Goal: Task Accomplishment & Management: Manage account settings

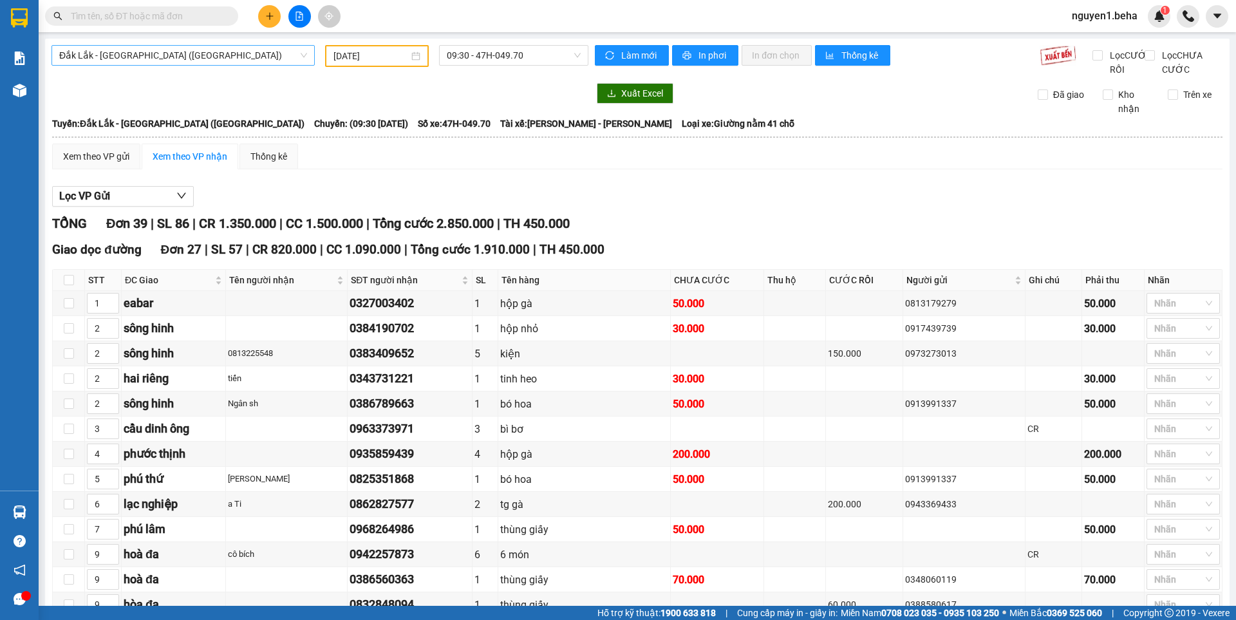
click at [167, 52] on span "Đắk Lắk - [GEOGRAPHIC_DATA] ([GEOGRAPHIC_DATA])" at bounding box center [183, 55] width 248 height 19
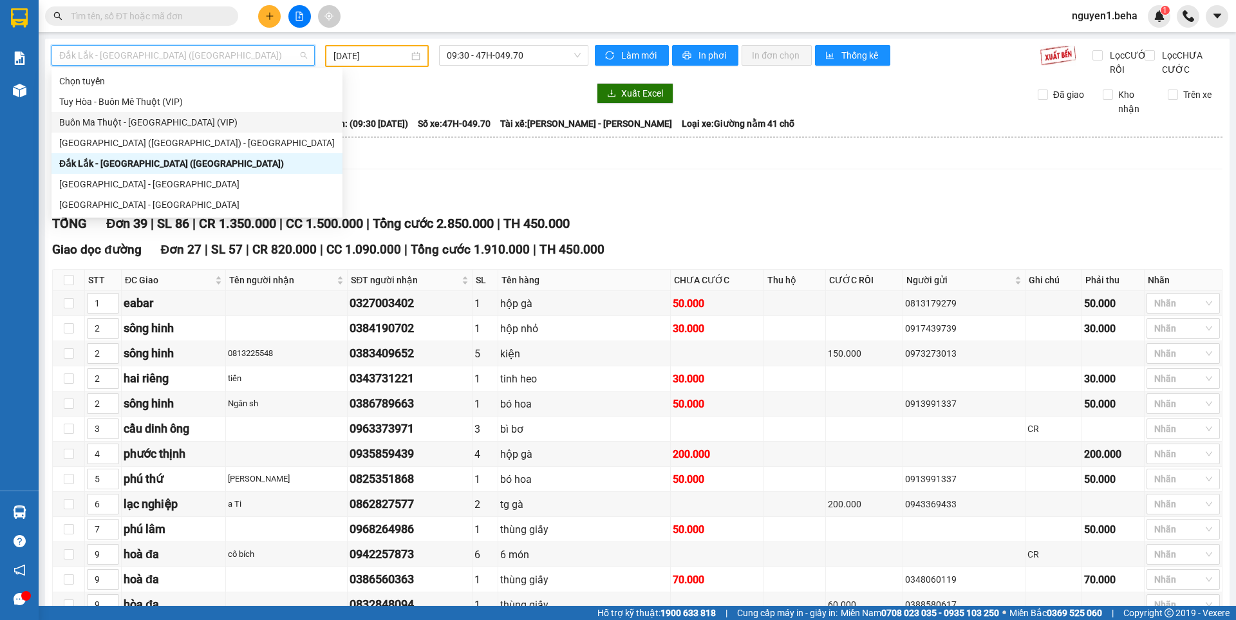
click at [176, 121] on div "Buôn Ma Thuột - [GEOGRAPHIC_DATA] (VIP)" at bounding box center [197, 122] width 276 height 14
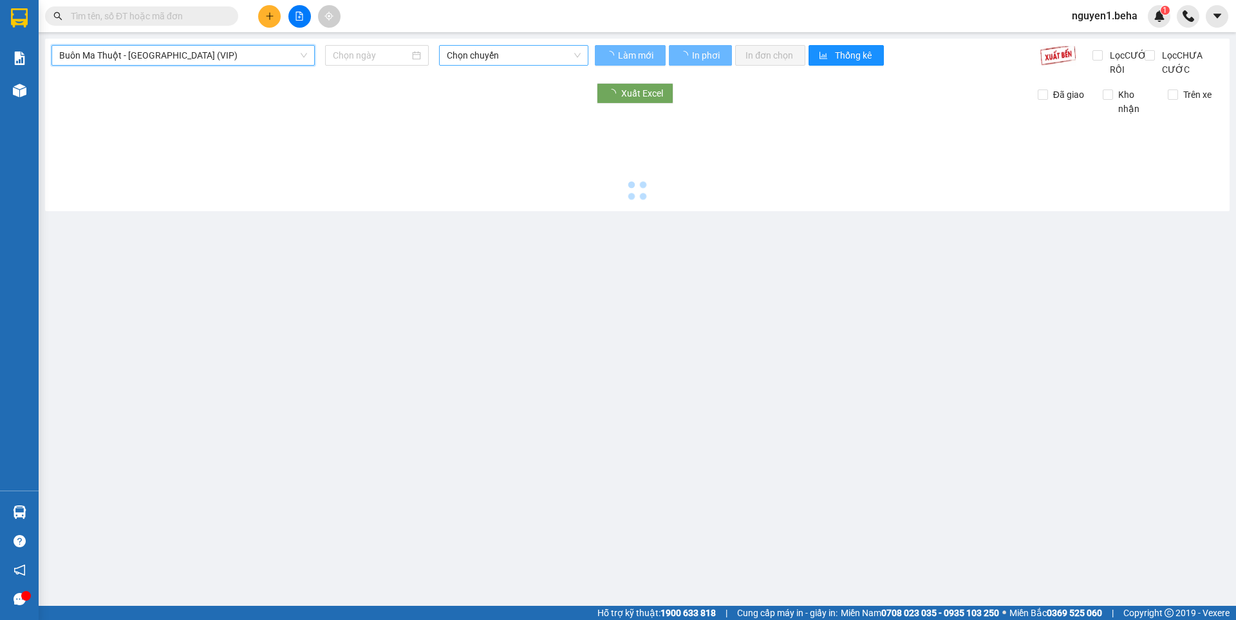
type input "[DATE]"
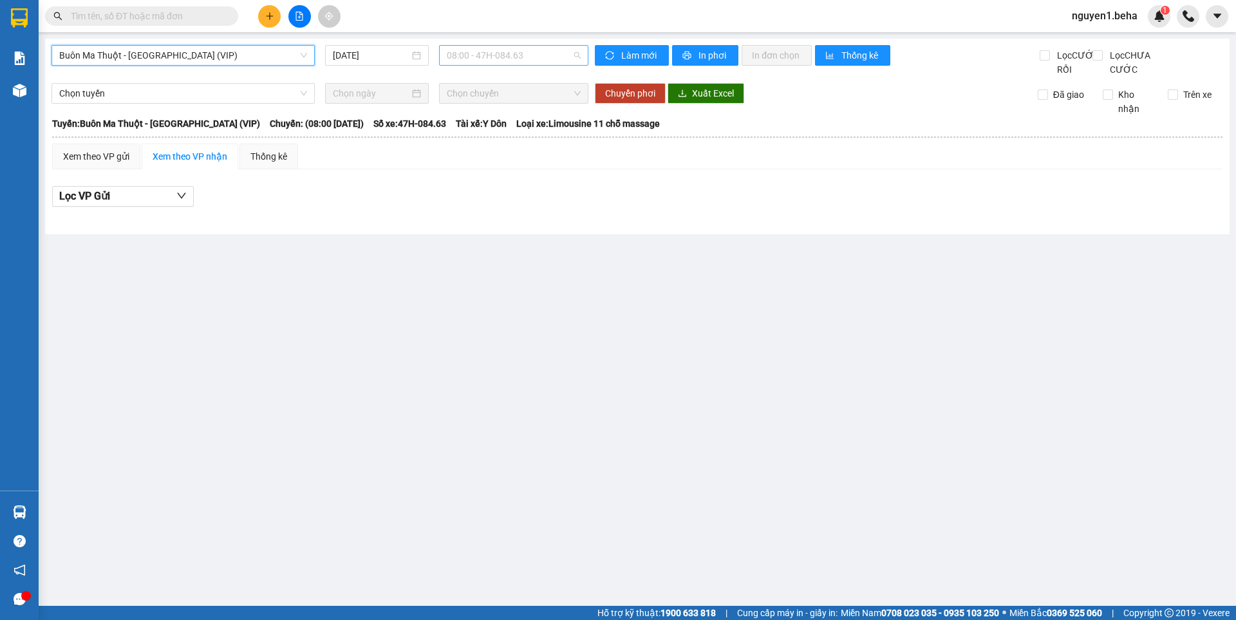
click at [494, 55] on span "08:00 - 47H-084.63" at bounding box center [514, 55] width 134 height 19
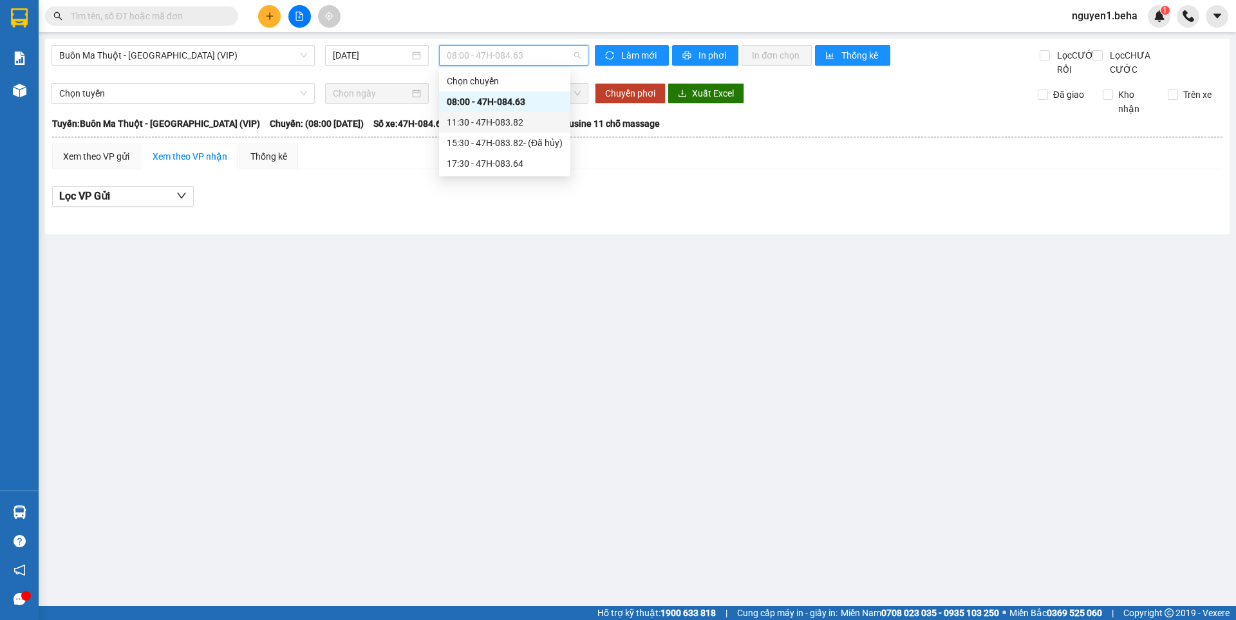
click at [506, 127] on div "11:30 - 47H-083.82" at bounding box center [505, 122] width 116 height 14
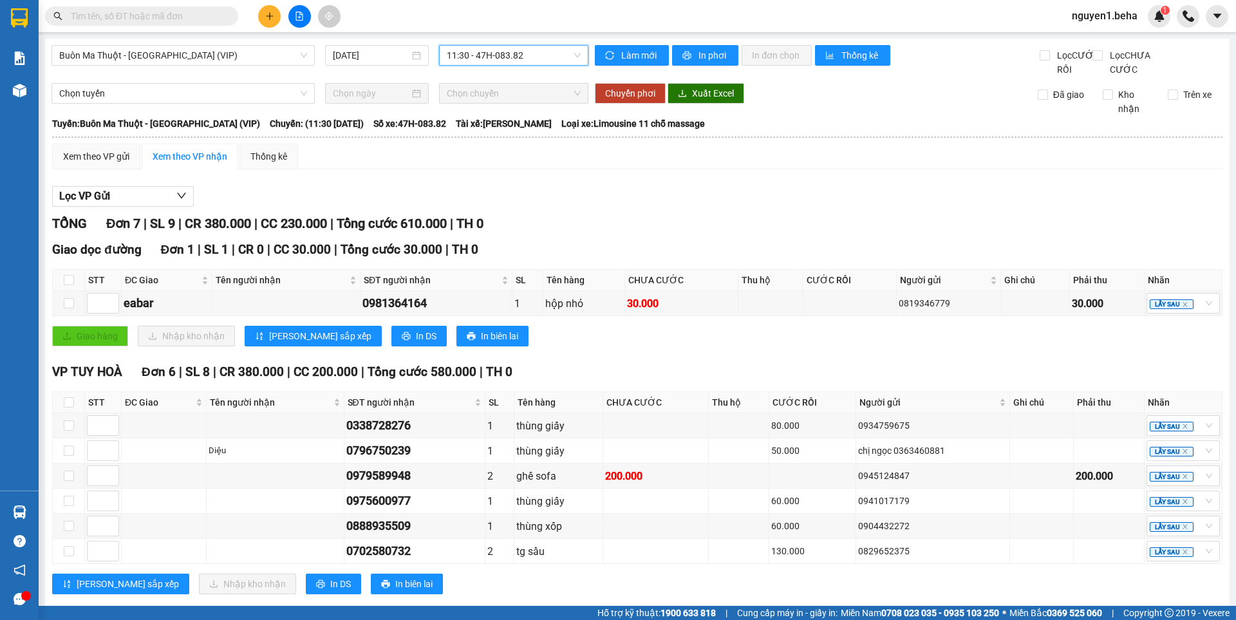
click at [716, 44] on div "Buôn Ma Thuột - Tuy Hòa (VIP) 15/08/2025 11:30 11:30 - 47H-083.82 Làm mới In ph…" at bounding box center [637, 331] width 1185 height 585
click at [717, 59] on span "In phơi" at bounding box center [714, 55] width 30 height 14
click at [229, 62] on span "Buôn Ma Thuột - [GEOGRAPHIC_DATA] (VIP)" at bounding box center [183, 55] width 248 height 19
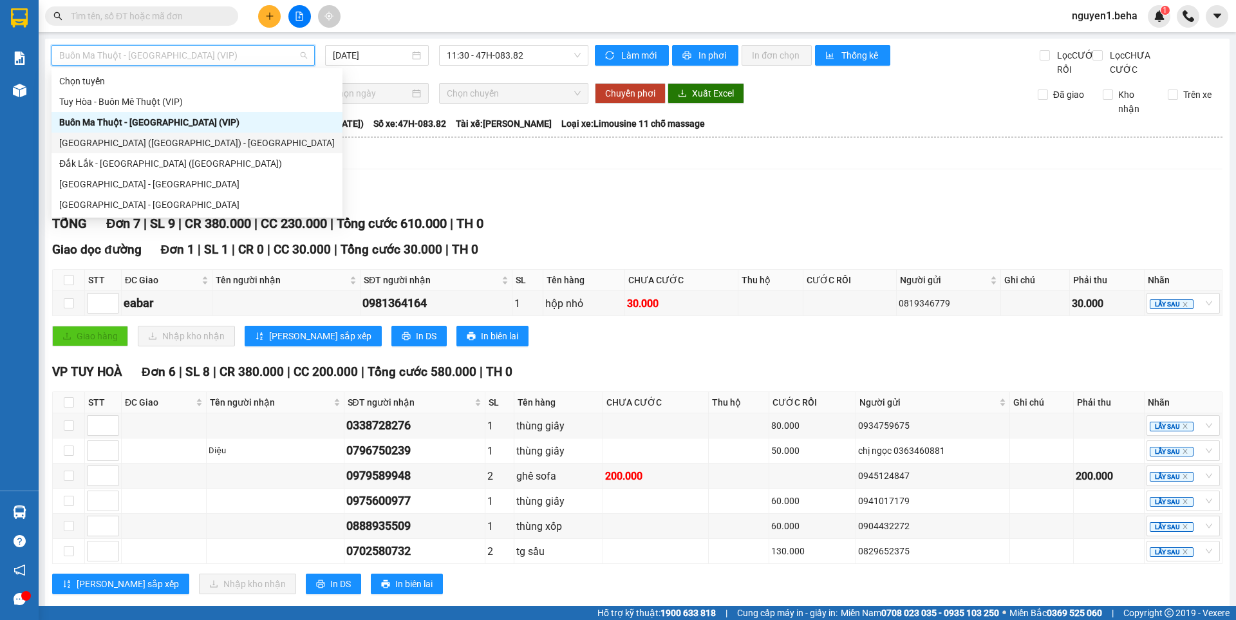
click at [108, 140] on div "[GEOGRAPHIC_DATA] ([GEOGRAPHIC_DATA]) - [GEOGRAPHIC_DATA]" at bounding box center [197, 143] width 276 height 14
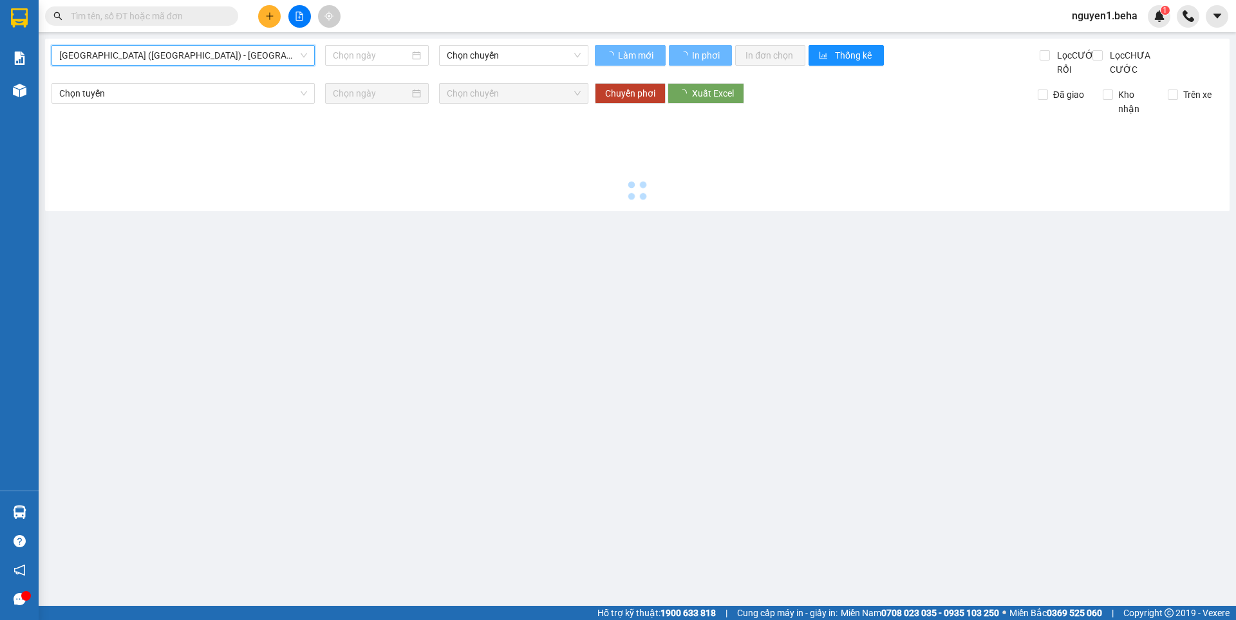
type input "[DATE]"
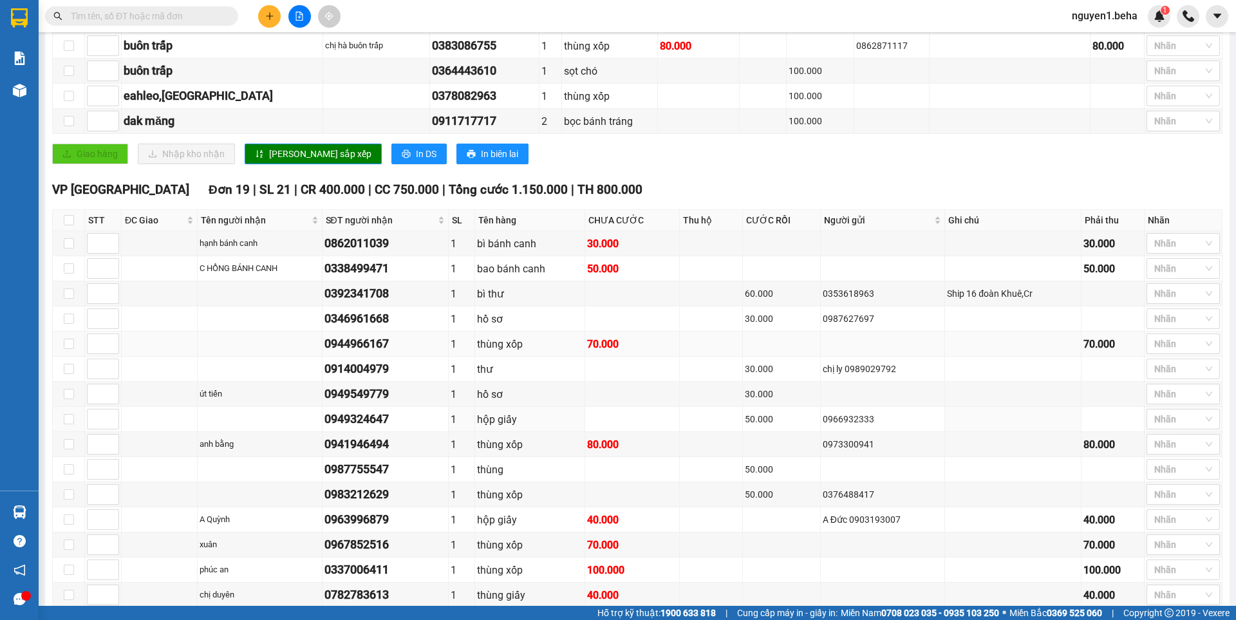
scroll to position [515, 0]
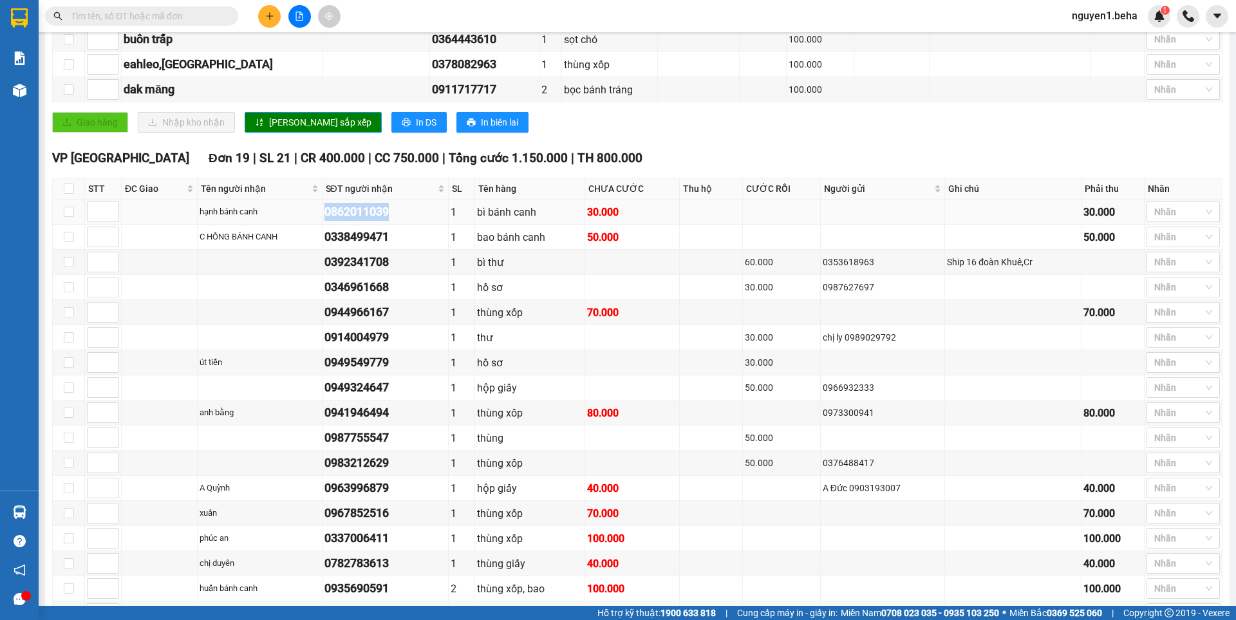
drag, startPoint x: 325, startPoint y: 222, endPoint x: 410, endPoint y: 227, distance: 85.2
click at [412, 225] on tr "hạnh bánh canh 0862011039 1 bì bánh canh 30.000 30.000 Nhãn" at bounding box center [638, 212] width 1170 height 25
copy tr "hạnh bánh canh 0862011039"
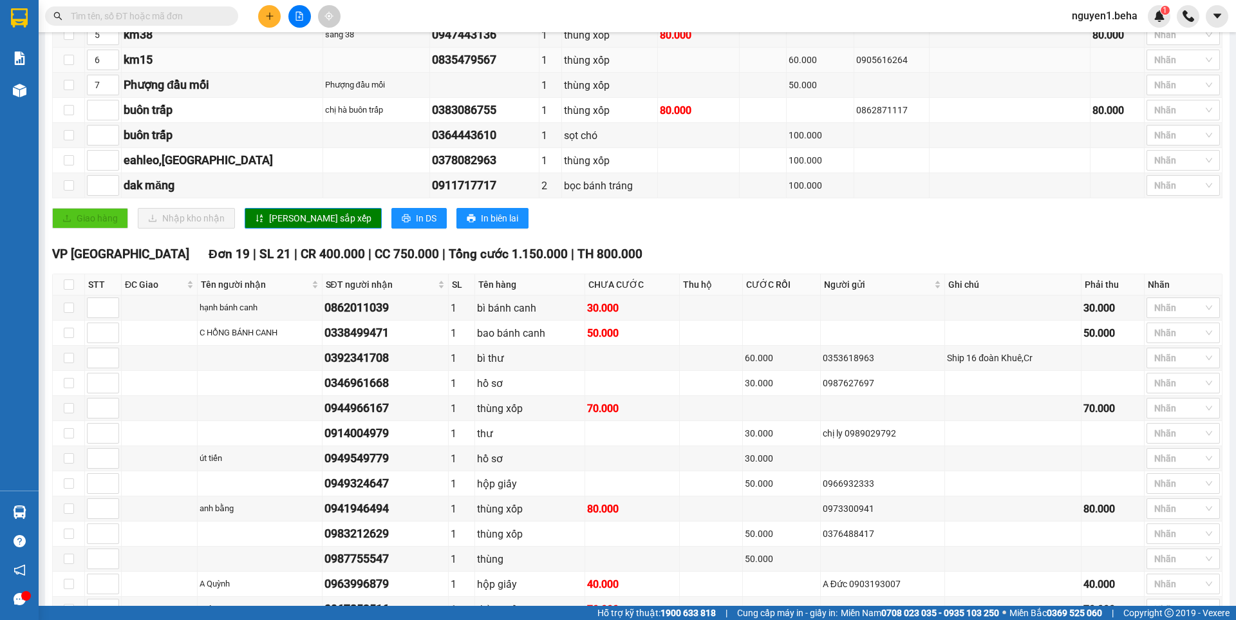
scroll to position [644, 0]
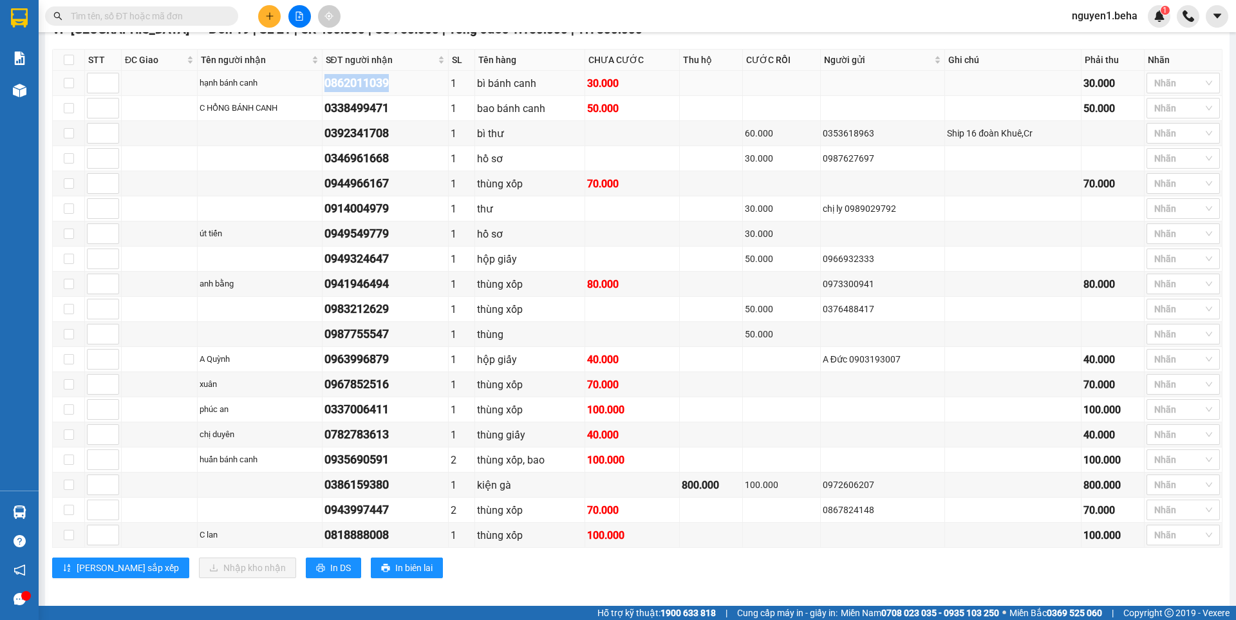
drag, startPoint x: 330, startPoint y: 98, endPoint x: 403, endPoint y: 103, distance: 73.6
click at [403, 92] on div "0862011039" at bounding box center [386, 83] width 122 height 18
copy div "0862011039"
drag, startPoint x: 329, startPoint y: 147, endPoint x: 402, endPoint y: 146, distance: 72.8
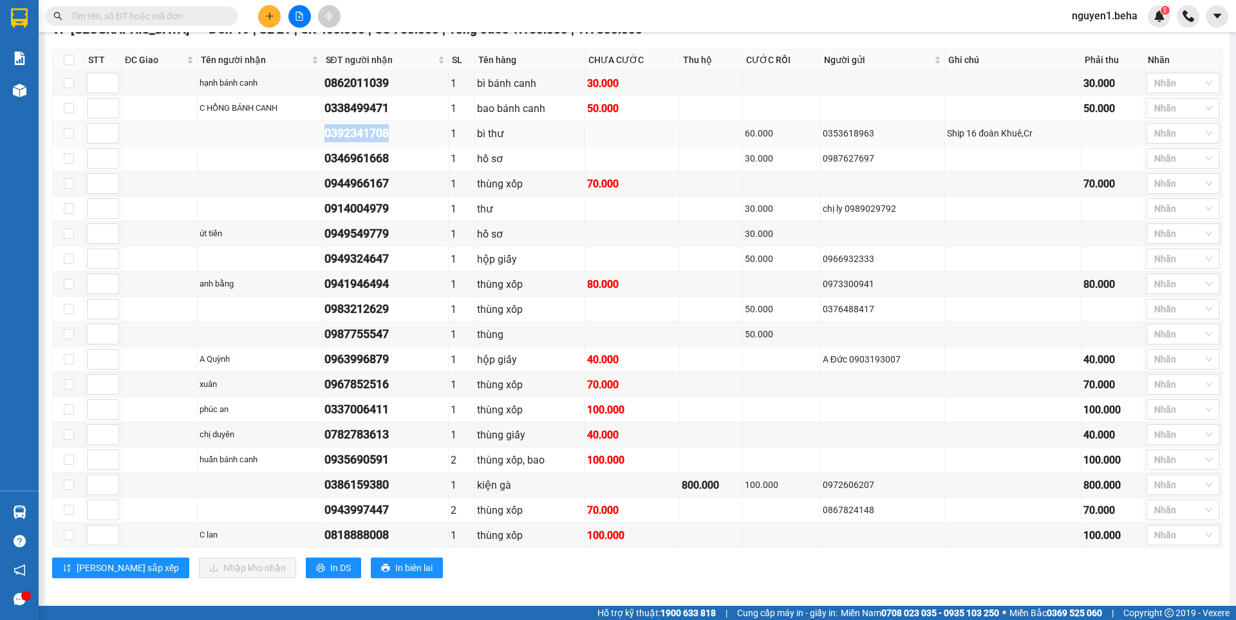
click at [402, 142] on div "0392341708" at bounding box center [386, 133] width 122 height 18
copy div "0392341708"
click at [1167, 91] on div at bounding box center [1177, 82] width 54 height 15
click at [1164, 202] on div "ĐÃ GỌI" at bounding box center [1174, 205] width 58 height 14
click at [1164, 141] on div at bounding box center [1177, 133] width 54 height 15
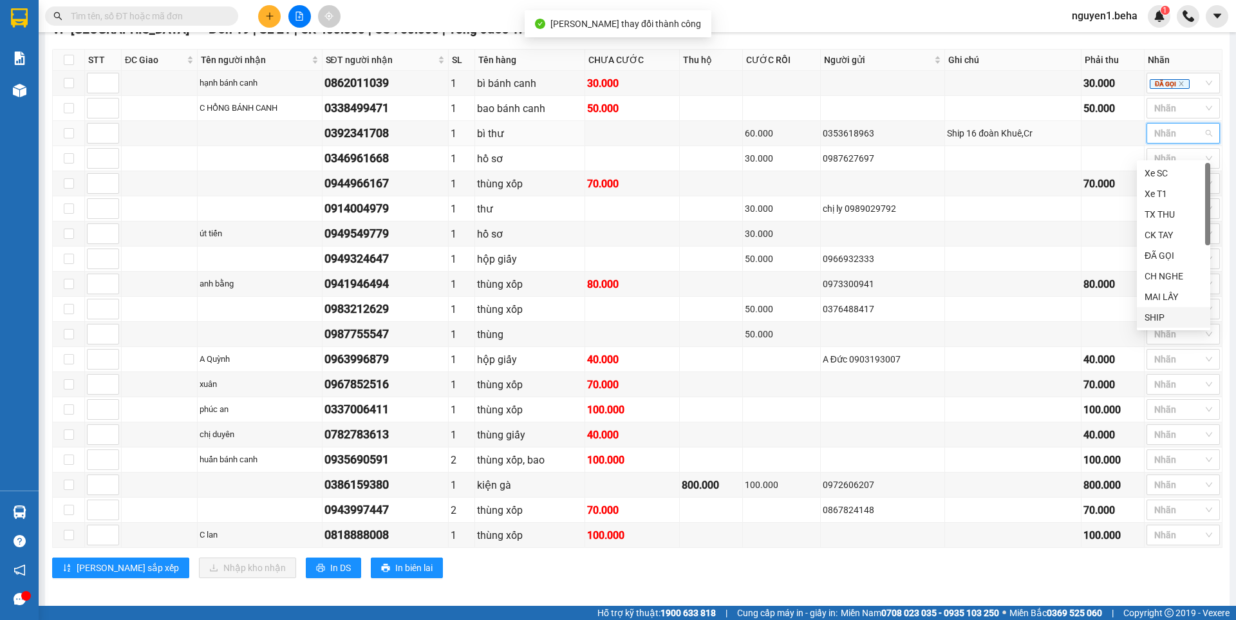
click at [1158, 313] on div "SHIP" at bounding box center [1174, 317] width 58 height 14
drag, startPoint x: 341, startPoint y: 172, endPoint x: 398, endPoint y: 171, distance: 57.3
click at [398, 171] on tr "0346961668 1 hồ sơ 30.000 0987627697 Nhãn" at bounding box center [638, 158] width 1170 height 25
copy div "0346961668"
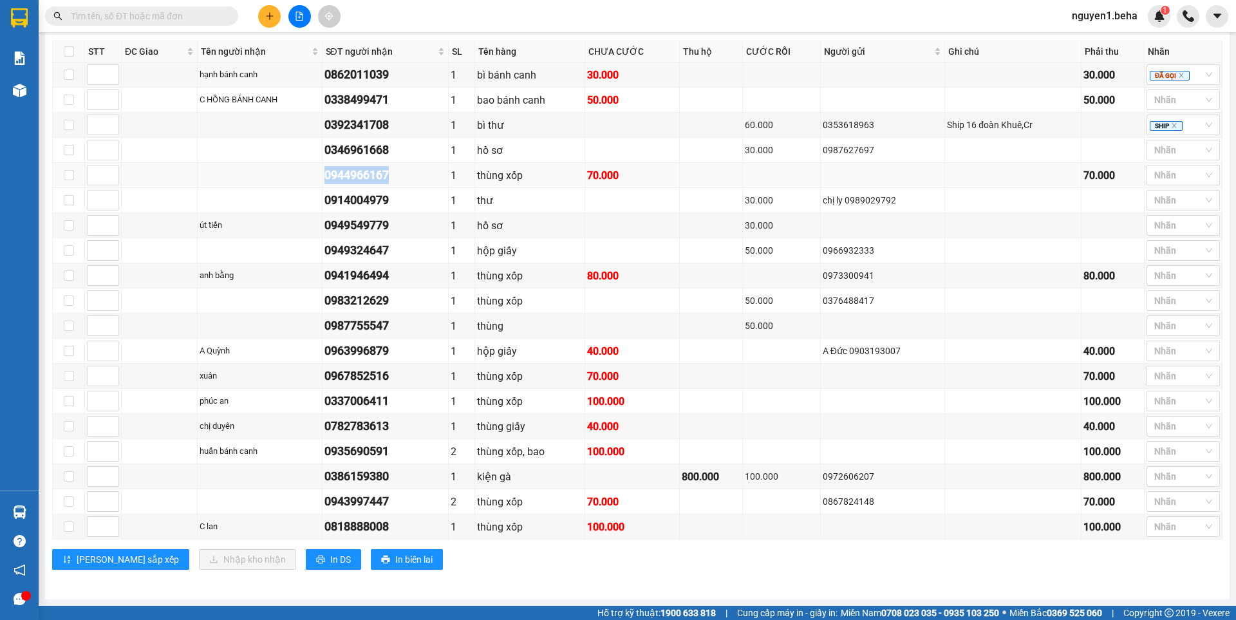
drag, startPoint x: 325, startPoint y: 173, endPoint x: 374, endPoint y: 177, distance: 49.1
click at [410, 180] on tr "0944966167 1 thùng xốp 70.000 70.000 Nhãn" at bounding box center [638, 175] width 1170 height 25
copy div "0944966167"
click at [1164, 153] on div at bounding box center [1177, 149] width 54 height 15
click at [1164, 255] on div "ĐÃ GỌI" at bounding box center [1174, 258] width 58 height 14
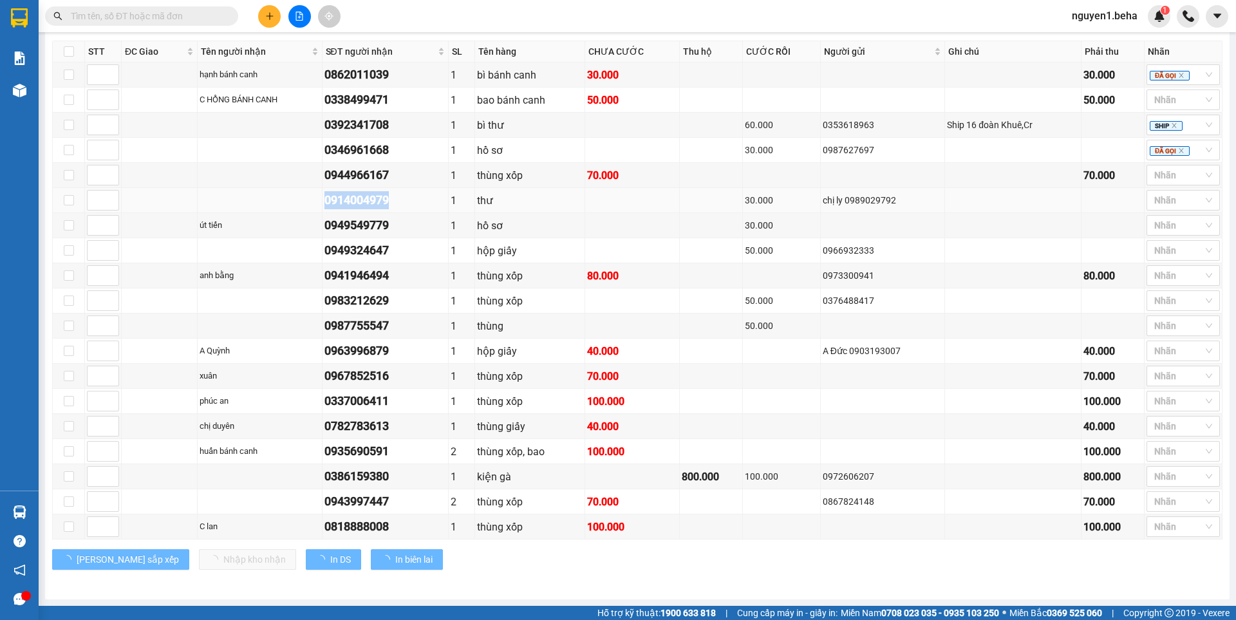
drag, startPoint x: 330, startPoint y: 199, endPoint x: 401, endPoint y: 200, distance: 71.5
click at [401, 200] on div "0914004979" at bounding box center [386, 200] width 122 height 18
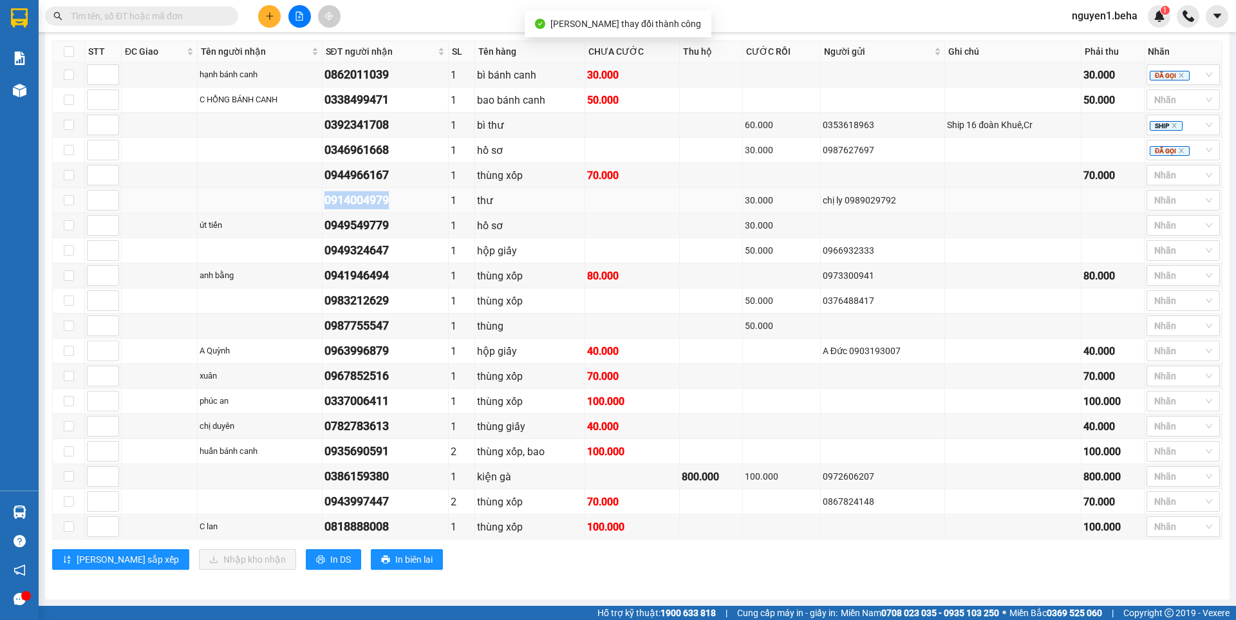
copy div "0914004979"
click at [1150, 175] on div at bounding box center [1177, 174] width 54 height 15
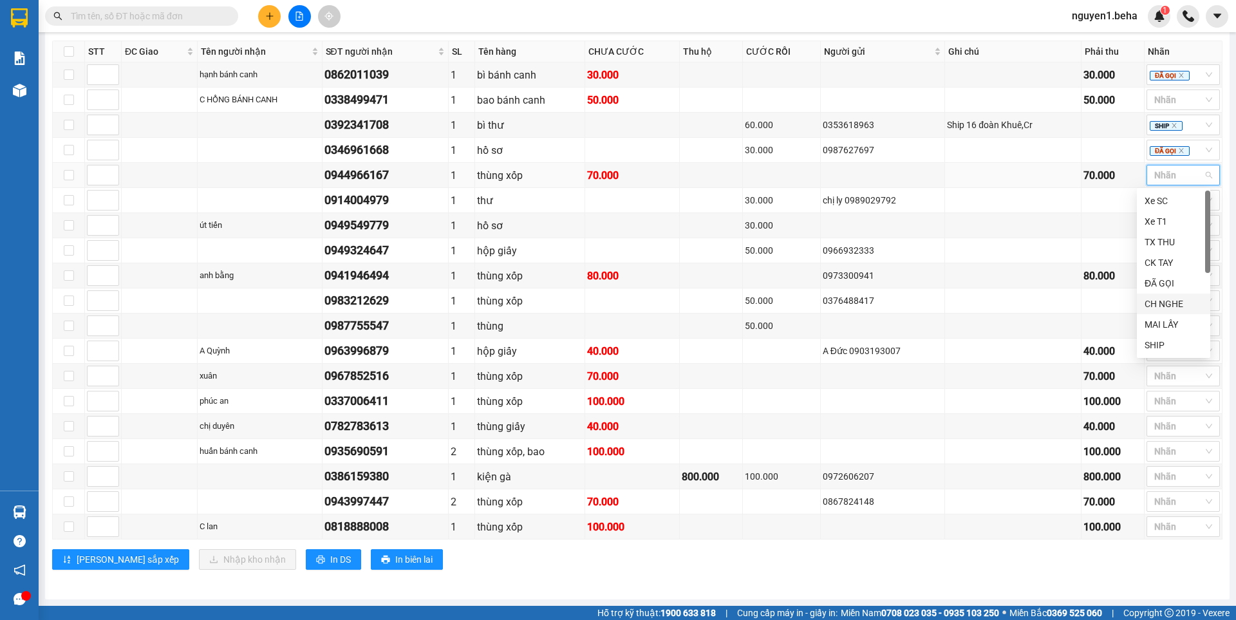
click at [1166, 306] on div "CH NGHE" at bounding box center [1174, 304] width 58 height 14
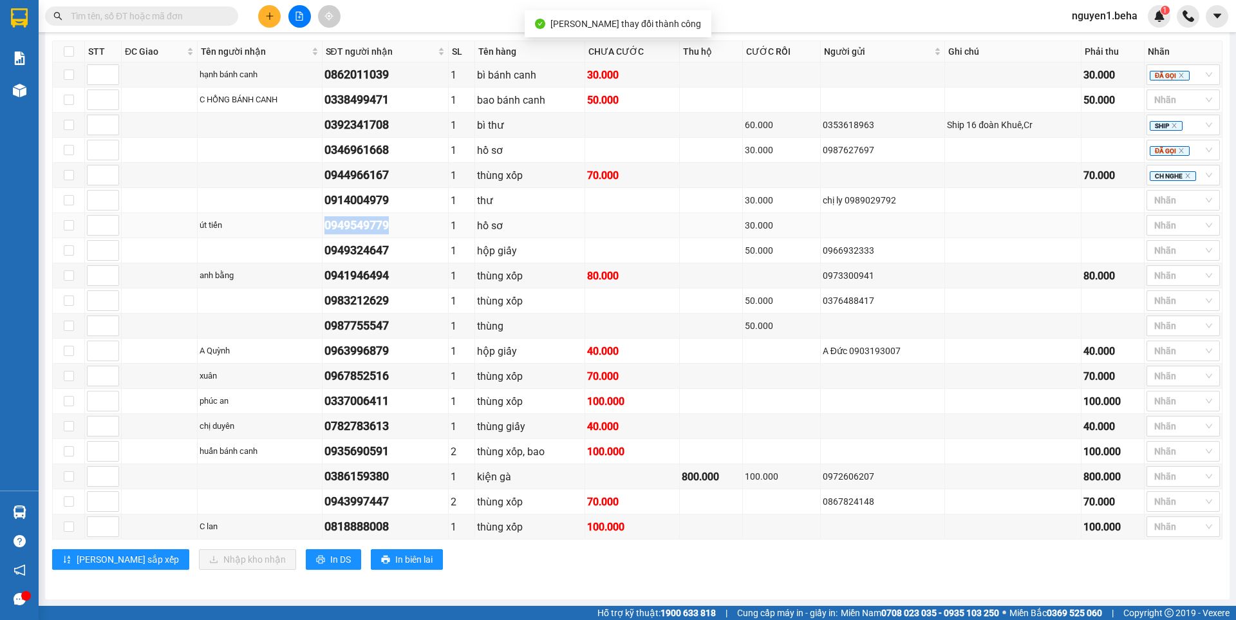
drag, startPoint x: 328, startPoint y: 227, endPoint x: 399, endPoint y: 221, distance: 71.8
click at [399, 221] on td "0949549779" at bounding box center [386, 225] width 127 height 25
copy div "0949549779"
click at [1154, 200] on div at bounding box center [1177, 200] width 54 height 15
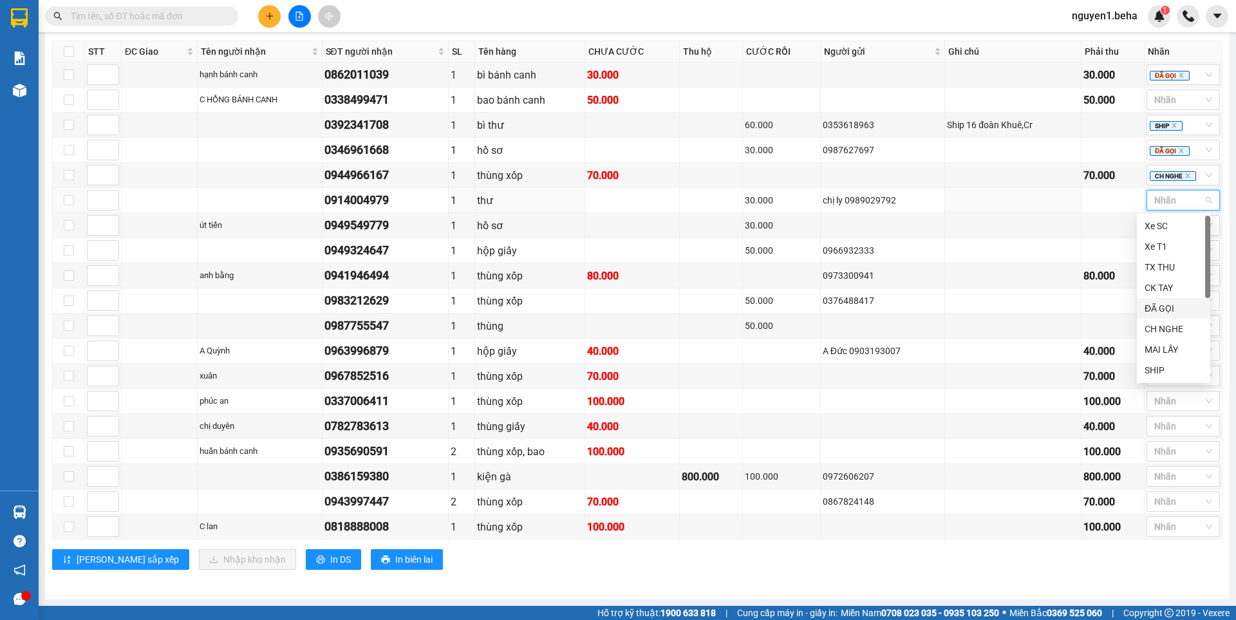
click at [1162, 310] on div "ĐÃ GỌI" at bounding box center [1174, 308] width 58 height 14
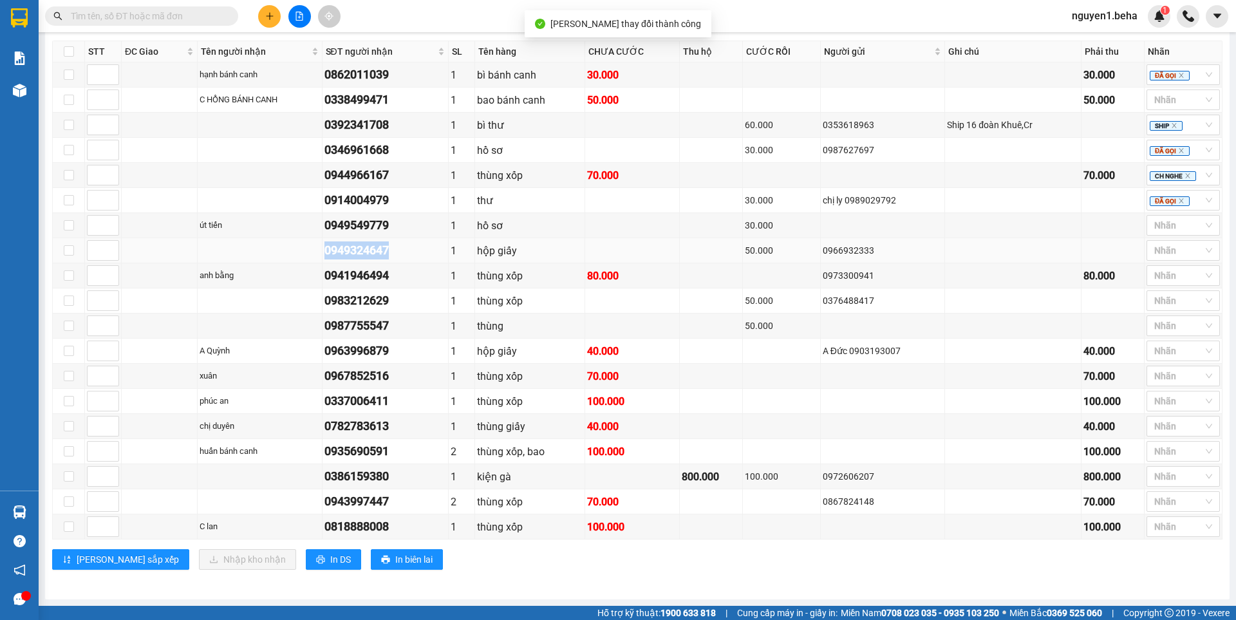
drag, startPoint x: 328, startPoint y: 248, endPoint x: 400, endPoint y: 250, distance: 72.1
click at [400, 250] on td "0949324647" at bounding box center [386, 250] width 127 height 25
copy div "0949324647"
click at [1178, 203] on icon "close" at bounding box center [1181, 201] width 6 height 6
click at [1164, 333] on div "CH NGHE" at bounding box center [1174, 329] width 58 height 14
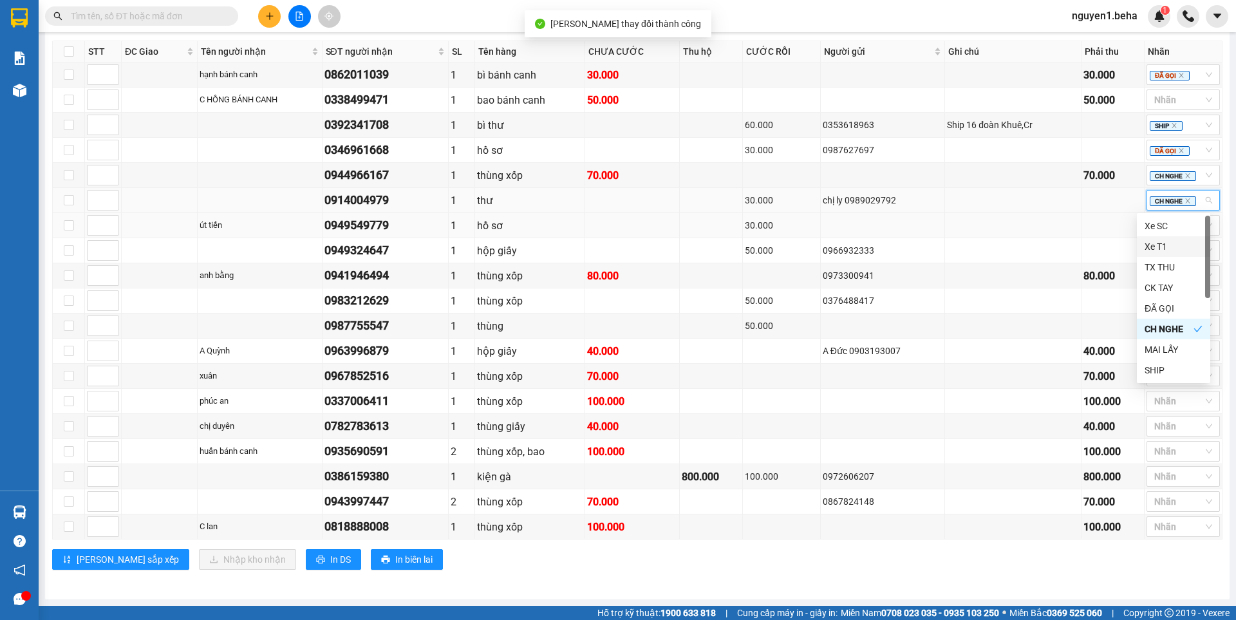
click at [1084, 228] on td at bounding box center [1113, 225] width 63 height 25
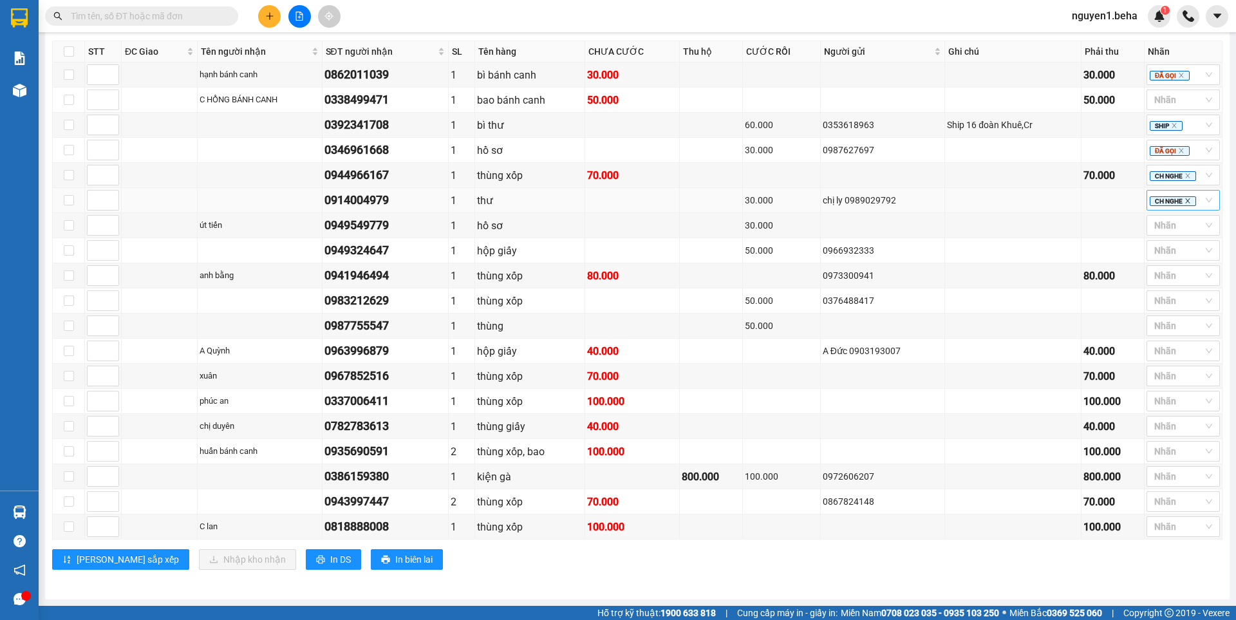
click at [1185, 202] on icon "close" at bounding box center [1188, 201] width 6 height 6
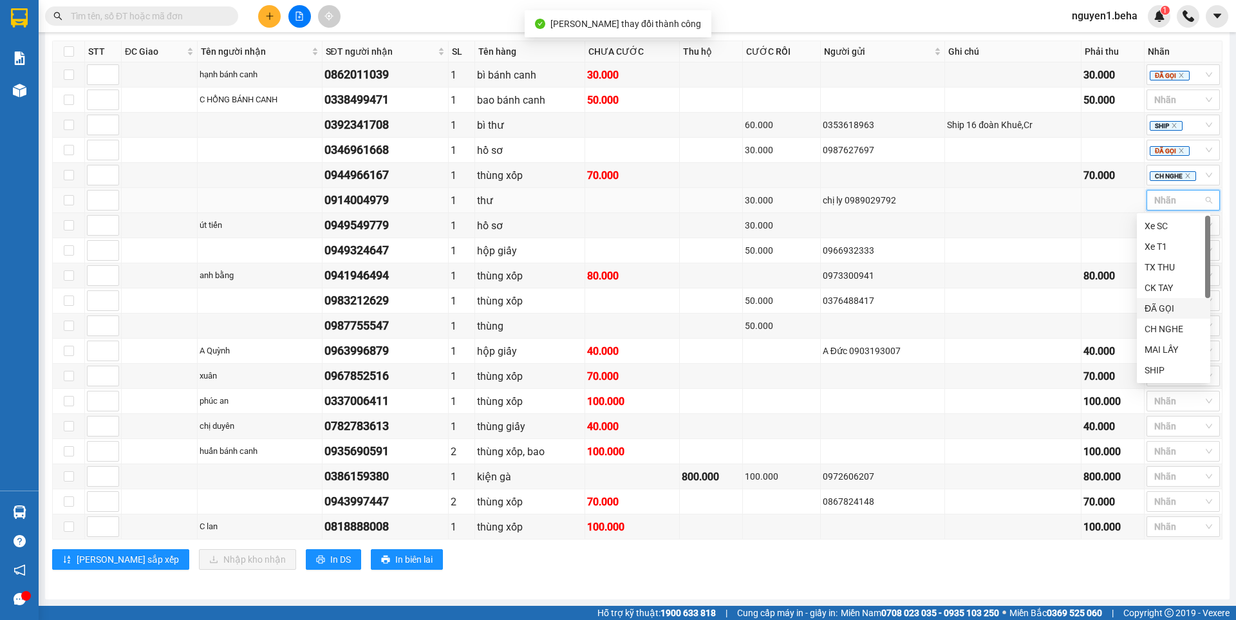
click at [1161, 303] on div "ĐÃ GỌI" at bounding box center [1174, 308] width 58 height 14
click at [1014, 268] on td at bounding box center [1013, 275] width 136 height 25
click at [1154, 222] on div at bounding box center [1177, 225] width 54 height 15
click at [1166, 334] on div "ĐÃ GỌI" at bounding box center [1174, 333] width 58 height 14
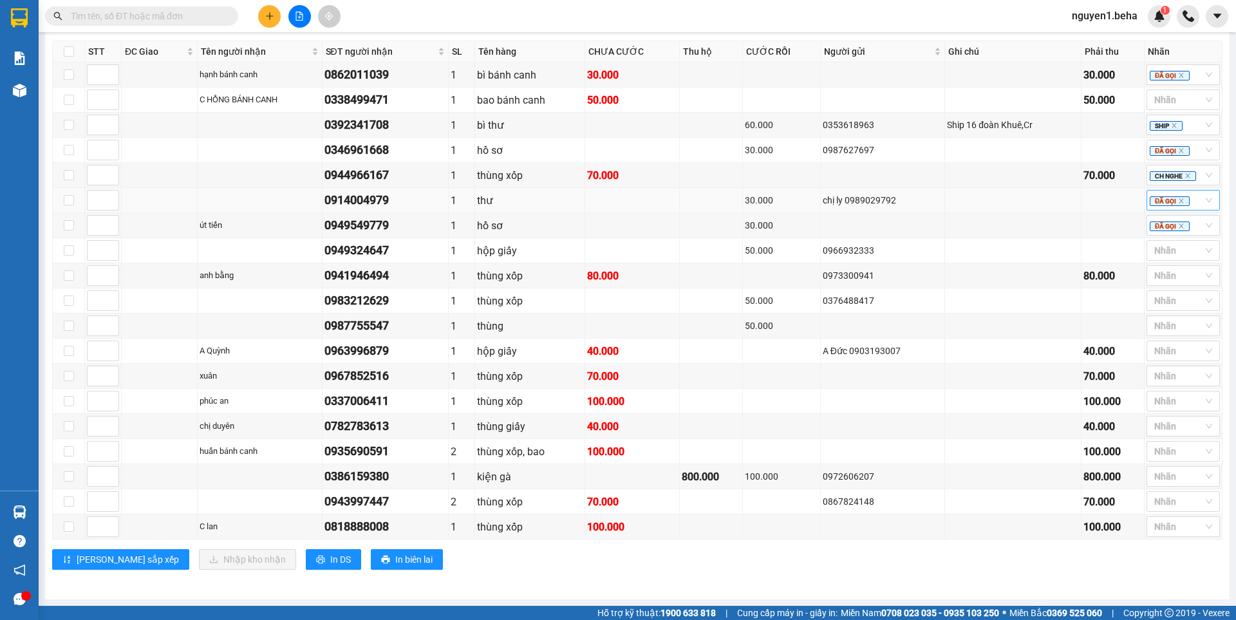
click at [956, 565] on div "Lưu sắp xếp Nhập kho nhận In DS In biên lai" at bounding box center [637, 559] width 1171 height 21
drag, startPoint x: 327, startPoint y: 274, endPoint x: 371, endPoint y: 270, distance: 44.0
click at [371, 270] on td "0941946494" at bounding box center [386, 275] width 127 height 25
drag, startPoint x: 329, startPoint y: 303, endPoint x: 400, endPoint y: 301, distance: 70.9
click at [400, 301] on div "0983212629" at bounding box center [386, 301] width 122 height 18
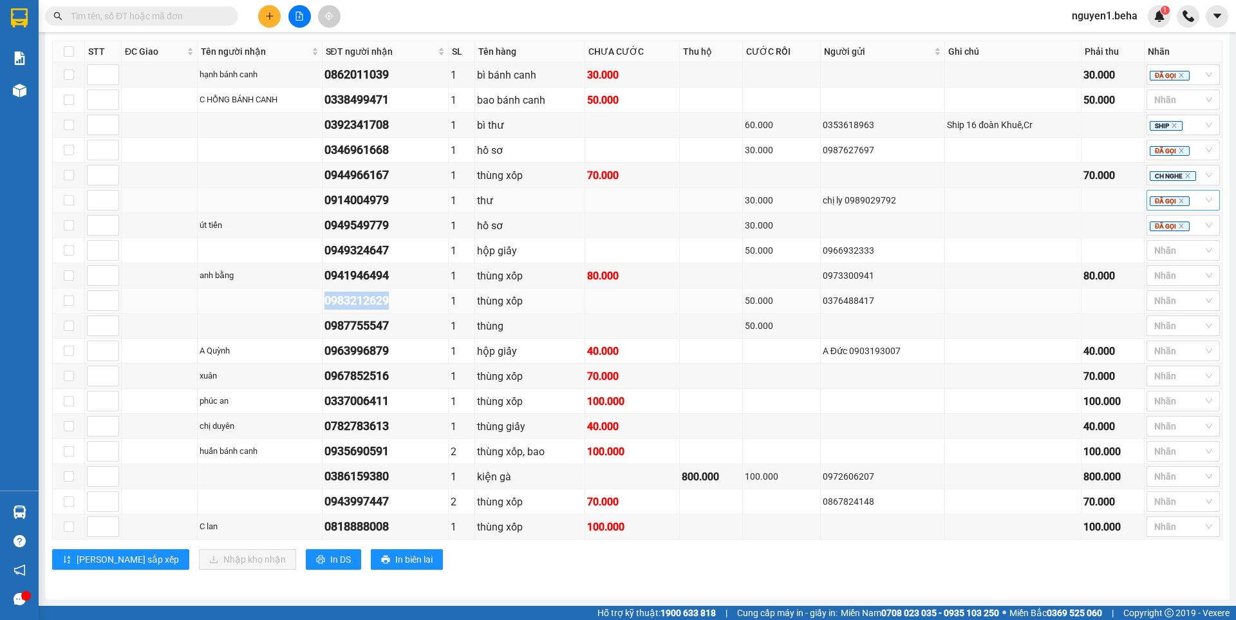
copy div "0983212629"
click at [1150, 251] on div at bounding box center [1177, 250] width 54 height 15
click at [1149, 356] on div "ĐÃ GỌI" at bounding box center [1174, 359] width 58 height 14
click at [1178, 252] on icon "close" at bounding box center [1181, 251] width 6 height 6
click at [1161, 249] on div at bounding box center [1177, 250] width 54 height 15
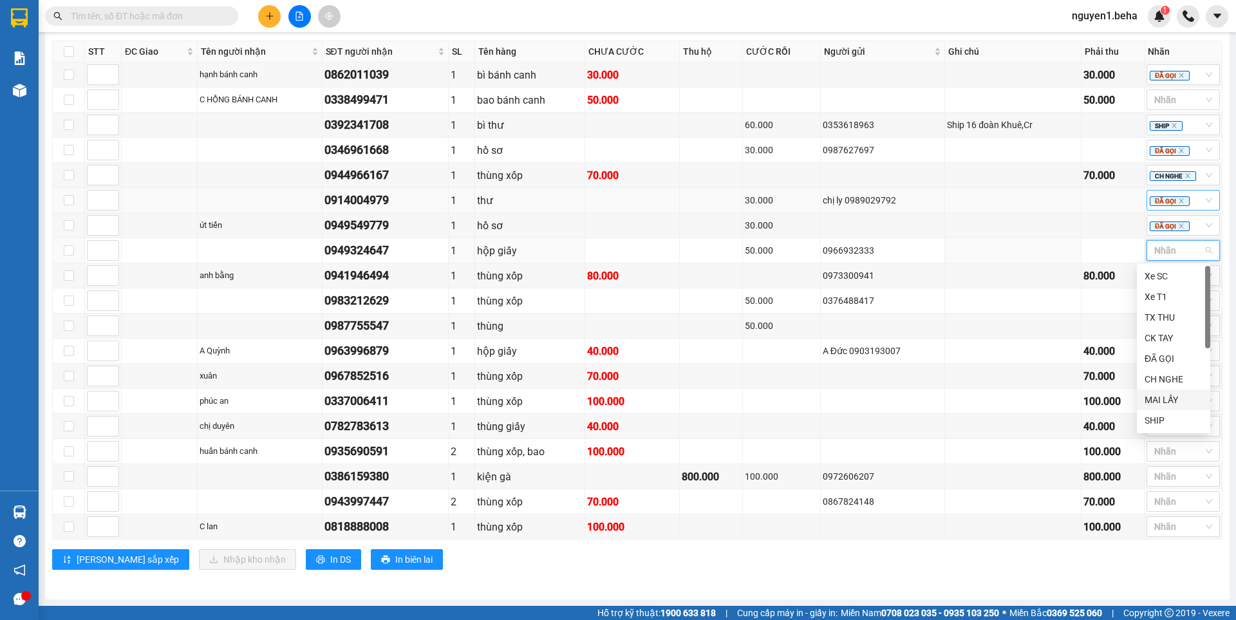
click at [1151, 394] on div "MAI LẤY" at bounding box center [1174, 400] width 58 height 14
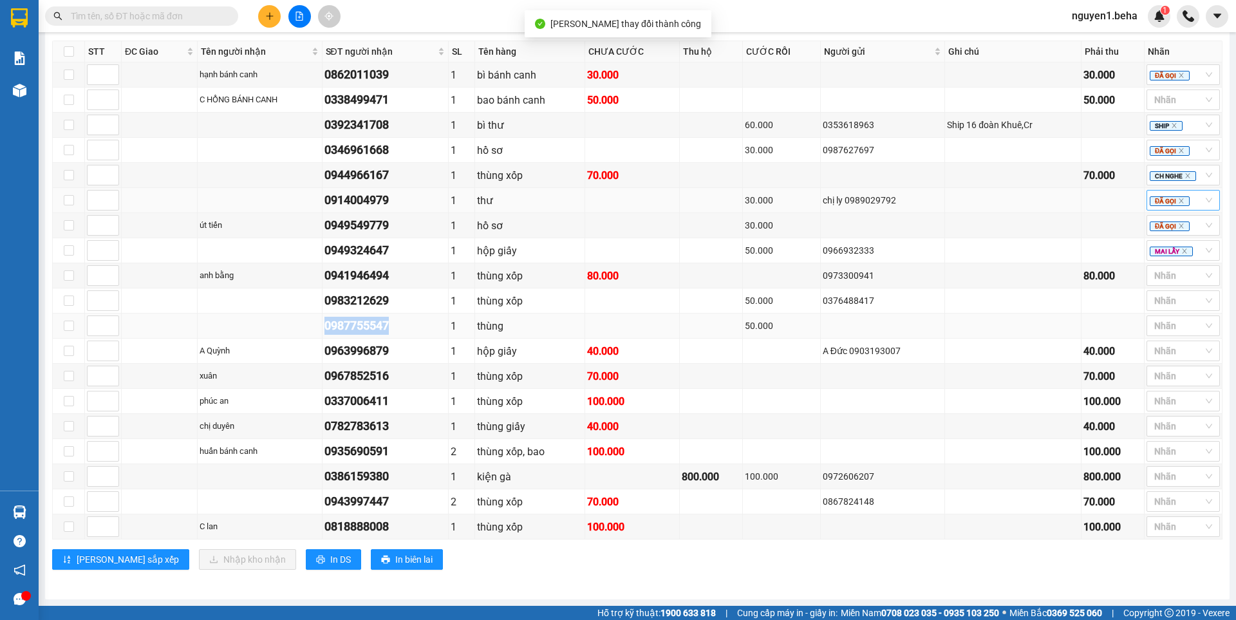
drag, startPoint x: 327, startPoint y: 325, endPoint x: 402, endPoint y: 325, distance: 74.7
click at [402, 325] on td "0987755547" at bounding box center [386, 326] width 127 height 25
copy div "0987755547"
click at [1154, 303] on div at bounding box center [1177, 300] width 54 height 15
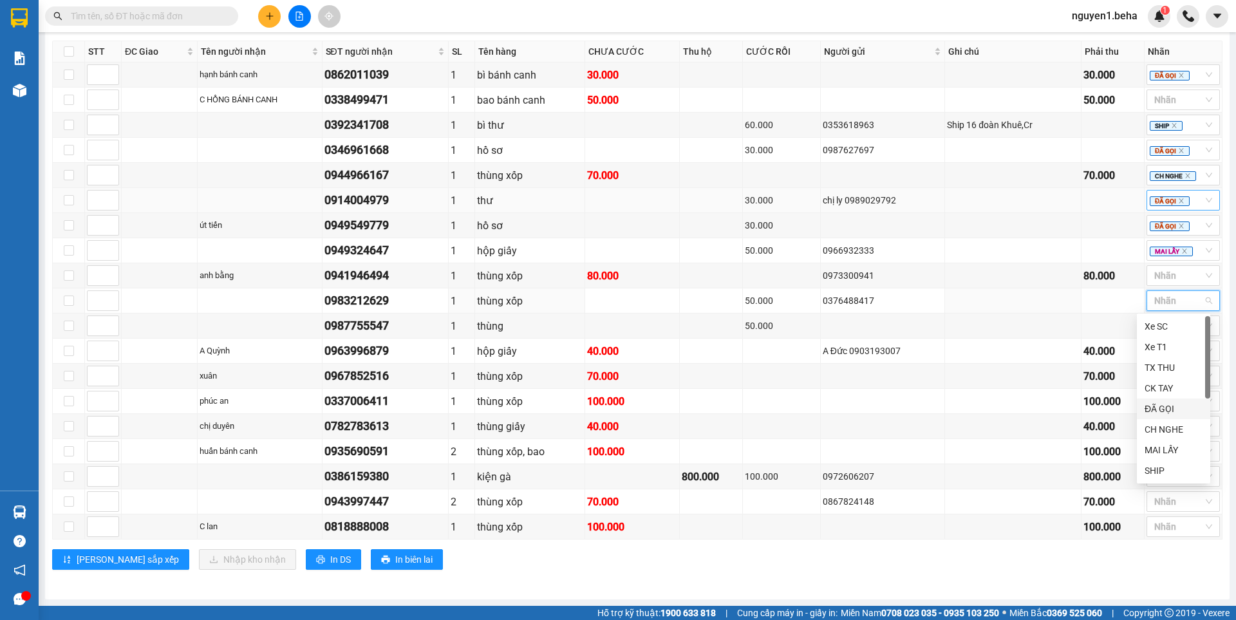
click at [1148, 409] on div "ĐÃ GỌI" at bounding box center [1174, 409] width 58 height 14
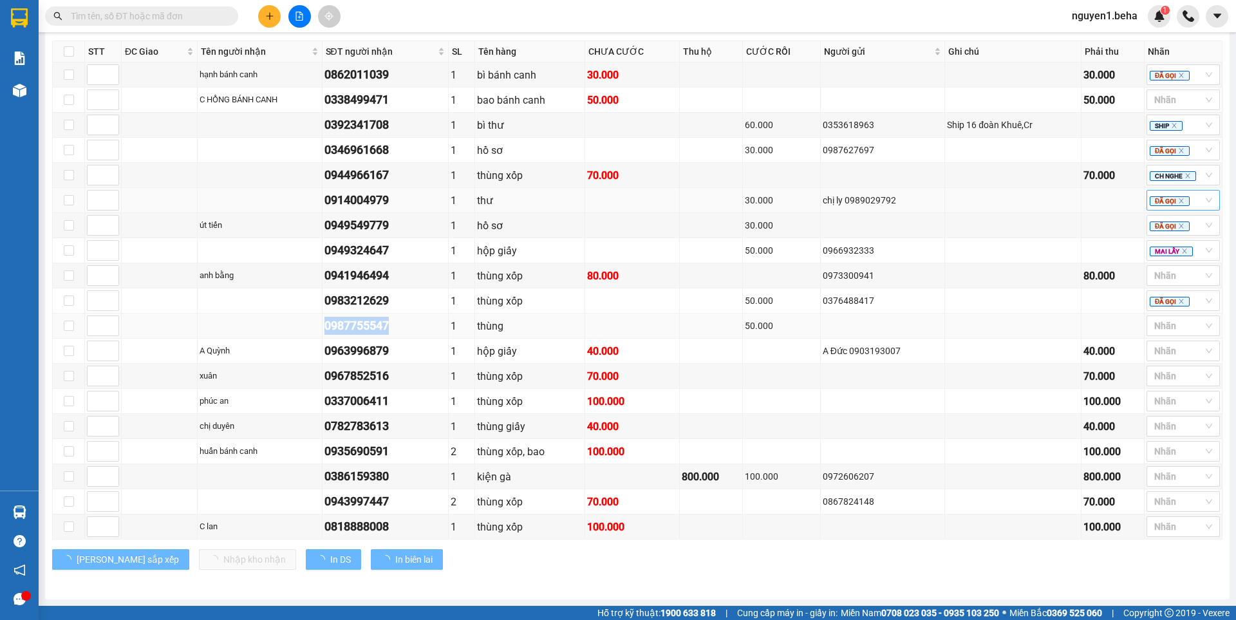
drag, startPoint x: 328, startPoint y: 327, endPoint x: 413, endPoint y: 323, distance: 84.5
click at [413, 323] on div "0987755547" at bounding box center [386, 326] width 122 height 18
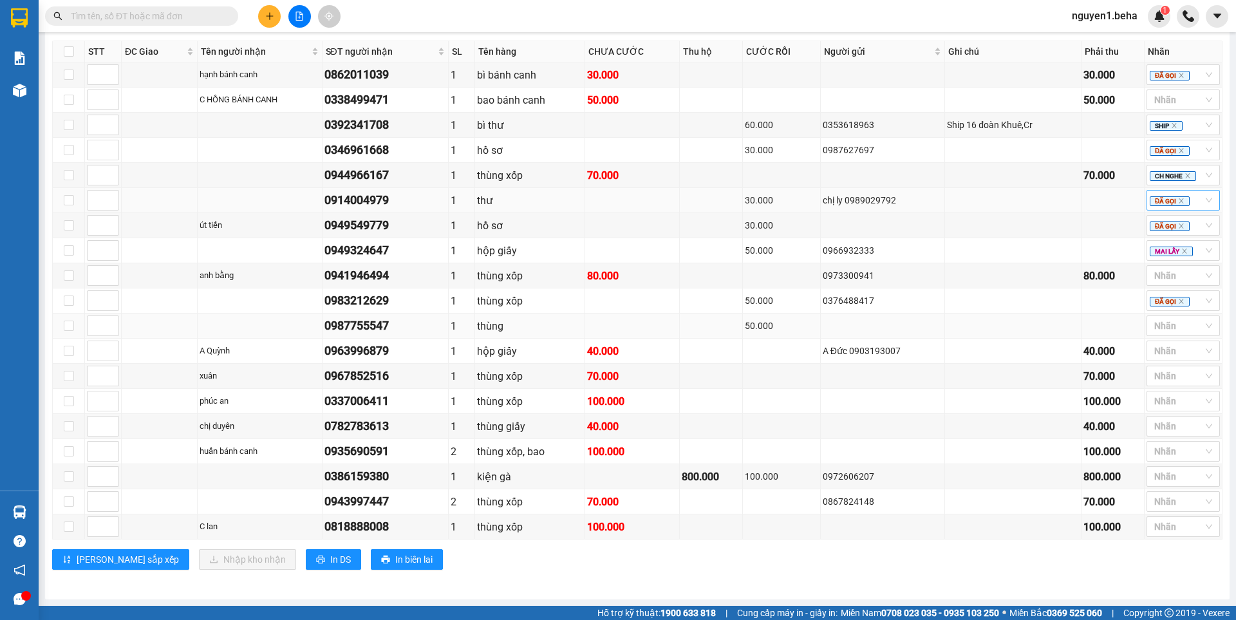
click at [843, 336] on td at bounding box center [883, 326] width 125 height 25
click at [737, 572] on div "VP ĐẮK LẮK Đơn 19 | SL 21 | CR 400.000 | CC 750.000 | Tổng cước 1.150.000 | TH …" at bounding box center [637, 296] width 1171 height 568
drag, startPoint x: 326, startPoint y: 349, endPoint x: 399, endPoint y: 346, distance: 72.8
click at [399, 346] on td "0963996879" at bounding box center [386, 351] width 127 height 25
click at [1154, 327] on div at bounding box center [1177, 325] width 54 height 15
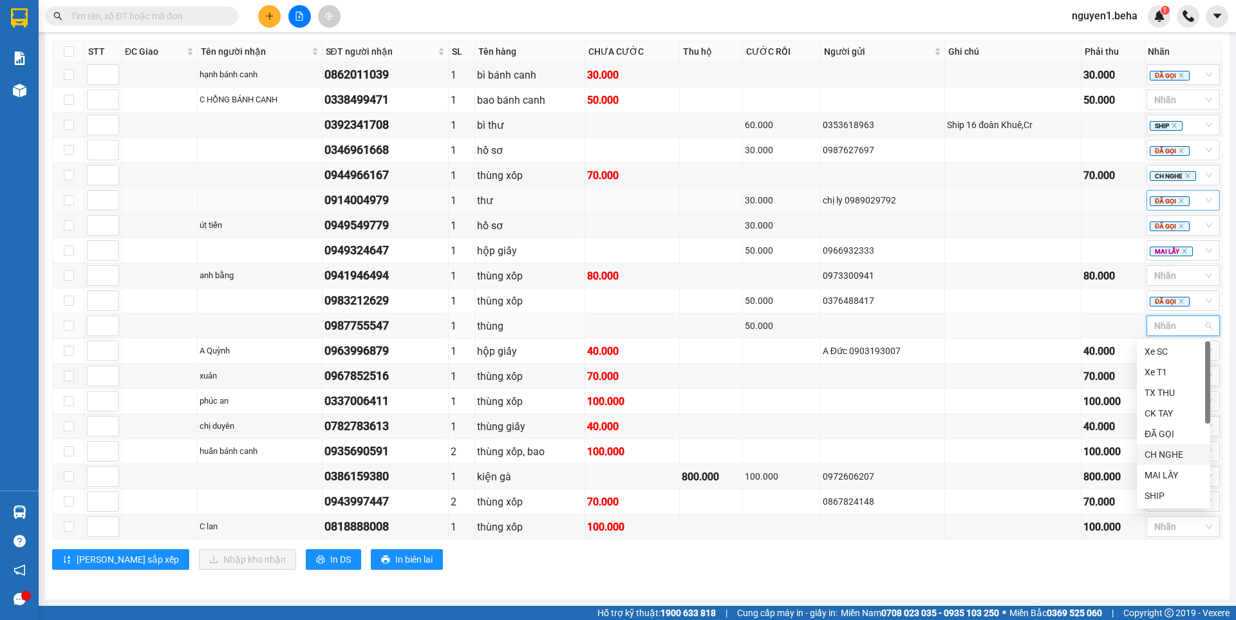
click at [1168, 455] on div "CH NGHE" at bounding box center [1174, 455] width 58 height 14
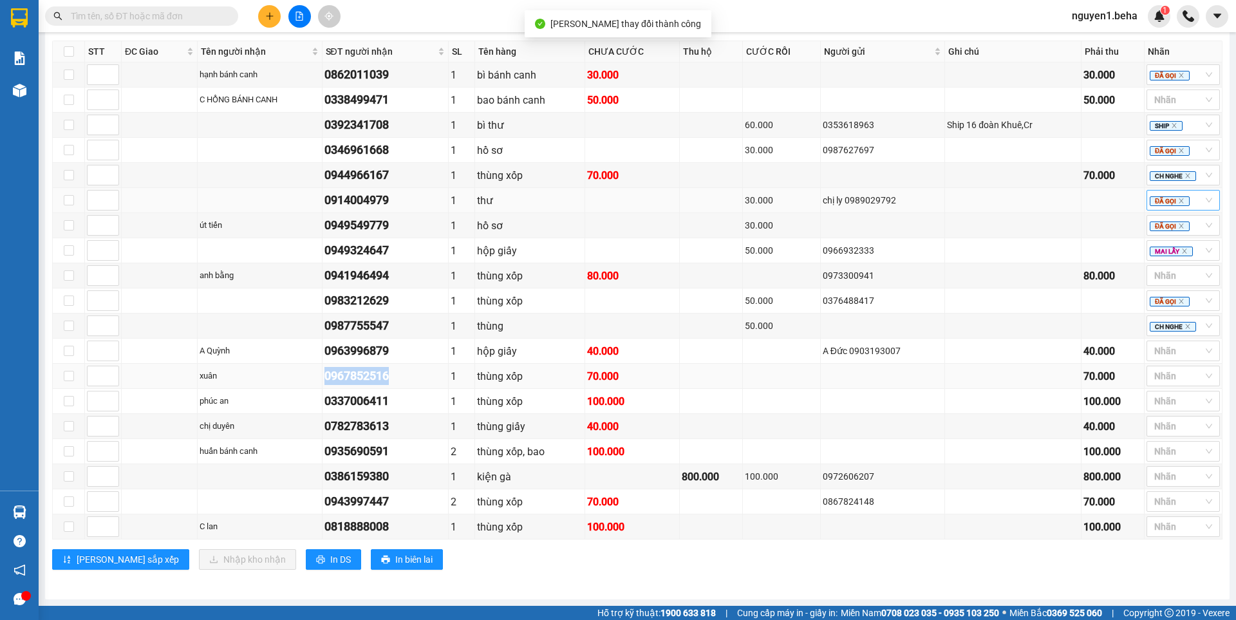
drag, startPoint x: 329, startPoint y: 375, endPoint x: 396, endPoint y: 370, distance: 67.2
click at [396, 370] on div "0967852516" at bounding box center [386, 376] width 122 height 18
click at [1163, 352] on div at bounding box center [1177, 350] width 54 height 15
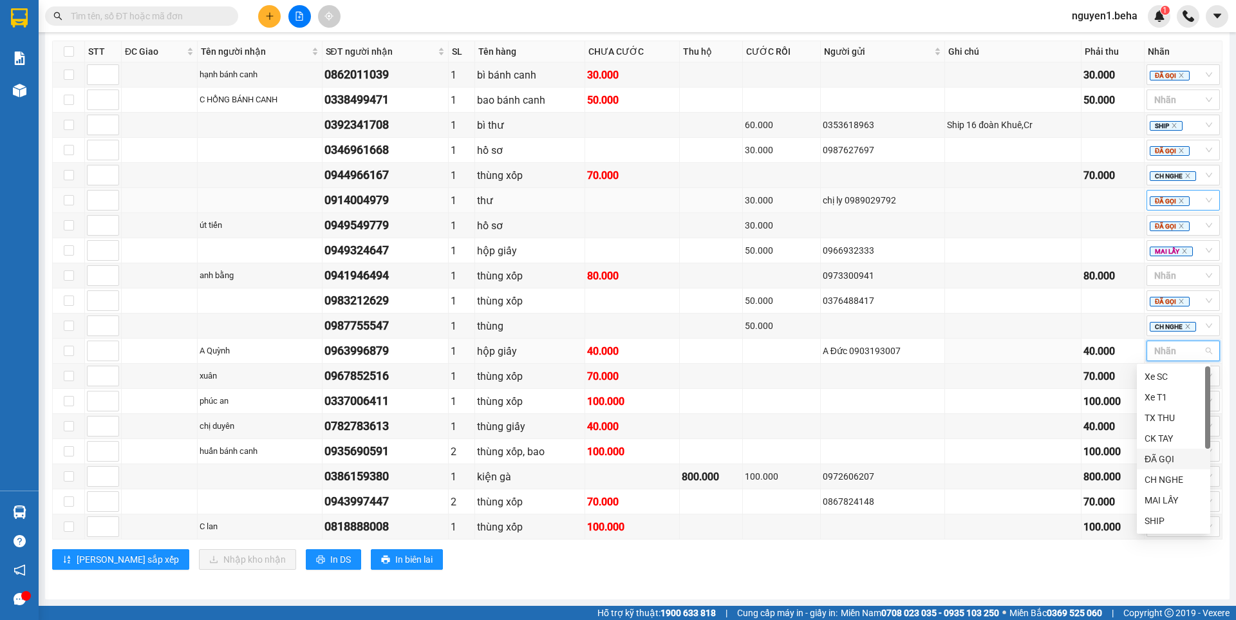
click at [1180, 455] on div "ĐÃ GỌI" at bounding box center [1174, 459] width 58 height 14
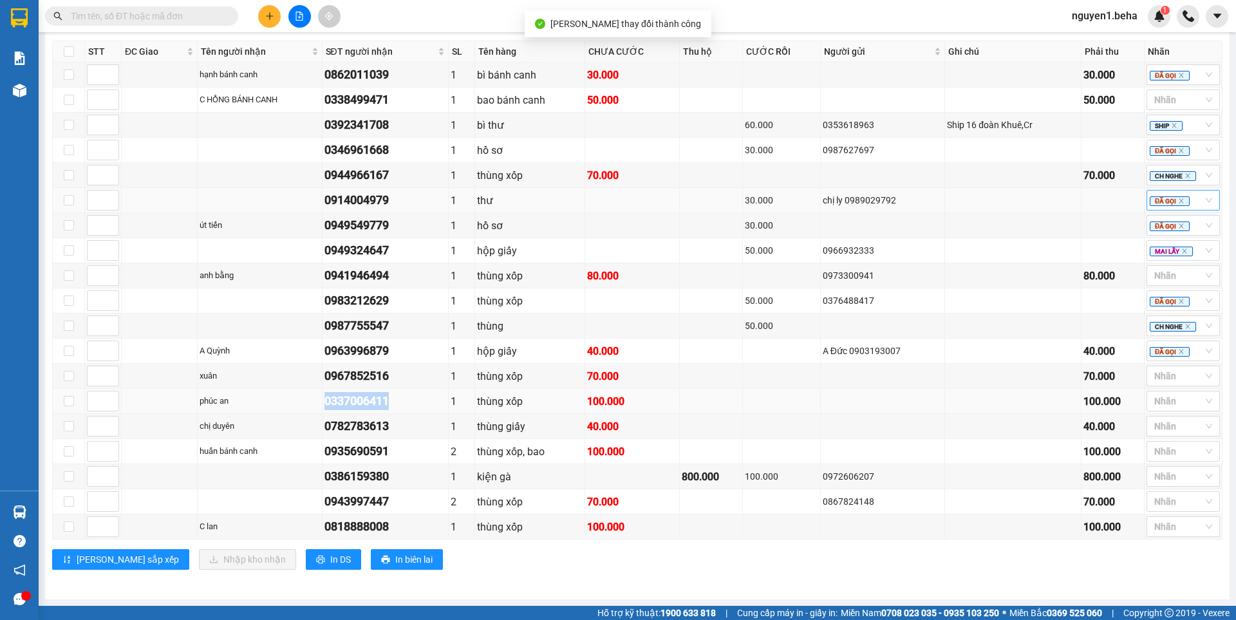
drag, startPoint x: 327, startPoint y: 402, endPoint x: 409, endPoint y: 404, distance: 81.8
click at [409, 404] on td "0337006411" at bounding box center [386, 401] width 127 height 25
click at [1025, 560] on div "Lưu sắp xếp Nhập kho nhận In DS In biên lai" at bounding box center [637, 559] width 1171 height 21
click at [1155, 375] on input "search" at bounding box center [1156, 375] width 3 height 15
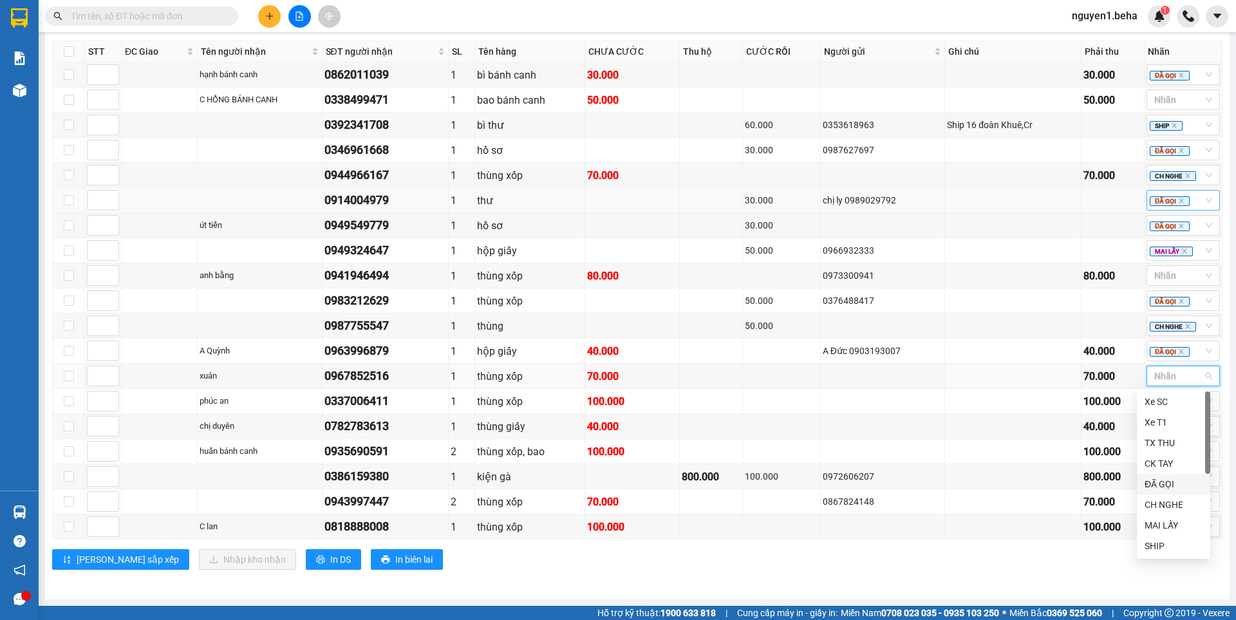
click at [1164, 485] on div "ĐÃ GỌI" at bounding box center [1174, 484] width 58 height 14
click at [957, 569] on div "Lưu sắp xếp Nhập kho nhận In DS In biên lai" at bounding box center [637, 559] width 1171 height 21
click at [578, 565] on div "Lưu sắp xếp Nhập kho nhận In DS In biên lai" at bounding box center [637, 559] width 1171 height 21
click at [1162, 401] on div at bounding box center [1177, 400] width 54 height 15
click at [1164, 511] on div "ĐÃ GỌI" at bounding box center [1174, 509] width 58 height 14
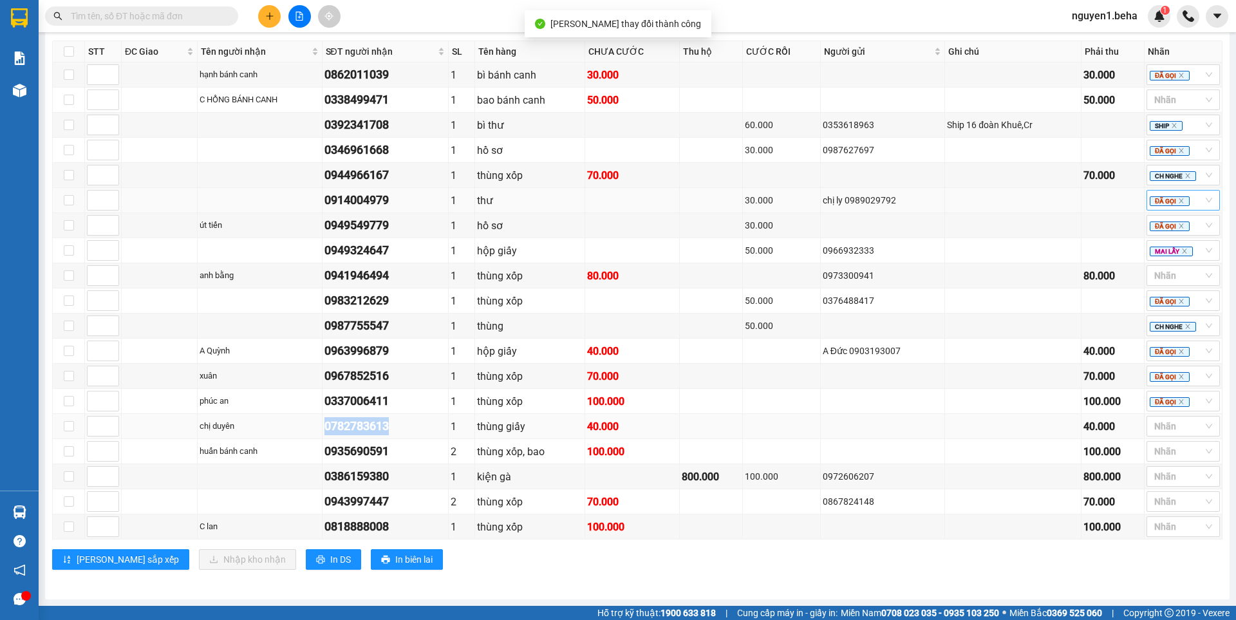
drag, startPoint x: 329, startPoint y: 420, endPoint x: 430, endPoint y: 429, distance: 100.8
click at [430, 429] on div "0782783613" at bounding box center [386, 426] width 122 height 18
drag, startPoint x: 382, startPoint y: 428, endPoint x: 722, endPoint y: 569, distance: 368.1
click at [722, 569] on div "Lưu sắp xếp Nhập kho nhận In DS In biên lai" at bounding box center [637, 559] width 1171 height 21
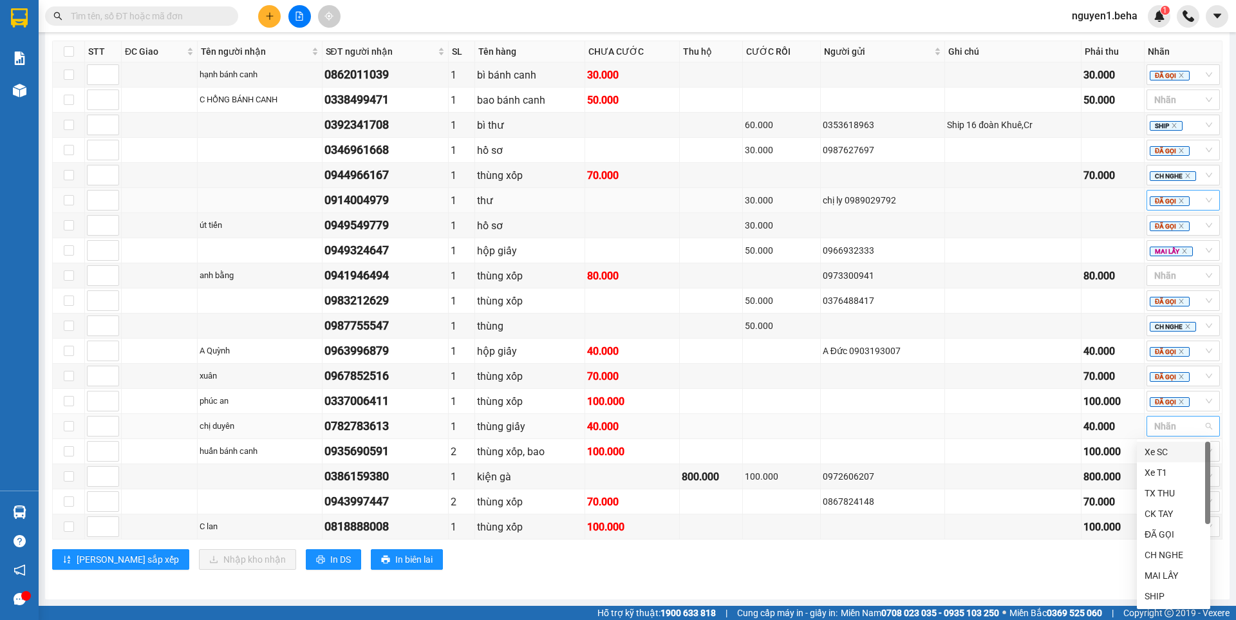
click at [1166, 426] on div at bounding box center [1177, 426] width 54 height 15
click at [1178, 404] on icon "close" at bounding box center [1181, 402] width 6 height 6
click at [1160, 599] on div "SHIP" at bounding box center [1174, 596] width 58 height 14
click at [1172, 426] on icon "close" at bounding box center [1174, 427] width 5 height 5
click at [1157, 398] on div at bounding box center [1177, 400] width 54 height 15
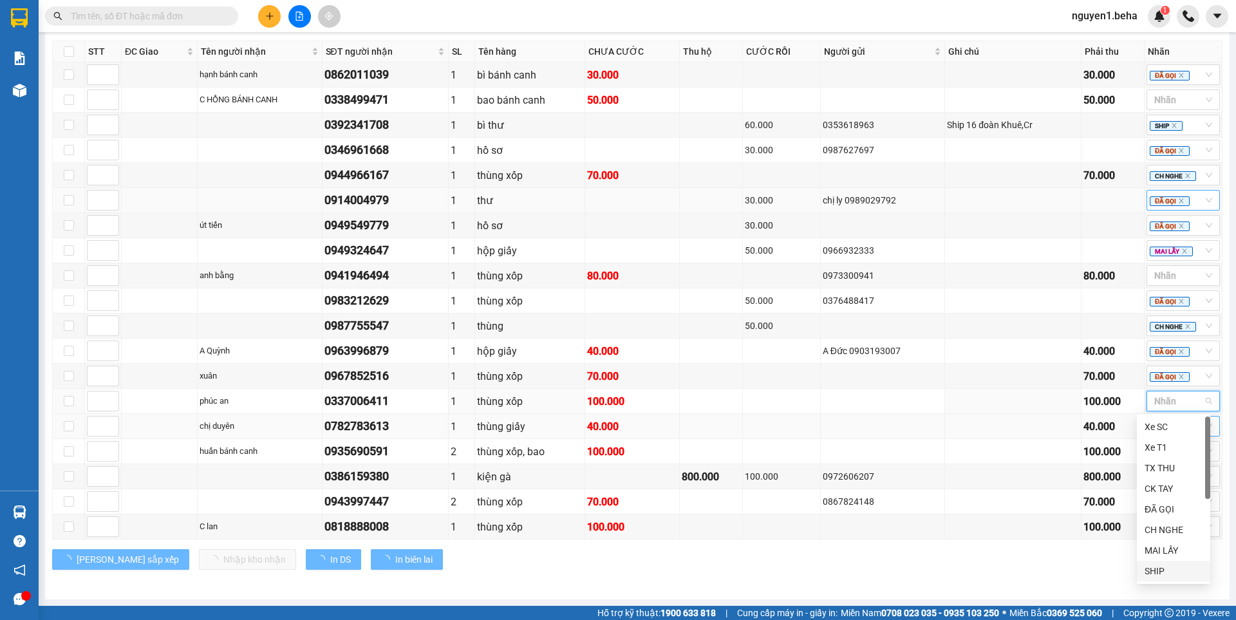
click at [1155, 565] on div "SHIP" at bounding box center [1174, 571] width 58 height 14
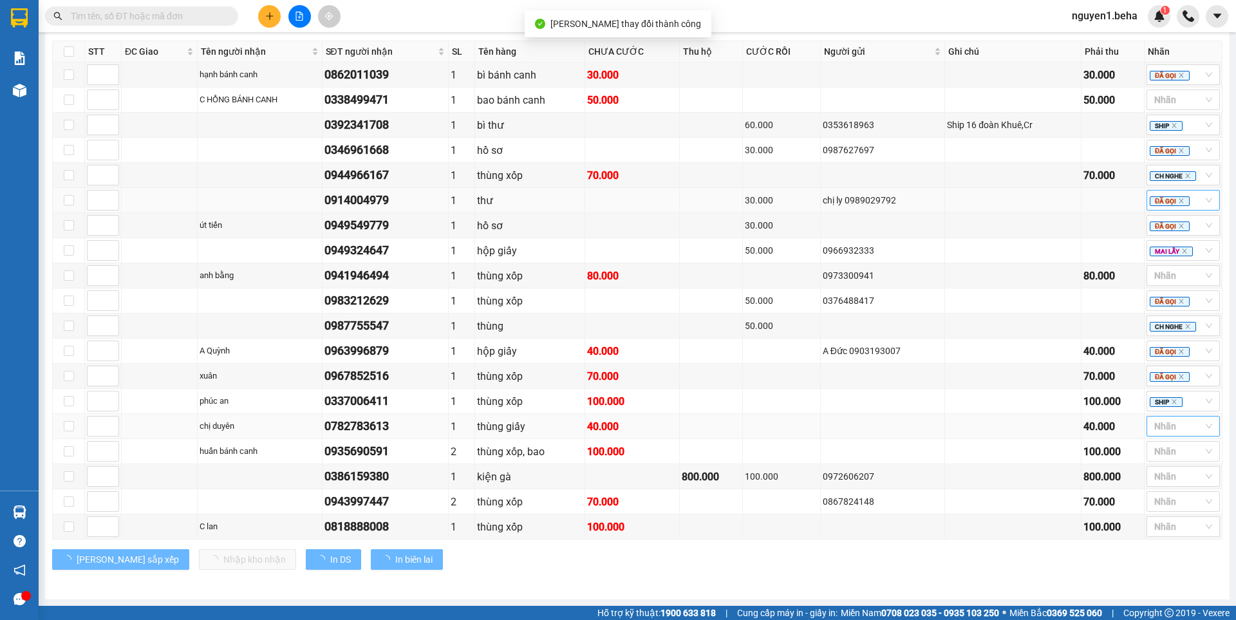
click at [332, 429] on div "0782783613" at bounding box center [386, 426] width 122 height 18
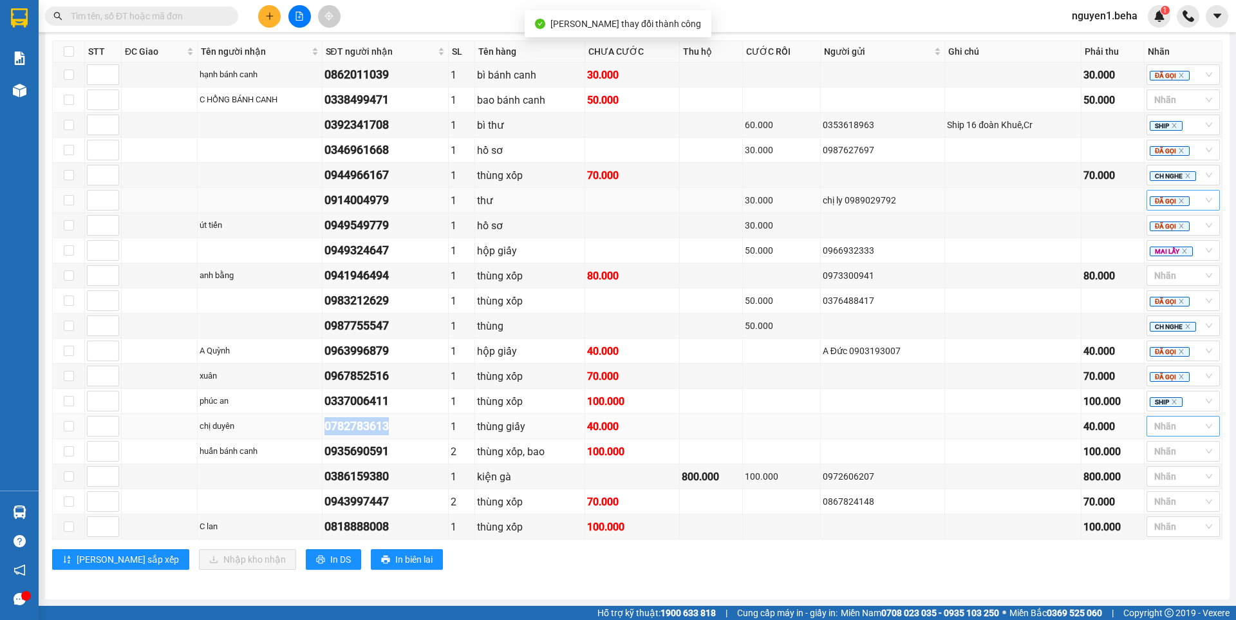
drag, startPoint x: 330, startPoint y: 424, endPoint x: 396, endPoint y: 424, distance: 65.7
click at [396, 424] on div "0782783613" at bounding box center [386, 426] width 122 height 18
drag, startPoint x: 329, startPoint y: 451, endPoint x: 402, endPoint y: 454, distance: 73.5
click at [402, 454] on div "0935690591" at bounding box center [386, 451] width 122 height 18
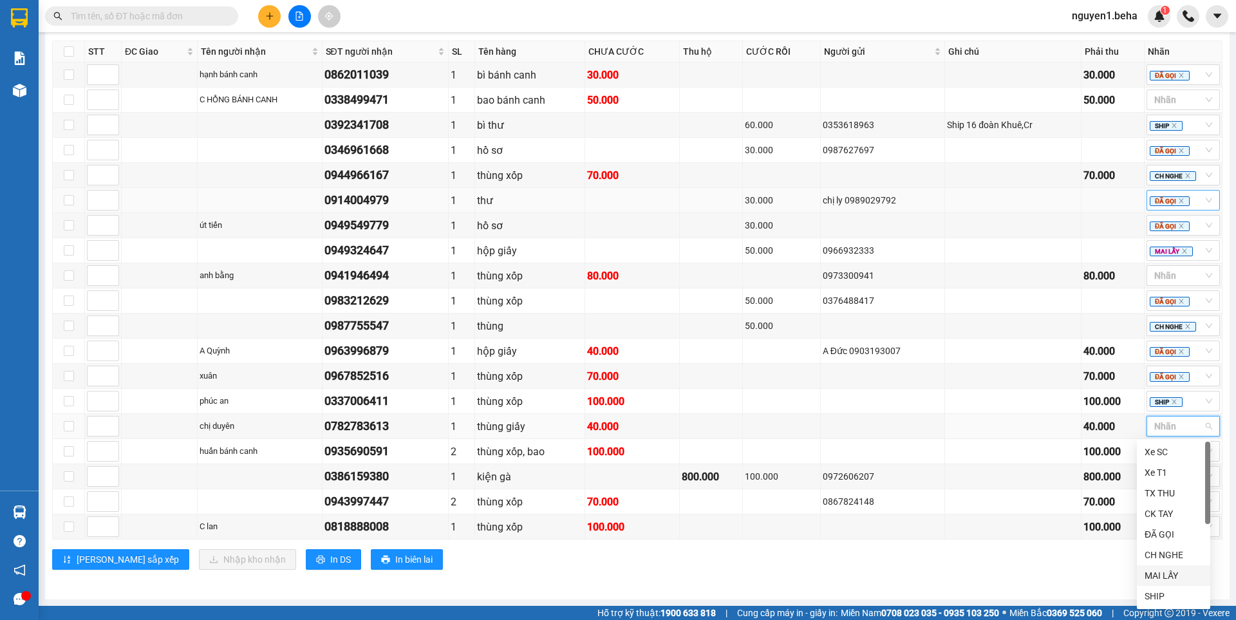
click at [1155, 425] on input "search" at bounding box center [1156, 426] width 3 height 15
click at [1169, 531] on div "ĐÃ GỌI" at bounding box center [1174, 534] width 58 height 14
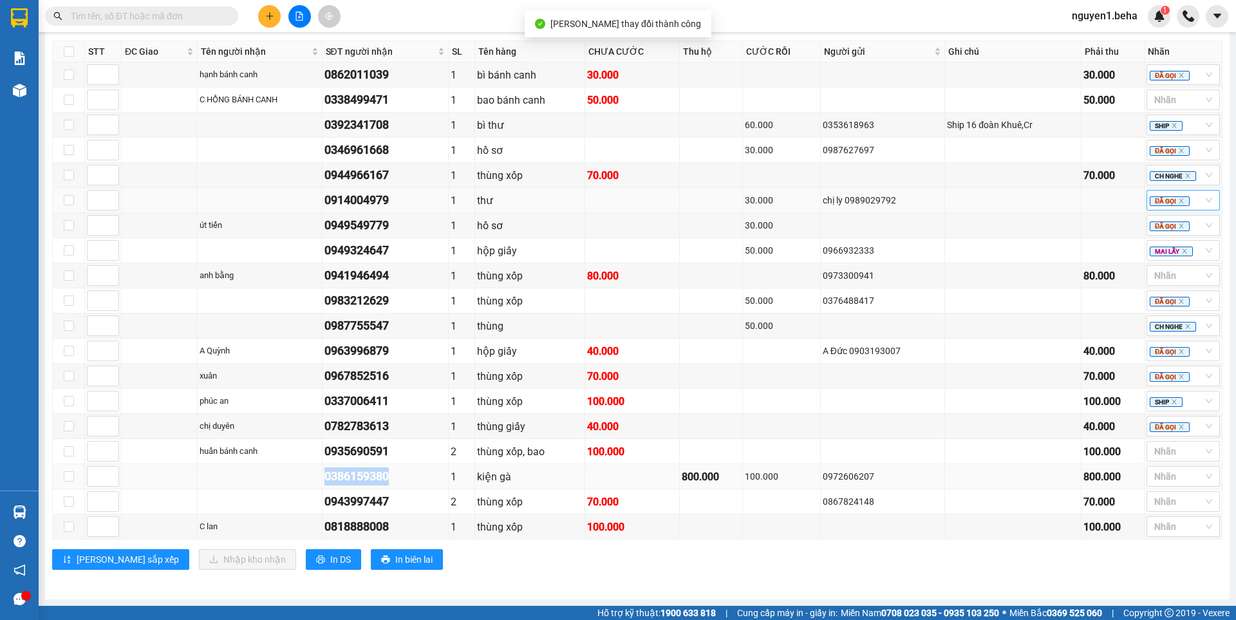
drag, startPoint x: 330, startPoint y: 477, endPoint x: 398, endPoint y: 475, distance: 68.3
click at [398, 475] on div "0386159380" at bounding box center [386, 477] width 122 height 18
click at [1162, 453] on div at bounding box center [1177, 451] width 54 height 15
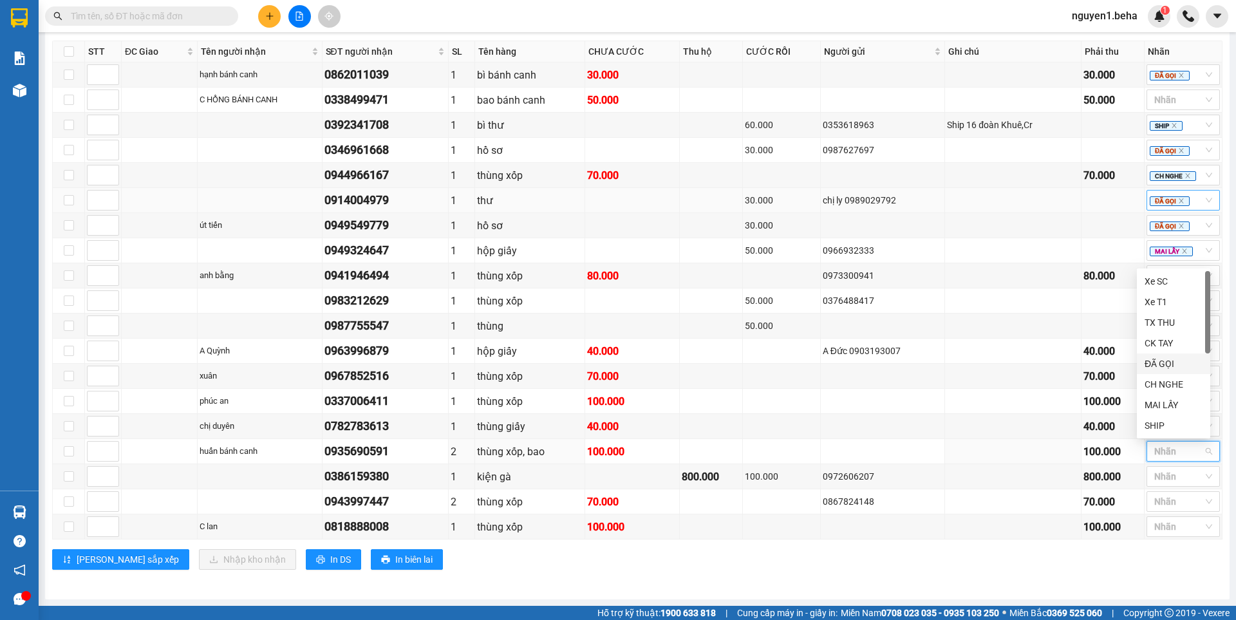
click at [1164, 365] on div "ĐÃ GỌI" at bounding box center [1174, 364] width 58 height 14
click at [782, 563] on div "Lưu sắp xếp Nhập kho nhận In DS In biên lai" at bounding box center [637, 559] width 1171 height 21
click at [1178, 451] on icon "close" at bounding box center [1181, 452] width 6 height 6
click at [1167, 386] on div "CH NGHE" at bounding box center [1174, 384] width 58 height 14
click at [734, 570] on div "Lưu sắp xếp Nhập kho nhận In DS In biên lai" at bounding box center [637, 559] width 1171 height 21
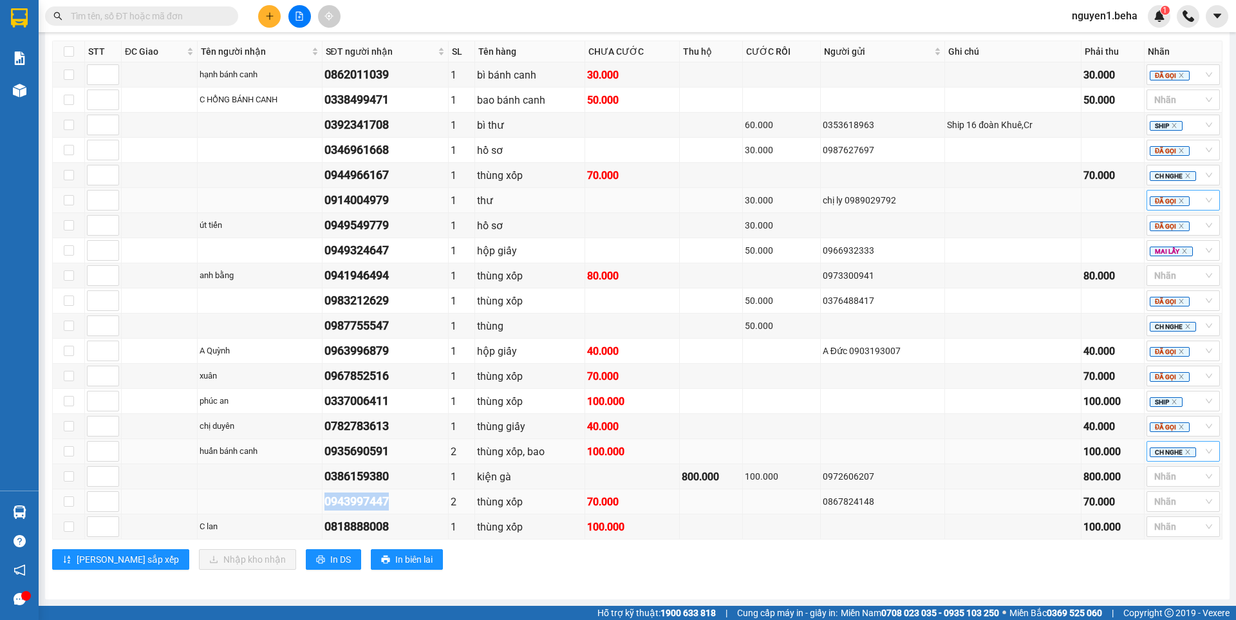
drag, startPoint x: 330, startPoint y: 503, endPoint x: 402, endPoint y: 507, distance: 72.2
click at [402, 507] on div "0943997447" at bounding box center [386, 502] width 122 height 18
click at [1150, 477] on div at bounding box center [1177, 476] width 54 height 15
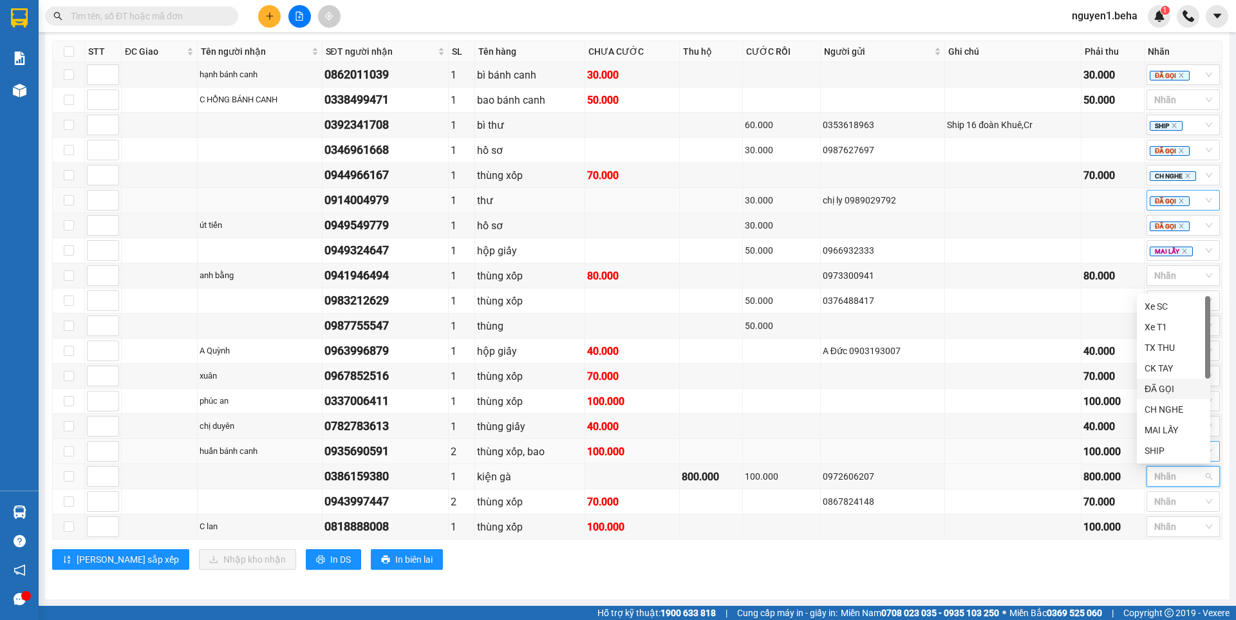
click at [1173, 385] on div "ĐÃ GỌI" at bounding box center [1174, 389] width 58 height 14
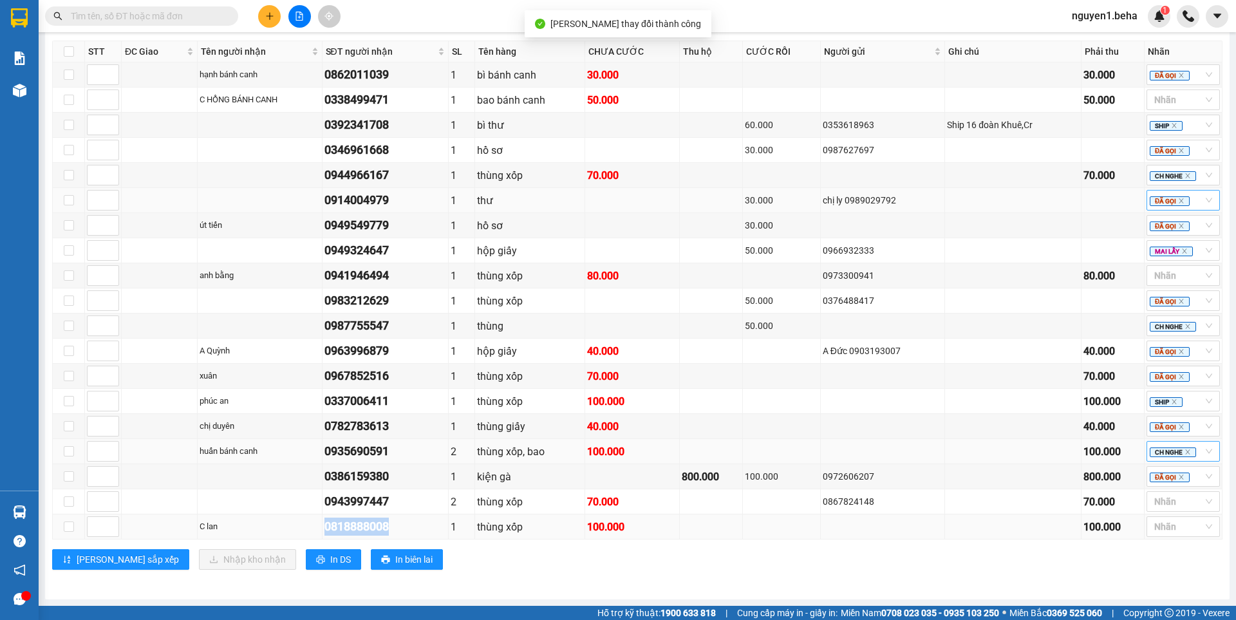
drag, startPoint x: 331, startPoint y: 528, endPoint x: 397, endPoint y: 530, distance: 65.7
click at [397, 530] on div "0818888008" at bounding box center [386, 527] width 122 height 18
drag, startPoint x: 377, startPoint y: 524, endPoint x: 437, endPoint y: 565, distance: 71.8
click at [437, 565] on div "Lưu sắp xếp Nhập kho nhận In DS In biên lai" at bounding box center [637, 559] width 1171 height 21
click at [1150, 504] on div at bounding box center [1153, 501] width 7 height 15
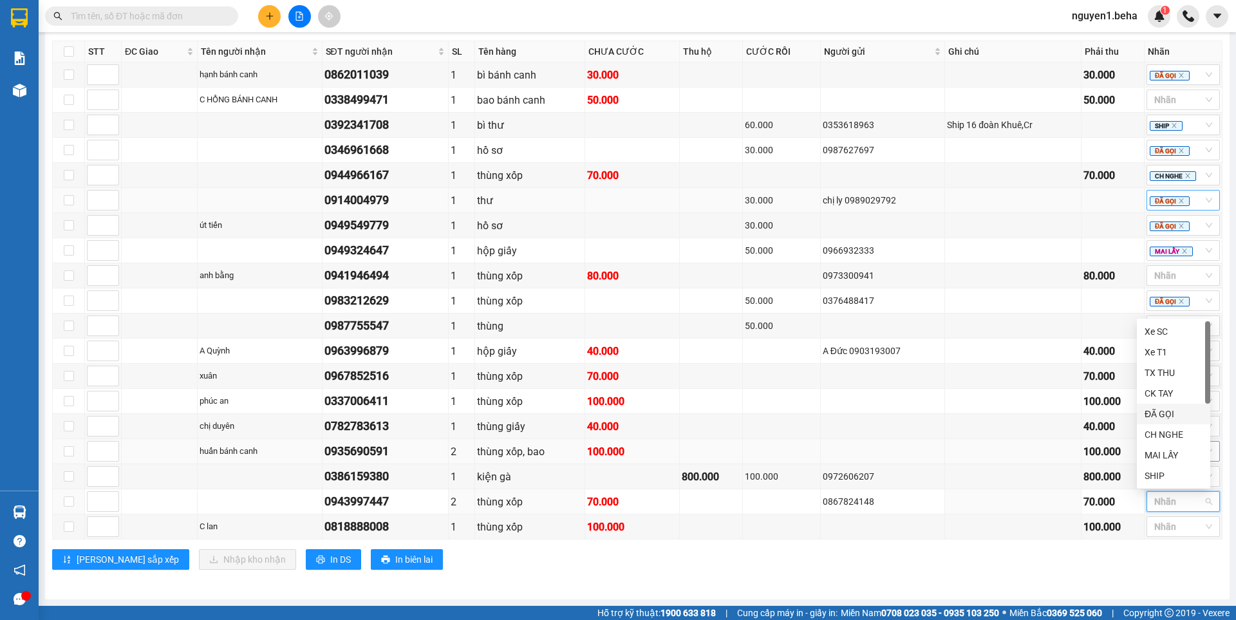
click at [1157, 408] on div "ĐÃ GỌI" at bounding box center [1174, 414] width 58 height 14
click at [741, 574] on div "VP ĐẮK LẮK Đơn 19 | SL 21 | CR 400.000 | CC 750.000 | Tổng cước 1.150.000 | TH …" at bounding box center [637, 296] width 1171 height 568
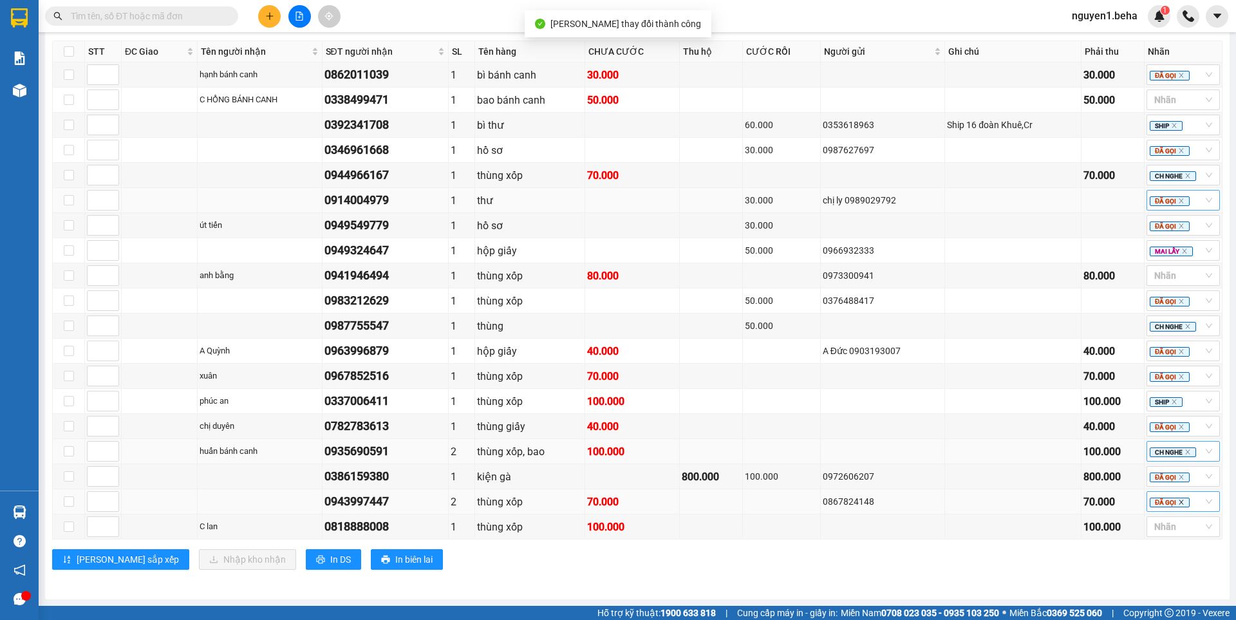
click at [1178, 502] on icon "close" at bounding box center [1181, 502] width 6 height 6
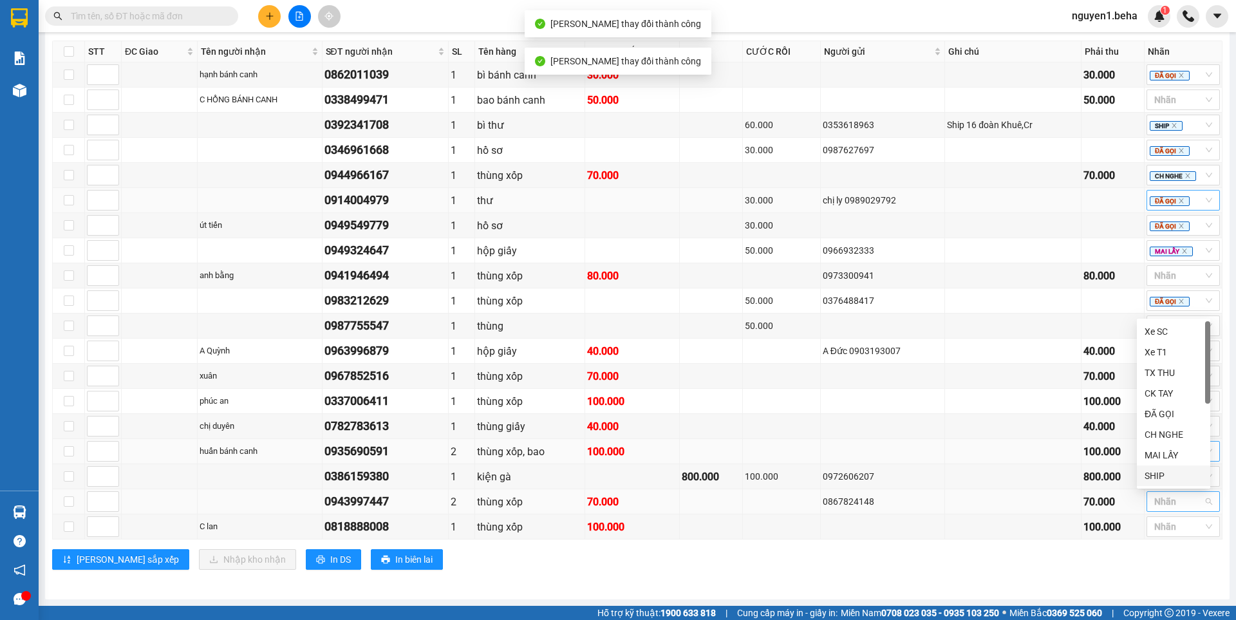
click at [1149, 471] on div "SHIP" at bounding box center [1174, 476] width 58 height 14
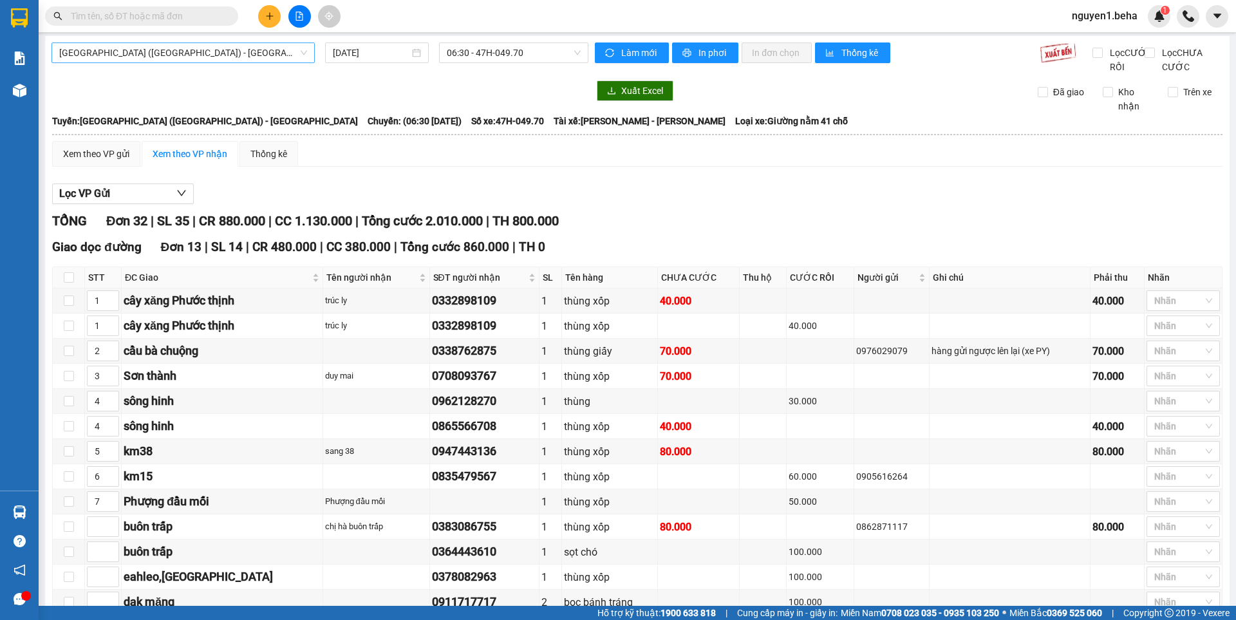
scroll to position [0, 0]
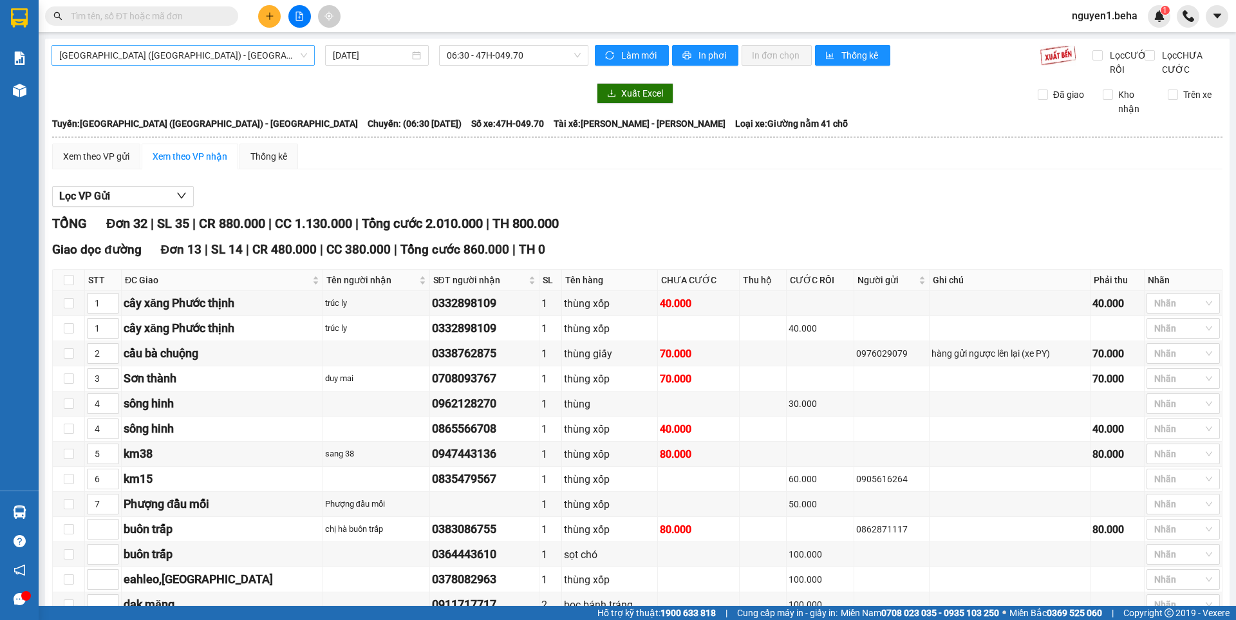
drag, startPoint x: 247, startPoint y: 51, endPoint x: 243, endPoint y: 61, distance: 10.2
click at [247, 50] on span "[GEOGRAPHIC_DATA] ([GEOGRAPHIC_DATA]) - [GEOGRAPHIC_DATA]" at bounding box center [183, 55] width 248 height 19
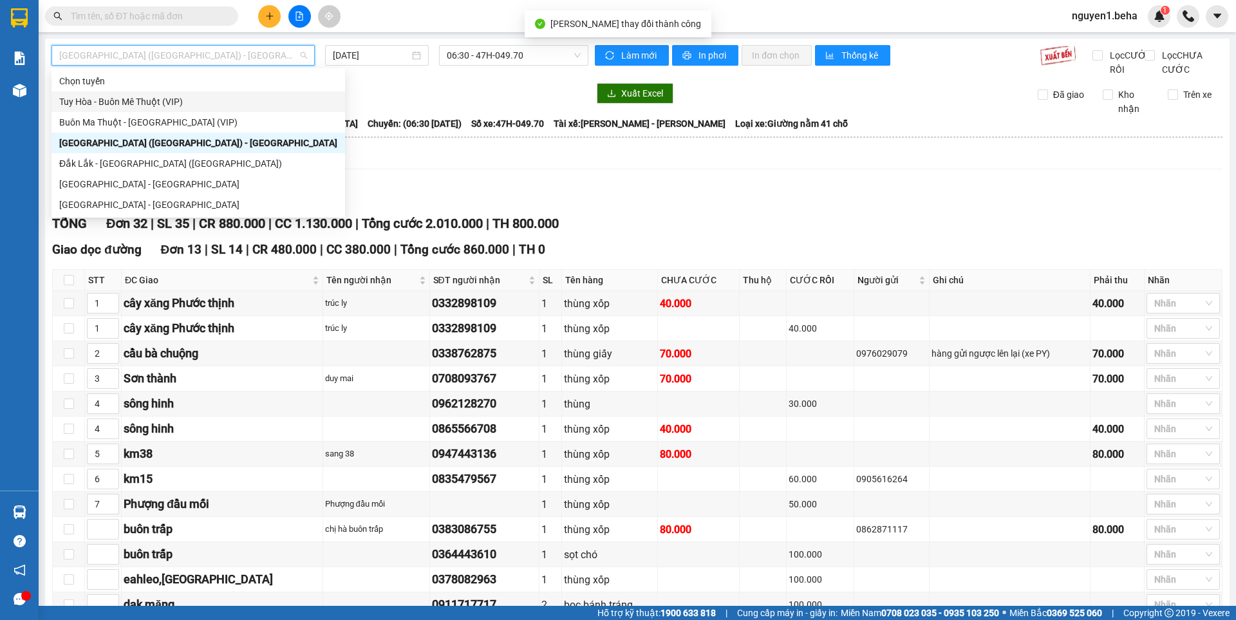
click at [146, 99] on div "Tuy Hòa - Buôn Mê Thuột (VIP)" at bounding box center [198, 102] width 278 height 14
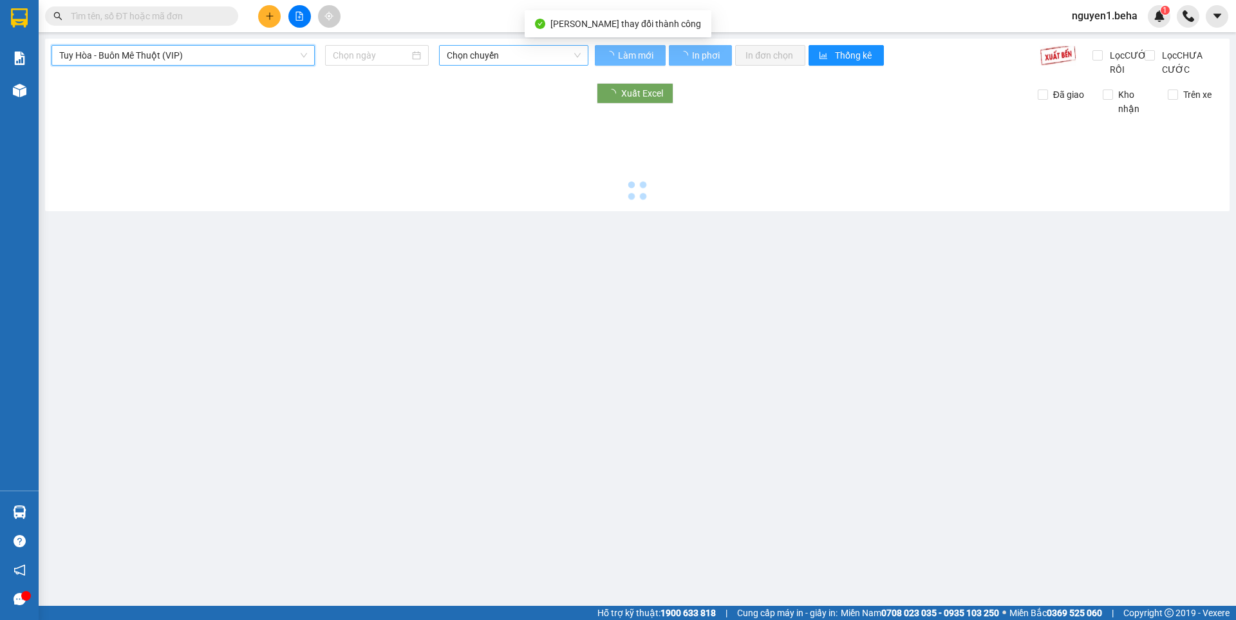
type input "[DATE]"
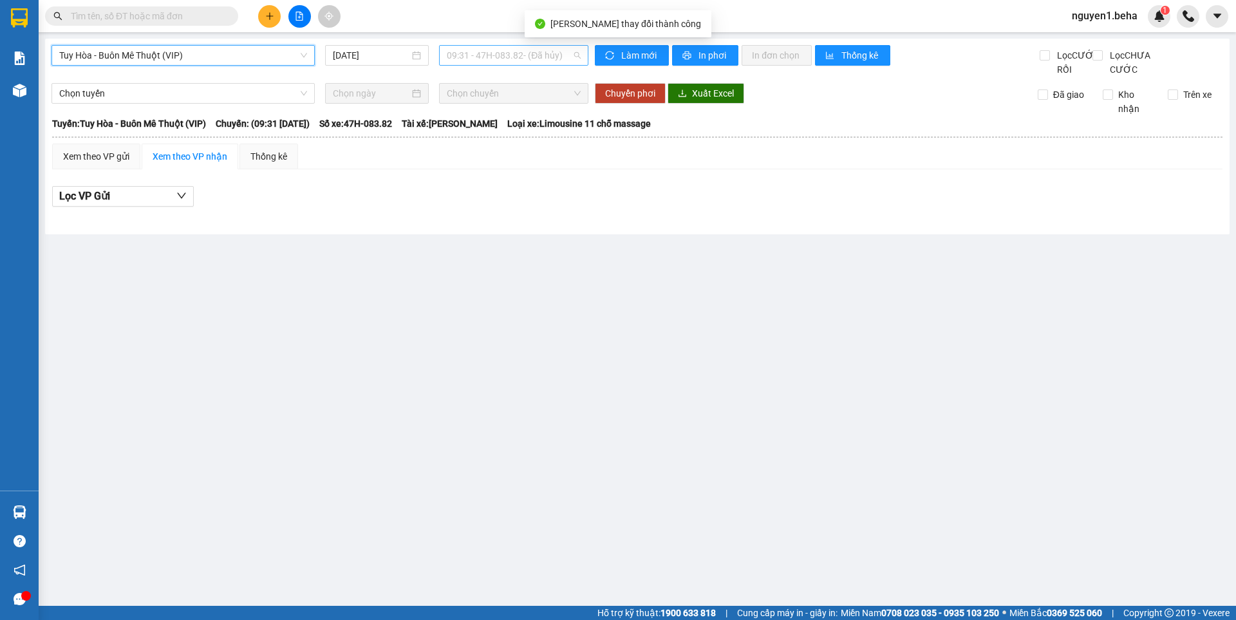
click at [485, 52] on span "09:31 - 47H-083.82 - (Đã hủy)" at bounding box center [514, 55] width 134 height 19
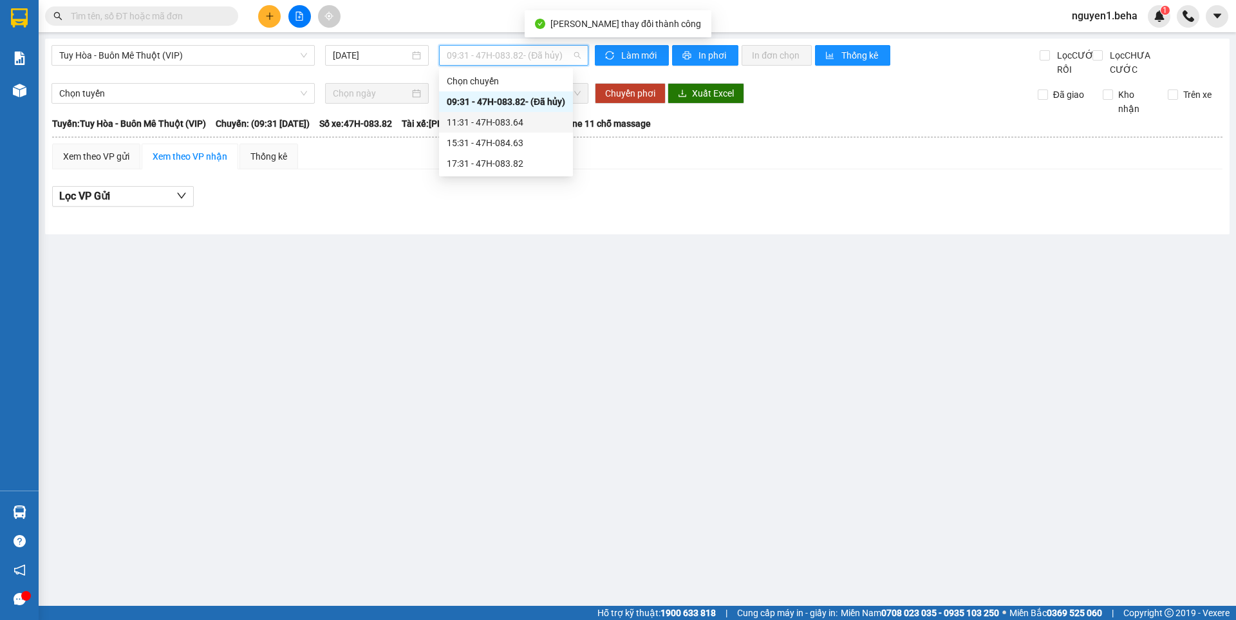
click at [522, 124] on div "11:31 - 47H-083.64" at bounding box center [506, 122] width 118 height 14
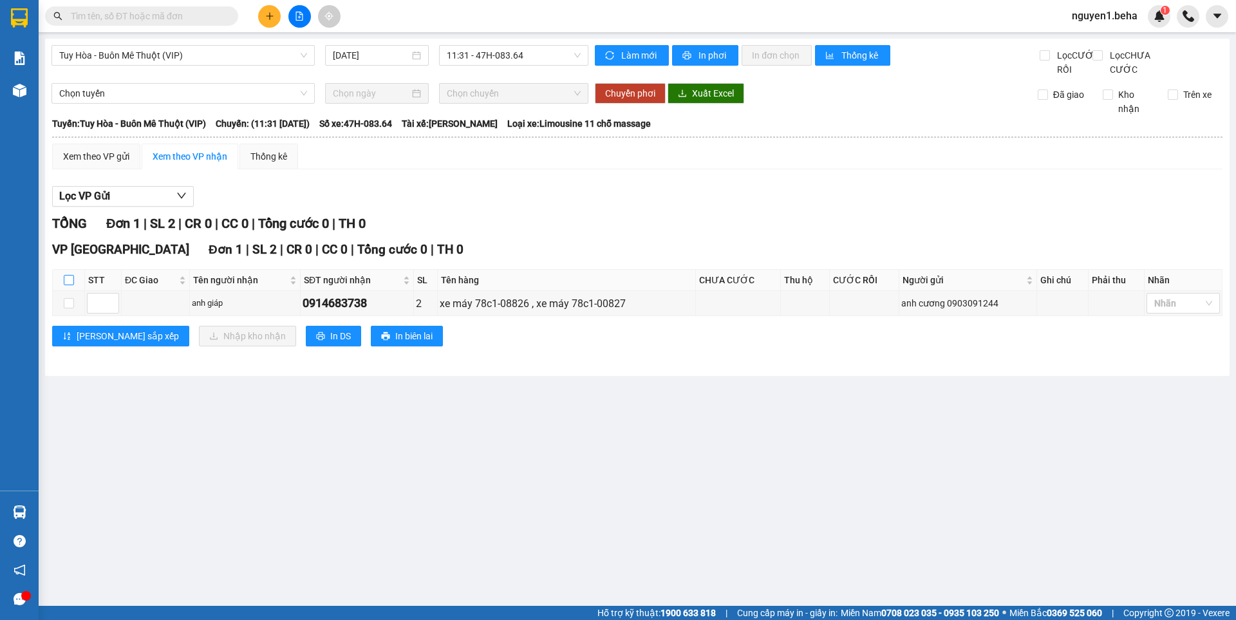
click at [70, 285] on input "checkbox" at bounding box center [69, 280] width 10 height 10
checkbox input "true"
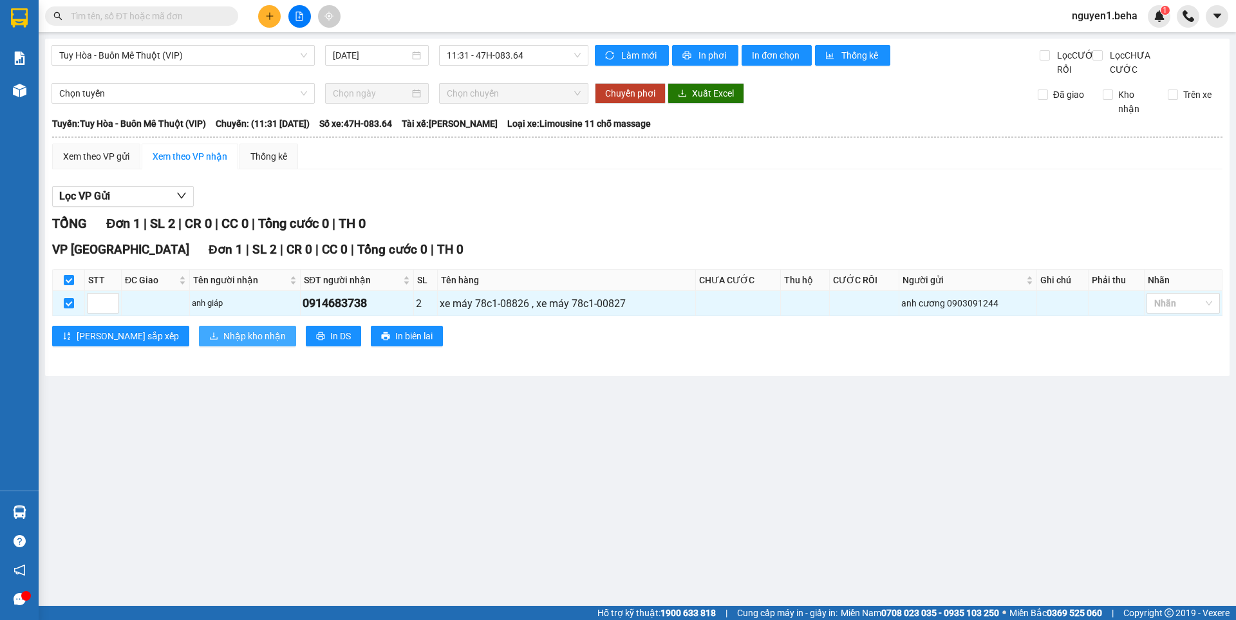
click at [199, 346] on button "Nhập kho nhận" at bounding box center [247, 336] width 97 height 21
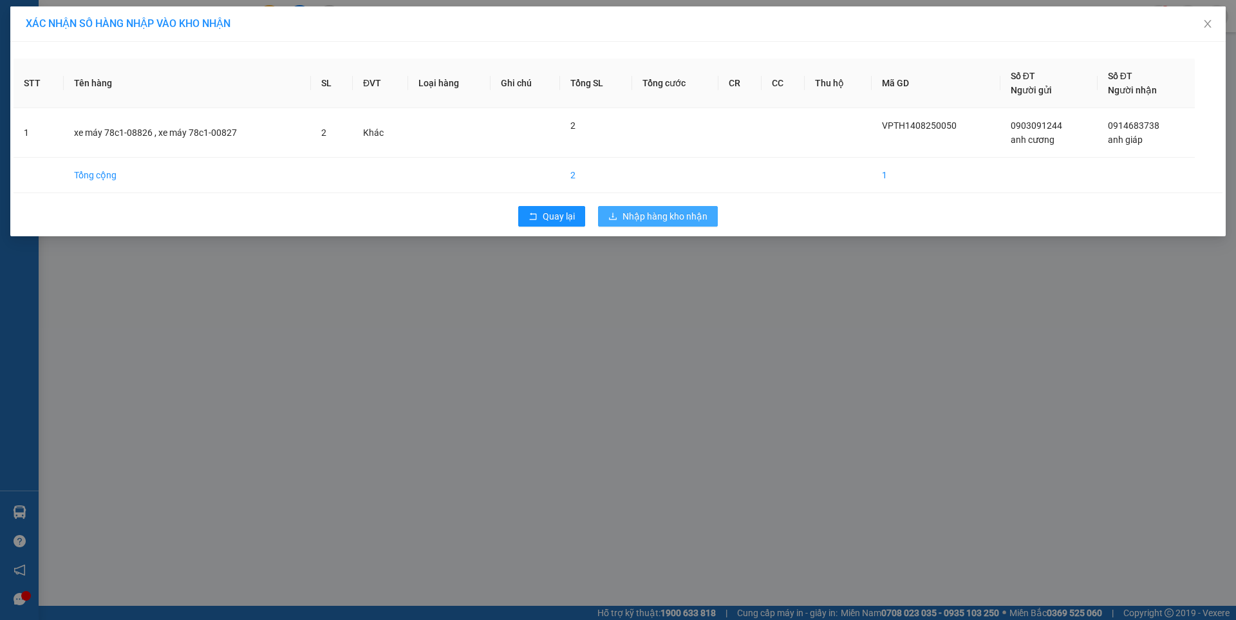
click at [635, 210] on span "Nhập hàng kho nhận" at bounding box center [665, 216] width 85 height 14
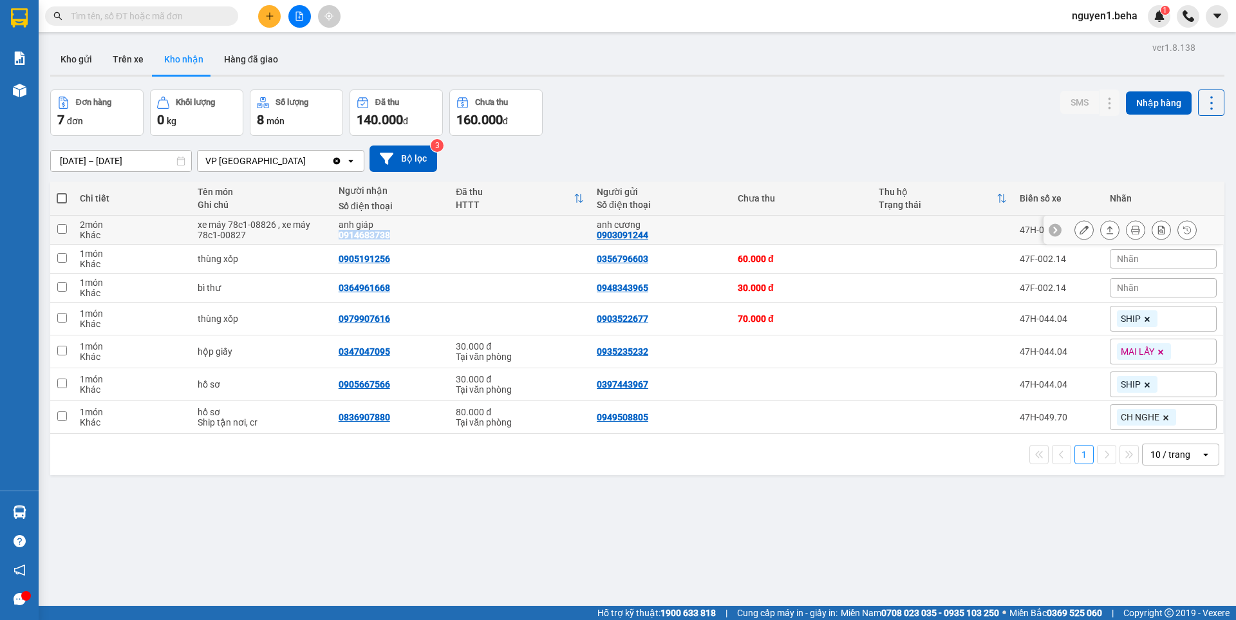
drag, startPoint x: 337, startPoint y: 235, endPoint x: 388, endPoint y: 237, distance: 50.3
click at [388, 237] on div "anh giáp 0914683738" at bounding box center [391, 230] width 104 height 21
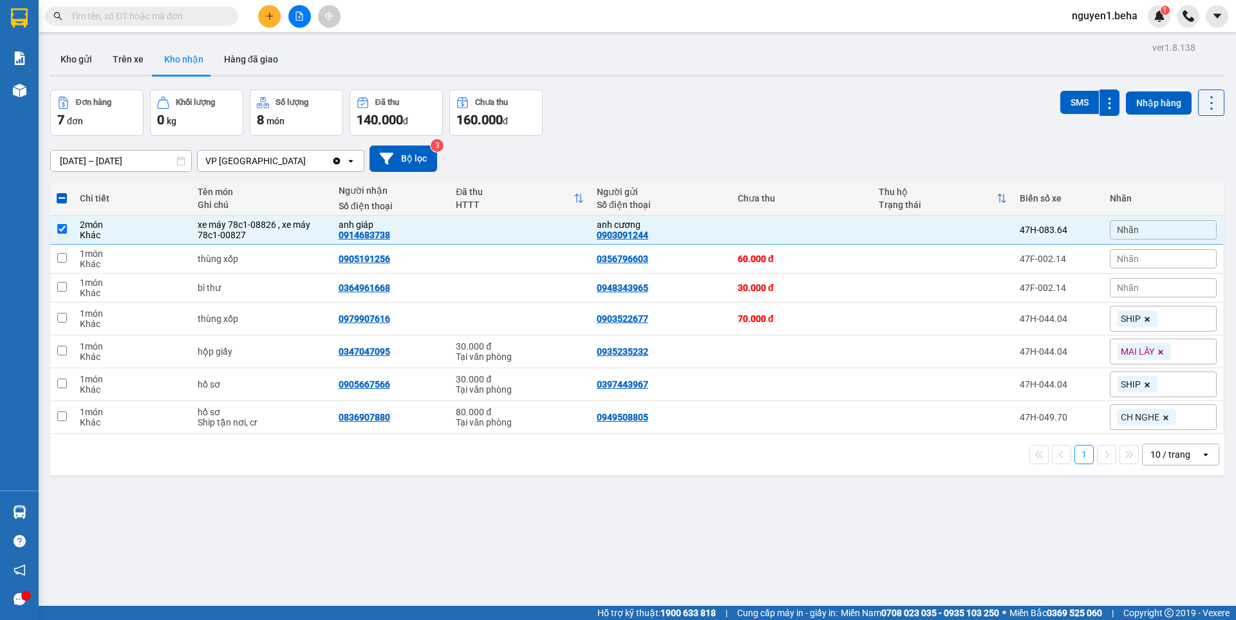
click at [742, 150] on div "13/08/2025 – 15/08/2025 Press the down arrow key to interact with the calendar …" at bounding box center [637, 159] width 1175 height 26
click at [65, 230] on input "checkbox" at bounding box center [62, 229] width 10 height 10
checkbox input "false"
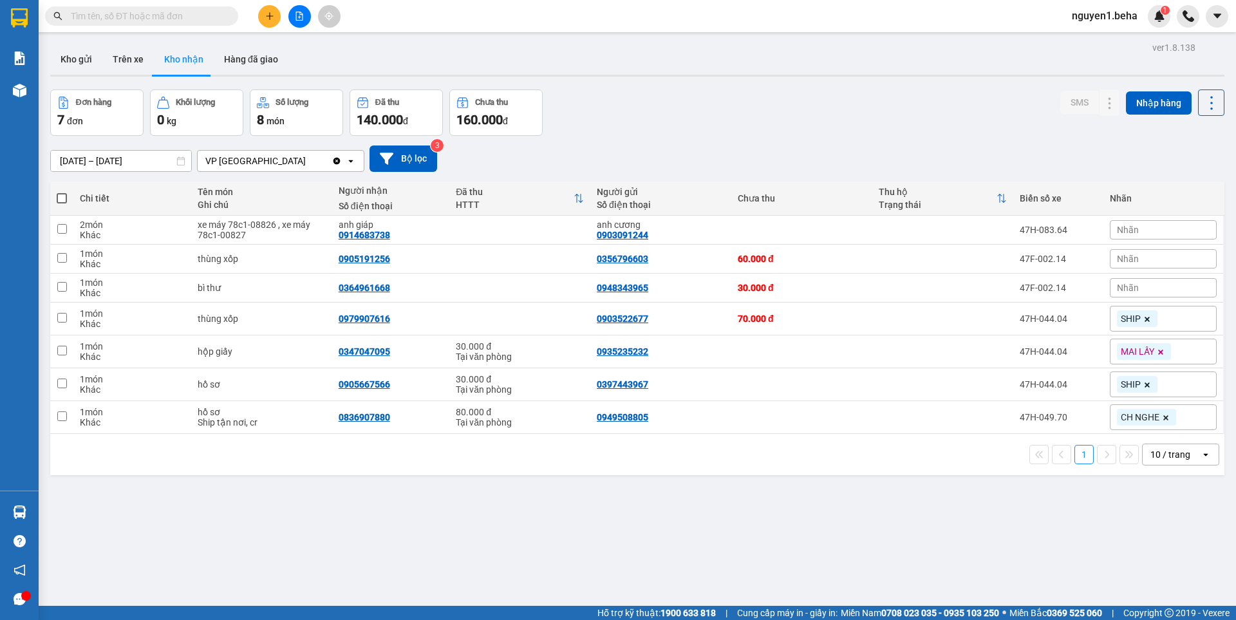
drag, startPoint x: 70, startPoint y: 58, endPoint x: 113, endPoint y: 77, distance: 46.7
click at [70, 58] on button "Kho gửi" at bounding box center [76, 59] width 52 height 31
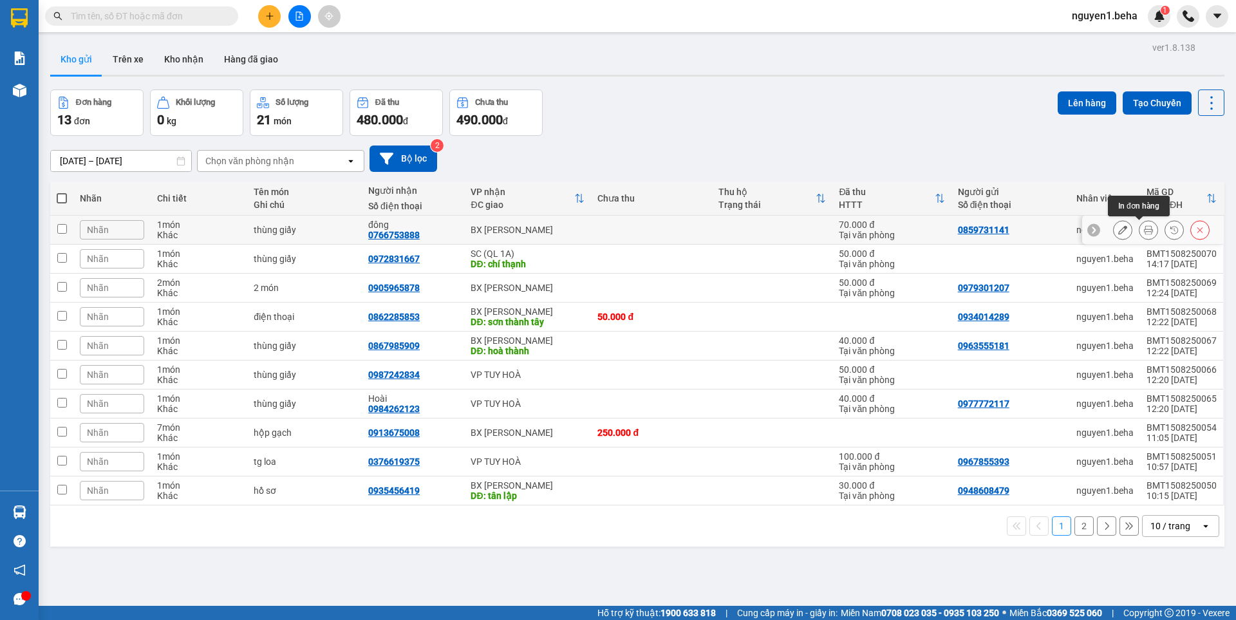
click at [1144, 230] on icon at bounding box center [1148, 229] width 9 height 9
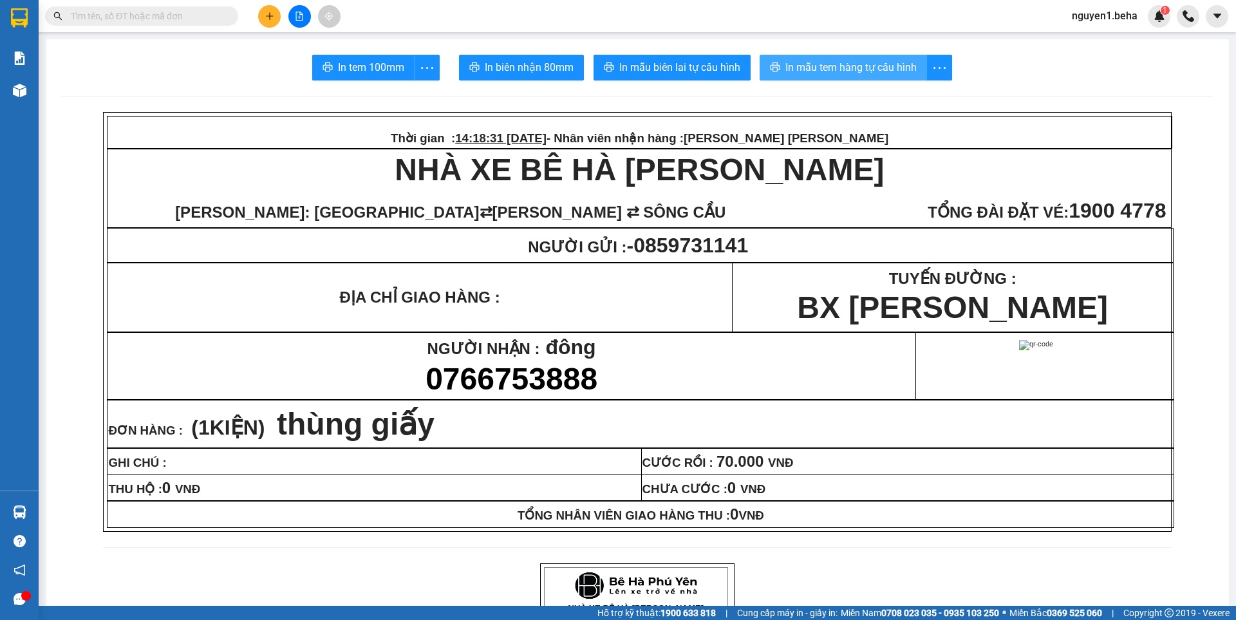
click at [860, 65] on span "In mẫu tem hàng tự cấu hình" at bounding box center [851, 67] width 131 height 16
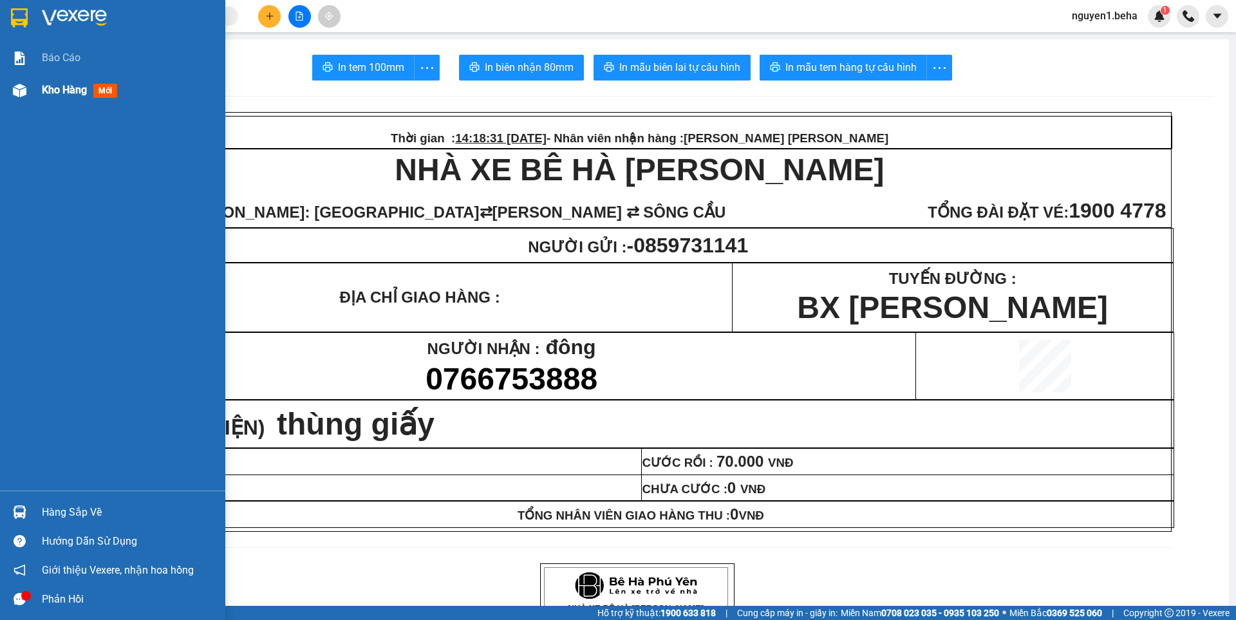
click at [33, 92] on div "Kho hàng mới" at bounding box center [112, 90] width 225 height 32
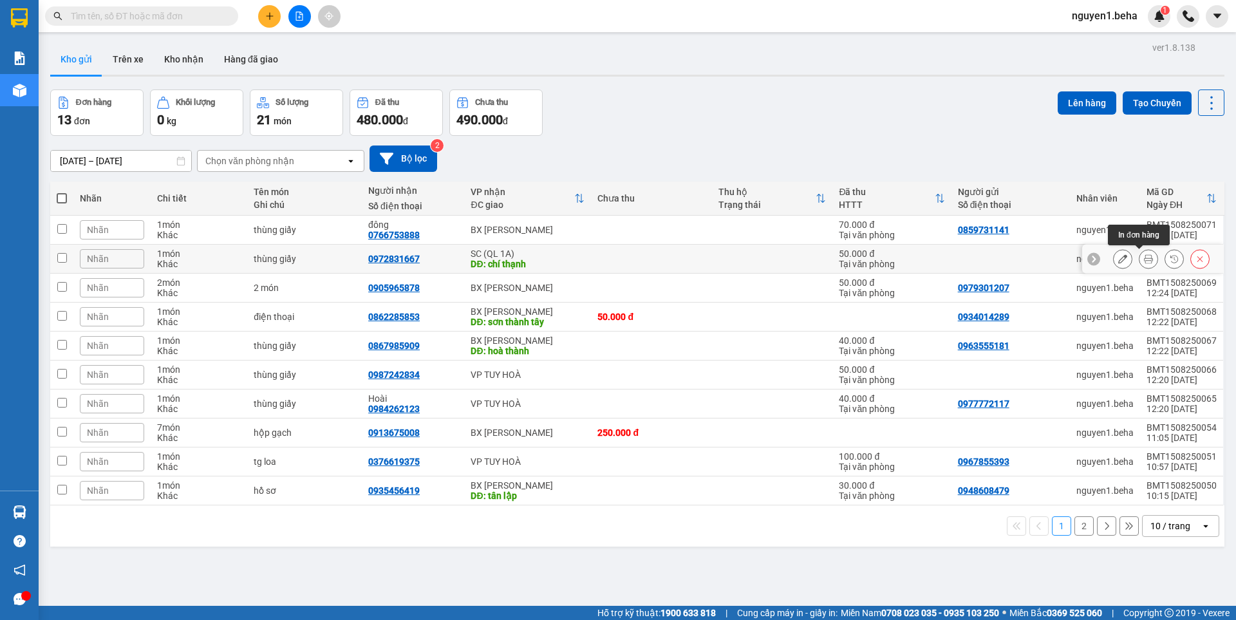
click at [1144, 256] on icon at bounding box center [1148, 258] width 9 height 9
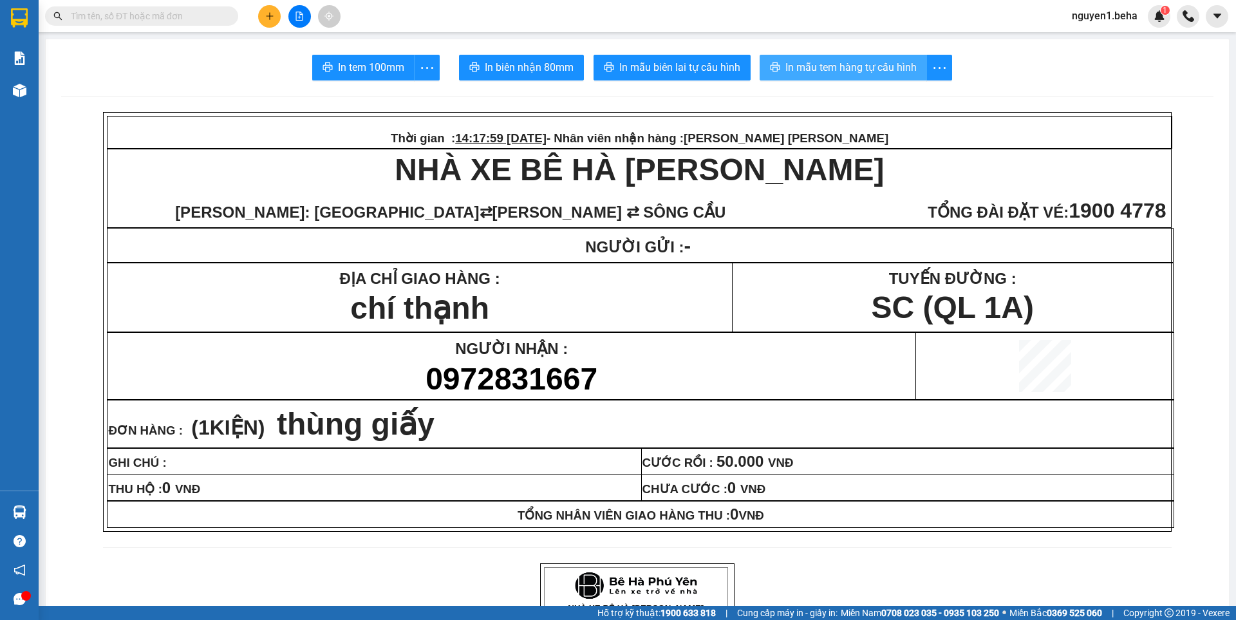
click at [853, 60] on span "In mẫu tem hàng tự cấu hình" at bounding box center [851, 67] width 131 height 16
click at [294, 14] on button at bounding box center [299, 16] width 23 height 23
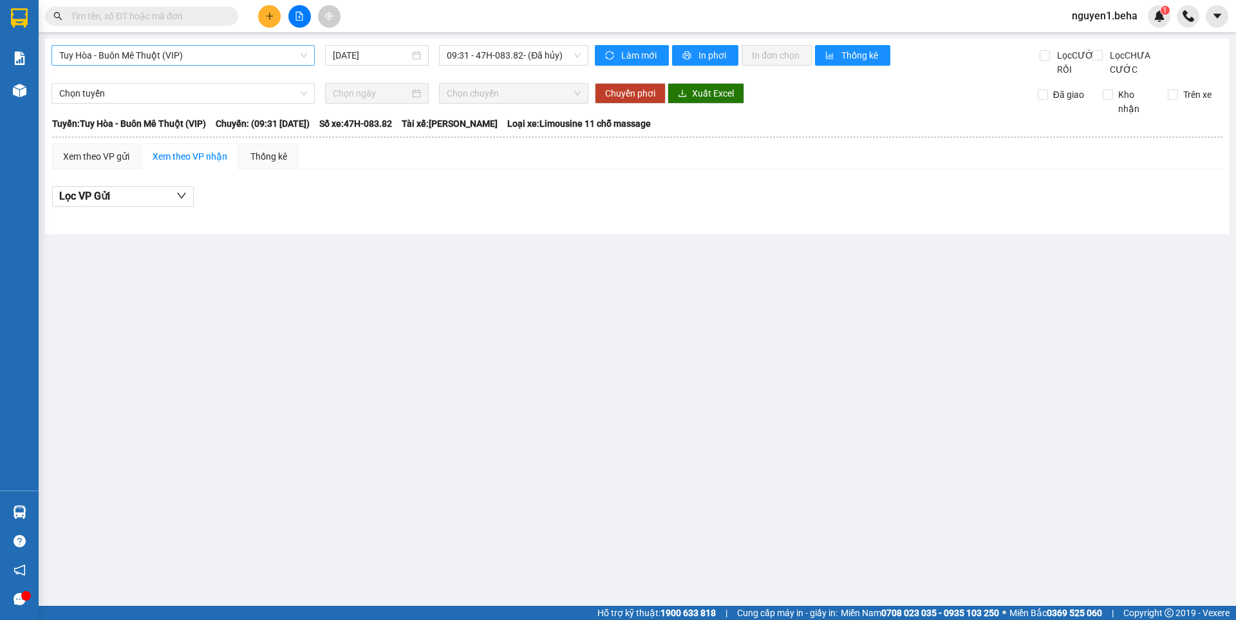
click at [214, 52] on span "Tuy Hòa - Buôn Mê Thuột (VIP)" at bounding box center [183, 55] width 248 height 19
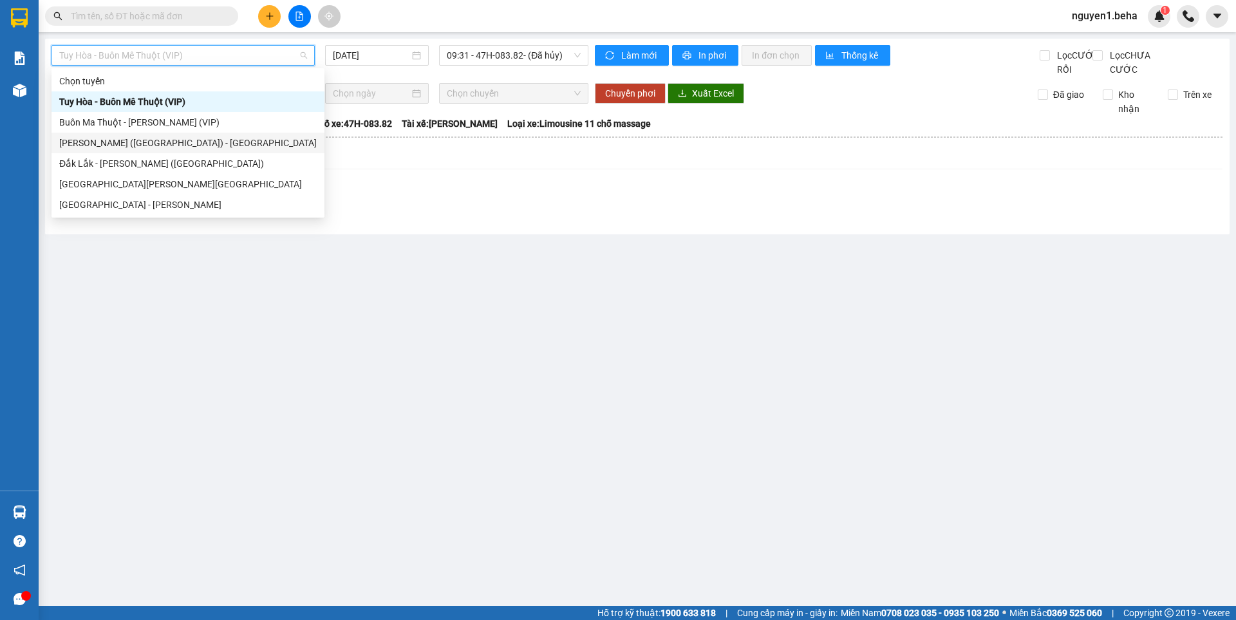
click at [143, 147] on div "[GEOGRAPHIC_DATA] ([GEOGRAPHIC_DATA]) - [GEOGRAPHIC_DATA]" at bounding box center [188, 143] width 258 height 14
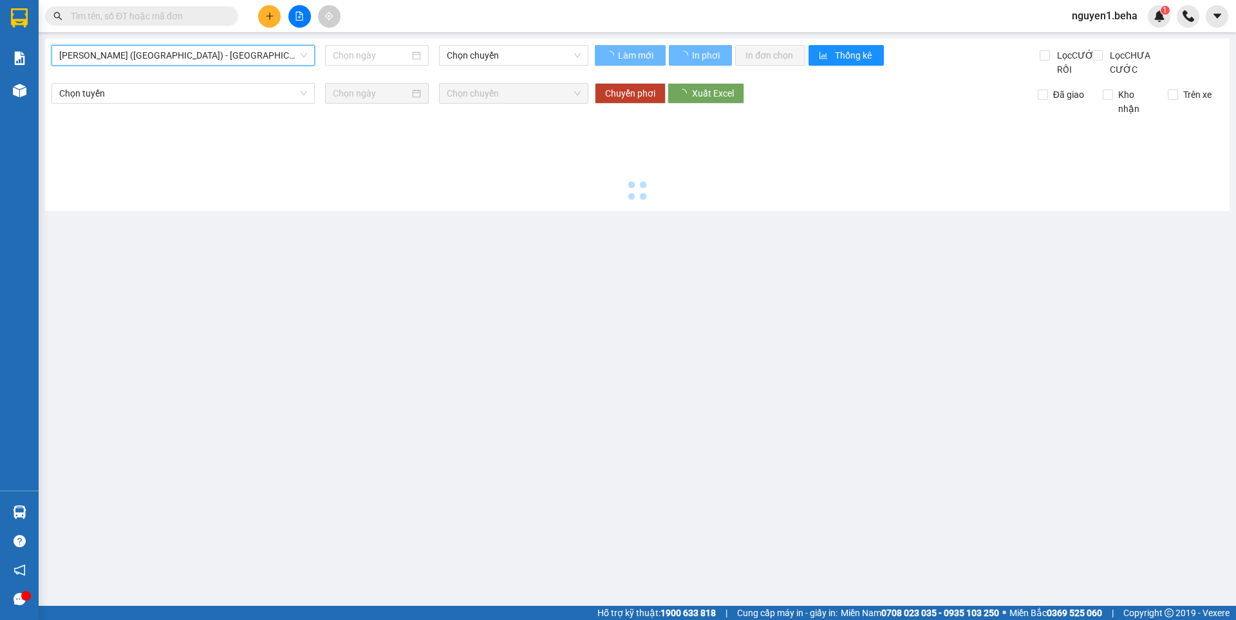
type input "[DATE]"
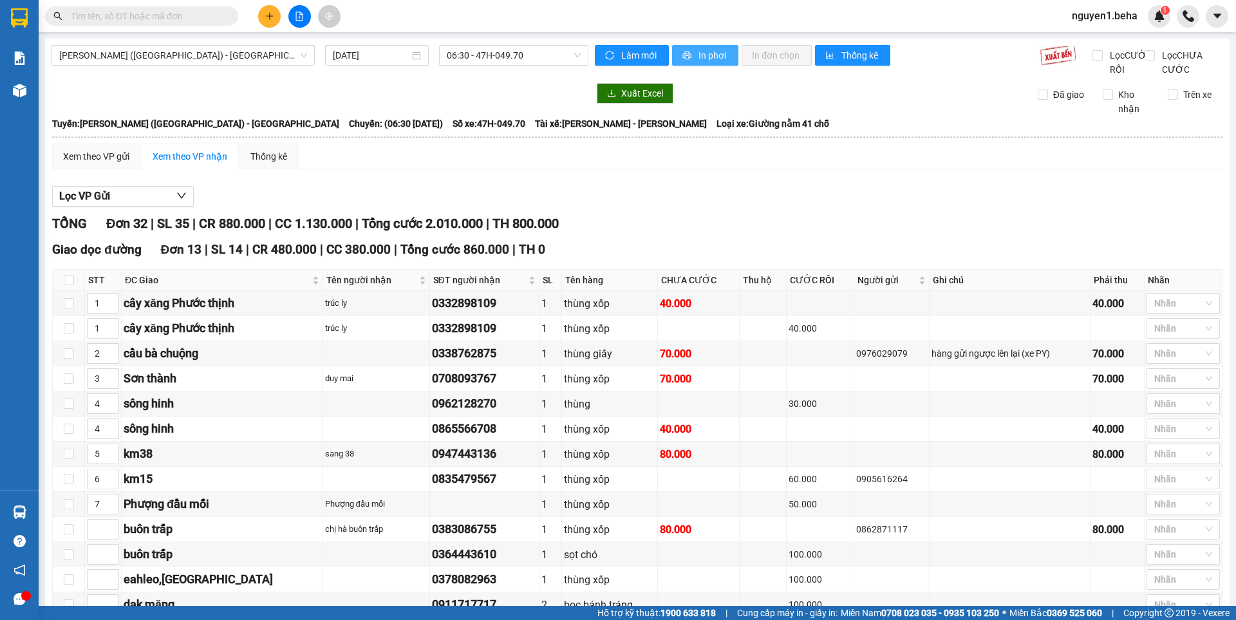
click at [691, 58] on button "In phơi" at bounding box center [705, 55] width 66 height 21
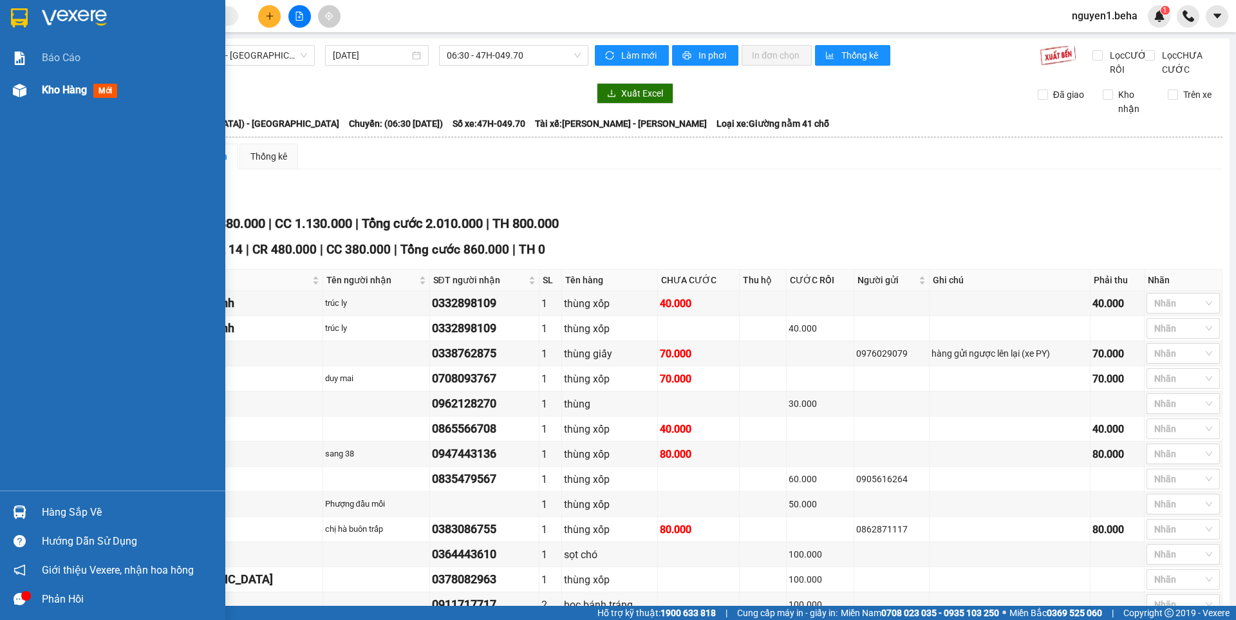
click at [48, 86] on span "Kho hàng" at bounding box center [64, 90] width 45 height 12
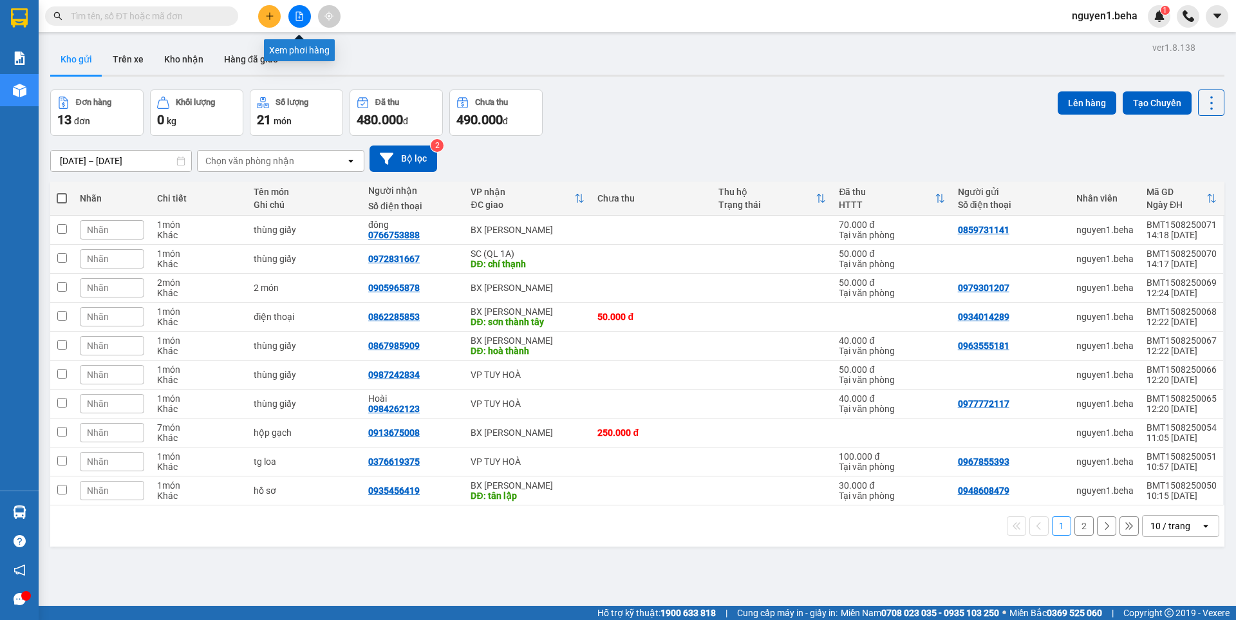
click at [303, 15] on icon "file-add" at bounding box center [299, 16] width 7 height 9
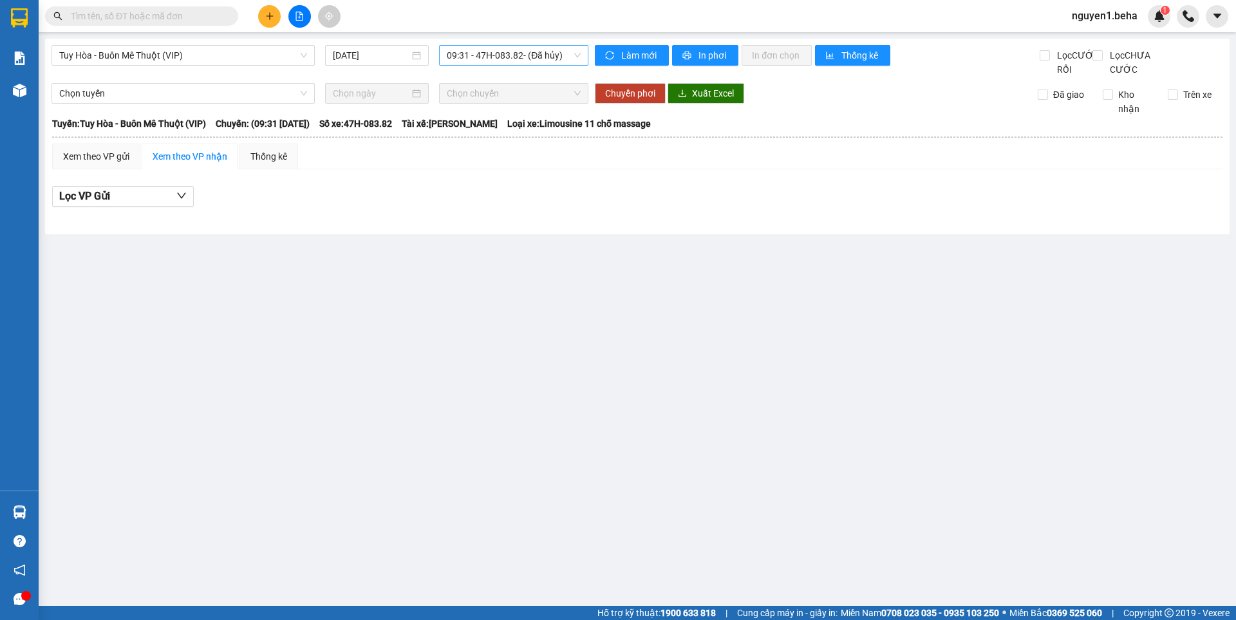
click at [538, 49] on span "09:31 - 47H-083.82 - (Đã hủy)" at bounding box center [514, 55] width 134 height 19
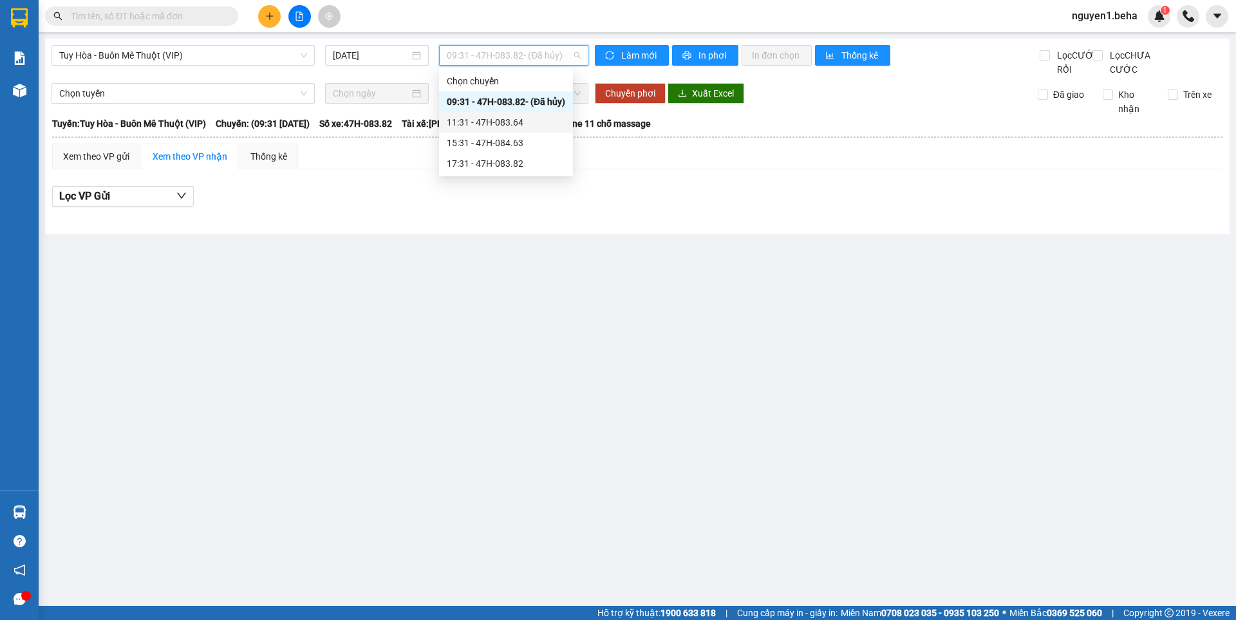
click at [531, 116] on div "11:31 - 47H-083.64" at bounding box center [506, 122] width 118 height 14
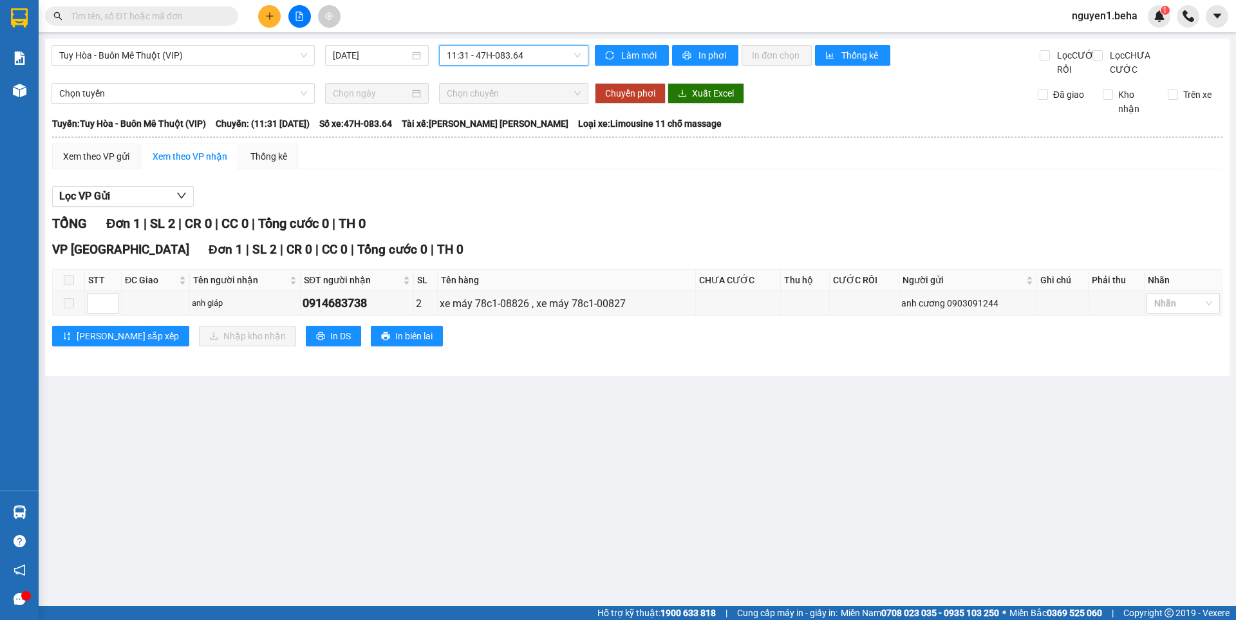
click at [536, 55] on span "11:31 - 47H-083.64" at bounding box center [514, 55] width 134 height 19
click at [523, 140] on div "15:31 - 47H-084.63" at bounding box center [505, 143] width 116 height 14
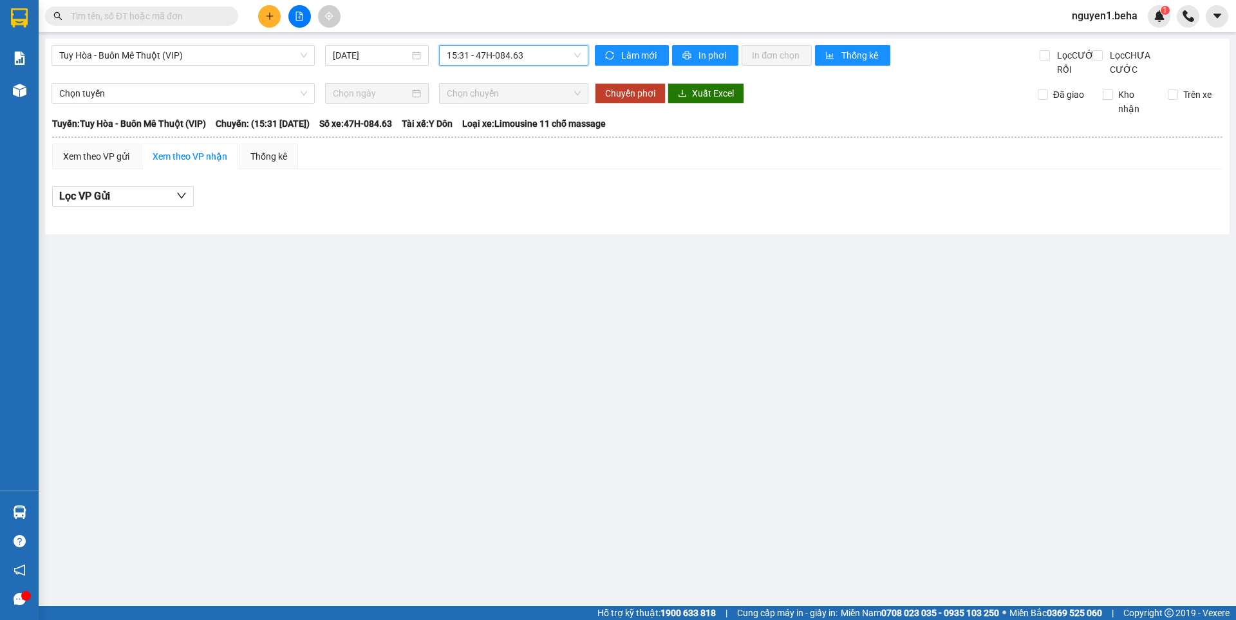
click at [524, 55] on span "15:31 - 47H-084.63" at bounding box center [514, 55] width 134 height 19
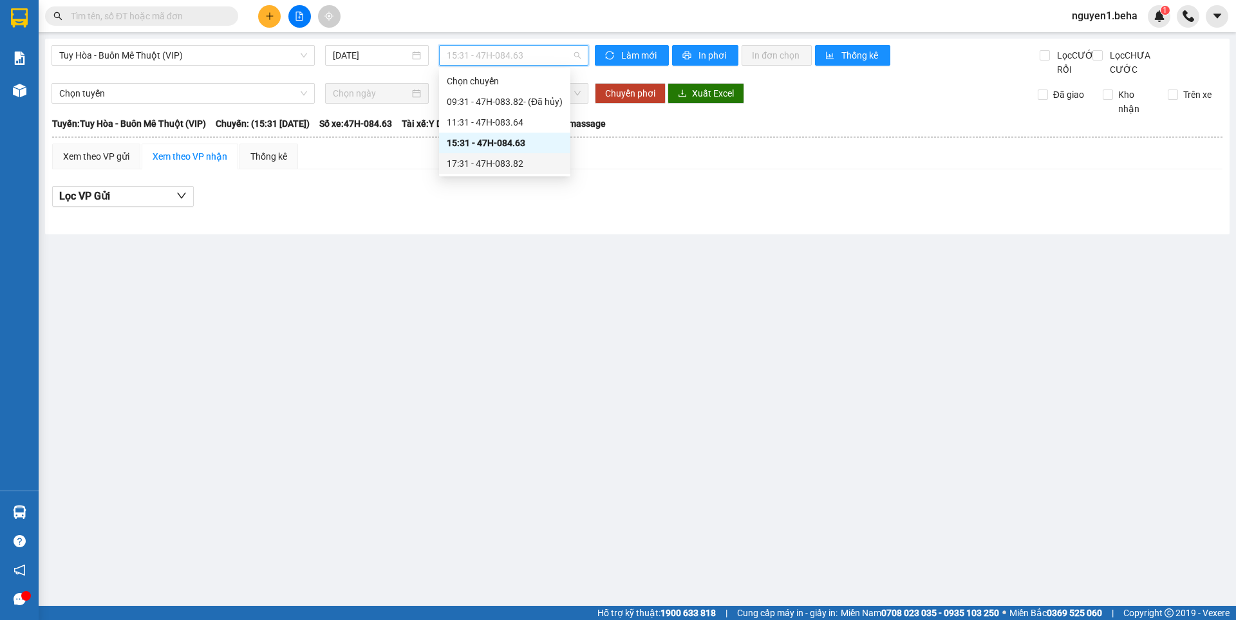
click at [518, 158] on div "17:31 - 47H-083.82" at bounding box center [505, 163] width 116 height 14
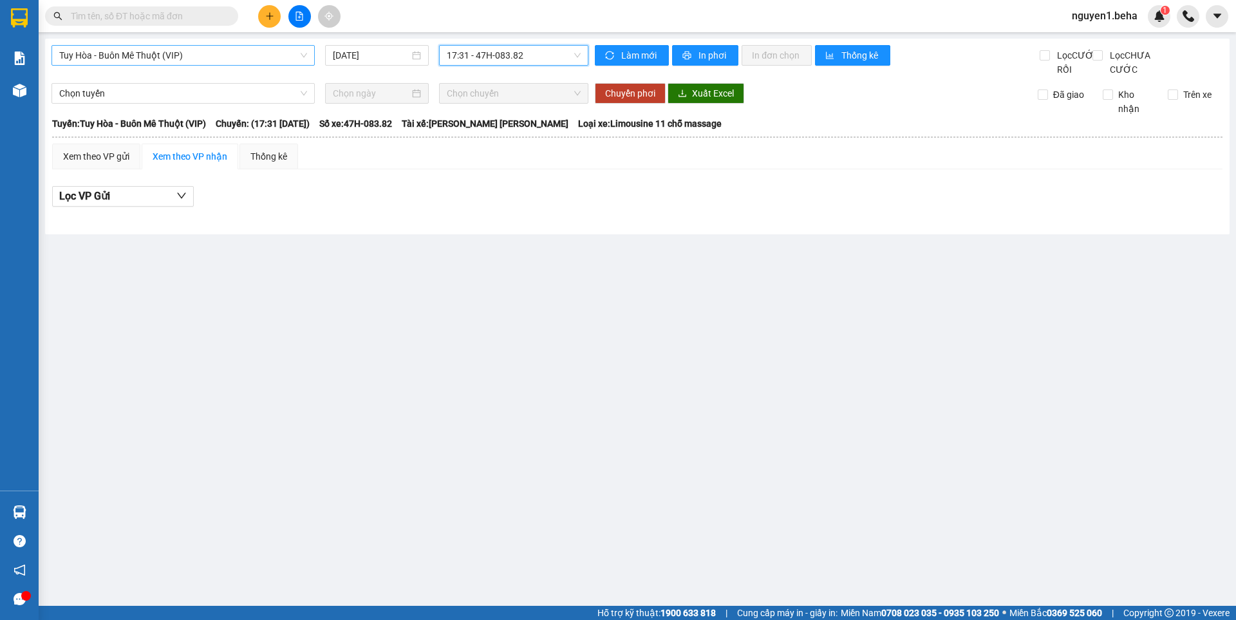
click at [216, 53] on span "Tuy Hòa - Buôn Mê Thuột (VIP)" at bounding box center [183, 55] width 248 height 19
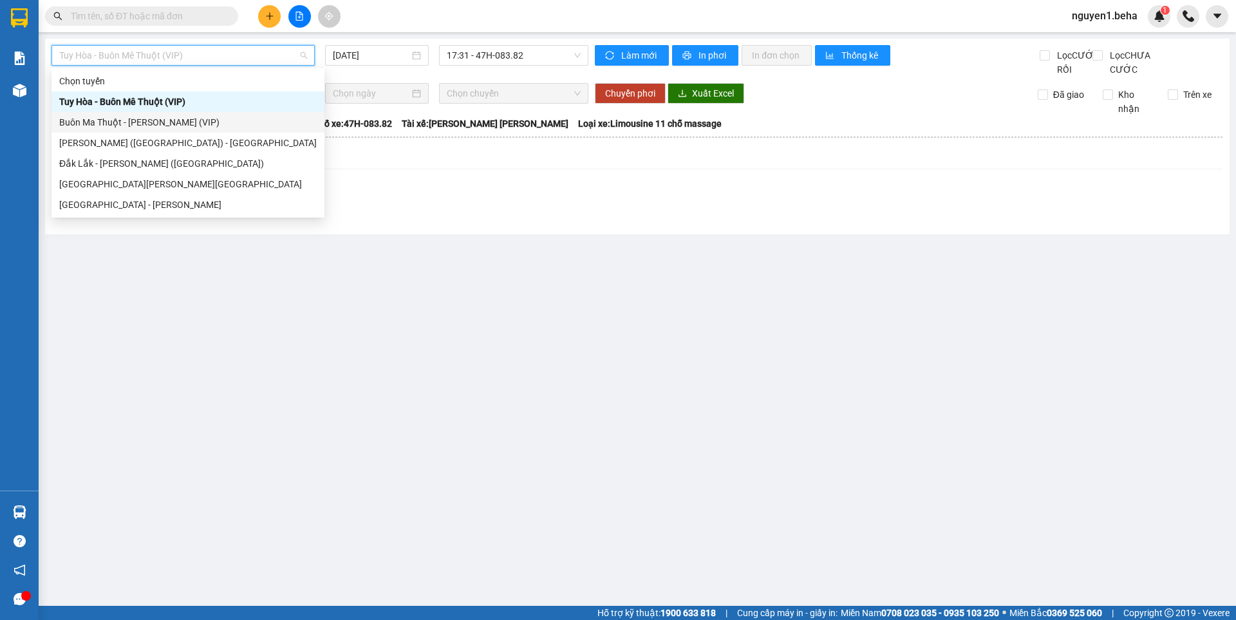
click at [182, 127] on div "Buôn Ma Thuột - [GEOGRAPHIC_DATA] (VIP)" at bounding box center [188, 122] width 258 height 14
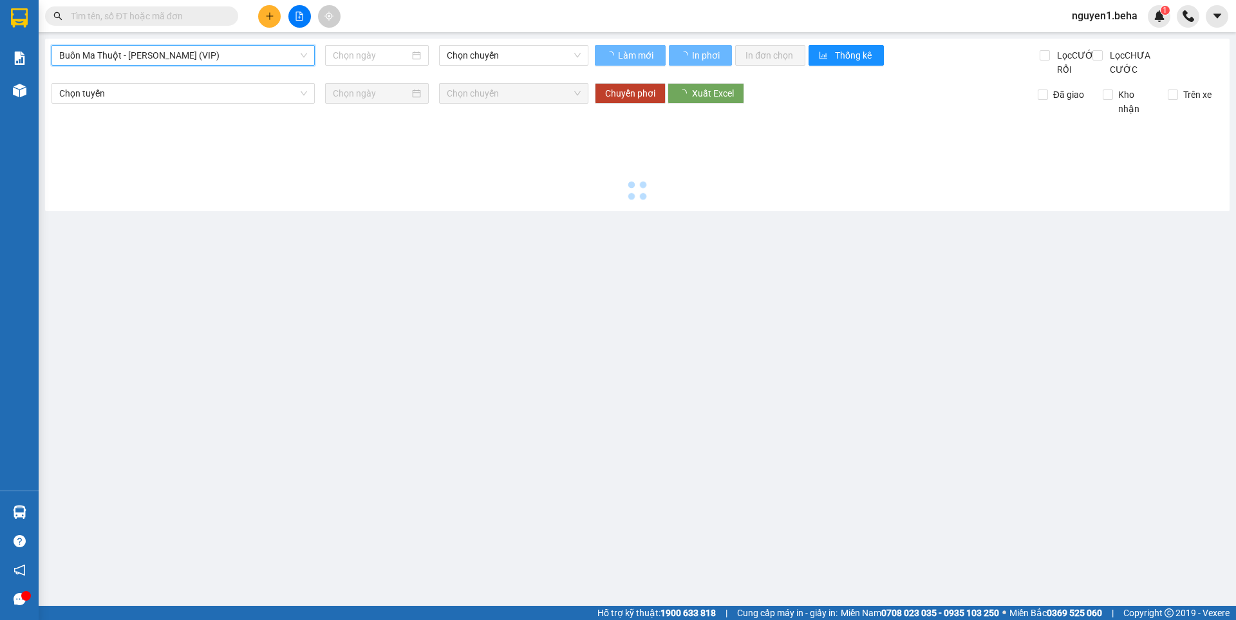
type input "[DATE]"
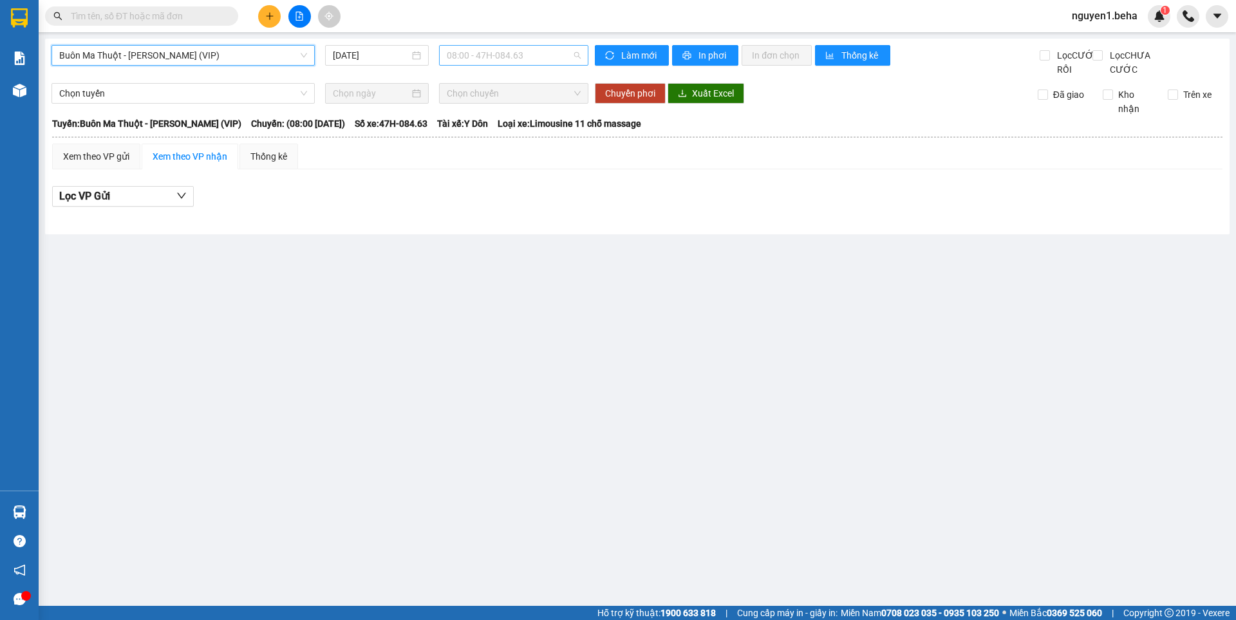
click at [521, 53] on span "08:00 - 47H-084.63" at bounding box center [514, 55] width 134 height 19
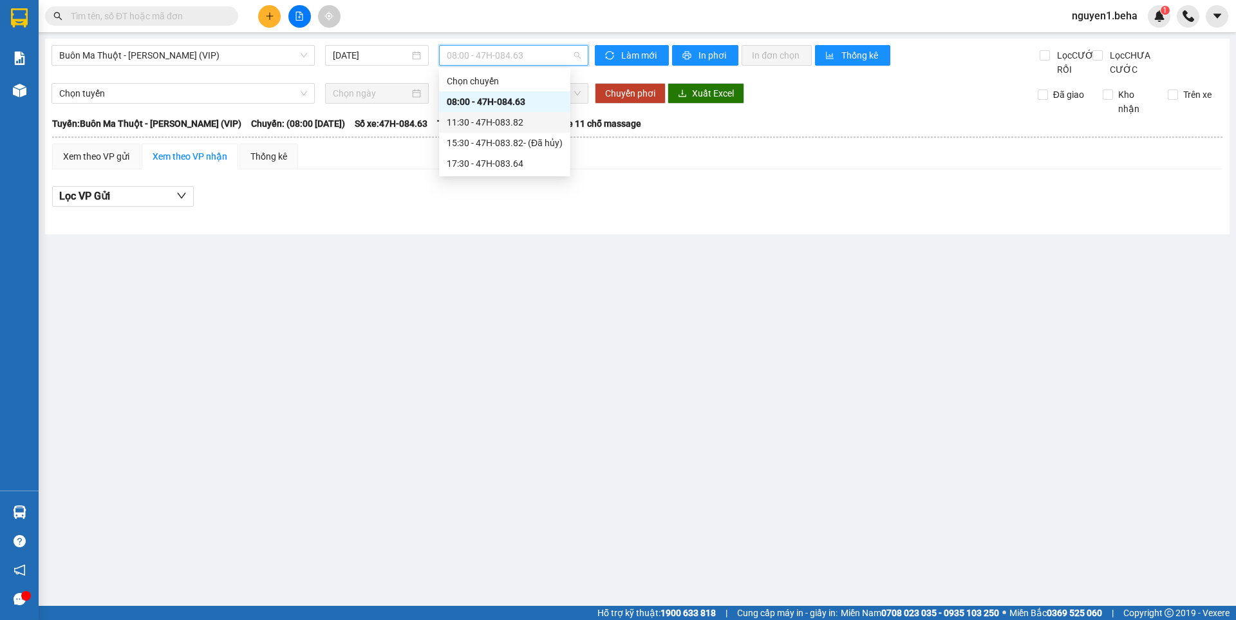
click at [518, 122] on div "11:30 - 47H-083.82" at bounding box center [505, 122] width 116 height 14
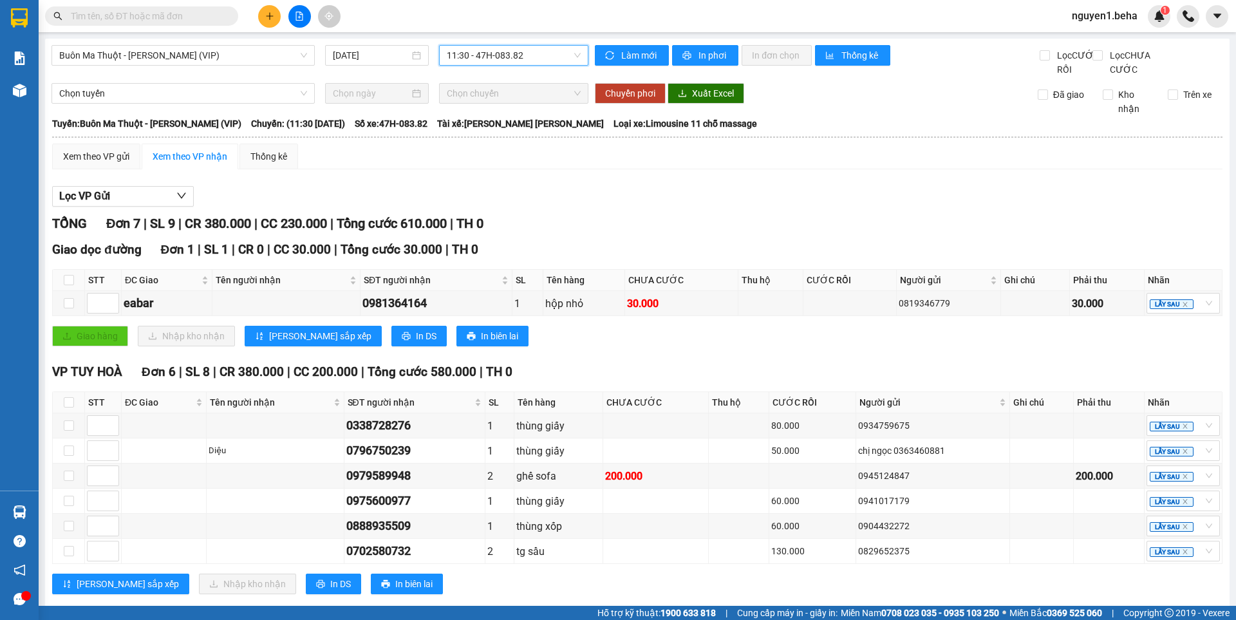
click at [518, 56] on span "11:30 - 47H-083.82" at bounding box center [514, 55] width 134 height 19
click at [524, 144] on div "15:30 - 47H-083.82 - (Đã hủy)" at bounding box center [502, 143] width 116 height 14
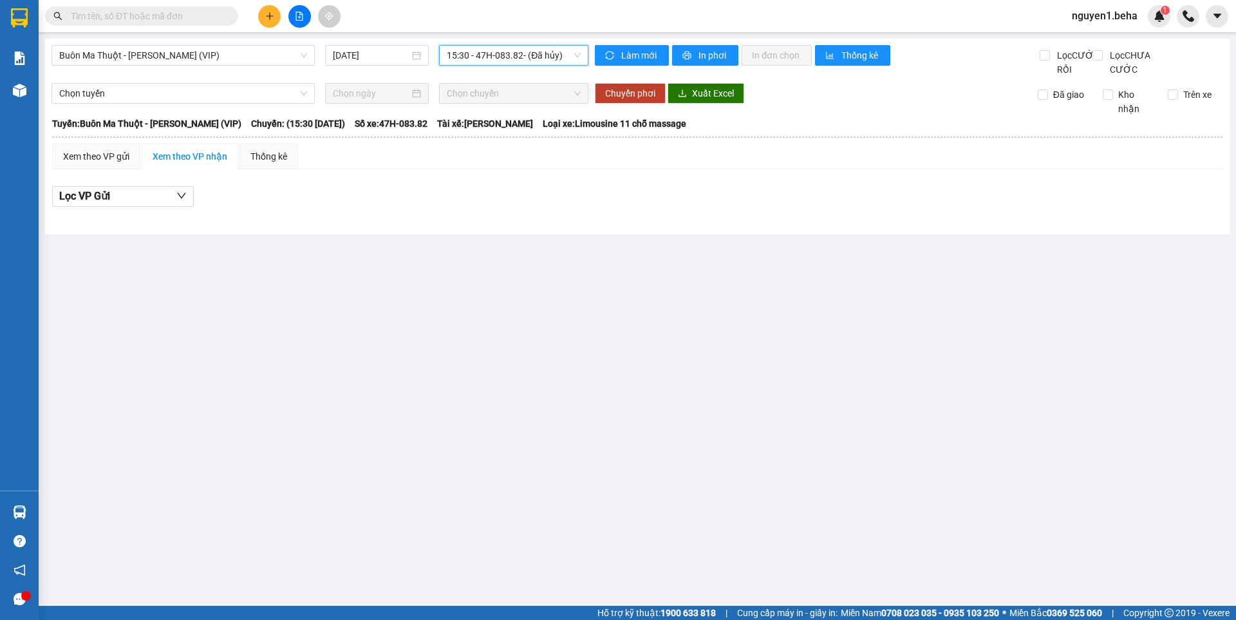
click at [529, 53] on span "15:30 - 47H-083.82 - (Đã hủy)" at bounding box center [514, 55] width 134 height 19
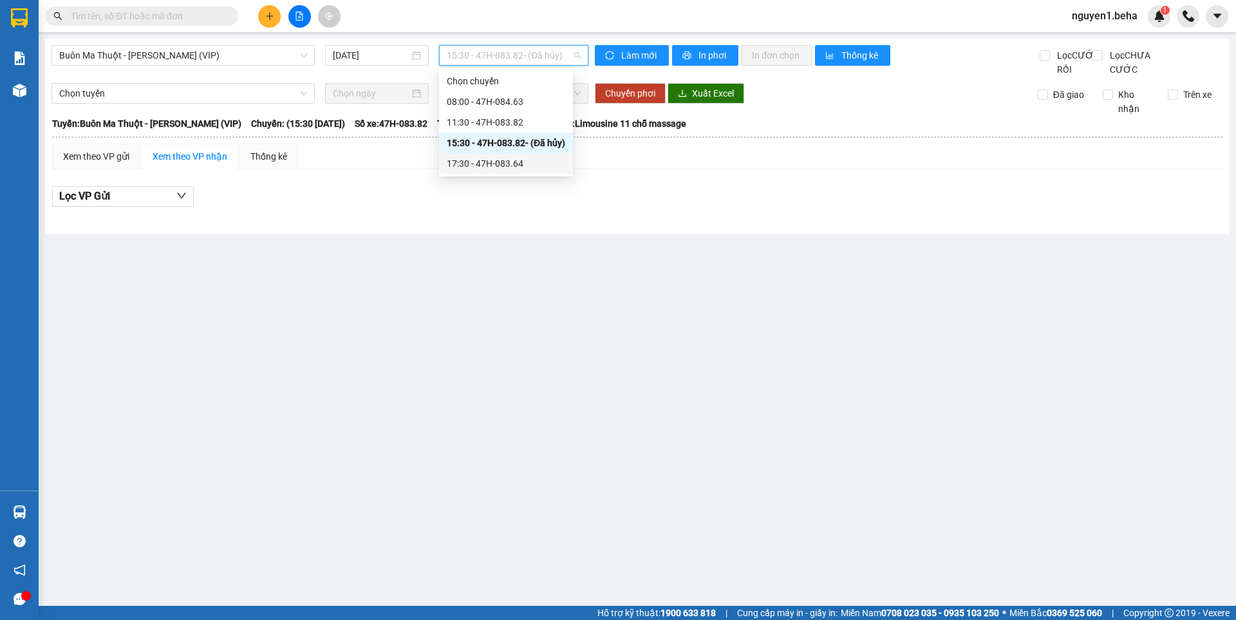
click at [531, 158] on div "17:30 - 47H-083.64" at bounding box center [506, 163] width 118 height 14
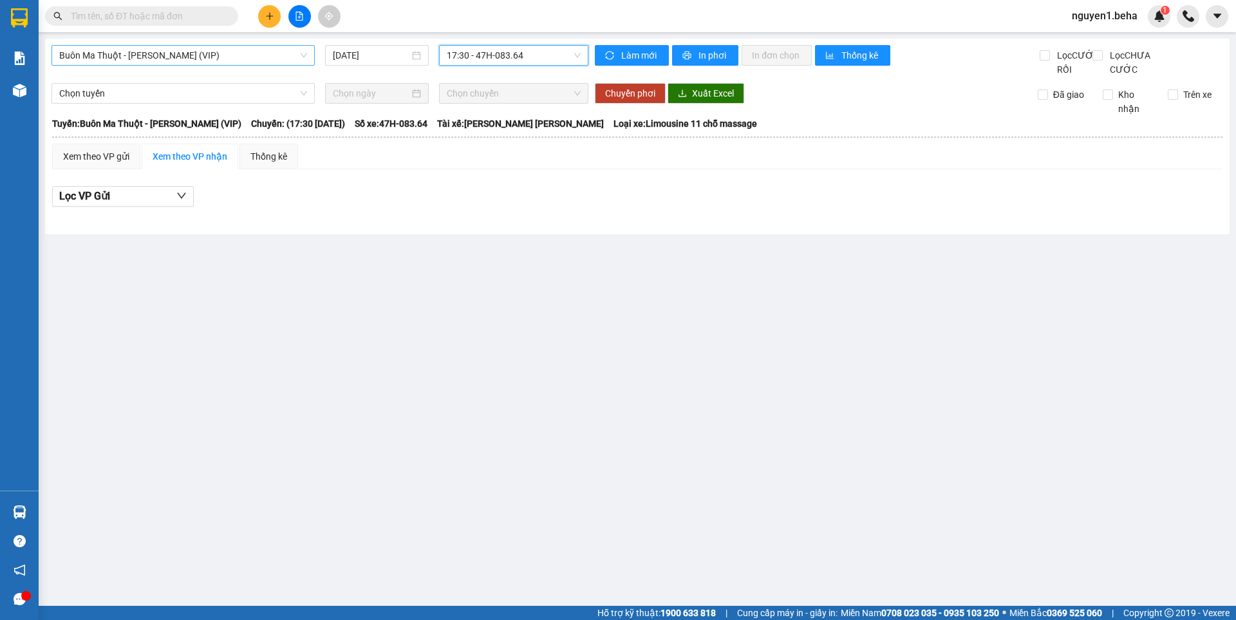
click at [160, 53] on span "Buôn Ma Thuột - [GEOGRAPHIC_DATA] (VIP)" at bounding box center [183, 55] width 248 height 19
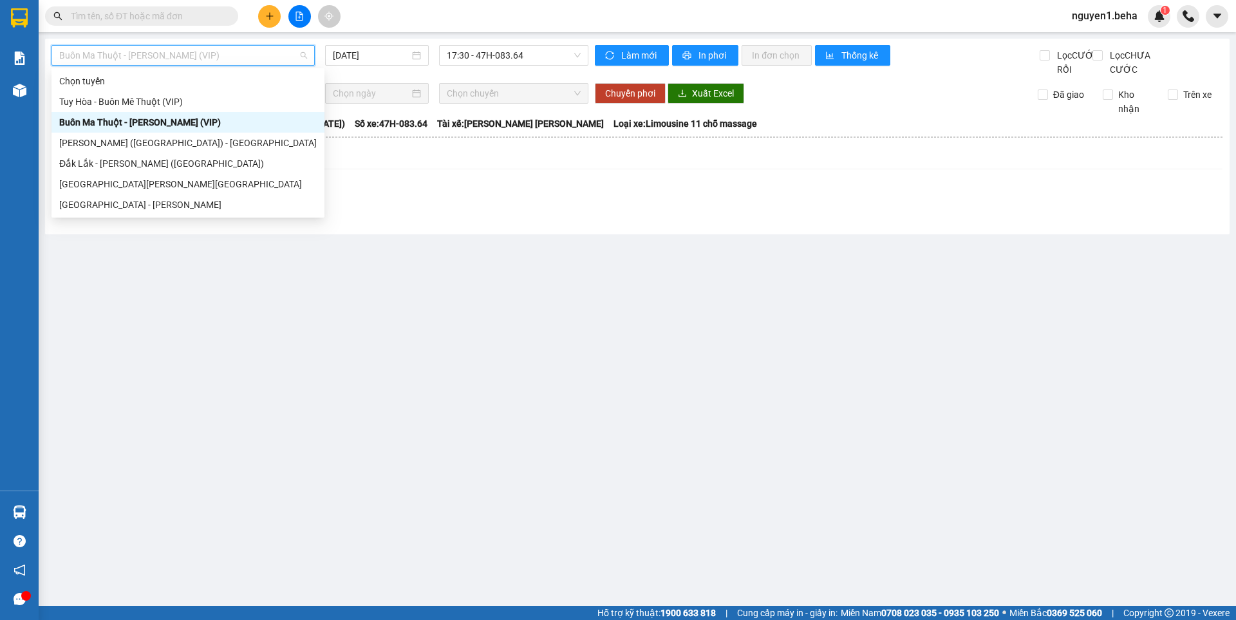
click at [238, 59] on span "Buôn Ma Thuột - [GEOGRAPHIC_DATA] (VIP)" at bounding box center [183, 55] width 248 height 19
click at [128, 207] on div "[GEOGRAPHIC_DATA] - [GEOGRAPHIC_DATA]" at bounding box center [188, 205] width 258 height 14
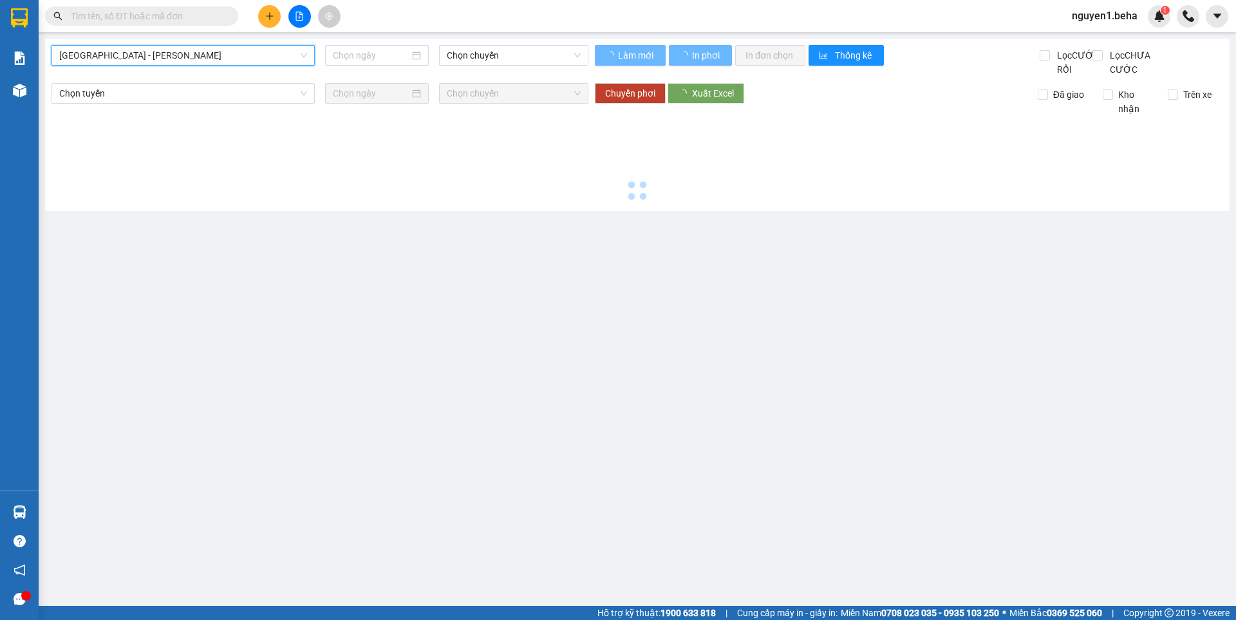
type input "[DATE]"
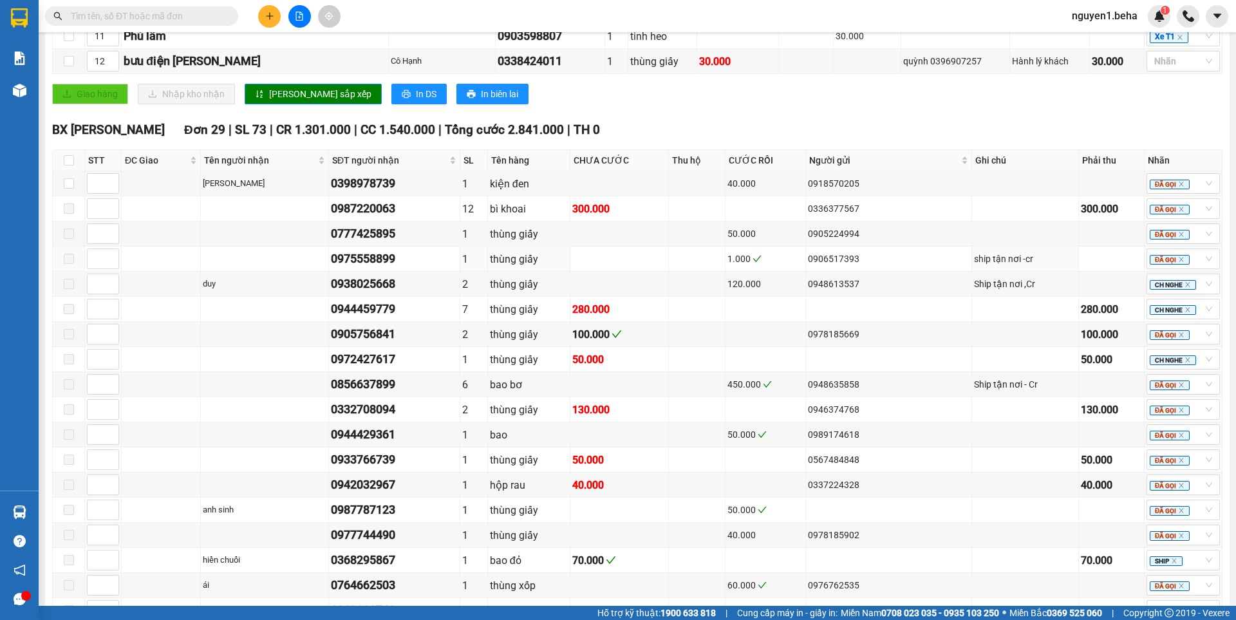
scroll to position [773, 0]
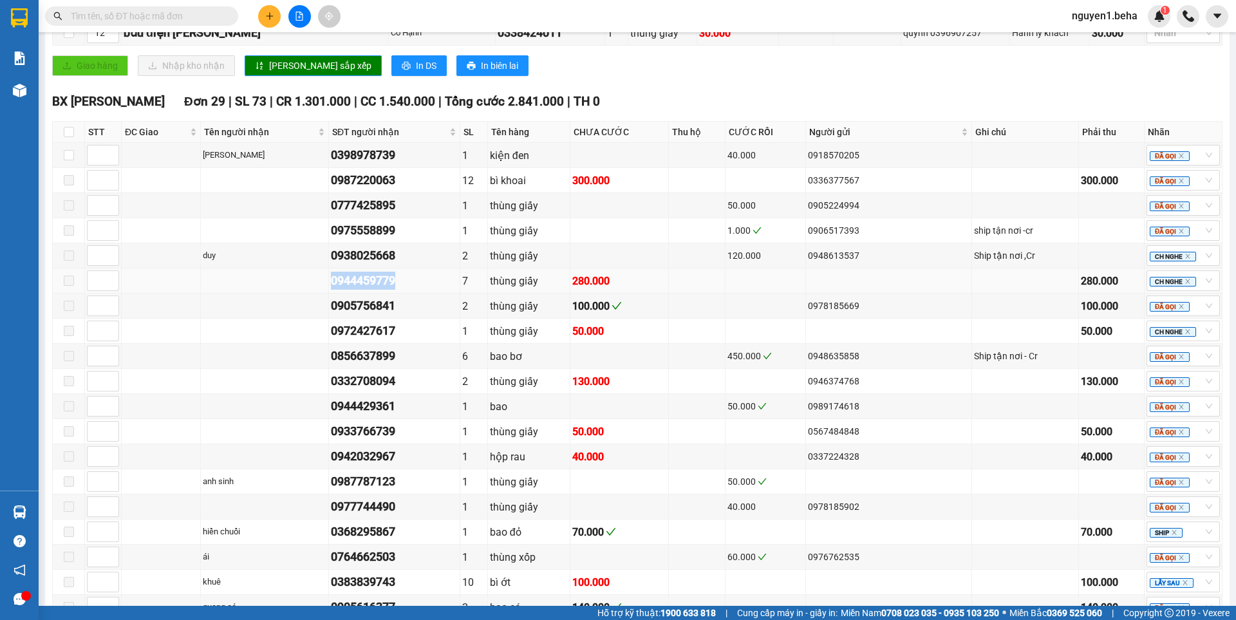
drag, startPoint x: 330, startPoint y: 294, endPoint x: 408, endPoint y: 297, distance: 78.6
click at [408, 290] on div "0944459779" at bounding box center [394, 281] width 127 height 18
copy div "0944459779"
paste input "0944459779"
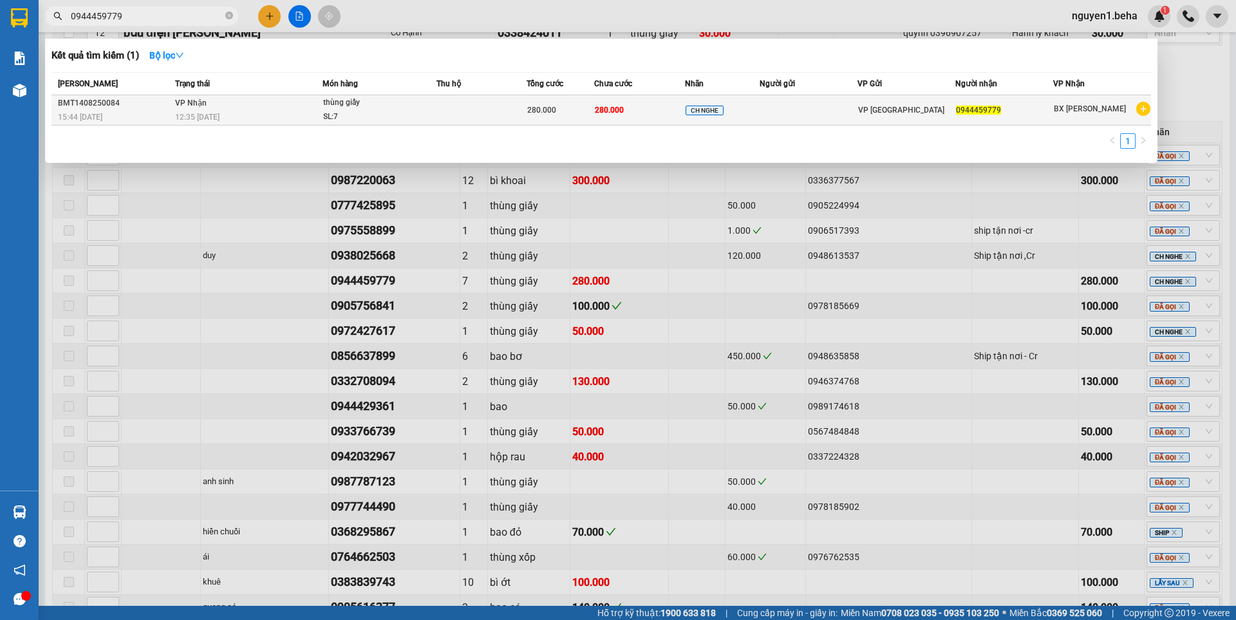
type input "0944459779"
click at [343, 108] on div "thùng giấy" at bounding box center [371, 103] width 97 height 14
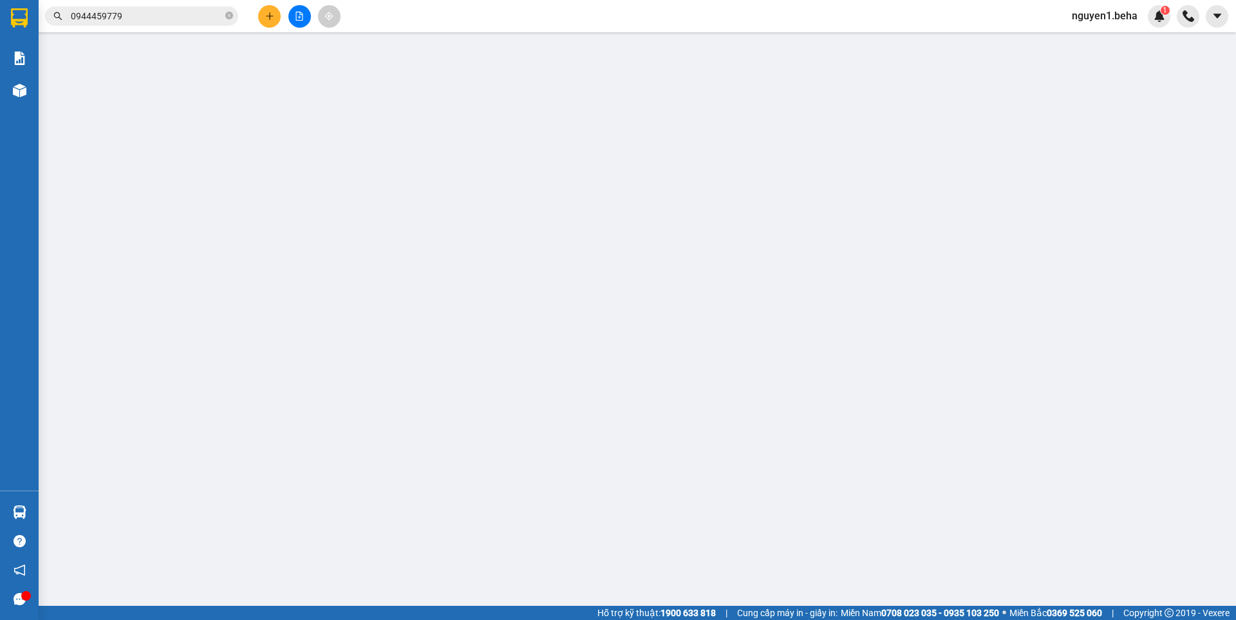
type input "0944459779"
type input "280.000"
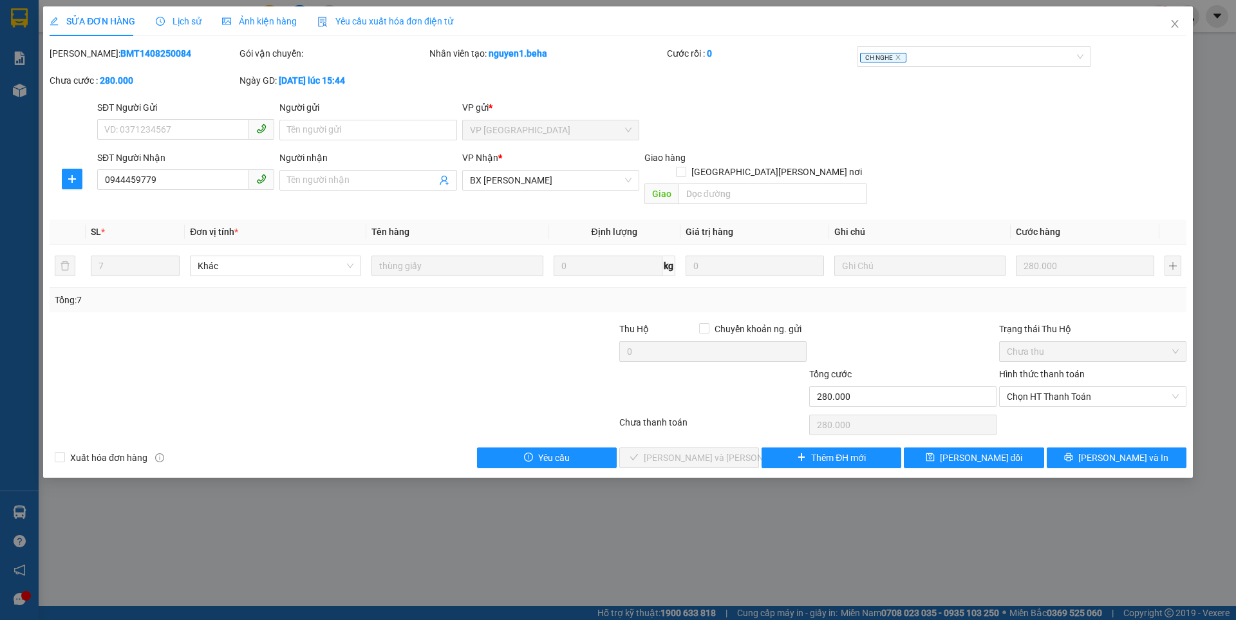
click at [282, 24] on span "Ảnh kiện hàng" at bounding box center [259, 21] width 75 height 10
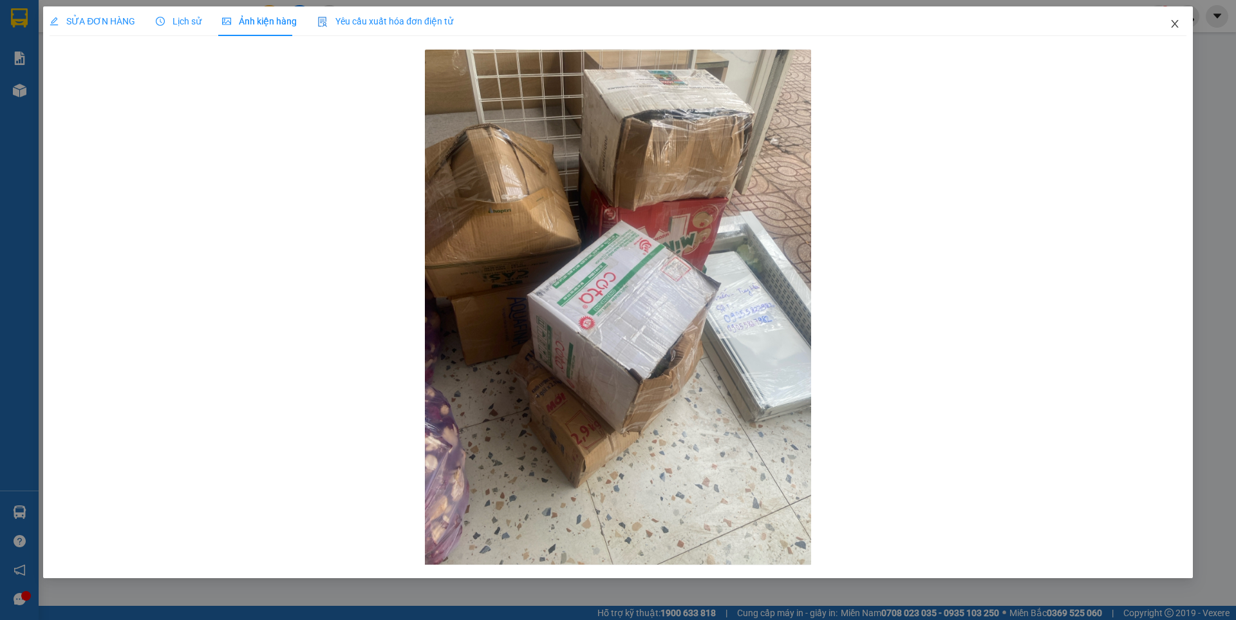
click at [1170, 25] on icon "close" at bounding box center [1175, 24] width 10 height 10
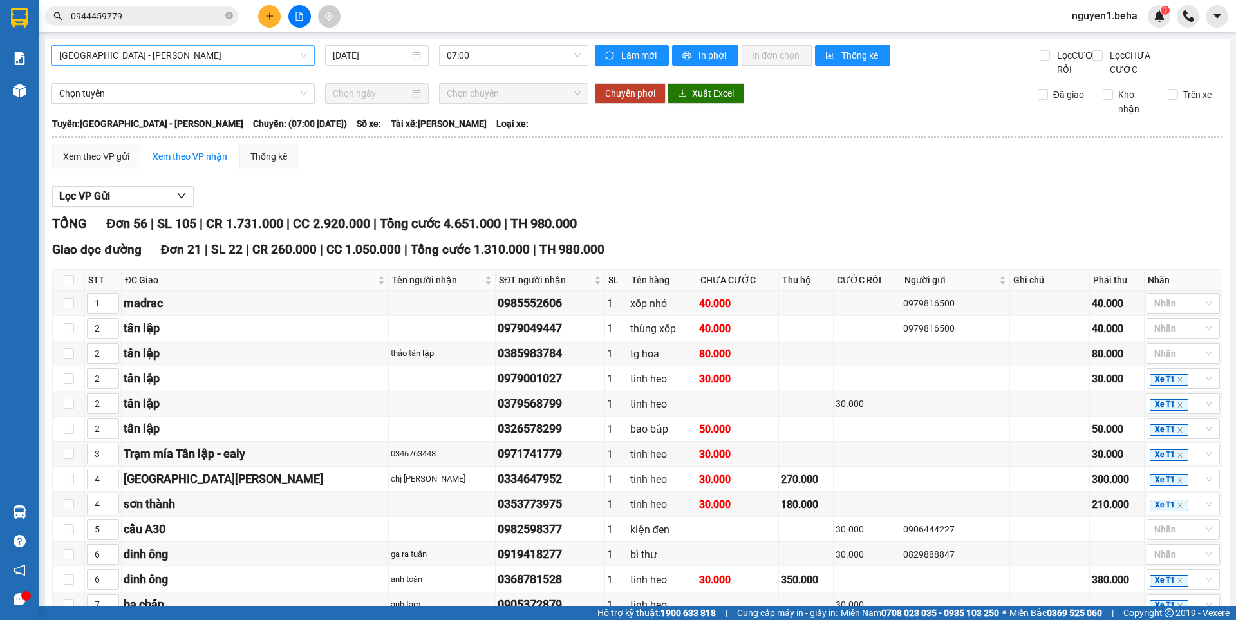
click at [239, 57] on span "[GEOGRAPHIC_DATA] - [GEOGRAPHIC_DATA]" at bounding box center [183, 55] width 248 height 19
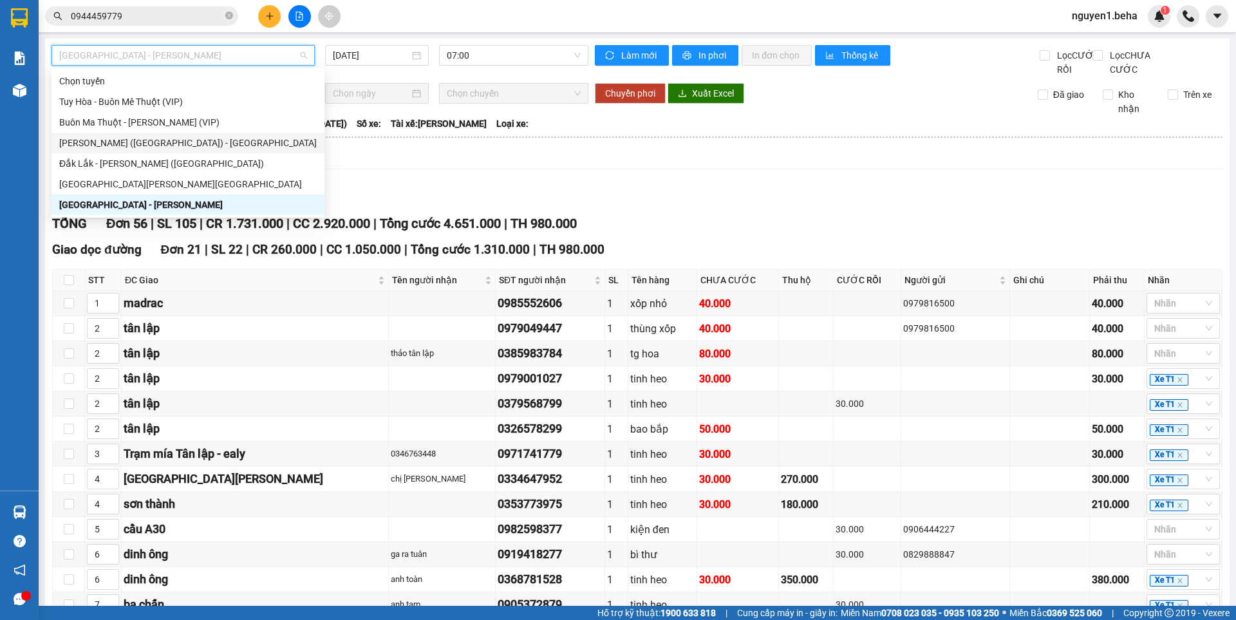
click at [147, 140] on div "[GEOGRAPHIC_DATA] ([GEOGRAPHIC_DATA]) - [GEOGRAPHIC_DATA]" at bounding box center [188, 143] width 258 height 14
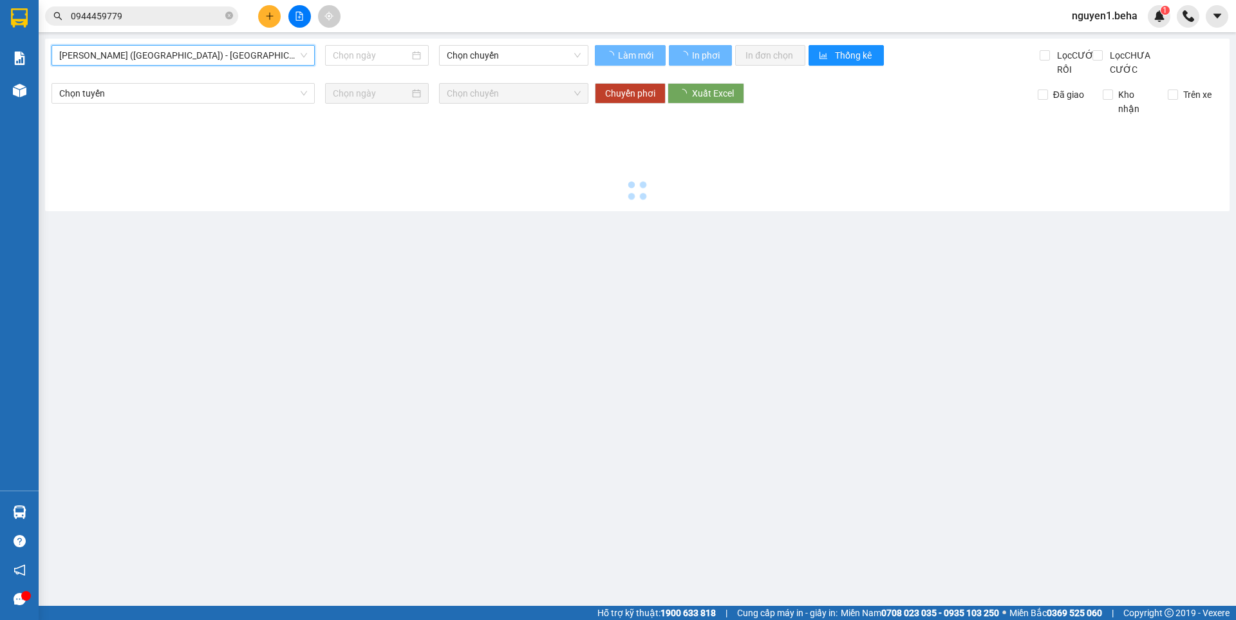
type input "[DATE]"
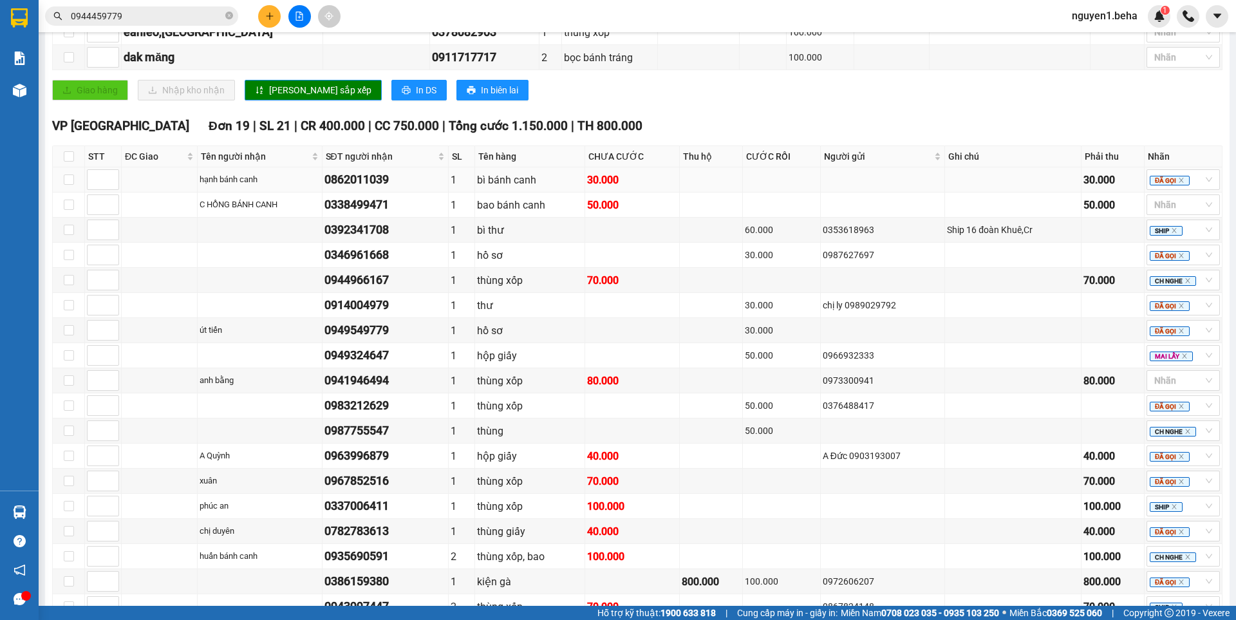
scroll to position [538, 0]
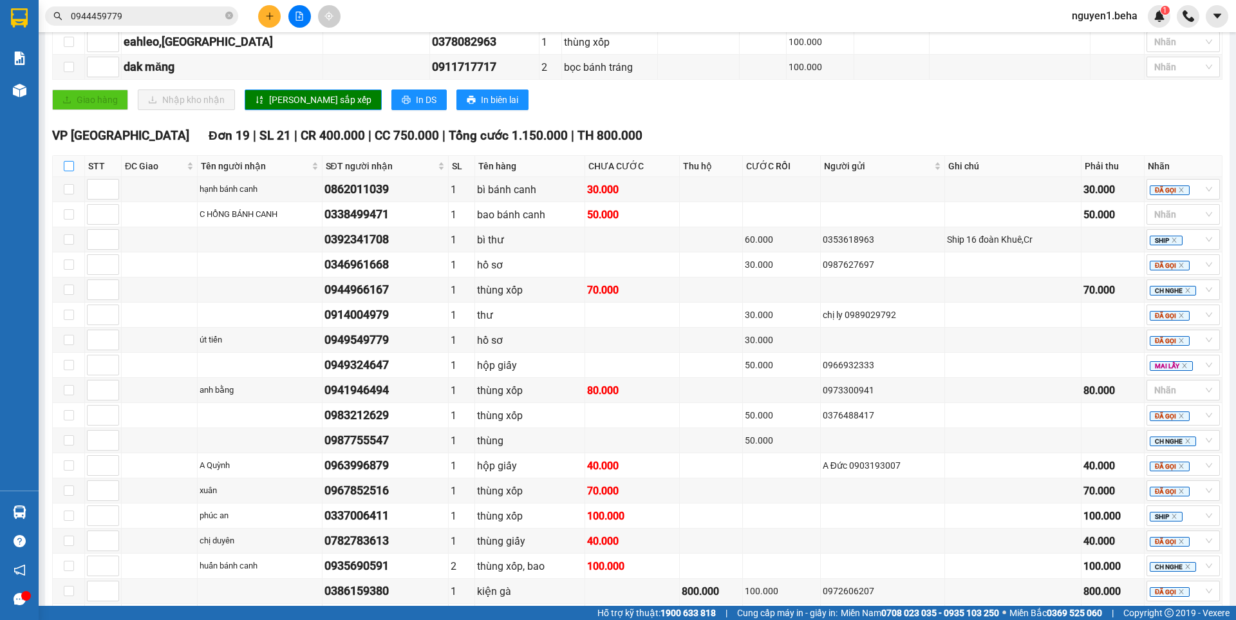
click at [68, 171] on input "checkbox" at bounding box center [69, 166] width 10 height 10
checkbox input "true"
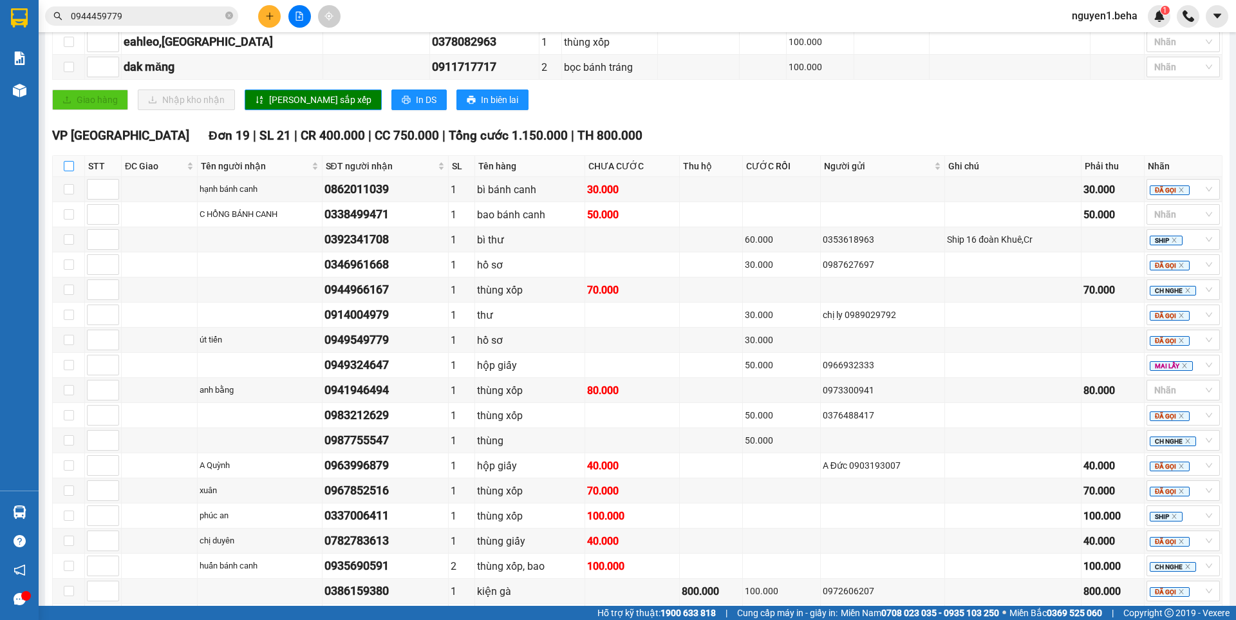
checkbox input "true"
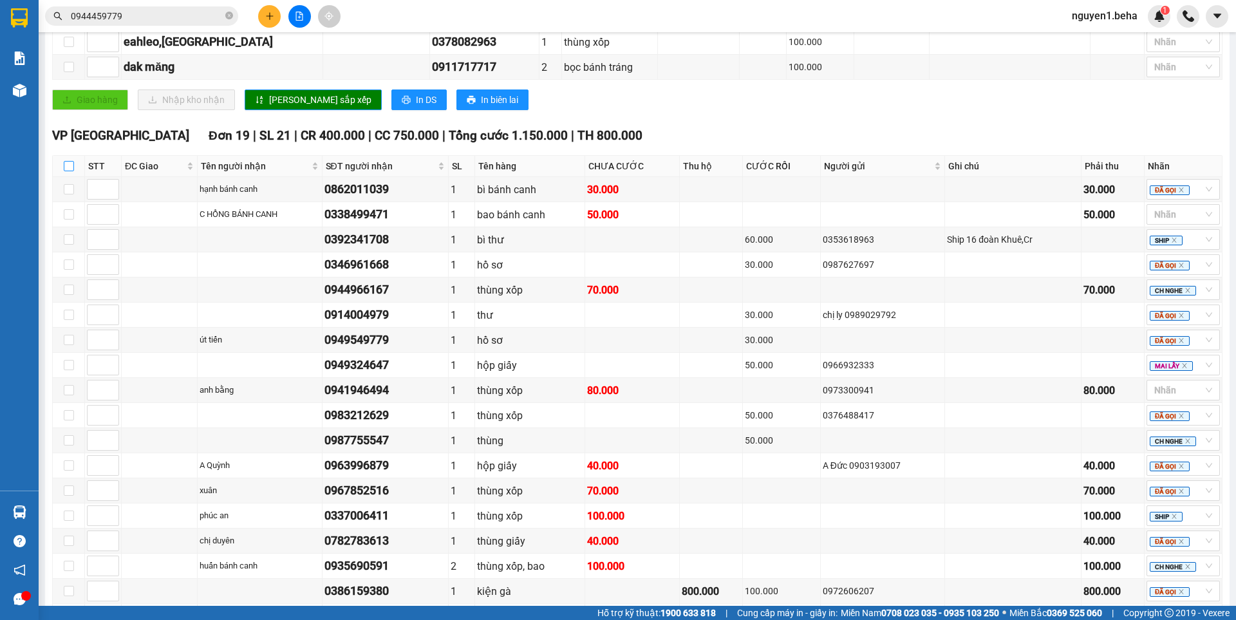
checkbox input "true"
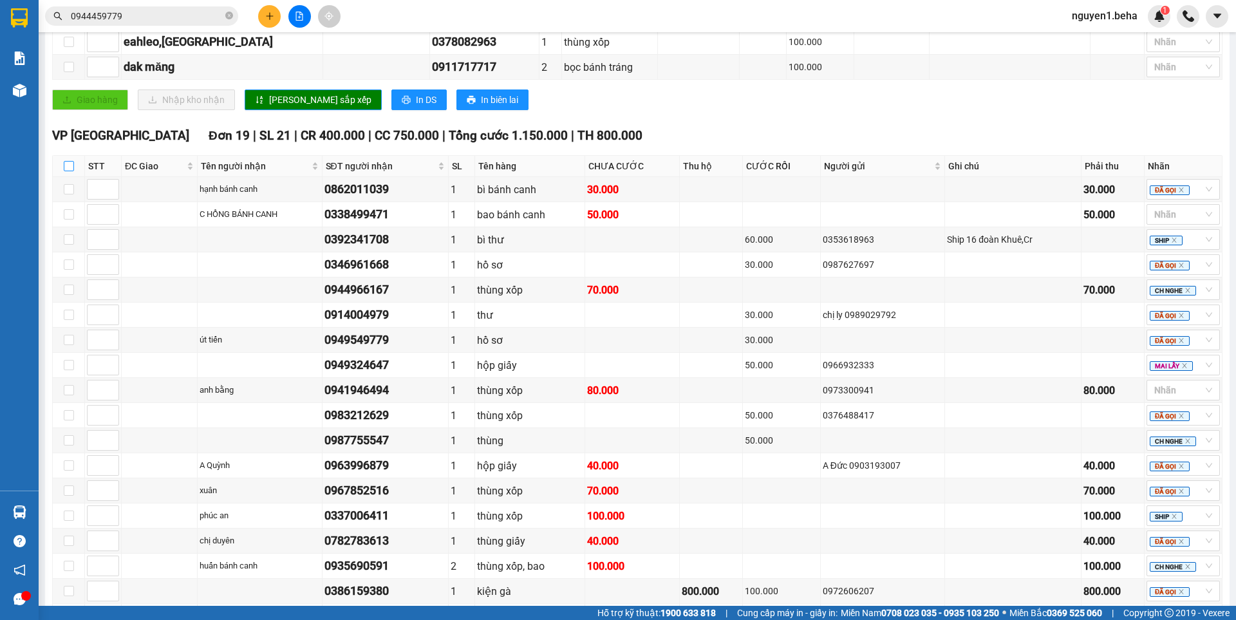
checkbox input "true"
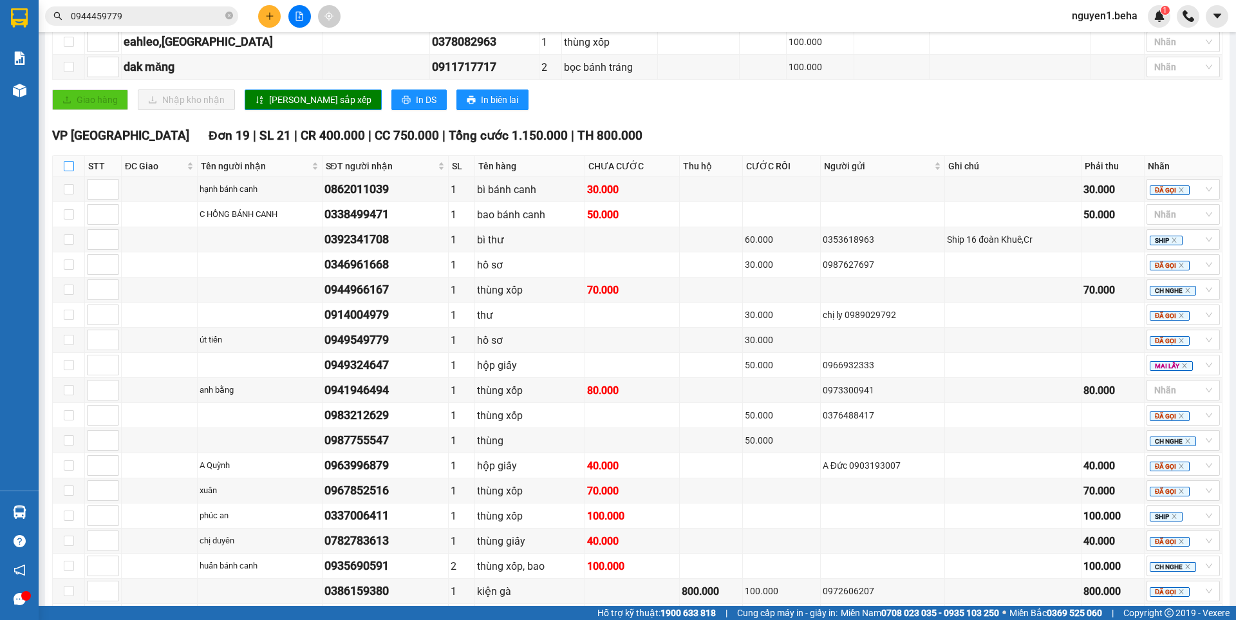
checkbox input "true"
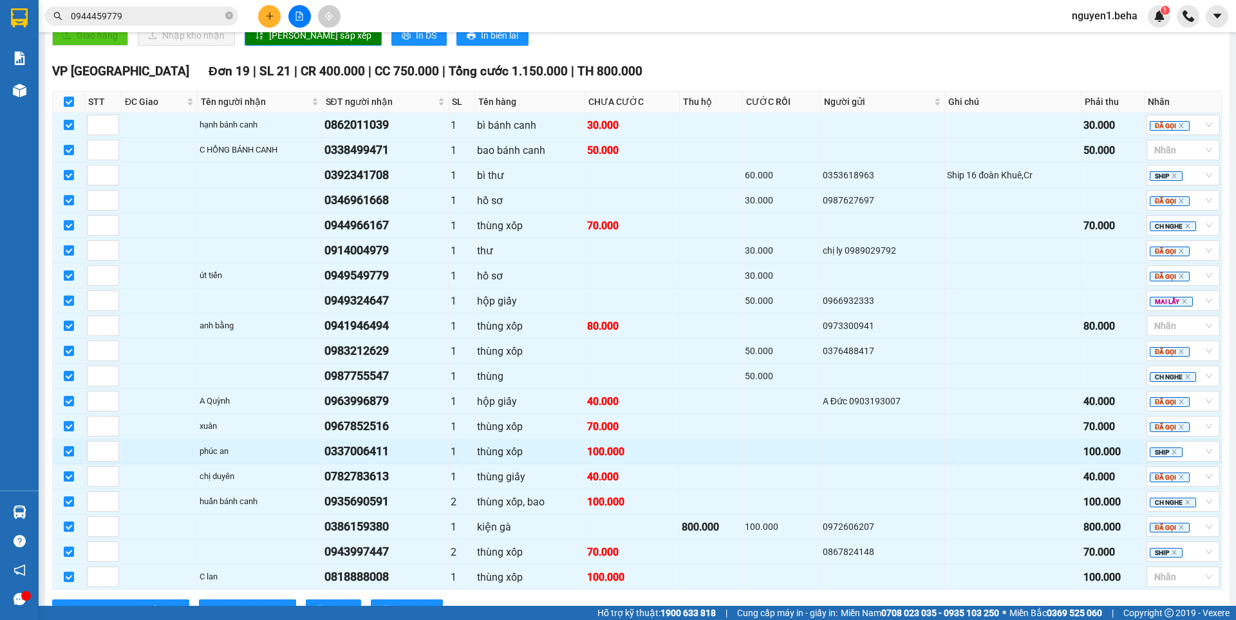
scroll to position [666, 0]
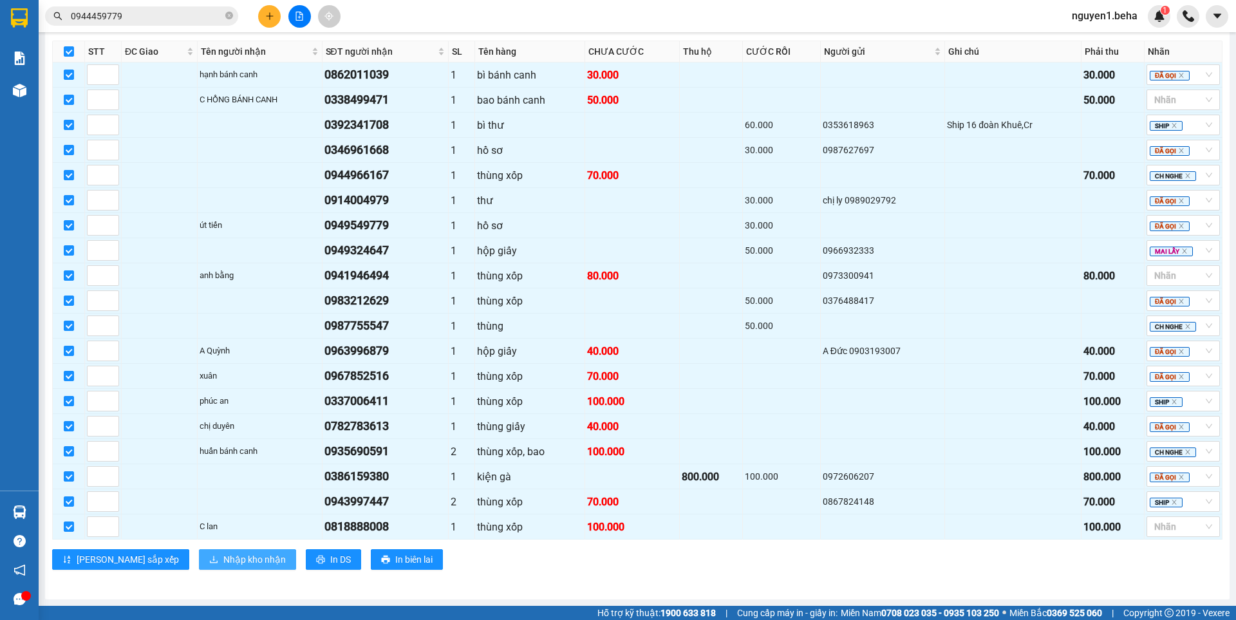
click at [223, 558] on span "Nhập kho nhận" at bounding box center [254, 560] width 62 height 14
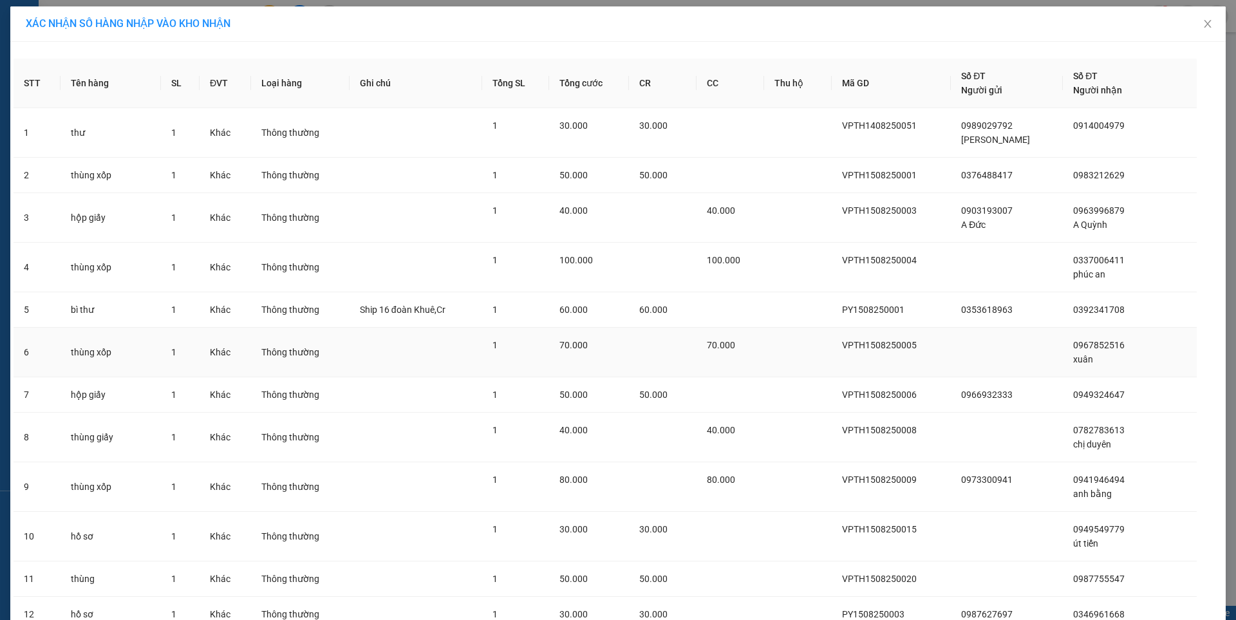
scroll to position [411, 0]
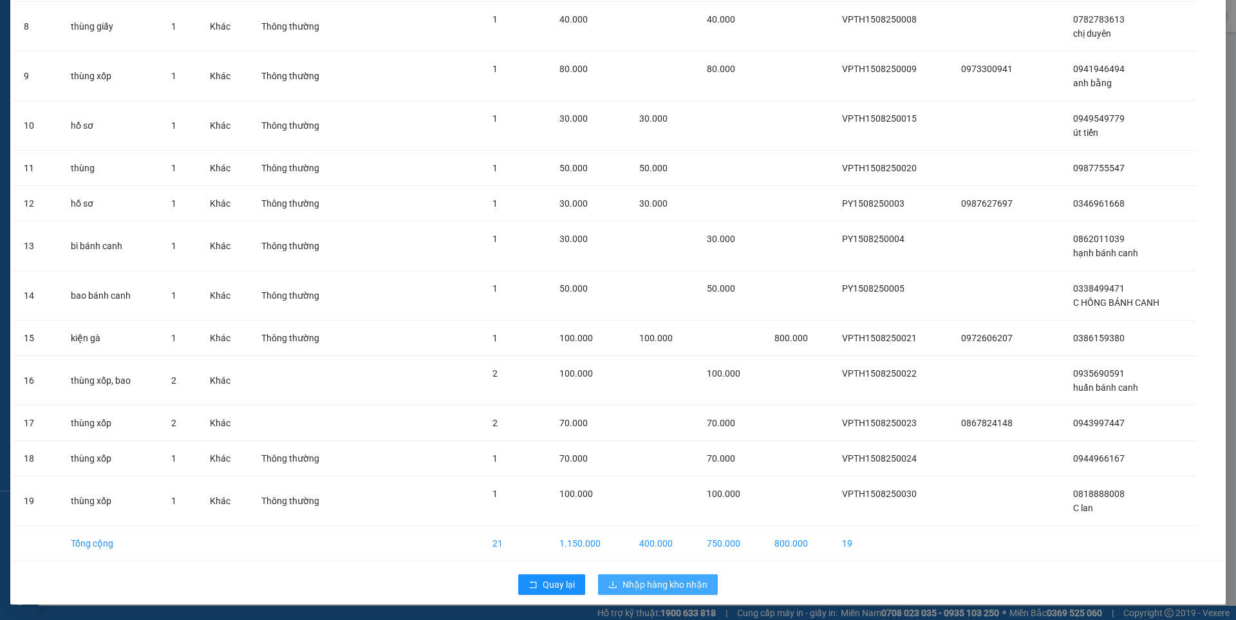
click at [647, 589] on span "Nhập hàng kho nhận" at bounding box center [665, 585] width 85 height 14
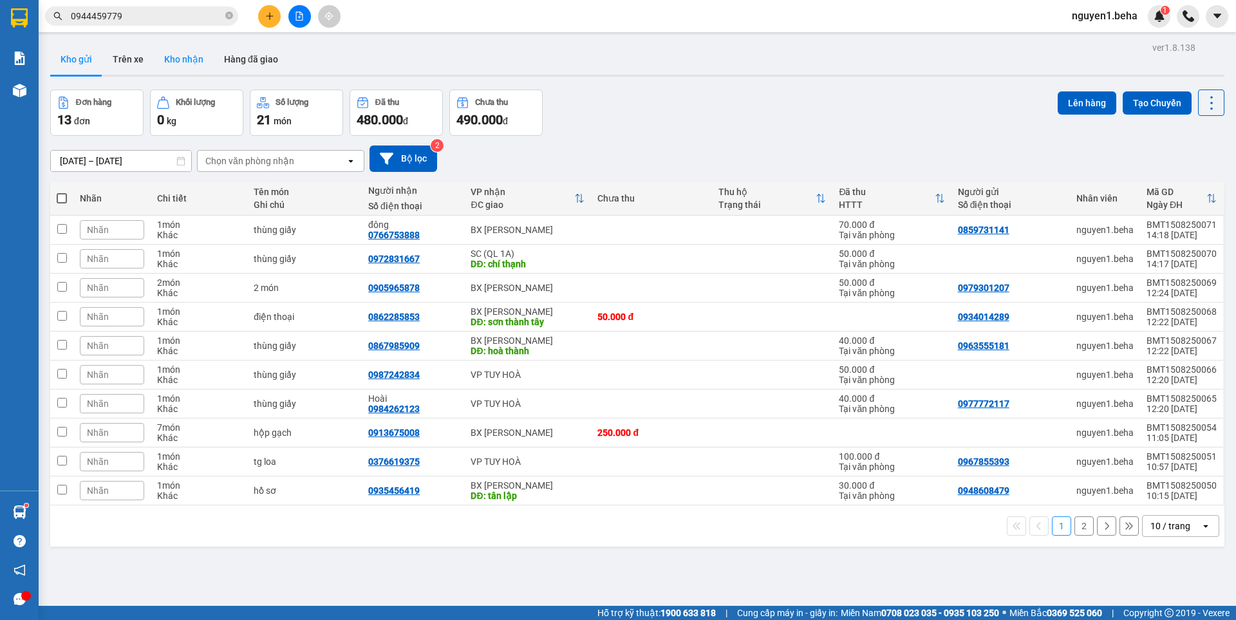
click at [204, 54] on button "Kho nhận" at bounding box center [184, 59] width 60 height 31
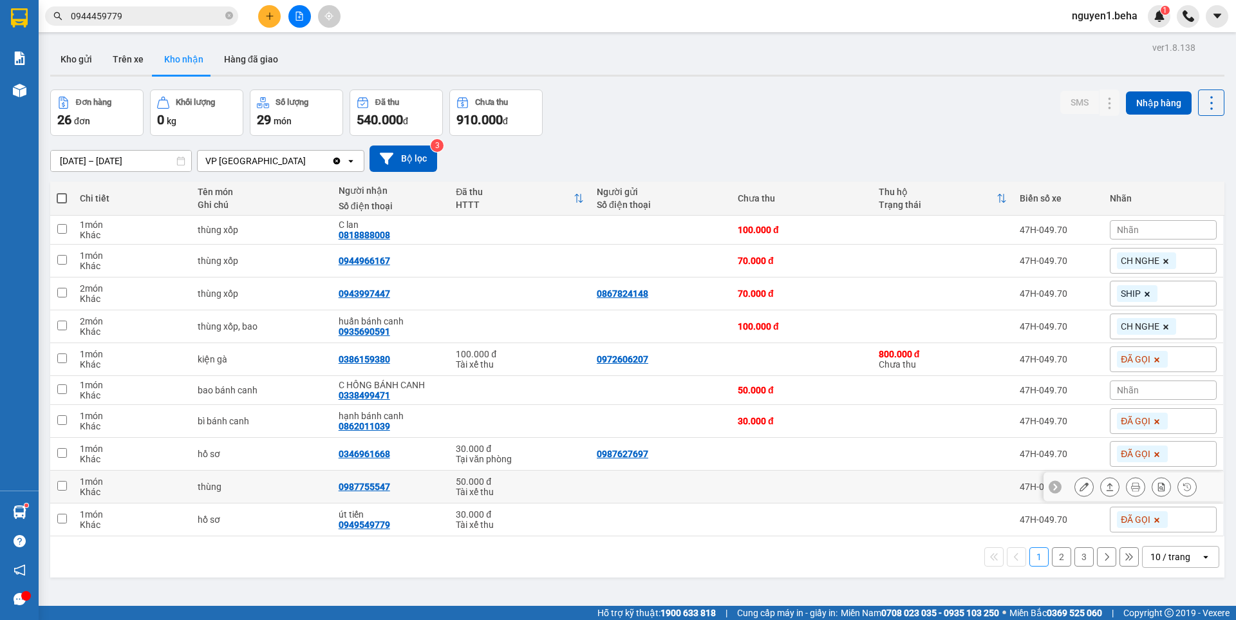
scroll to position [59, 0]
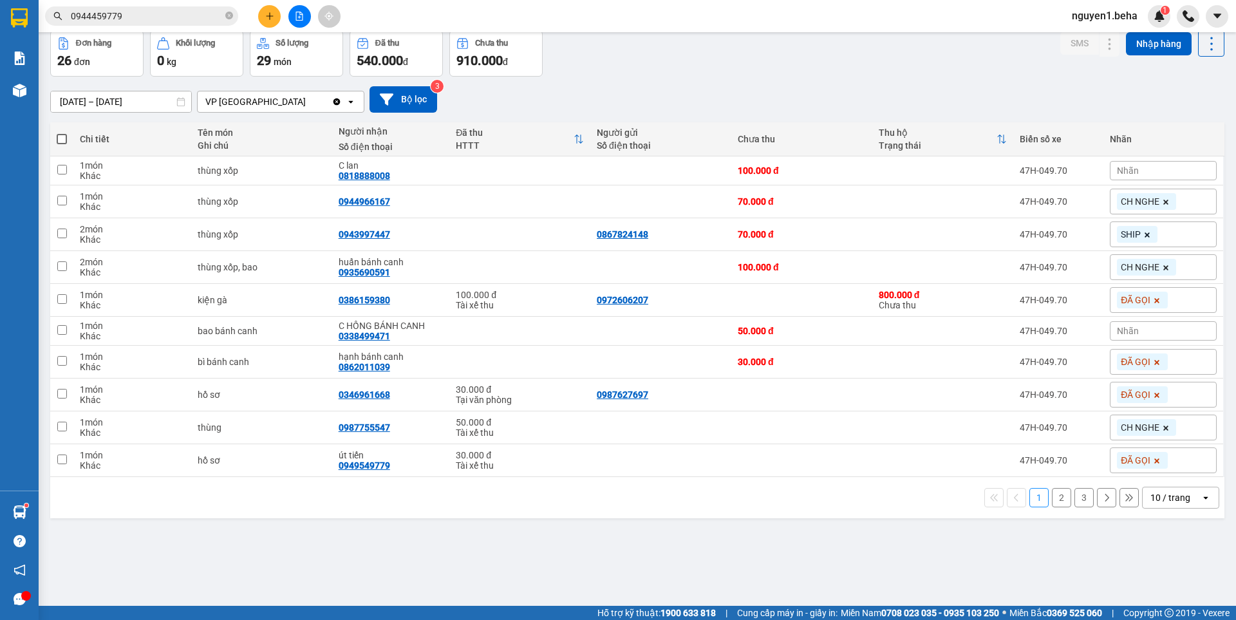
click at [1055, 496] on button "2" at bounding box center [1061, 497] width 19 height 19
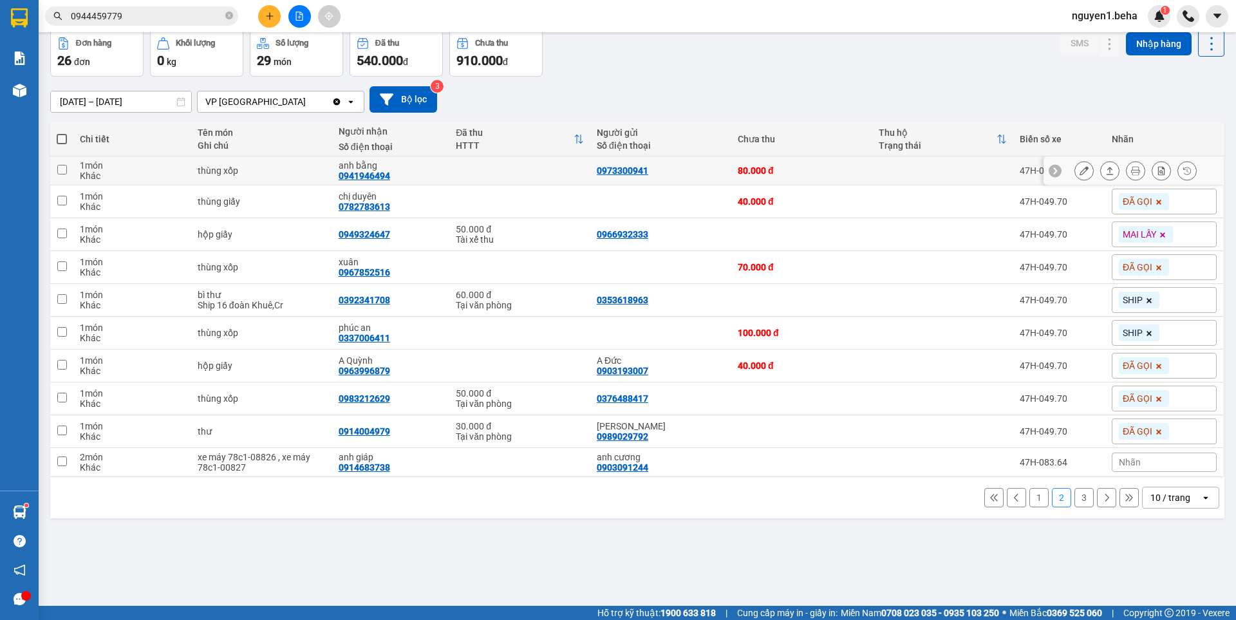
click at [1080, 169] on icon at bounding box center [1084, 170] width 9 height 9
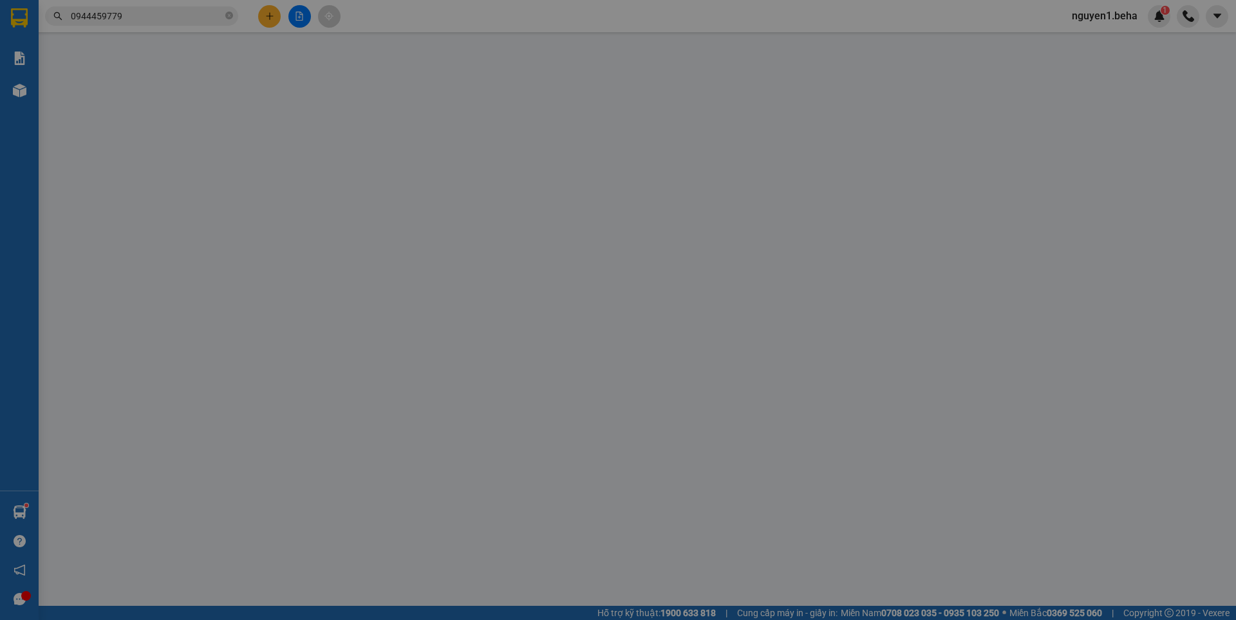
type input "0973300941"
type input "0941946494"
type input "anh bằng"
type input "80.000"
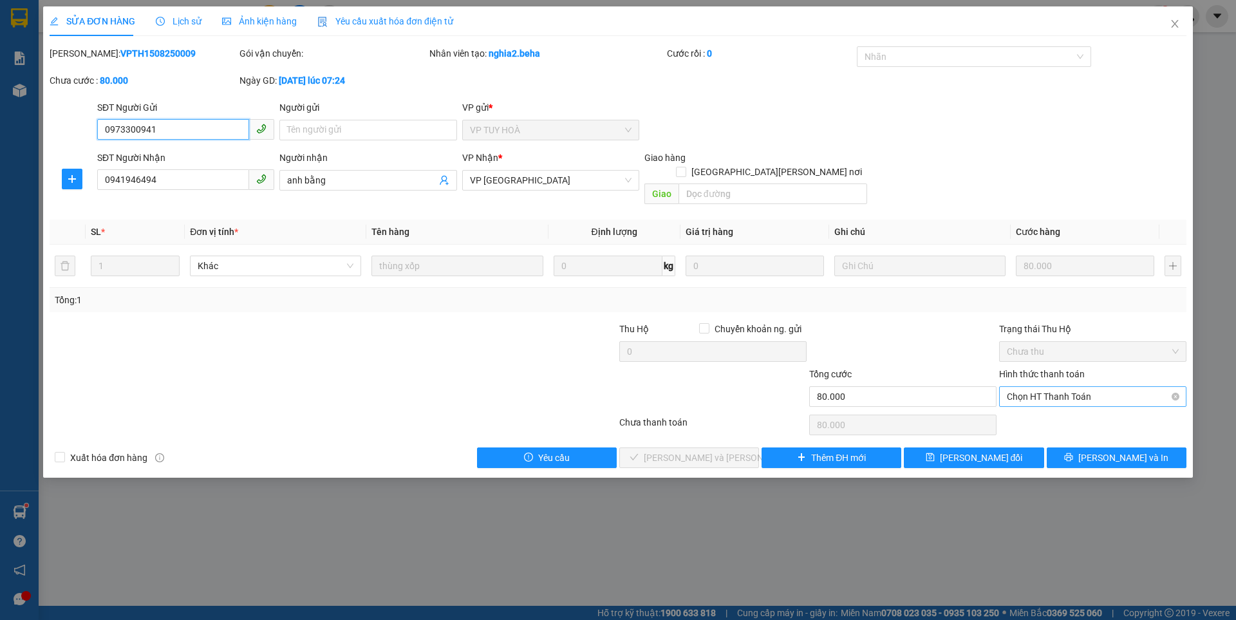
click at [1044, 387] on span "Chọn HT Thanh Toán" at bounding box center [1093, 396] width 172 height 19
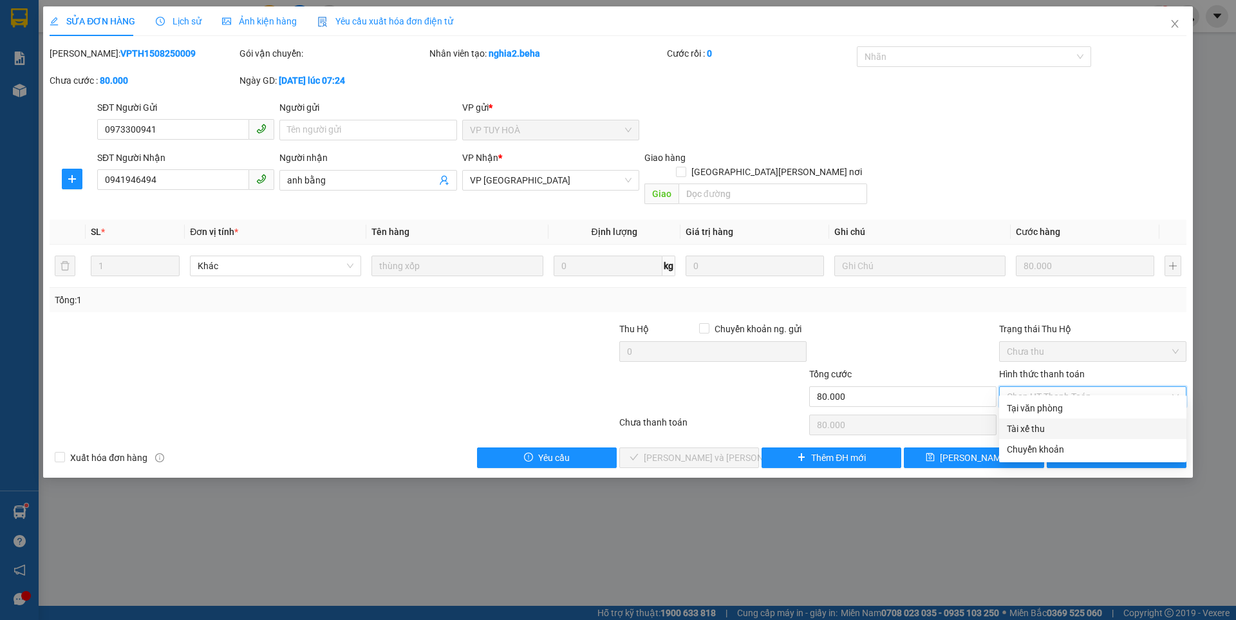
click at [1048, 424] on div "Tài xế thu" at bounding box center [1093, 429] width 172 height 14
type input "0"
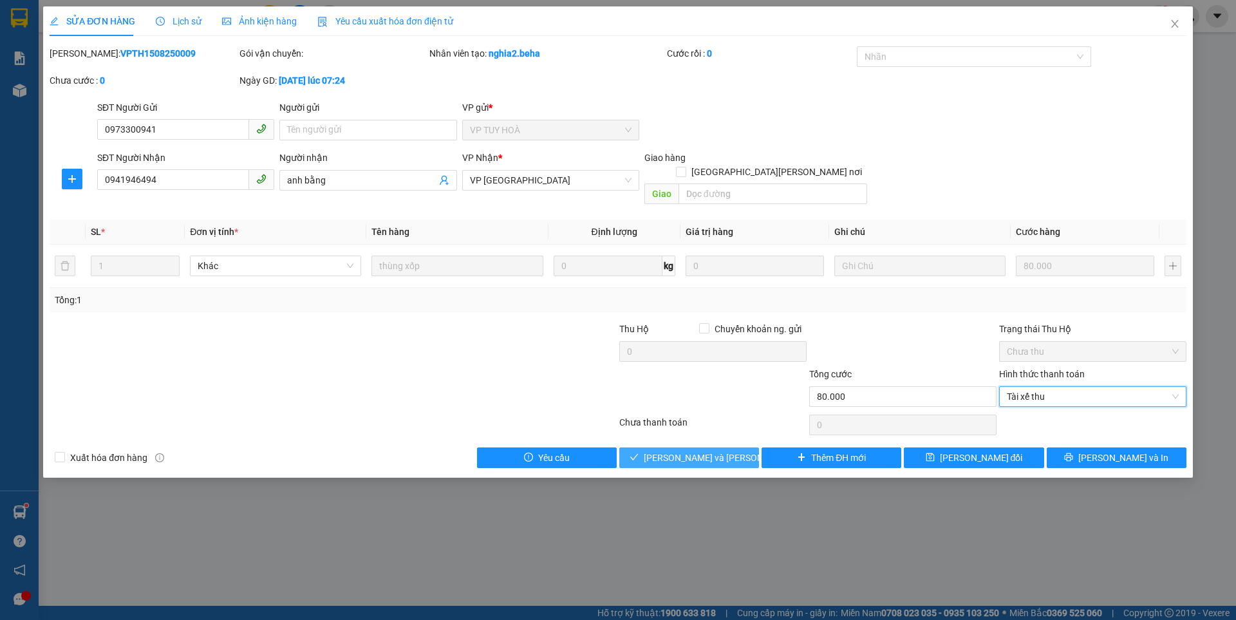
click at [733, 448] on button "[PERSON_NAME] và Giao hàng" at bounding box center [689, 458] width 140 height 21
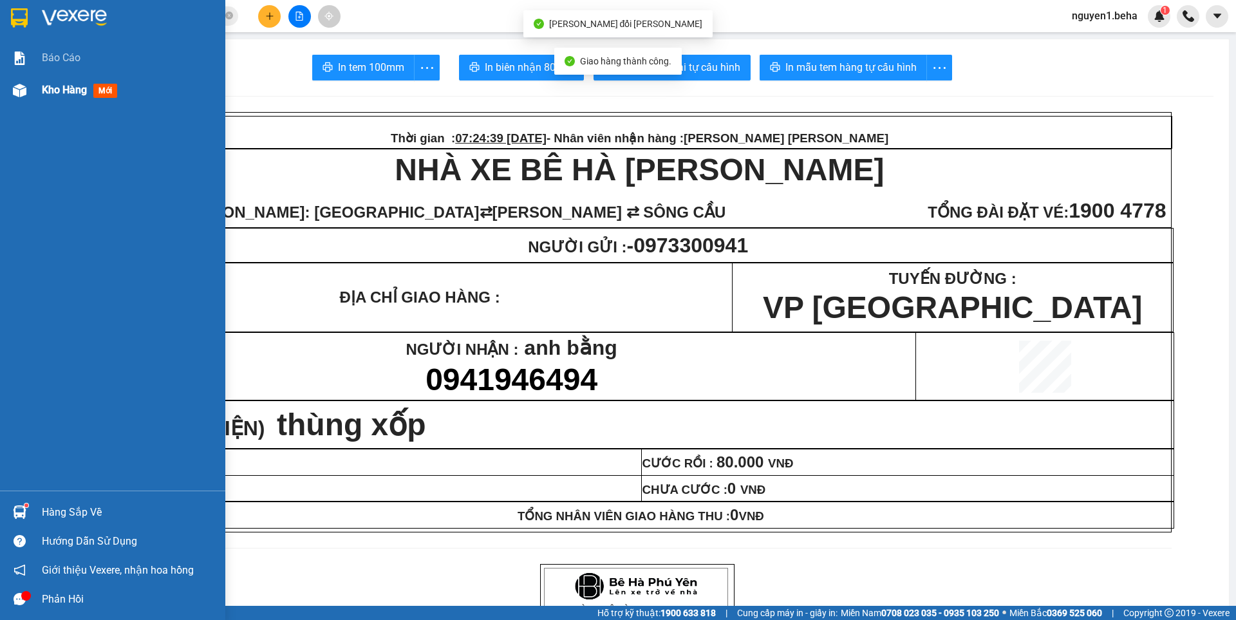
click at [16, 84] on img at bounding box center [20, 91] width 14 height 14
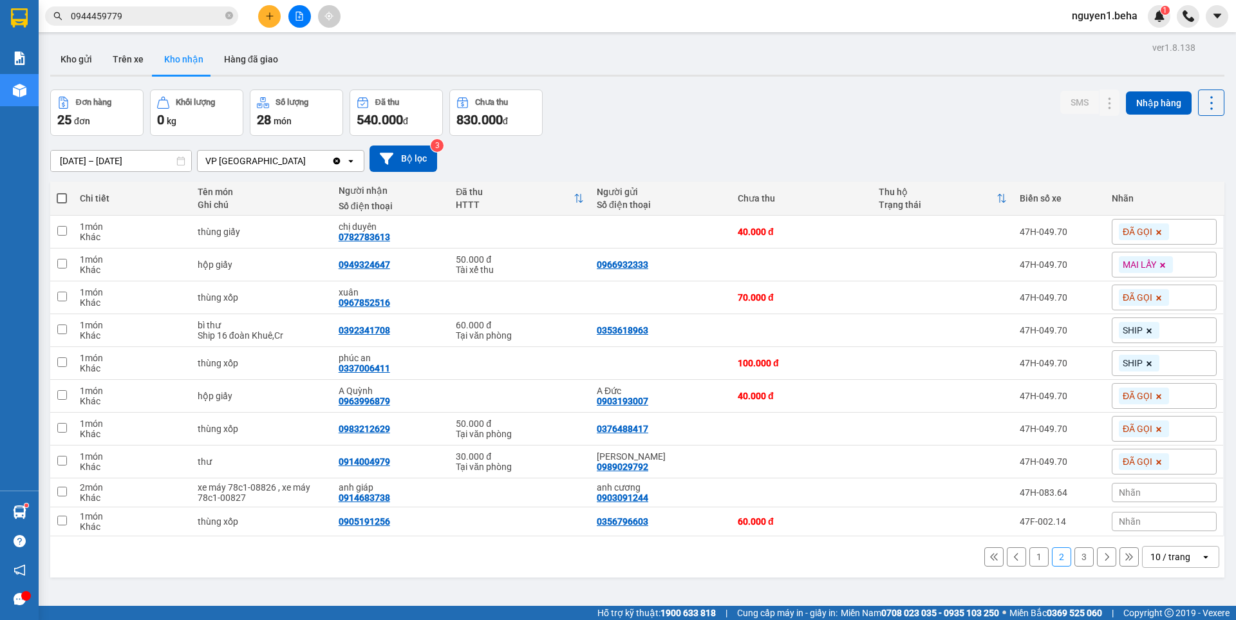
click at [1033, 560] on button "1" at bounding box center [1039, 556] width 19 height 19
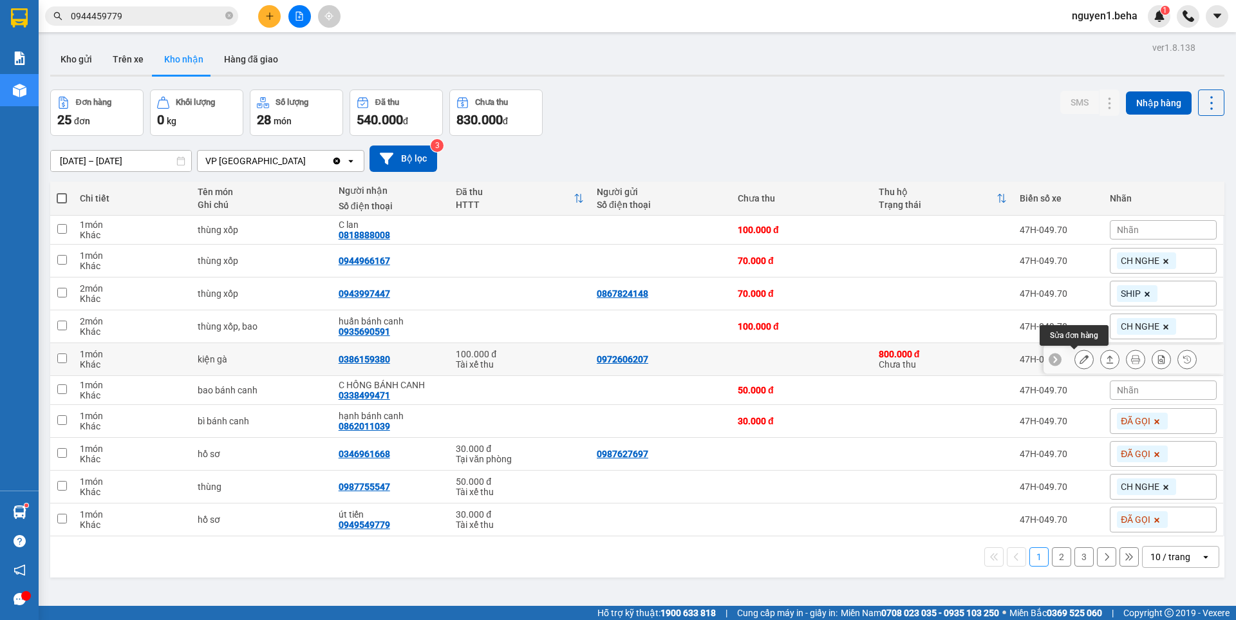
click at [1075, 361] on button at bounding box center [1084, 359] width 18 height 23
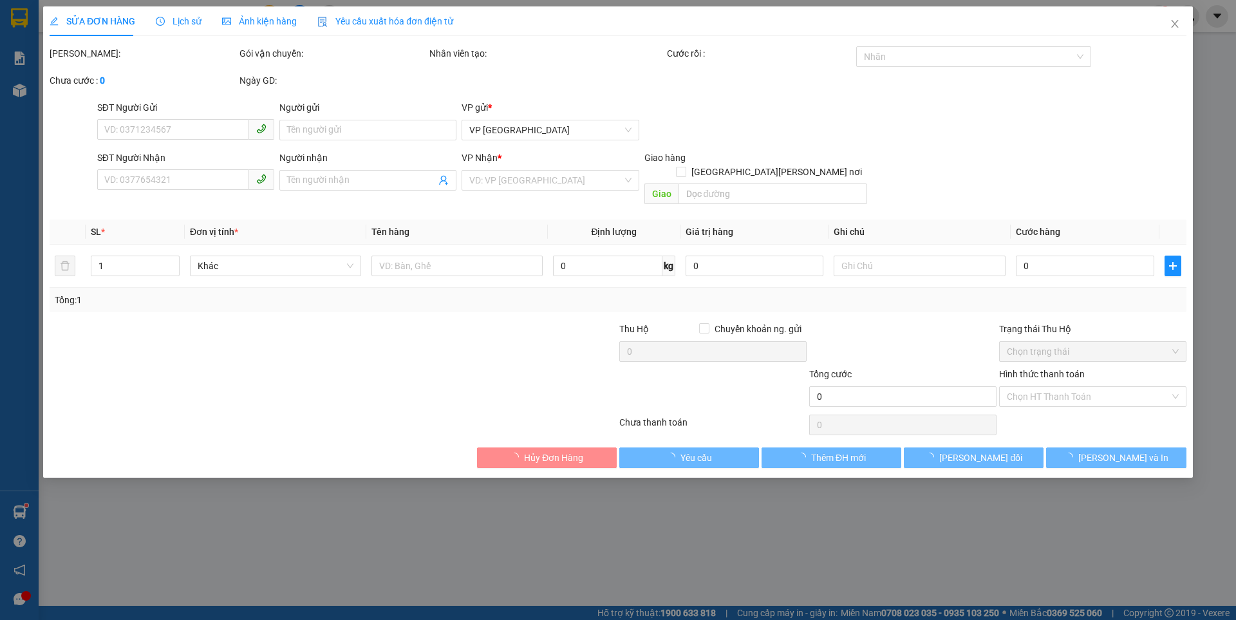
type input "0972606207"
type input "0386159380"
type input "100.000"
type input "0"
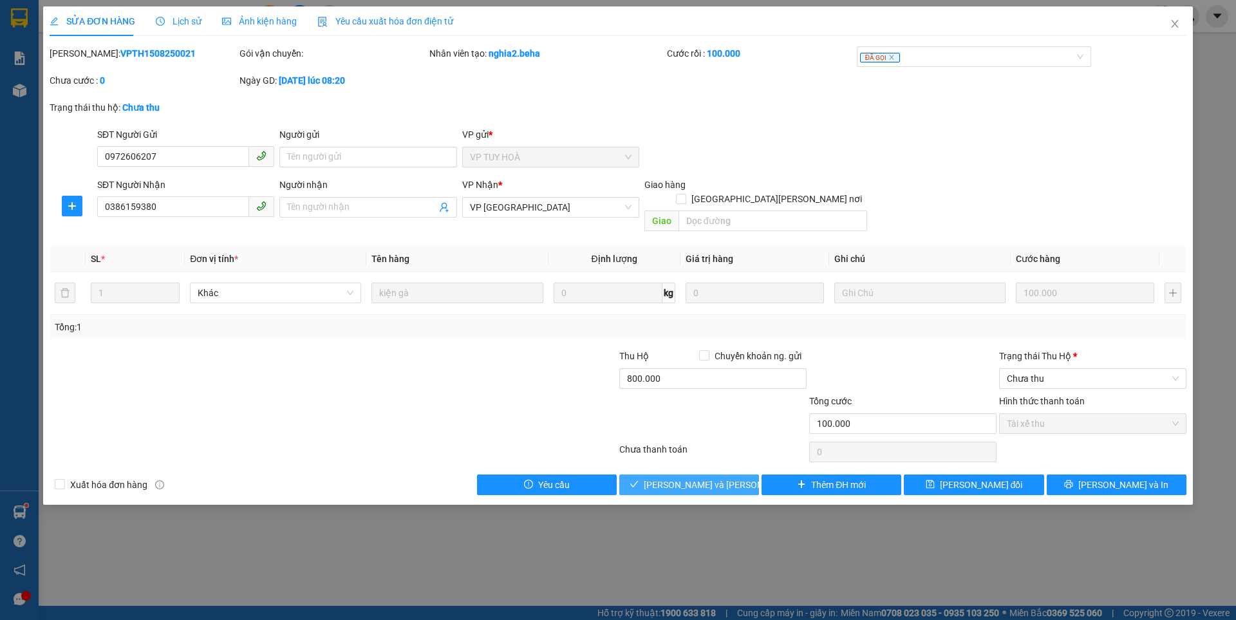
click at [723, 478] on span "[PERSON_NAME] và Giao hàng" at bounding box center [731, 485] width 174 height 14
click at [1078, 369] on span "Chưa thu" at bounding box center [1093, 378] width 172 height 19
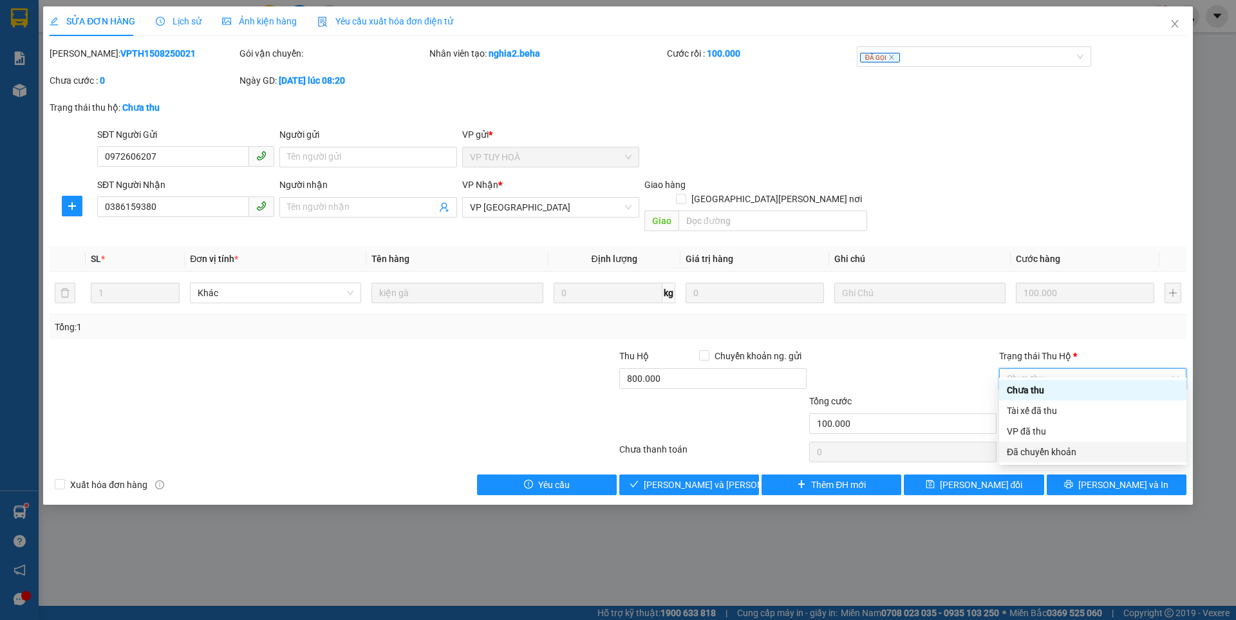
click at [1020, 453] on div "Đã chuyển khoản" at bounding box center [1093, 452] width 172 height 14
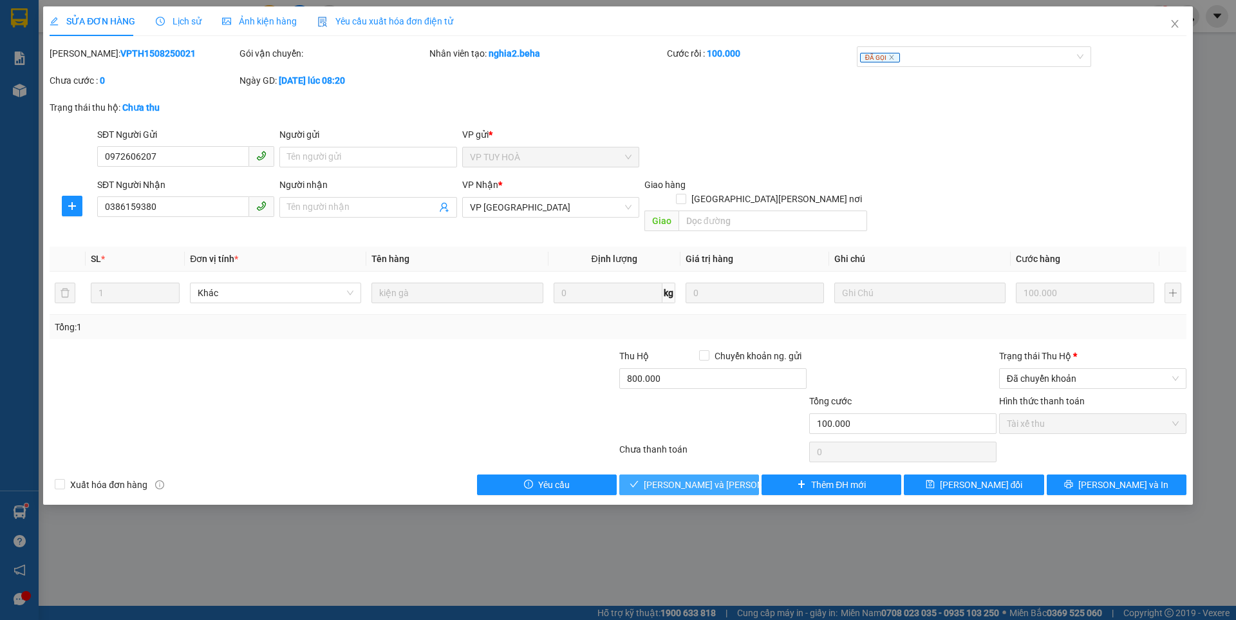
click at [687, 478] on span "[PERSON_NAME] và Giao hàng" at bounding box center [731, 485] width 174 height 14
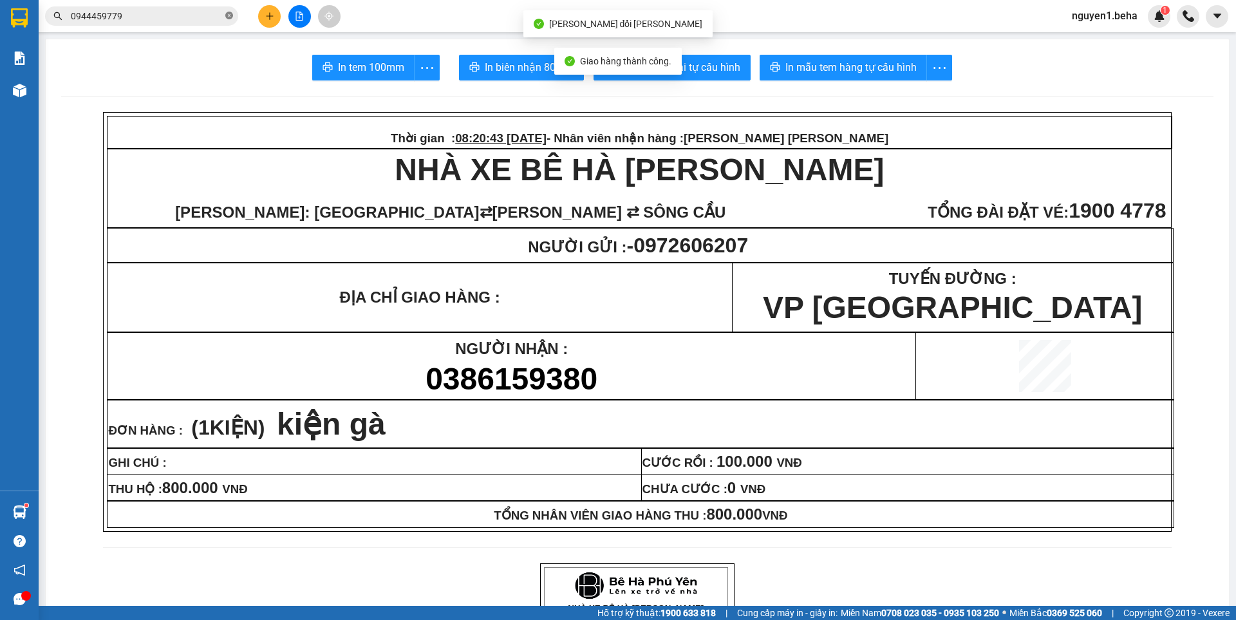
click at [230, 19] on icon "close-circle" at bounding box center [229, 16] width 8 height 8
click at [220, 18] on input "text" at bounding box center [147, 16] width 152 height 14
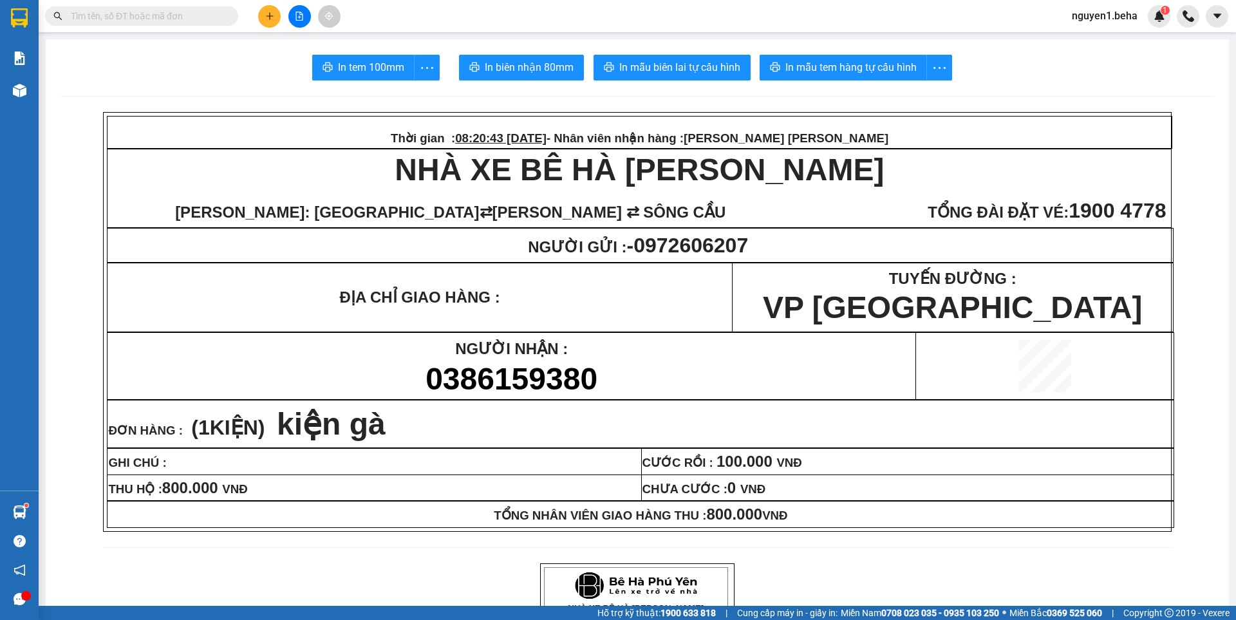
click at [195, 13] on input "text" at bounding box center [147, 16] width 152 height 14
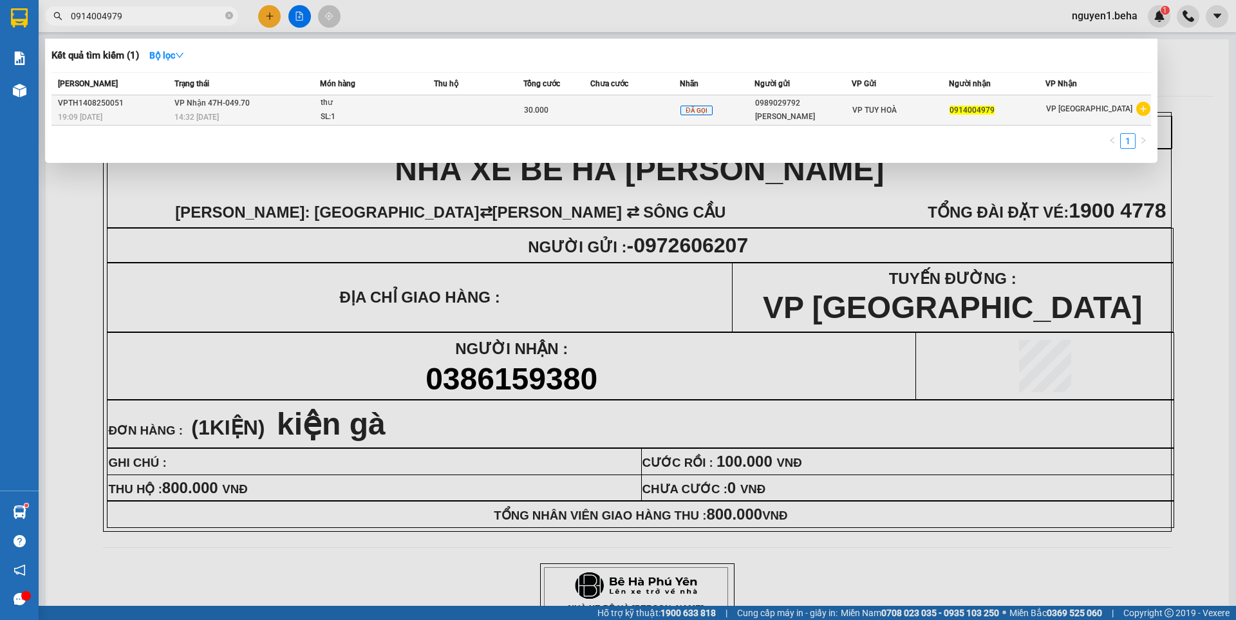
type input "0914004979"
click at [444, 106] on td at bounding box center [479, 110] width 90 height 30
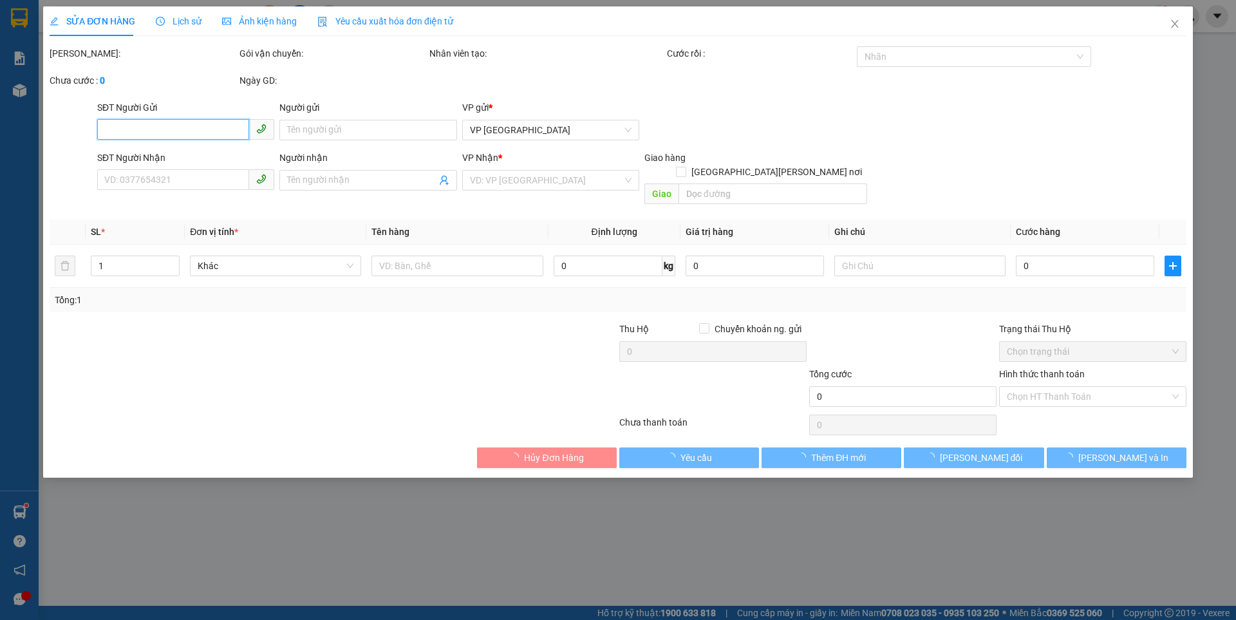
type input "0989029792"
type input "chị ly"
type input "0914004979"
type input "30.000"
type input "0"
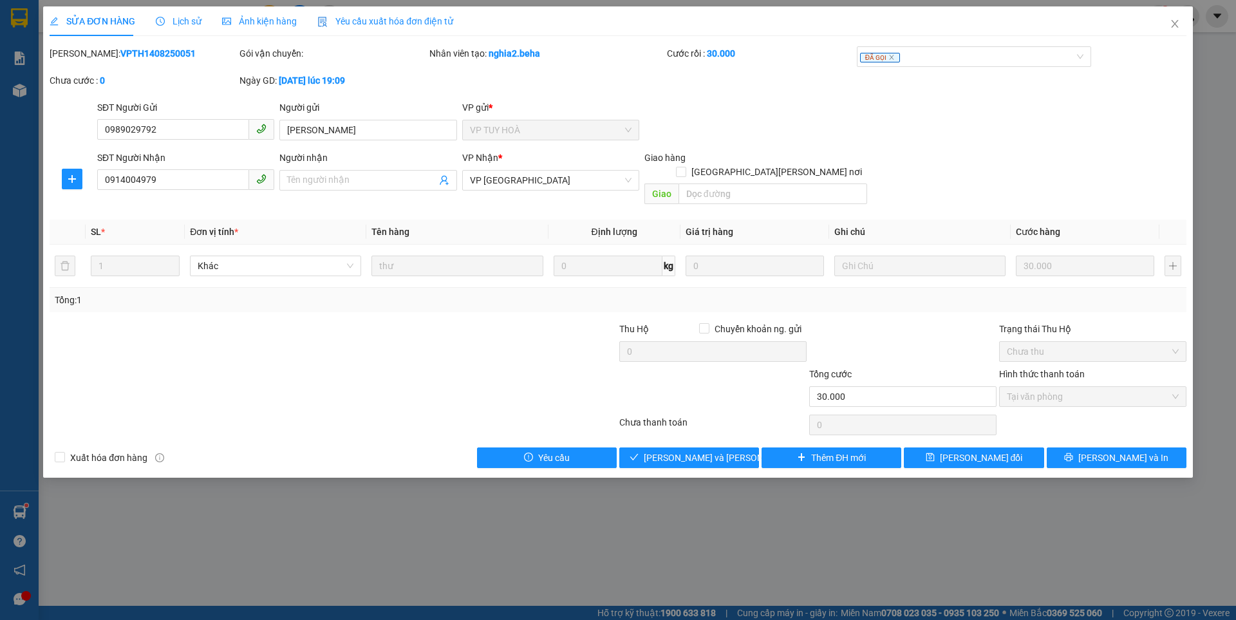
click at [270, 16] on span "Ảnh kiện hàng" at bounding box center [259, 21] width 75 height 10
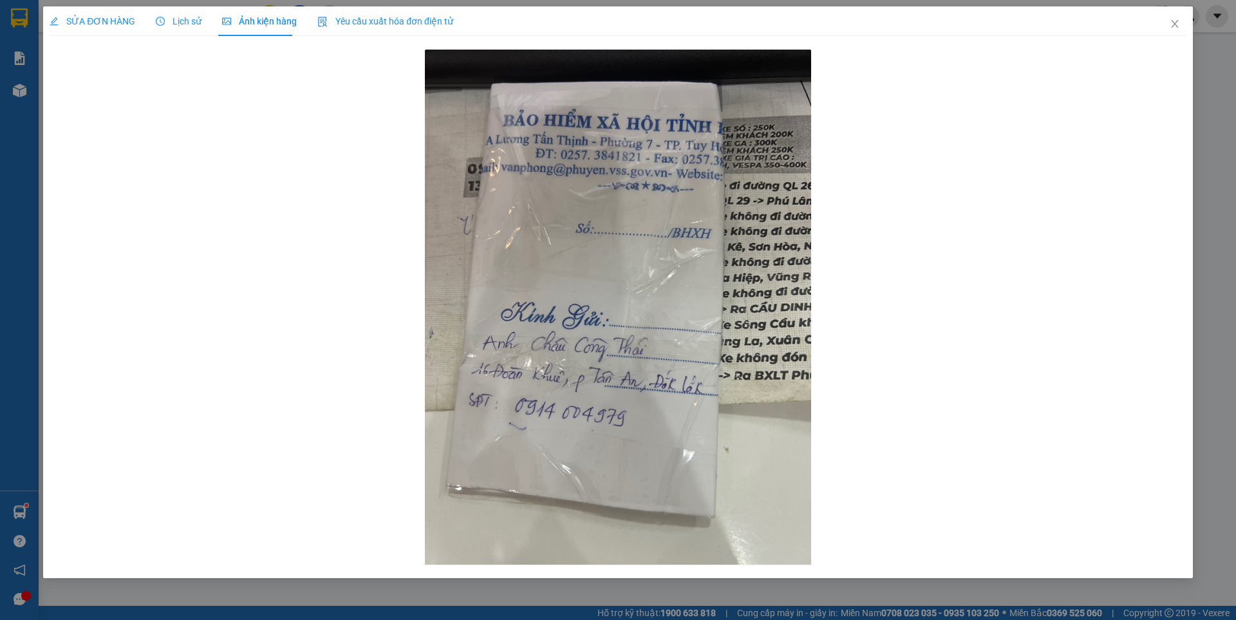
click at [102, 17] on span "SỬA ĐƠN HÀNG" at bounding box center [93, 21] width 86 height 10
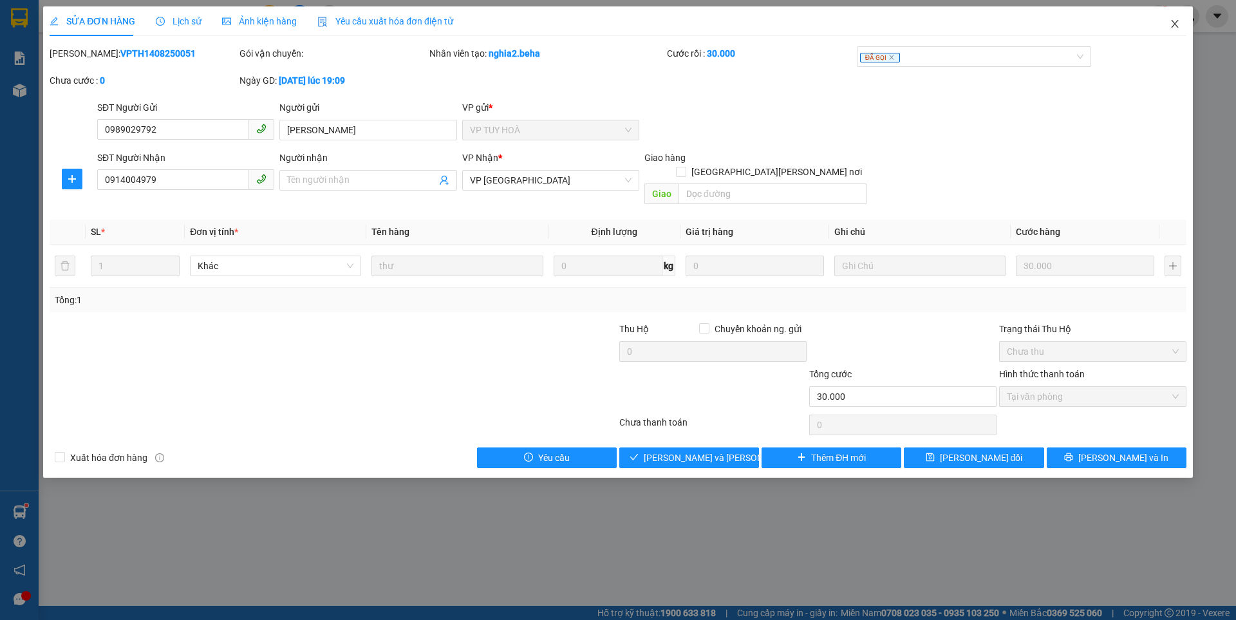
click at [1171, 23] on icon "close" at bounding box center [1175, 24] width 10 height 10
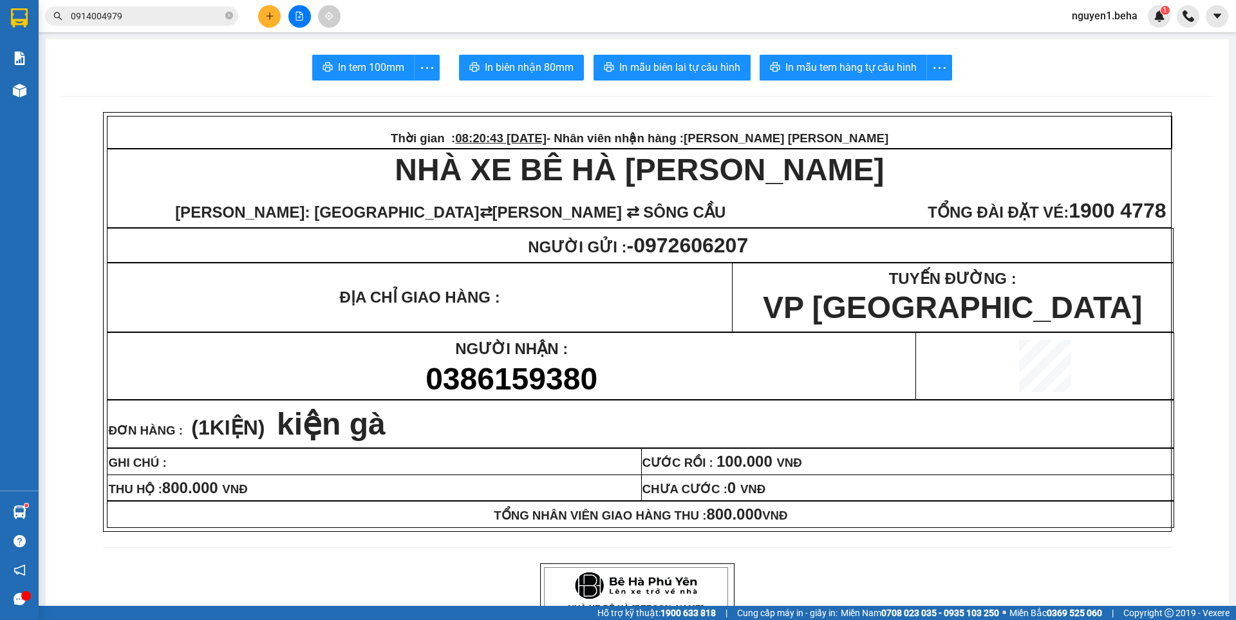
drag, startPoint x: 191, startPoint y: 19, endPoint x: 202, endPoint y: 32, distance: 17.3
click at [190, 19] on input "0914004979" at bounding box center [147, 16] width 152 height 14
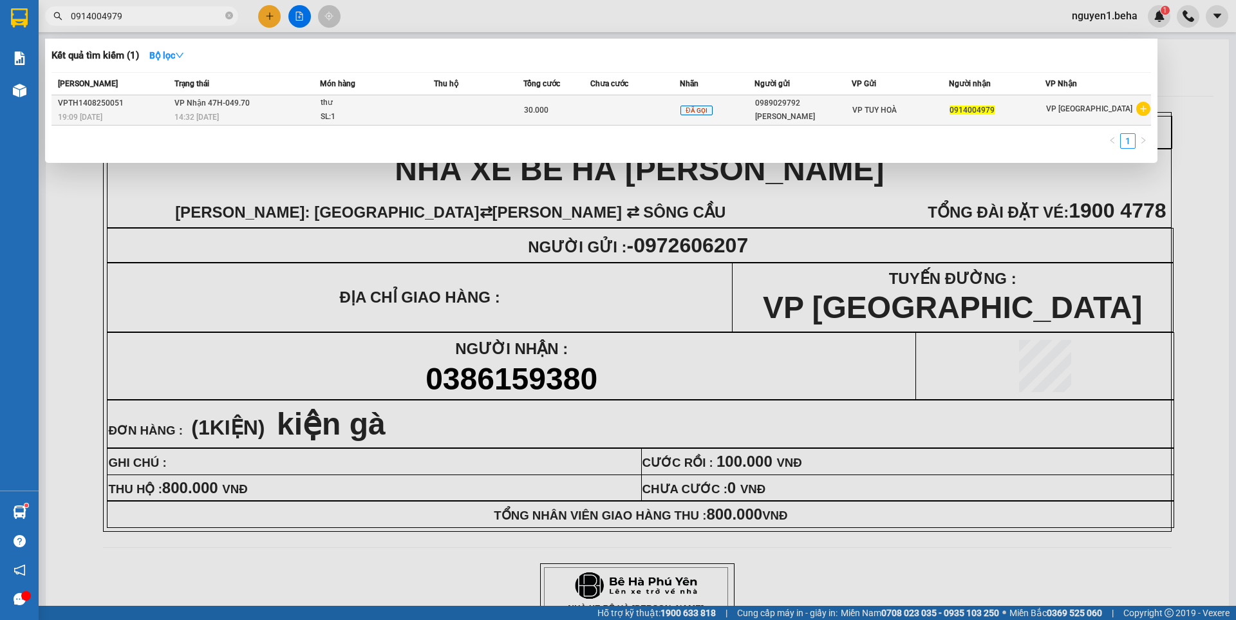
click at [425, 115] on span "thư SL: 1" at bounding box center [377, 110] width 112 height 28
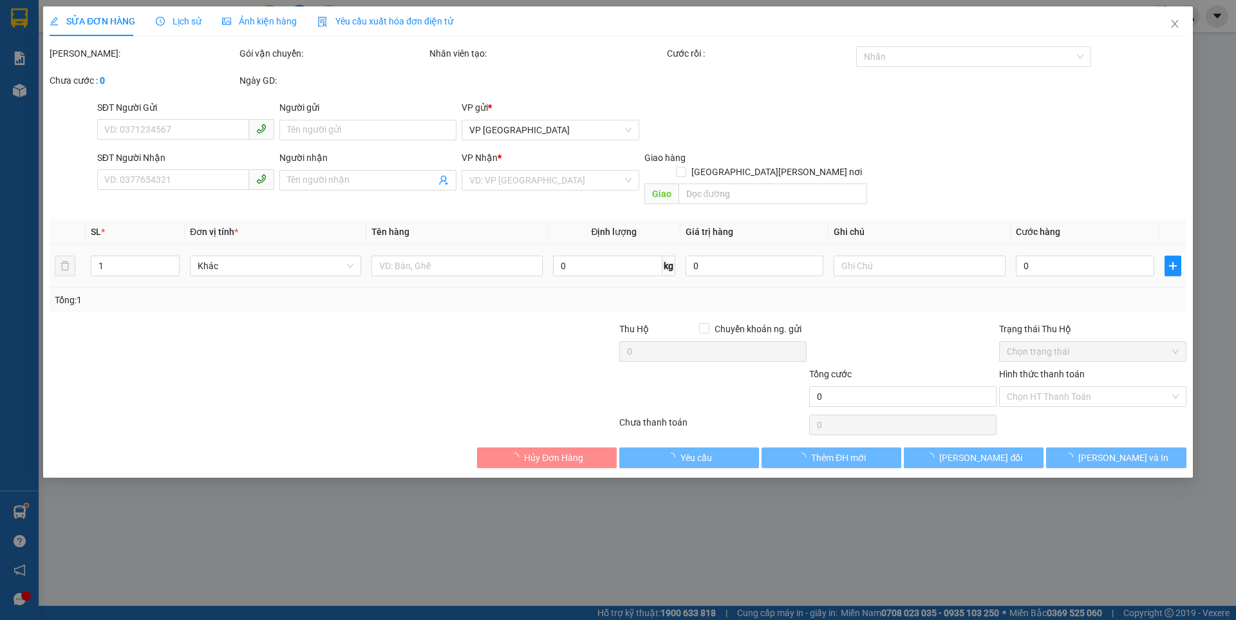
type input "0989029792"
type input "chị ly"
type input "0914004979"
type input "30.000"
type input "0"
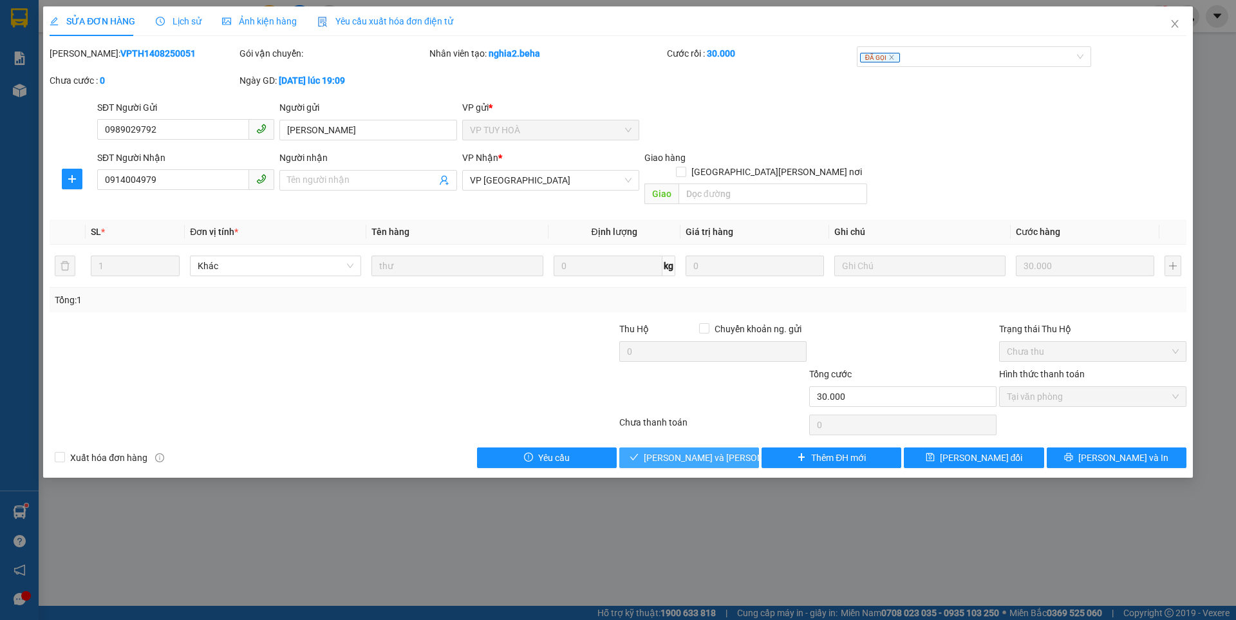
click at [679, 451] on span "[PERSON_NAME] và Giao hàng" at bounding box center [731, 458] width 174 height 14
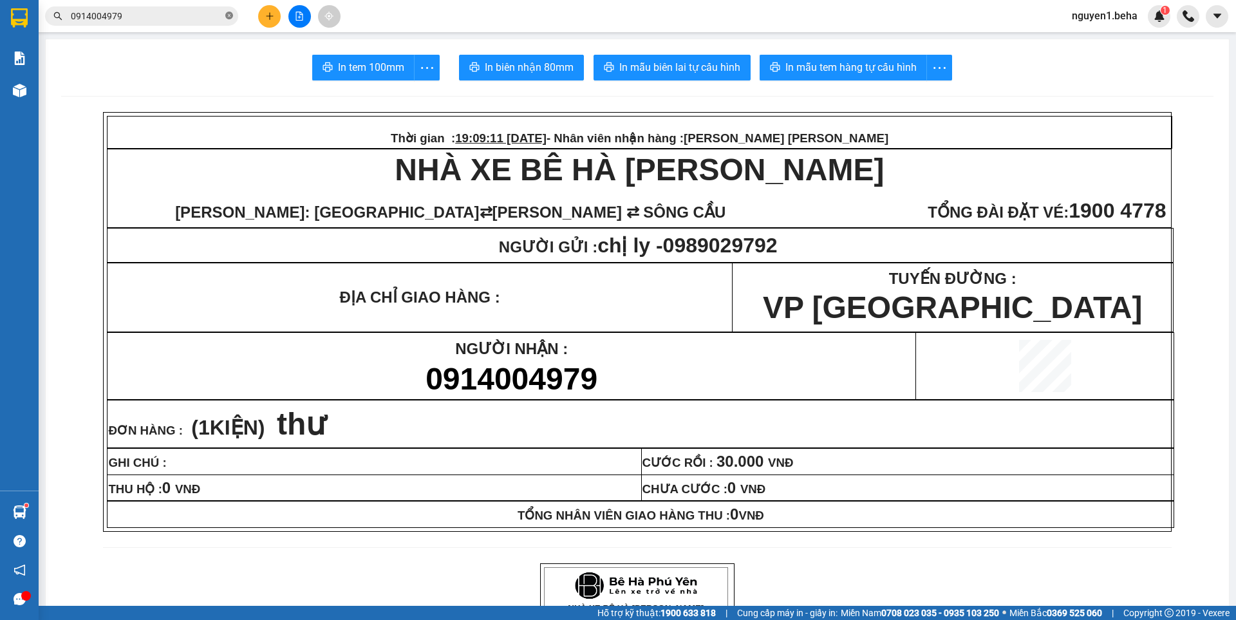
click at [229, 17] on icon "close-circle" at bounding box center [229, 16] width 8 height 8
paste input "0386080445"
type input "0386080445"
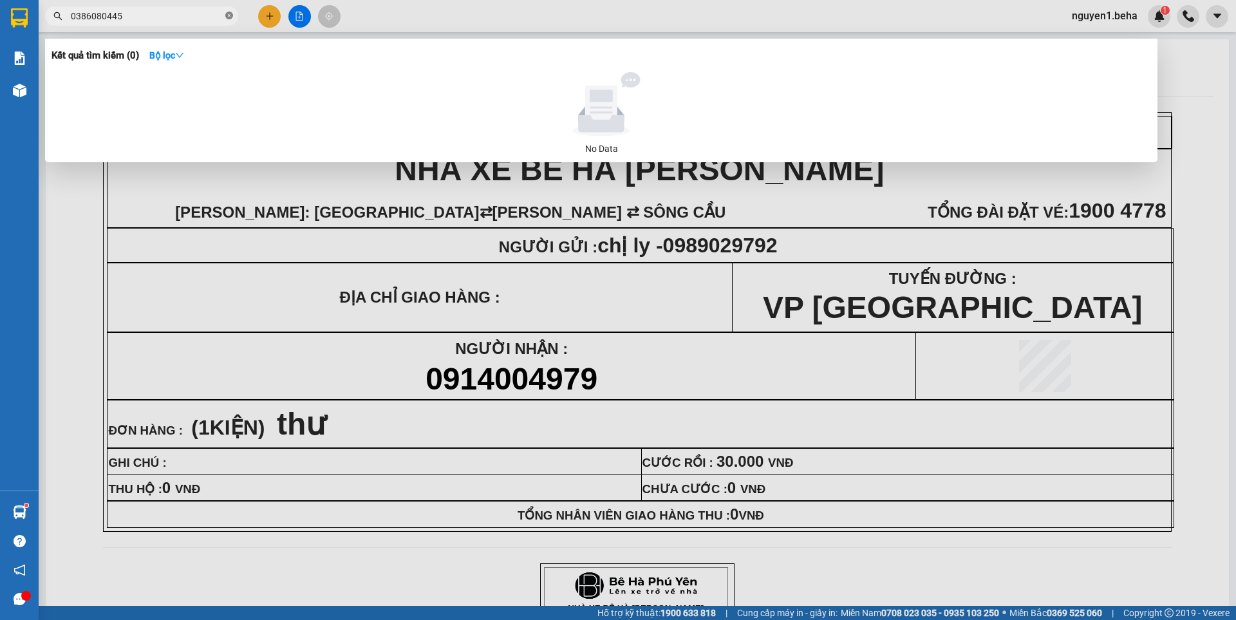
click at [225, 15] on icon "close-circle" at bounding box center [229, 16] width 8 height 8
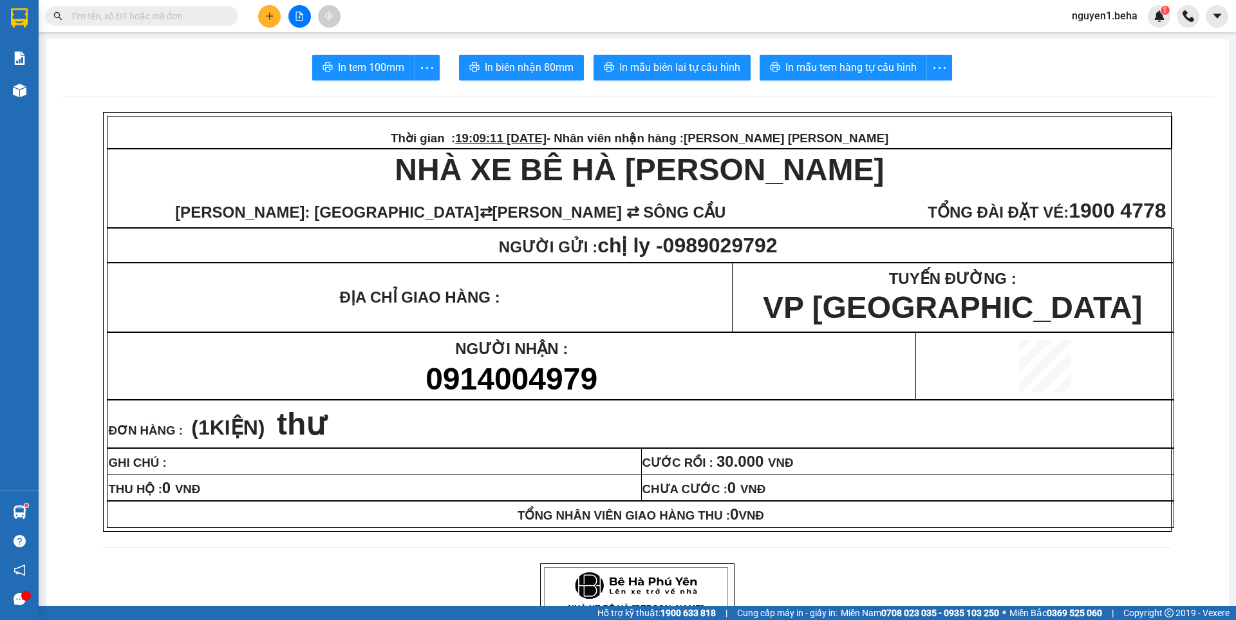
click at [115, 17] on input "text" at bounding box center [147, 16] width 152 height 14
type input "0"
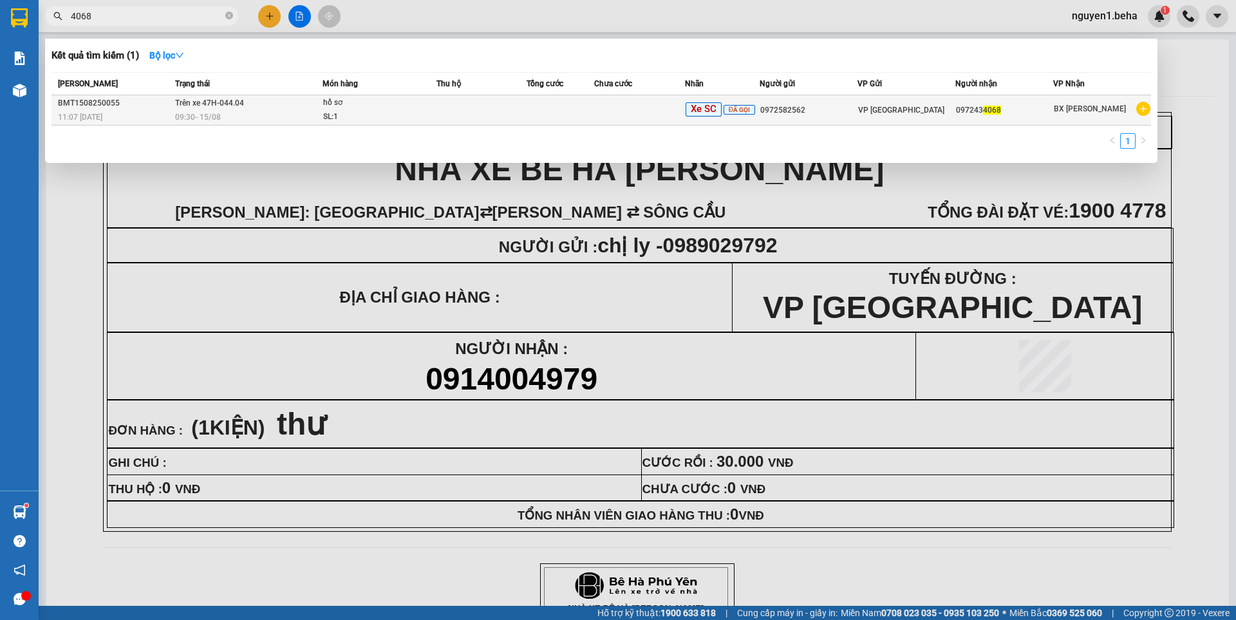
type input "4068"
click at [433, 106] on span "hồ sơ SL: 1" at bounding box center [379, 110] width 113 height 28
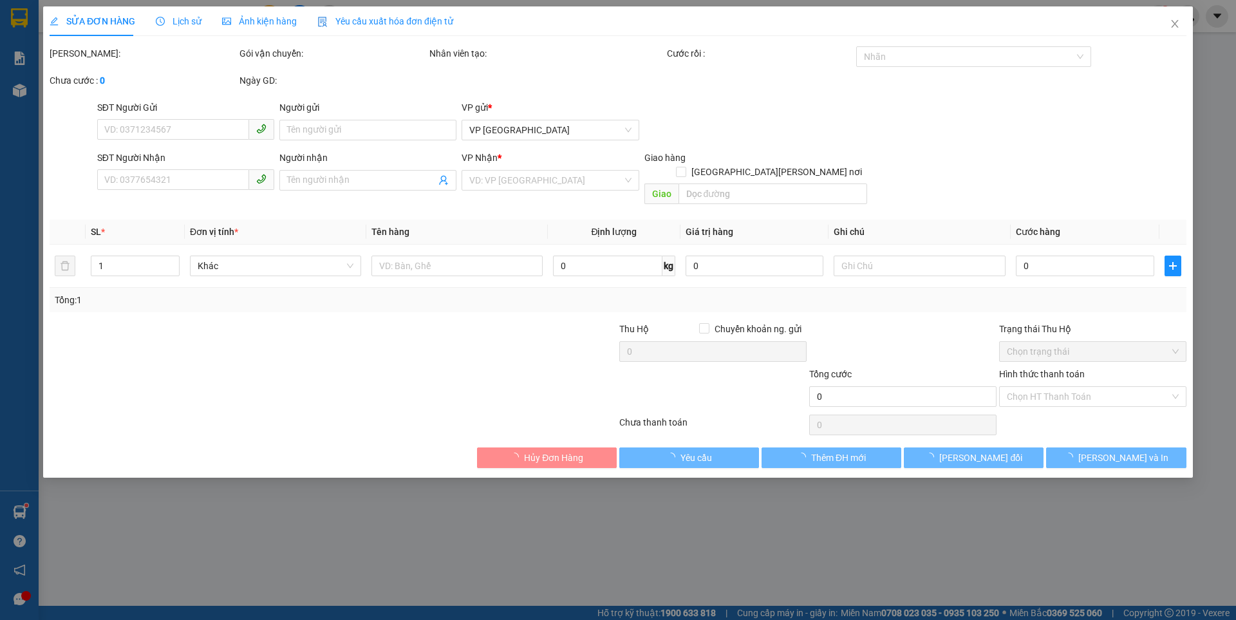
type input "0972582562"
type input "0972434068"
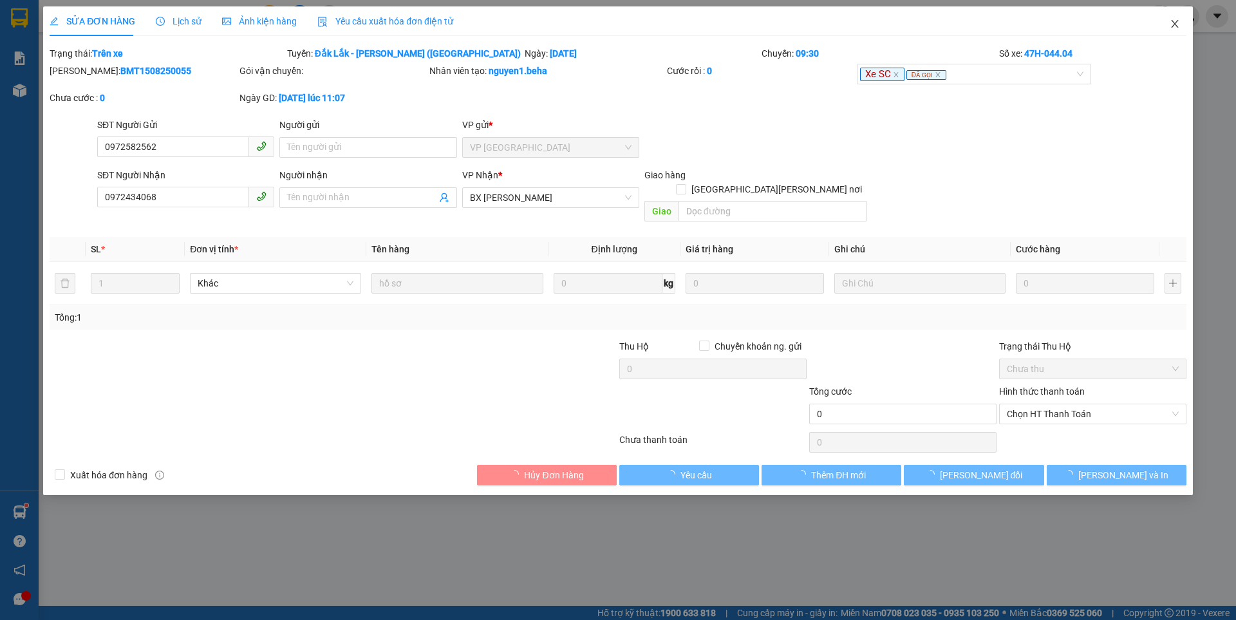
click at [1175, 24] on icon "close" at bounding box center [1174, 24] width 7 height 8
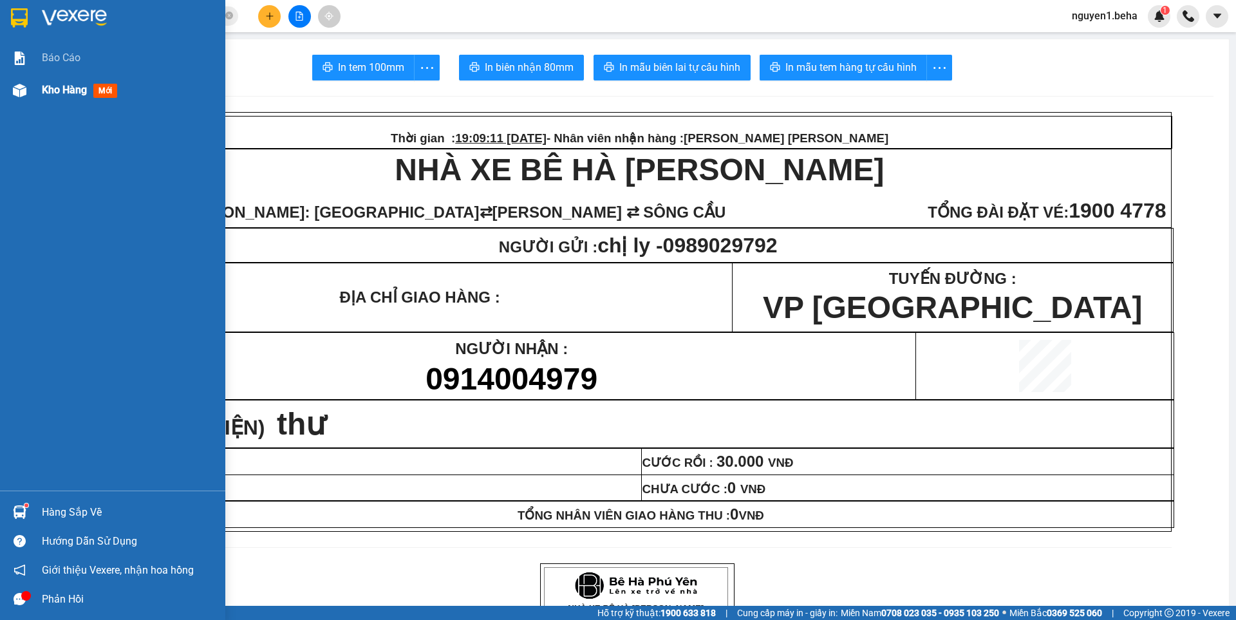
drag, startPoint x: 38, startPoint y: 88, endPoint x: 58, endPoint y: 138, distance: 54.6
click at [38, 87] on div "Kho hàng mới" at bounding box center [112, 90] width 225 height 32
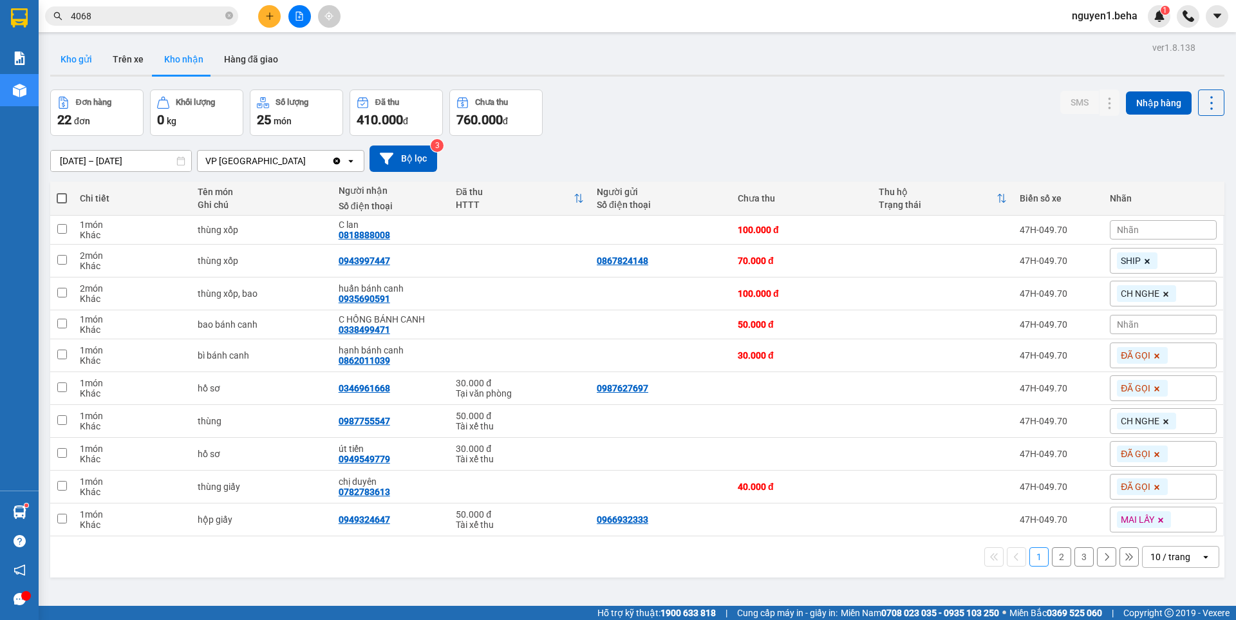
click at [70, 64] on button "Kho gửi" at bounding box center [76, 59] width 52 height 31
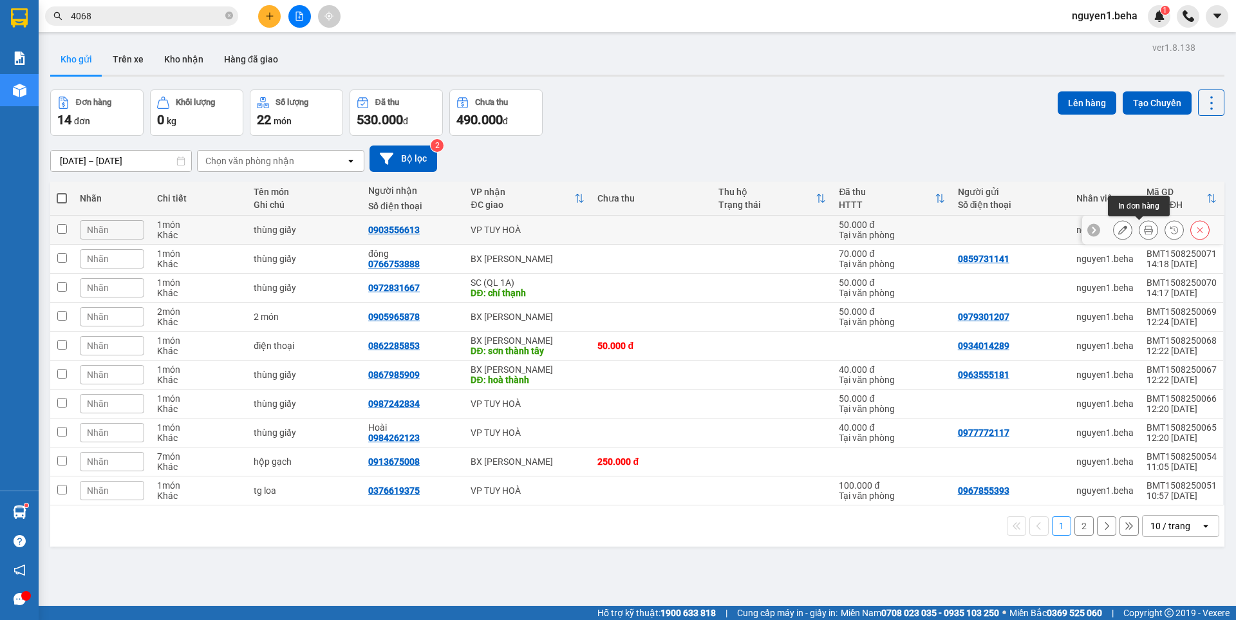
click at [1144, 229] on icon at bounding box center [1148, 229] width 9 height 9
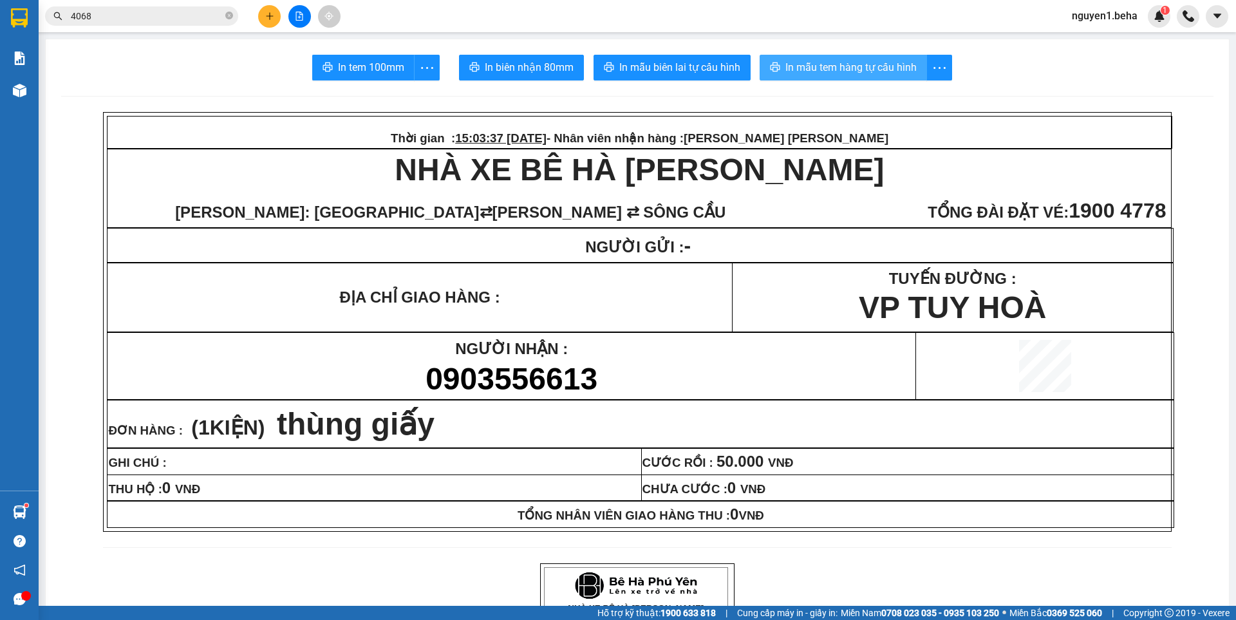
click at [820, 63] on span "In mẫu tem hàng tự cấu hình" at bounding box center [851, 67] width 131 height 16
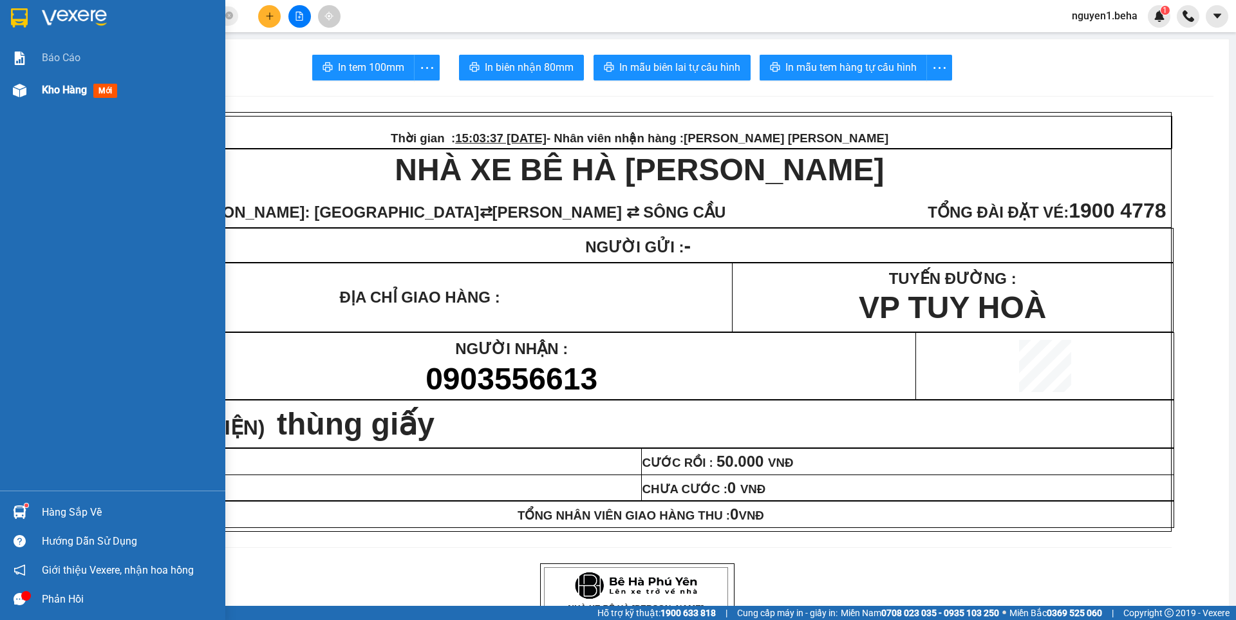
click at [24, 91] on img at bounding box center [20, 91] width 14 height 14
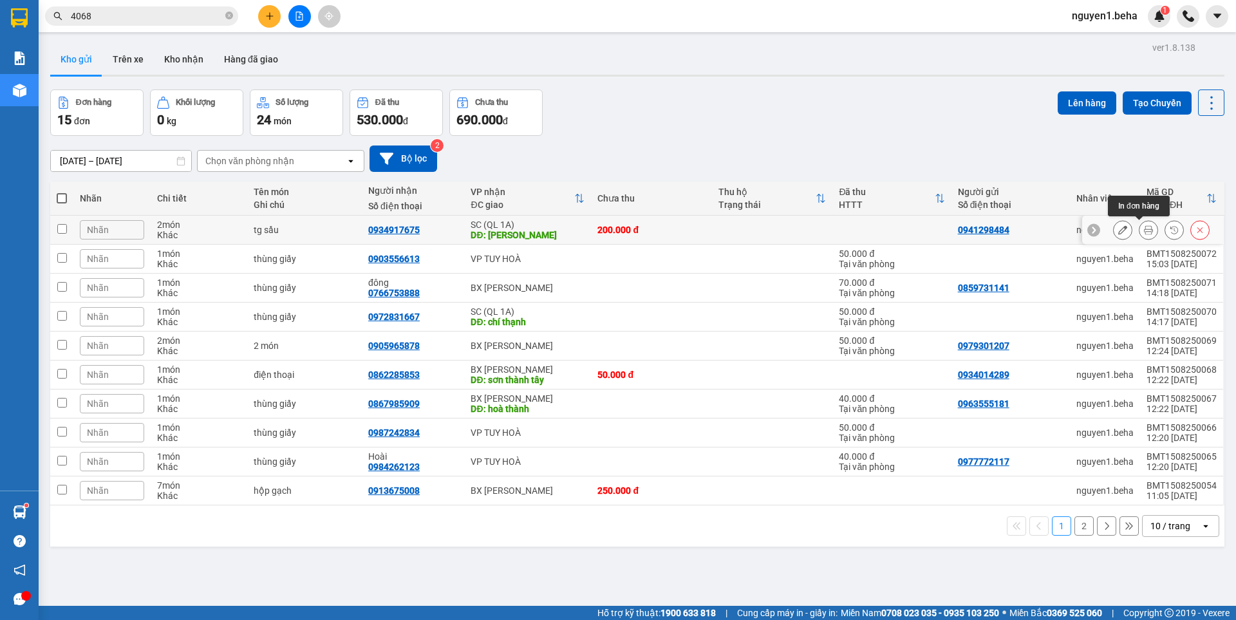
click at [1144, 232] on icon at bounding box center [1148, 229] width 9 height 9
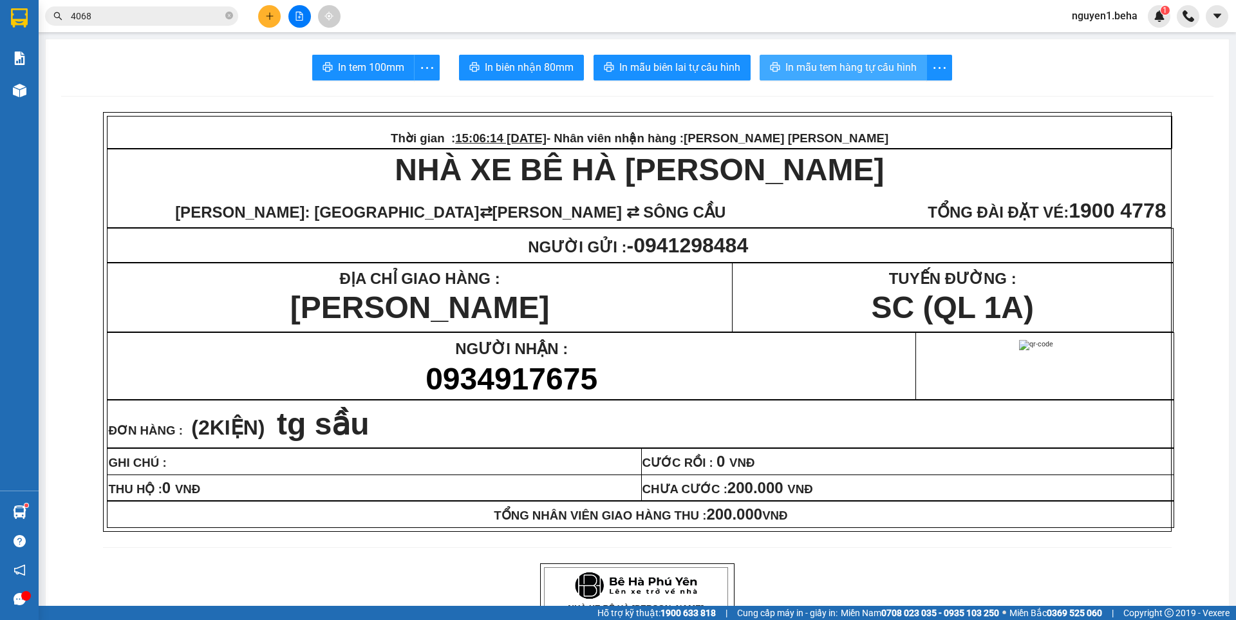
click at [874, 72] on span "In mẫu tem hàng tự cấu hình" at bounding box center [851, 67] width 131 height 16
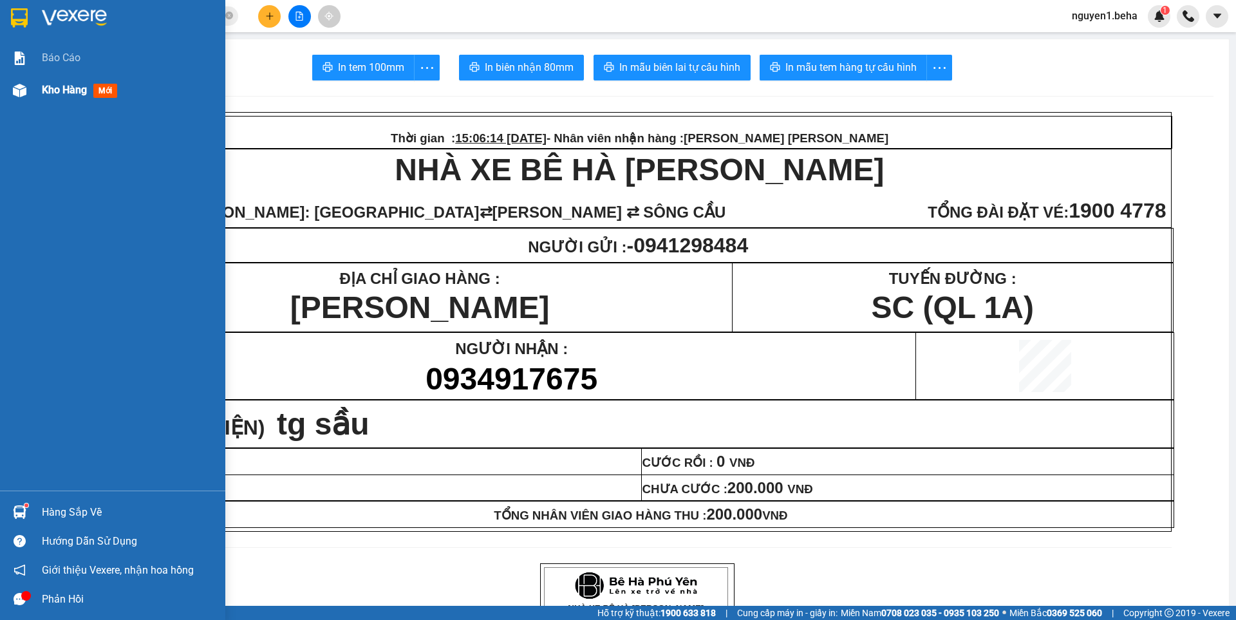
click at [28, 89] on div at bounding box center [19, 90] width 23 height 23
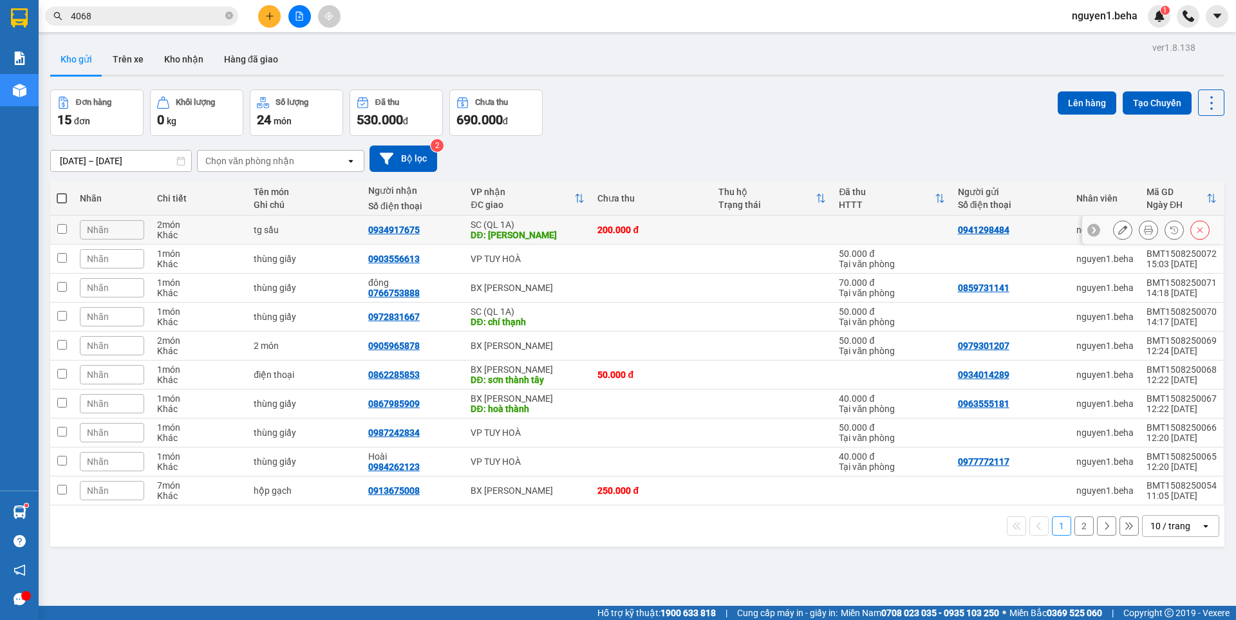
click at [1144, 231] on icon at bounding box center [1148, 229] width 9 height 9
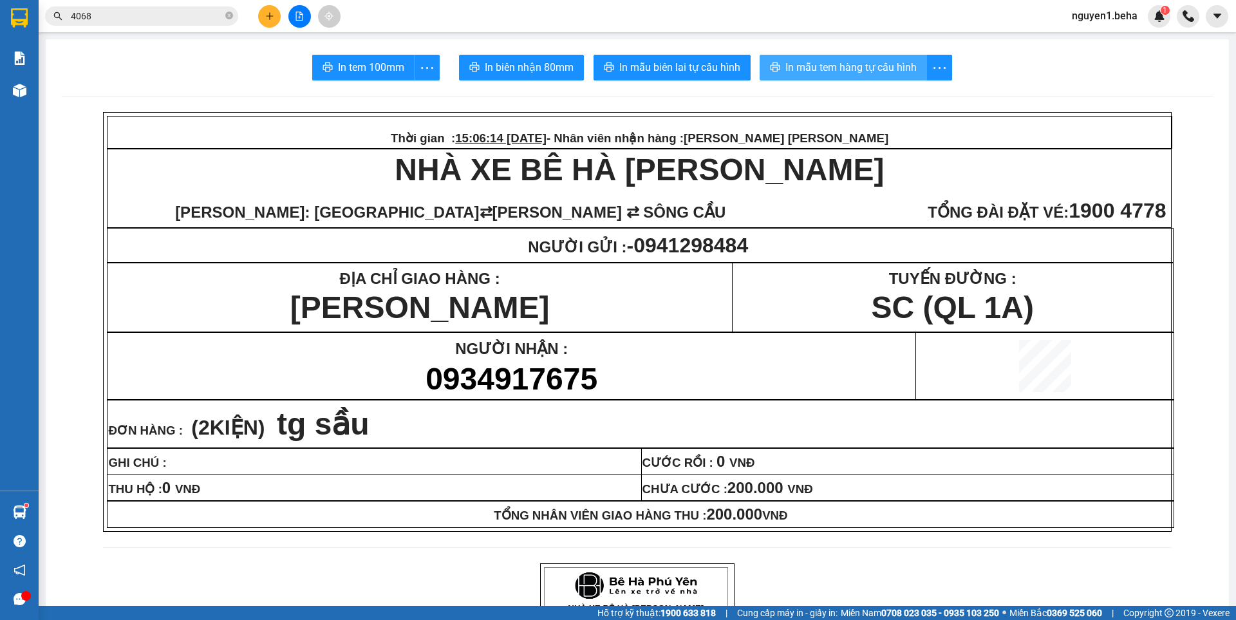
click at [833, 70] on span "In mẫu tem hàng tự cấu hình" at bounding box center [851, 67] width 131 height 16
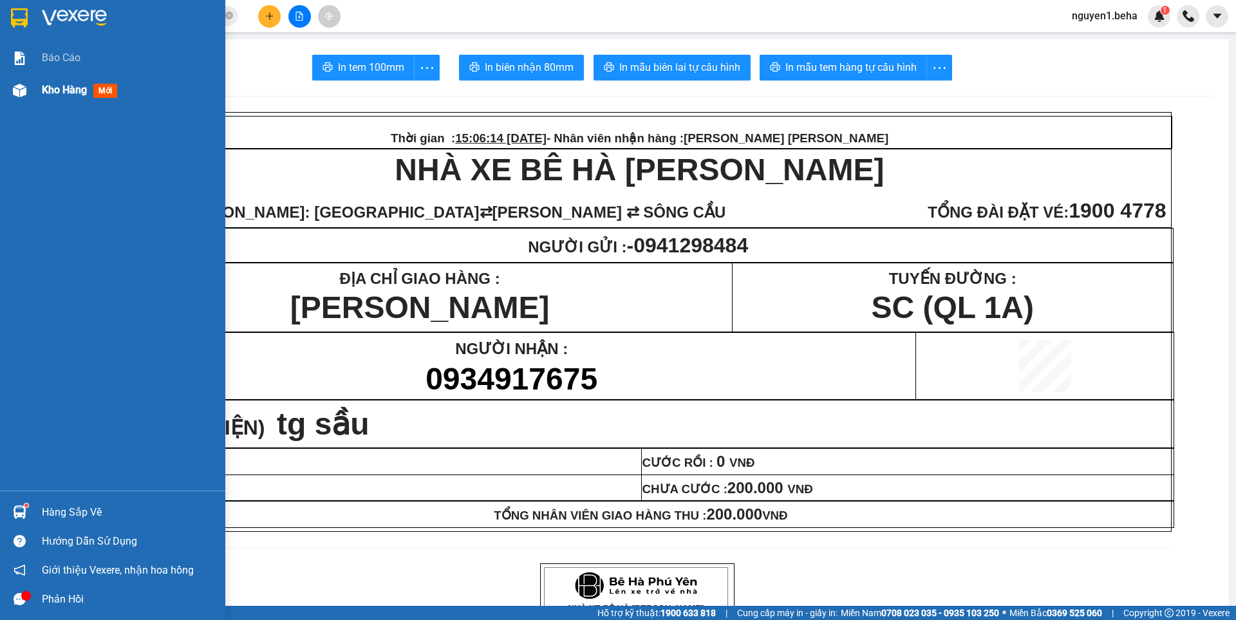
click at [13, 90] on img at bounding box center [20, 91] width 14 height 14
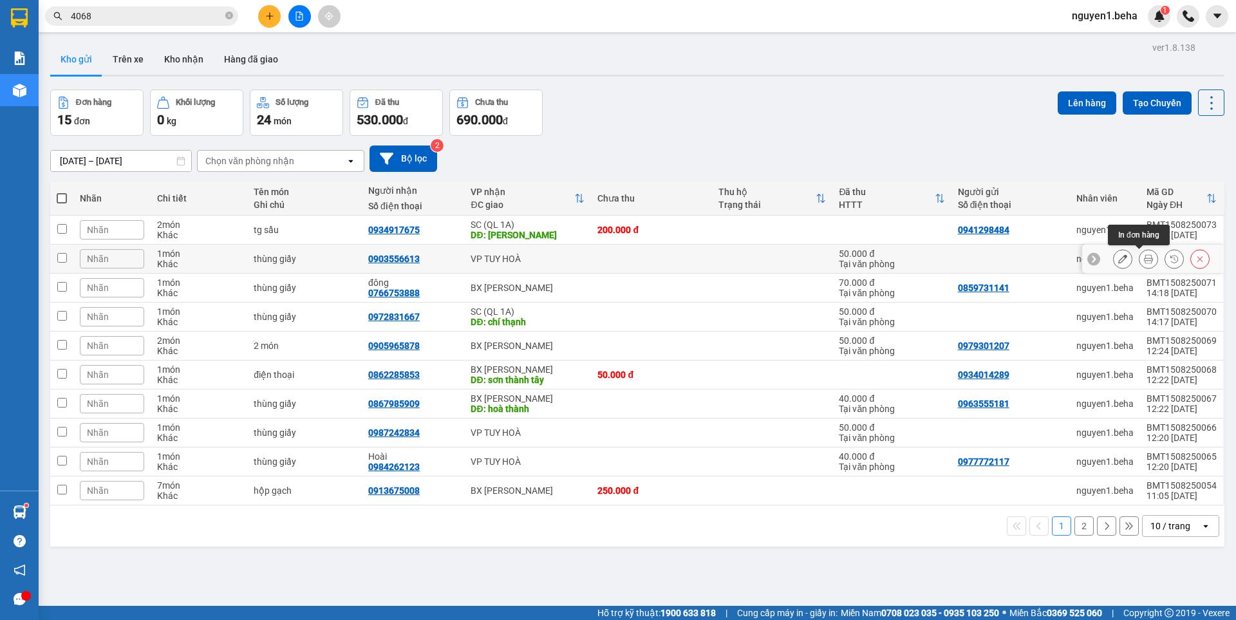
click at [1144, 257] on icon at bounding box center [1148, 258] width 9 height 9
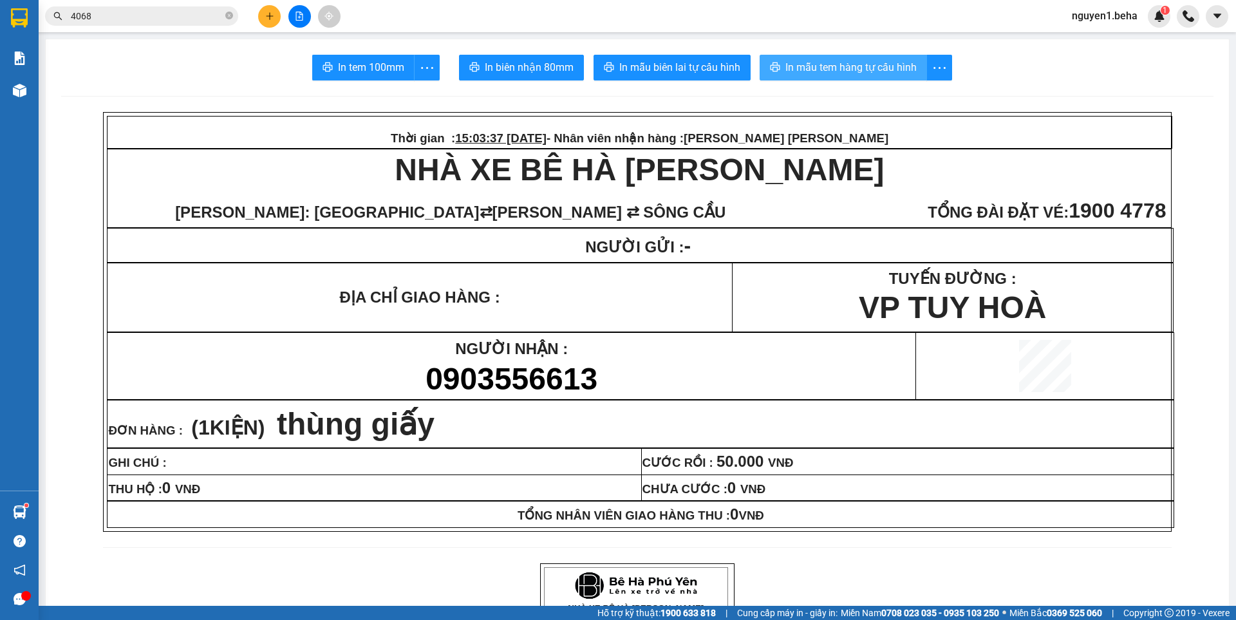
click at [855, 70] on span "In mẫu tem hàng tự cấu hình" at bounding box center [851, 67] width 131 height 16
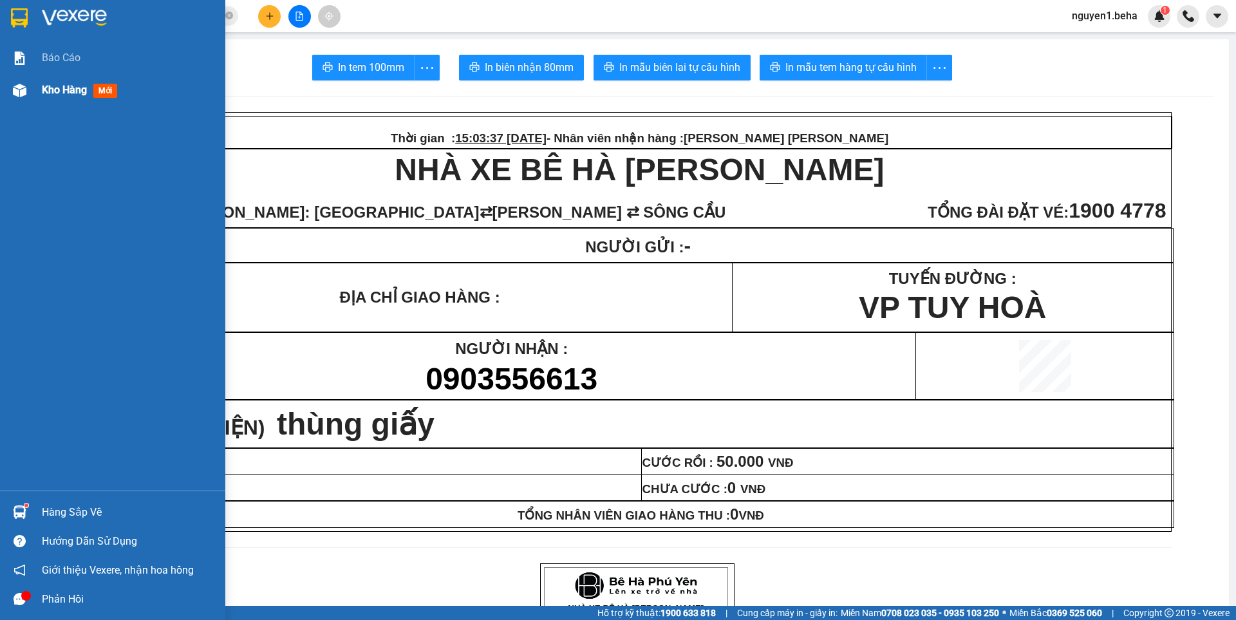
click at [23, 91] on img at bounding box center [20, 91] width 14 height 14
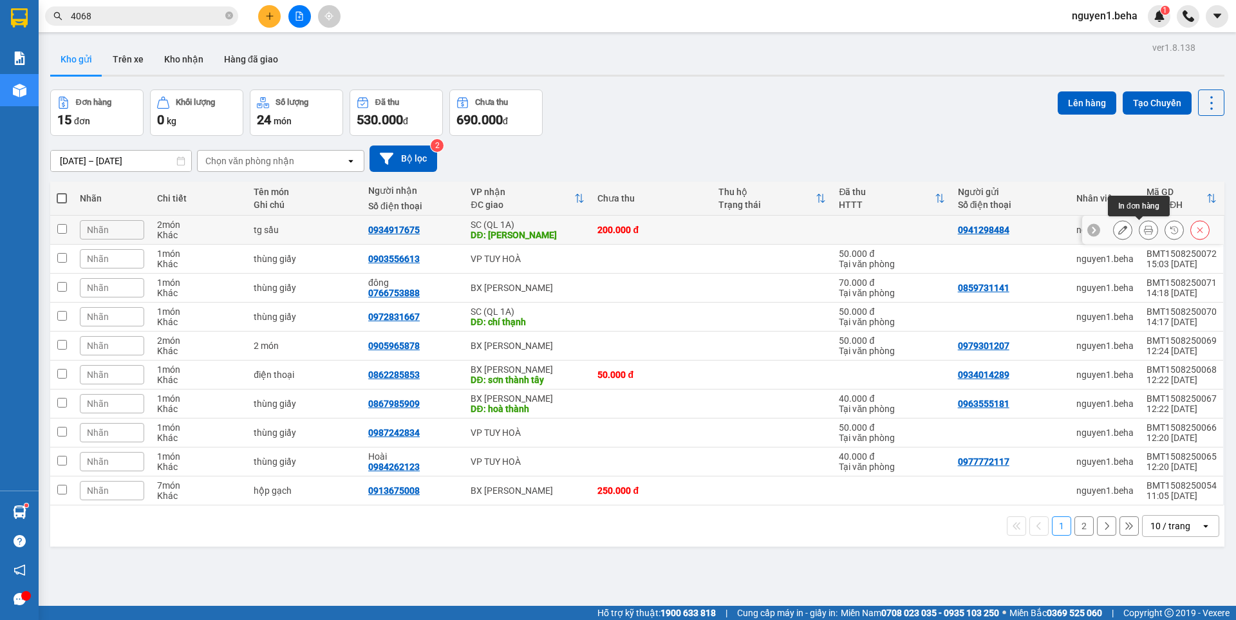
click at [1144, 232] on icon at bounding box center [1148, 229] width 9 height 9
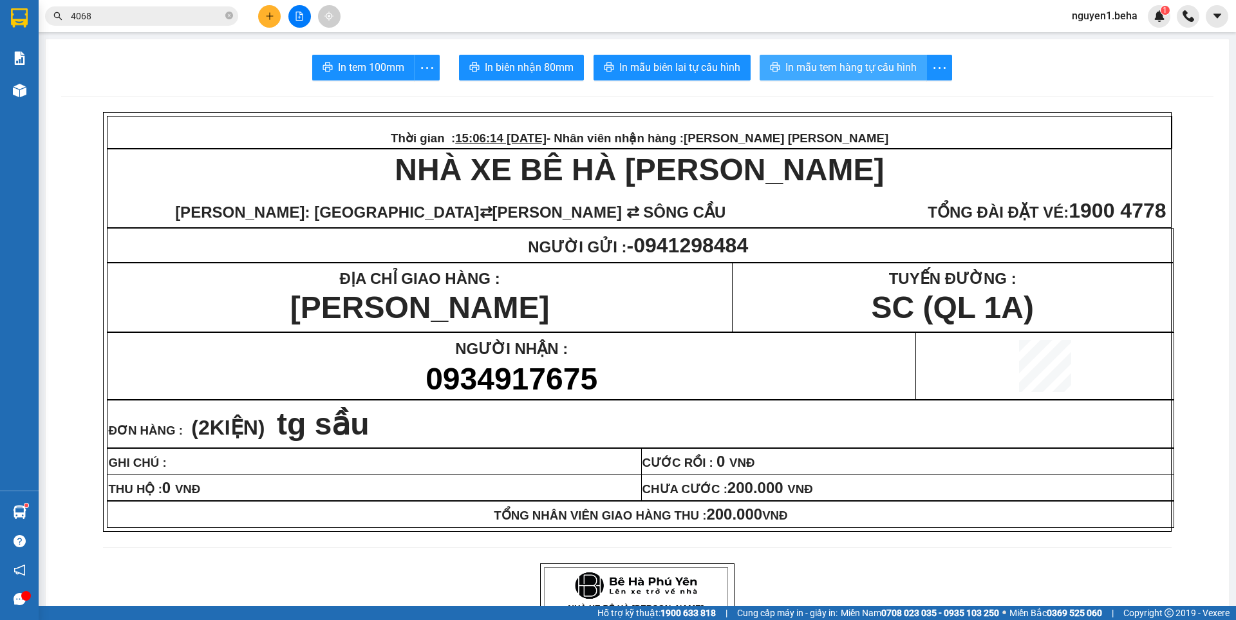
click at [829, 62] on span "In mẫu tem hàng tự cấu hình" at bounding box center [851, 67] width 131 height 16
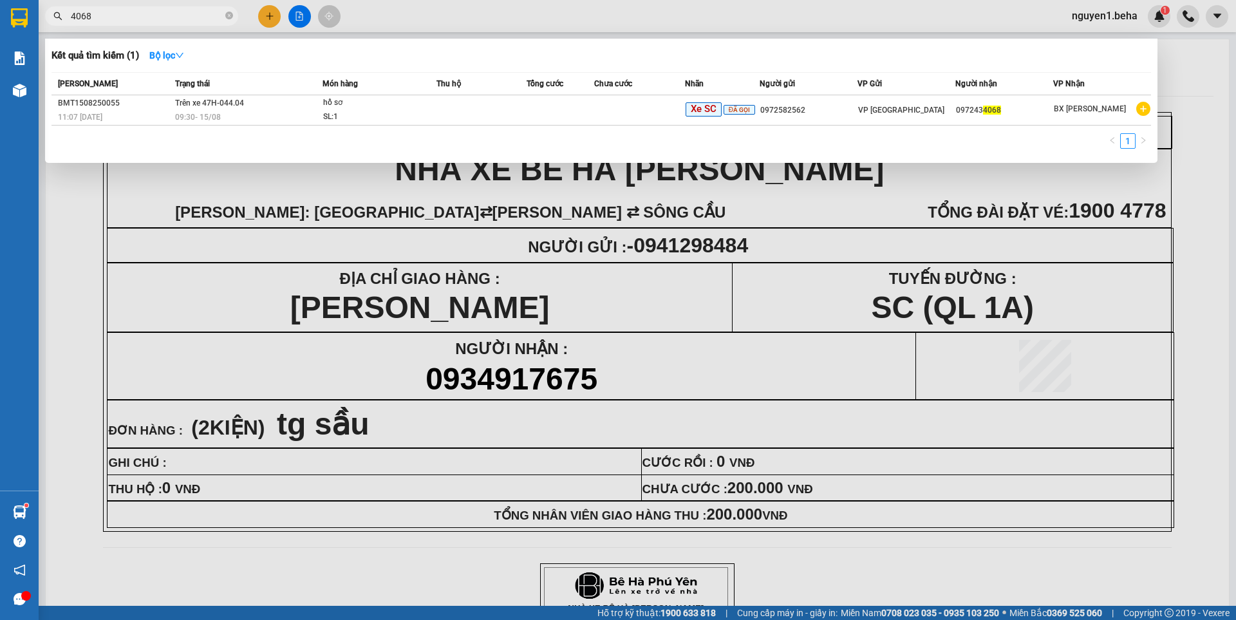
click at [233, 18] on span "4068" at bounding box center [141, 15] width 193 height 19
click at [231, 17] on icon "close-circle" at bounding box center [229, 16] width 8 height 8
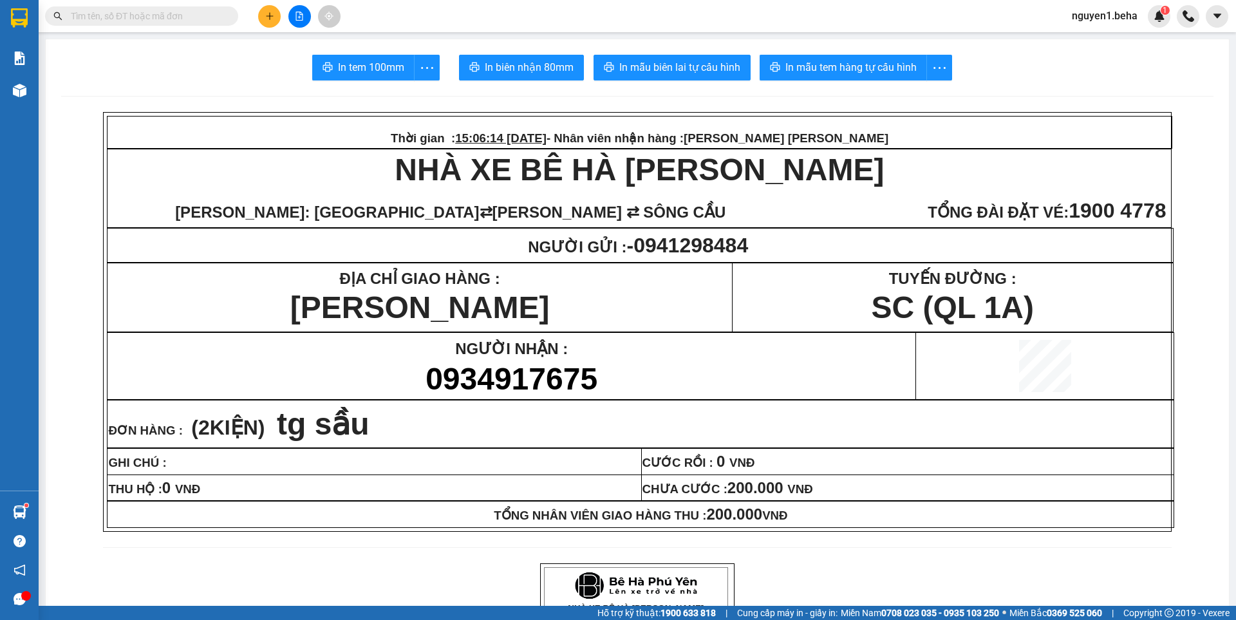
click at [186, 18] on input "text" at bounding box center [147, 16] width 152 height 14
click at [185, 14] on input "text" at bounding box center [147, 16] width 152 height 14
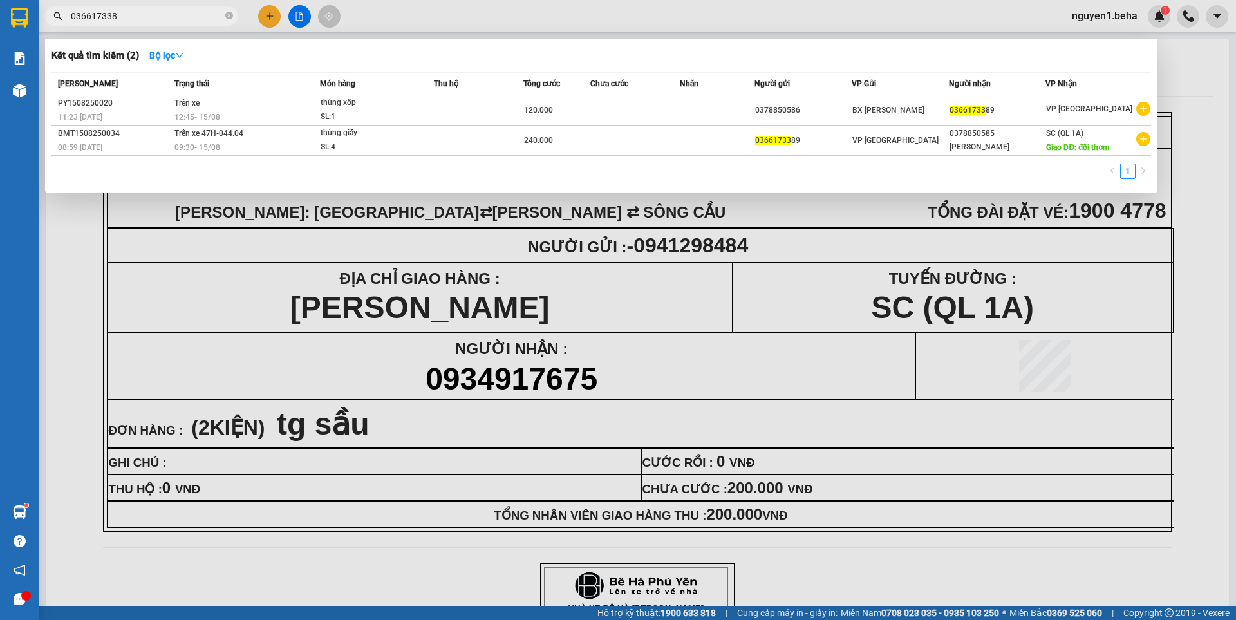
type input "0366173389"
click at [230, 15] on icon "close-circle" at bounding box center [229, 16] width 8 height 8
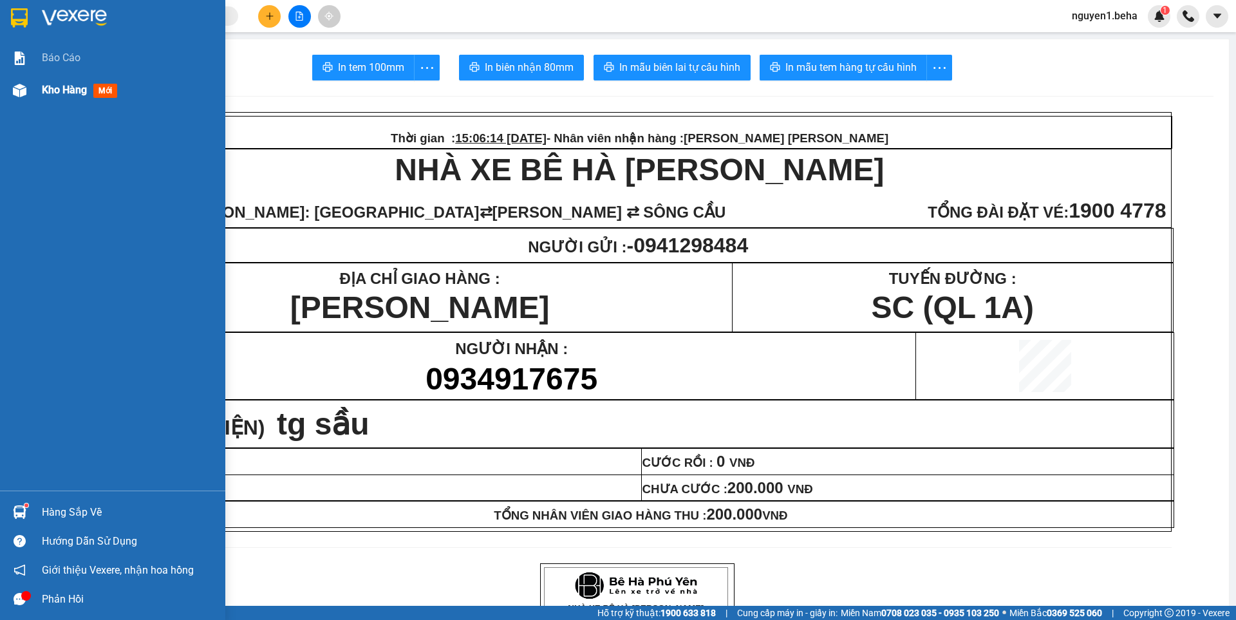
click at [19, 91] on img at bounding box center [20, 91] width 14 height 14
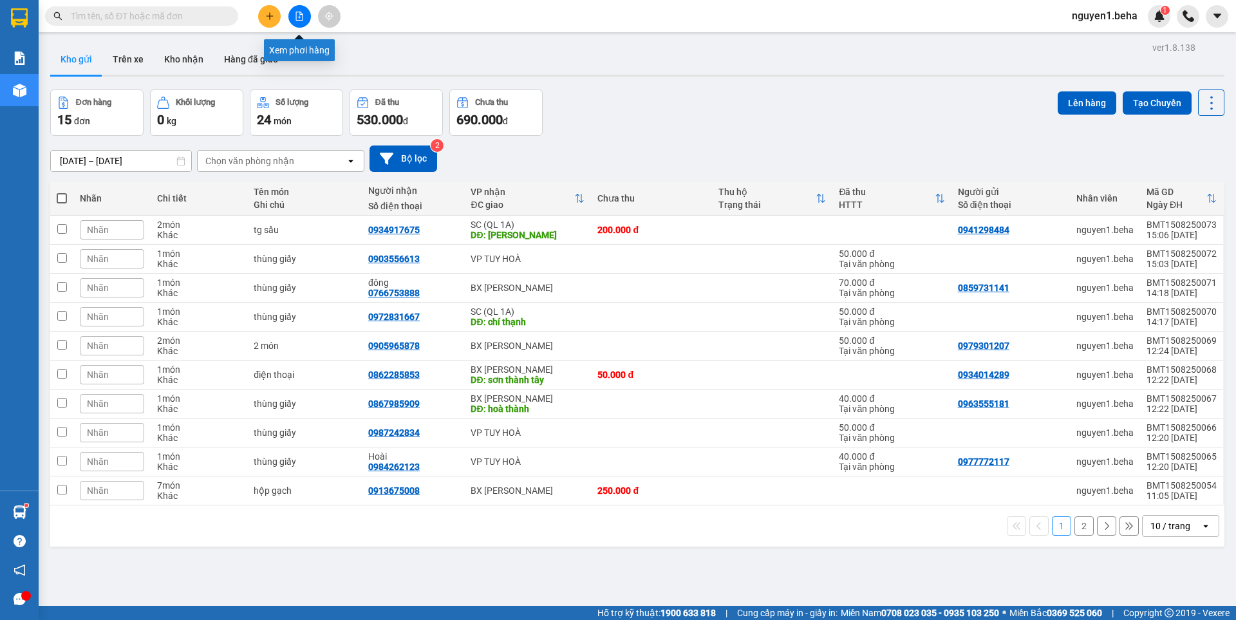
click at [307, 17] on button at bounding box center [299, 16] width 23 height 23
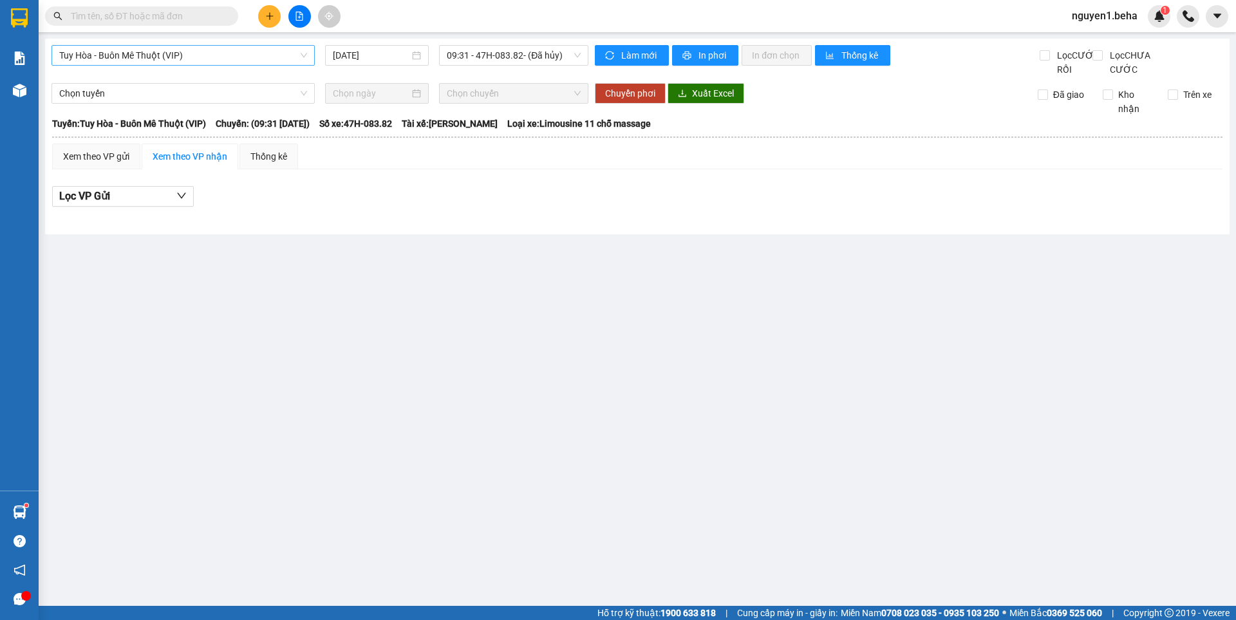
click at [169, 53] on span "Tuy Hòa - Buôn Mê Thuột (VIP)" at bounding box center [183, 55] width 248 height 19
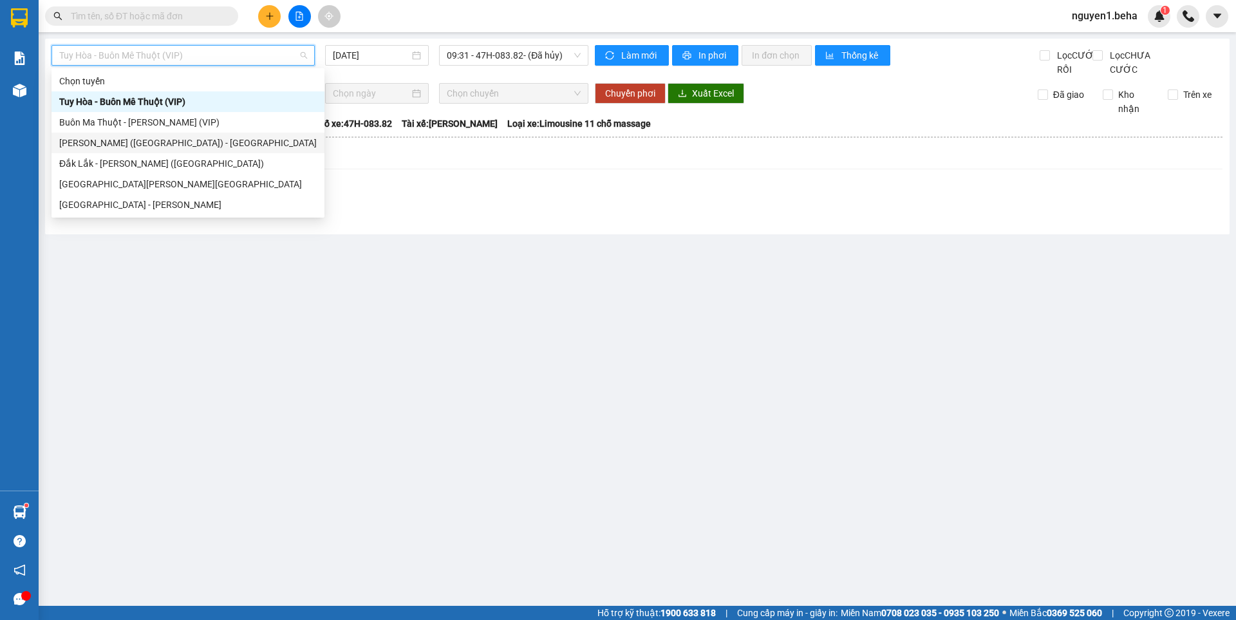
click at [109, 138] on div "[GEOGRAPHIC_DATA] ([GEOGRAPHIC_DATA]) - [GEOGRAPHIC_DATA]" at bounding box center [188, 143] width 258 height 14
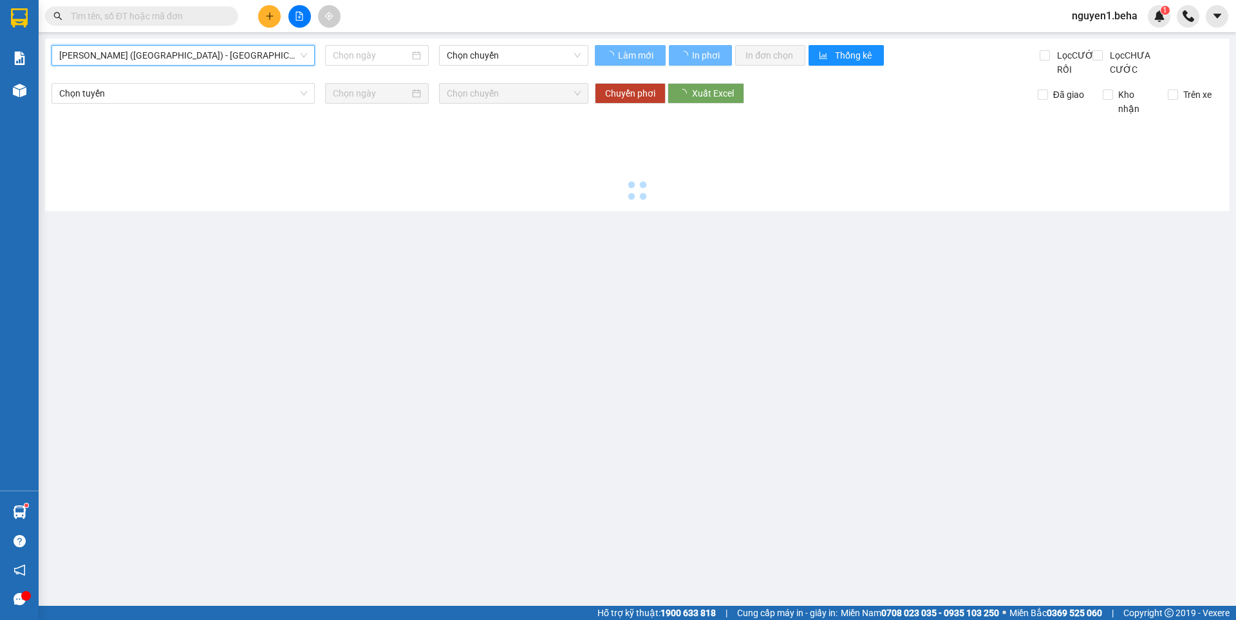
type input "[DATE]"
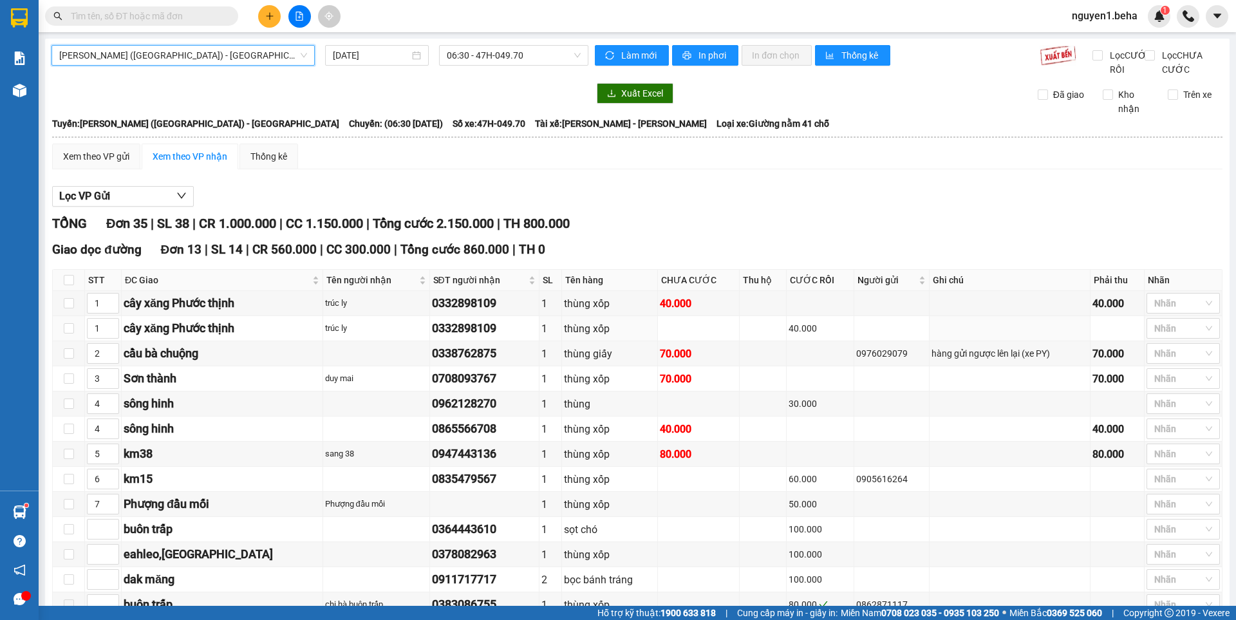
scroll to position [258, 0]
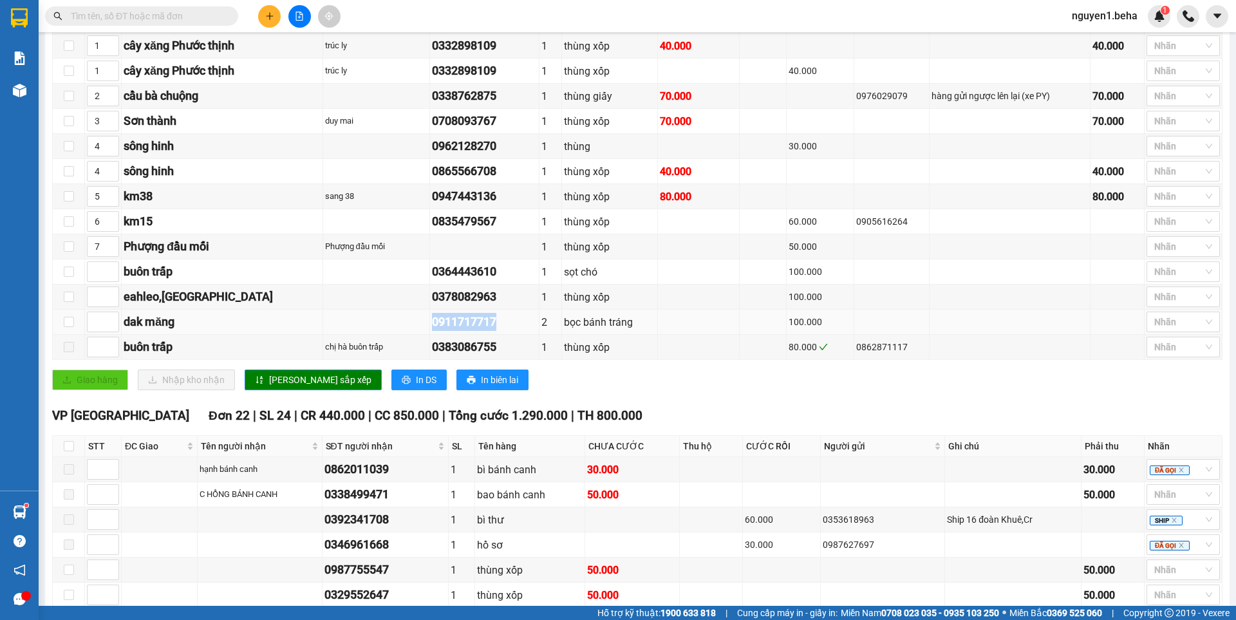
drag, startPoint x: 400, startPoint y: 337, endPoint x: 471, endPoint y: 334, distance: 71.6
click at [471, 334] on td "0911717717" at bounding box center [484, 322] width 109 height 25
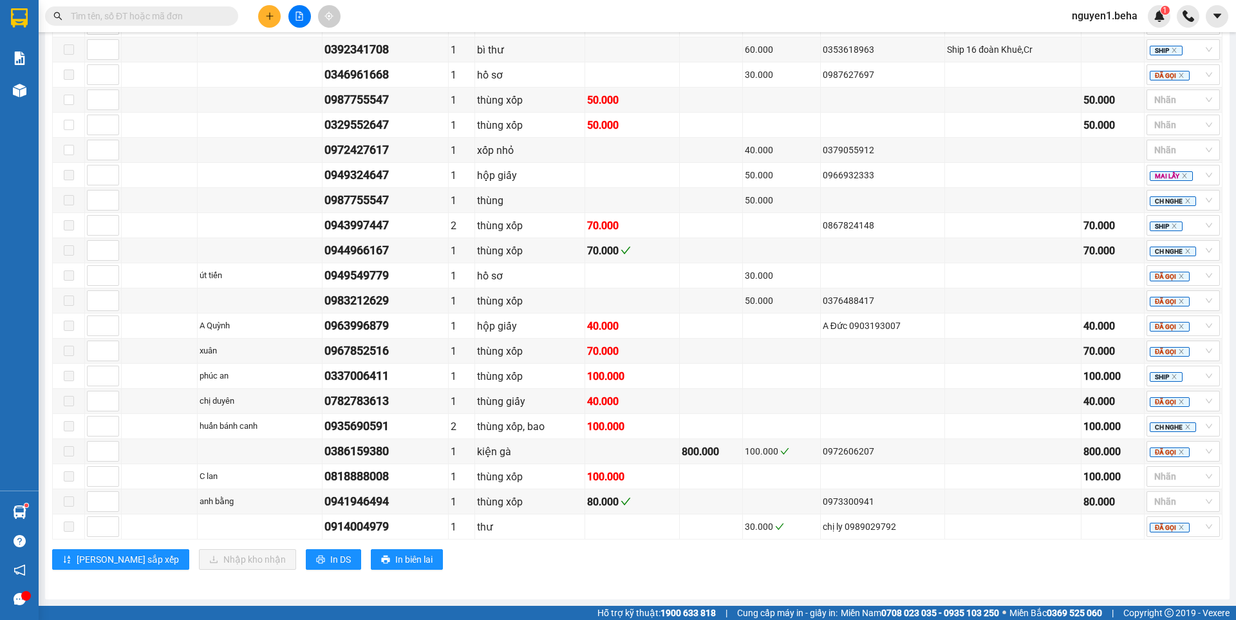
scroll to position [742, 0]
drag, startPoint x: 328, startPoint y: 373, endPoint x: 399, endPoint y: 374, distance: 70.8
click at [399, 374] on td "0337006411" at bounding box center [386, 376] width 127 height 25
copy div "0337006411"
click at [156, 18] on input "text" at bounding box center [147, 16] width 152 height 14
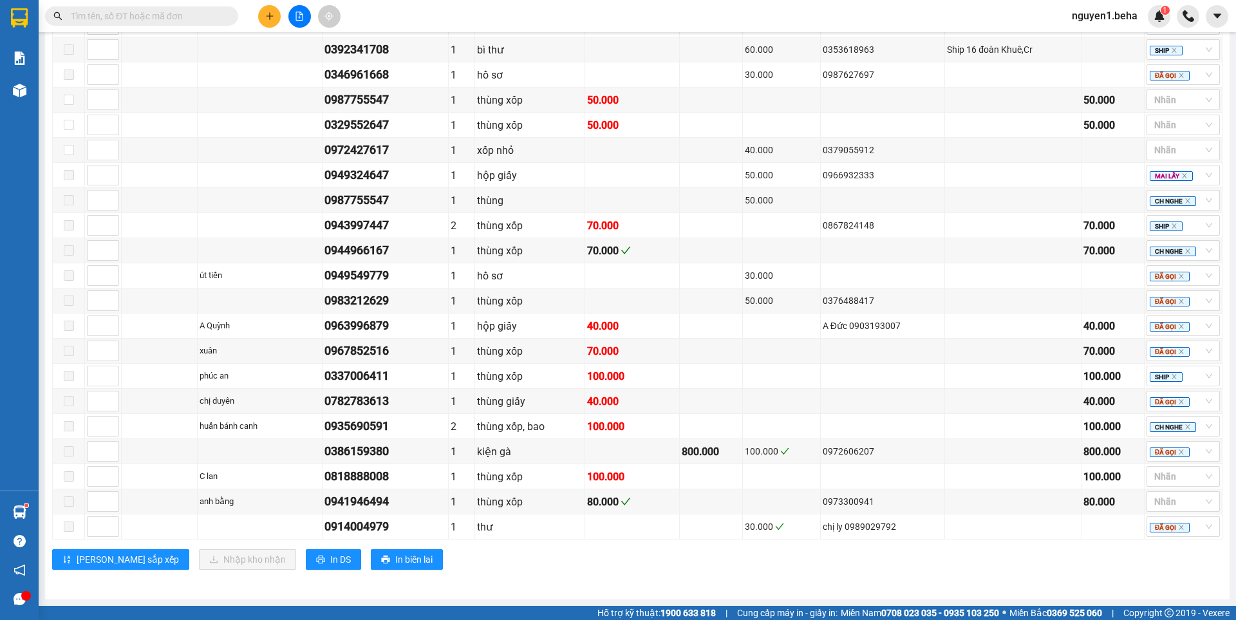
click at [194, 17] on input "text" at bounding box center [147, 16] width 152 height 14
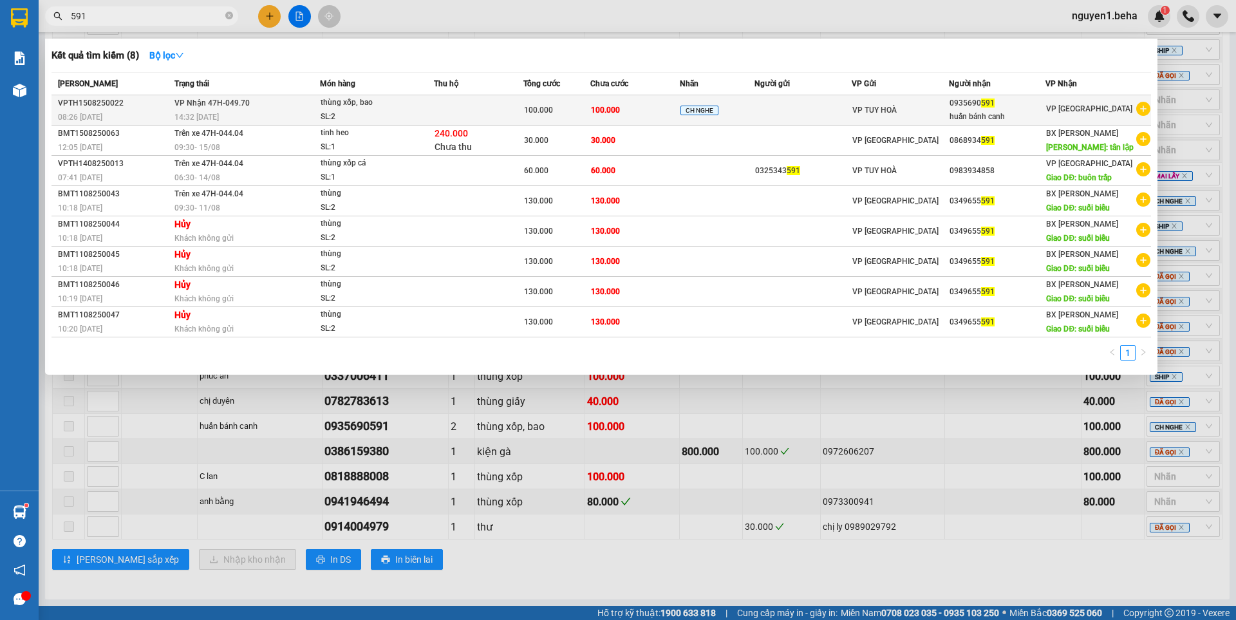
type input "591"
click at [398, 112] on div "SL: 2" at bounding box center [369, 117] width 97 height 14
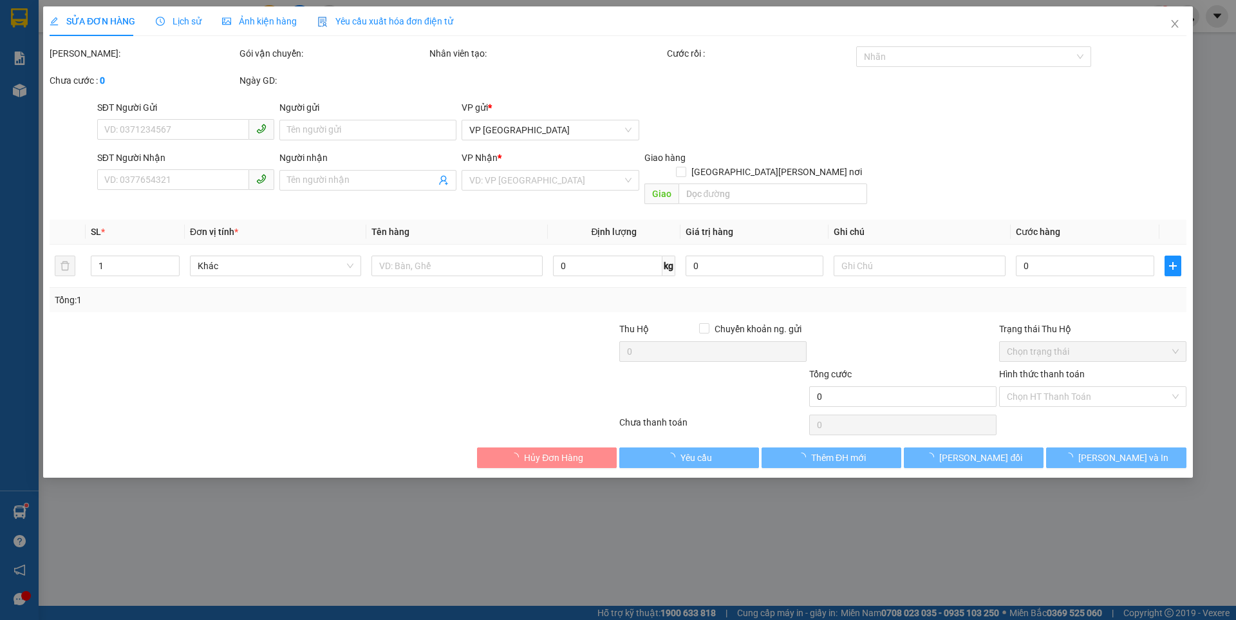
type input "0935690591"
type input "huấn bánh canh"
type input "100.000"
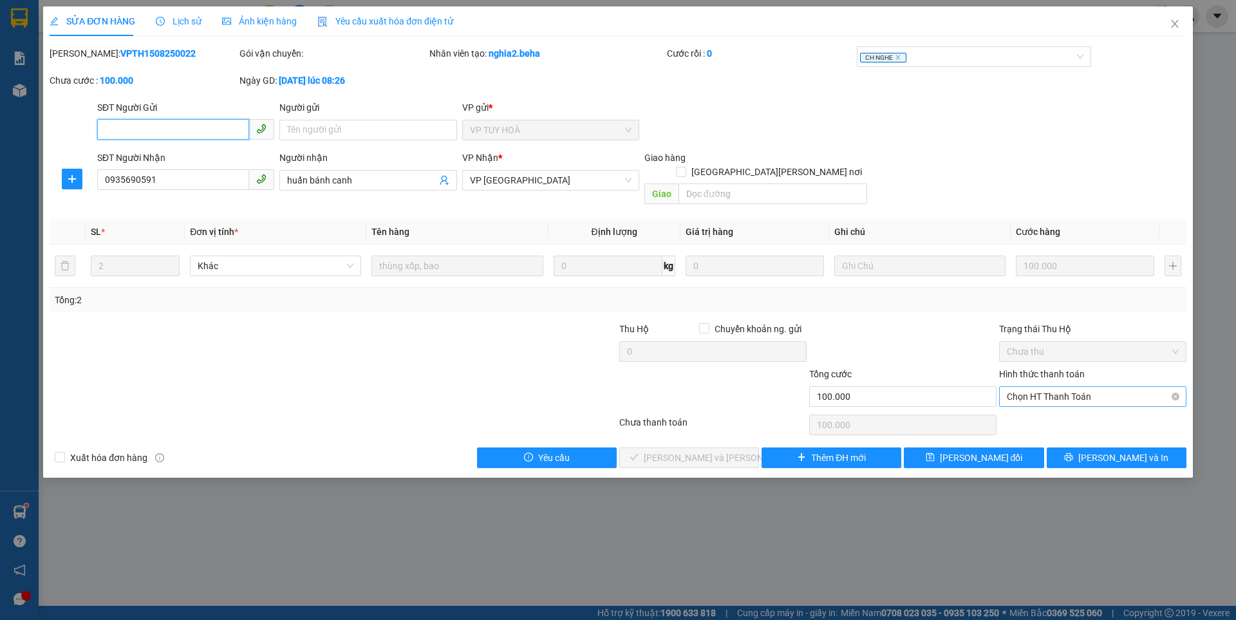
click at [1064, 387] on span "Chọn HT Thanh Toán" at bounding box center [1093, 396] width 172 height 19
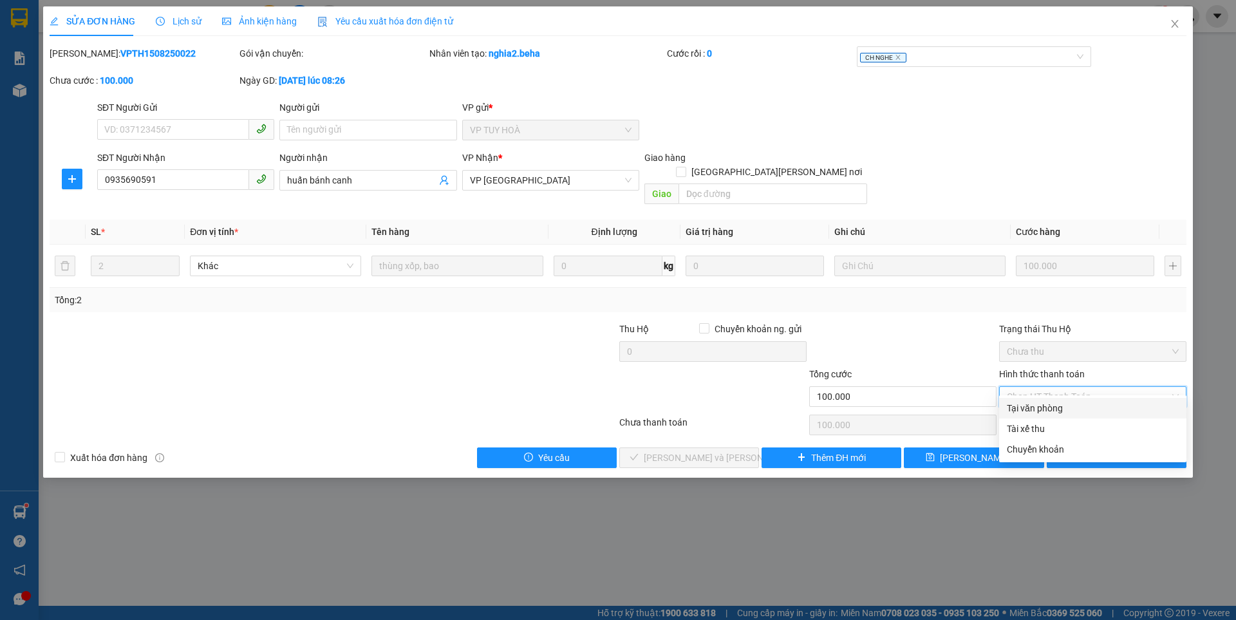
click at [1041, 410] on div "Tại văn phòng" at bounding box center [1093, 408] width 172 height 14
type input "0"
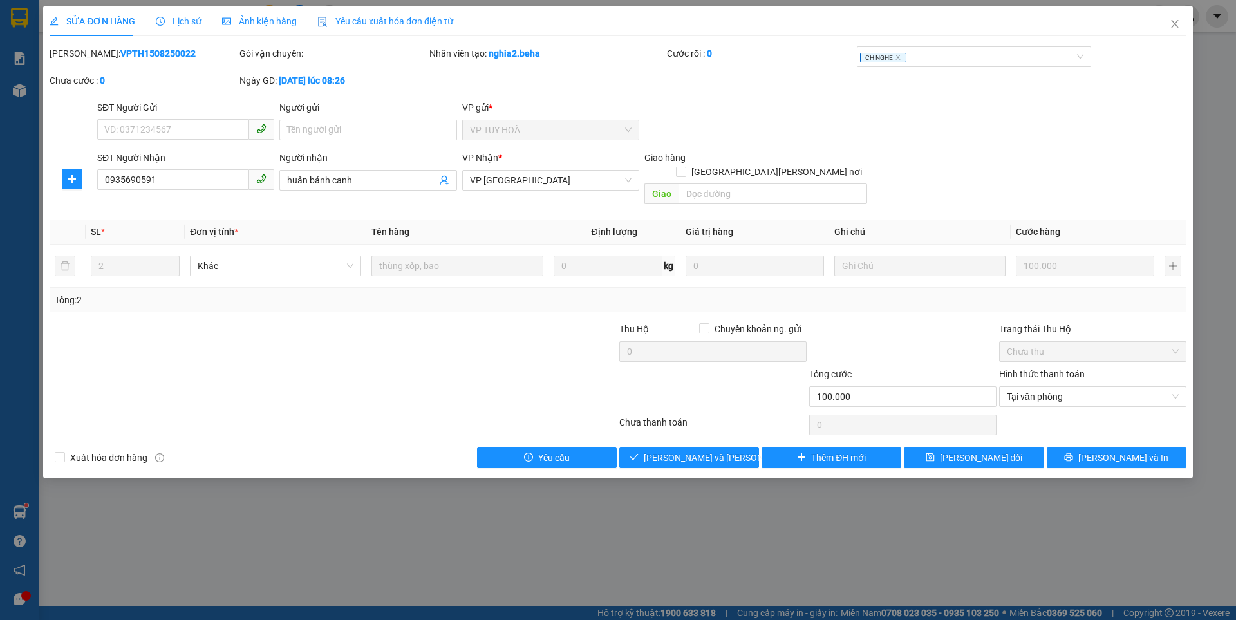
click at [250, 19] on span "Ảnh kiện hàng" at bounding box center [259, 21] width 75 height 10
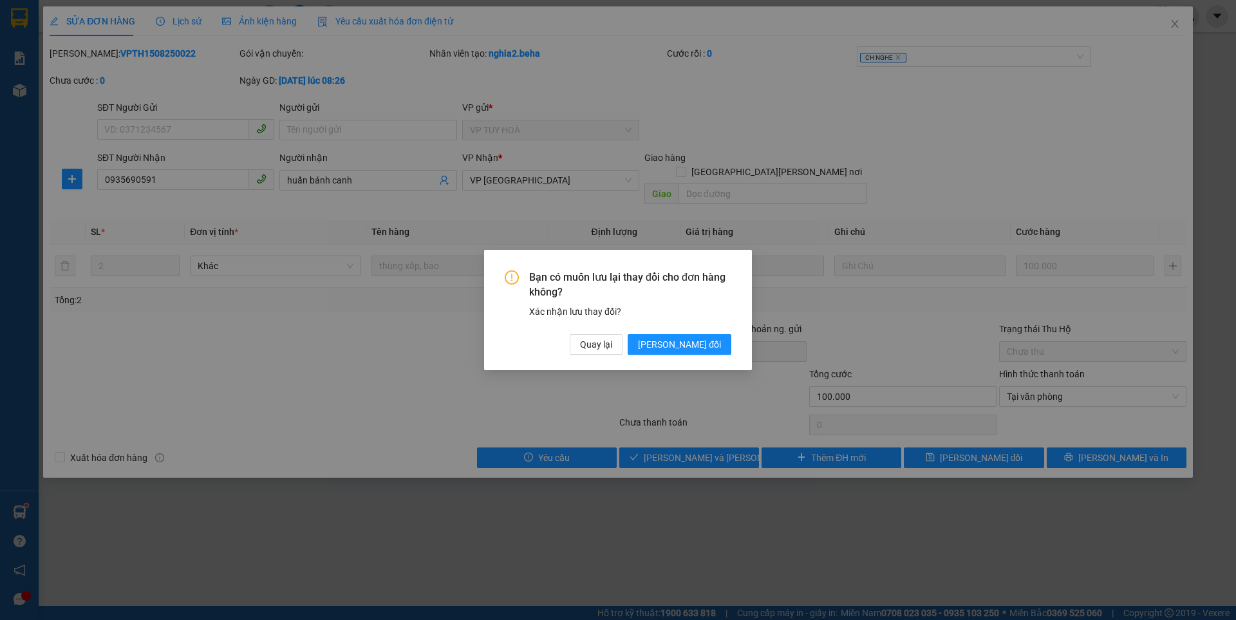
click at [392, 404] on div "Bạn có muốn lưu lại thay đổi cho đơn hàng không? Xác nhận lưu thay đổi? Quay lạ…" at bounding box center [618, 310] width 1236 height 620
click at [612, 346] on span "Quay lại" at bounding box center [596, 344] width 32 height 14
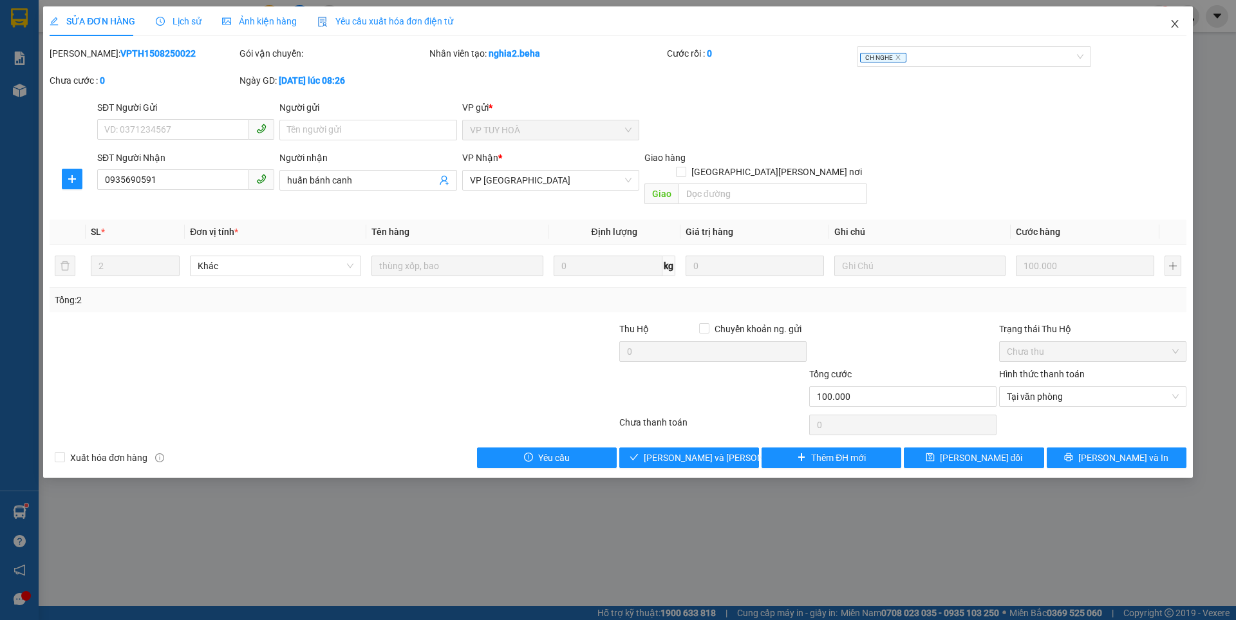
click at [1176, 25] on icon "close" at bounding box center [1175, 24] width 10 height 10
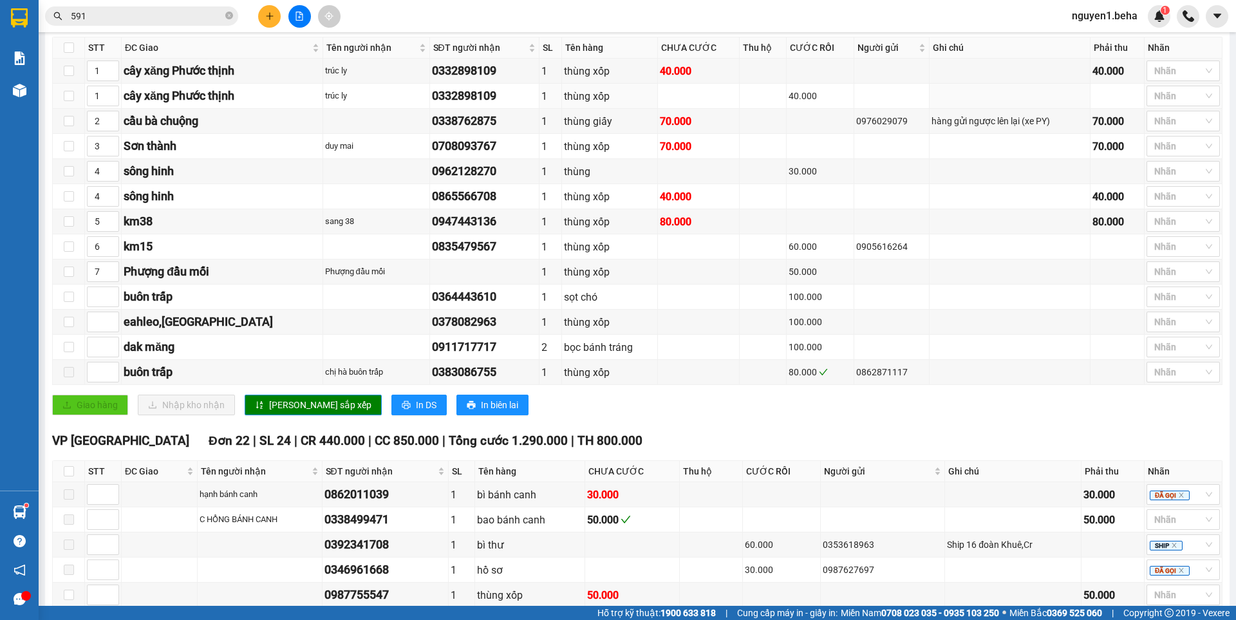
scroll to position [322, 0]
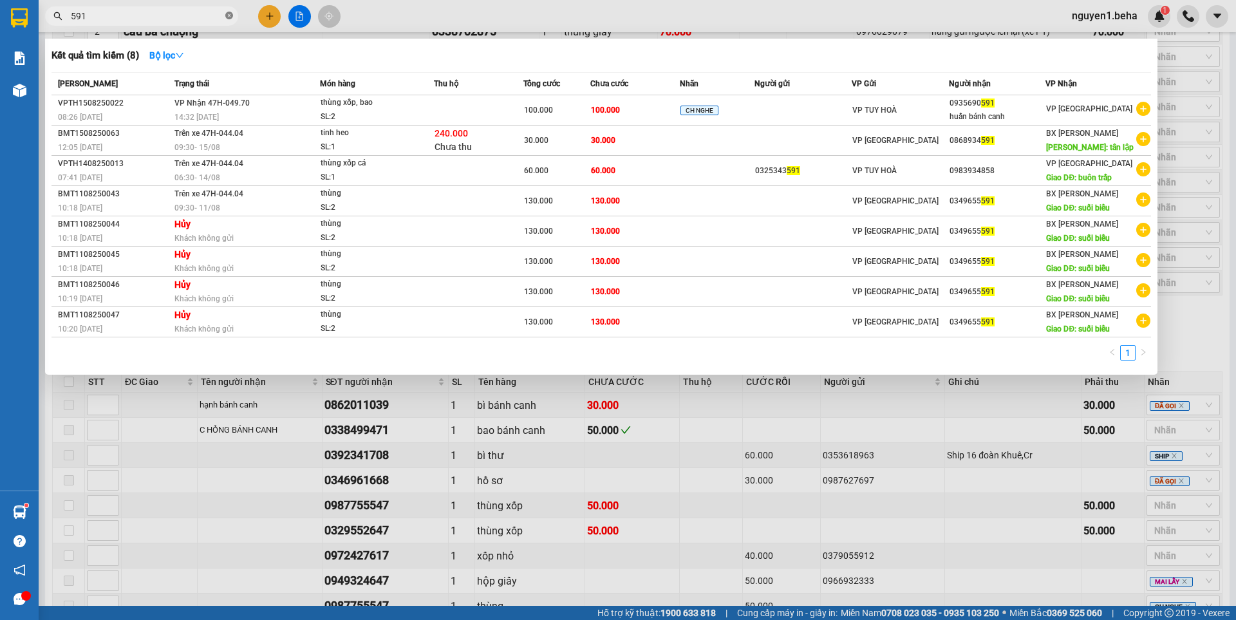
click at [229, 16] on icon "close-circle" at bounding box center [229, 16] width 8 height 8
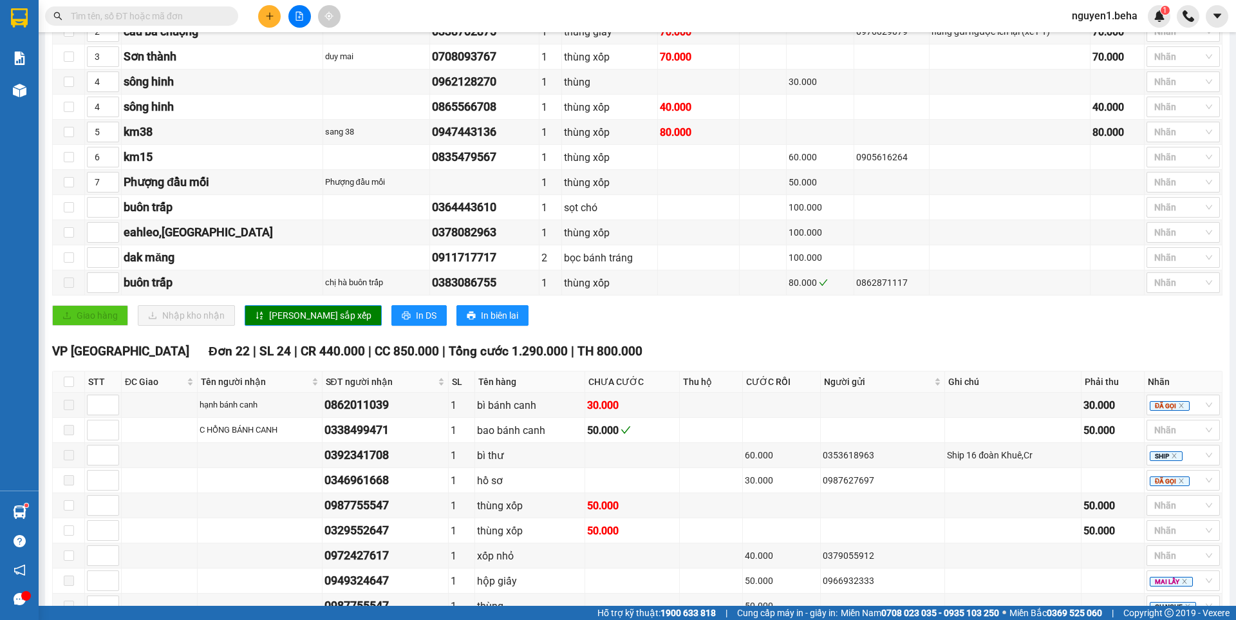
click at [184, 15] on input "text" at bounding box center [147, 16] width 152 height 14
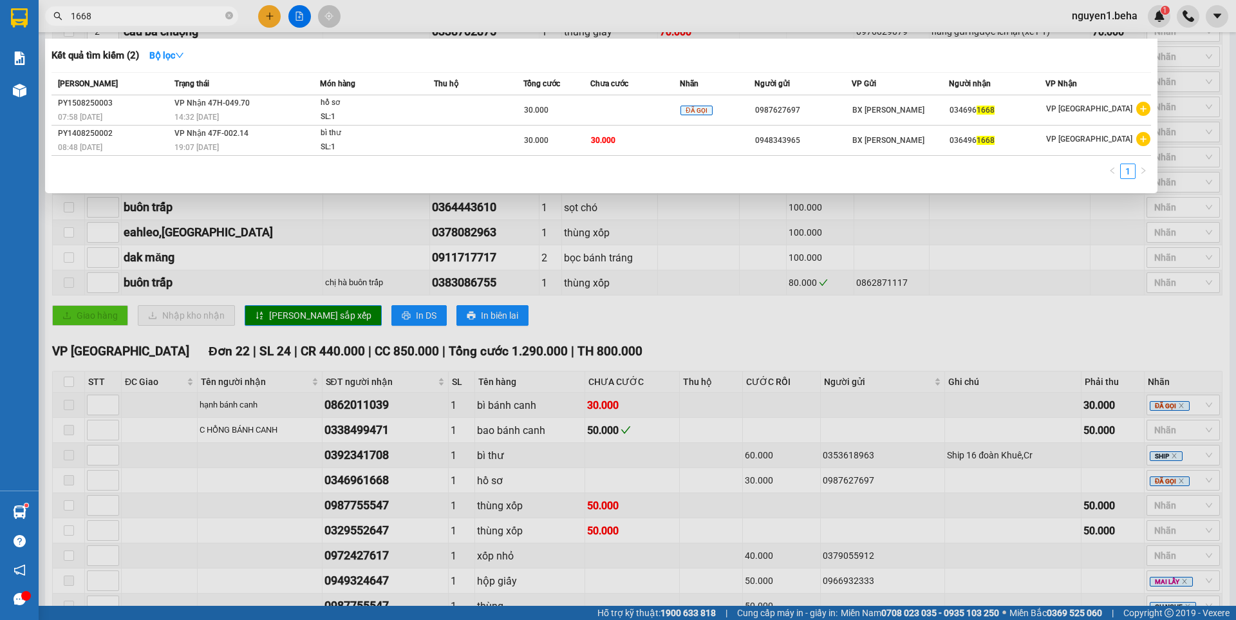
type input "1668"
click at [227, 18] on icon "close-circle" at bounding box center [229, 16] width 8 height 8
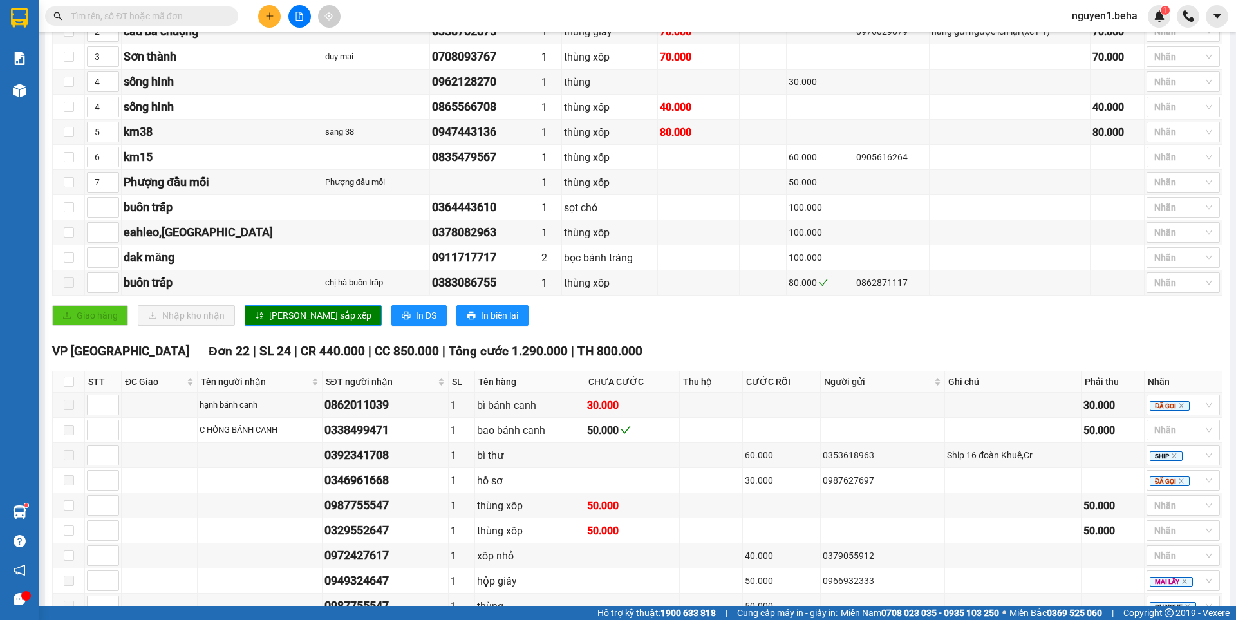
click at [194, 15] on input "text" at bounding box center [147, 16] width 152 height 14
click at [196, 16] on input "text" at bounding box center [147, 16] width 152 height 14
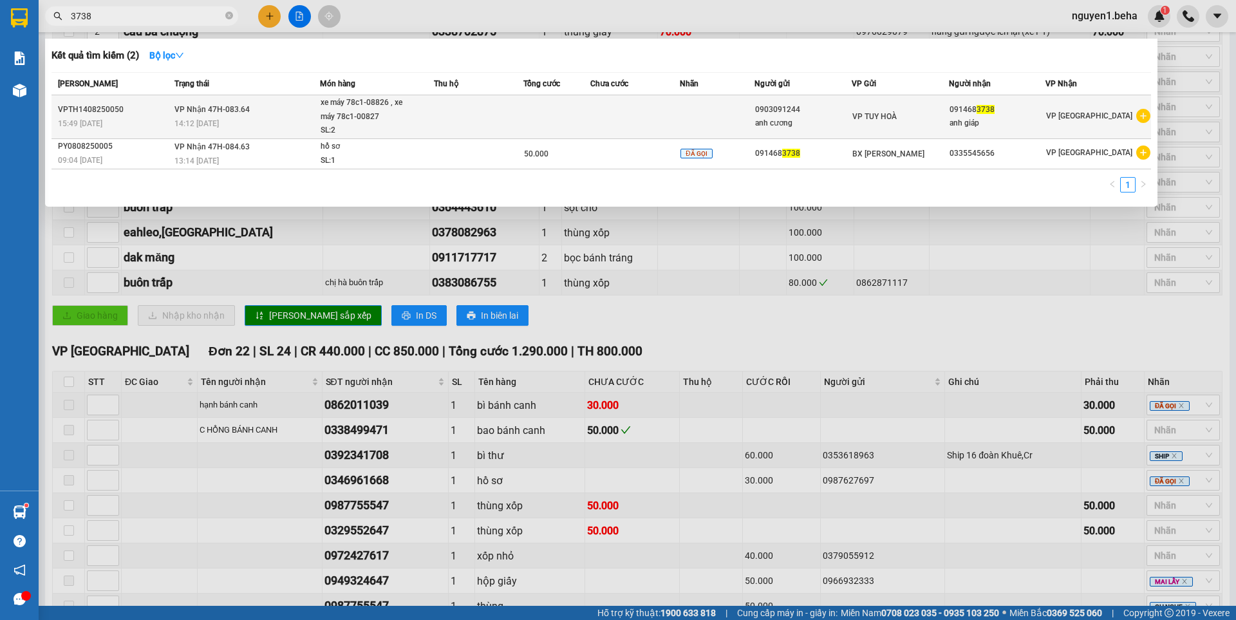
type input "3738"
click at [680, 121] on td at bounding box center [636, 117] width 90 height 44
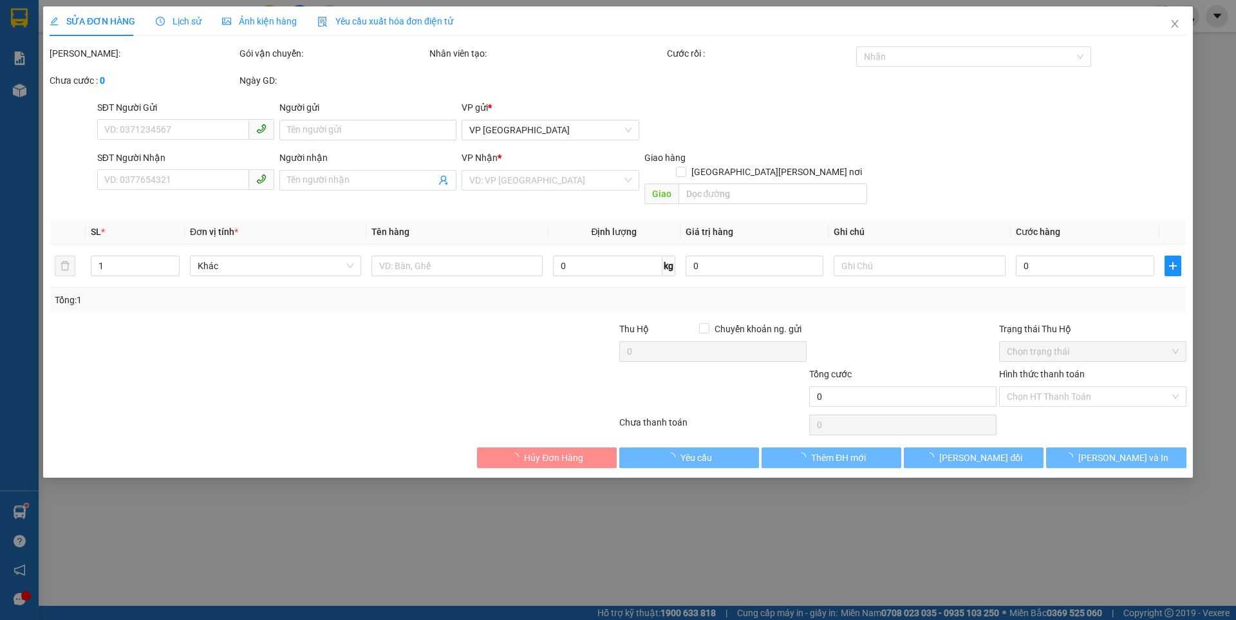
type input "0903091244"
type input "anh cương"
type input "0914683738"
type input "anh giáp"
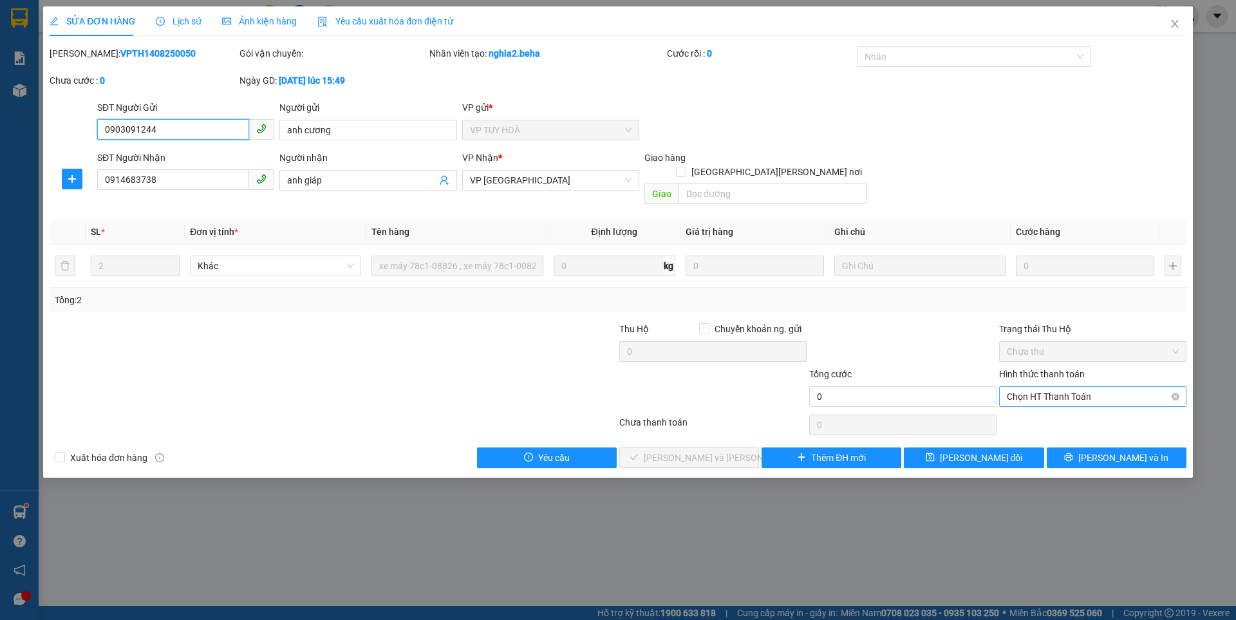
click at [1044, 387] on span "Chọn HT Thanh Toán" at bounding box center [1093, 396] width 172 height 19
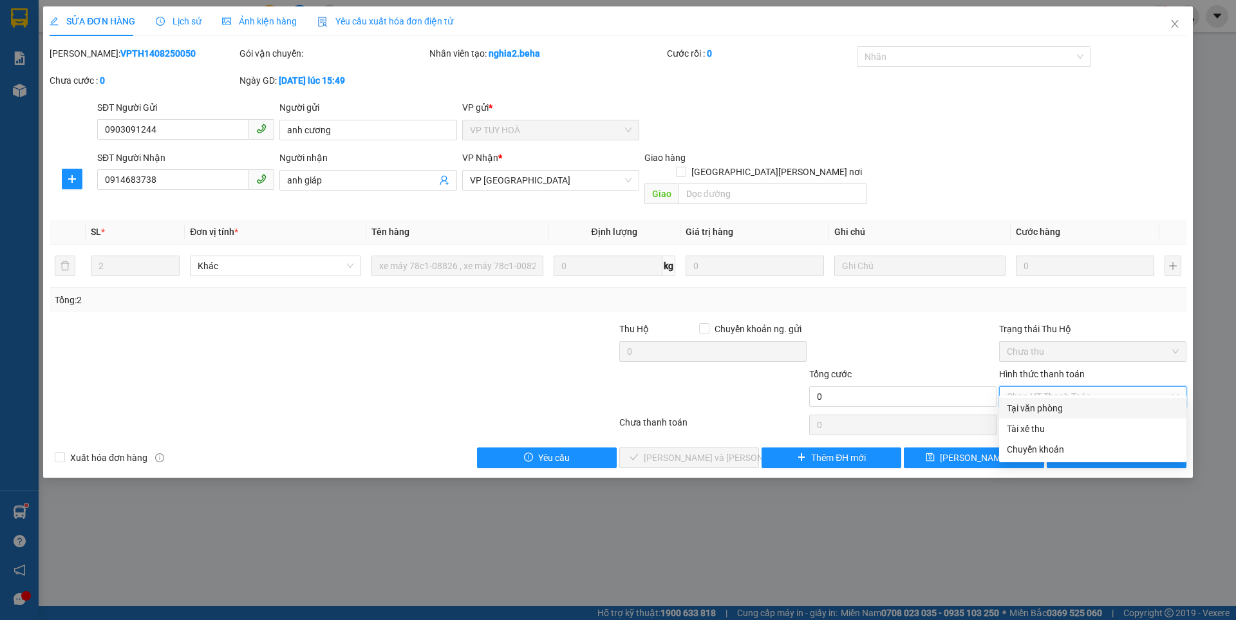
click at [1014, 405] on div "Tại văn phòng" at bounding box center [1093, 408] width 172 height 14
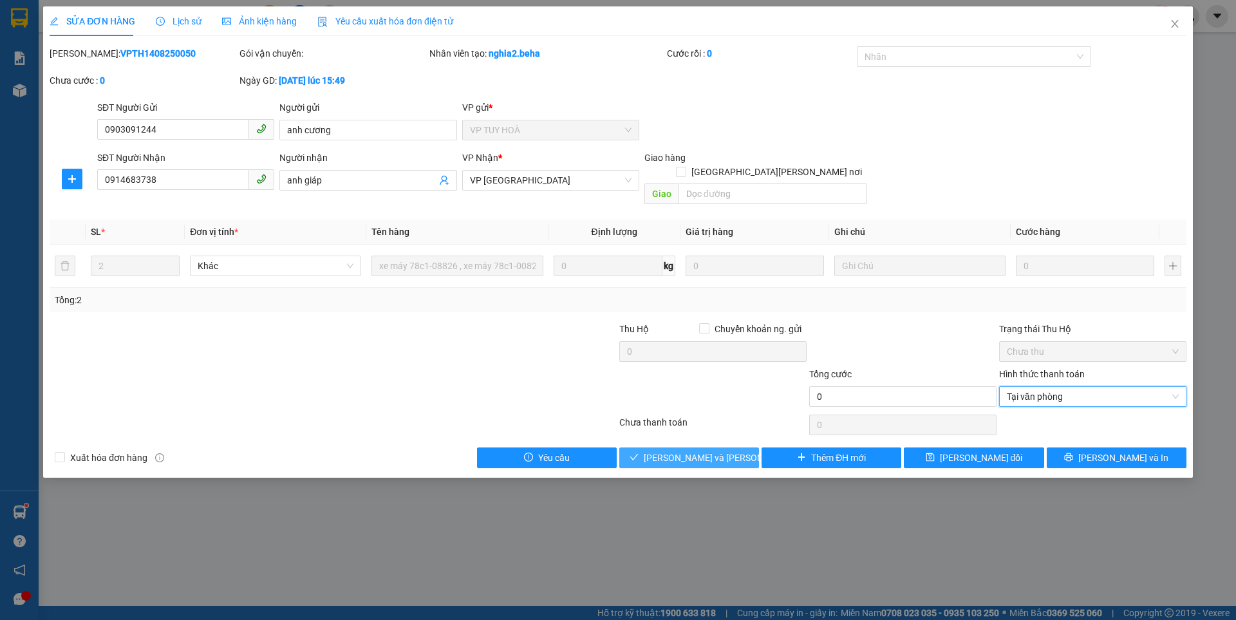
click at [728, 451] on span "[PERSON_NAME] và Giao hàng" at bounding box center [731, 458] width 174 height 14
click at [1173, 19] on icon "close" at bounding box center [1175, 24] width 10 height 10
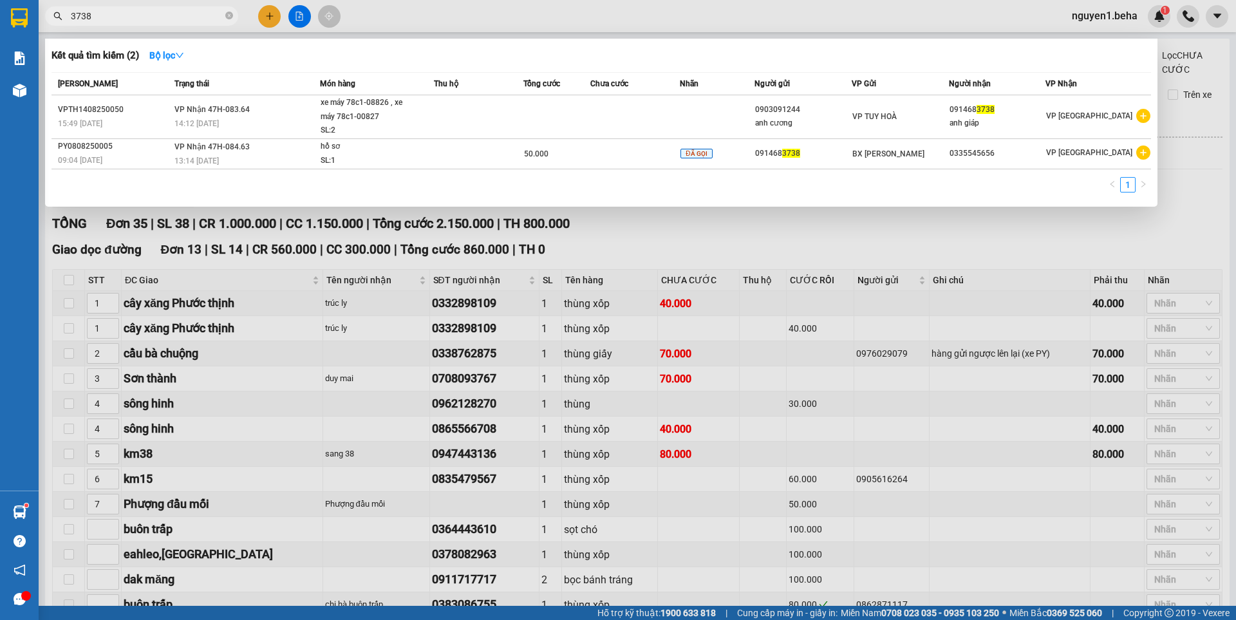
click at [150, 16] on input "3738" at bounding box center [147, 16] width 152 height 14
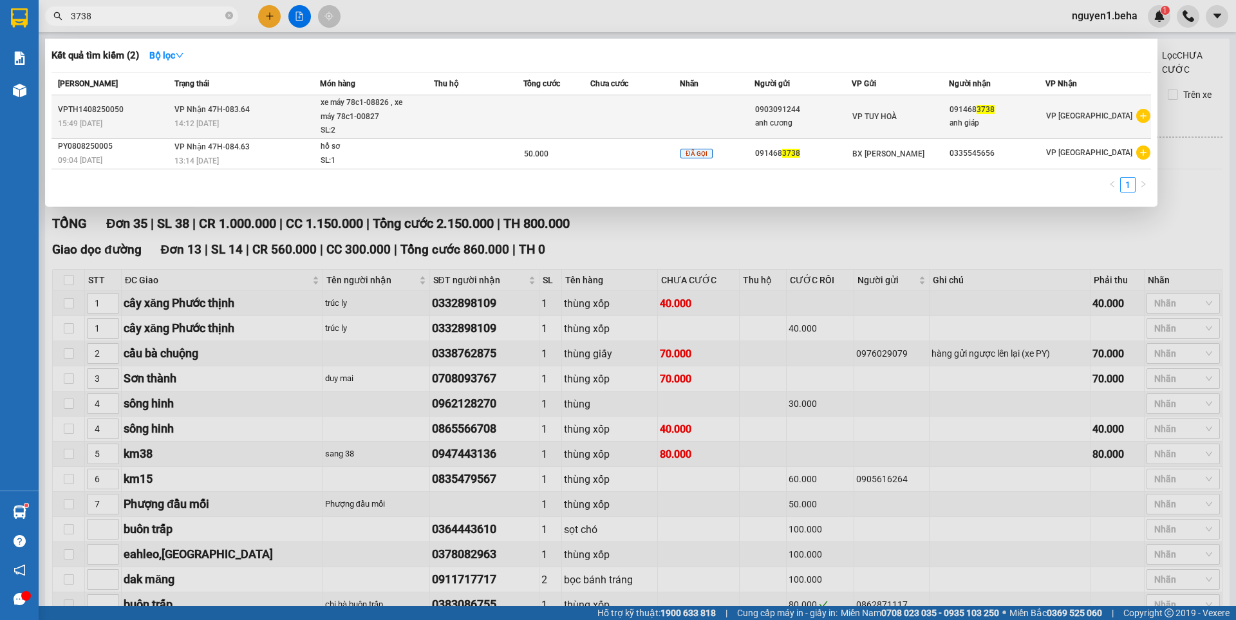
click at [443, 117] on td at bounding box center [479, 117] width 90 height 44
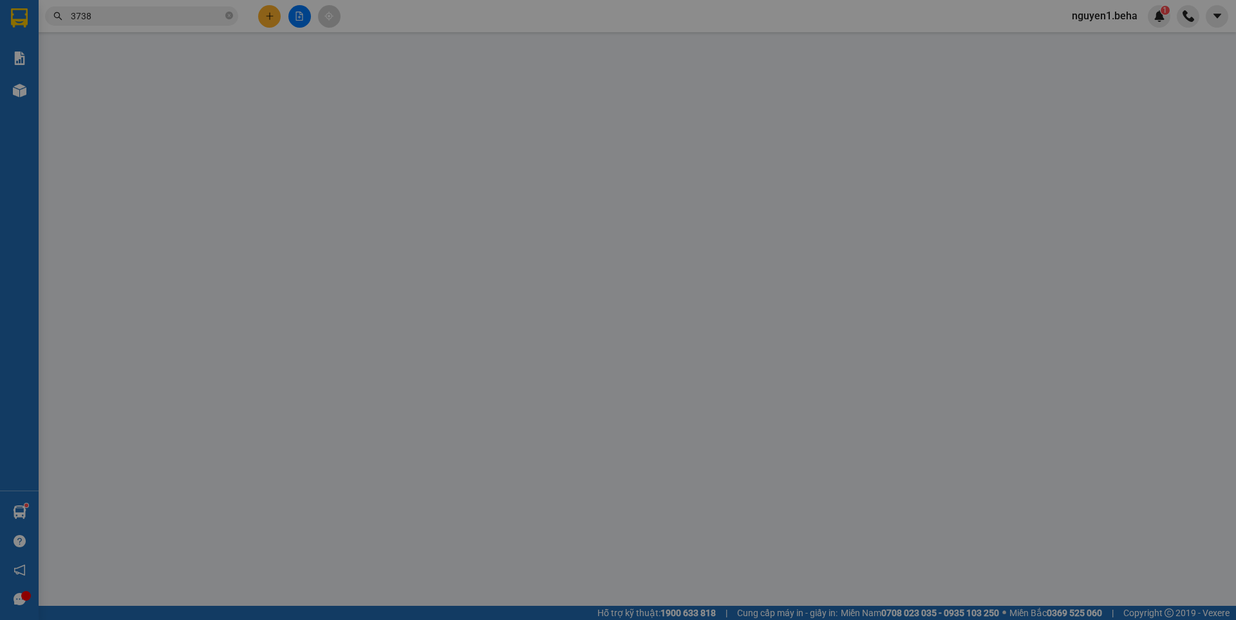
type input "0903091244"
type input "anh cương"
type input "0914683738"
type input "anh giáp"
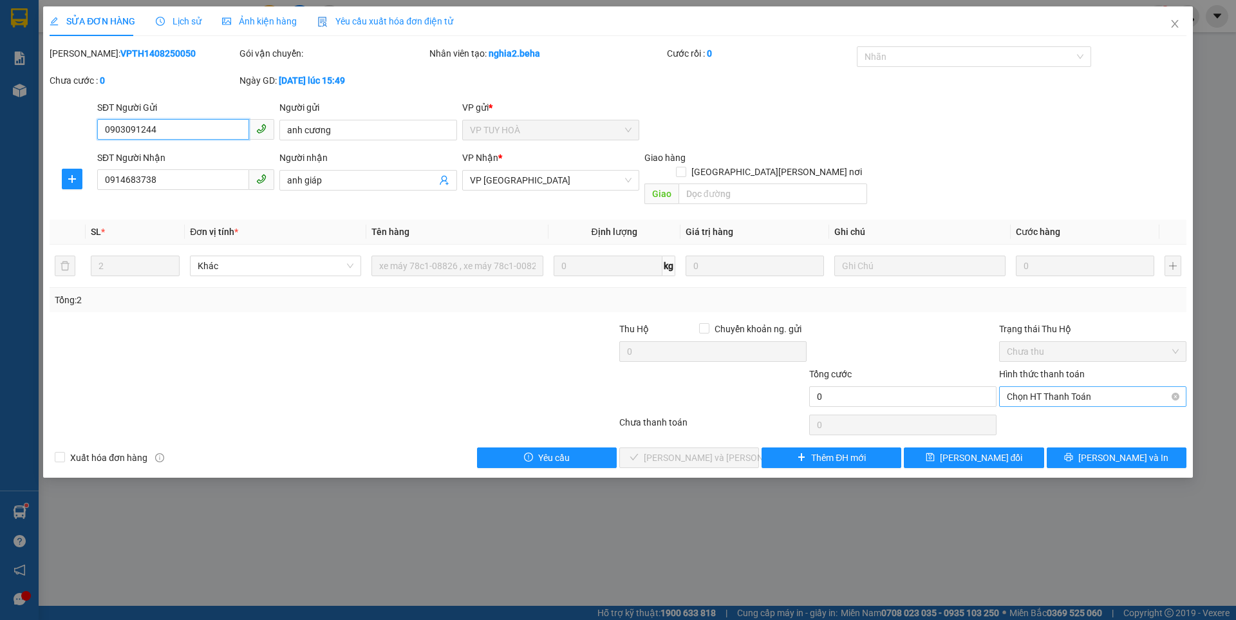
click at [1050, 387] on span "Chọn HT Thanh Toán" at bounding box center [1093, 396] width 172 height 19
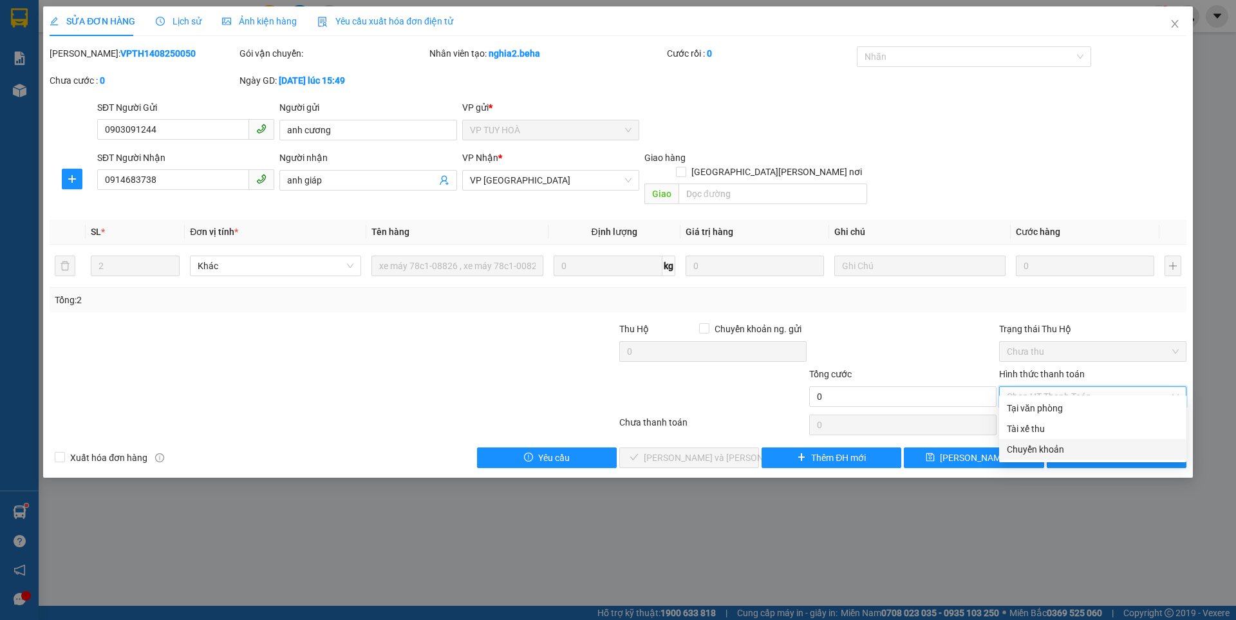
click at [1045, 446] on div "Chuyển khoản" at bounding box center [1093, 449] width 172 height 14
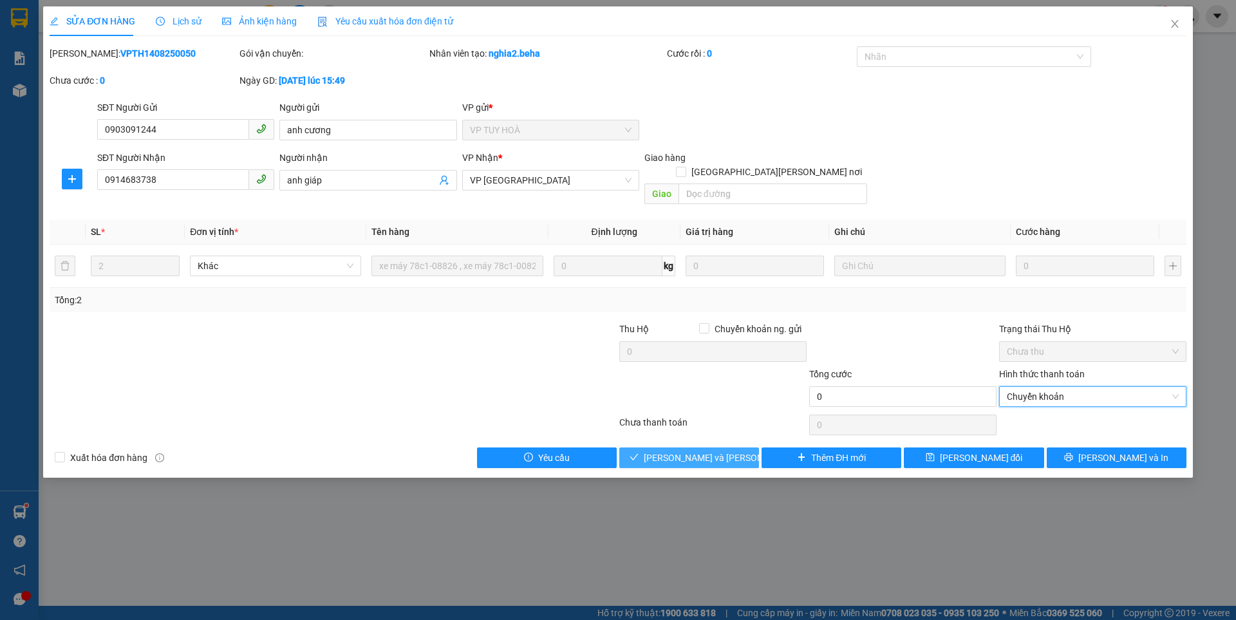
click at [666, 451] on span "[PERSON_NAME] và Giao hàng" at bounding box center [731, 458] width 174 height 14
click at [1069, 387] on span "Chuyển khoản" at bounding box center [1093, 396] width 172 height 19
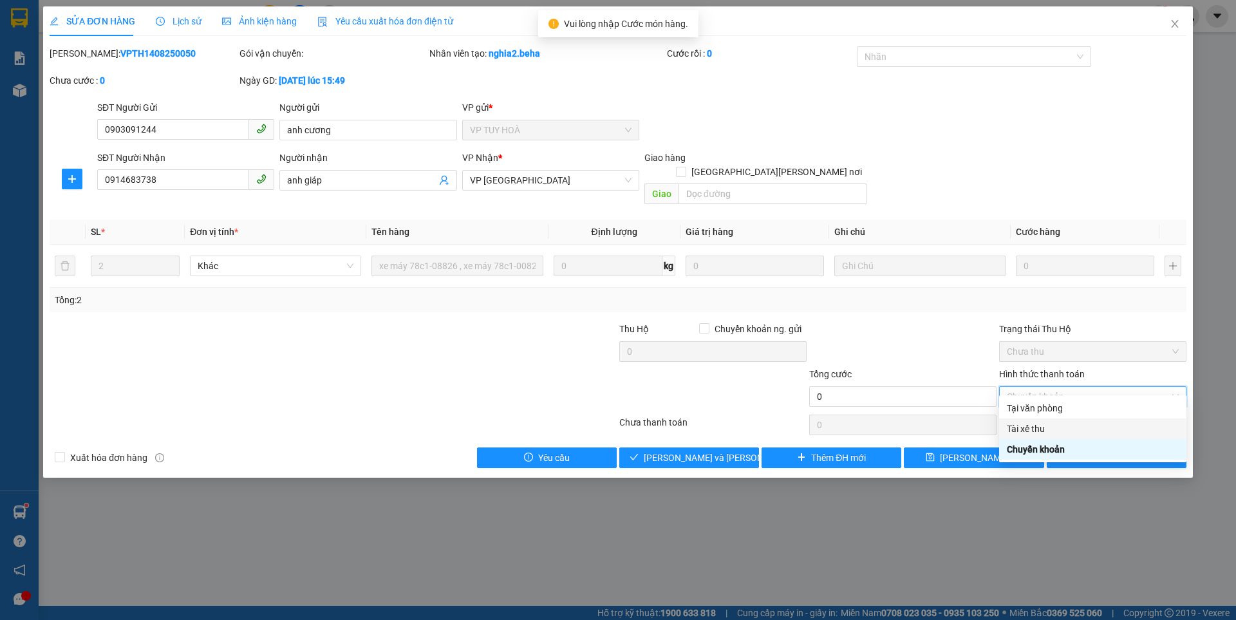
click at [1039, 430] on div "Tài xế thu" at bounding box center [1093, 429] width 172 height 14
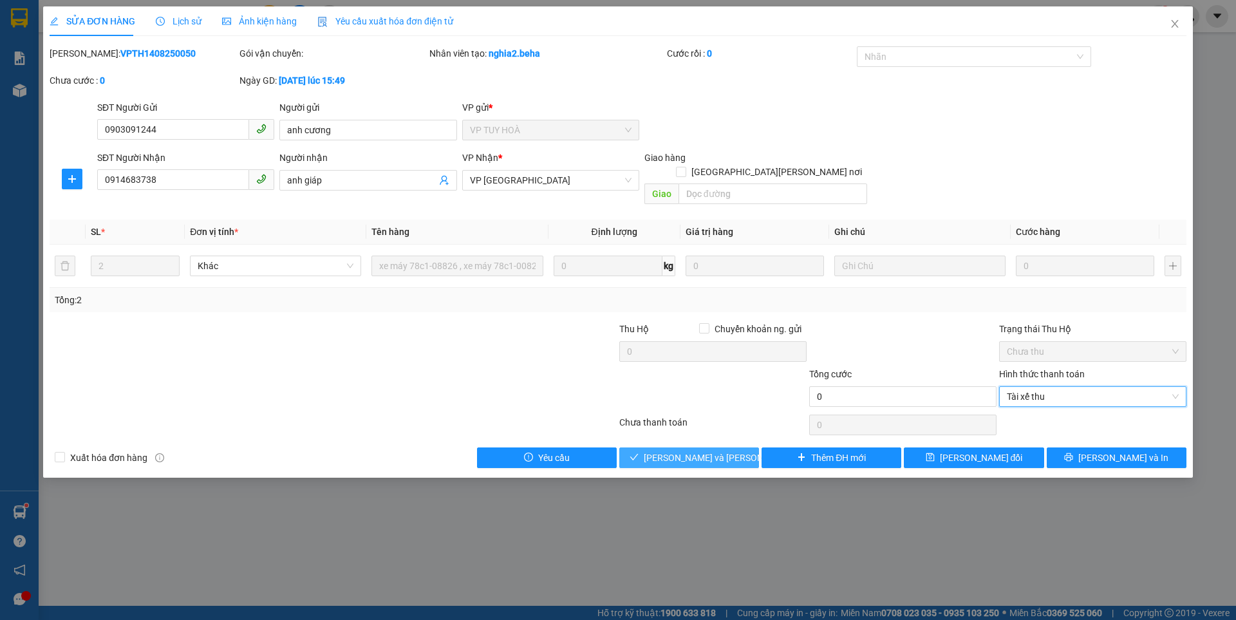
click at [668, 451] on span "[PERSON_NAME] và Giao hàng" at bounding box center [731, 458] width 174 height 14
click at [1182, 23] on span "Close" at bounding box center [1175, 24] width 36 height 36
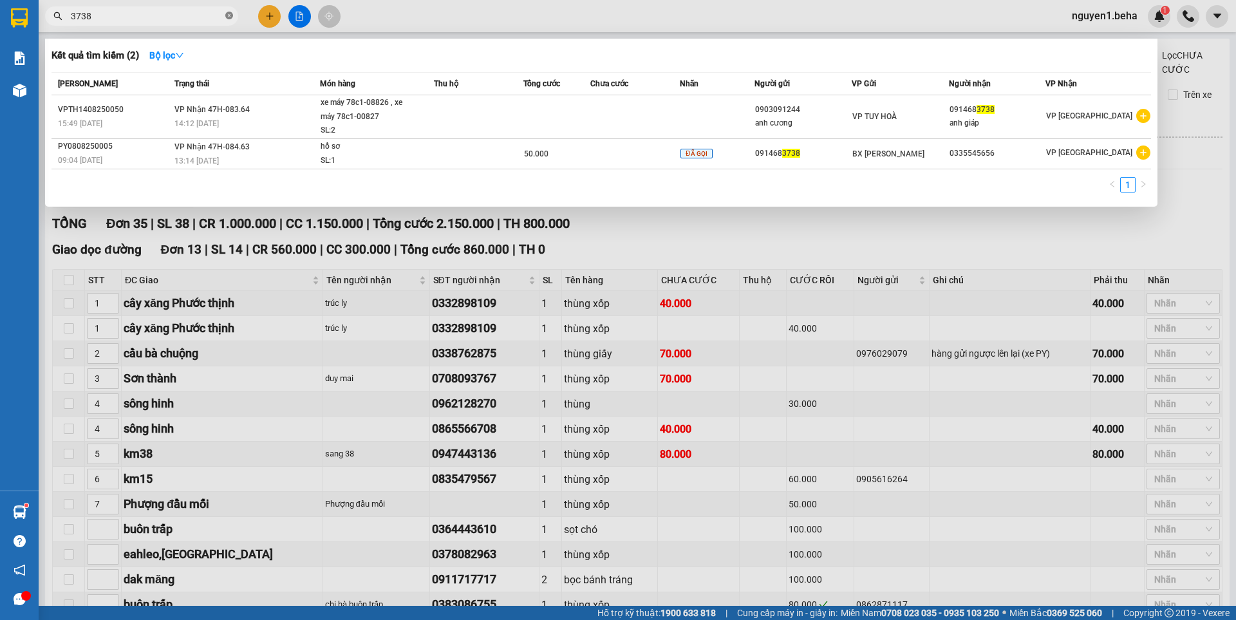
click at [226, 17] on icon "close-circle" at bounding box center [229, 16] width 8 height 8
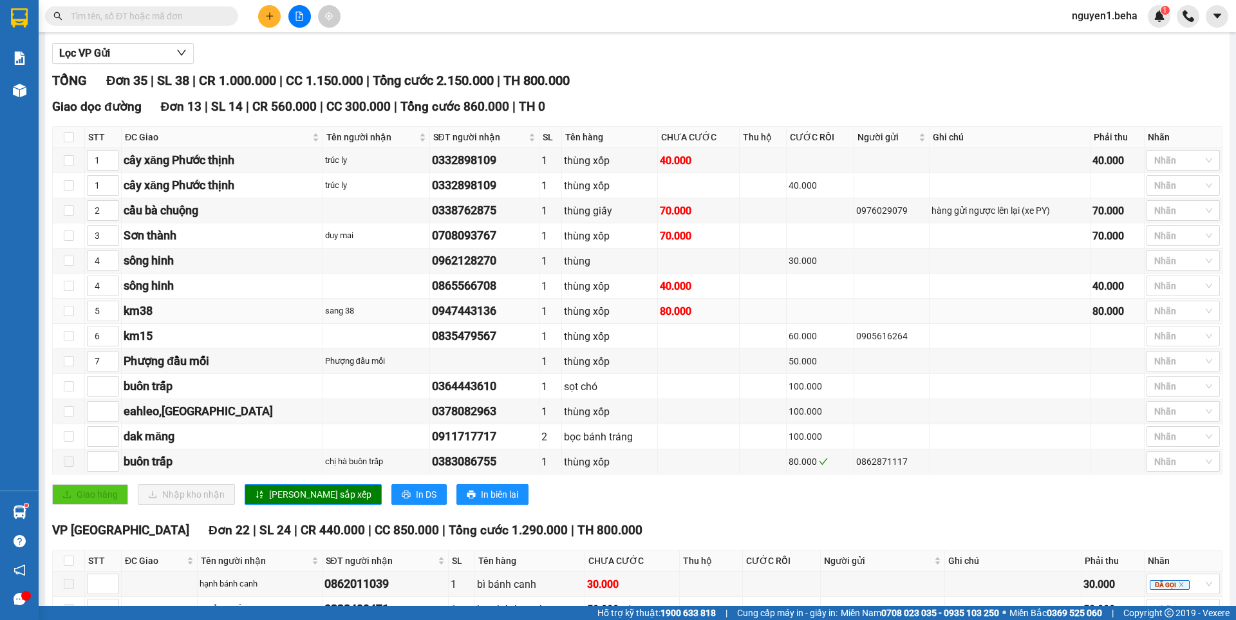
scroll to position [322, 0]
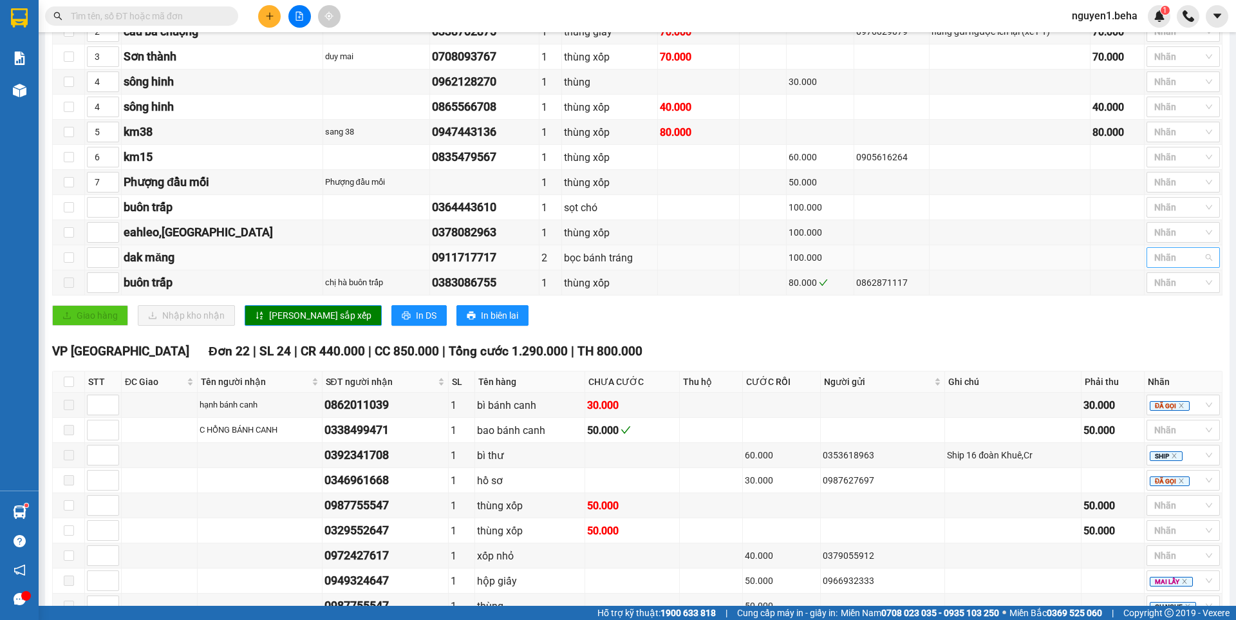
click at [1152, 265] on div at bounding box center [1177, 257] width 54 height 15
click at [1167, 420] on div "MAI LẤY" at bounding box center [1174, 421] width 58 height 14
click at [796, 361] on div "VP ĐẮK LẮK Đơn 22 | SL 24 | CR 440.000 | CC 850.000 | Tổng cước 1.290.000 | TH …" at bounding box center [637, 351] width 1171 height 19
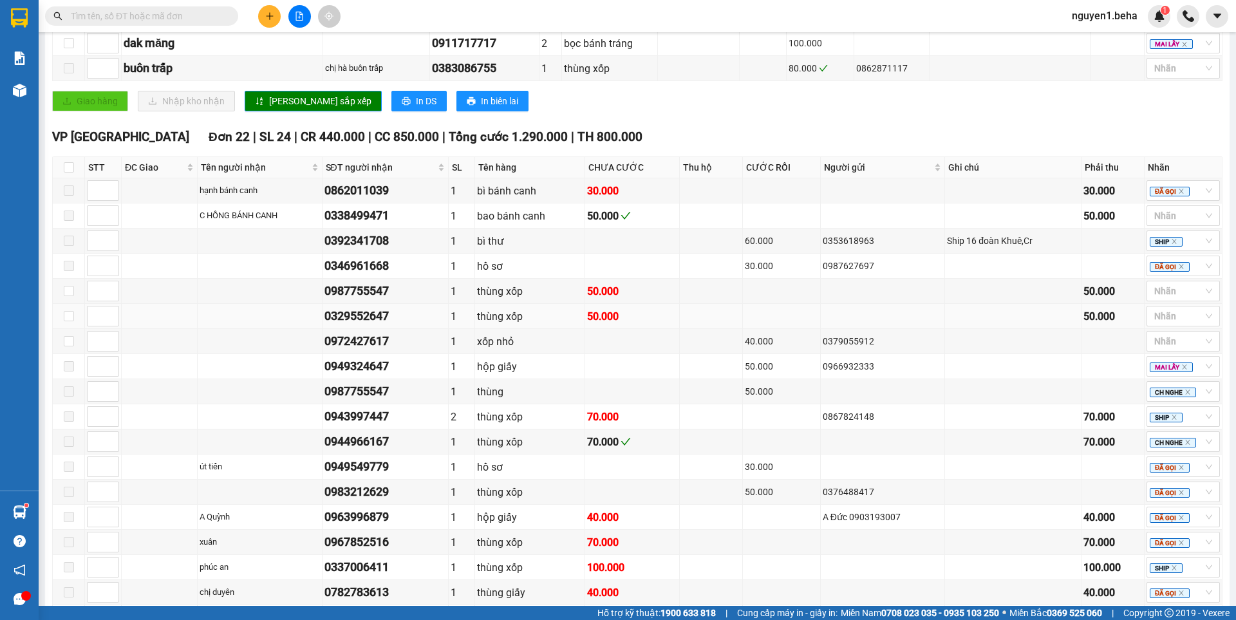
scroll to position [549, 0]
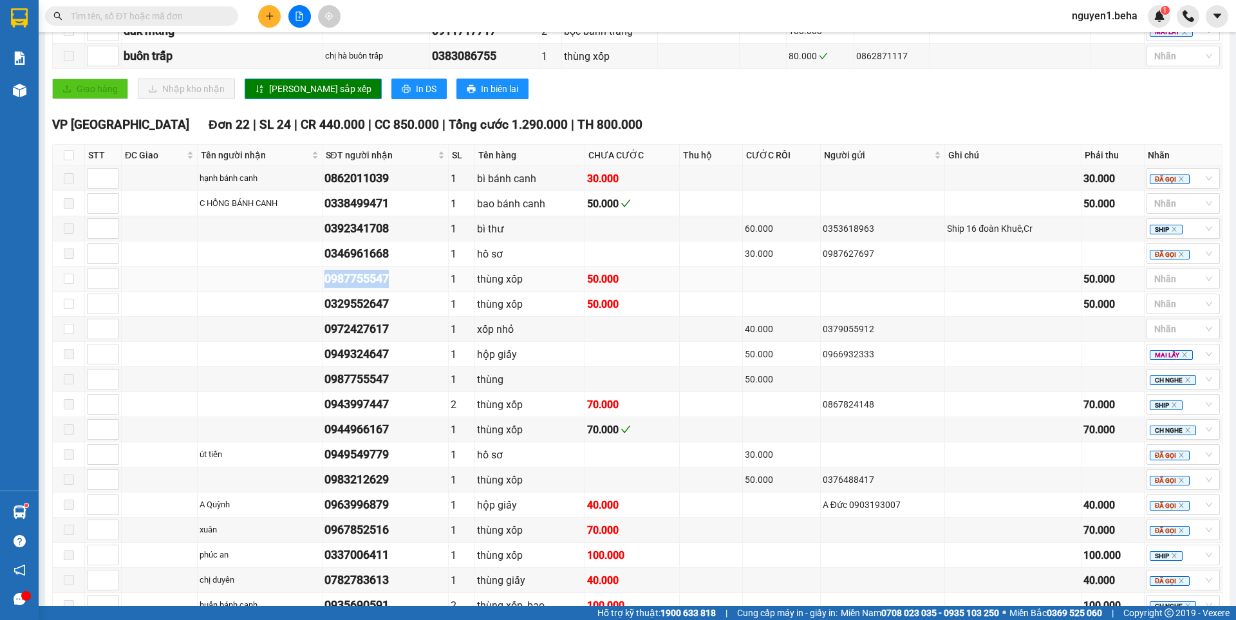
drag, startPoint x: 329, startPoint y: 293, endPoint x: 408, endPoint y: 292, distance: 79.2
click at [408, 288] on div "0987755547" at bounding box center [386, 279] width 122 height 18
copy div "0987755547"
click at [889, 99] on div "Giao hàng Nhập kho nhận Lưu sắp xếp In DS In biên lai" at bounding box center [637, 89] width 1171 height 21
drag, startPoint x: 330, startPoint y: 319, endPoint x: 404, endPoint y: 321, distance: 74.1
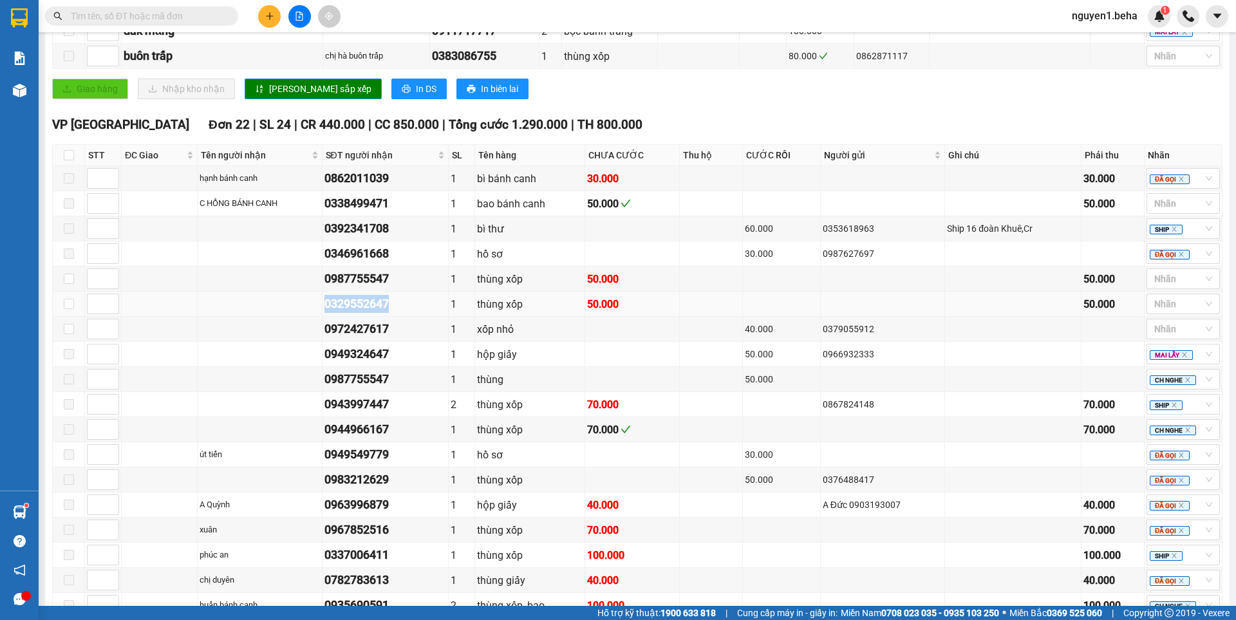
click at [404, 313] on div "0329552647" at bounding box center [386, 304] width 122 height 18
copy div "0329552647"
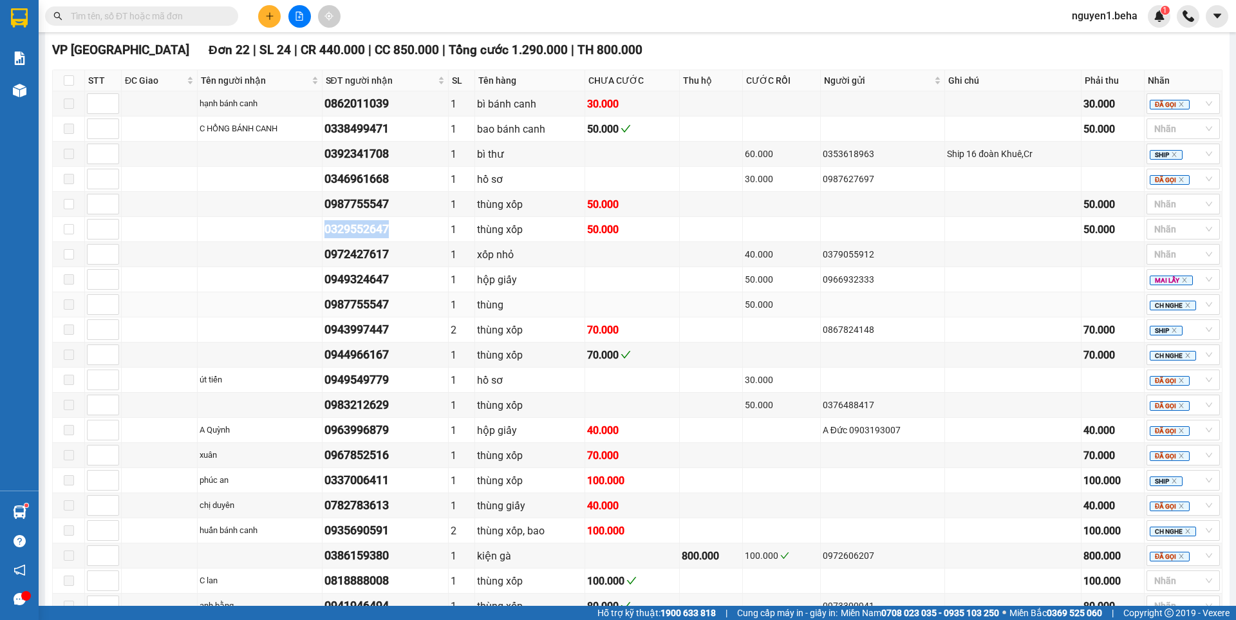
scroll to position [742, 0]
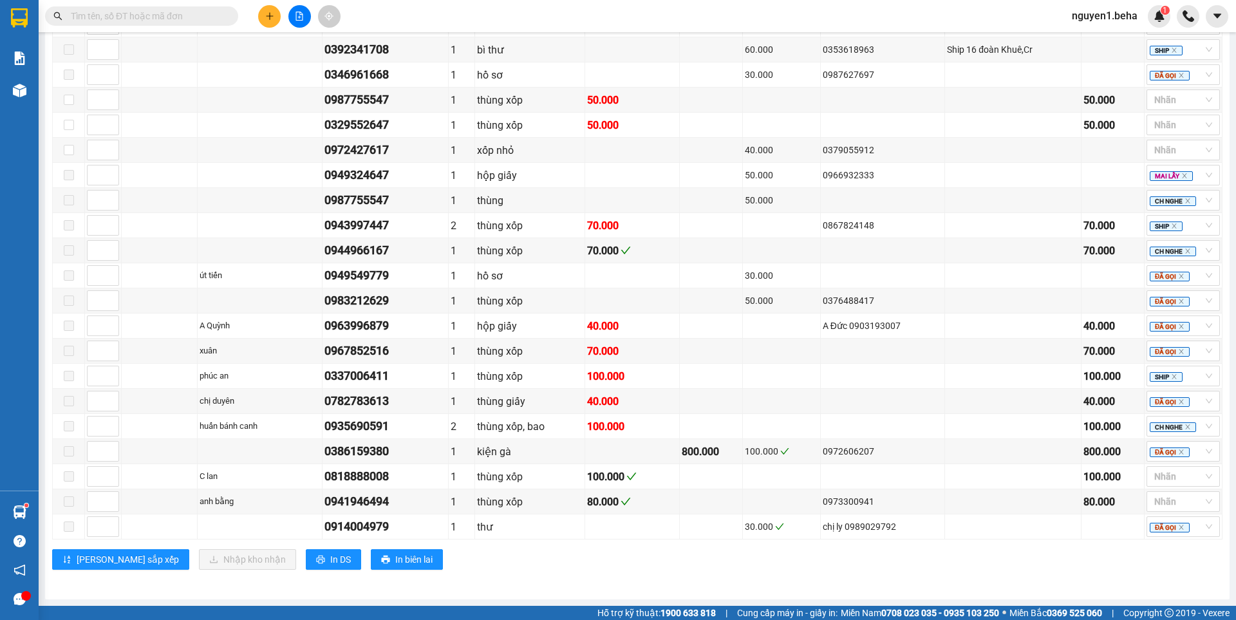
click at [701, 563] on div "[PERSON_NAME] sắp xếp Nhập kho nhận In DS In biên lai" at bounding box center [637, 559] width 1171 height 21
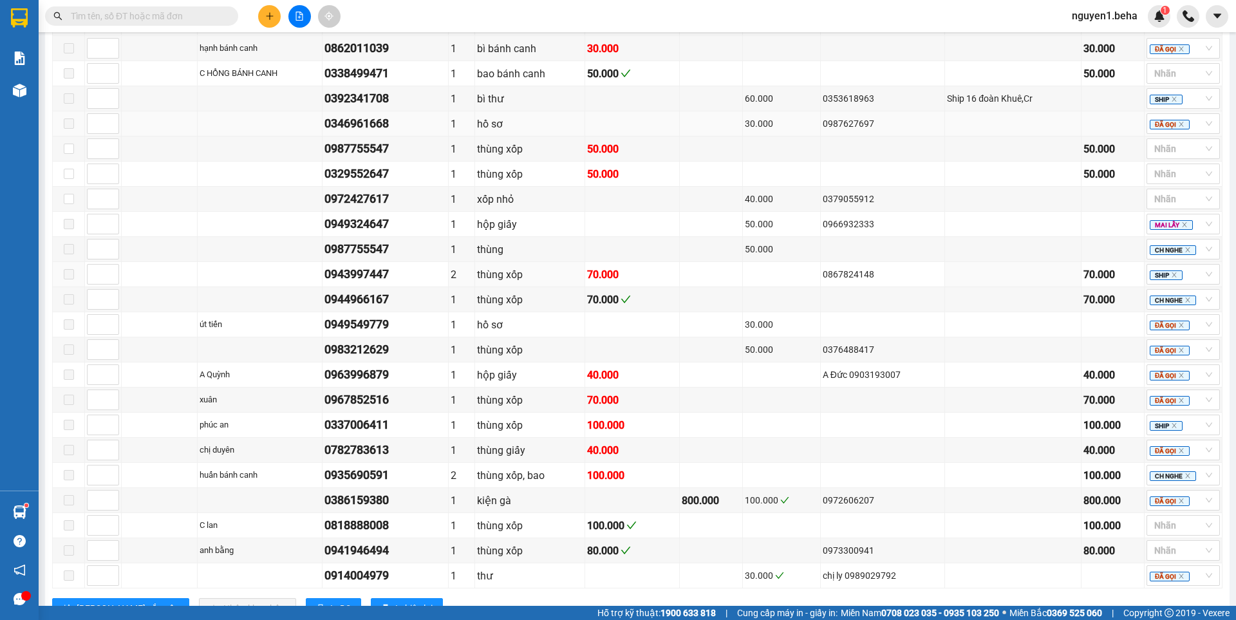
scroll to position [549, 0]
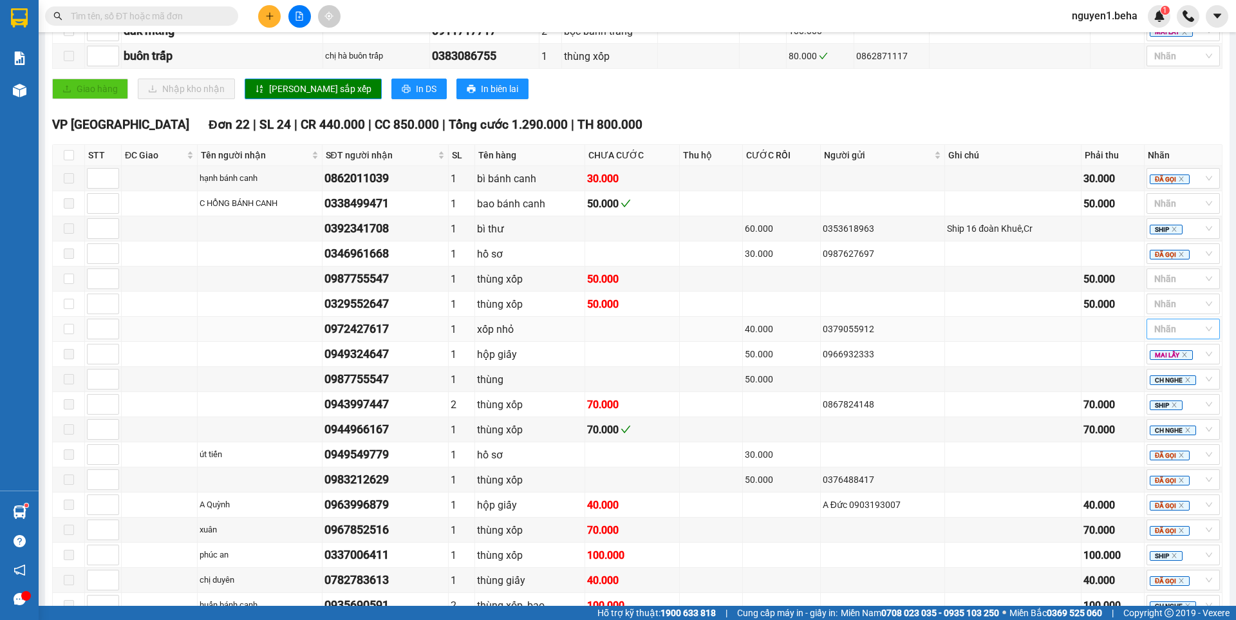
click at [1153, 337] on div at bounding box center [1177, 328] width 54 height 15
click at [1158, 287] on div at bounding box center [1177, 278] width 54 height 15
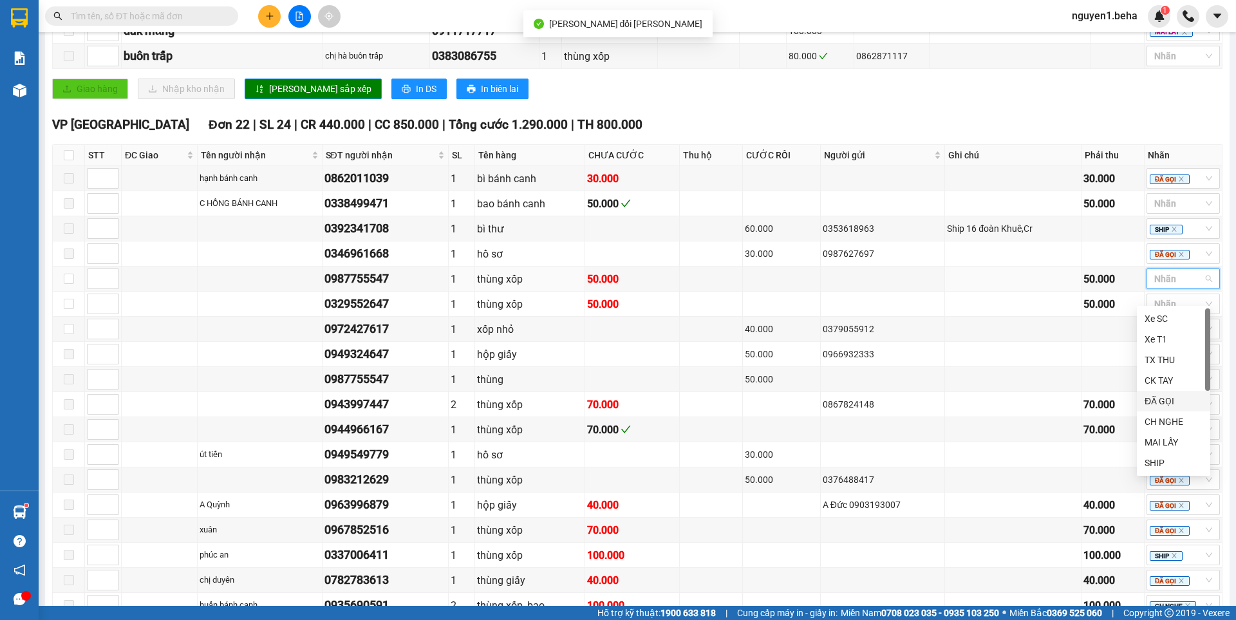
click at [1180, 399] on div "ĐÃ GỌI" at bounding box center [1174, 401] width 58 height 14
click at [1016, 267] on td at bounding box center [1013, 253] width 136 height 25
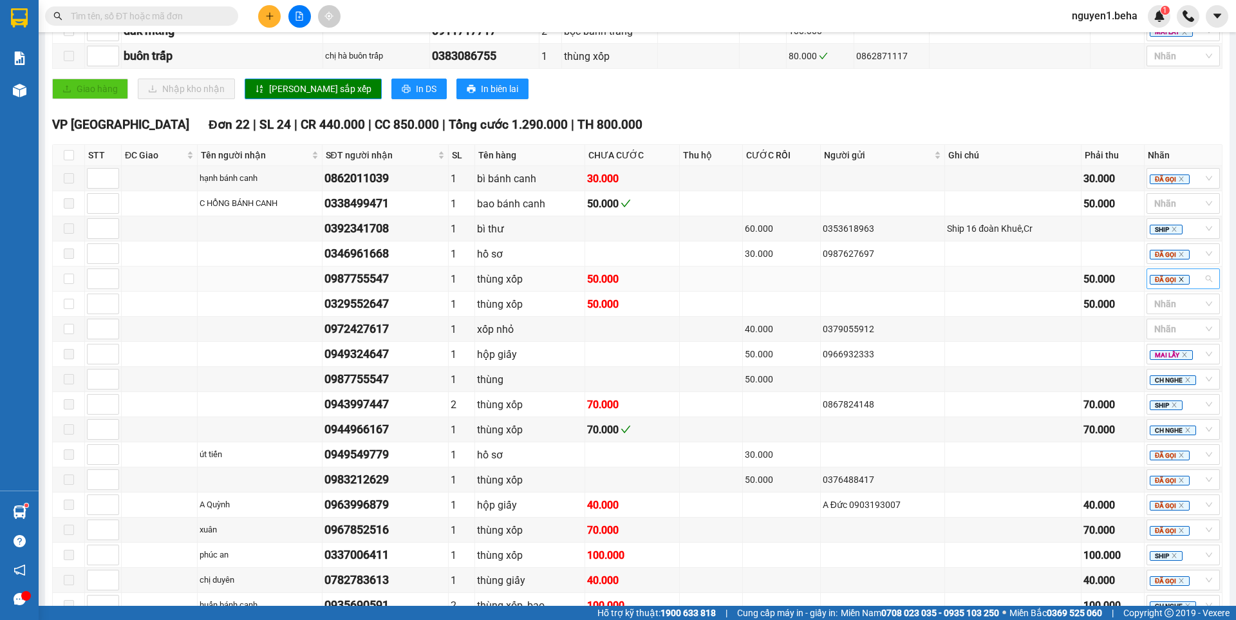
click at [1178, 283] on icon "close" at bounding box center [1181, 279] width 6 height 6
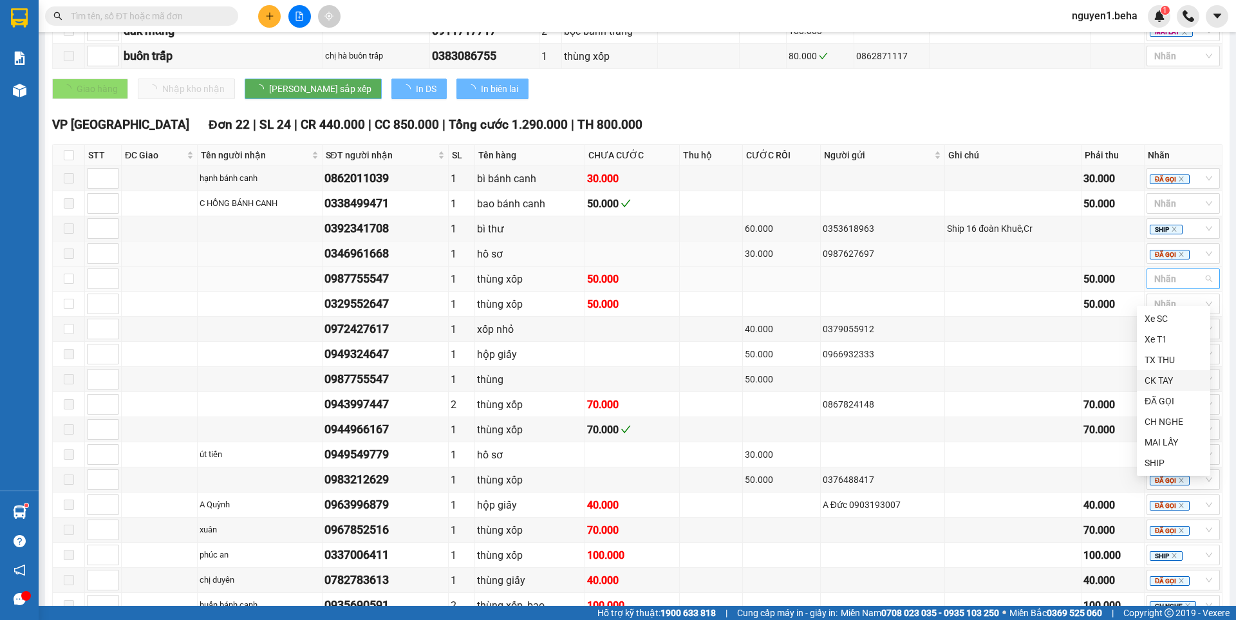
click at [1001, 265] on td at bounding box center [1013, 253] width 136 height 25
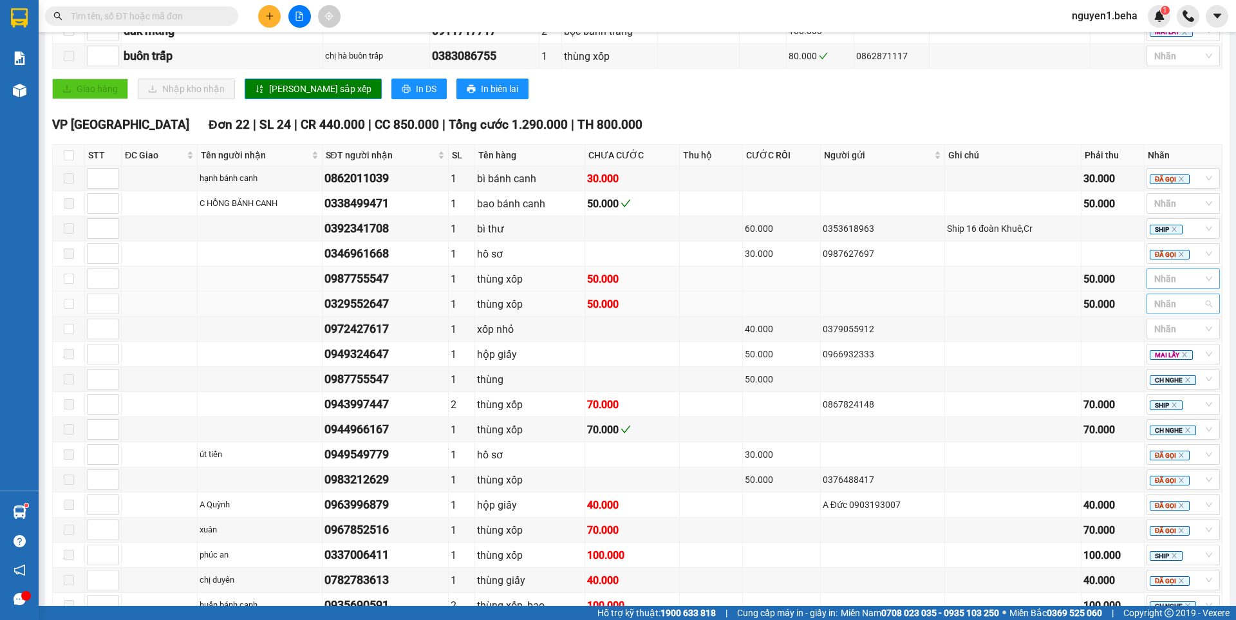
click at [1158, 310] on div "Nhãn" at bounding box center [1183, 304] width 73 height 21
click at [1180, 463] on div "MAI LẤY" at bounding box center [1174, 467] width 58 height 14
click at [995, 317] on td at bounding box center [1013, 304] width 136 height 25
drag, startPoint x: 327, startPoint y: 341, endPoint x: 405, endPoint y: 344, distance: 78.0
click at [405, 342] on td "0972427617" at bounding box center [386, 329] width 127 height 25
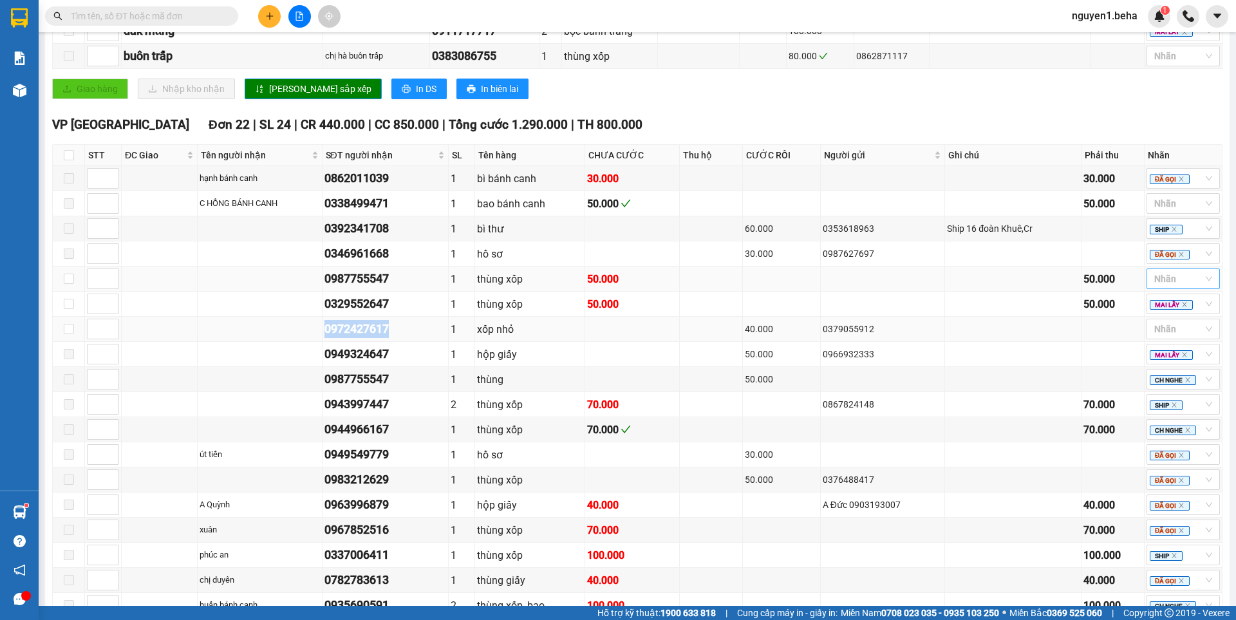
copy div "0972427617"
click at [842, 317] on td at bounding box center [883, 304] width 125 height 25
click at [1151, 287] on div at bounding box center [1177, 278] width 54 height 15
click at [1173, 423] on div "CH NGHE" at bounding box center [1174, 422] width 58 height 14
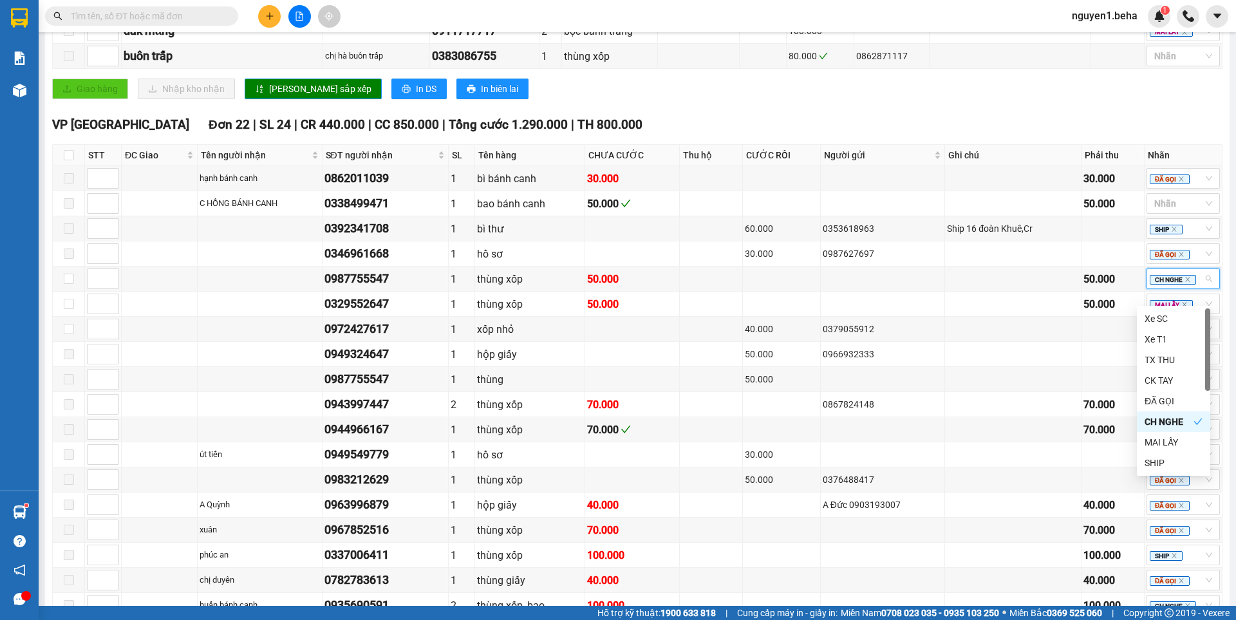
click at [1027, 135] on div "VP ĐẮK LẮK Đơn 22 | SL 24 | CR 440.000 | CC 850.000 | Tổng cước 1.290.000 | TH …" at bounding box center [637, 124] width 1171 height 19
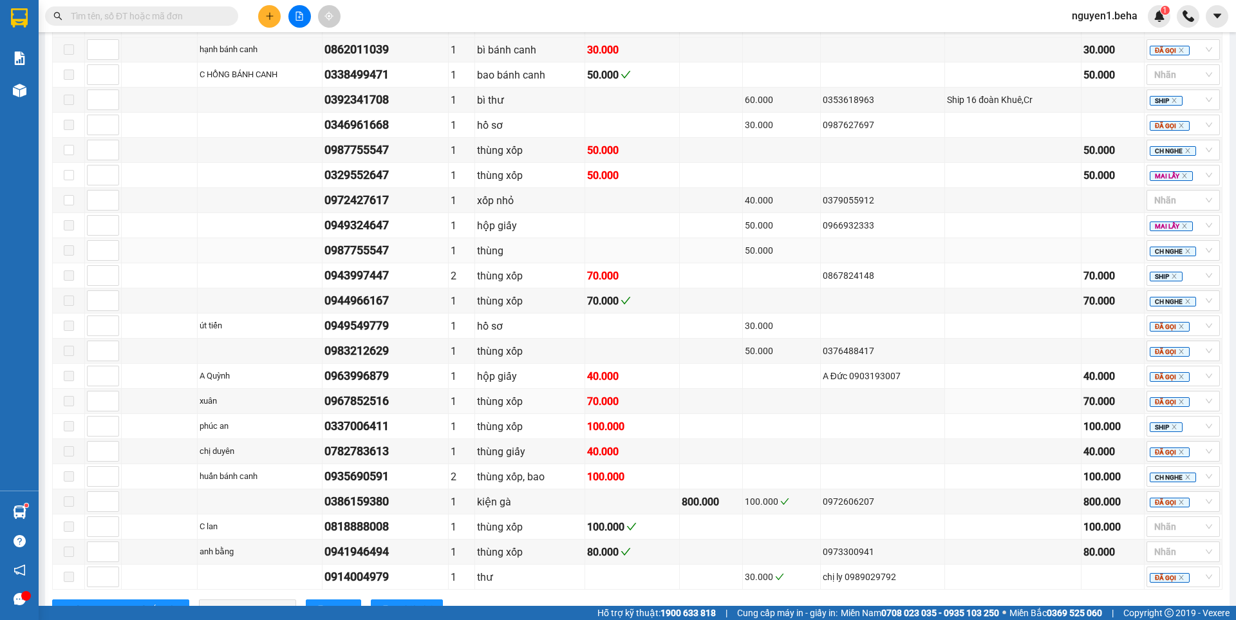
scroll to position [613, 0]
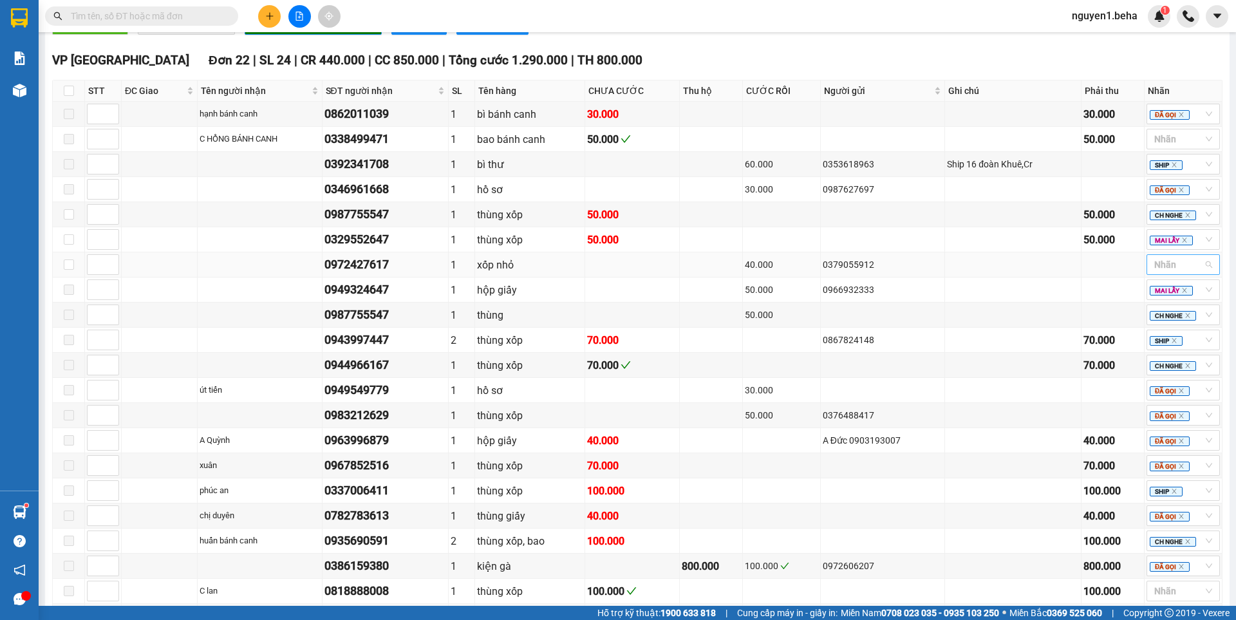
click at [1155, 272] on div at bounding box center [1177, 264] width 54 height 15
click at [1166, 408] on div "CH NGHE" at bounding box center [1174, 408] width 58 height 14
click at [1050, 151] on td at bounding box center [1013, 139] width 136 height 25
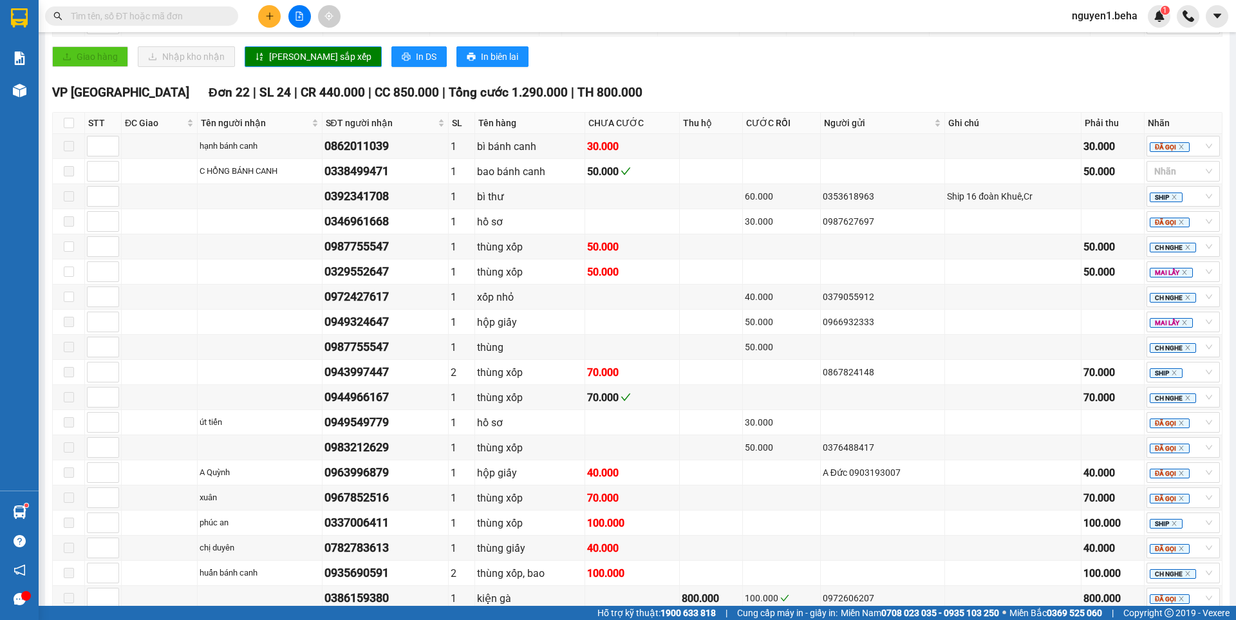
scroll to position [484, 0]
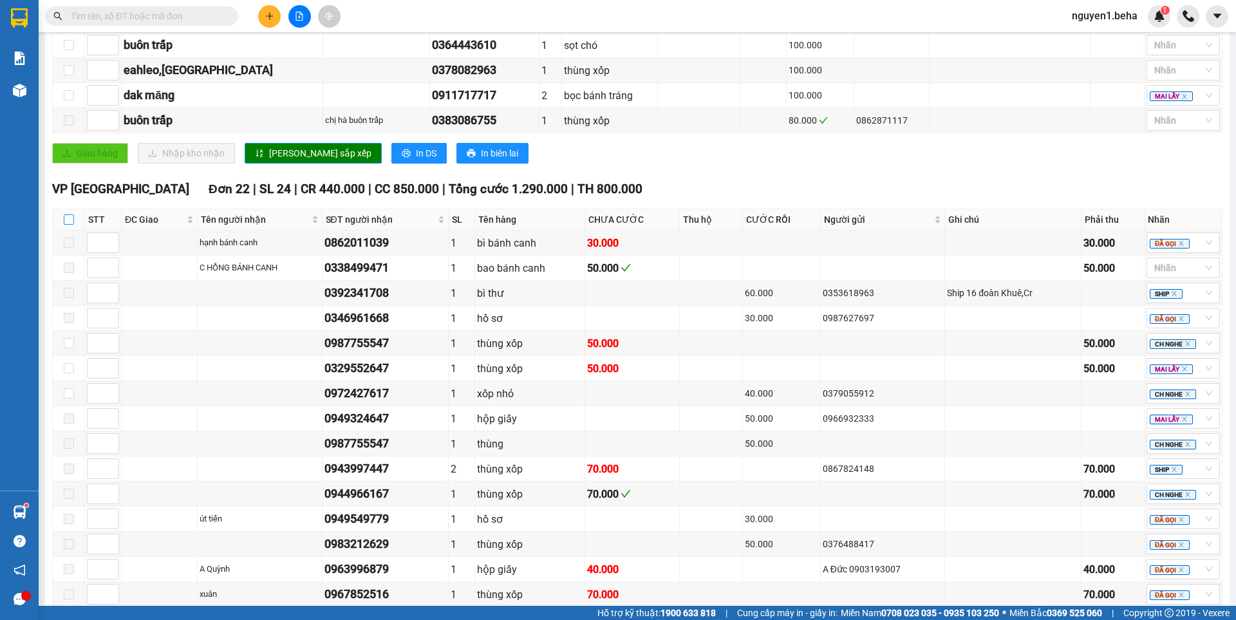
click at [66, 225] on input "checkbox" at bounding box center [69, 219] width 10 height 10
checkbox input "true"
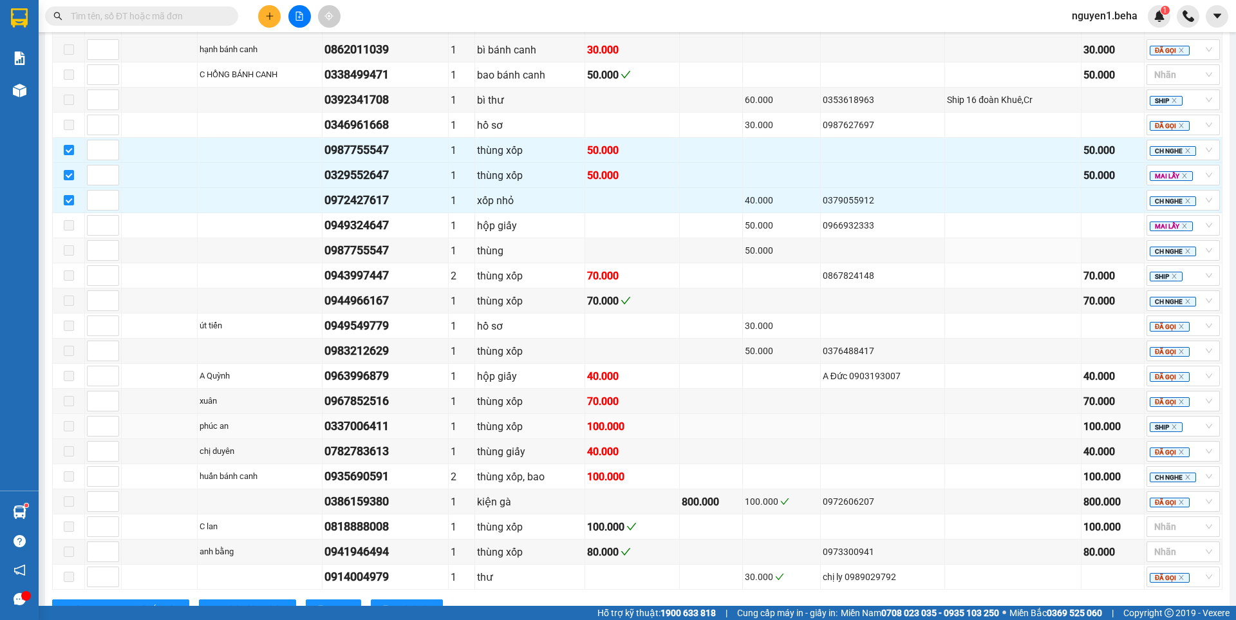
scroll to position [742, 0]
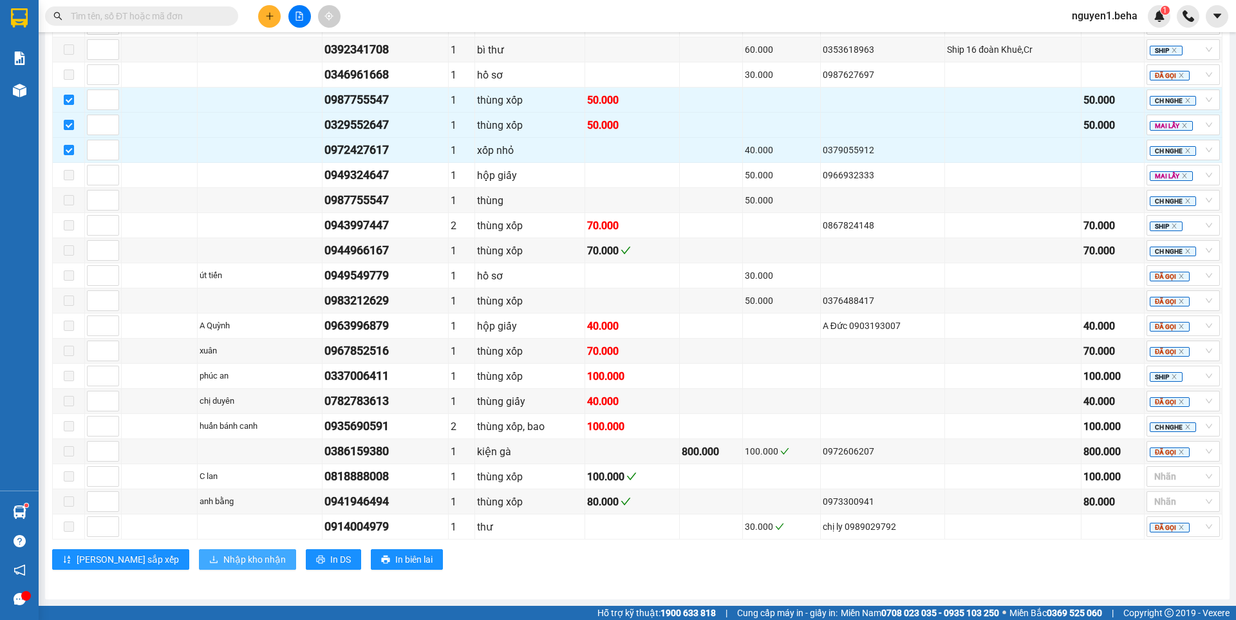
click at [223, 557] on span "Nhập kho nhận" at bounding box center [254, 560] width 62 height 14
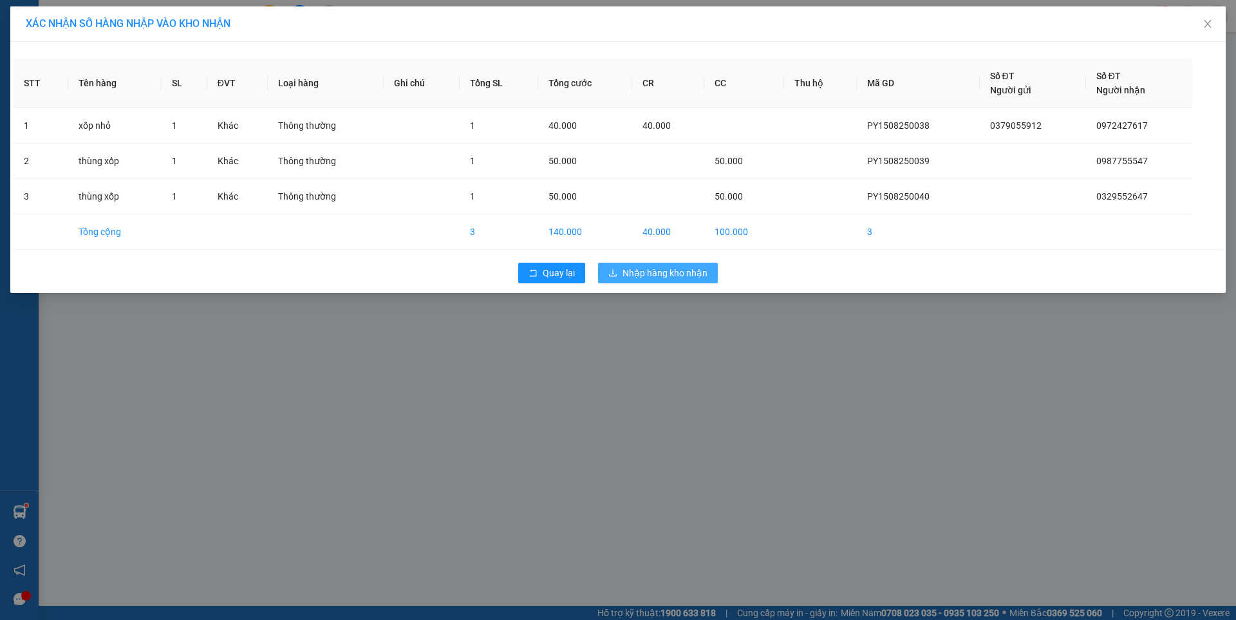
click at [641, 276] on span "Nhập hàng kho nhận" at bounding box center [665, 273] width 85 height 14
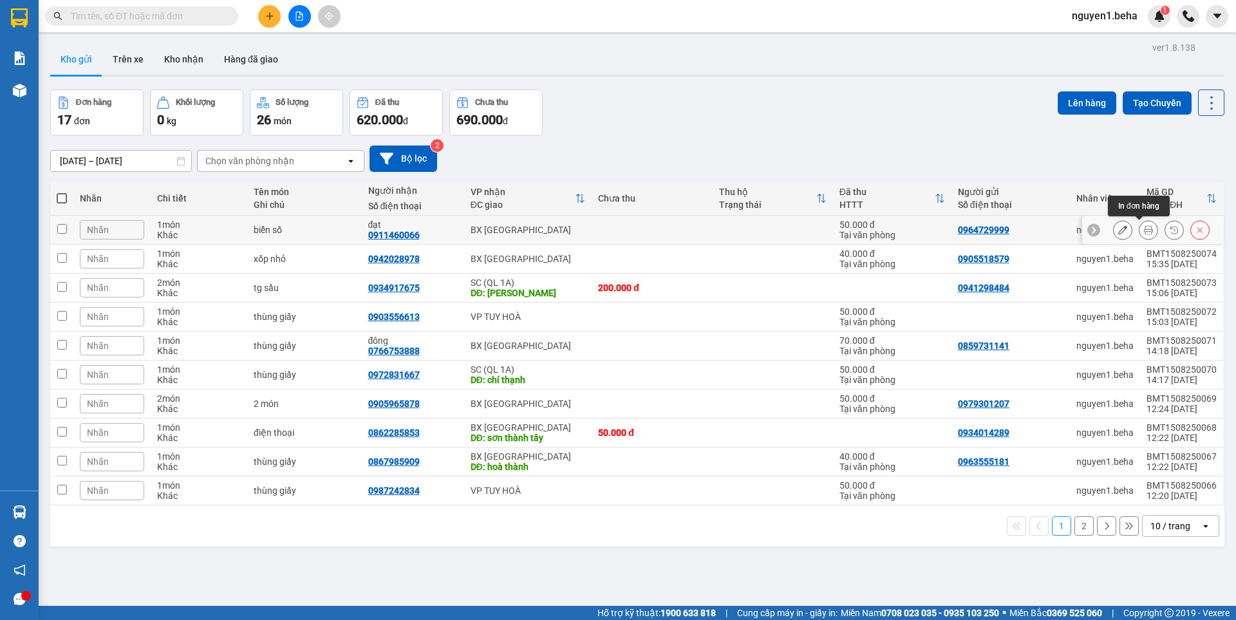
click at [1144, 232] on icon at bounding box center [1148, 229] width 9 height 9
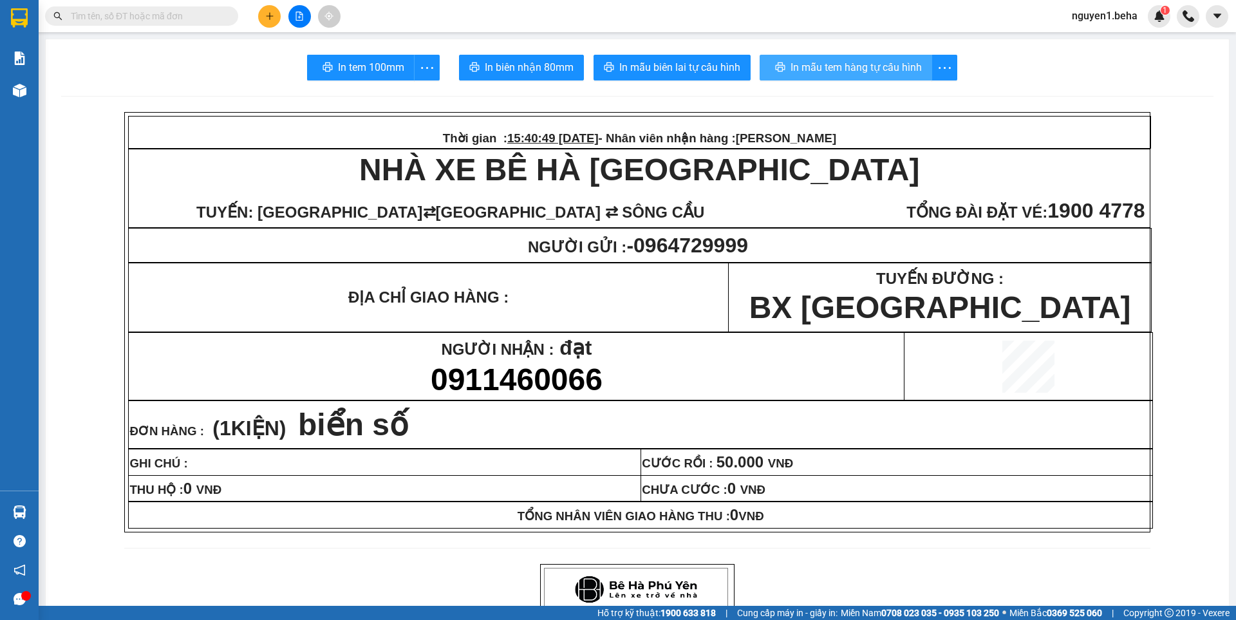
click at [844, 66] on span "In mẫu tem hàng tự cấu hình" at bounding box center [856, 67] width 131 height 16
click at [194, 13] on input "text" at bounding box center [147, 16] width 152 height 14
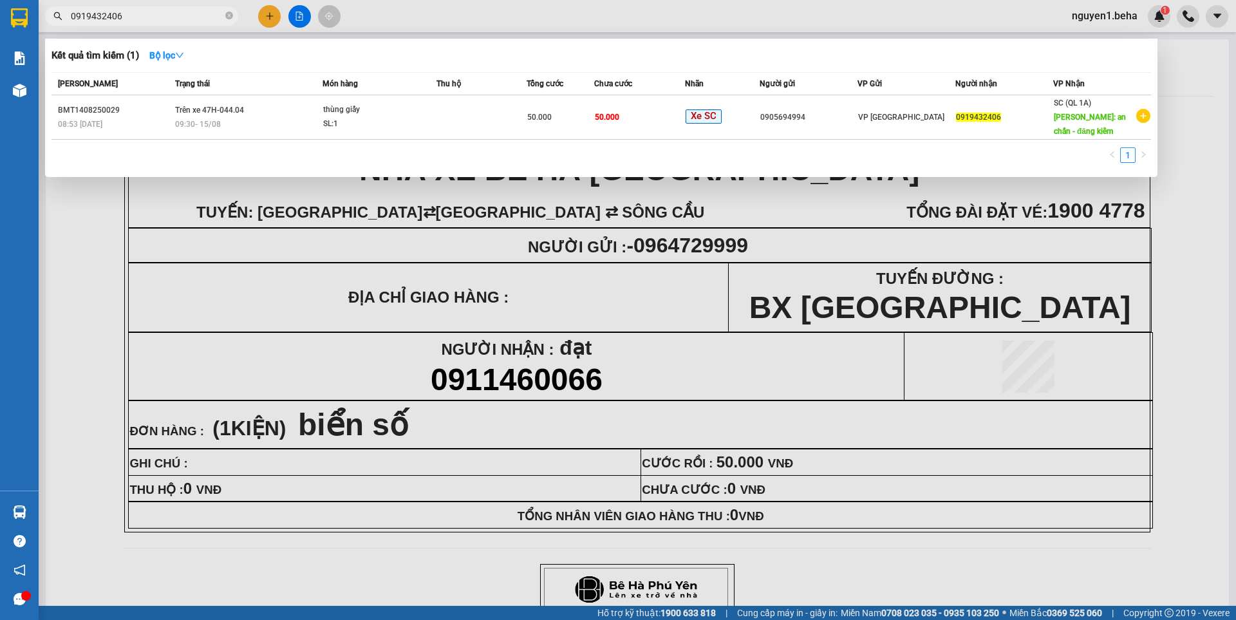
type input "0919432406"
click at [232, 16] on icon "close-circle" at bounding box center [229, 16] width 8 height 8
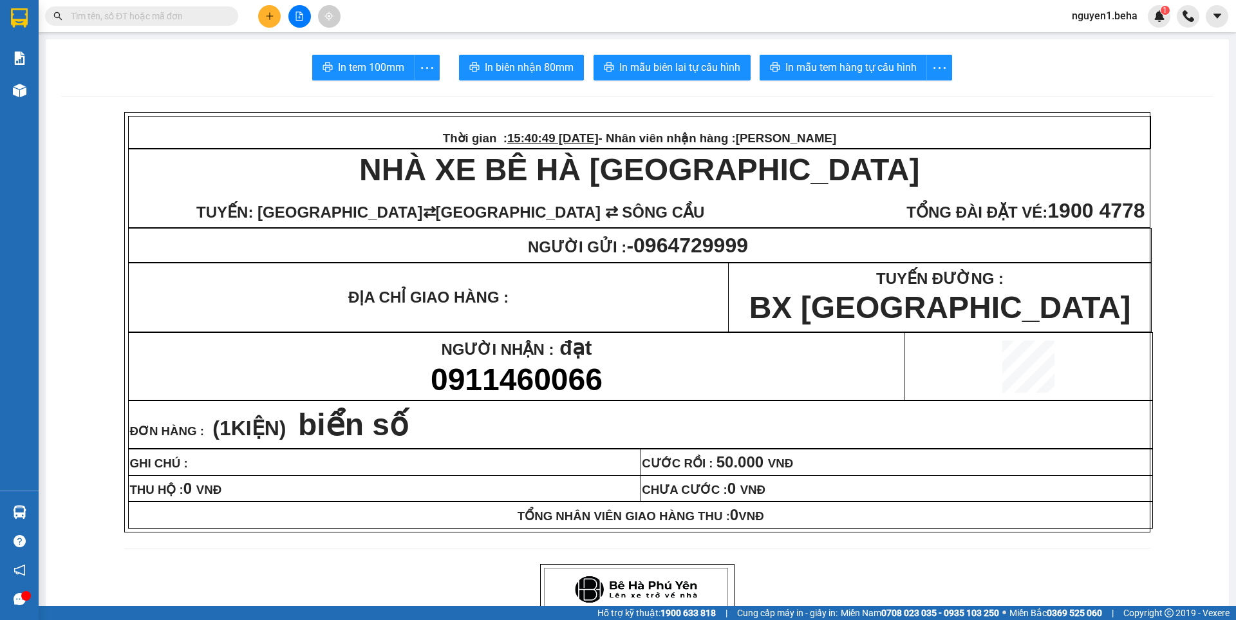
click at [183, 18] on input "text" at bounding box center [147, 16] width 152 height 14
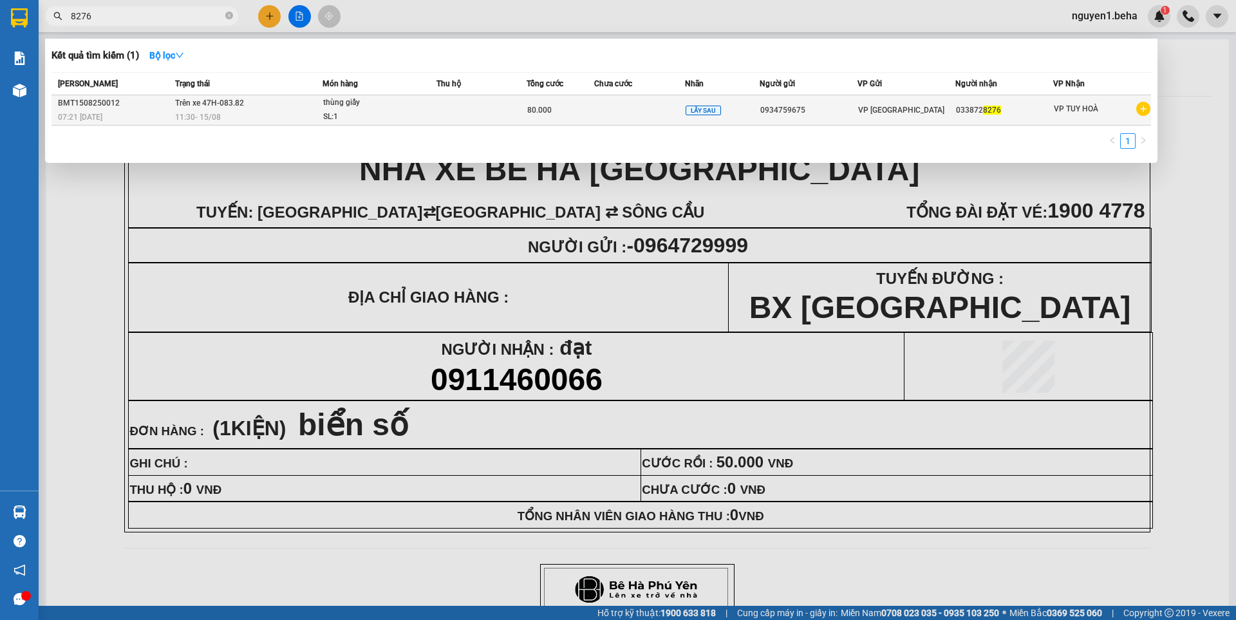
type input "8276"
click at [442, 109] on td at bounding box center [482, 110] width 90 height 30
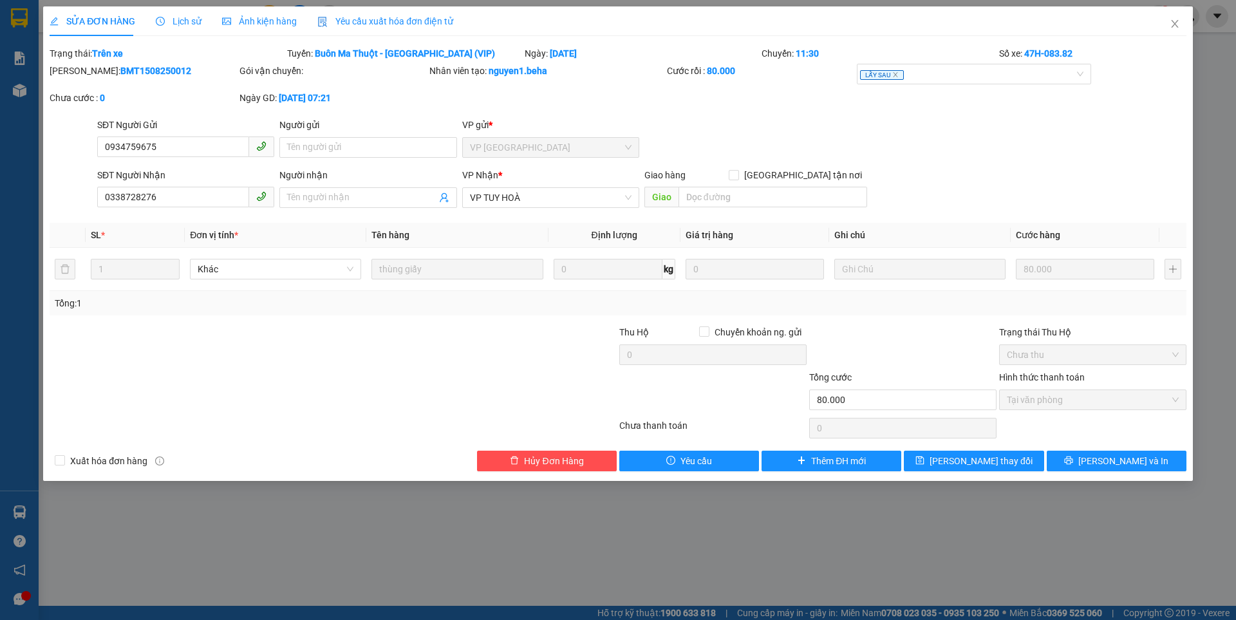
click at [243, 25] on span "Ảnh kiện hàng" at bounding box center [259, 21] width 75 height 10
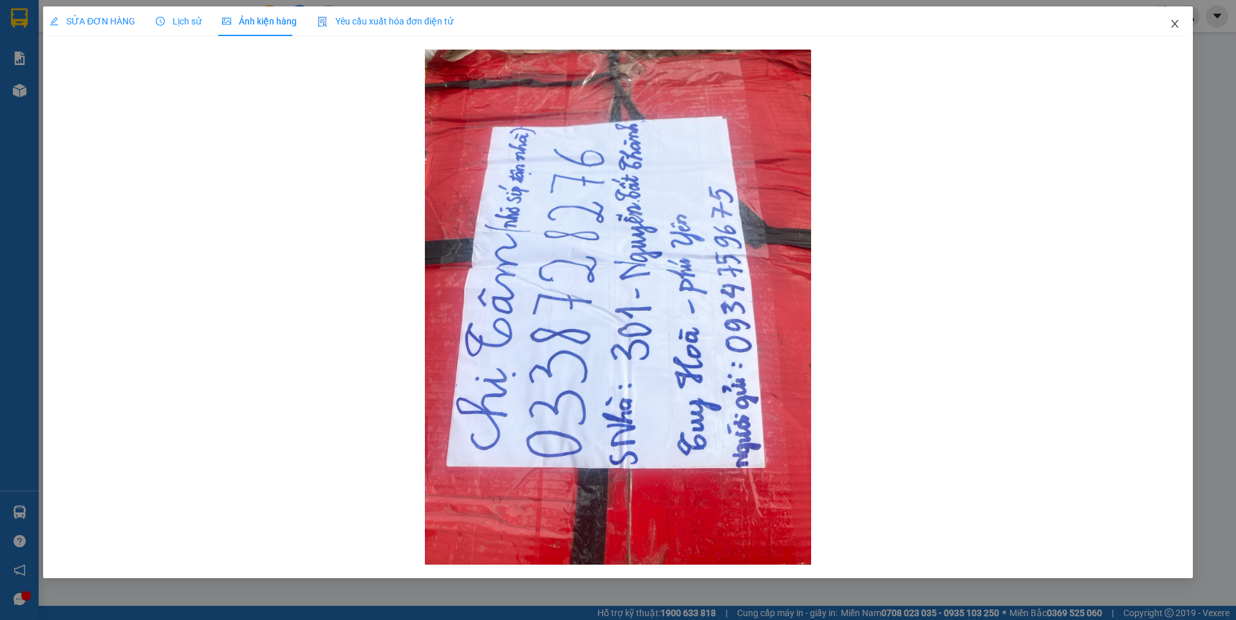
click at [1176, 26] on icon "close" at bounding box center [1174, 24] width 7 height 8
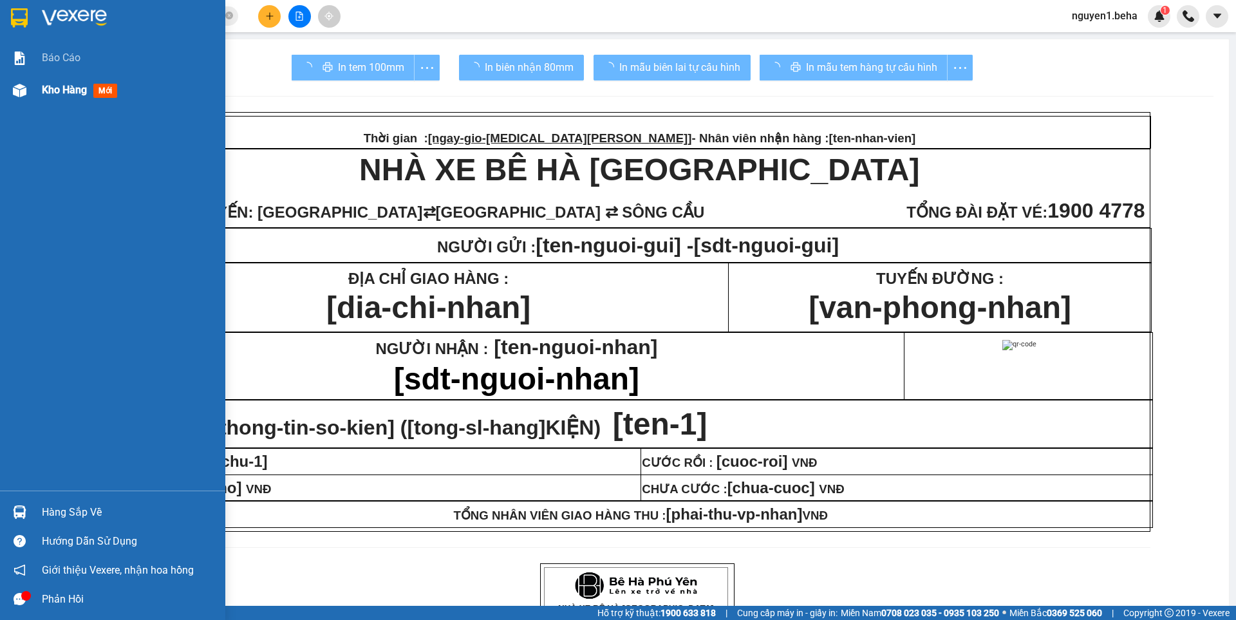
click at [17, 88] on img at bounding box center [20, 91] width 14 height 14
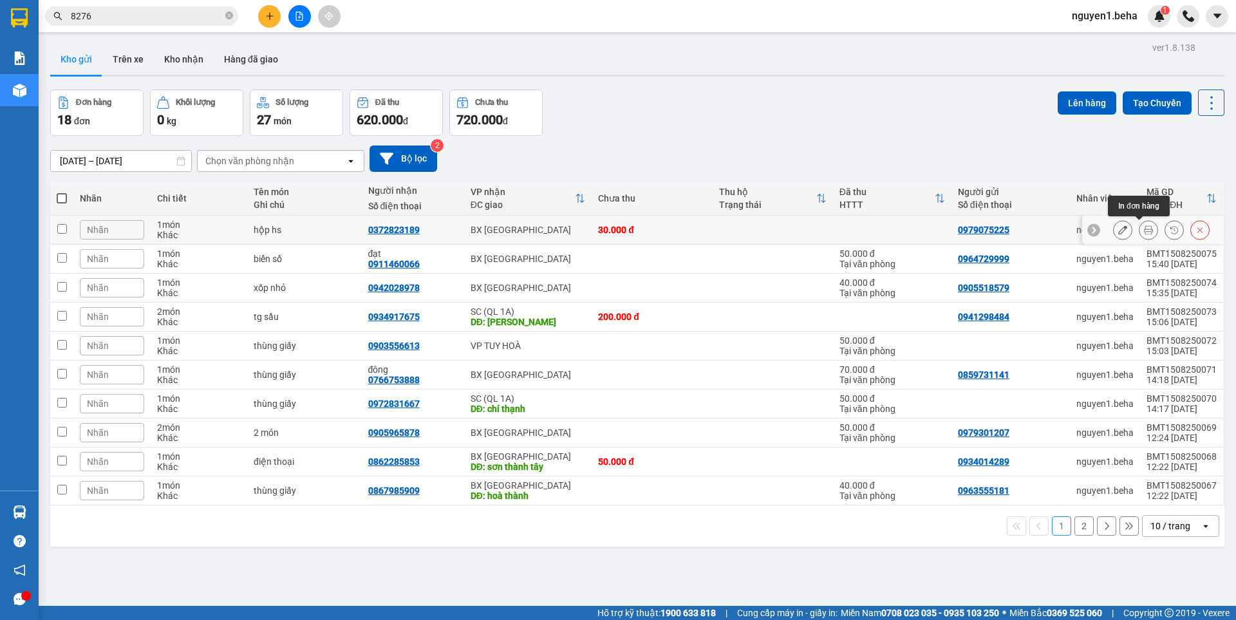
click at [1144, 229] on icon at bounding box center [1148, 229] width 9 height 9
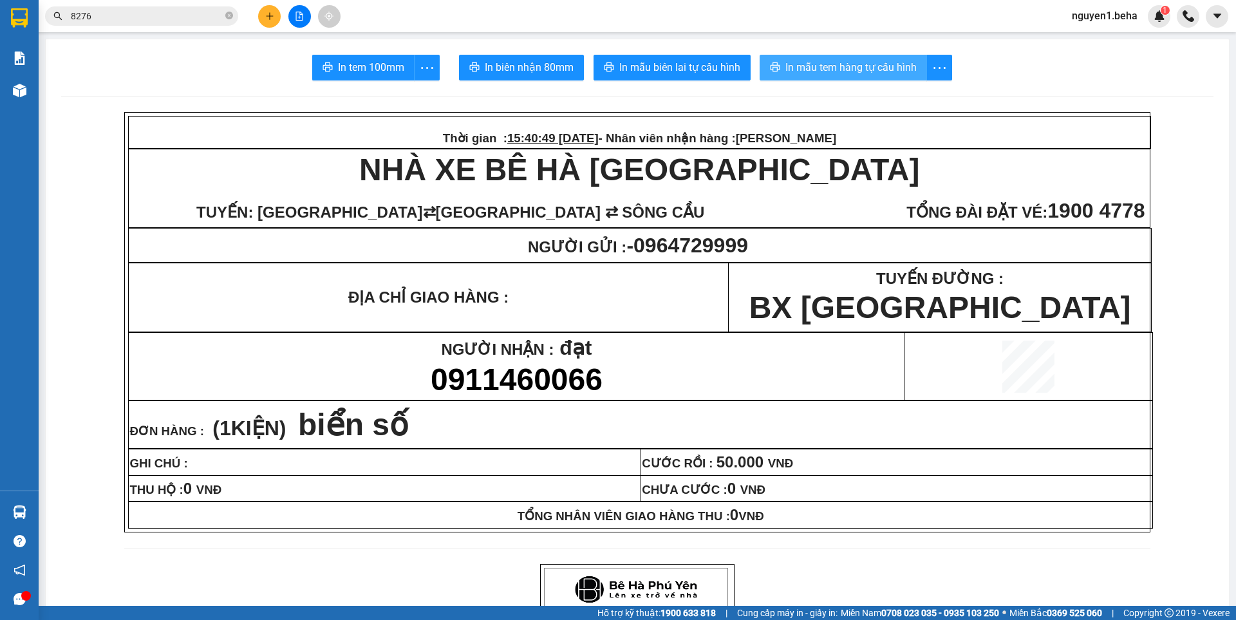
click at [815, 68] on span "In mẫu tem hàng tự cấu hình" at bounding box center [851, 67] width 131 height 16
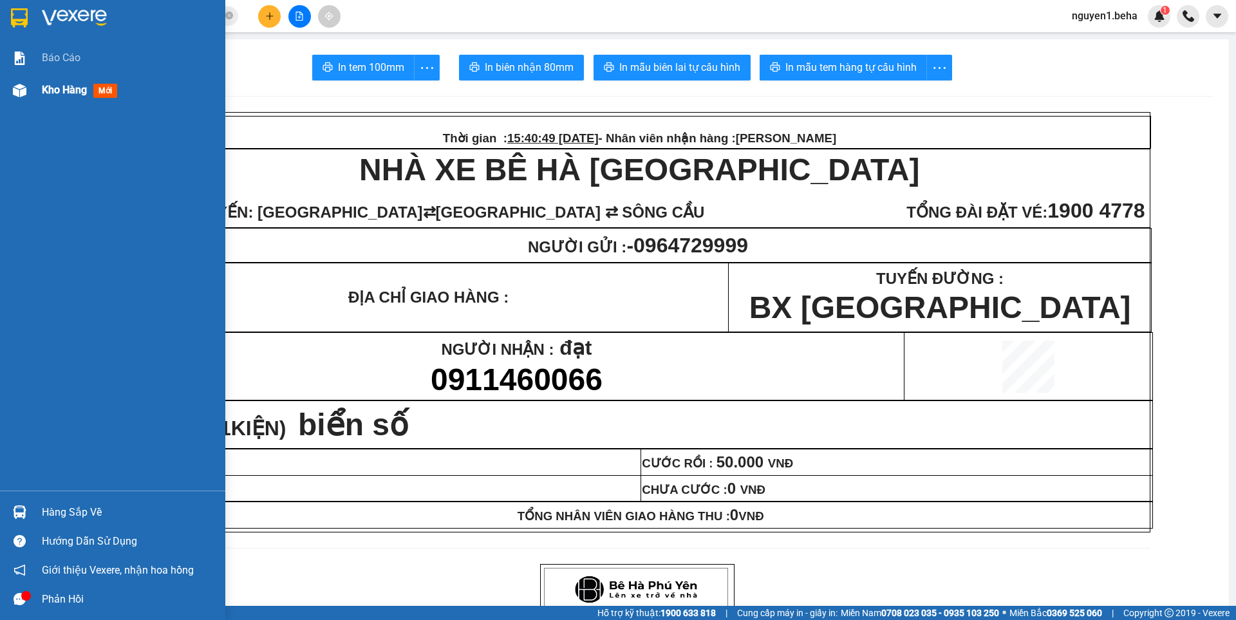
click at [48, 88] on span "Kho hàng" at bounding box center [64, 90] width 45 height 12
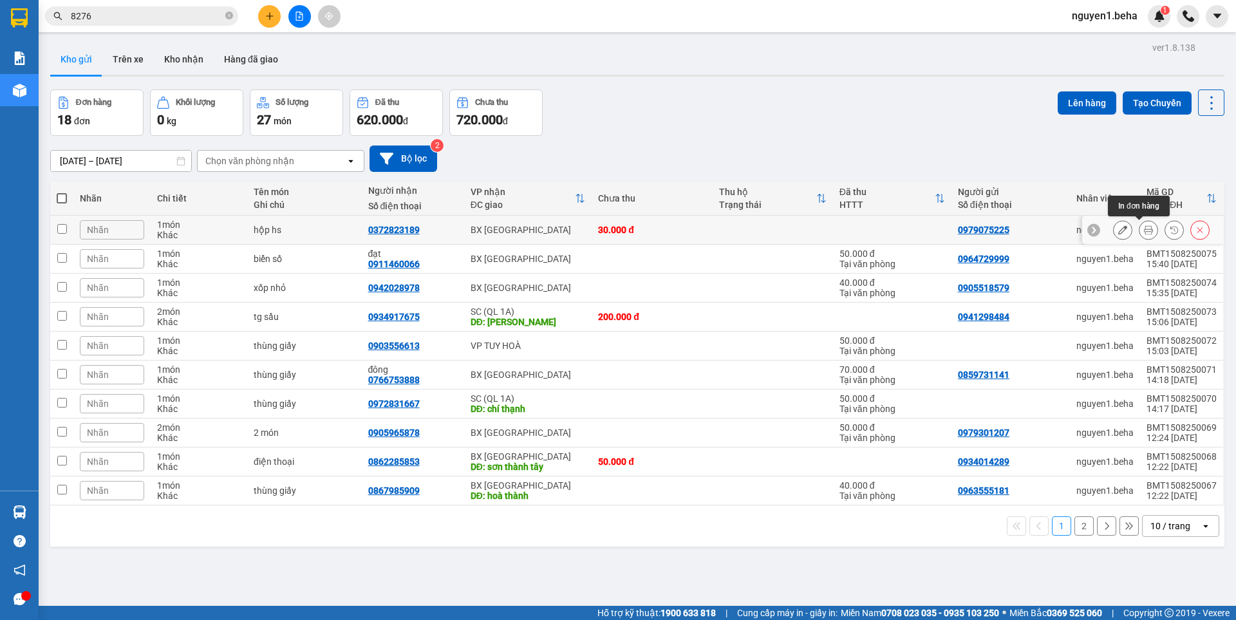
click at [1144, 232] on icon at bounding box center [1148, 229] width 9 height 9
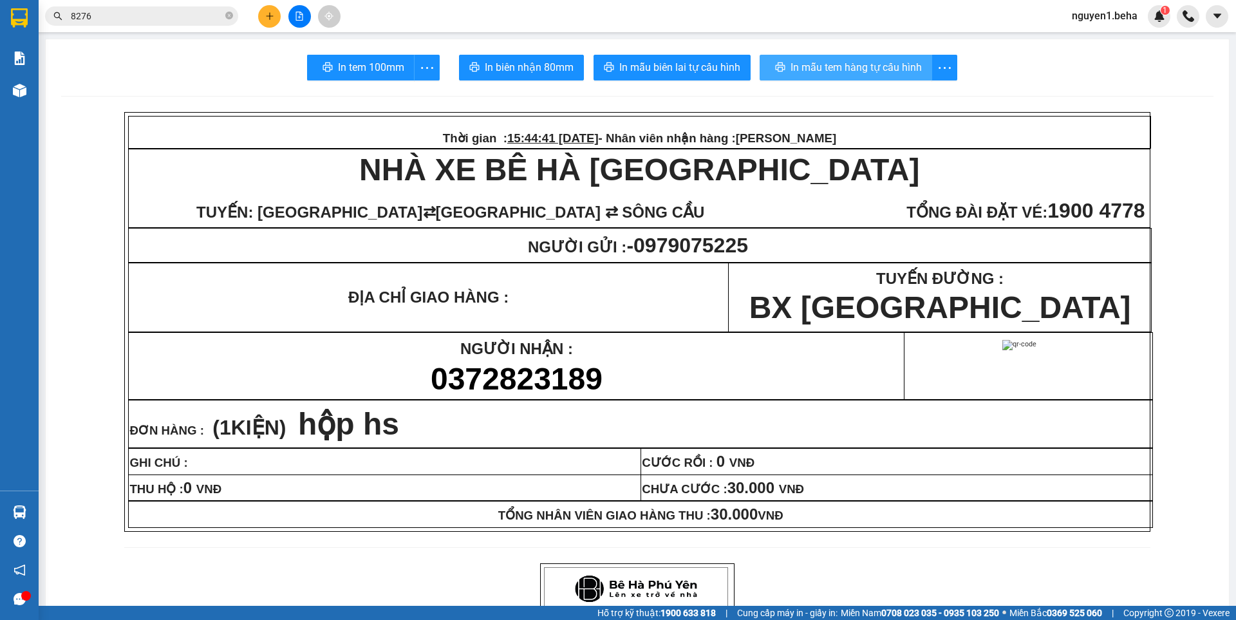
click at [872, 71] on span "In mẫu tem hàng tự cấu hình" at bounding box center [856, 67] width 131 height 16
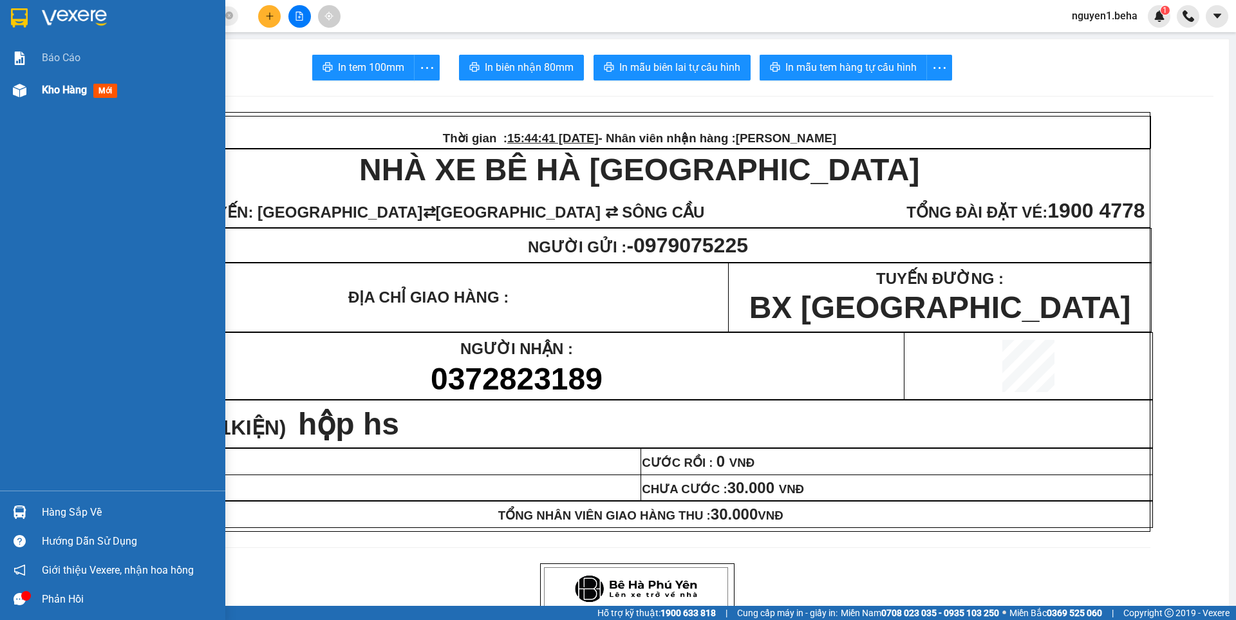
click at [31, 93] on div "Kho hàng mới" at bounding box center [112, 90] width 225 height 32
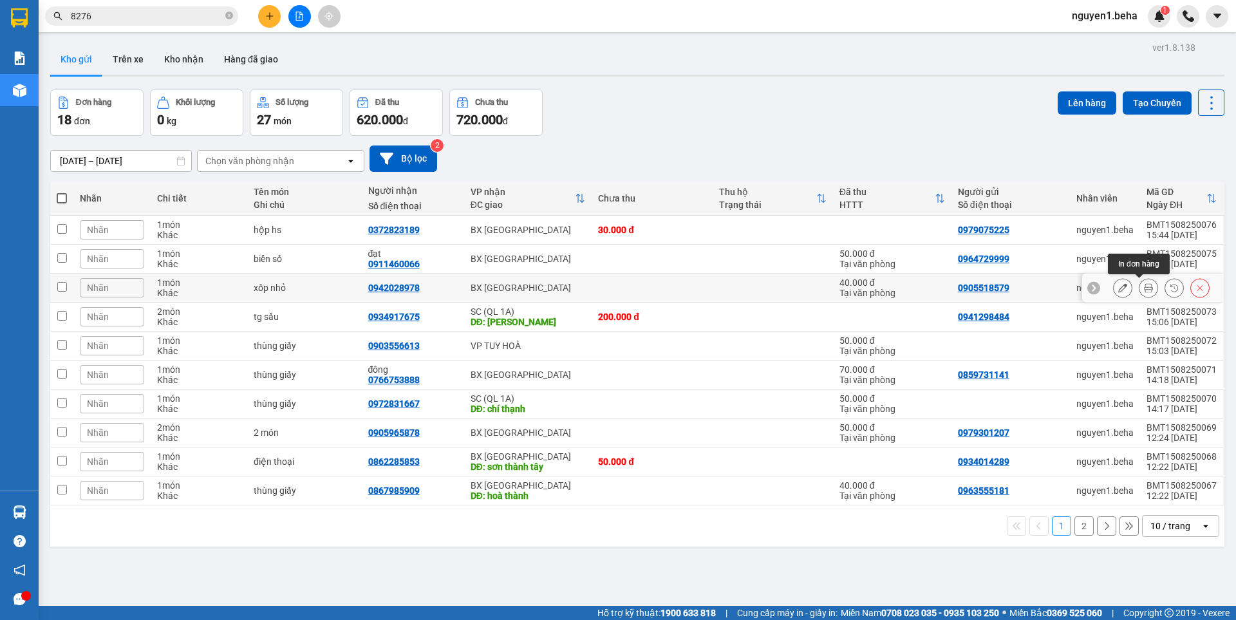
click at [1144, 289] on icon at bounding box center [1148, 287] width 9 height 9
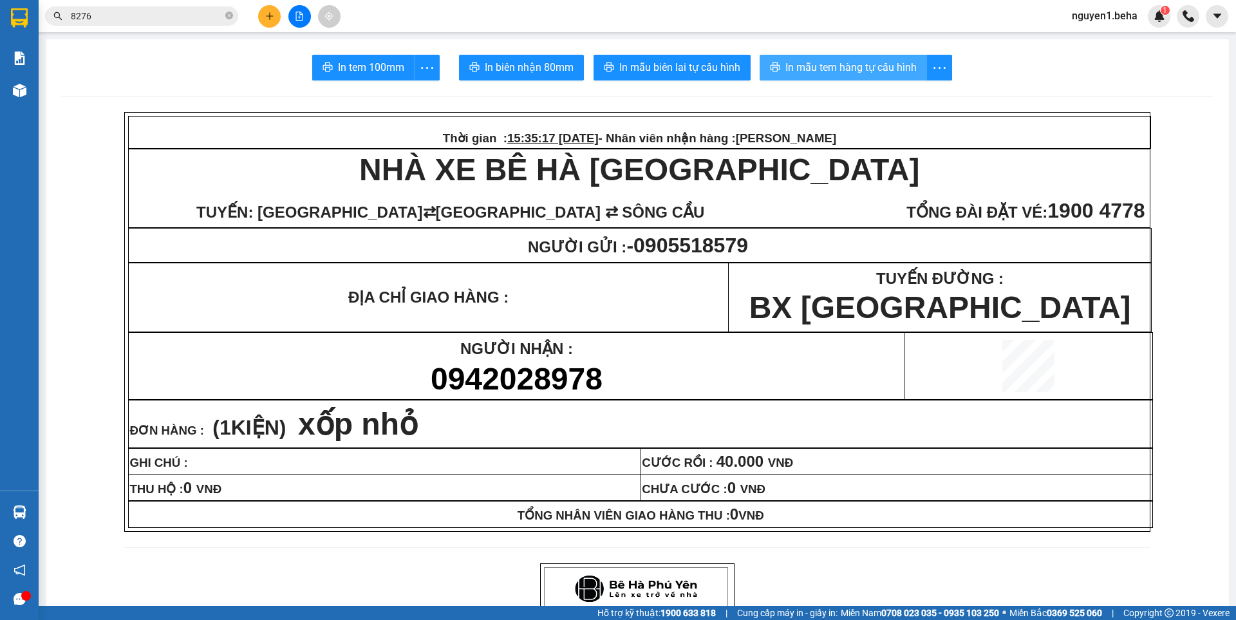
click at [838, 66] on span "In mẫu tem hàng tự cấu hình" at bounding box center [851, 67] width 131 height 16
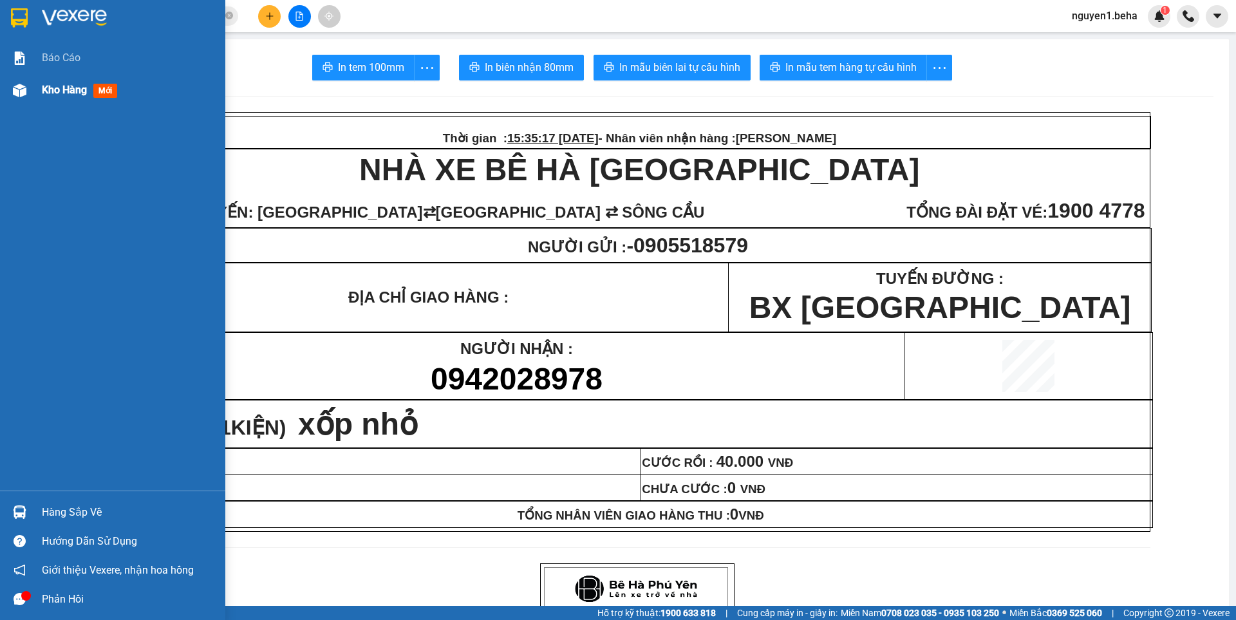
click at [80, 89] on span "Kho hàng" at bounding box center [64, 90] width 45 height 12
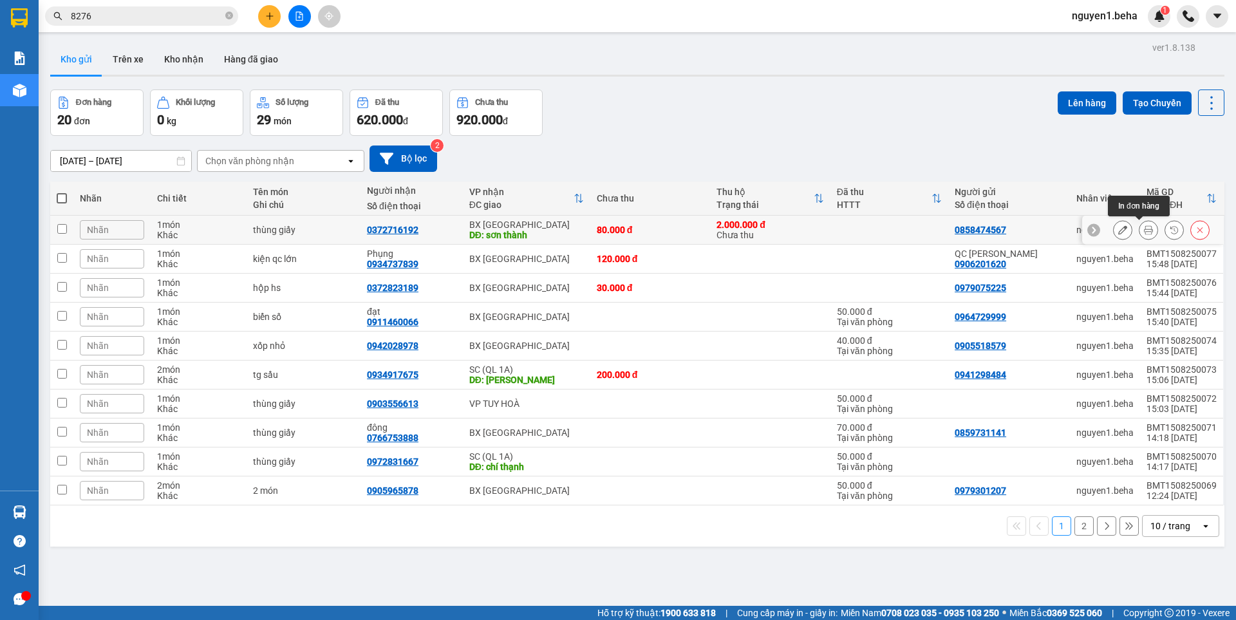
click at [1140, 229] on button at bounding box center [1149, 230] width 18 height 23
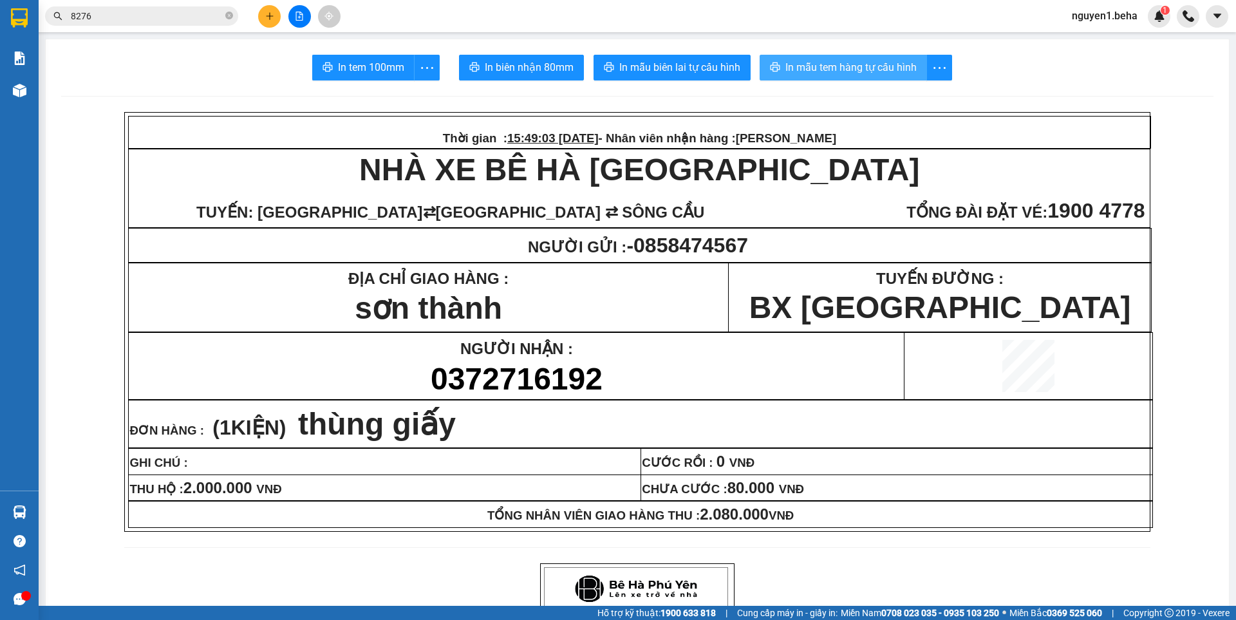
click at [864, 75] on span "In mẫu tem hàng tự cấu hình" at bounding box center [851, 67] width 131 height 16
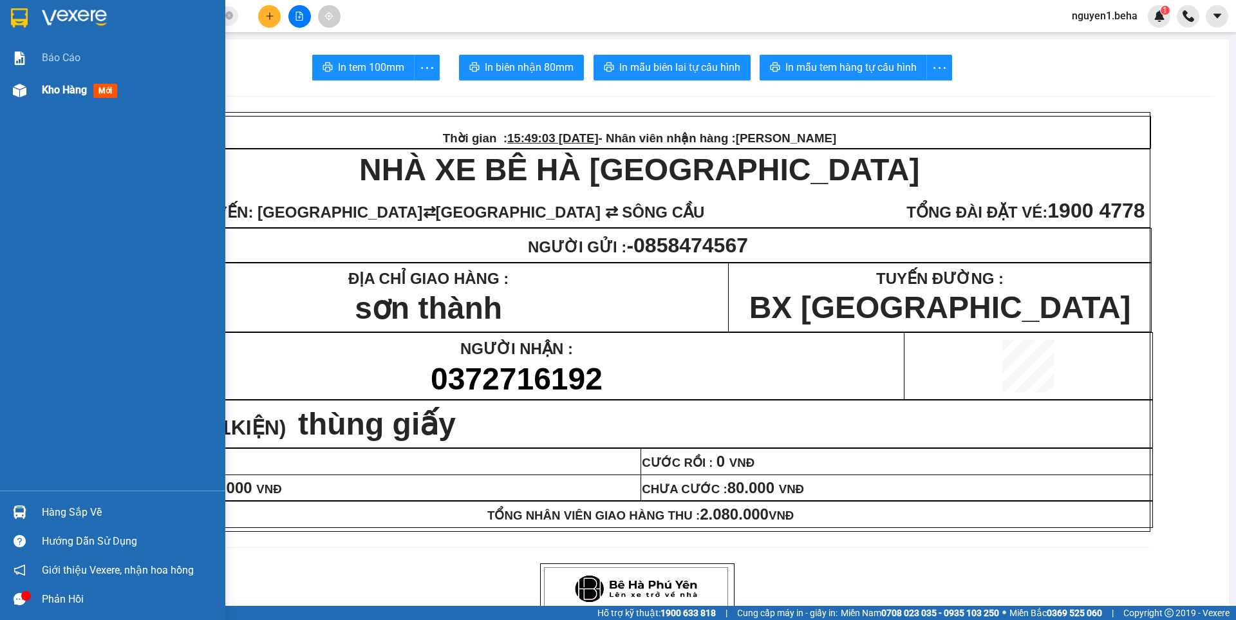
click at [28, 85] on div at bounding box center [19, 90] width 23 height 23
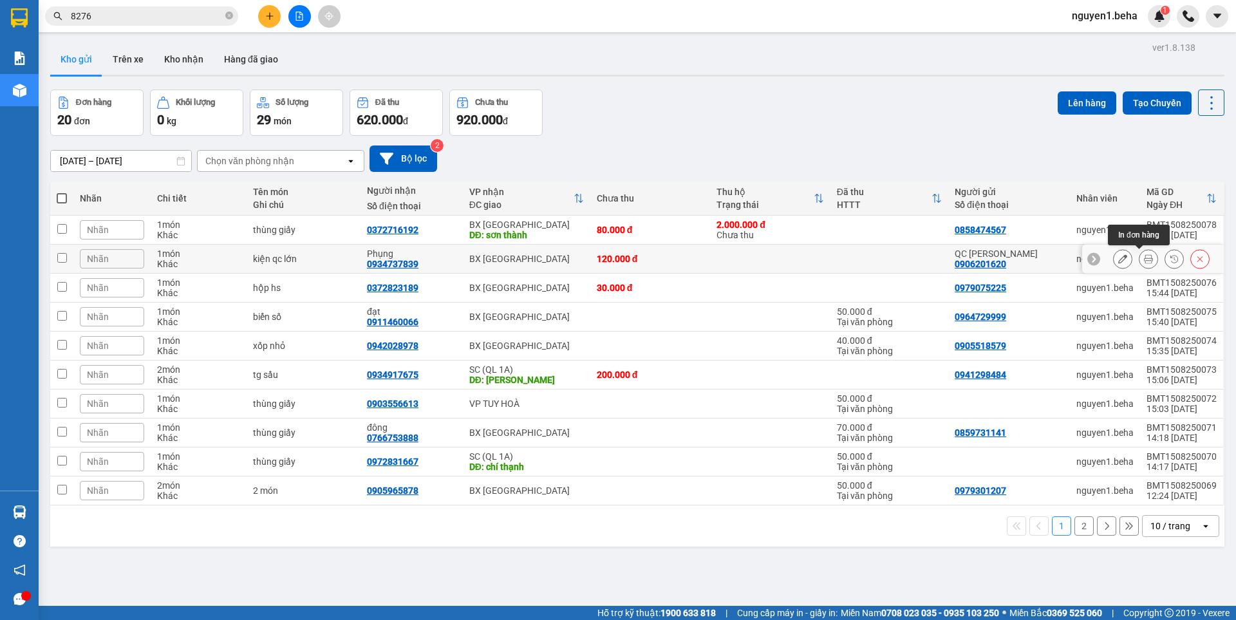
click at [1144, 259] on icon at bounding box center [1148, 258] width 9 height 9
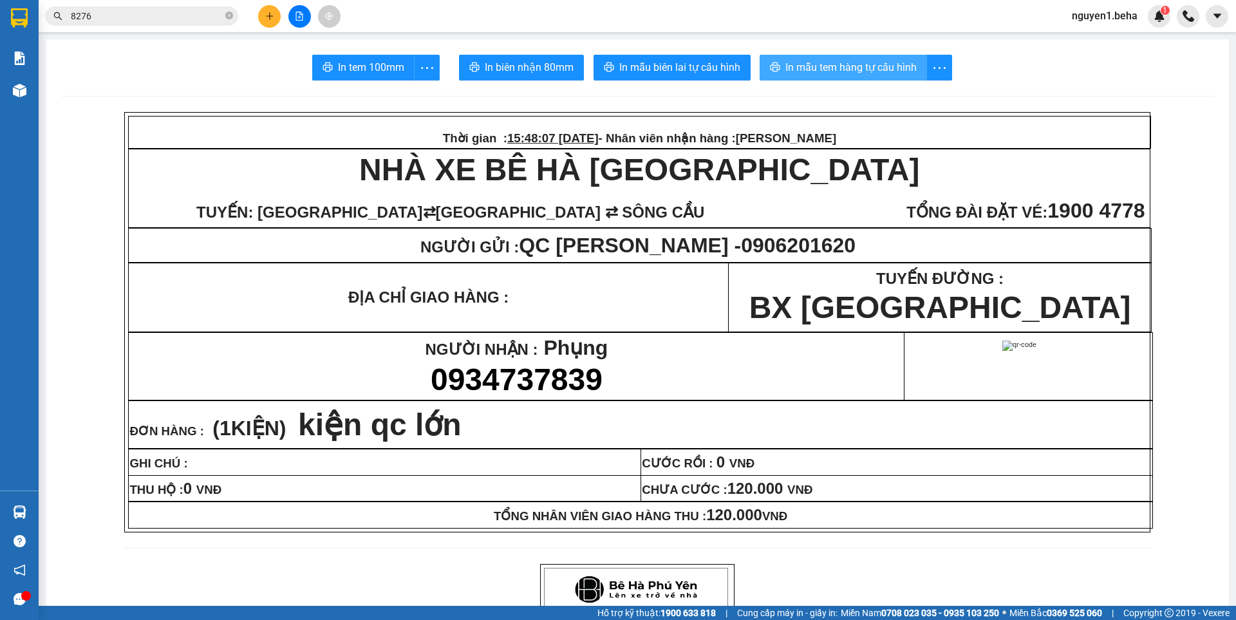
click at [876, 68] on span "In mẫu tem hàng tự cấu hình" at bounding box center [851, 67] width 131 height 16
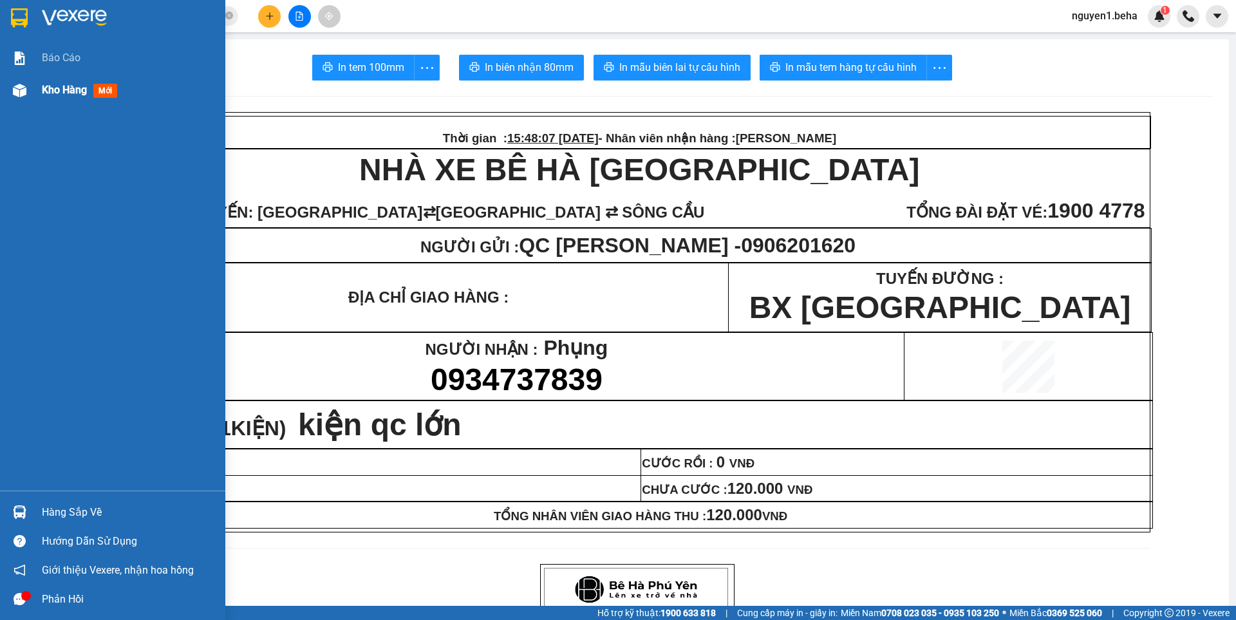
click at [15, 87] on img at bounding box center [20, 91] width 14 height 14
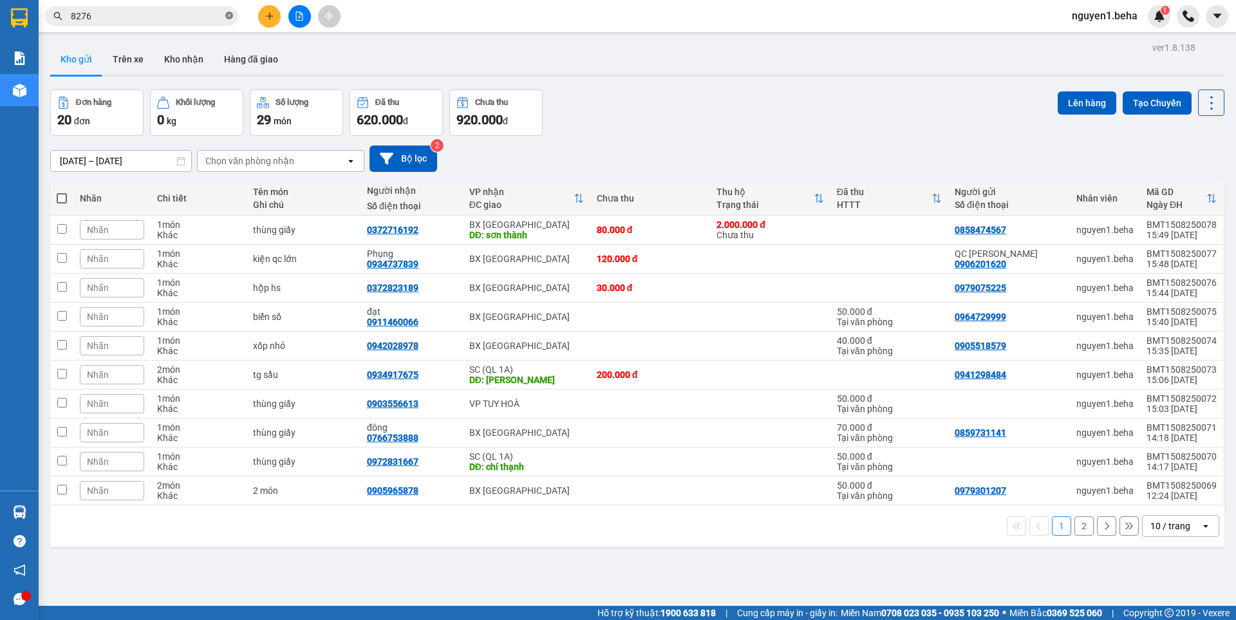
click at [228, 15] on icon "close-circle" at bounding box center [229, 16] width 8 height 8
click at [138, 14] on input "text" at bounding box center [147, 16] width 152 height 14
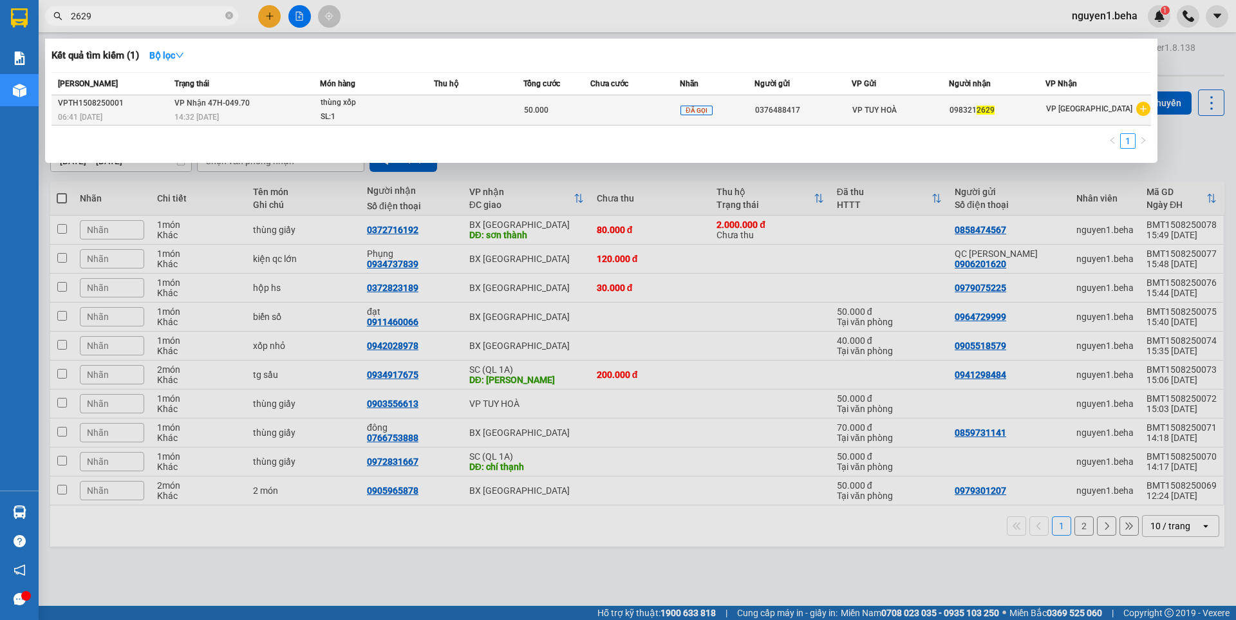
type input "2629"
click at [433, 110] on span "thùng xốp SL: 1" at bounding box center [377, 110] width 112 height 28
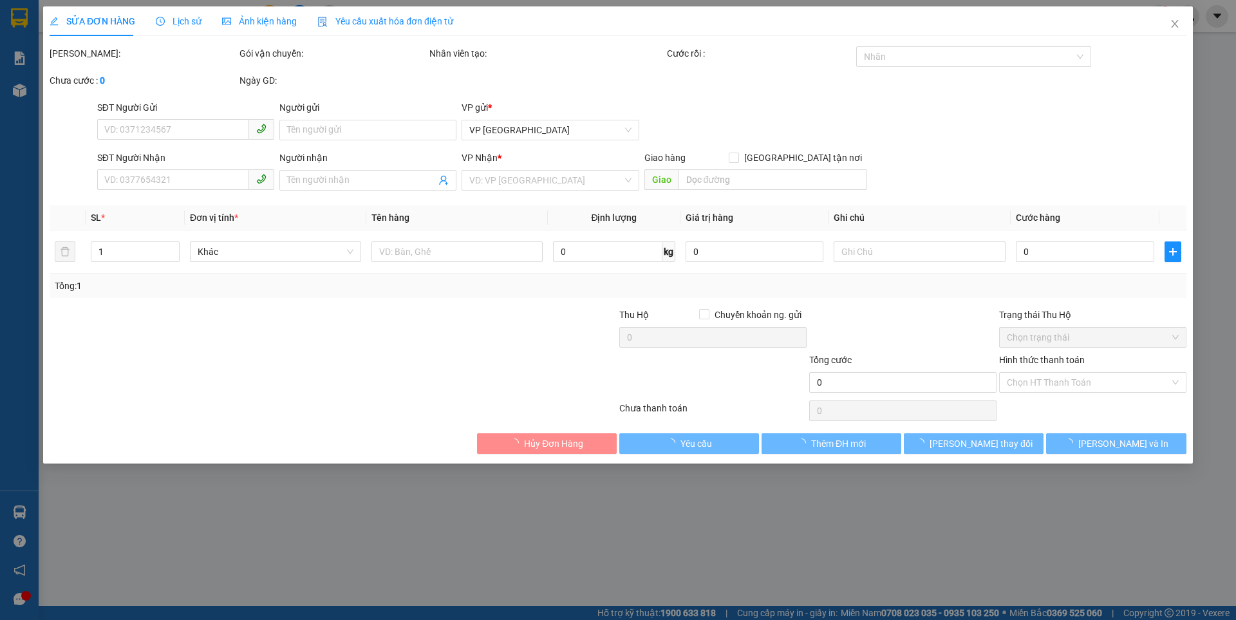
type input "0376488417"
type input "0983212629"
type input "50.000"
type input "0"
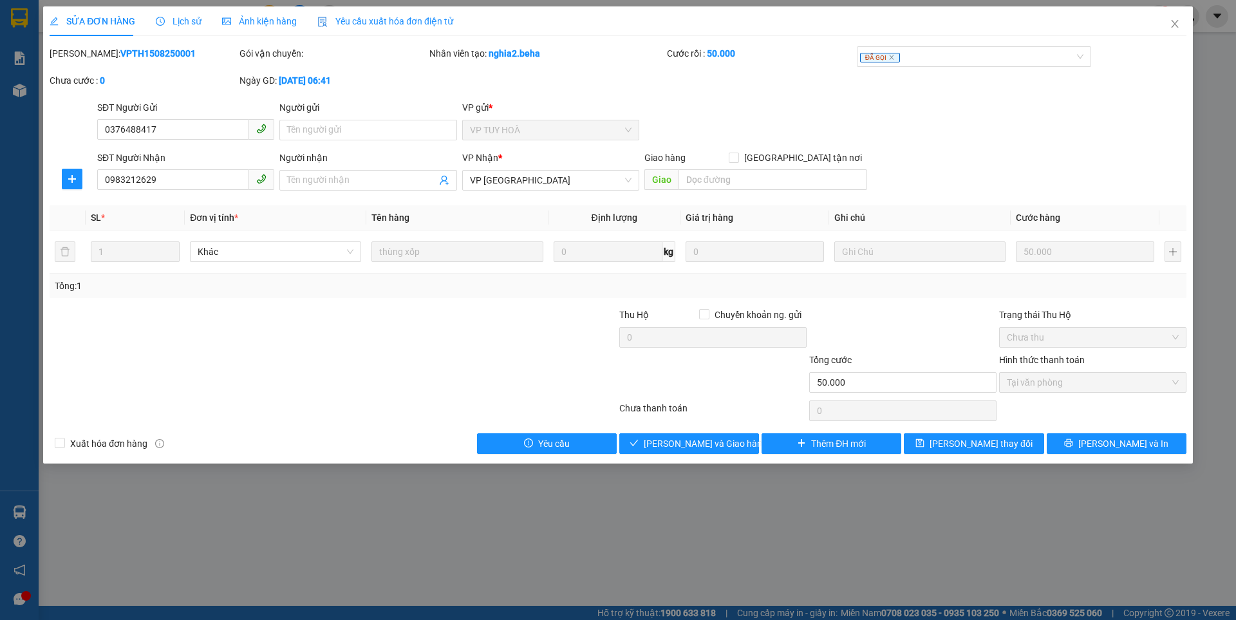
click at [263, 24] on span "Ảnh kiện hàng" at bounding box center [259, 21] width 75 height 10
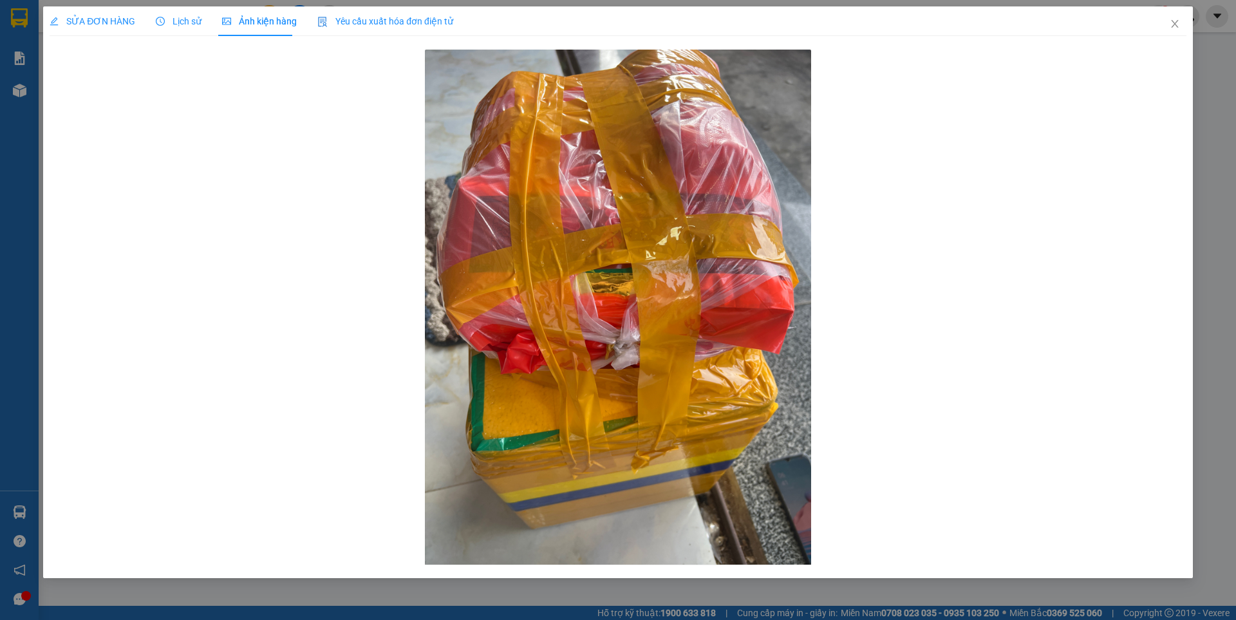
click at [93, 26] on span "SỬA ĐƠN HÀNG" at bounding box center [93, 21] width 86 height 10
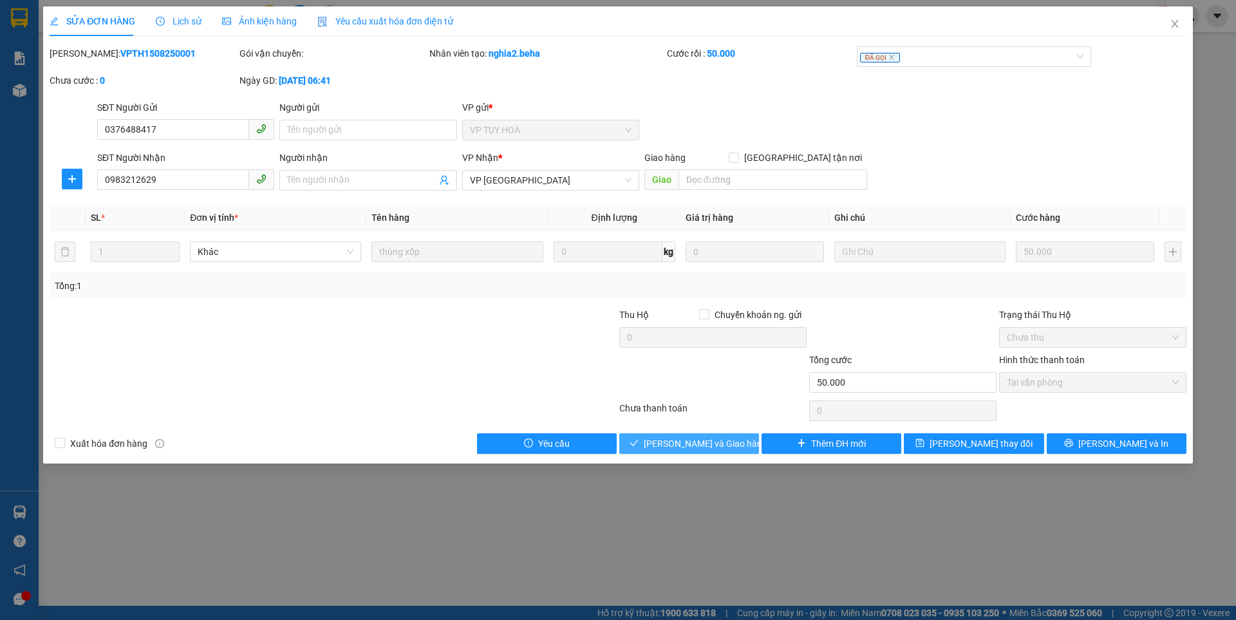
click at [712, 437] on span "[PERSON_NAME] và Giao hàng" at bounding box center [706, 444] width 124 height 14
click at [1176, 23] on icon "close" at bounding box center [1174, 24] width 7 height 8
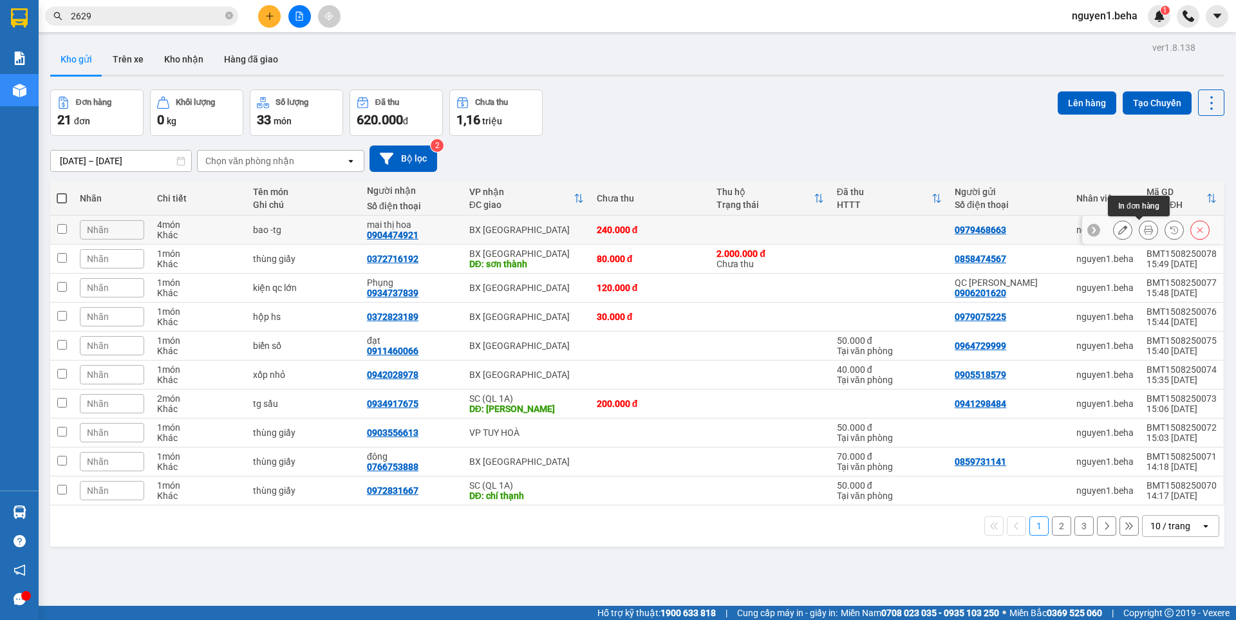
click at [1144, 231] on icon at bounding box center [1148, 229] width 9 height 9
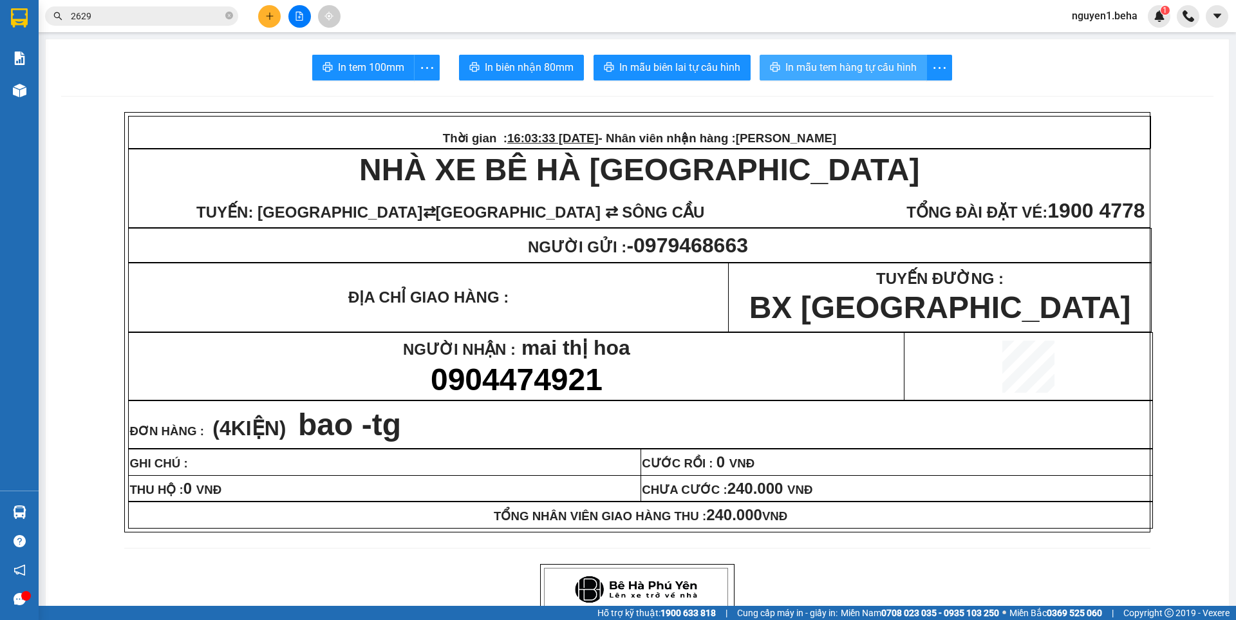
click at [862, 70] on span "In mẫu tem hàng tự cấu hình" at bounding box center [851, 67] width 131 height 16
click at [272, 18] on icon "plus" at bounding box center [269, 16] width 9 height 9
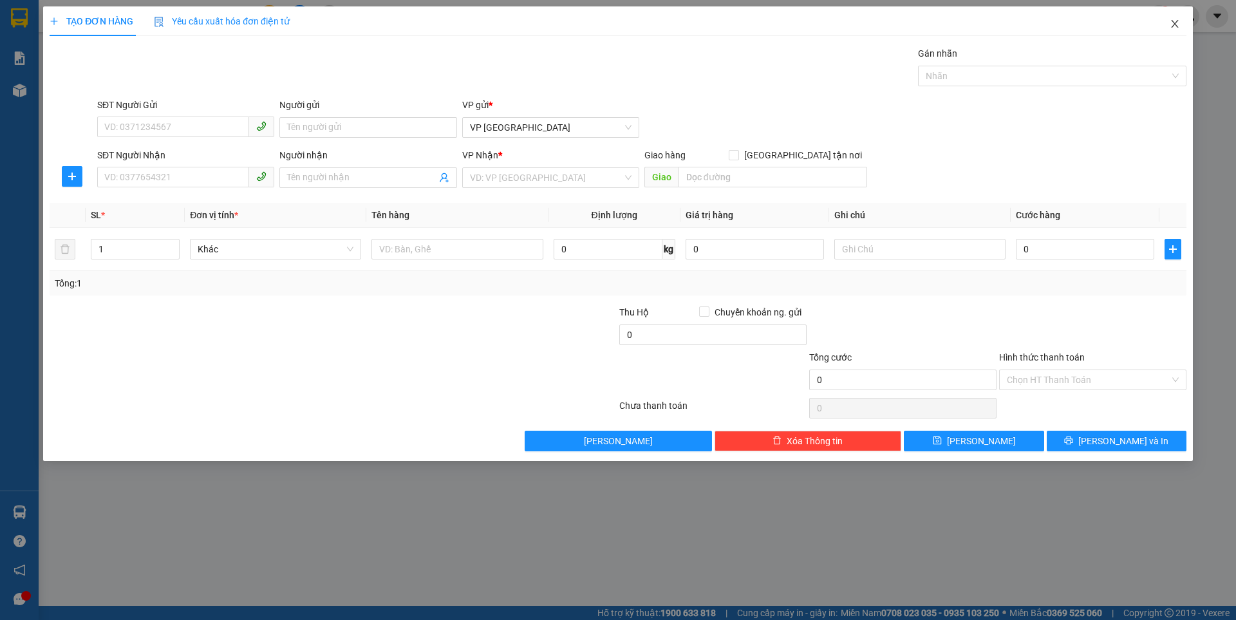
click at [1175, 25] on icon "close" at bounding box center [1174, 24] width 7 height 8
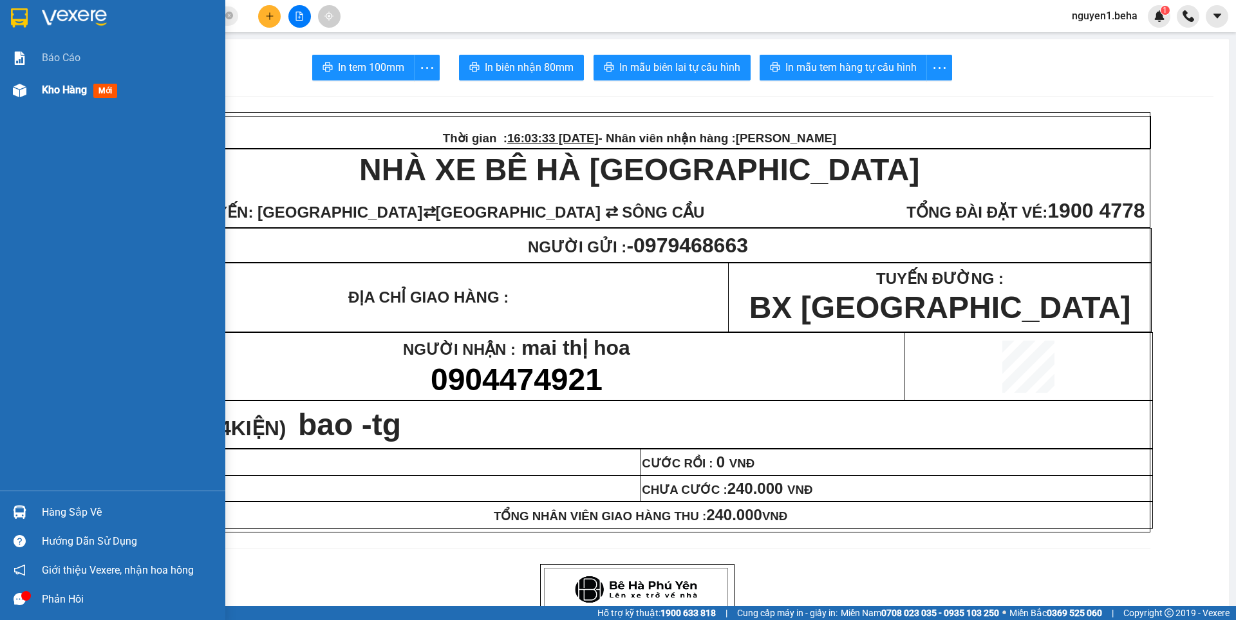
click at [34, 88] on div "Kho hàng mới" at bounding box center [112, 90] width 225 height 32
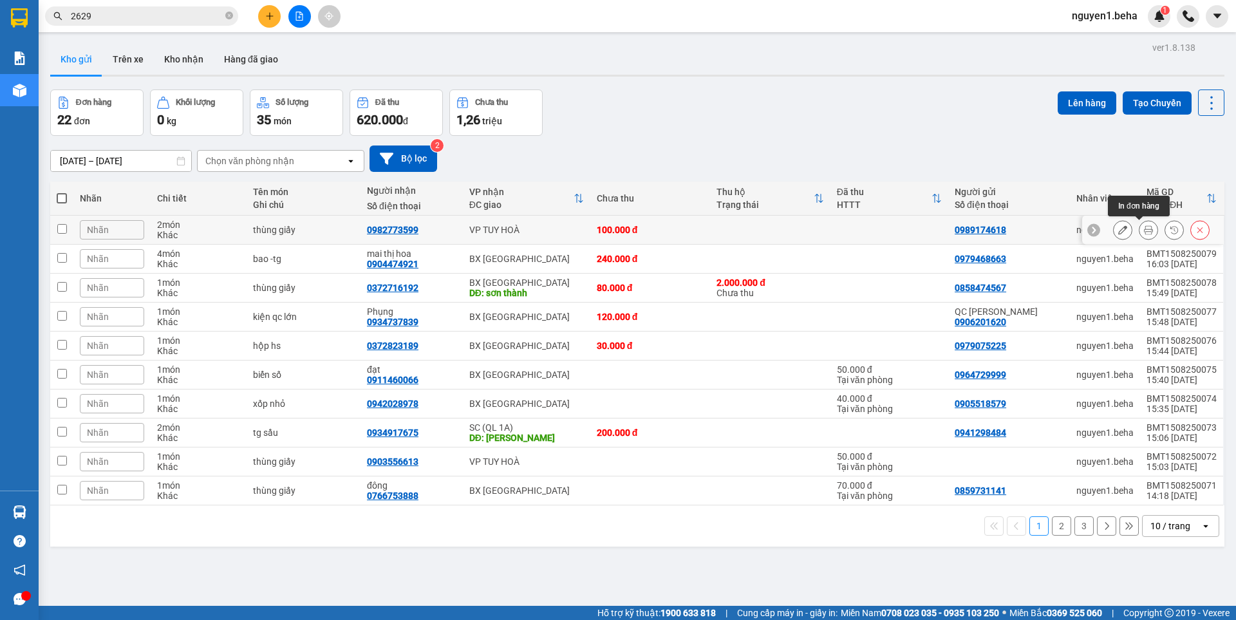
click at [1144, 229] on icon at bounding box center [1148, 229] width 9 height 9
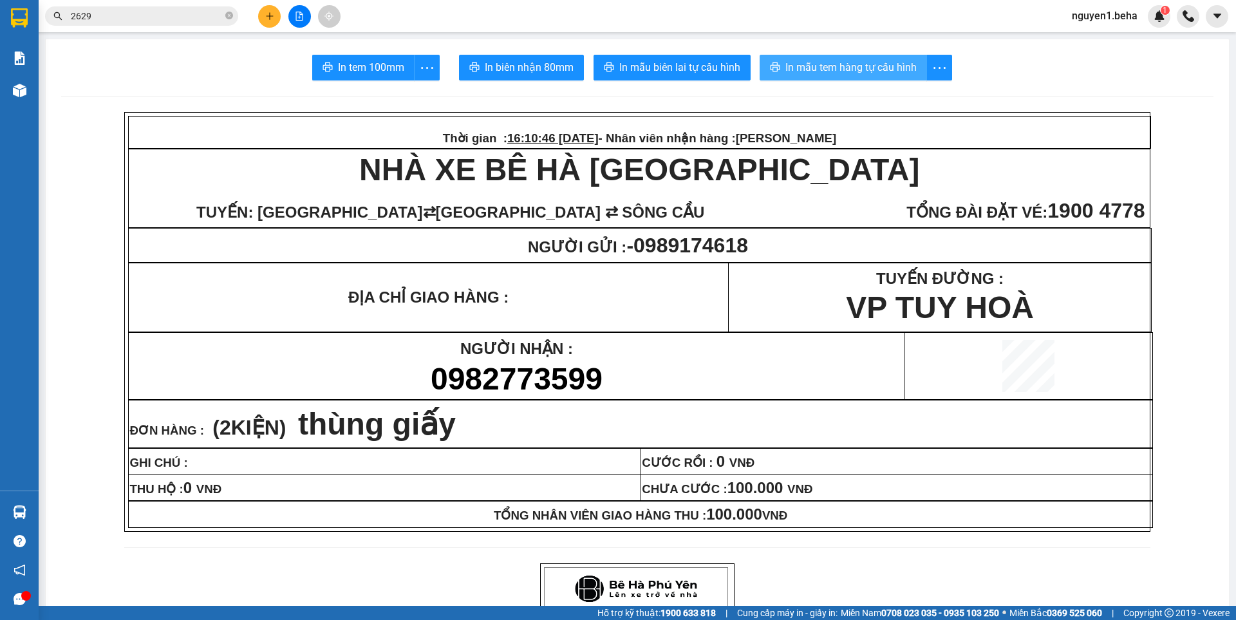
click at [870, 66] on span "In mẫu tem hàng tự cấu hình" at bounding box center [851, 67] width 131 height 16
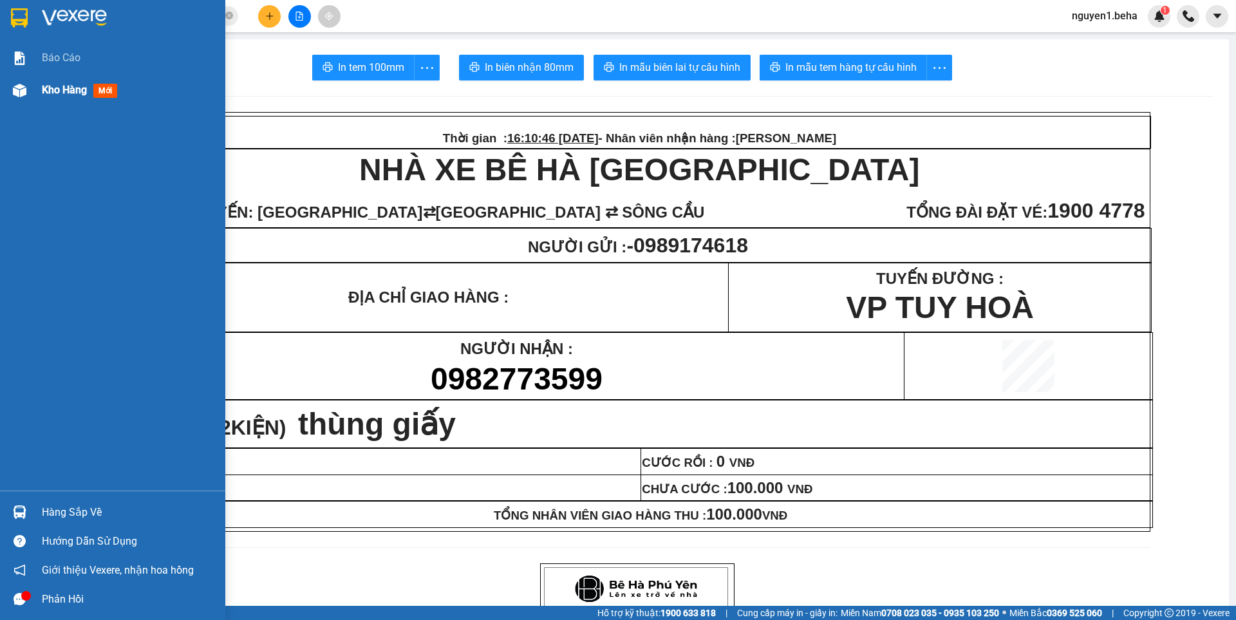
click at [21, 91] on img at bounding box center [20, 91] width 14 height 14
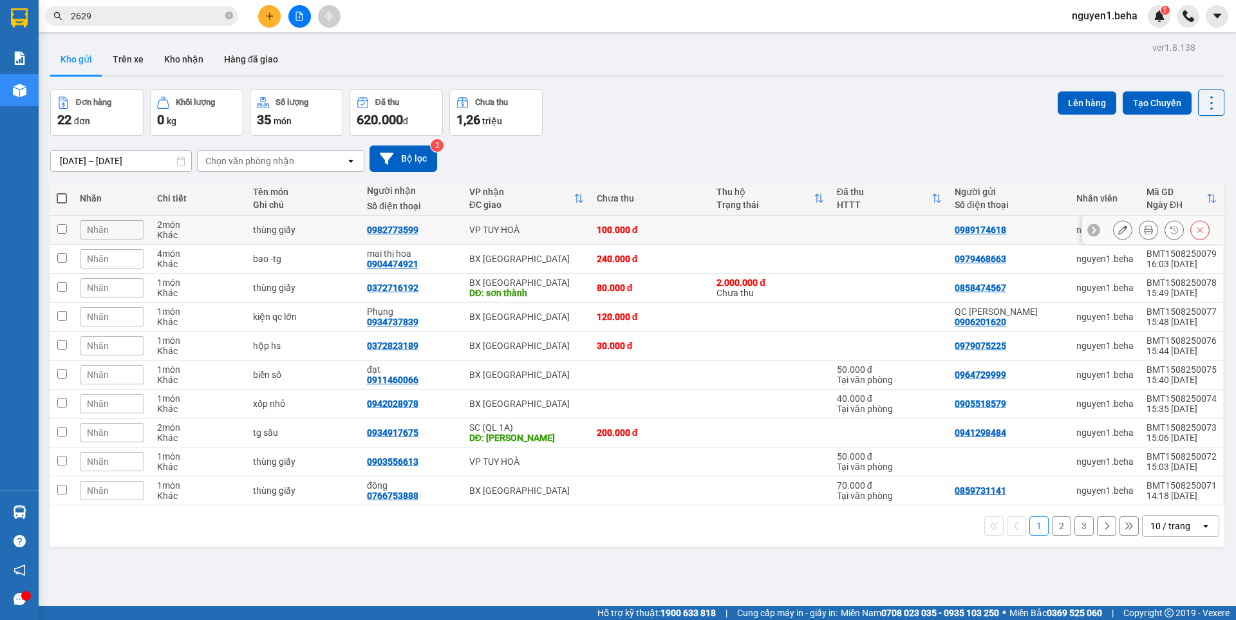
click at [1140, 230] on button at bounding box center [1149, 230] width 18 height 23
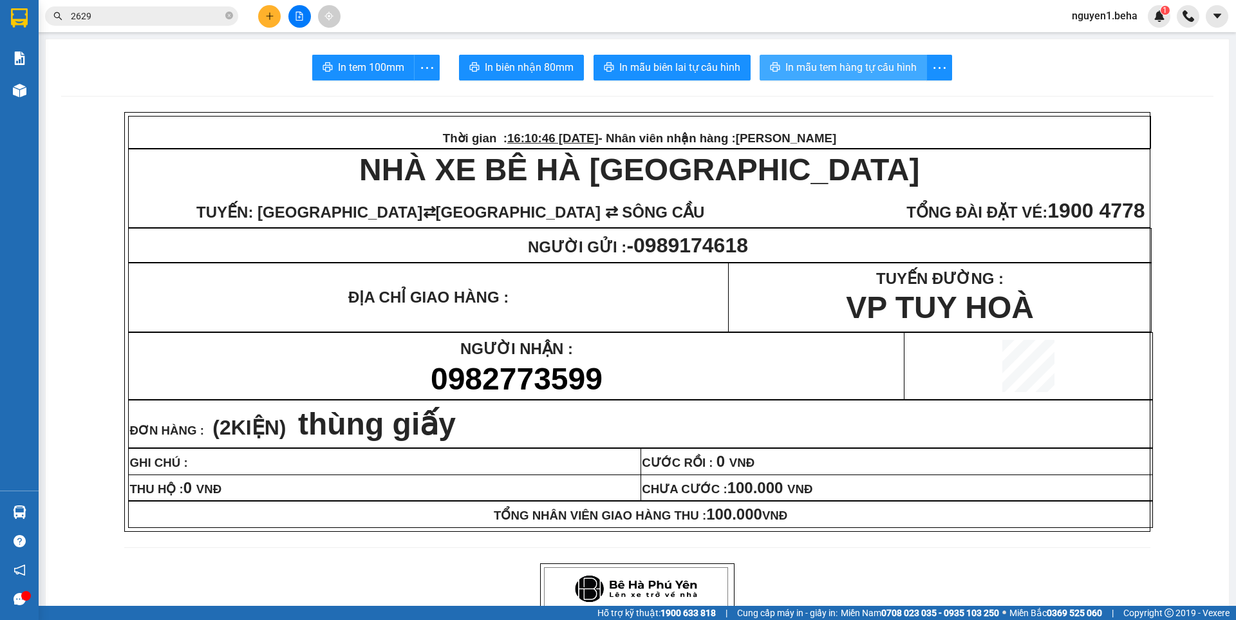
click at [815, 73] on span "In mẫu tem hàng tự cấu hình" at bounding box center [851, 67] width 131 height 16
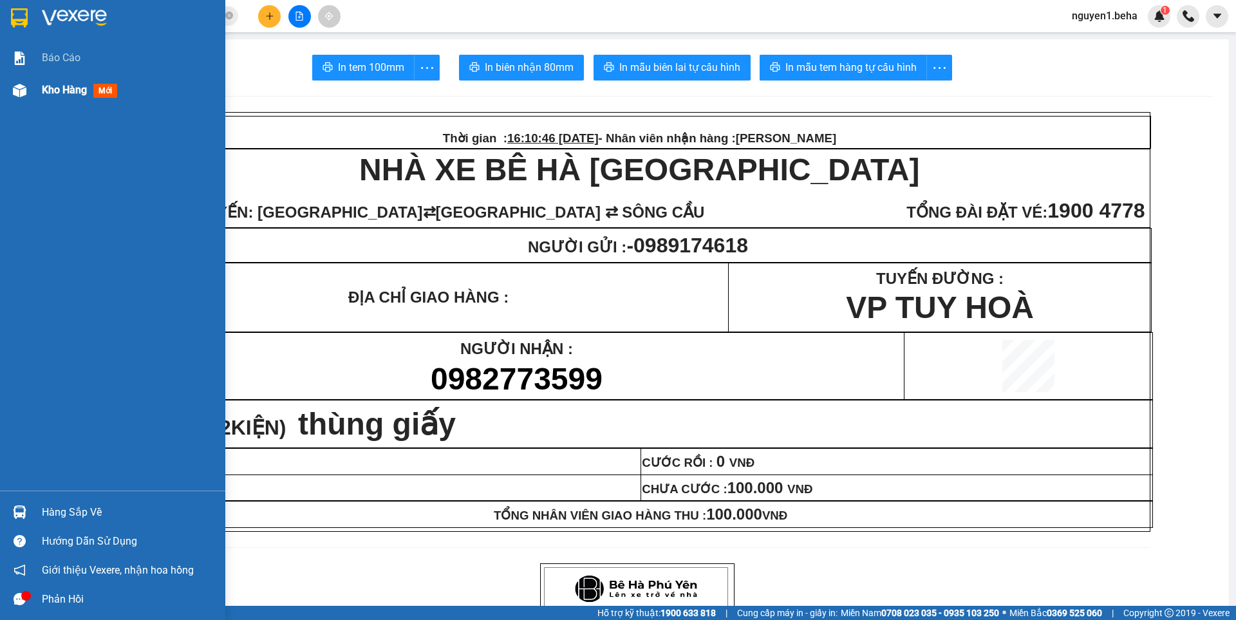
click at [29, 87] on div at bounding box center [19, 90] width 23 height 23
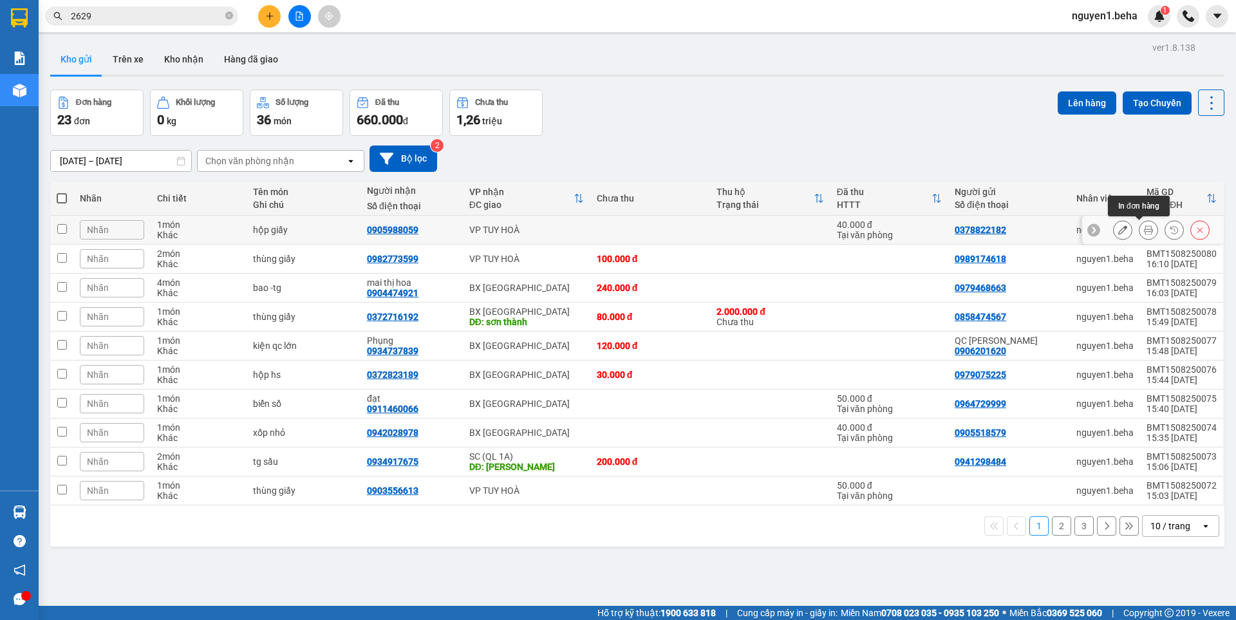
click at [1140, 232] on button at bounding box center [1149, 230] width 18 height 23
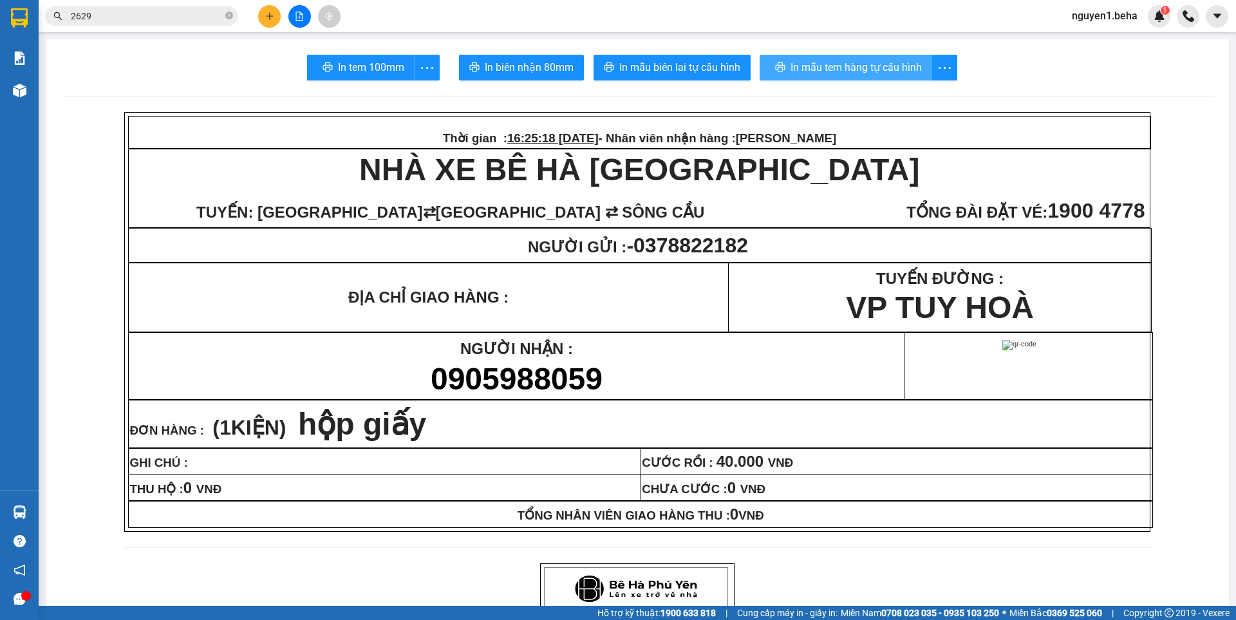
click at [801, 64] on span "In mẫu tem hàng tự cấu hình" at bounding box center [856, 67] width 131 height 16
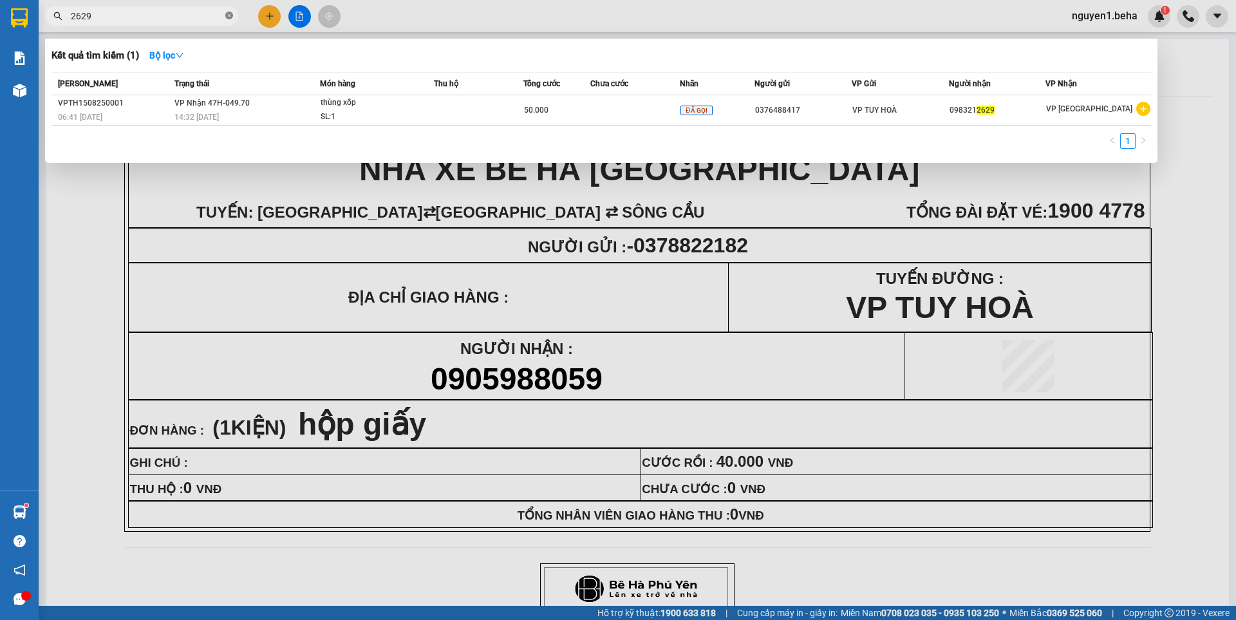
click at [230, 14] on icon "close-circle" at bounding box center [229, 16] width 8 height 8
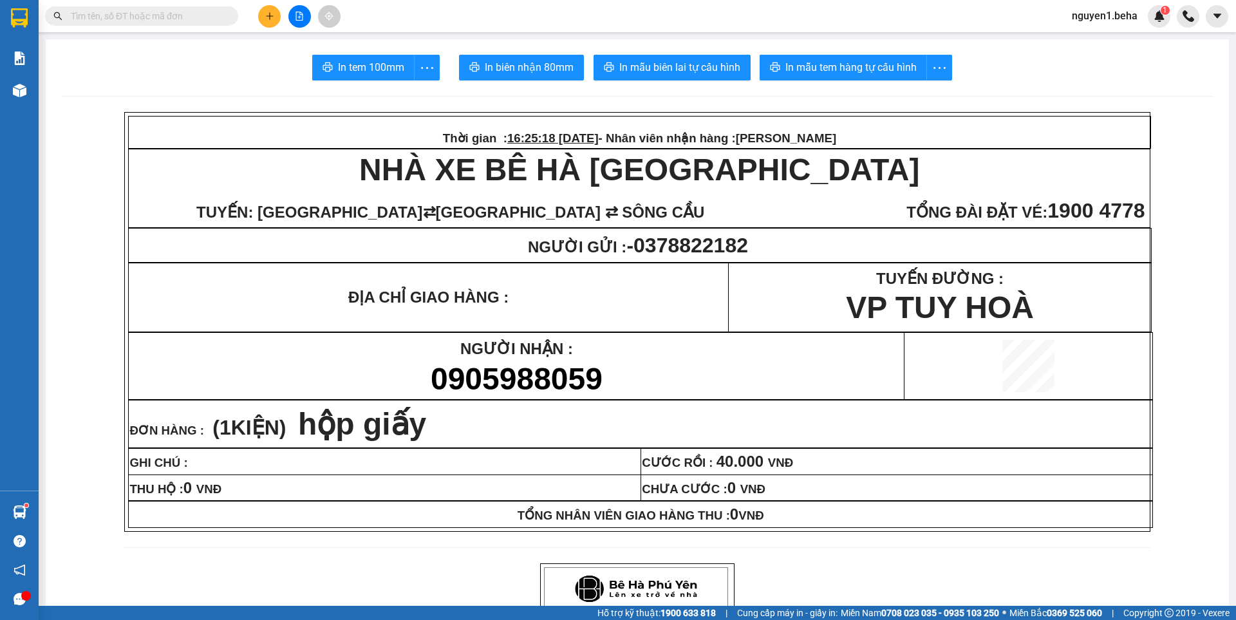
paste input "0984681146"
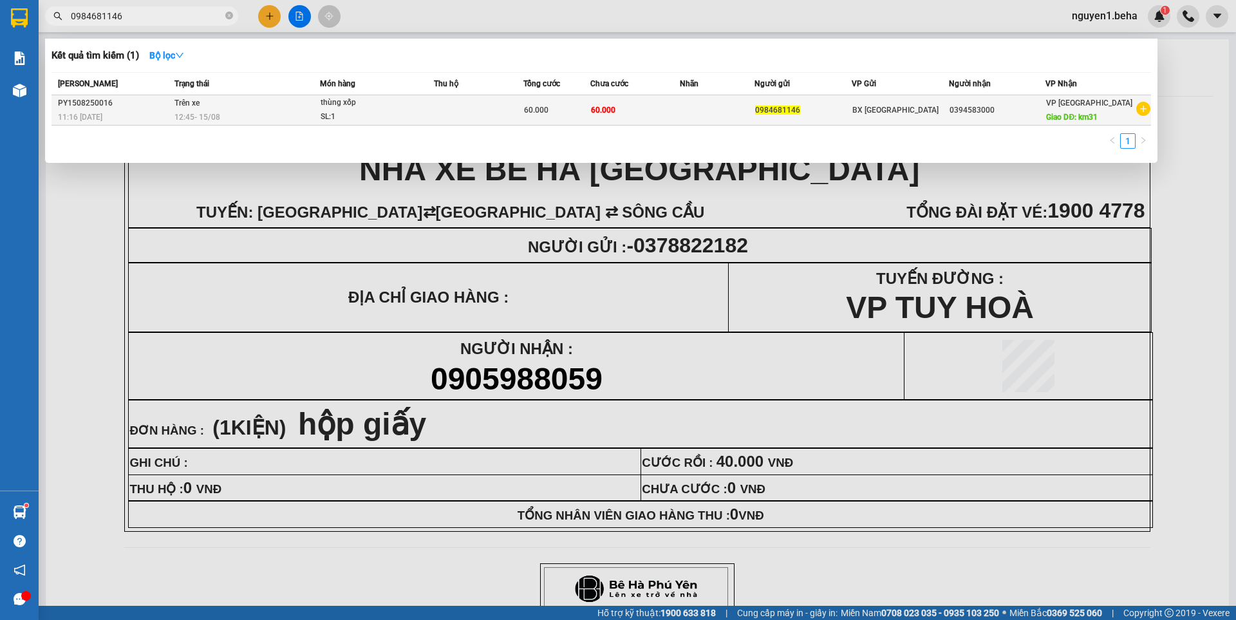
type input "0984681146"
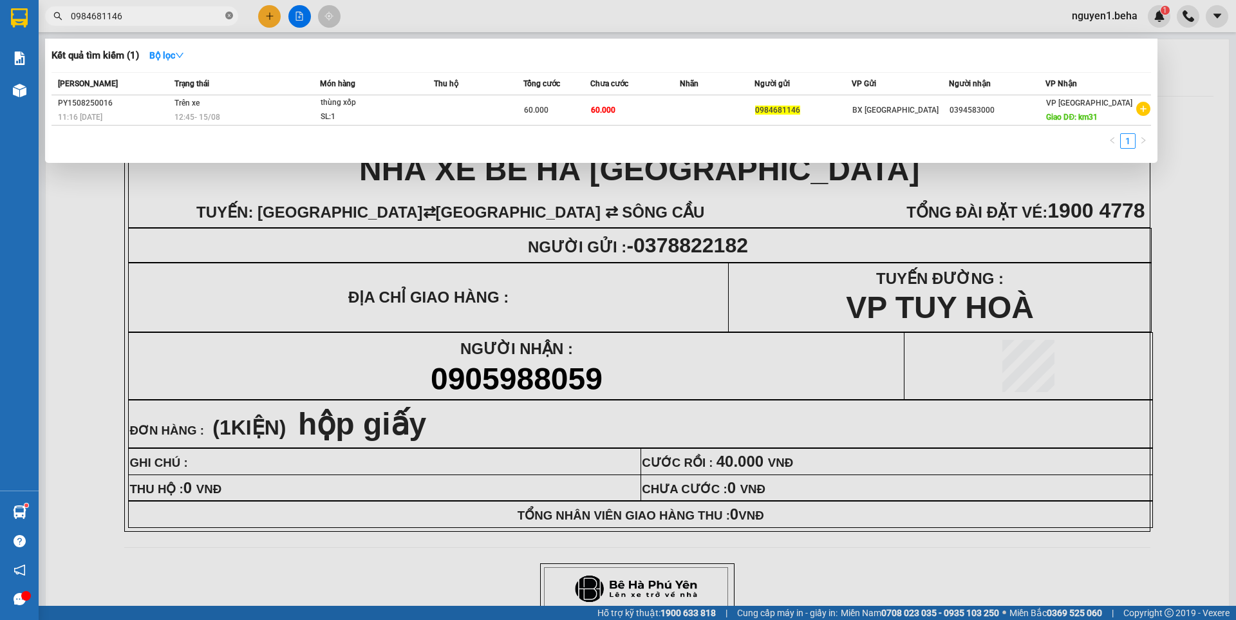
click at [229, 18] on icon "close-circle" at bounding box center [229, 16] width 8 height 8
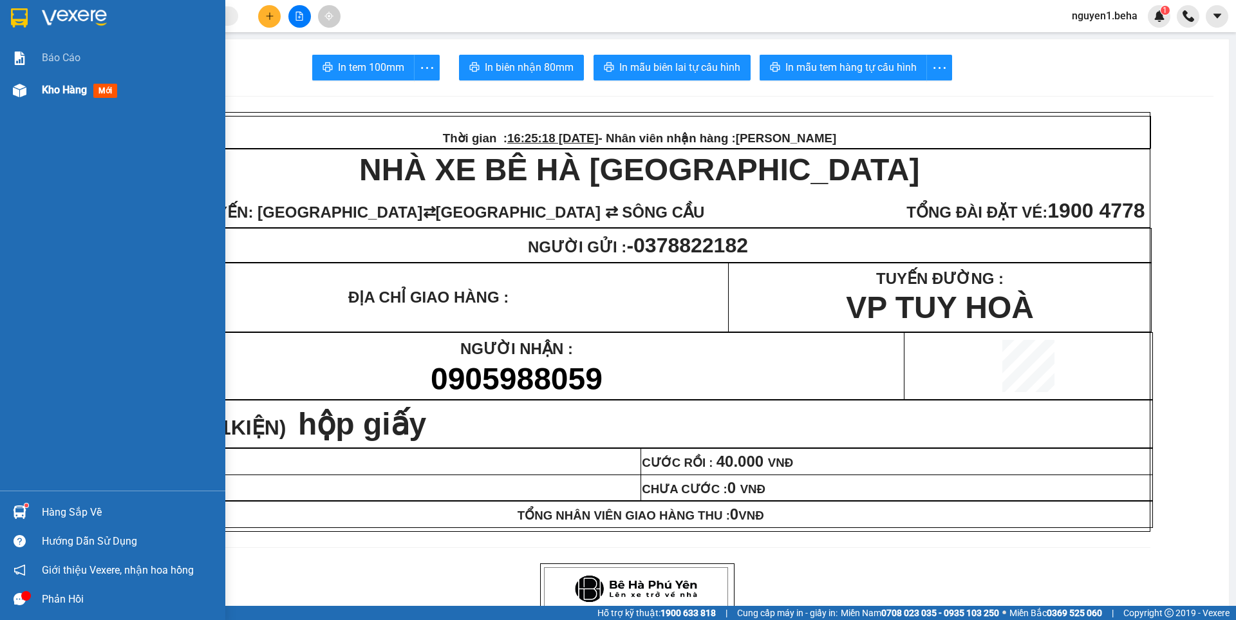
click at [26, 91] on img at bounding box center [20, 91] width 14 height 14
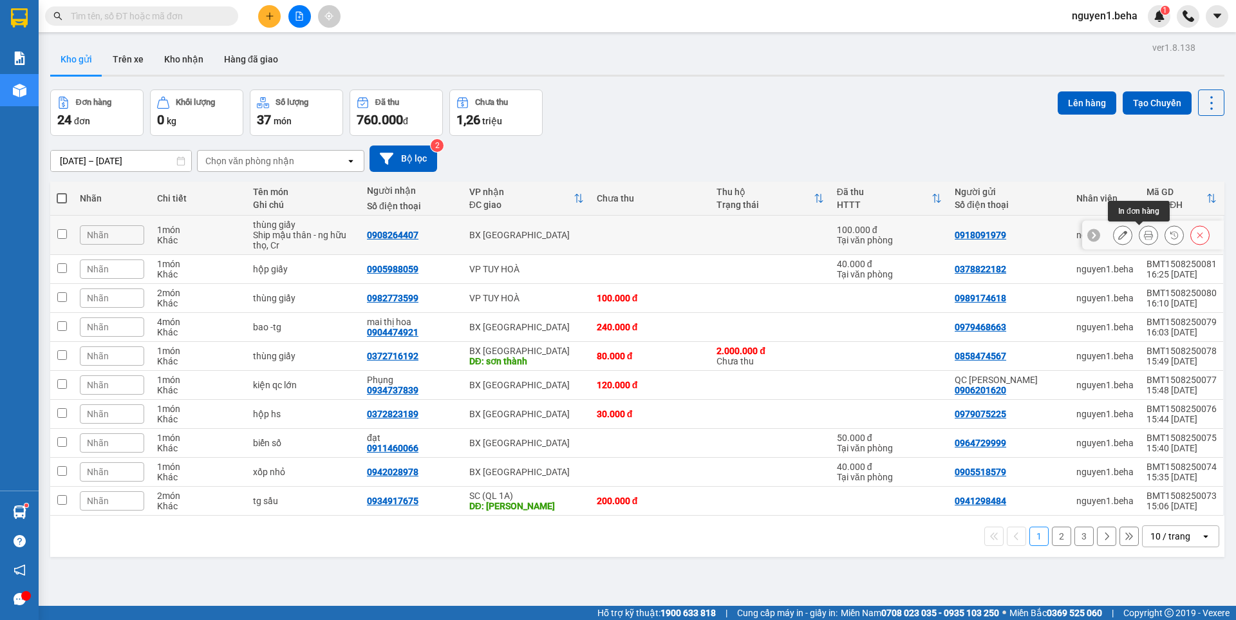
click at [1144, 235] on icon at bounding box center [1148, 235] width 9 height 9
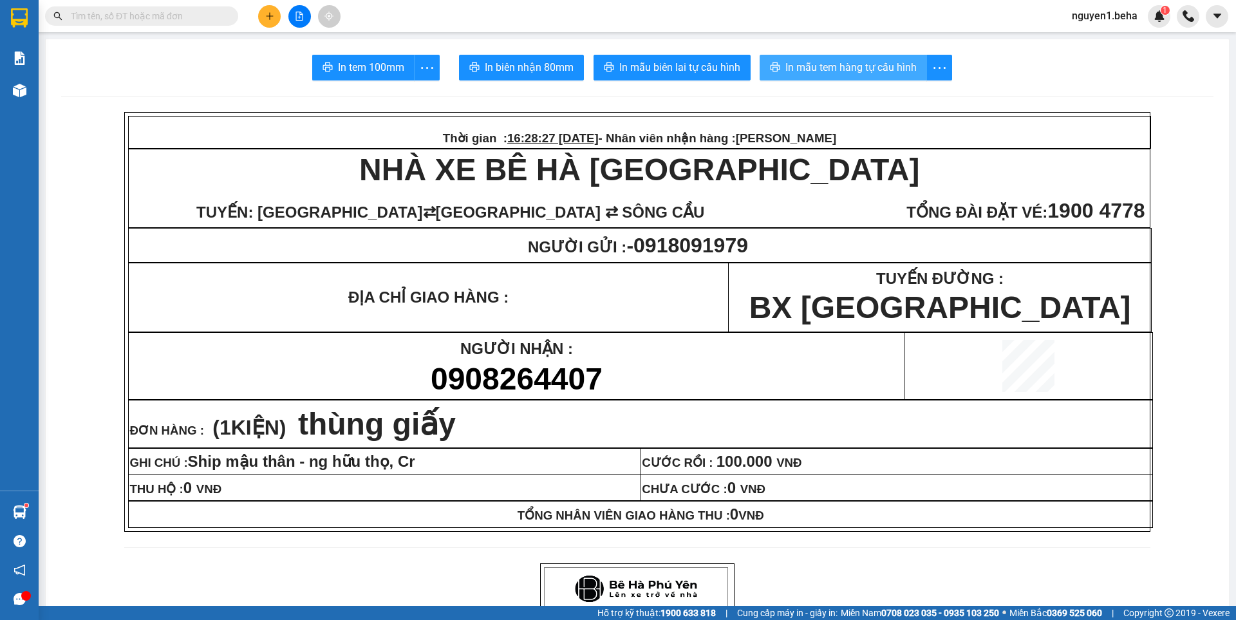
click at [851, 64] on span "In mẫu tem hàng tự cấu hình" at bounding box center [851, 67] width 131 height 16
click at [849, 68] on span "In mẫu tem hàng tự cấu hình" at bounding box center [851, 67] width 131 height 16
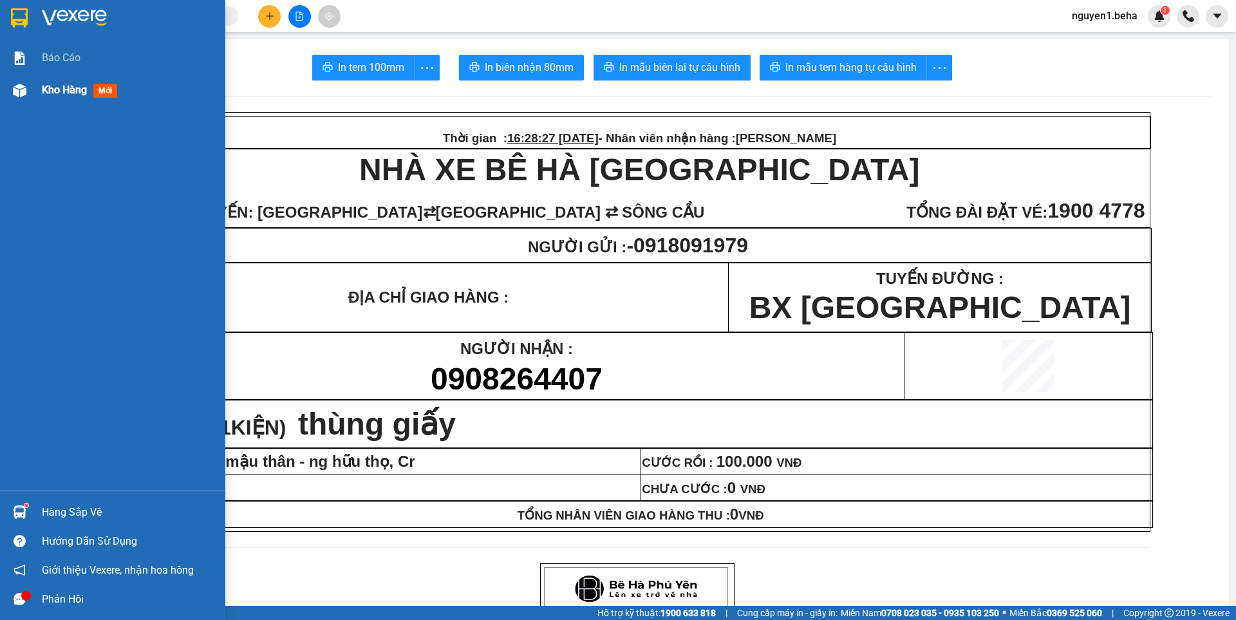
click at [30, 89] on div at bounding box center [19, 90] width 23 height 23
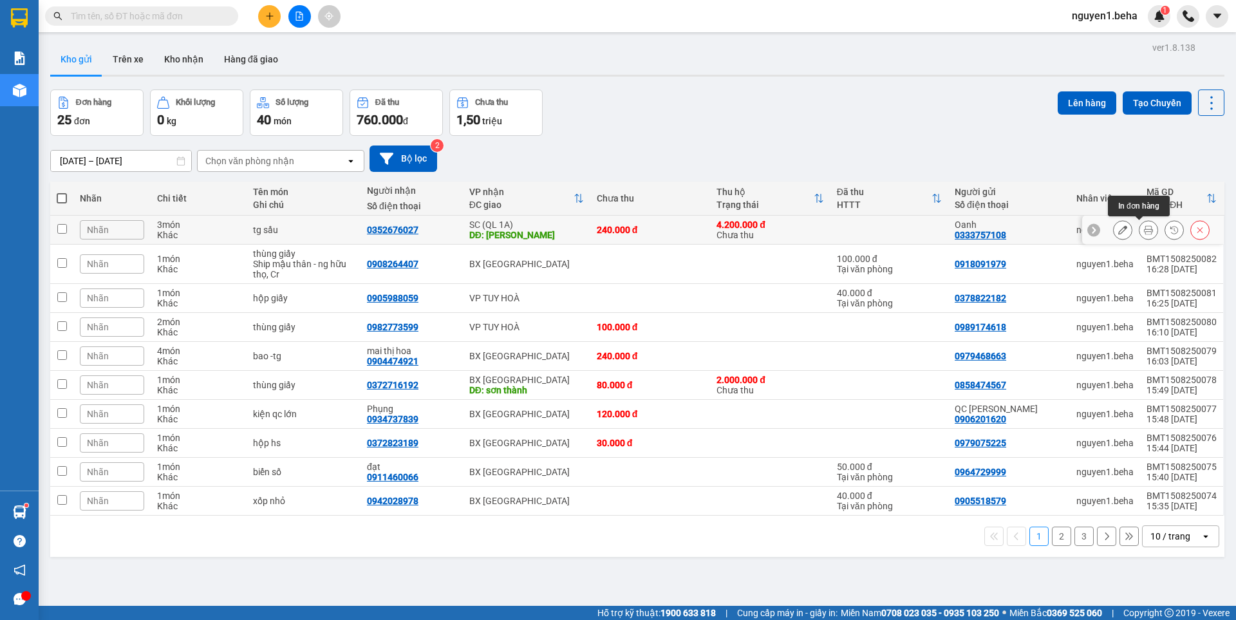
click at [1145, 231] on button at bounding box center [1149, 230] width 18 height 23
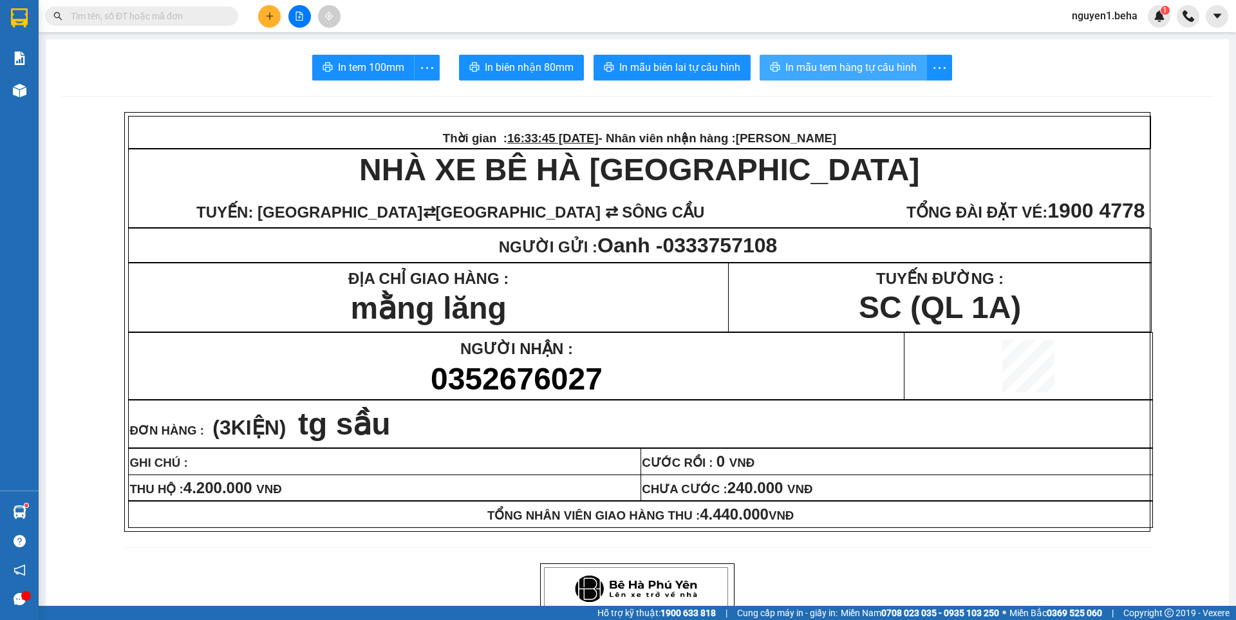
click at [793, 62] on span "In mẫu tem hàng tự cấu hình" at bounding box center [851, 67] width 131 height 16
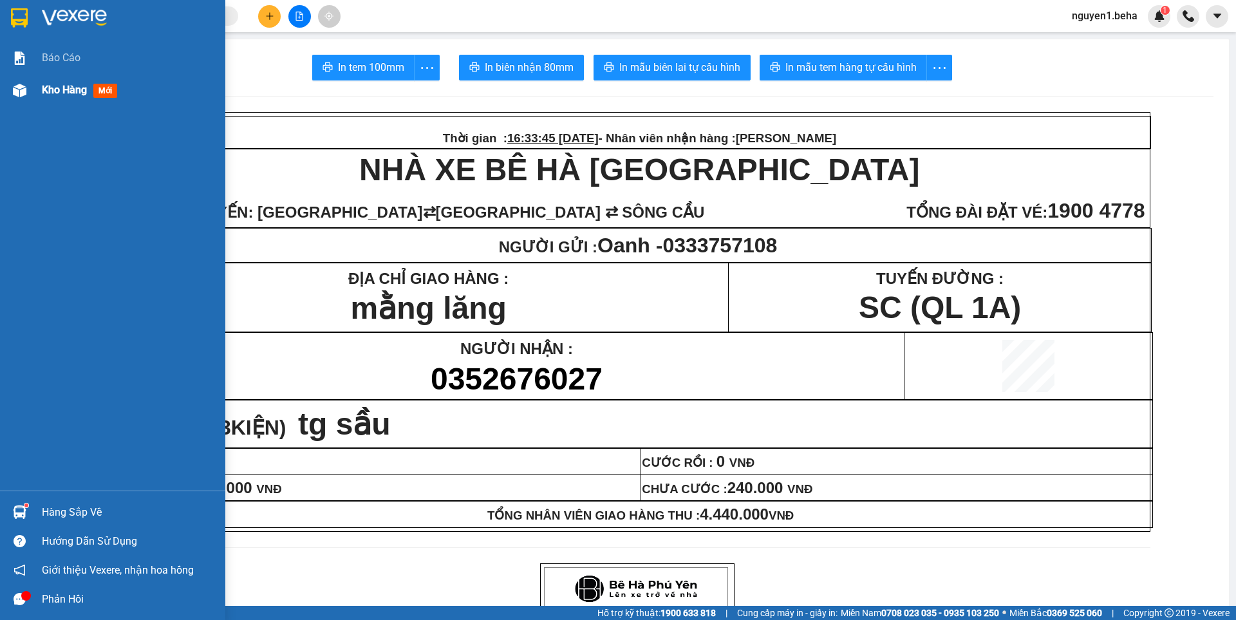
click at [26, 95] on img at bounding box center [20, 91] width 14 height 14
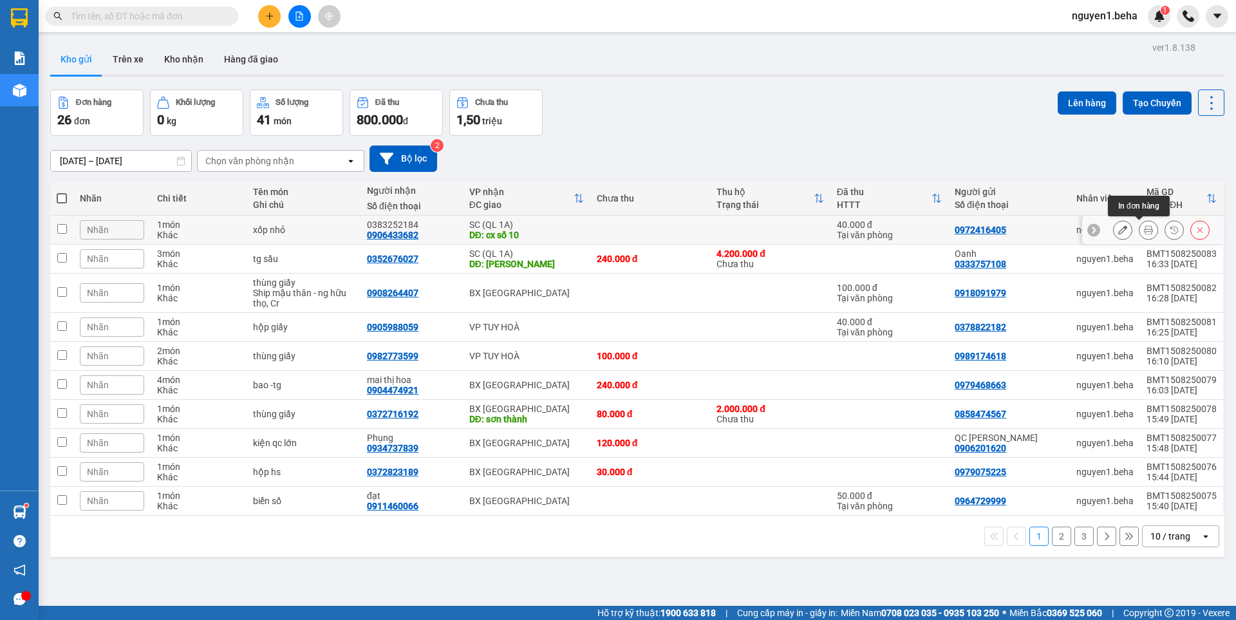
click at [1140, 229] on button at bounding box center [1149, 230] width 18 height 23
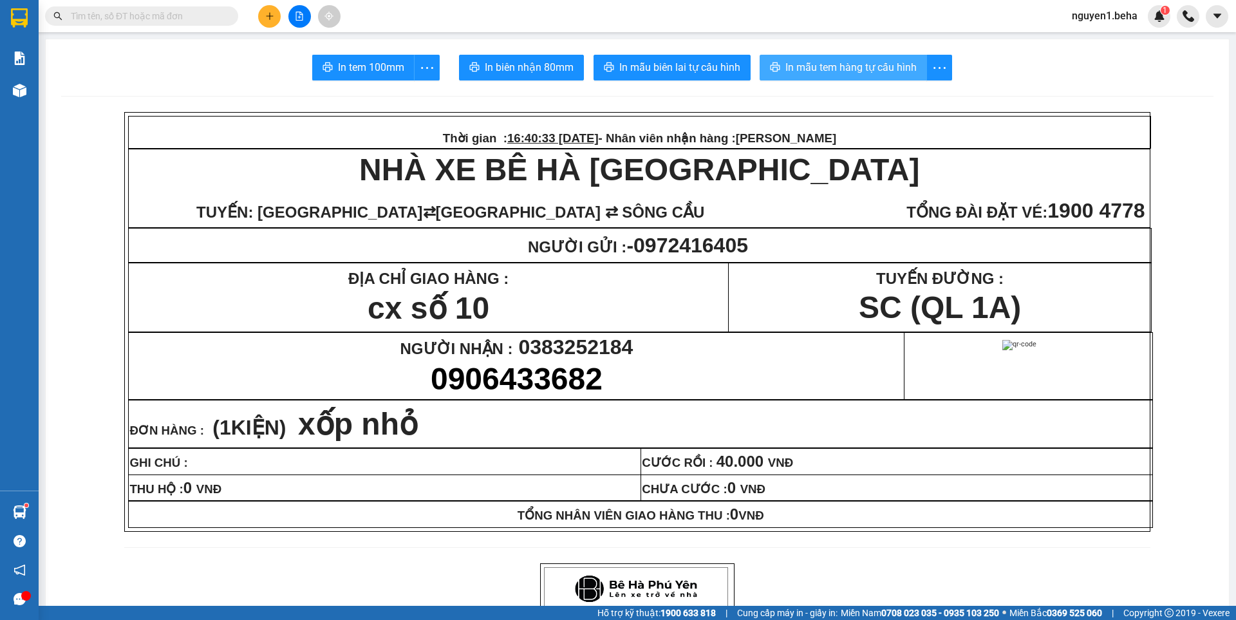
click at [868, 68] on span "In mẫu tem hàng tự cấu hình" at bounding box center [851, 67] width 131 height 16
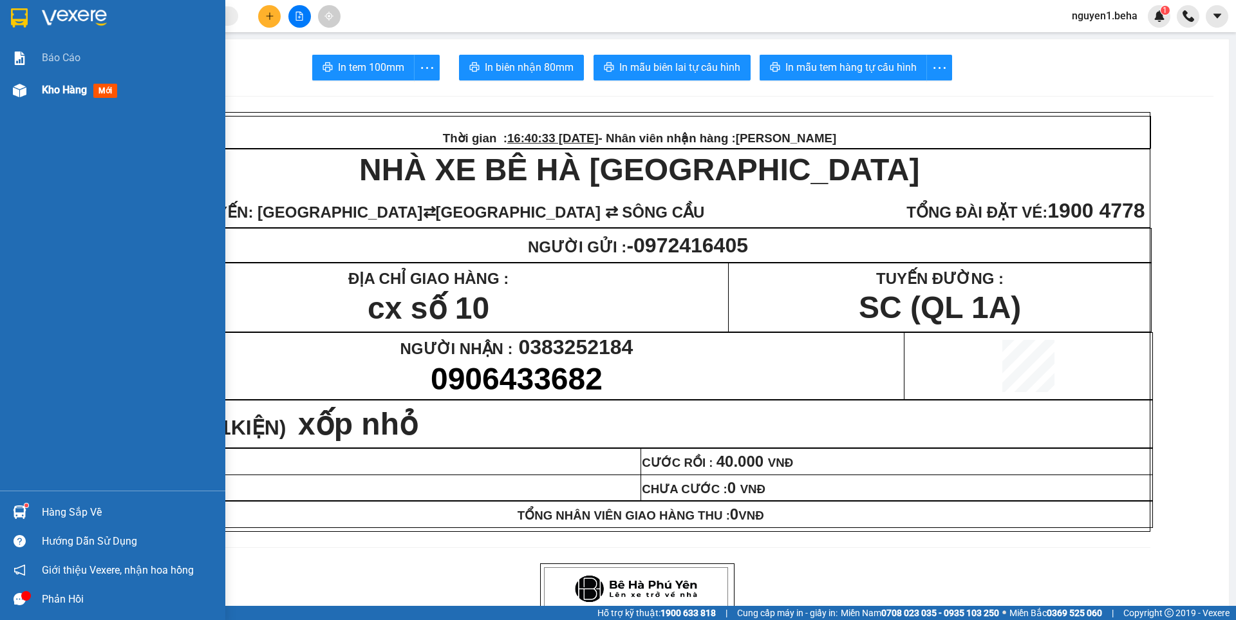
click at [19, 91] on img at bounding box center [20, 91] width 14 height 14
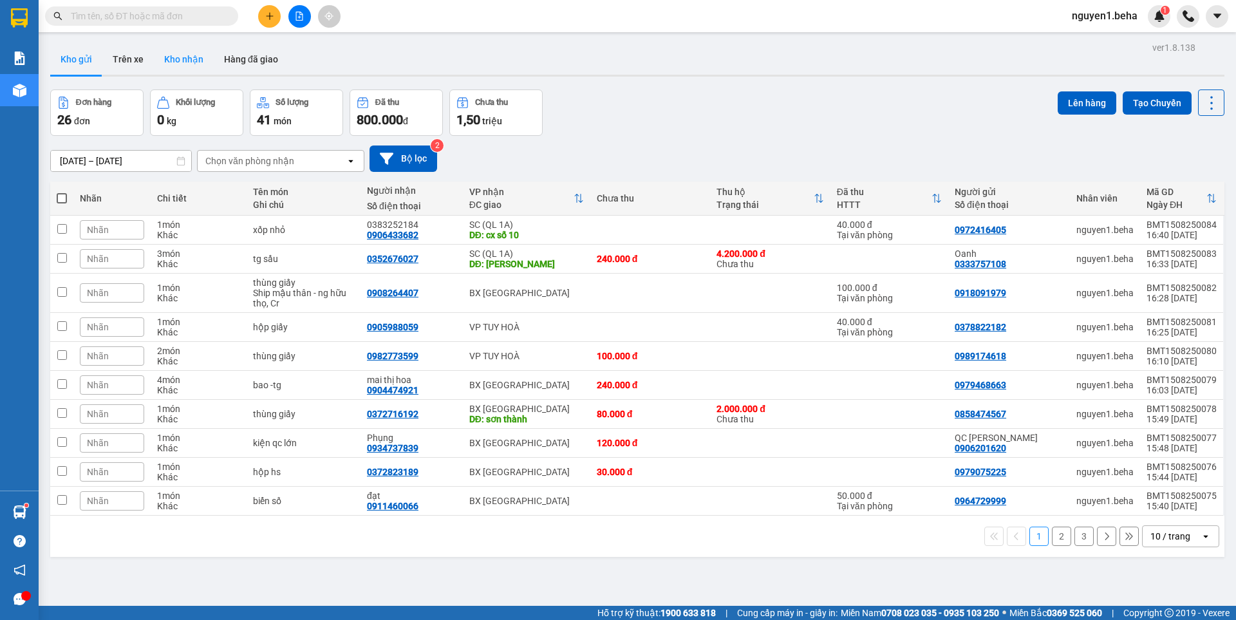
click at [189, 60] on button "Kho nhận" at bounding box center [184, 59] width 60 height 31
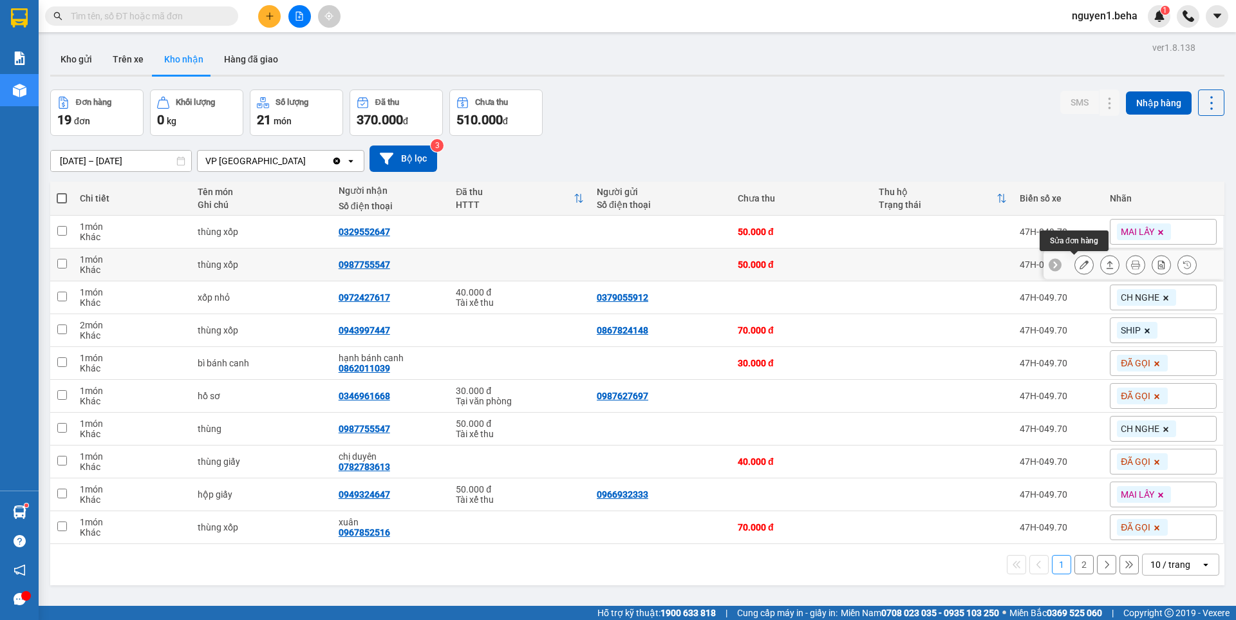
click at [1080, 264] on icon at bounding box center [1084, 264] width 9 height 9
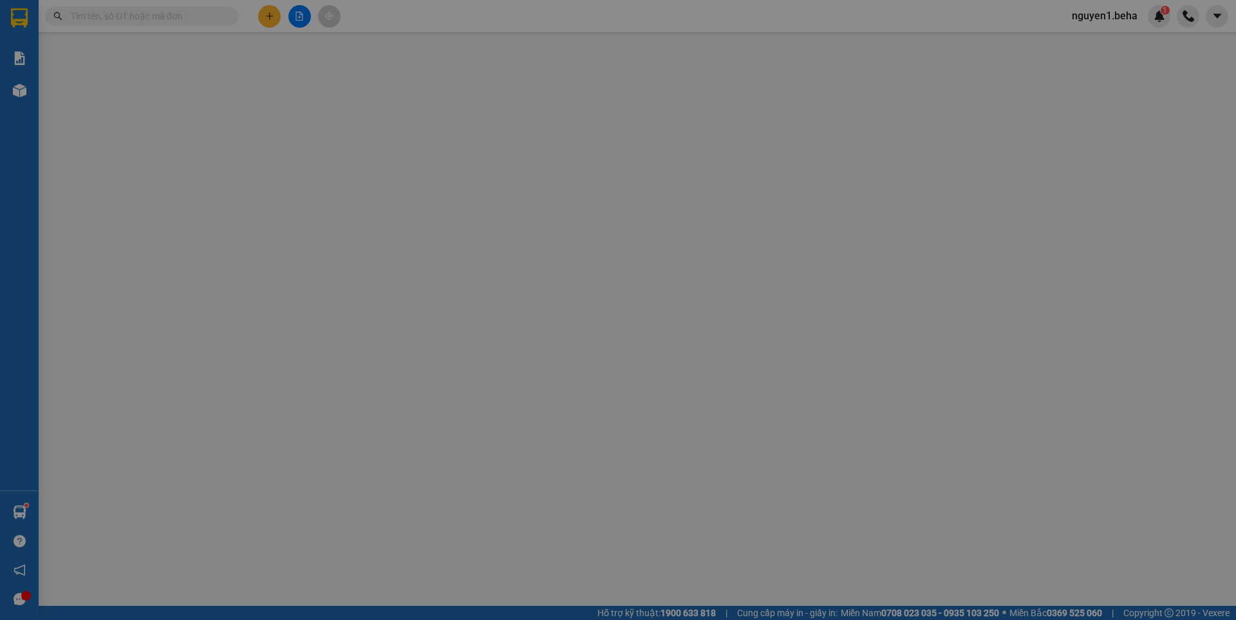
type input "0987755547"
type input "50.000"
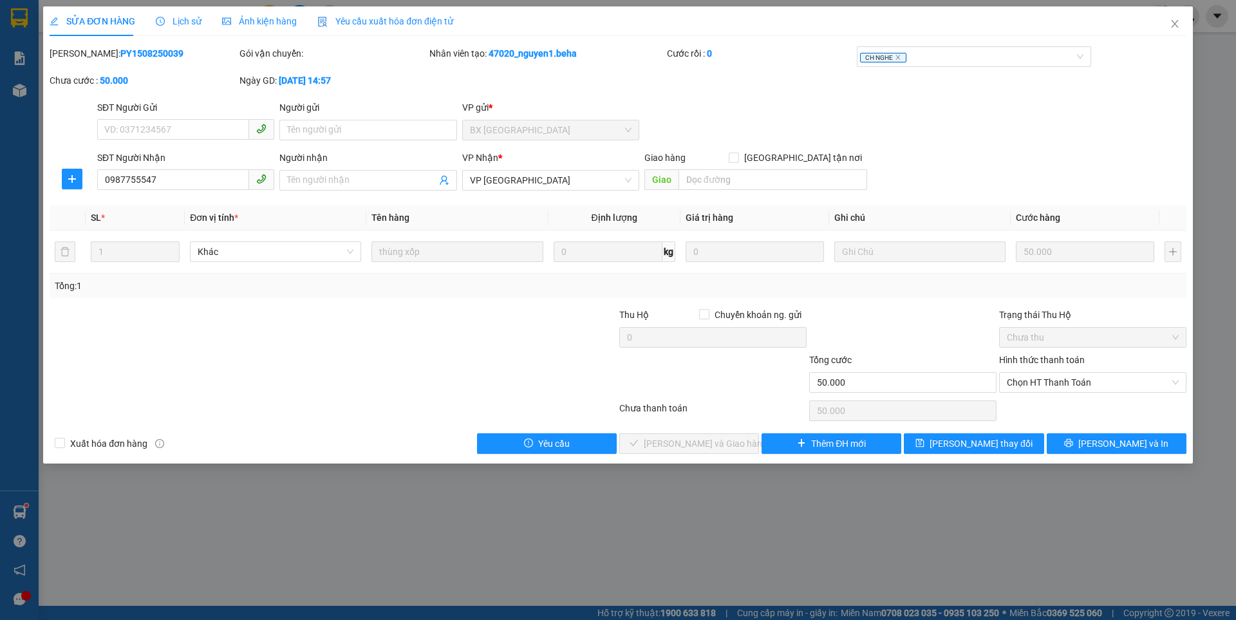
click at [252, 16] on span "Ảnh kiện hàng" at bounding box center [259, 21] width 75 height 10
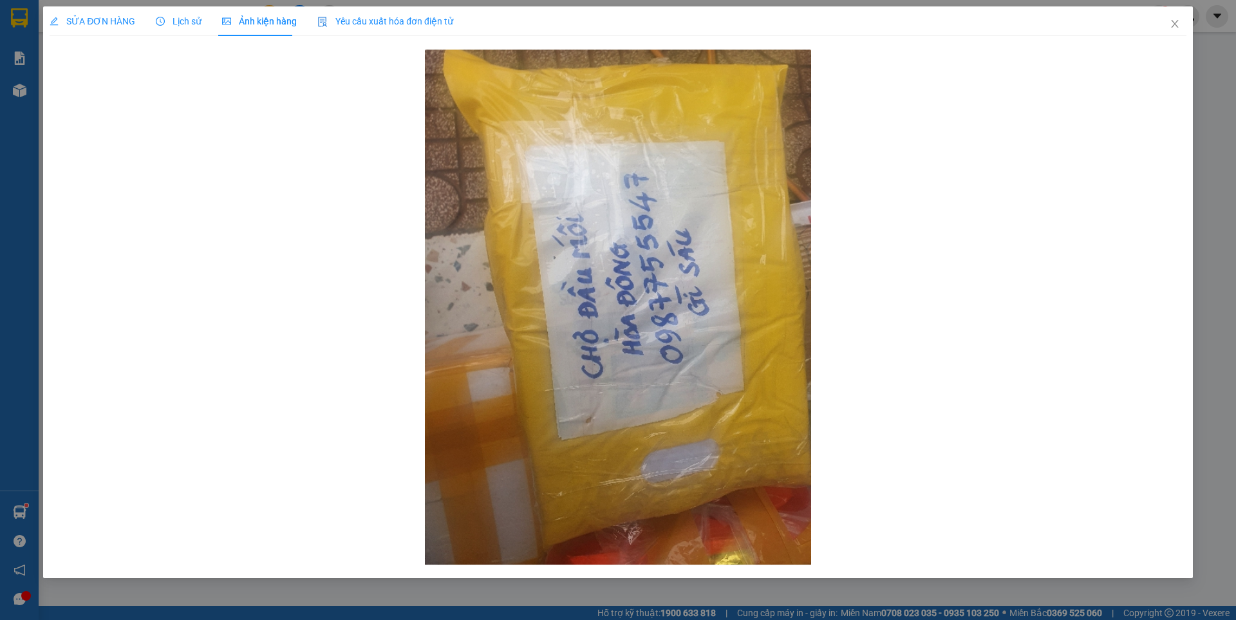
click at [110, 19] on span "SỬA ĐƠN HÀNG" at bounding box center [93, 21] width 86 height 10
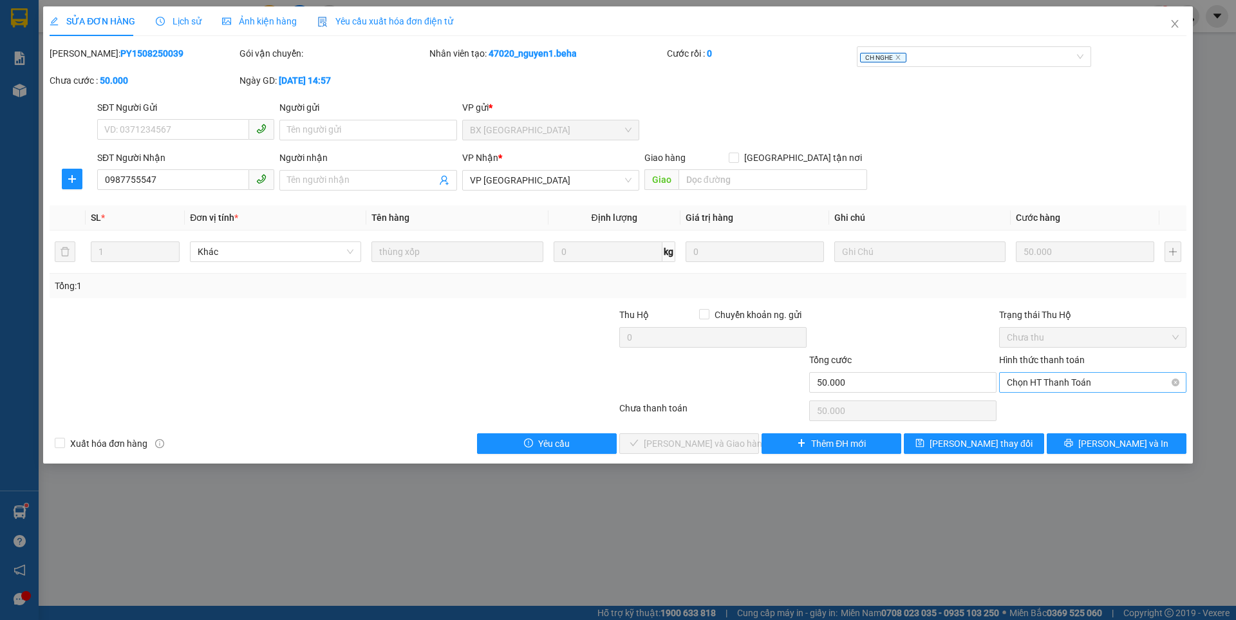
click at [1110, 379] on span "Chọn HT Thanh Toán" at bounding box center [1093, 382] width 172 height 19
click at [1047, 430] on div "Tài xế thu" at bounding box center [1093, 429] width 172 height 14
type input "0"
click at [730, 447] on span "[PERSON_NAME] và Giao hàng" at bounding box center [706, 444] width 124 height 14
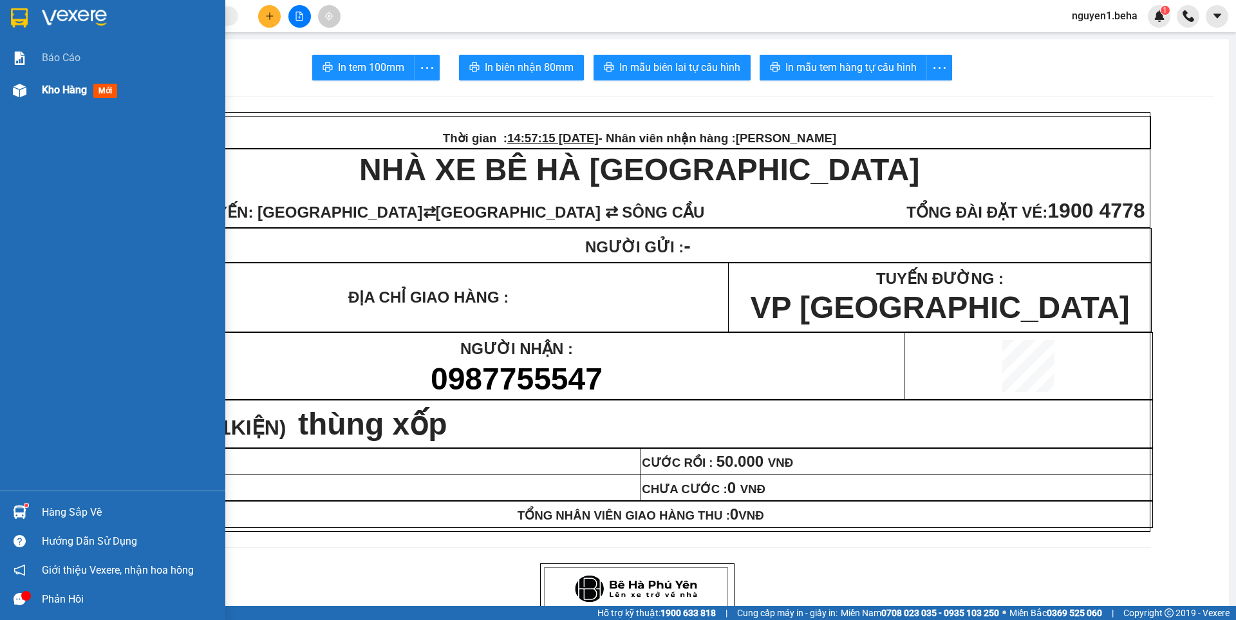
click at [28, 91] on div at bounding box center [19, 90] width 23 height 23
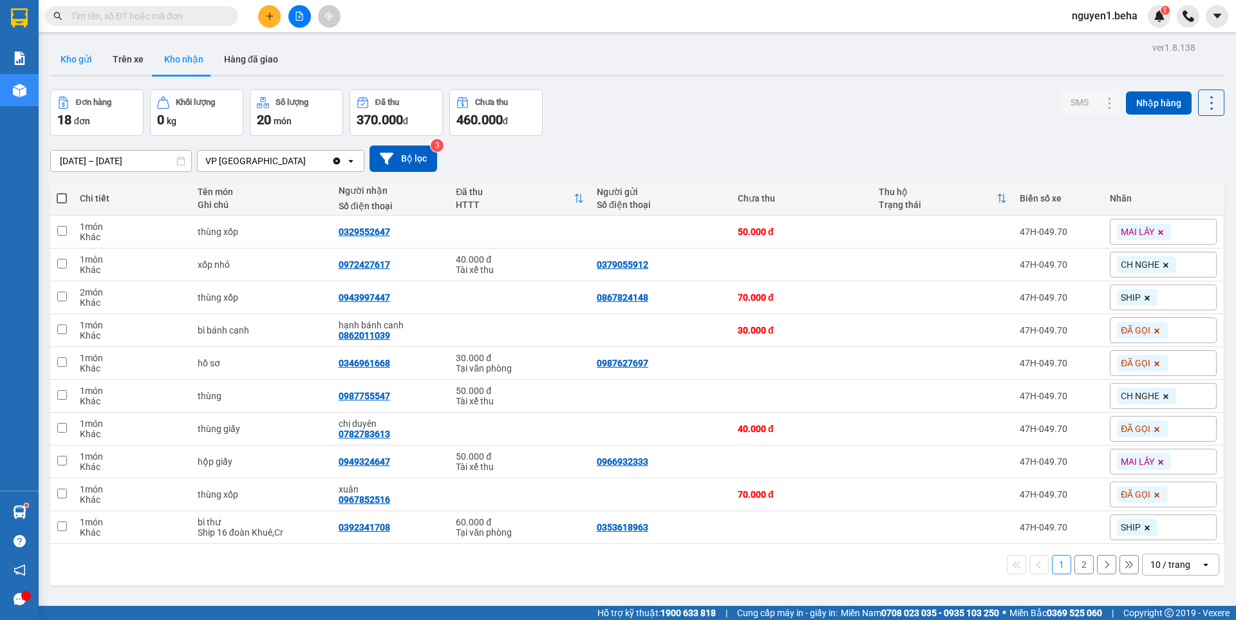
click at [68, 57] on button "Kho gửi" at bounding box center [76, 59] width 52 height 31
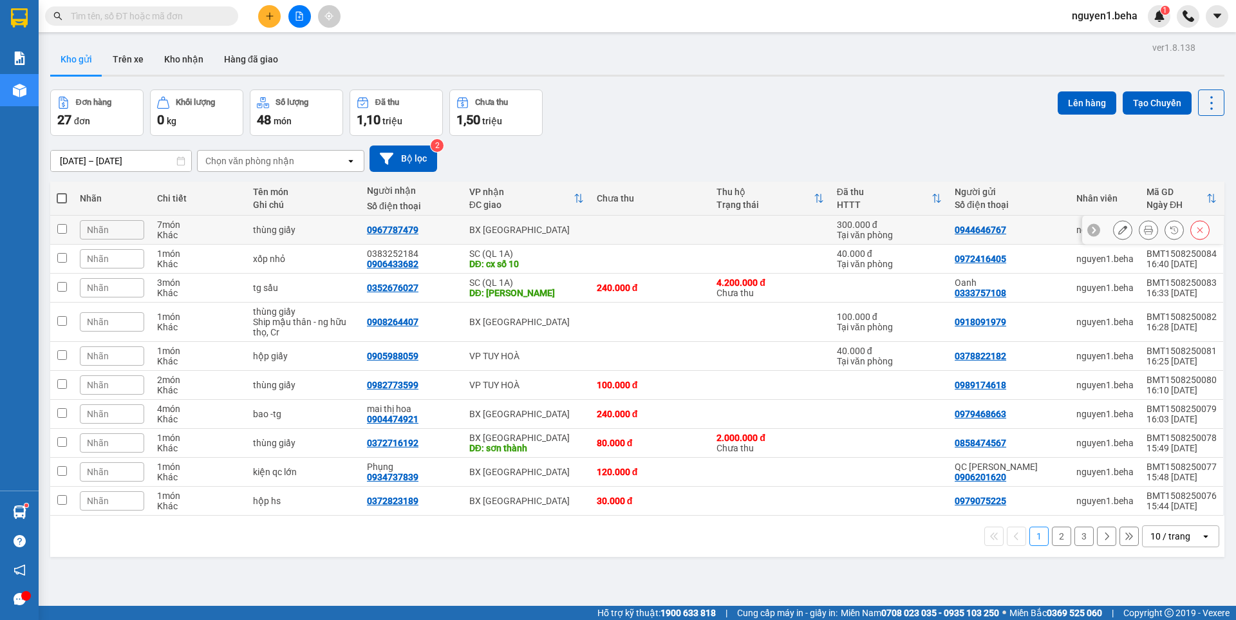
click at [1144, 229] on icon at bounding box center [1148, 229] width 9 height 9
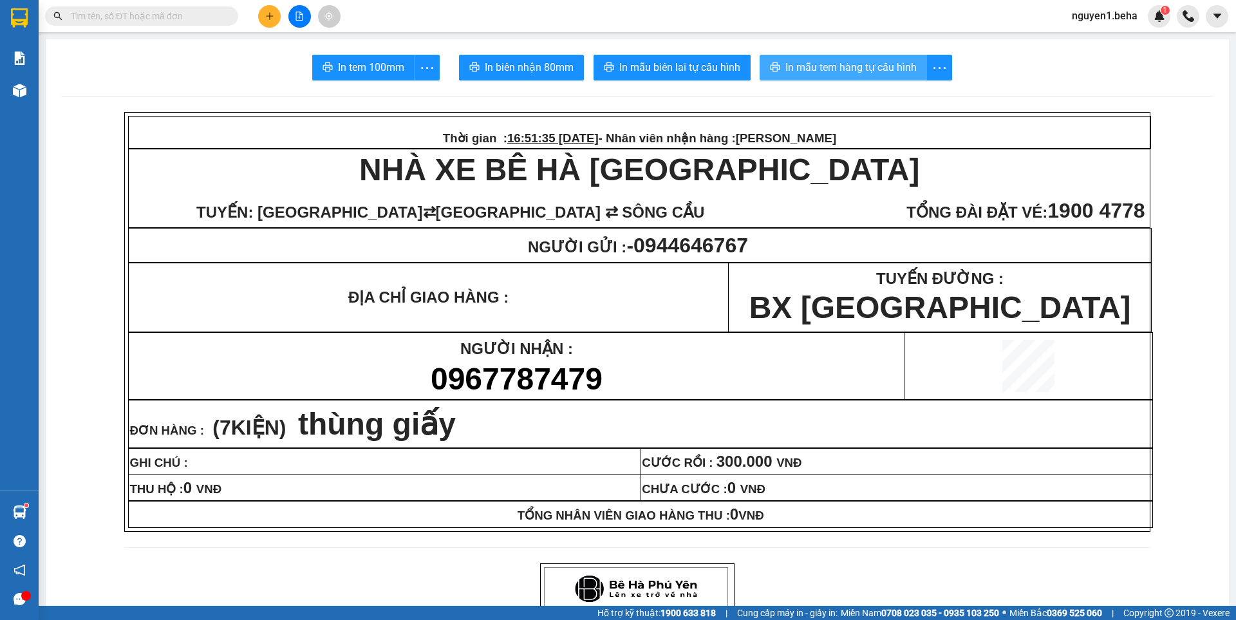
click at [871, 75] on span "In mẫu tem hàng tự cấu hình" at bounding box center [851, 67] width 131 height 16
click at [303, 17] on icon "file-add" at bounding box center [299, 16] width 9 height 9
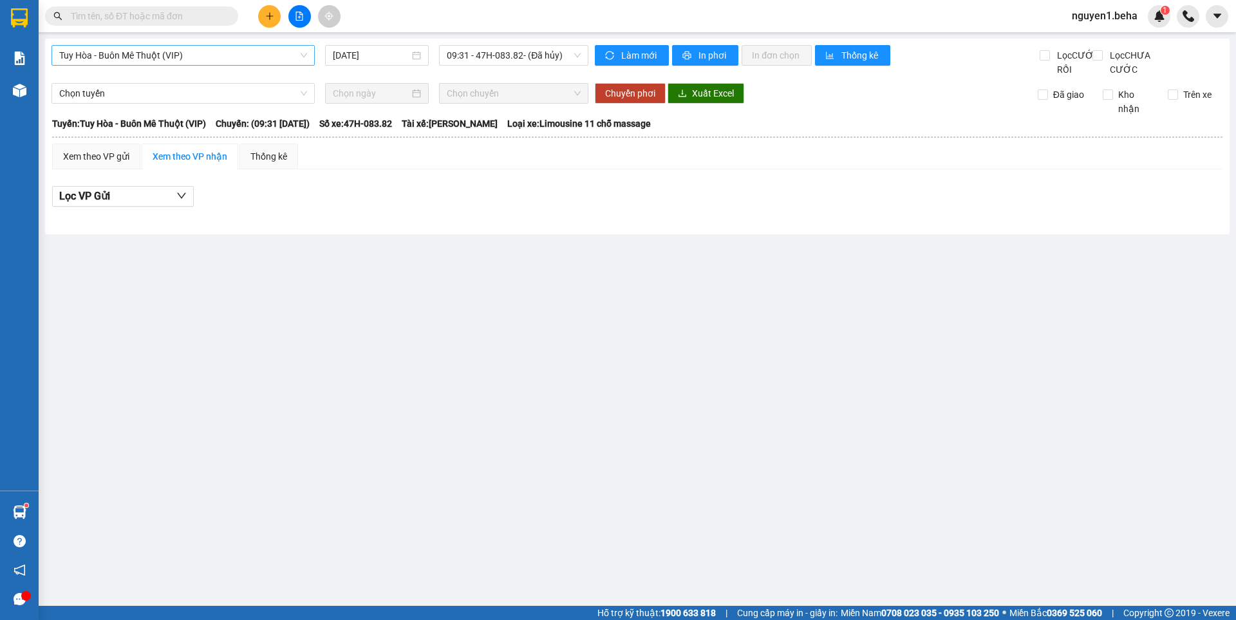
click at [198, 52] on span "Tuy Hòa - Buôn Mê Thuột (VIP)" at bounding box center [183, 55] width 248 height 19
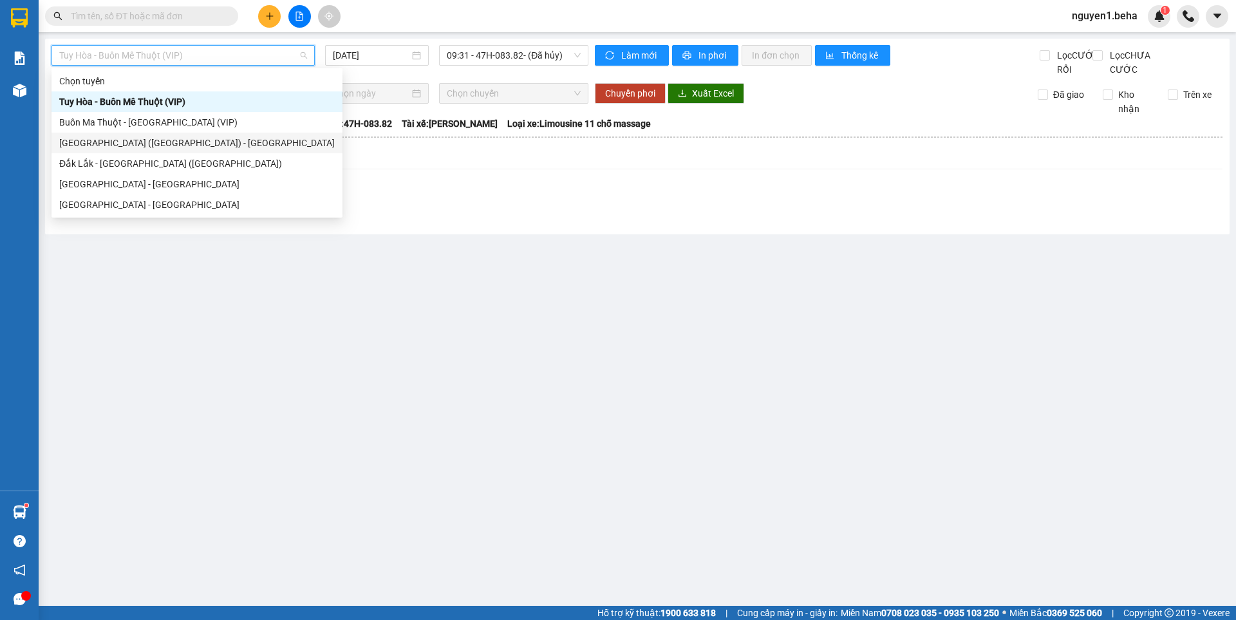
click at [125, 145] on div "[GEOGRAPHIC_DATA] ([GEOGRAPHIC_DATA]) - [GEOGRAPHIC_DATA]" at bounding box center [197, 143] width 276 height 14
type input "[DATE]"
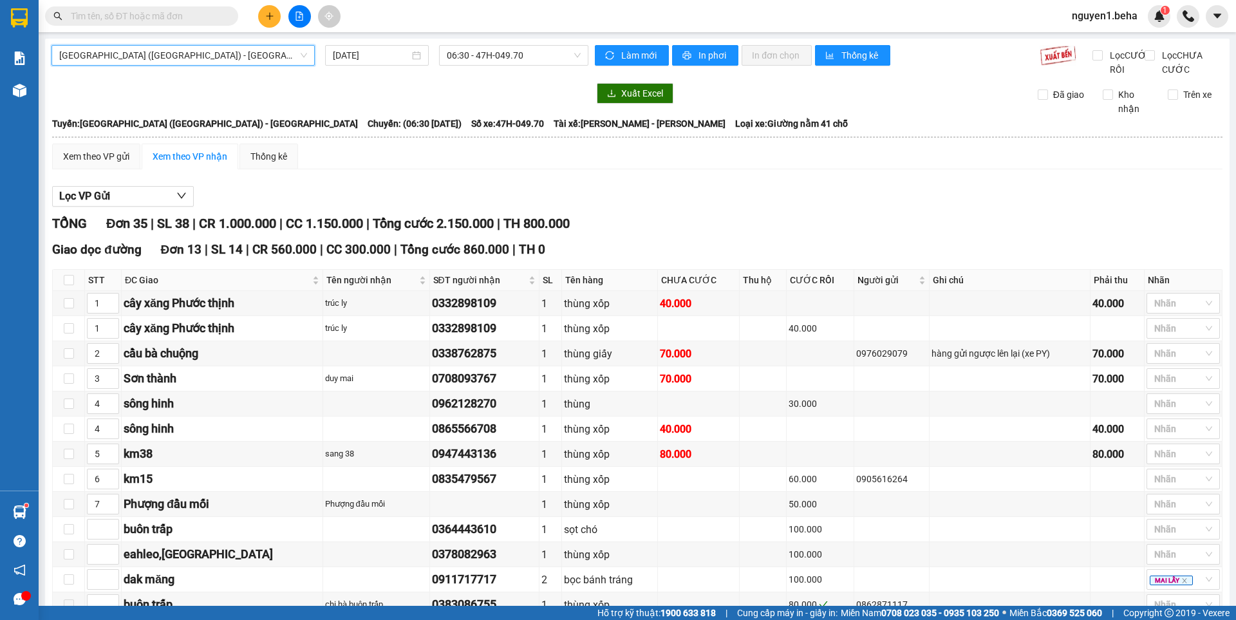
click at [202, 53] on span "[GEOGRAPHIC_DATA] ([GEOGRAPHIC_DATA]) - [GEOGRAPHIC_DATA]" at bounding box center [183, 55] width 248 height 19
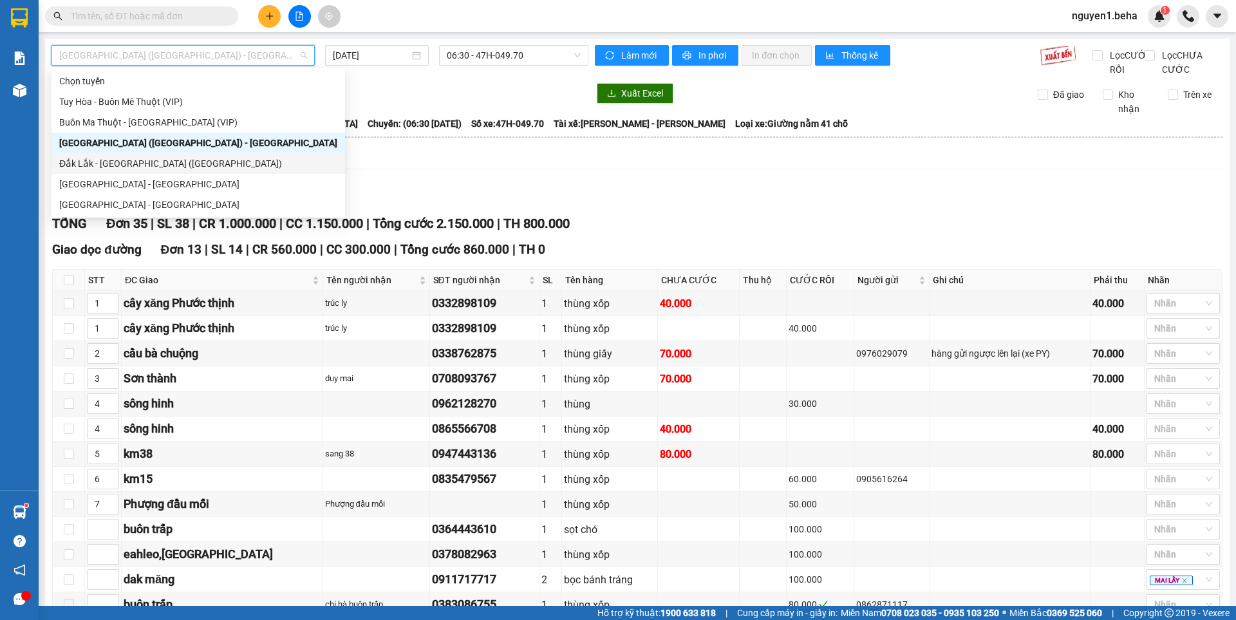
click at [156, 160] on div "Đắk Lắk - [GEOGRAPHIC_DATA] ([GEOGRAPHIC_DATA])" at bounding box center [198, 163] width 278 height 14
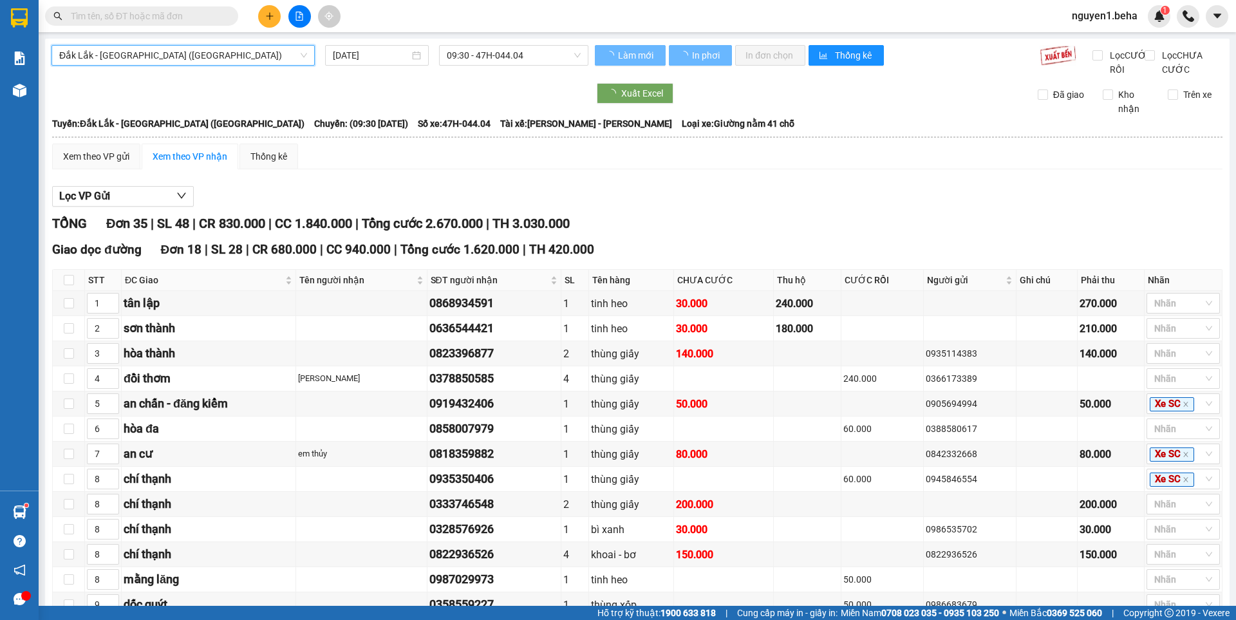
click at [372, 53] on input "[DATE]" at bounding box center [371, 55] width 77 height 14
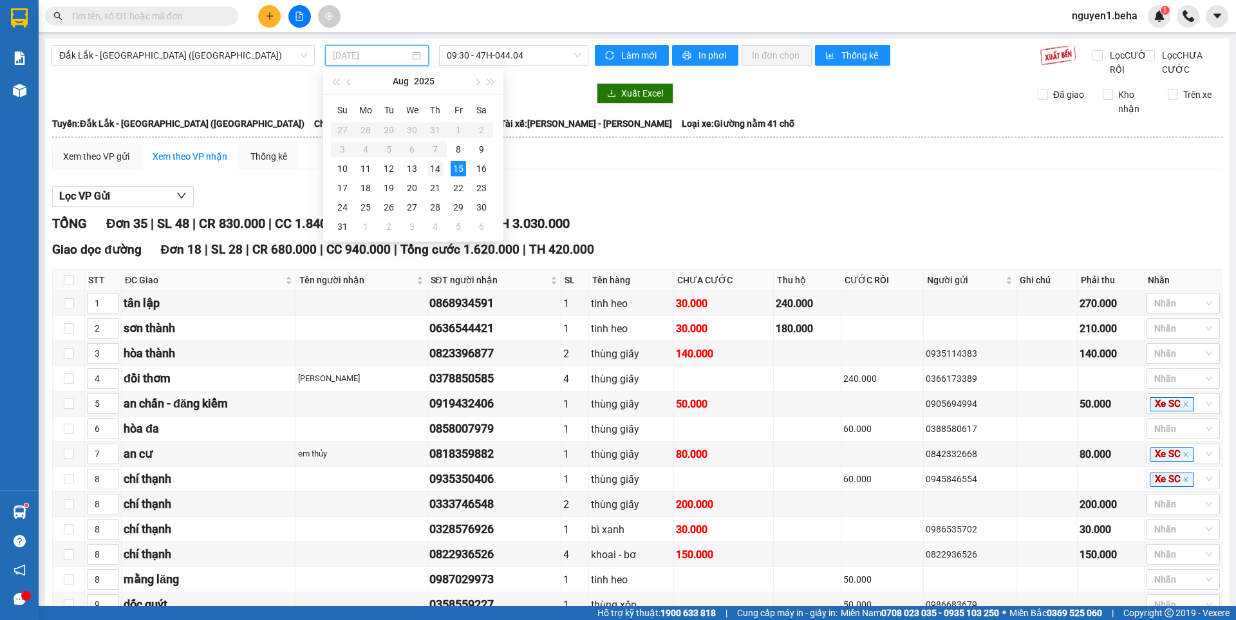
click at [443, 165] on td "14" at bounding box center [435, 168] width 23 height 19
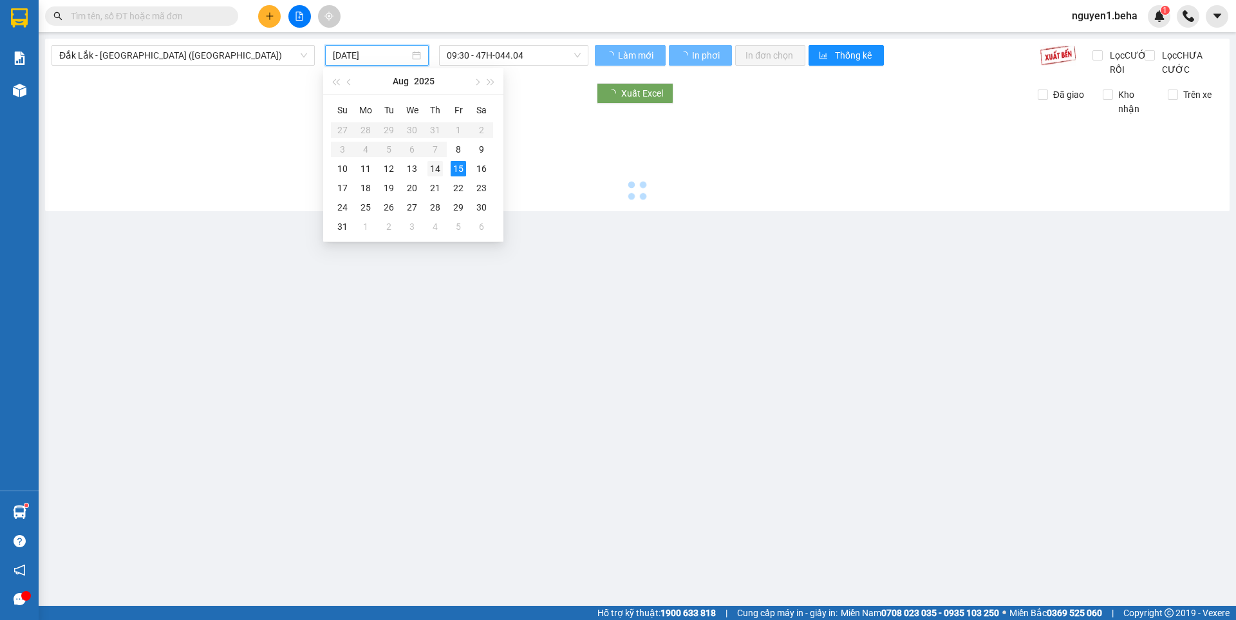
type input "14/08/2025"
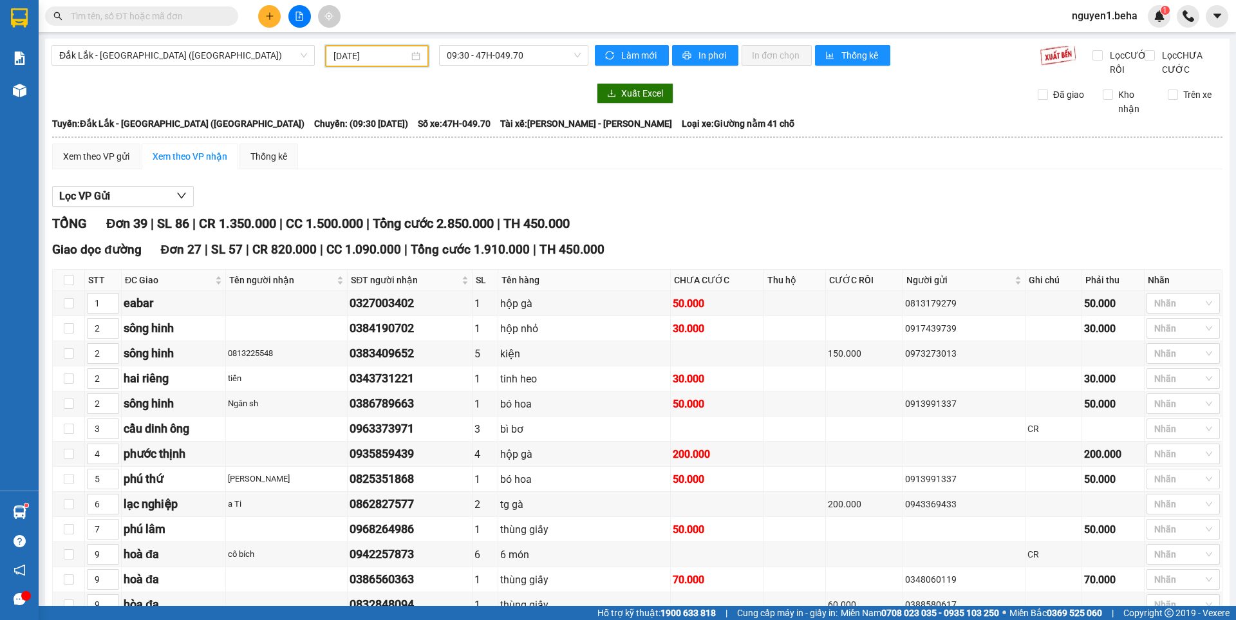
click at [480, 104] on div at bounding box center [320, 93] width 537 height 21
drag, startPoint x: 279, startPoint y: 239, endPoint x: 197, endPoint y: 240, distance: 82.4
click at [197, 234] on div "TỔNG Đơn 39 | SL 86 | CR 1.350.000 | CC 1.500.000 | Tổng cước 2.850.000 | TH 45…" at bounding box center [637, 224] width 1171 height 20
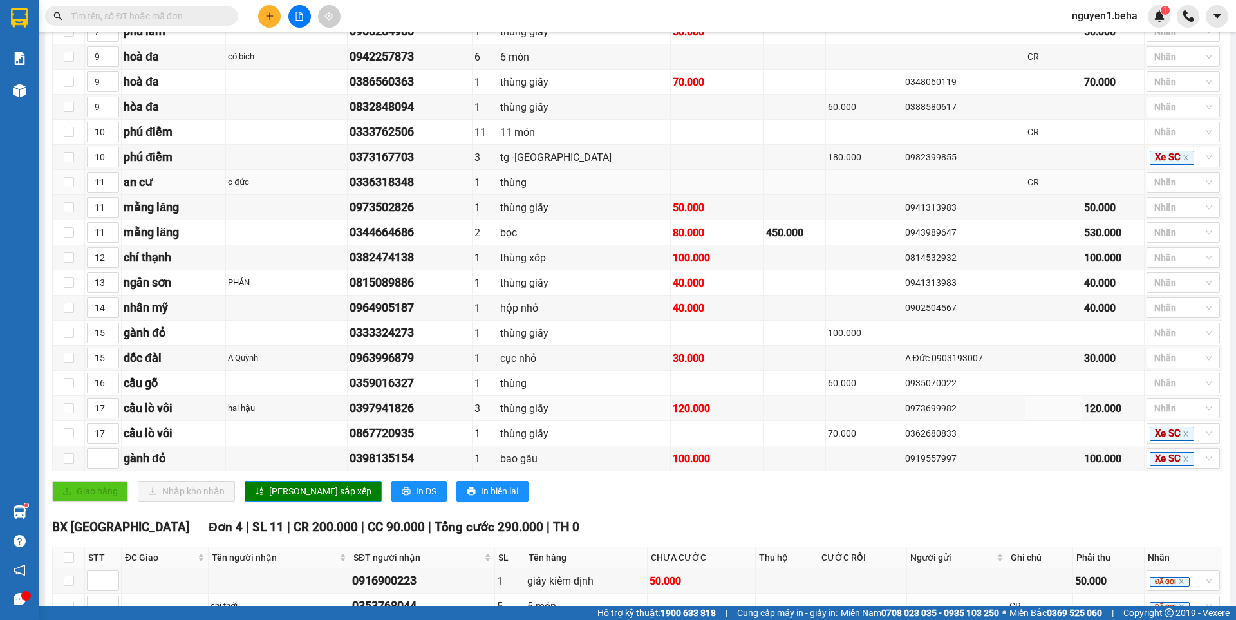
scroll to position [322, 0]
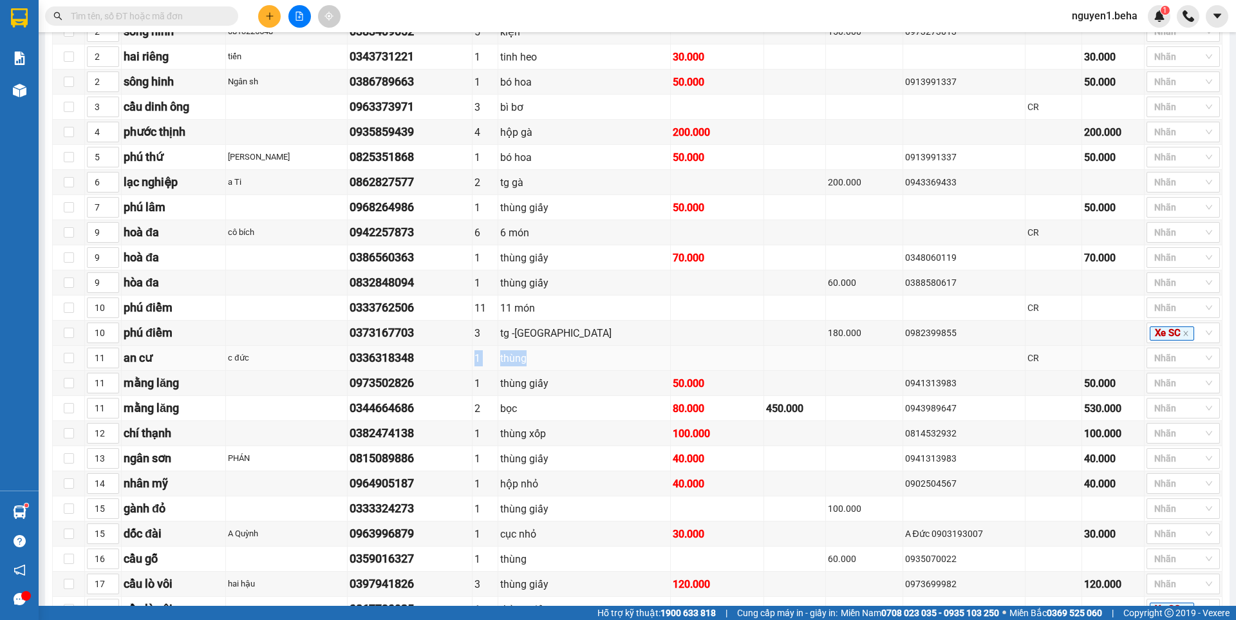
drag, startPoint x: 584, startPoint y: 368, endPoint x: 499, endPoint y: 363, distance: 85.2
click at [499, 363] on tr "11 an cư c đức 0336318348 1 thùng CR Nhãn" at bounding box center [638, 358] width 1170 height 25
click at [672, 367] on td at bounding box center [717, 358] width 93 height 25
drag, startPoint x: 1017, startPoint y: 372, endPoint x: 974, endPoint y: 367, distance: 44.0
click at [974, 367] on tr "11 an cư c đức 0336318348 1 thùng CR Nhãn" at bounding box center [638, 358] width 1170 height 25
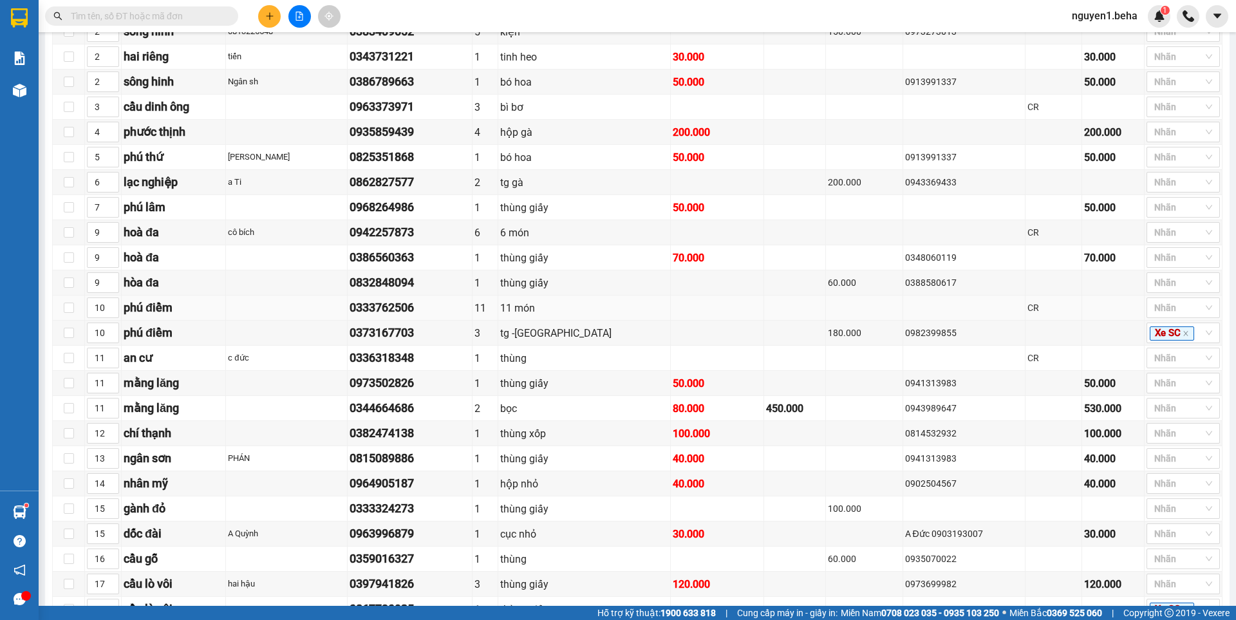
drag, startPoint x: 1016, startPoint y: 321, endPoint x: 984, endPoint y: 312, distance: 32.8
click at [990, 312] on tr "10 phú điềm 0333762506 11 11 món CR Nhãn" at bounding box center [638, 308] width 1170 height 25
click at [1026, 296] on td at bounding box center [1054, 282] width 57 height 25
drag, startPoint x: 1010, startPoint y: 243, endPoint x: 979, endPoint y: 240, distance: 30.4
click at [979, 240] on tr "9 hoà đa cô bích 0942257873 6 6 món CR Nhãn" at bounding box center [638, 232] width 1170 height 25
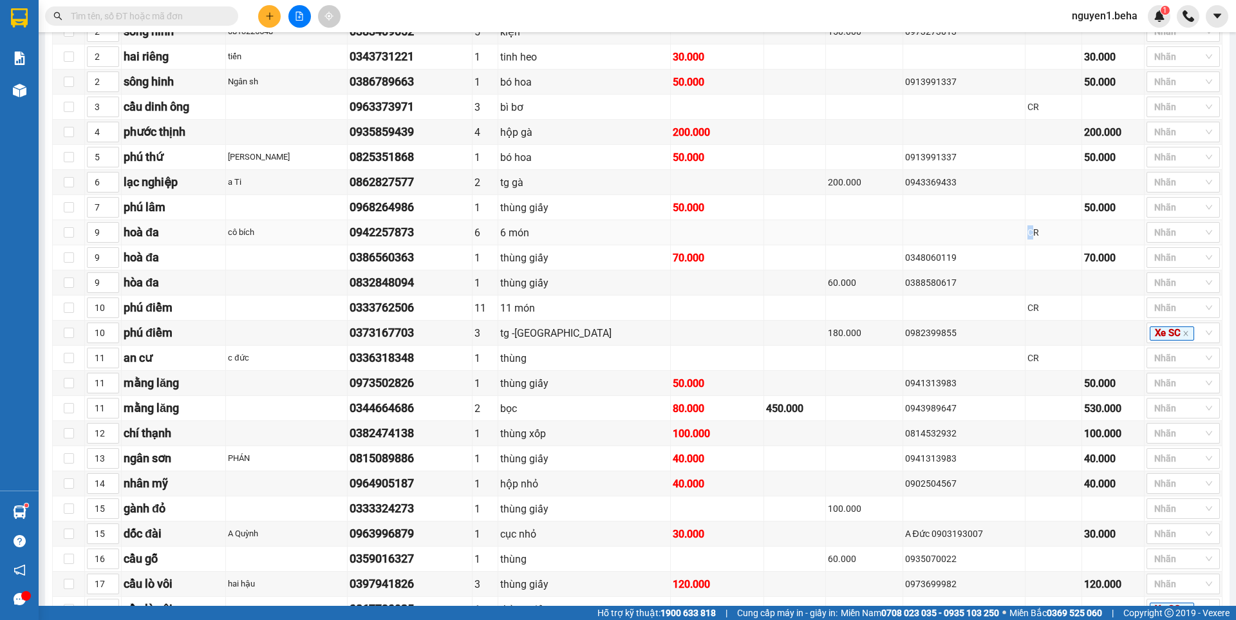
click at [1026, 235] on td "CR" at bounding box center [1054, 232] width 57 height 25
drag, startPoint x: 1016, startPoint y: 120, endPoint x: 990, endPoint y: 116, distance: 26.8
click at [990, 116] on tr "3 cầu dinh ông 0963373971 3 bì bơ CR Nhãn" at bounding box center [638, 107] width 1170 height 25
click at [999, 134] on td at bounding box center [964, 132] width 123 height 25
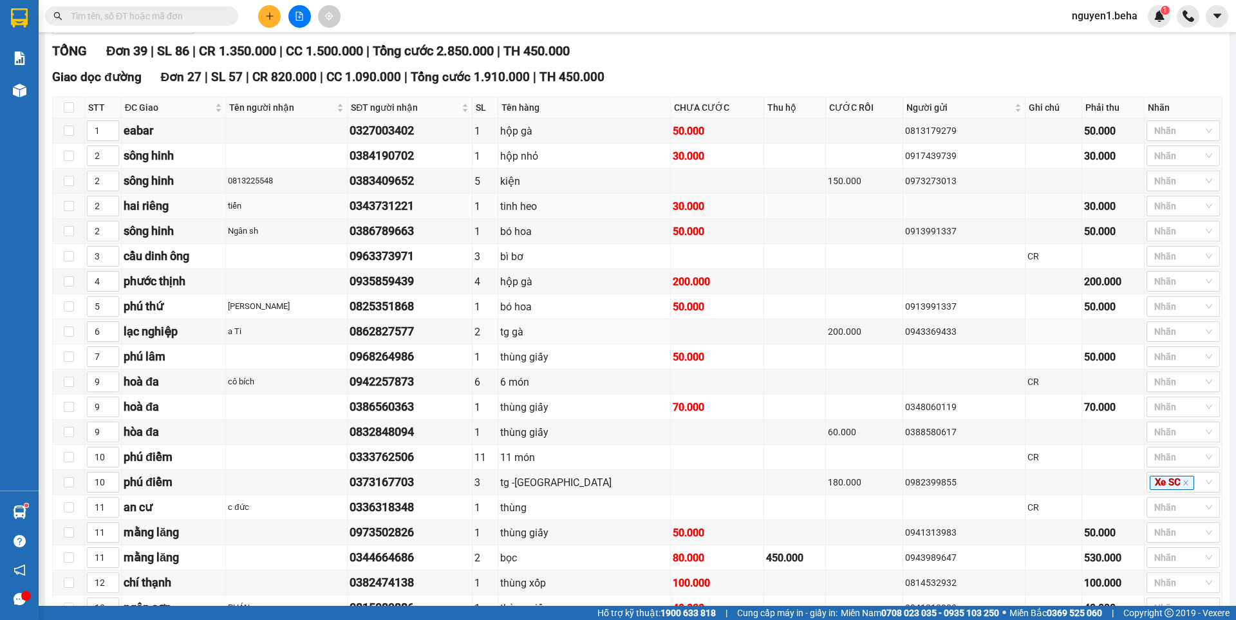
scroll to position [0, 0]
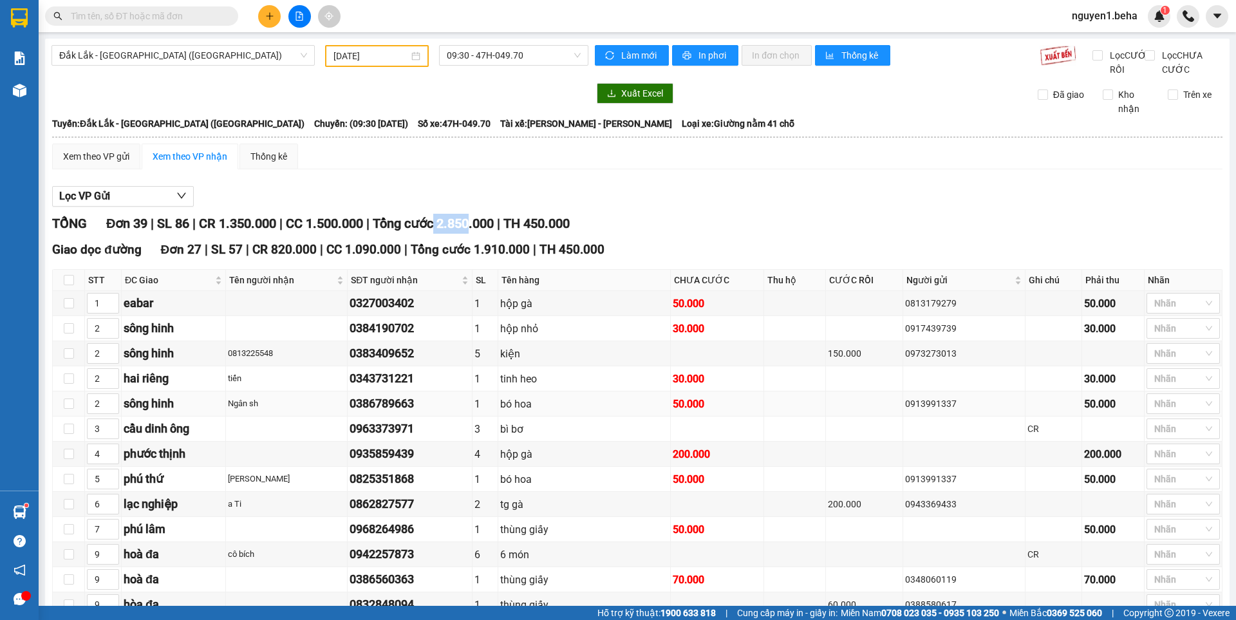
drag, startPoint x: 448, startPoint y: 239, endPoint x: 477, endPoint y: 420, distance: 183.3
click at [482, 231] on span "Tổng cước 2.850.000" at bounding box center [433, 223] width 121 height 15
click at [739, 234] on div "TỔNG Đơn 39 | SL 86 | CR 1.350.000 | CC 1.500.000 | Tổng cước 2.850.000 | TH 45…" at bounding box center [637, 224] width 1171 height 20
drag, startPoint x: 739, startPoint y: 247, endPoint x: 739, endPoint y: 236, distance: 10.3
click at [739, 234] on div "TỔNG Đơn 39 | SL 86 | CR 1.350.000 | CC 1.500.000 | Tổng cước 2.850.000 | TH 45…" at bounding box center [637, 224] width 1171 height 20
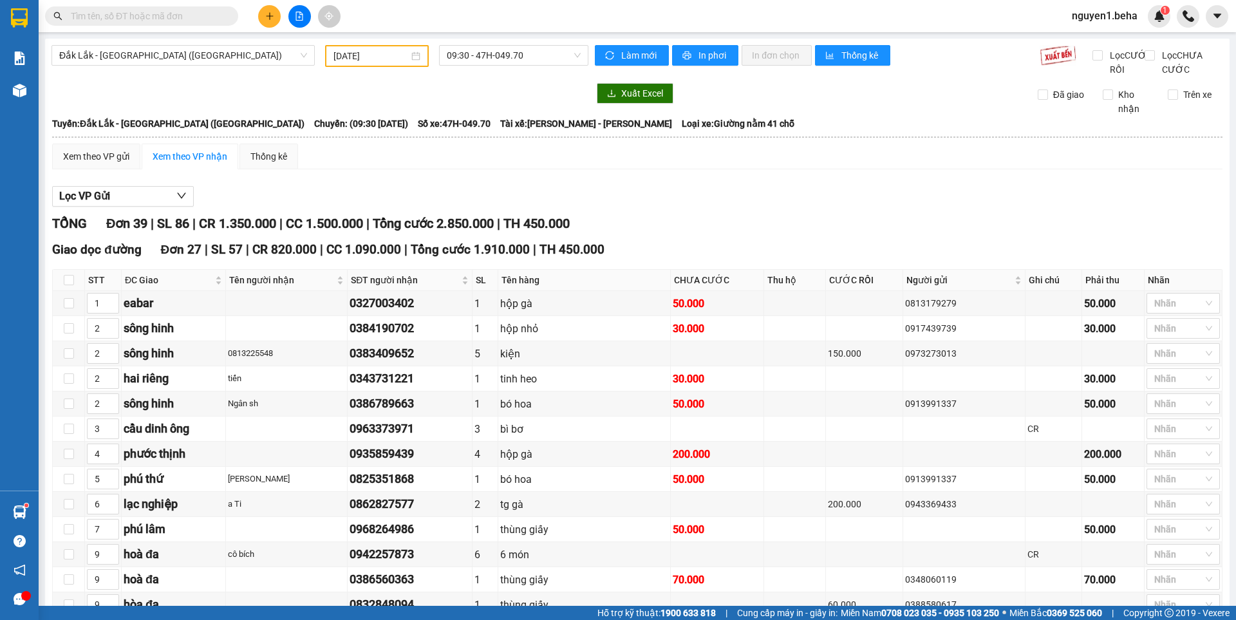
drag, startPoint x: 739, startPoint y: 236, endPoint x: 749, endPoint y: 223, distance: 16.6
click at [748, 233] on div "TỔNG Đơn 39 | SL 86 | CR 1.350.000 | CC 1.500.000 | Tổng cước 2.850.000 | TH 45…" at bounding box center [637, 224] width 1171 height 20
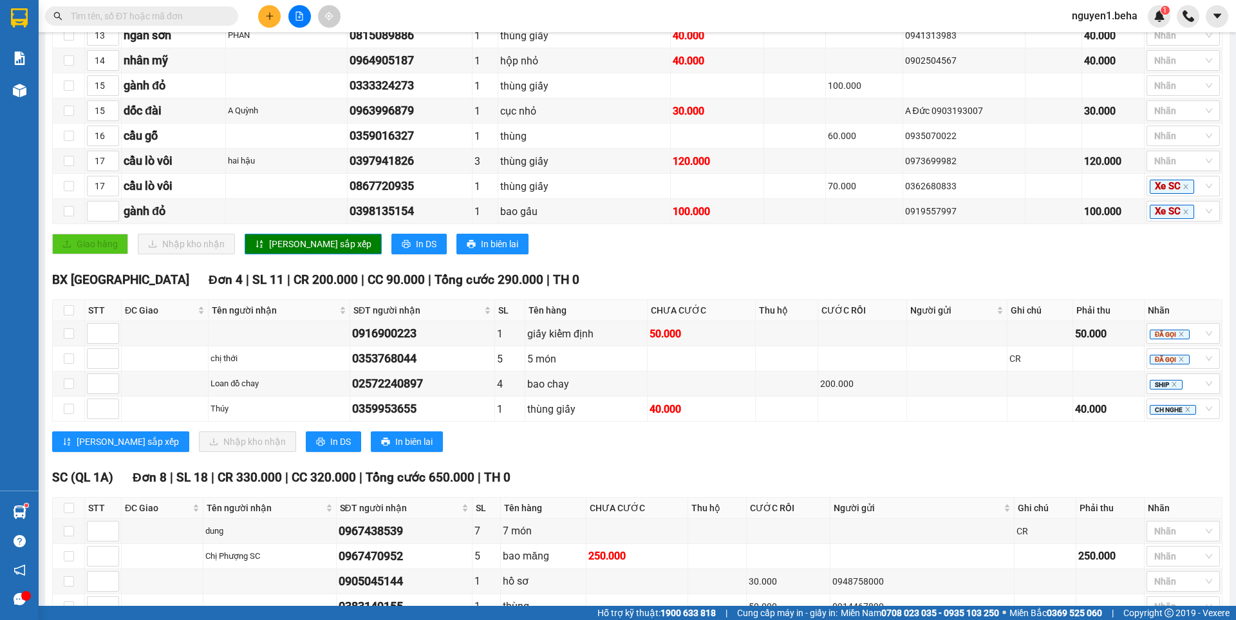
scroll to position [940, 0]
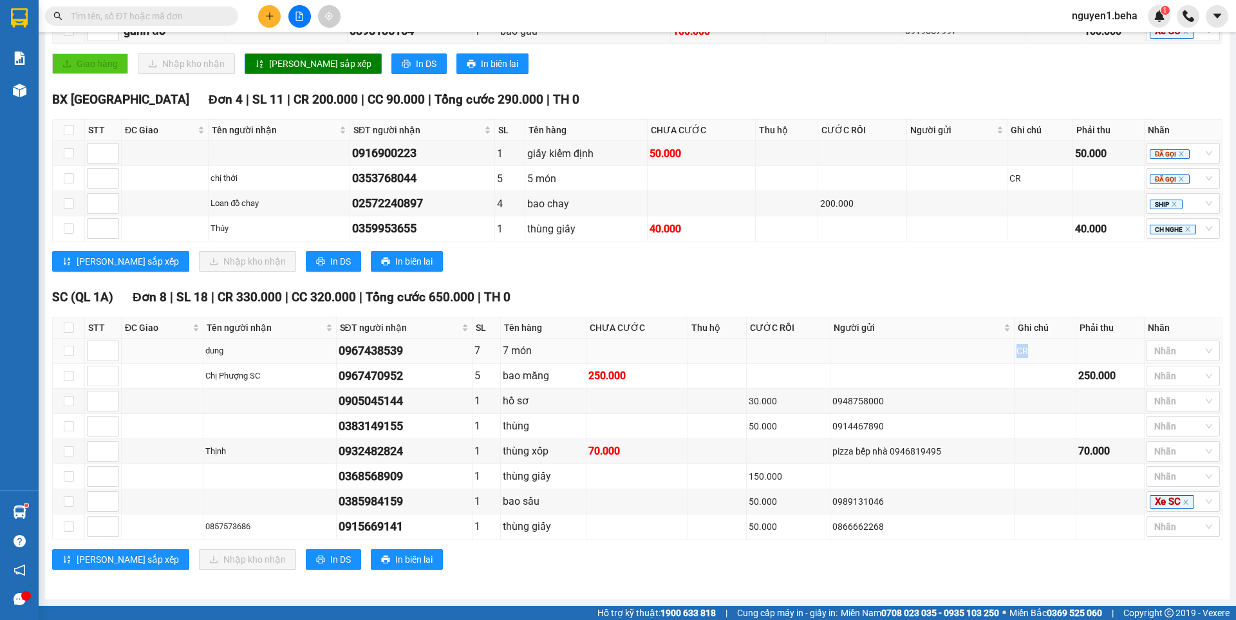
drag, startPoint x: 1012, startPoint y: 359, endPoint x: 997, endPoint y: 355, distance: 14.5
click at [997, 355] on tr "dung 0967438539 7 7 món CR Nhãn" at bounding box center [638, 351] width 1170 height 25
click at [991, 355] on td at bounding box center [923, 351] width 184 height 25
drag, startPoint x: 1017, startPoint y: 354, endPoint x: 994, endPoint y: 354, distance: 22.5
click at [996, 354] on tr "dung 0967438539 7 7 món CR Nhãn" at bounding box center [638, 351] width 1170 height 25
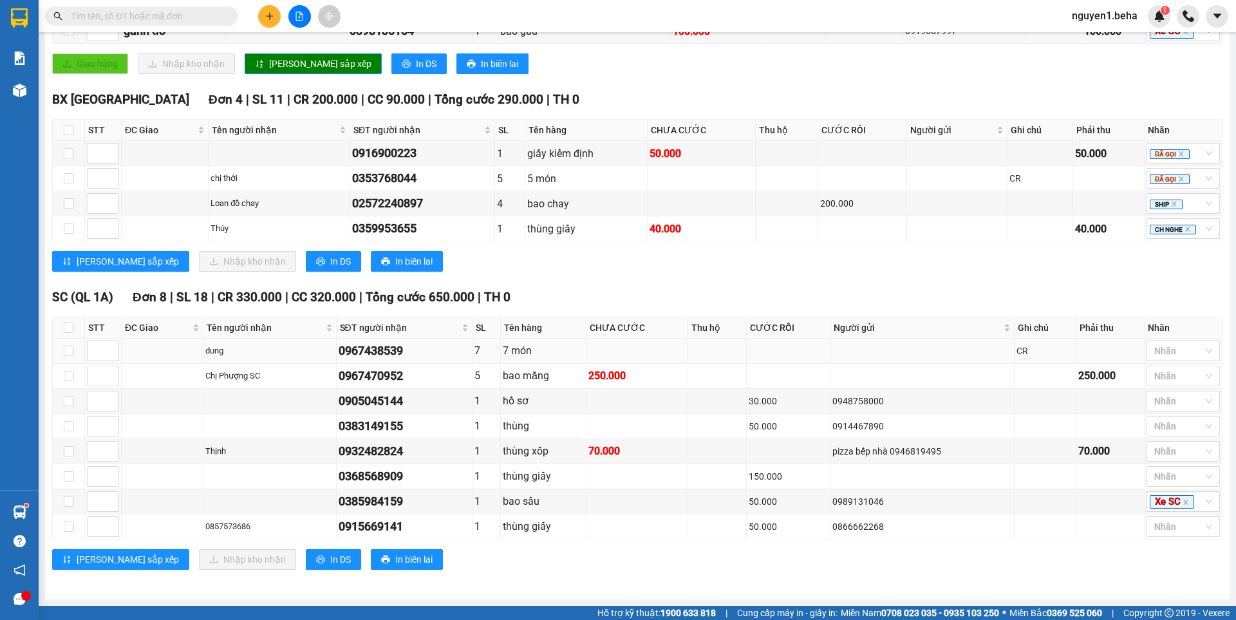
click at [996, 353] on td at bounding box center [923, 351] width 184 height 25
drag, startPoint x: 1028, startPoint y: 346, endPoint x: 985, endPoint y: 355, distance: 44.1
click at [985, 355] on tr "dung 0967438539 7 7 món CR Nhãn" at bounding box center [638, 351] width 1170 height 25
click at [986, 356] on td at bounding box center [923, 351] width 184 height 25
drag, startPoint x: 808, startPoint y: 349, endPoint x: 750, endPoint y: 348, distance: 58.0
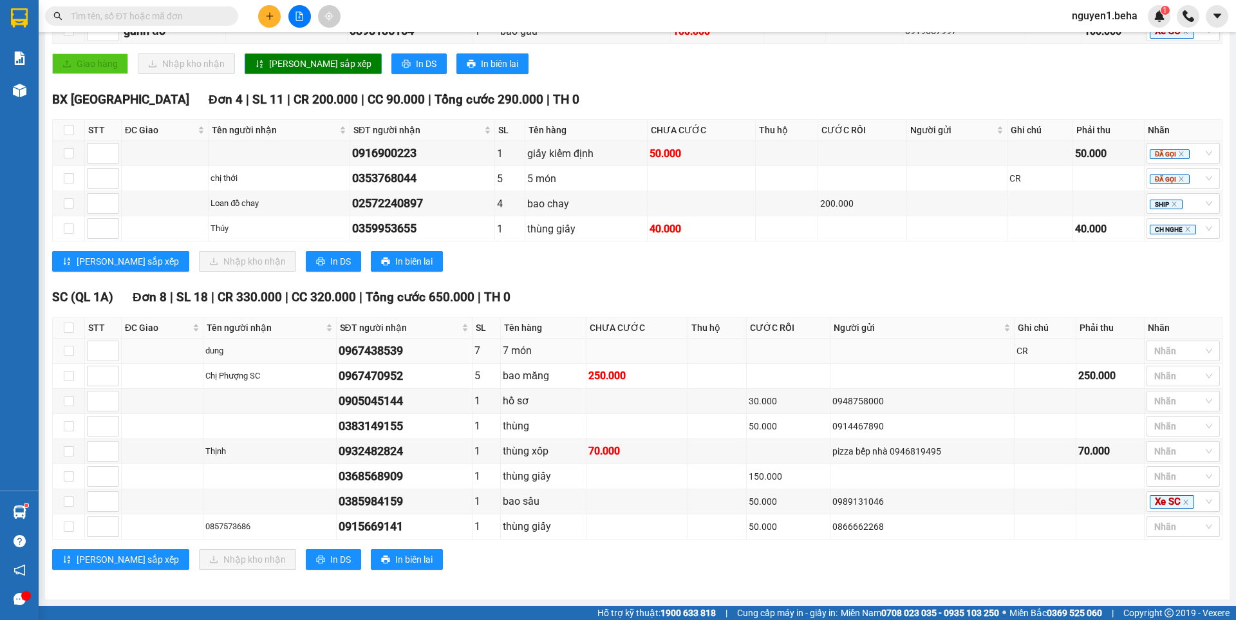
click at [750, 348] on td at bounding box center [789, 351] width 84 height 25
drag, startPoint x: 532, startPoint y: 350, endPoint x: 378, endPoint y: 353, distance: 153.9
click at [378, 353] on tr "dung 0967438539 7 7 món CR Nhãn" at bounding box center [638, 351] width 1170 height 25
click at [797, 364] on td at bounding box center [789, 376] width 84 height 25
drag, startPoint x: 1023, startPoint y: 350, endPoint x: 986, endPoint y: 346, distance: 36.8
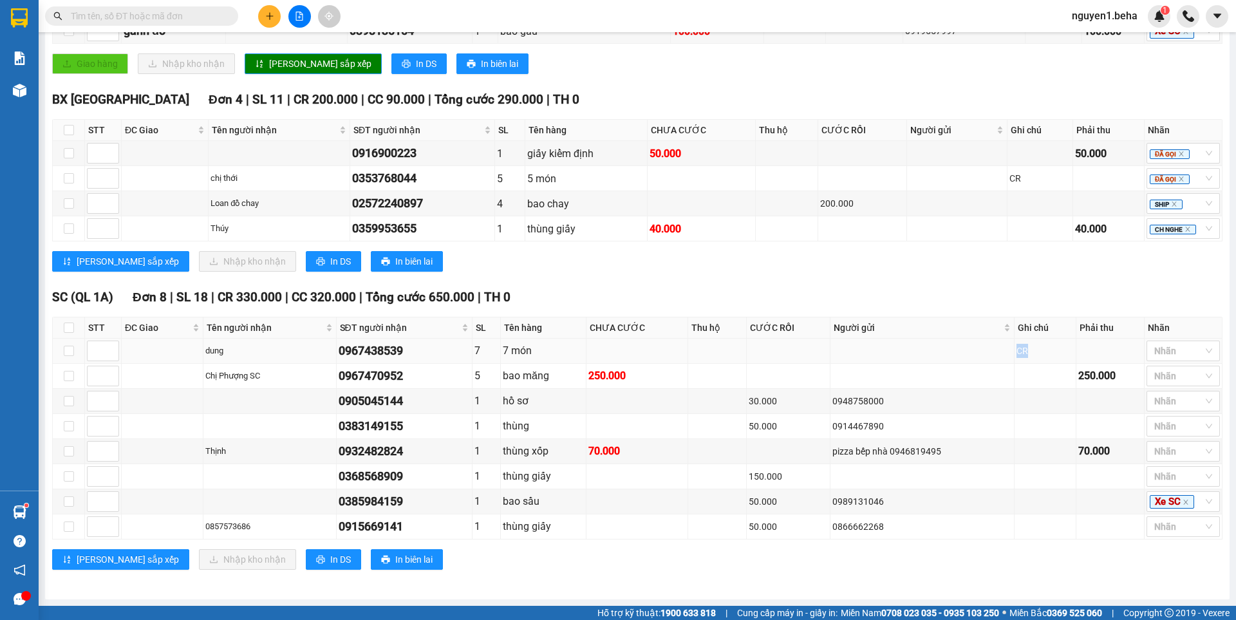
click at [986, 346] on tr "dung 0967438539 7 7 món CR Nhãn" at bounding box center [638, 351] width 1170 height 25
click at [986, 346] on td at bounding box center [923, 351] width 184 height 25
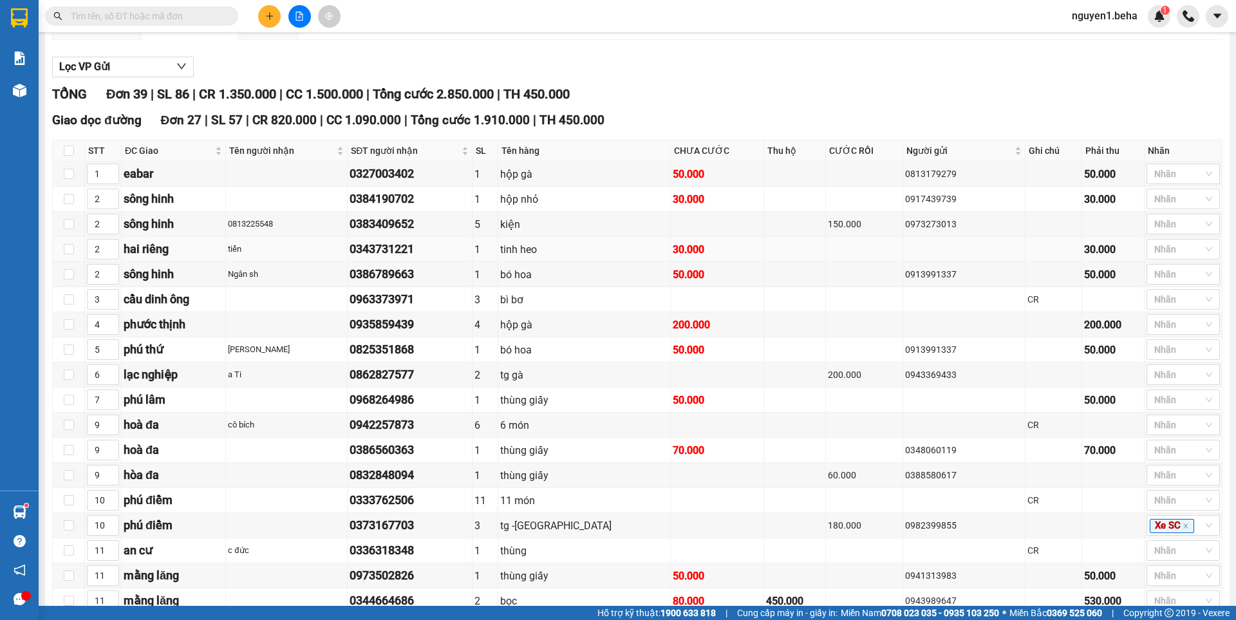
scroll to position [0, 0]
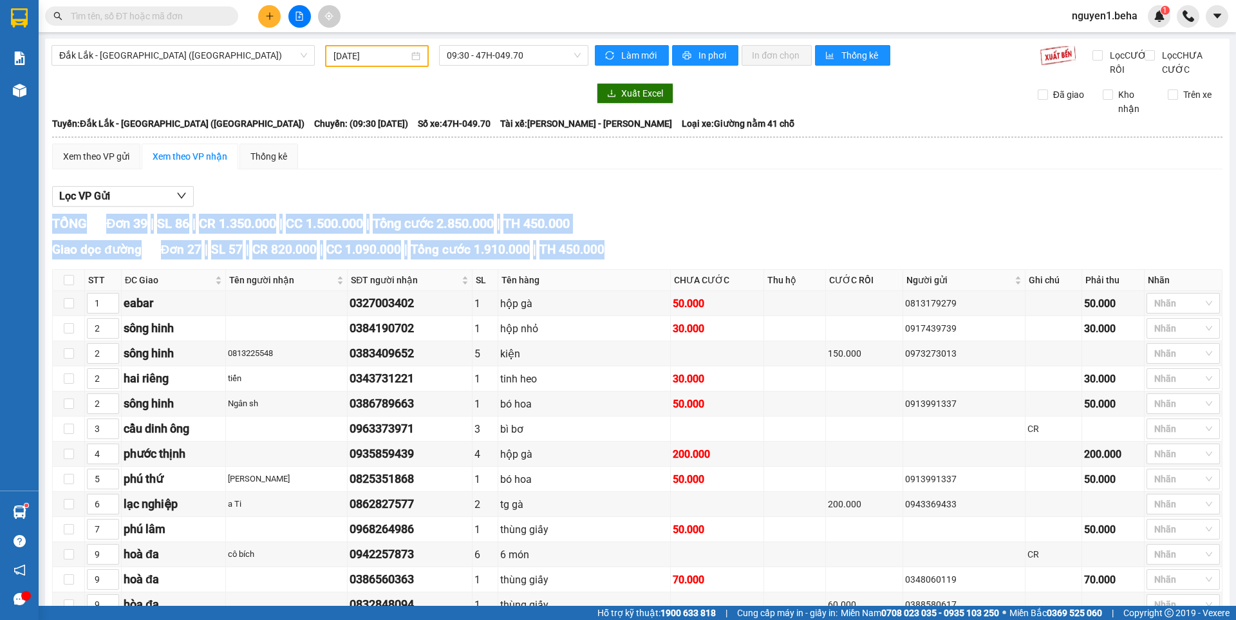
drag, startPoint x: 594, startPoint y: 265, endPoint x: 54, endPoint y: 236, distance: 540.4
click at [397, 231] on span "Tổng cước 2.850.000" at bounding box center [433, 223] width 121 height 15
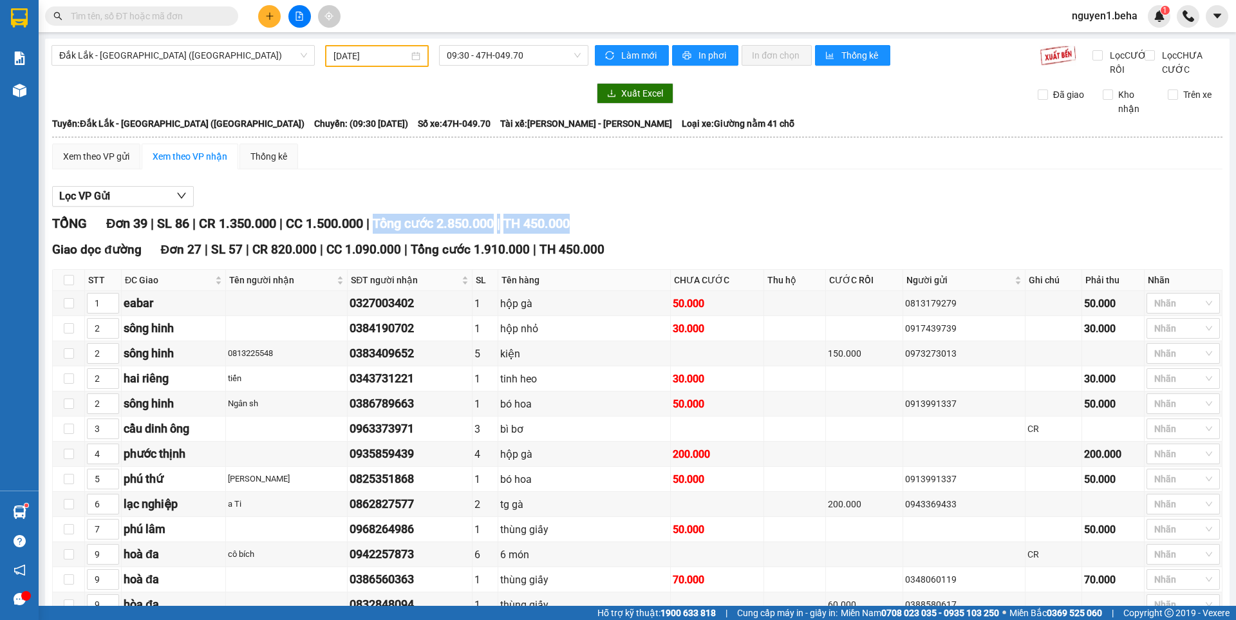
drag, startPoint x: 385, startPoint y: 231, endPoint x: 610, endPoint y: 228, distance: 224.8
click at [610, 228] on div "TỔNG Đơn 39 | SL 86 | CR 1.350.000 | CC 1.500.000 | Tổng cước 2.850.000 | TH 45…" at bounding box center [637, 224] width 1171 height 20
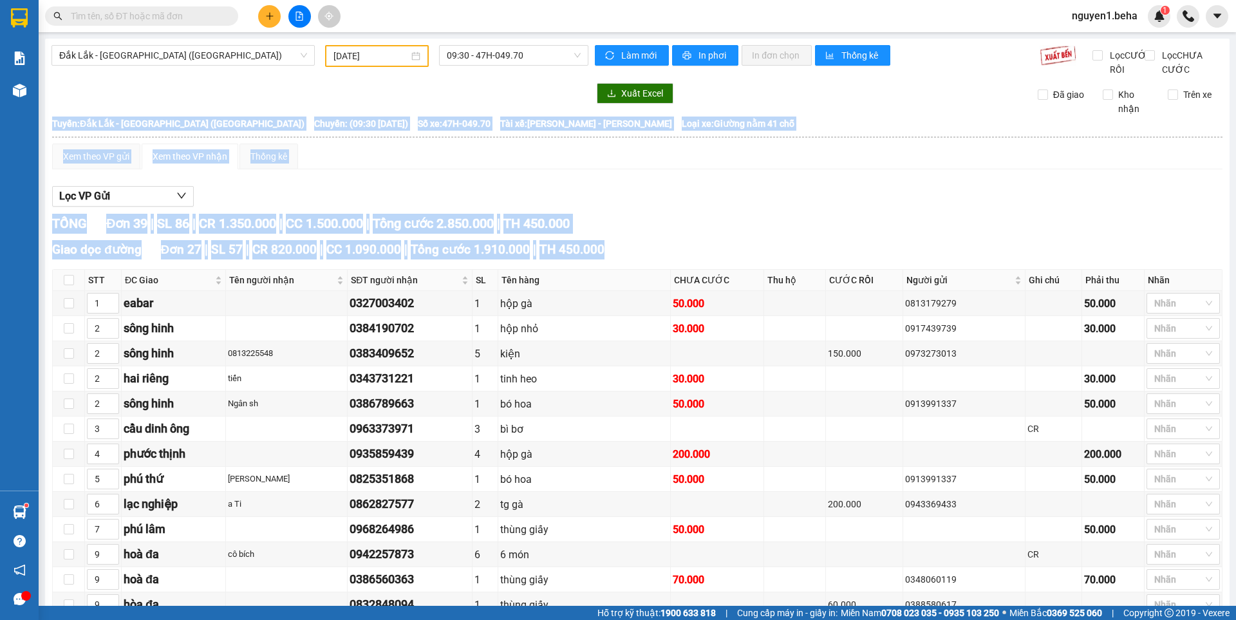
drag, startPoint x: 594, startPoint y: 264, endPoint x: 49, endPoint y: 238, distance: 545.4
click at [878, 260] on div "Giao dọc đường Đơn 27 | SL 57 | CR 820.000 | CC 1.090.000 | Tổng cước 1.910.000…" at bounding box center [637, 249] width 1171 height 19
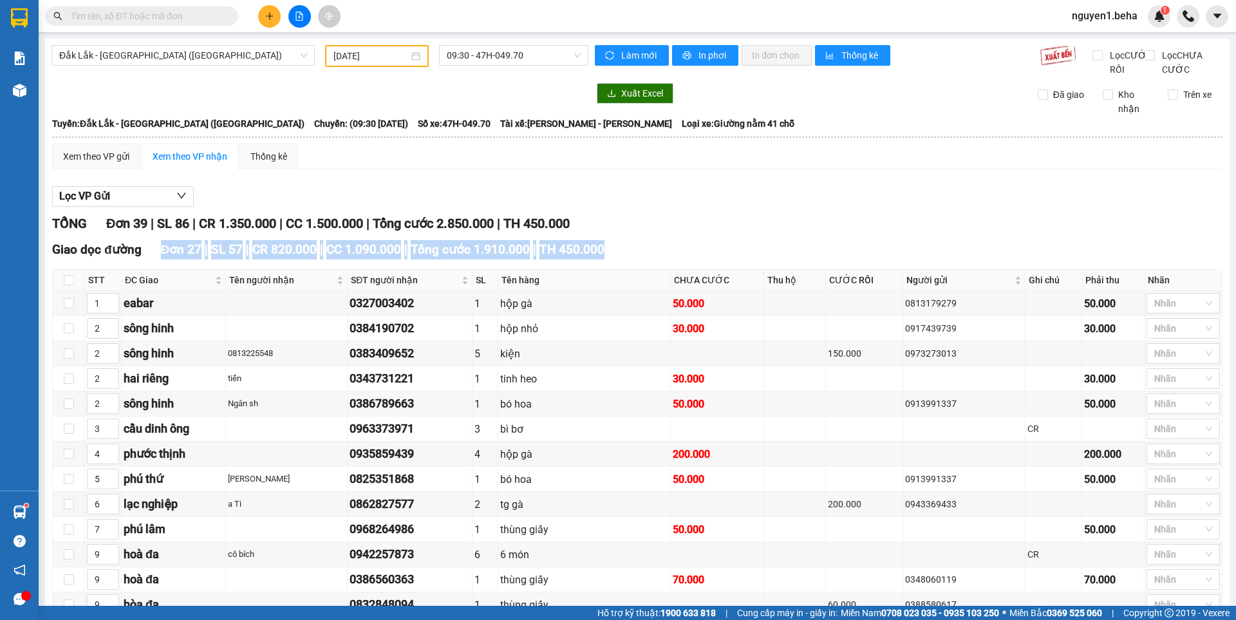
drag, startPoint x: 591, startPoint y: 265, endPoint x: 155, endPoint y: 263, distance: 436.0
click at [155, 260] on div "Giao dọc đường Đơn 27 | SL 57 | CR 820.000 | CC 1.090.000 | Tổng cước 1.910.000…" at bounding box center [637, 249] width 1171 height 19
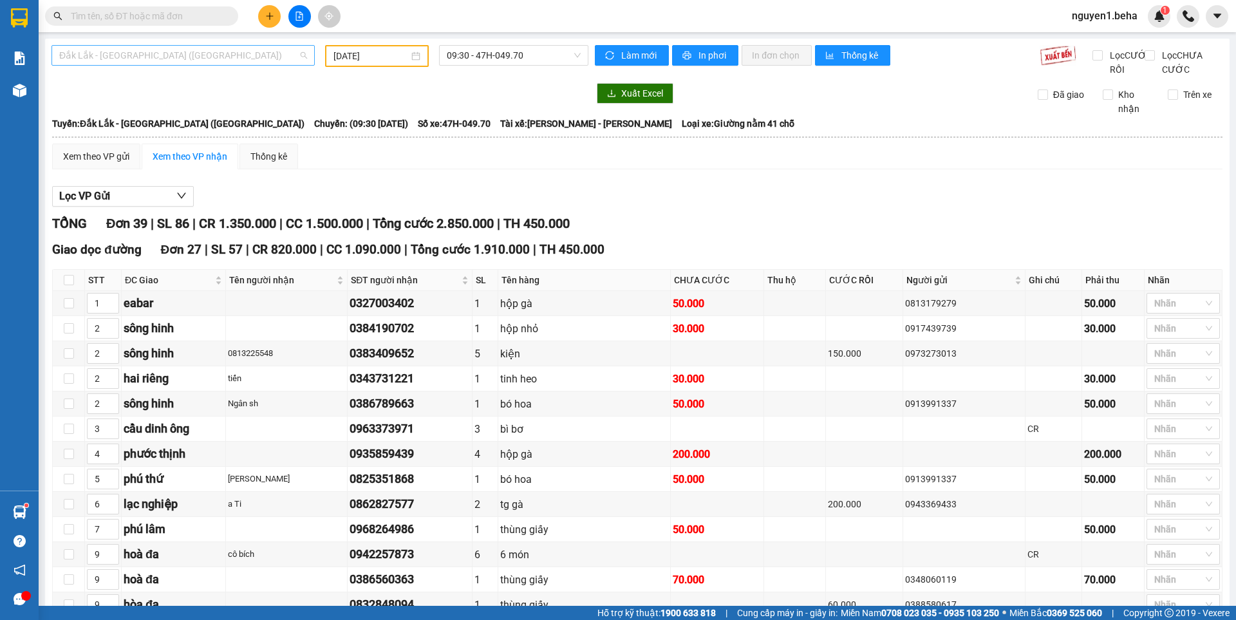
click at [199, 50] on span "Đắk Lắk - [GEOGRAPHIC_DATA] ([GEOGRAPHIC_DATA])" at bounding box center [183, 55] width 248 height 19
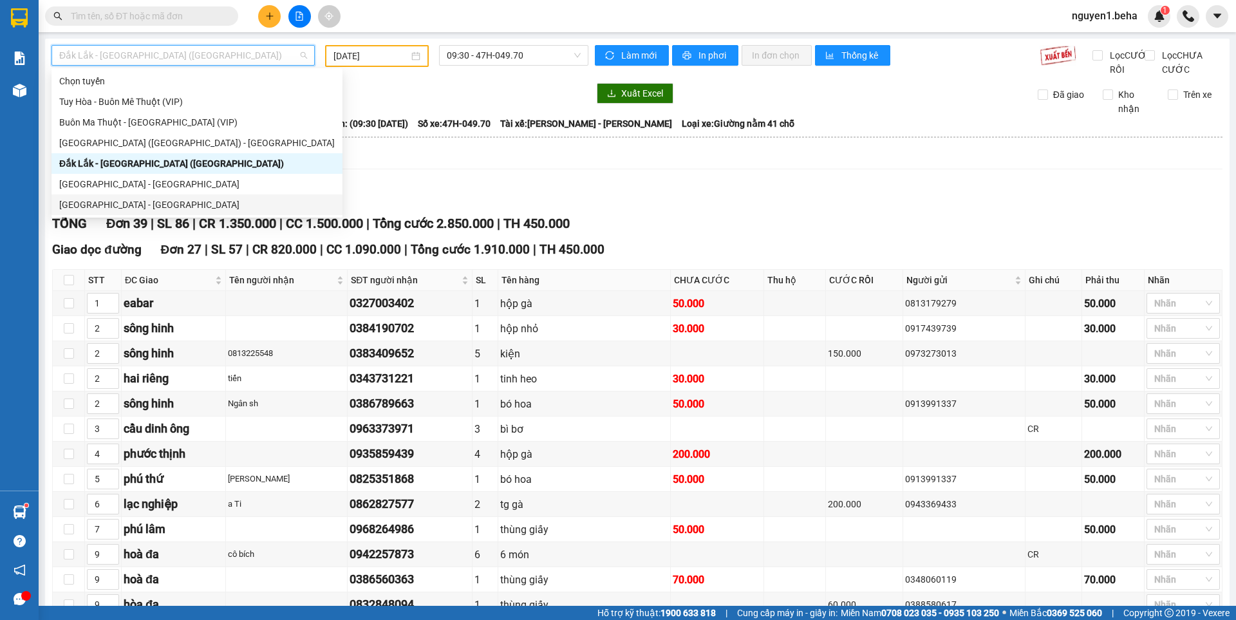
click at [122, 207] on div "[GEOGRAPHIC_DATA] - [GEOGRAPHIC_DATA]" at bounding box center [197, 205] width 276 height 14
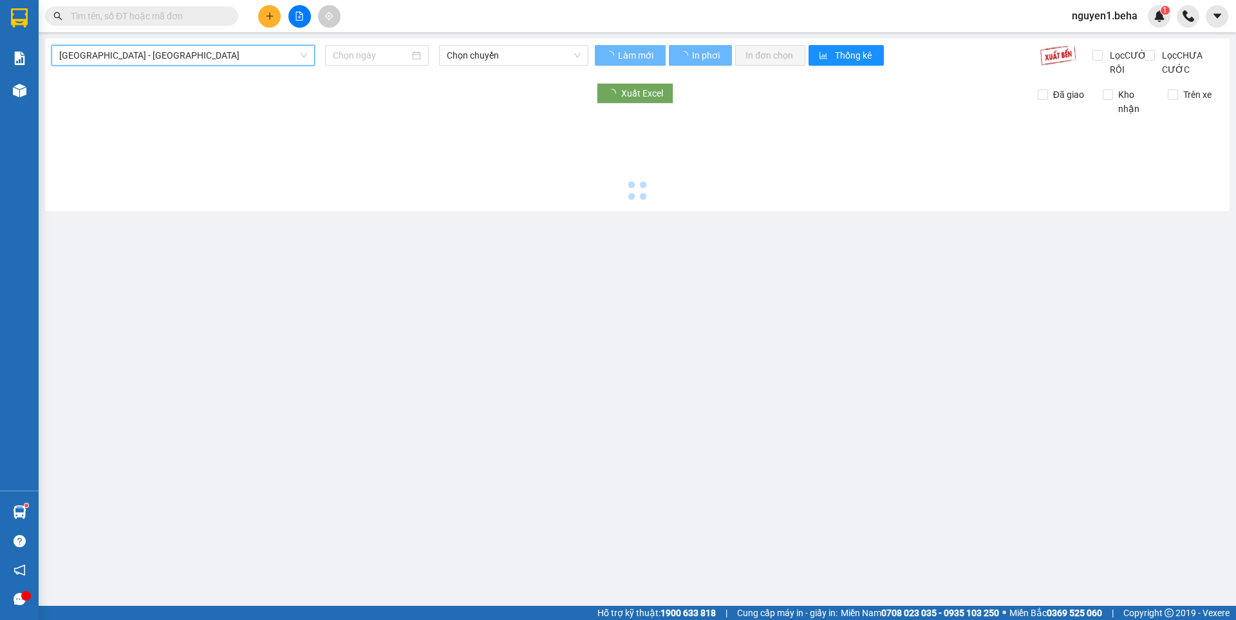
type input "[DATE]"
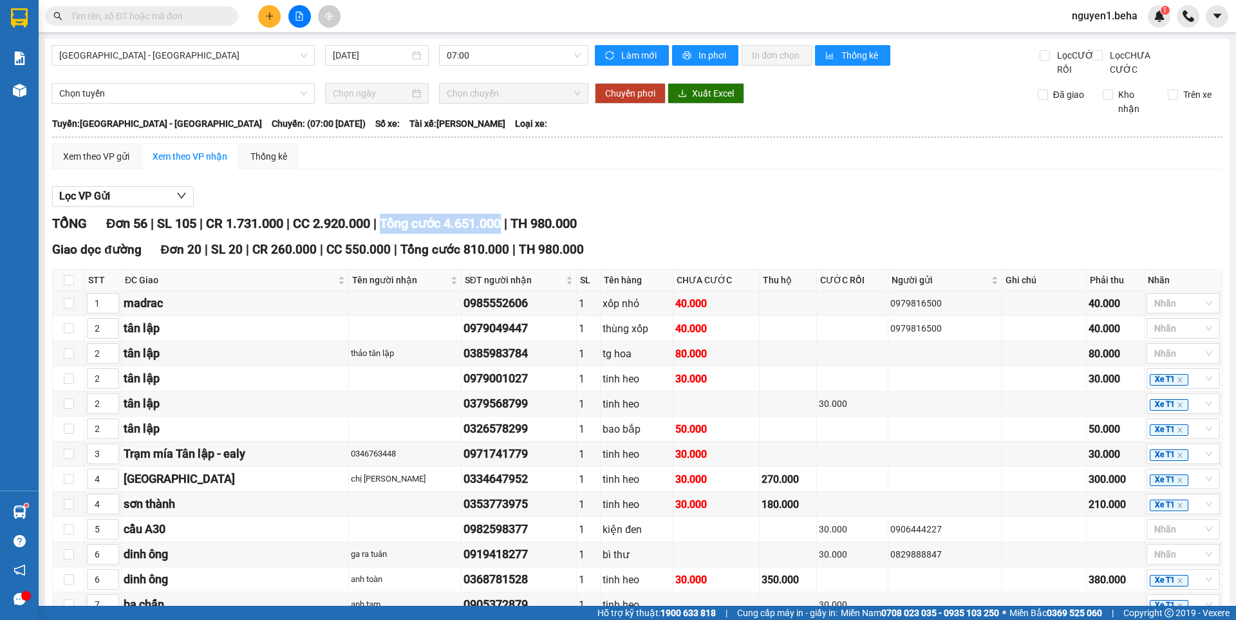
drag, startPoint x: 515, startPoint y: 234, endPoint x: 390, endPoint y: 232, distance: 125.6
click at [390, 232] on div "TỔNG Đơn 56 | SL 105 | CR 1.731.000 | CC 2.920.000 | Tổng cước 4.651.000 | TH 9…" at bounding box center [637, 224] width 1171 height 20
click at [571, 207] on div "Lọc VP Gửi" at bounding box center [637, 196] width 1171 height 21
click at [501, 231] on span "Tổng cước 4.651.000" at bounding box center [440, 223] width 121 height 15
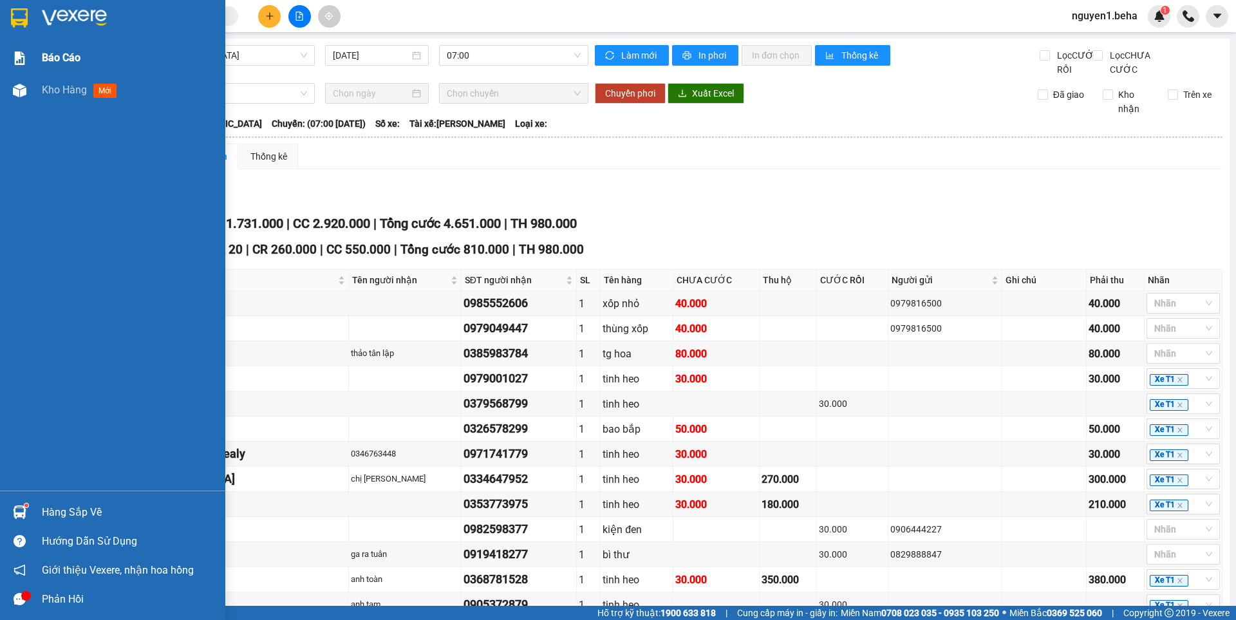
click at [62, 63] on span "Báo cáo" at bounding box center [61, 58] width 39 height 16
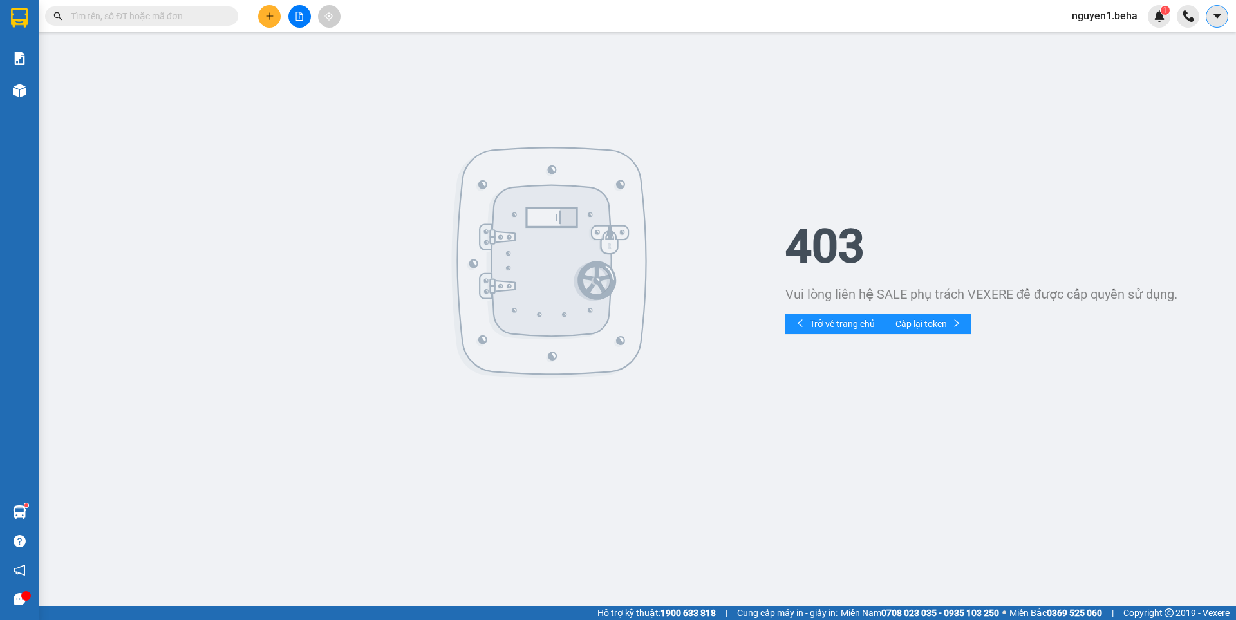
click at [1218, 14] on icon "caret-down" at bounding box center [1218, 16] width 12 height 12
click at [1160, 21] on img at bounding box center [1160, 16] width 12 height 12
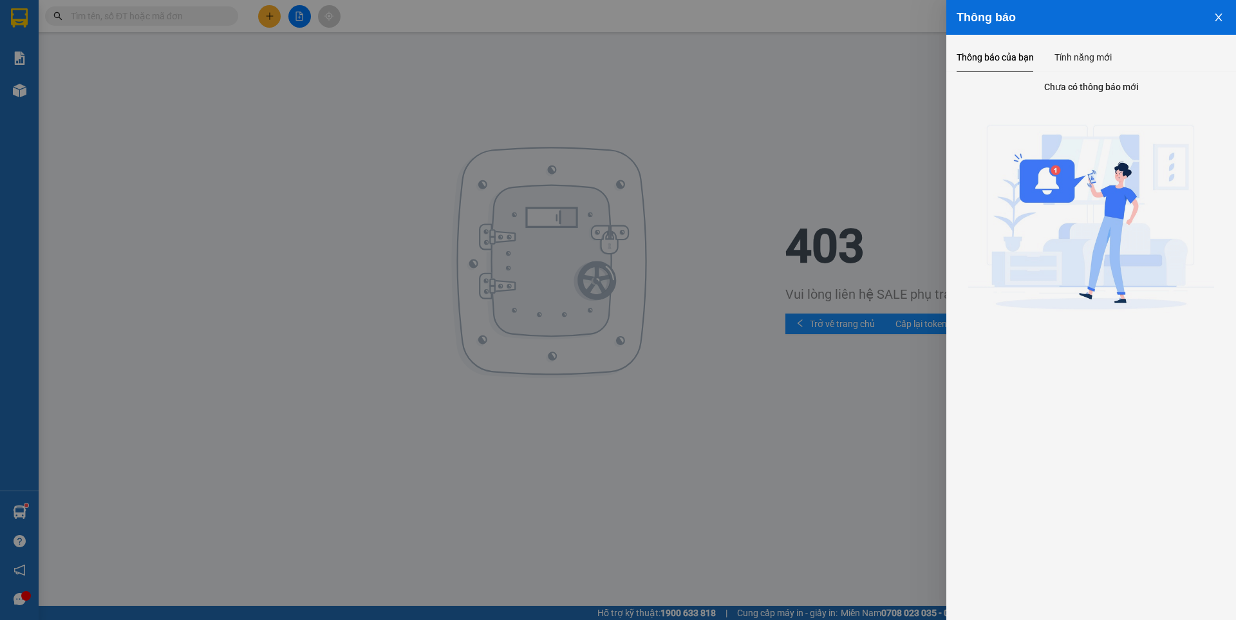
click at [1209, 19] on button "Close" at bounding box center [1219, 16] width 35 height 33
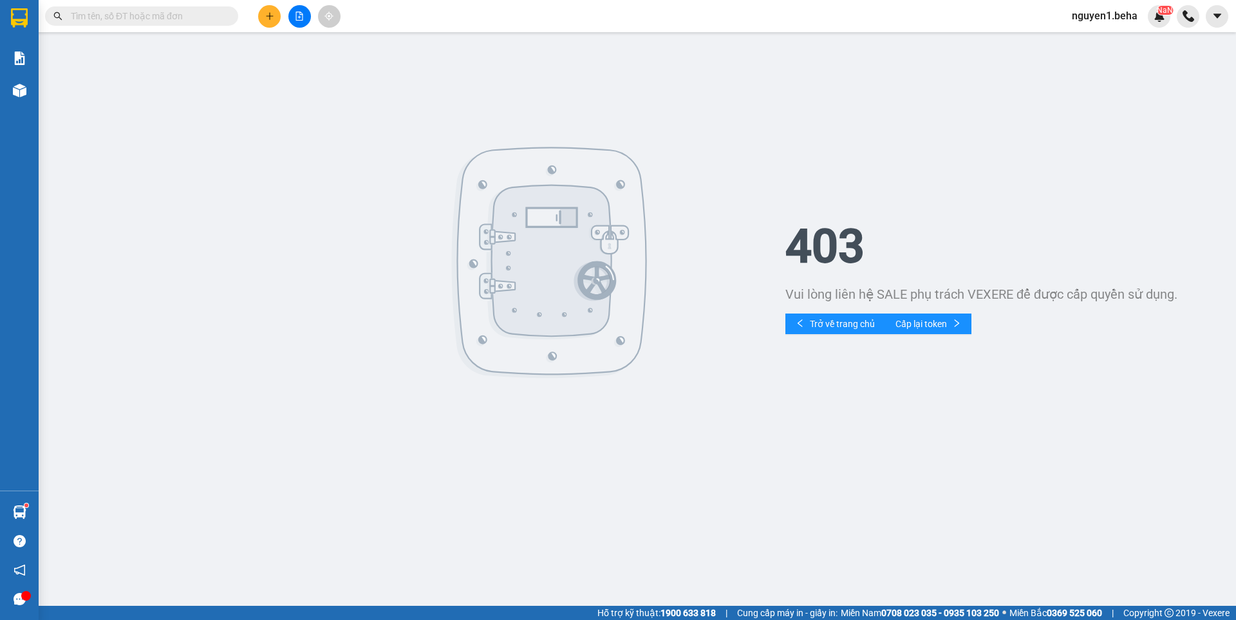
click at [1093, 13] on span "nguyen1.beha" at bounding box center [1105, 16] width 86 height 16
click at [1095, 38] on span "Đăng xuất" at bounding box center [1111, 40] width 59 height 14
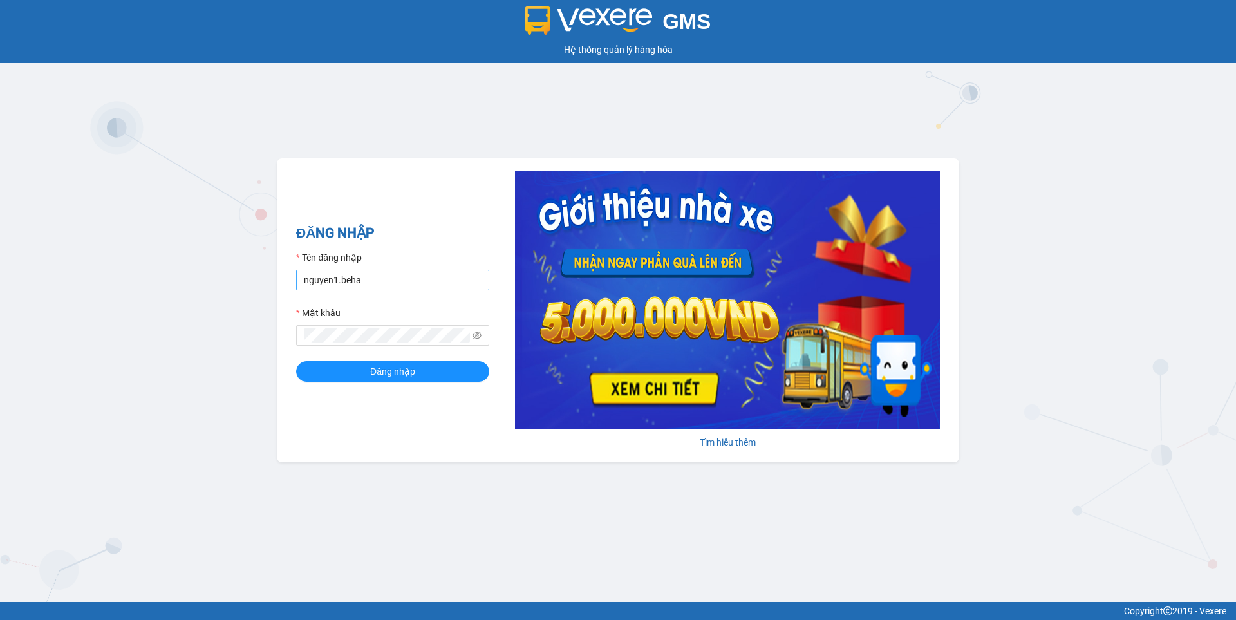
click at [376, 278] on input "nguyen1.beha" at bounding box center [392, 280] width 193 height 21
click at [377, 278] on input "nguyen1.beha" at bounding box center [392, 280] width 193 height 21
type input "khai.beha"
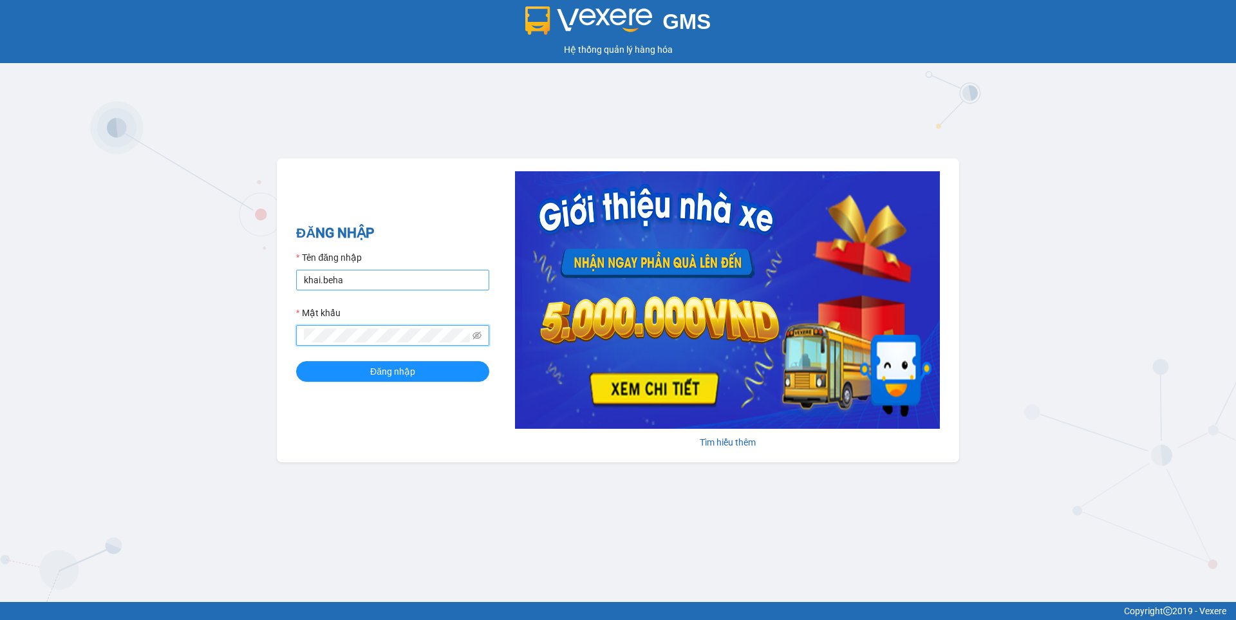
click at [296, 361] on button "Đăng nhập" at bounding box center [392, 371] width 193 height 21
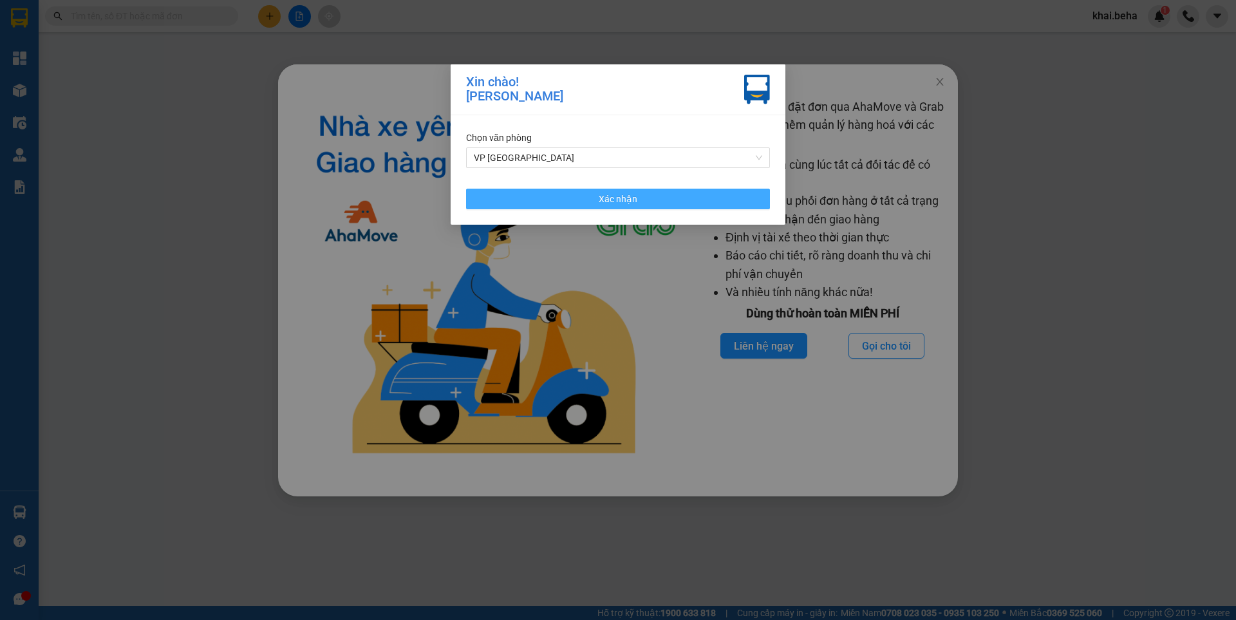
click at [580, 198] on button "Xác nhận" at bounding box center [618, 199] width 304 height 21
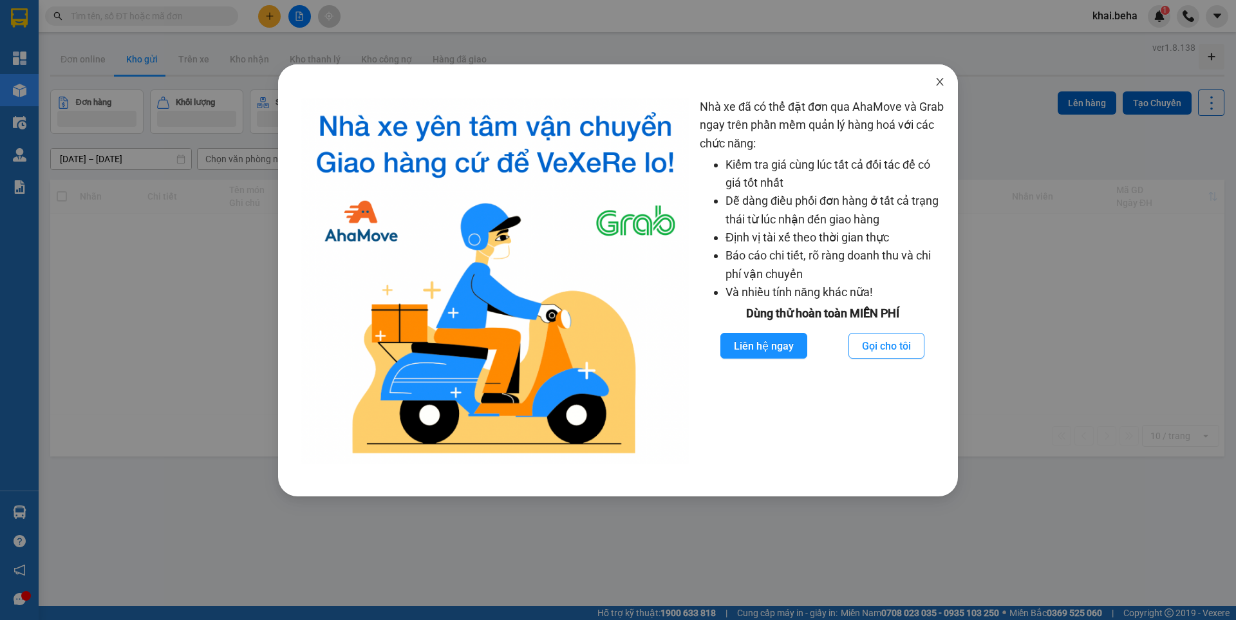
click at [938, 82] on icon "close" at bounding box center [940, 82] width 10 height 10
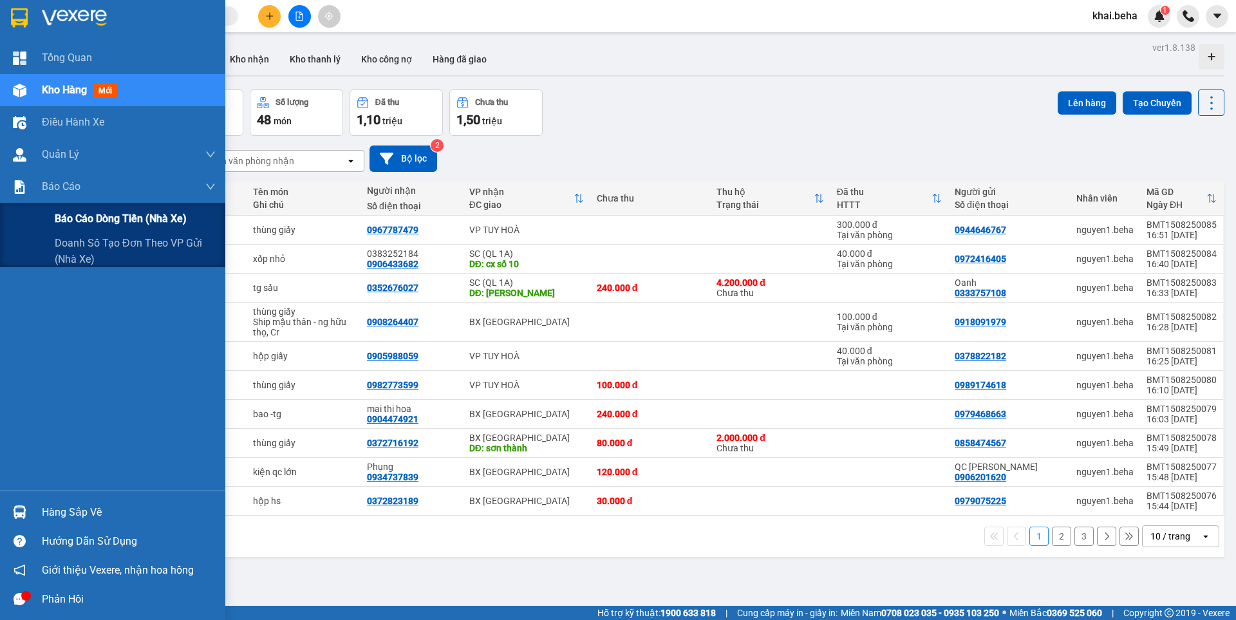
click at [101, 215] on span "Báo cáo dòng tiền (nhà xe)" at bounding box center [121, 219] width 132 height 16
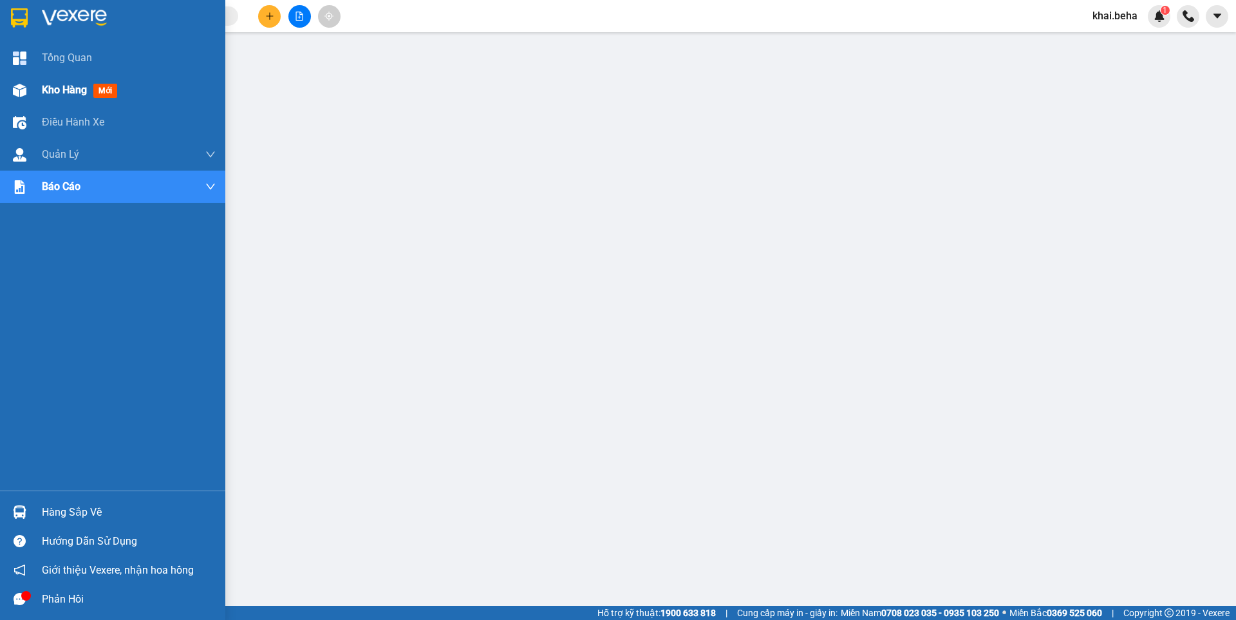
click at [26, 84] on div at bounding box center [19, 90] width 23 height 23
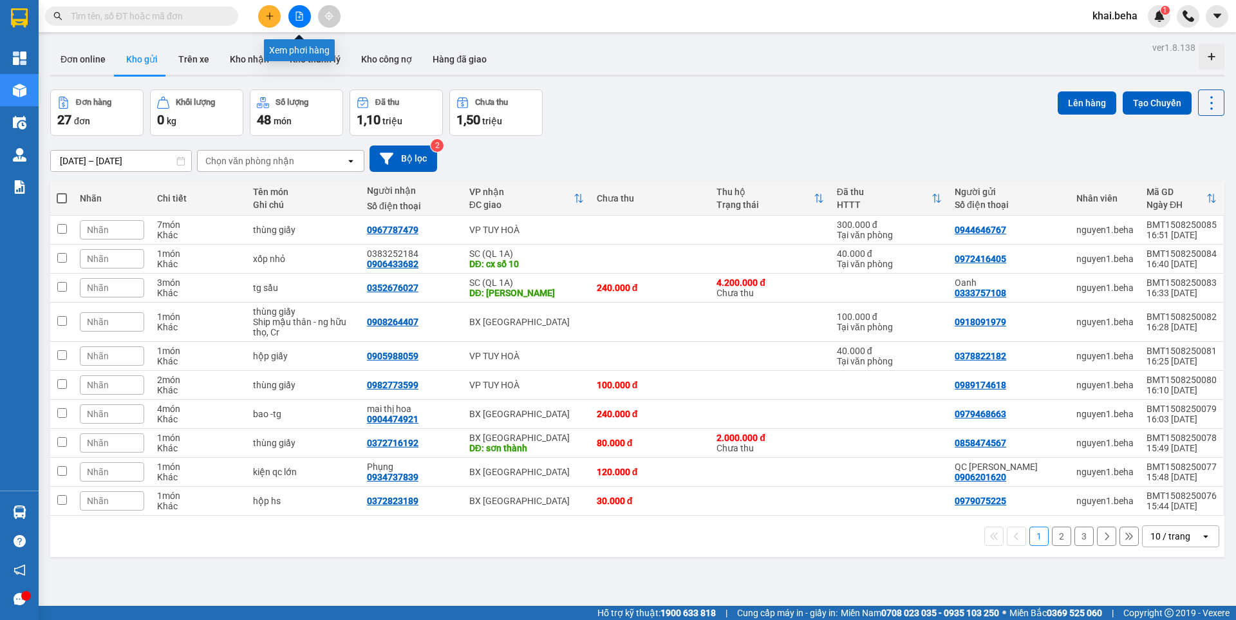
click at [299, 21] on button at bounding box center [299, 16] width 23 height 23
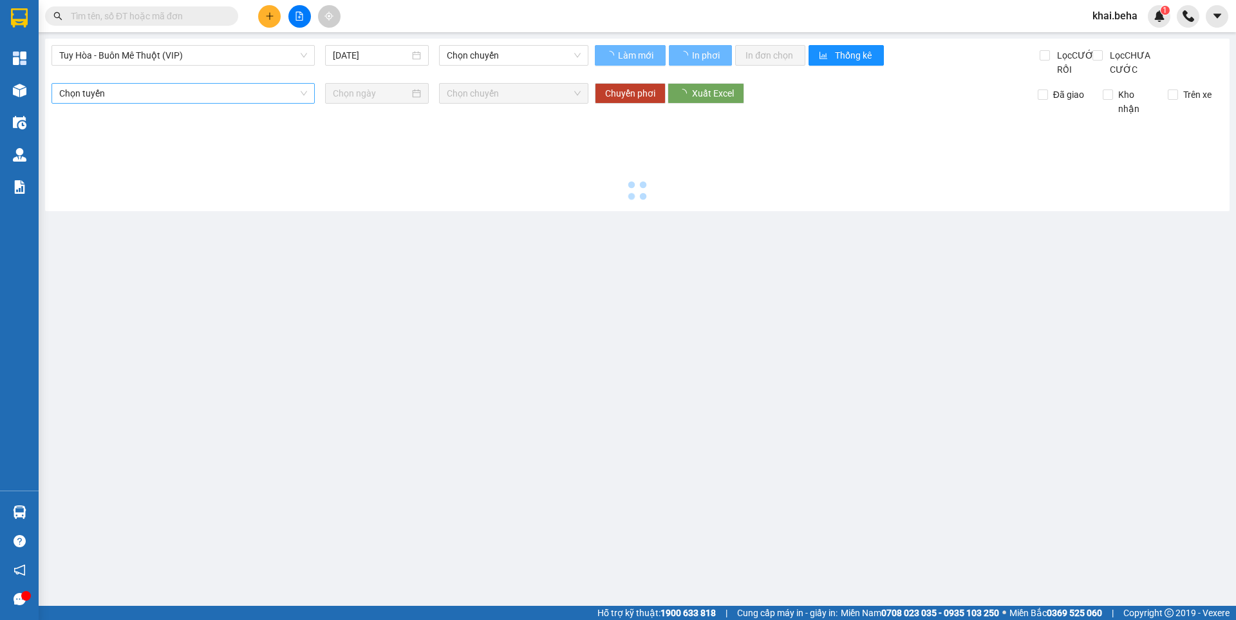
click at [205, 103] on span "Chọn tuyến" at bounding box center [183, 93] width 248 height 19
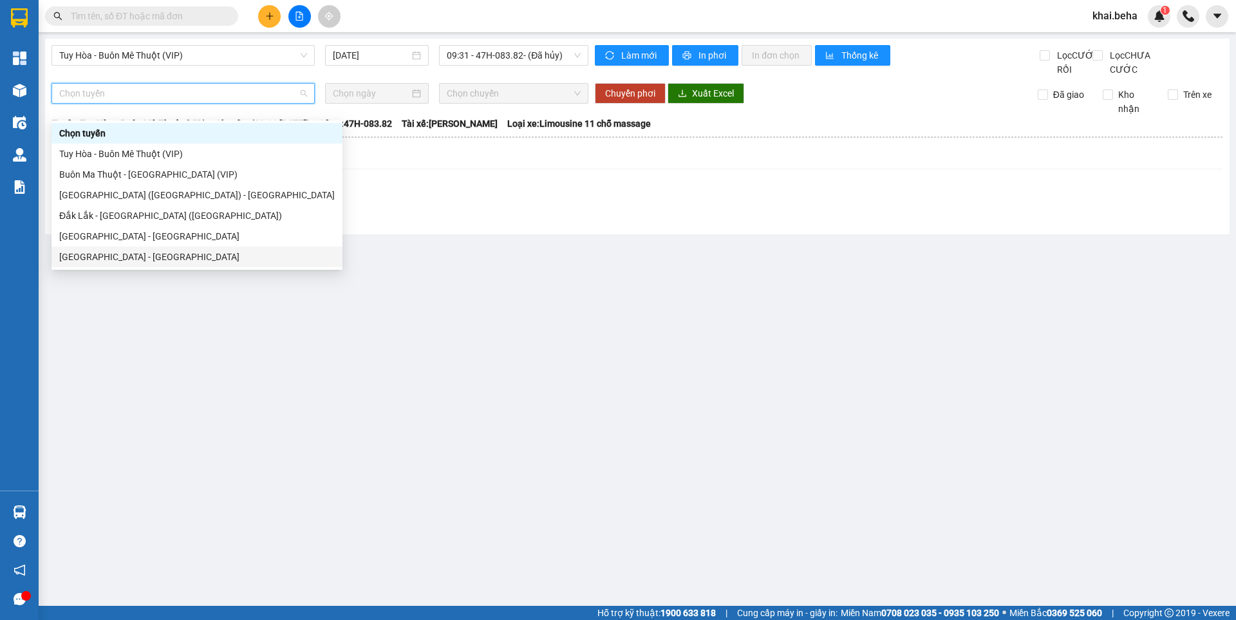
click at [135, 258] on div "[GEOGRAPHIC_DATA] - [GEOGRAPHIC_DATA]" at bounding box center [197, 257] width 276 height 14
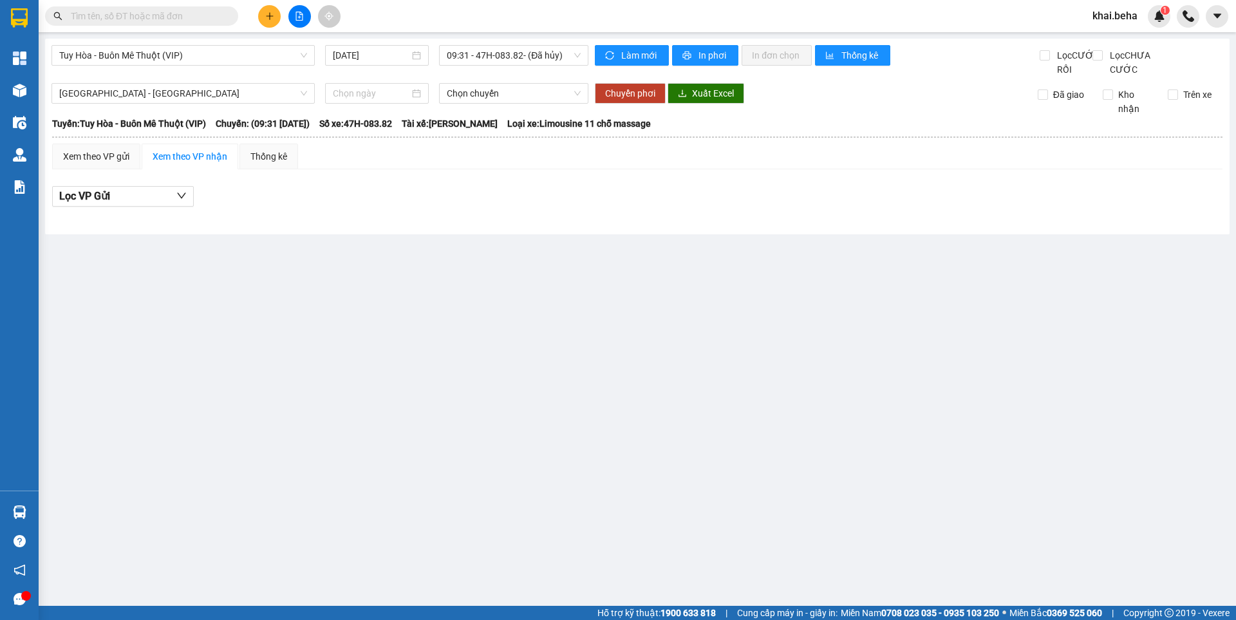
click at [392, 197] on div "Lọc VP Gửi" at bounding box center [637, 200] width 1171 height 41
click at [230, 55] on span "Tuy Hòa - Buôn Mê Thuột (VIP)" at bounding box center [183, 55] width 248 height 19
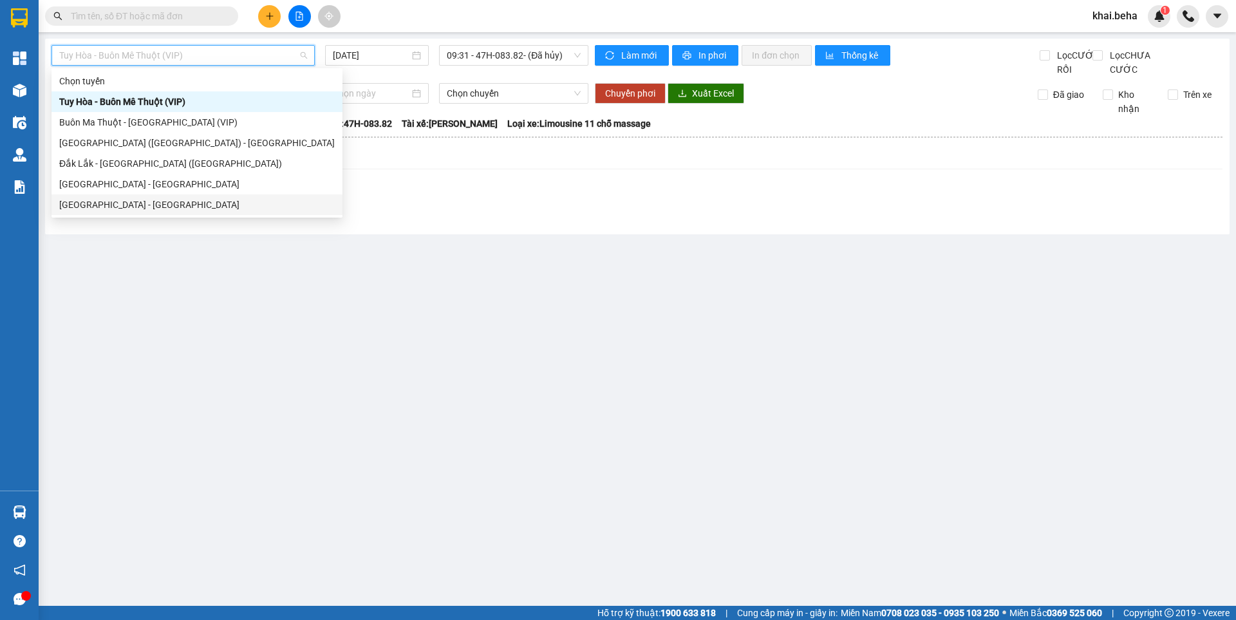
click at [149, 198] on div "[GEOGRAPHIC_DATA] - [GEOGRAPHIC_DATA]" at bounding box center [197, 205] width 276 height 14
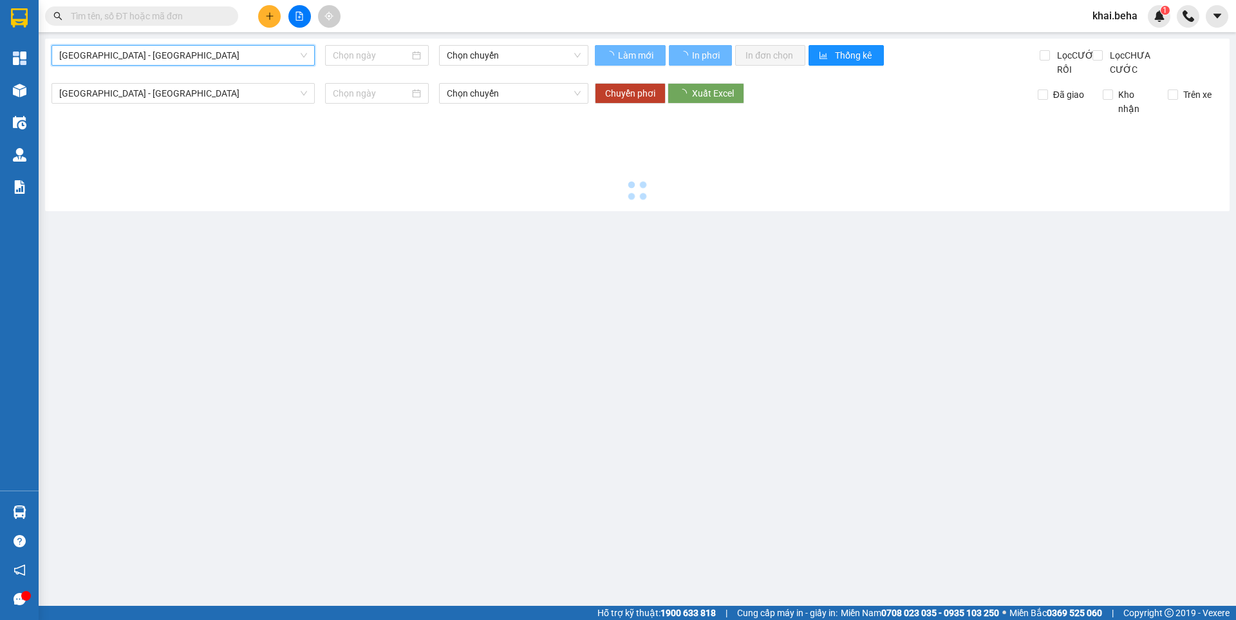
type input "[DATE]"
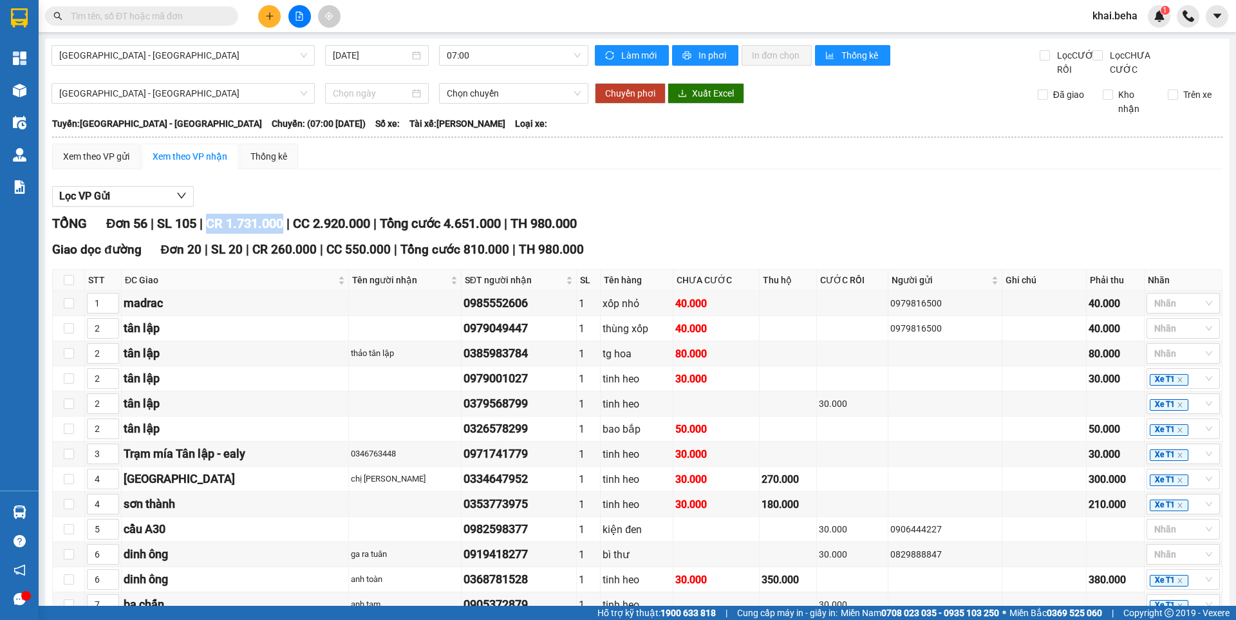
drag, startPoint x: 293, startPoint y: 236, endPoint x: 311, endPoint y: 207, distance: 33.6
click at [212, 234] on div "TỔNG Đơn 56 | SL 105 | CR 1.731.000 | CC 2.920.000 | Tổng cước 4.651.000 | TH 9…" at bounding box center [637, 224] width 1171 height 20
click at [325, 204] on div "Lọc VP Gửi" at bounding box center [637, 196] width 1171 height 21
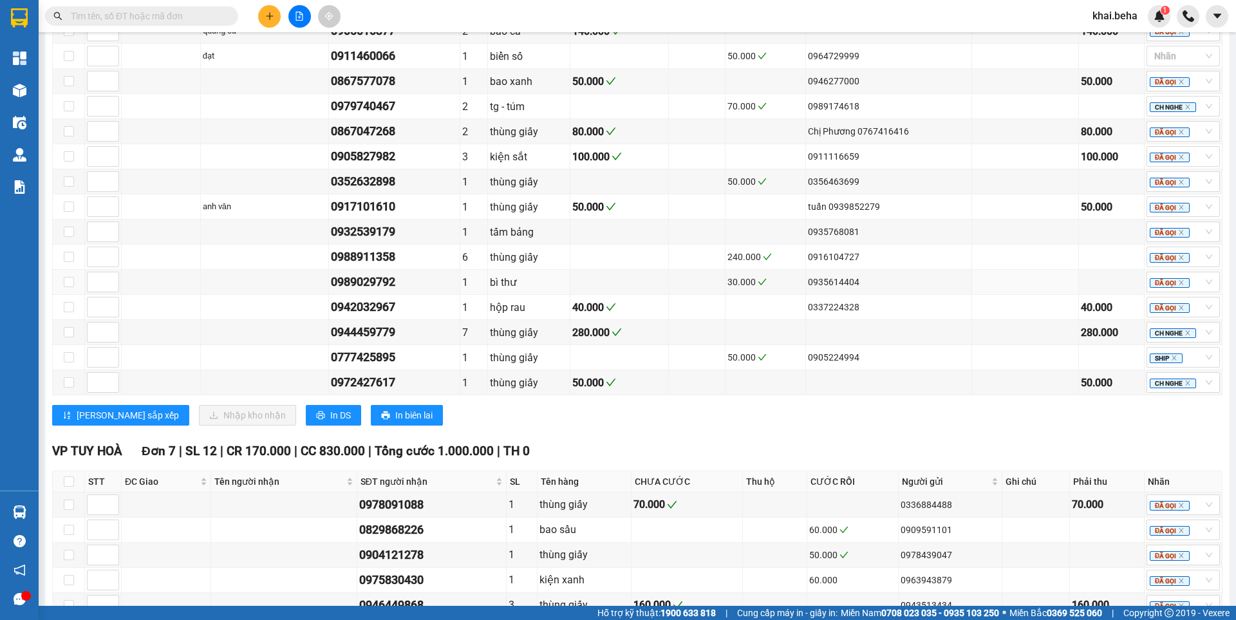
scroll to position [773, 0]
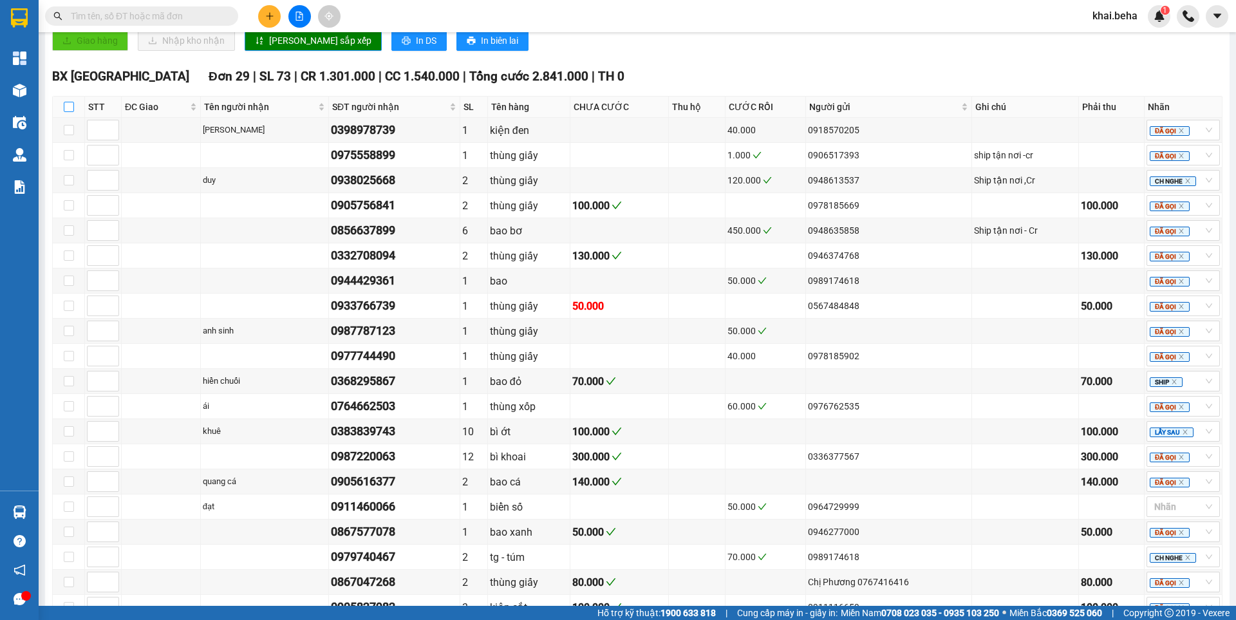
click at [69, 112] on input "checkbox" at bounding box center [69, 107] width 10 height 10
checkbox input "true"
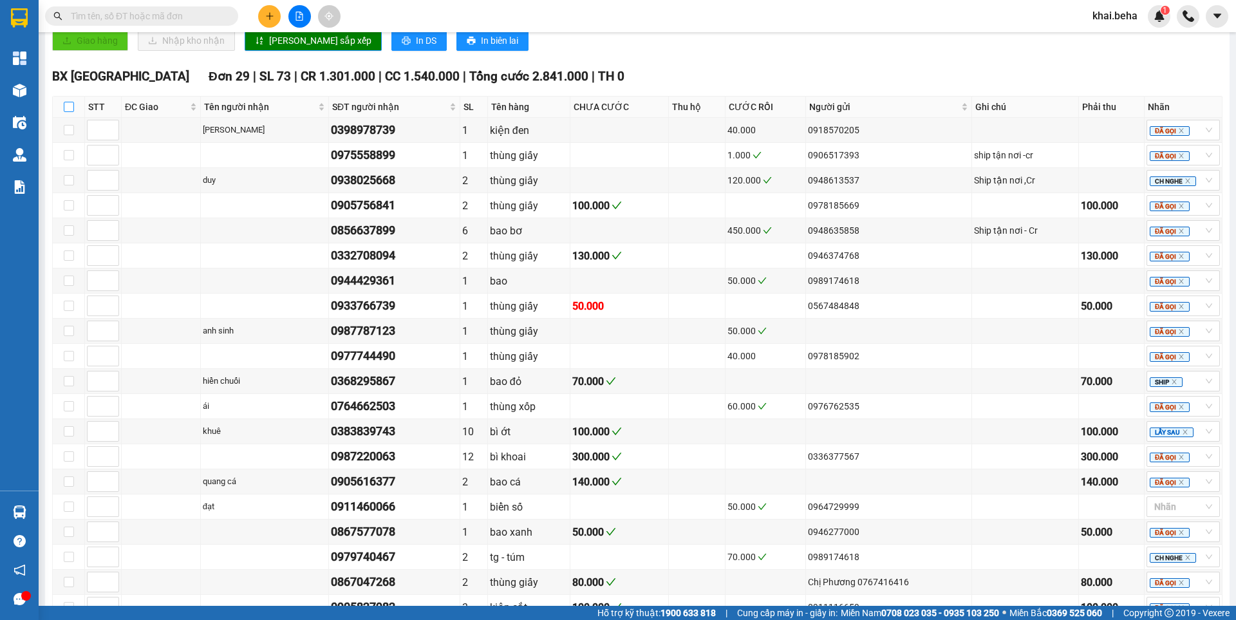
checkbox input "true"
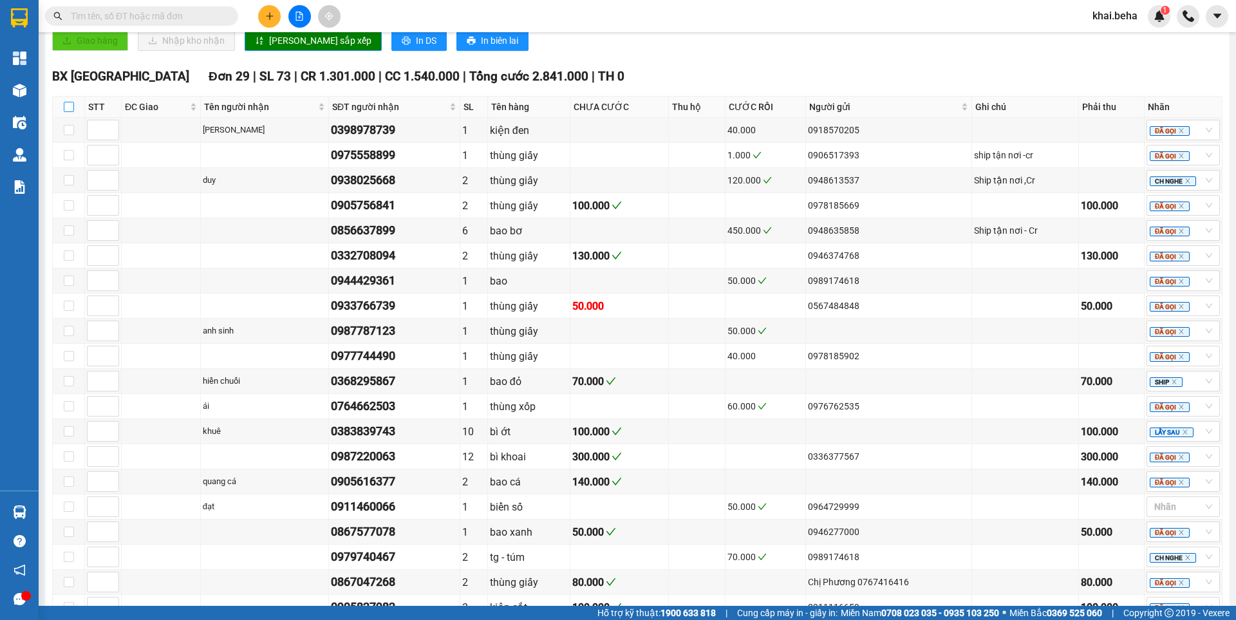
checkbox input "true"
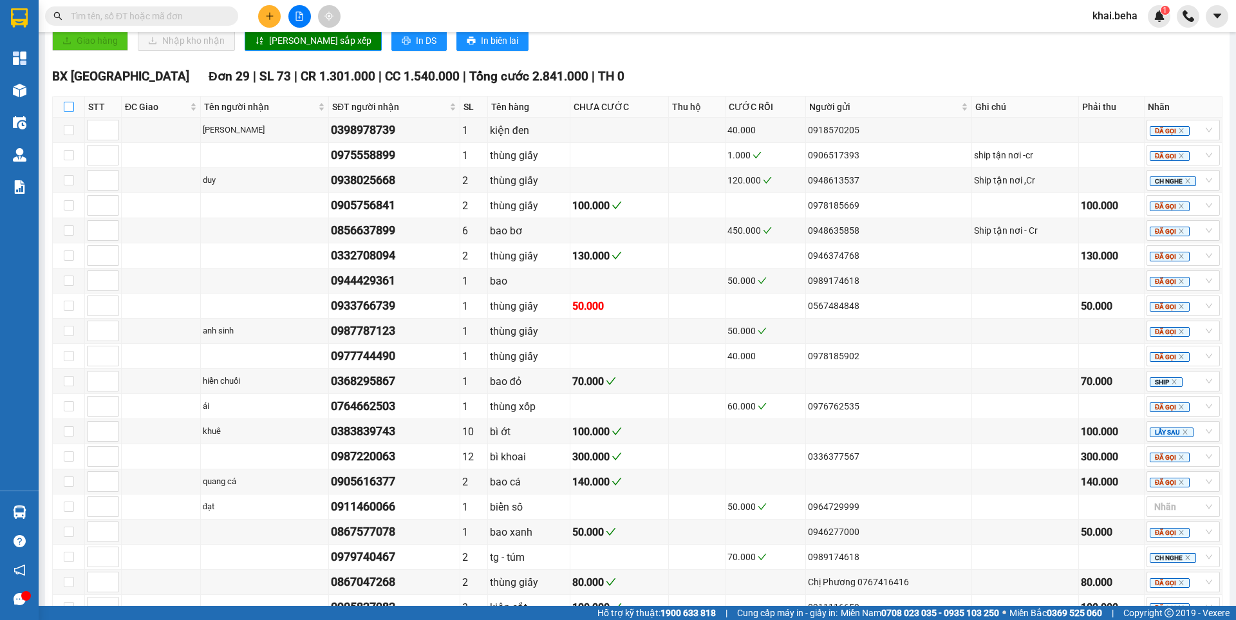
checkbox input "true"
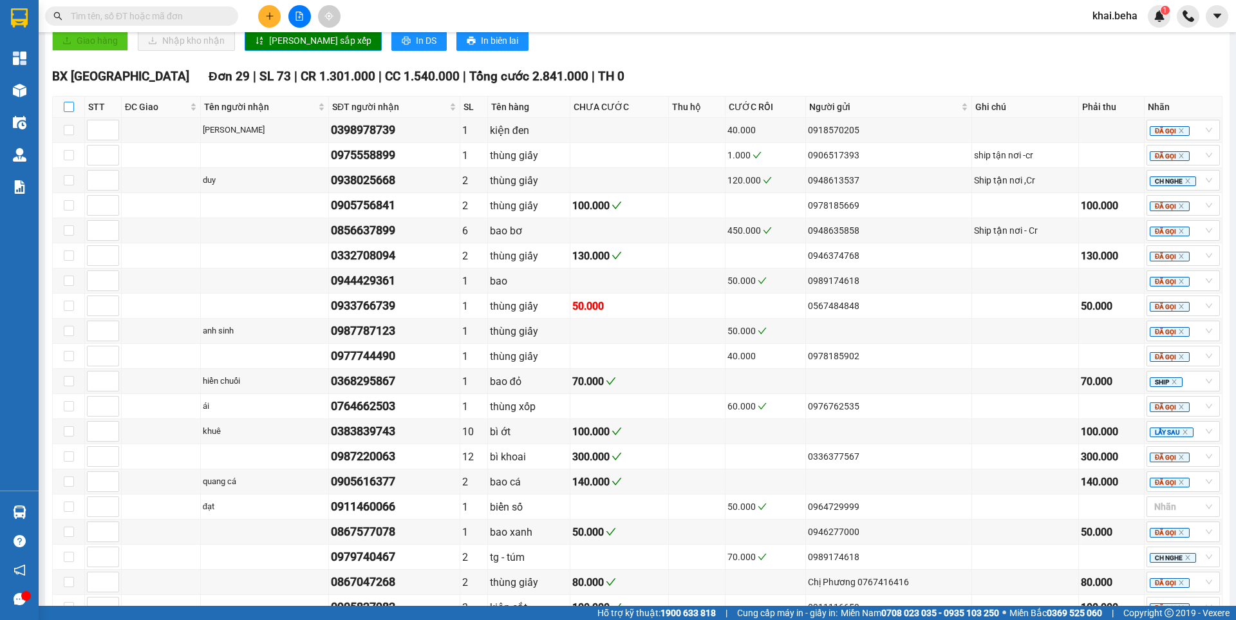
checkbox input "true"
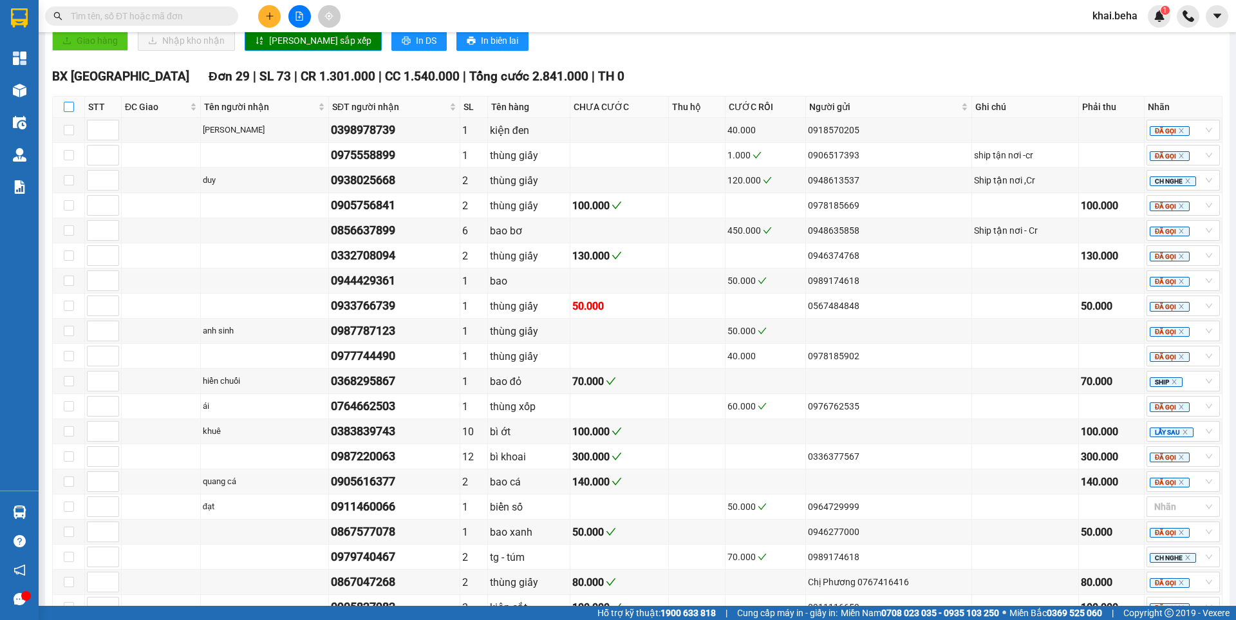
checkbox input "true"
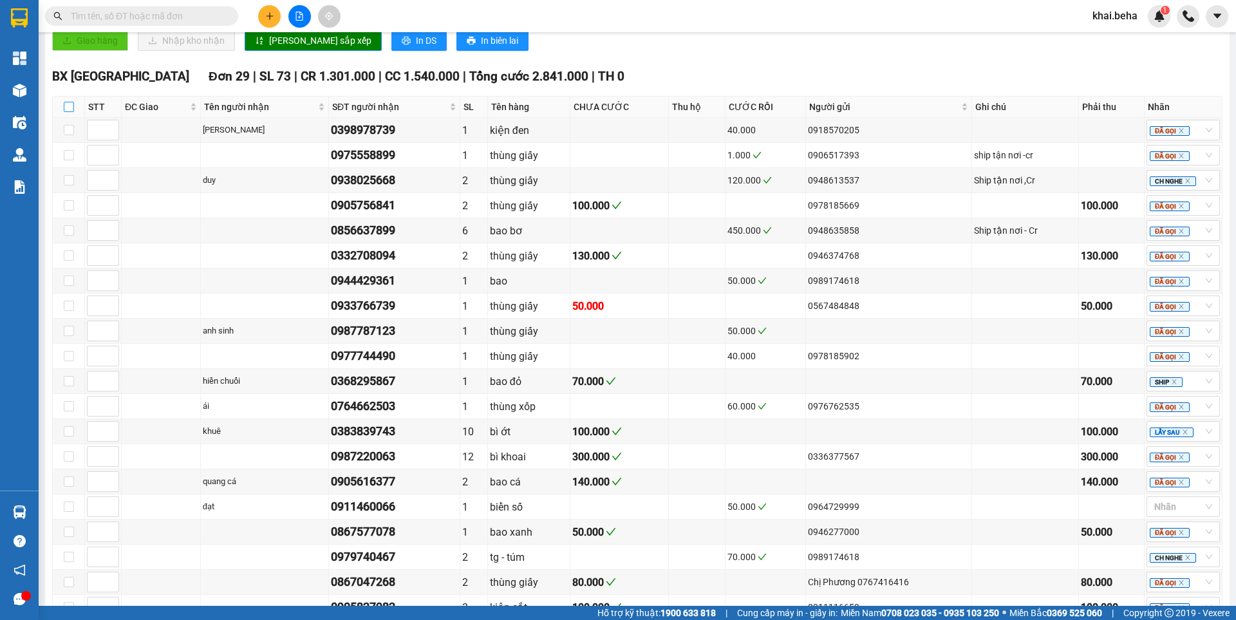
checkbox input "true"
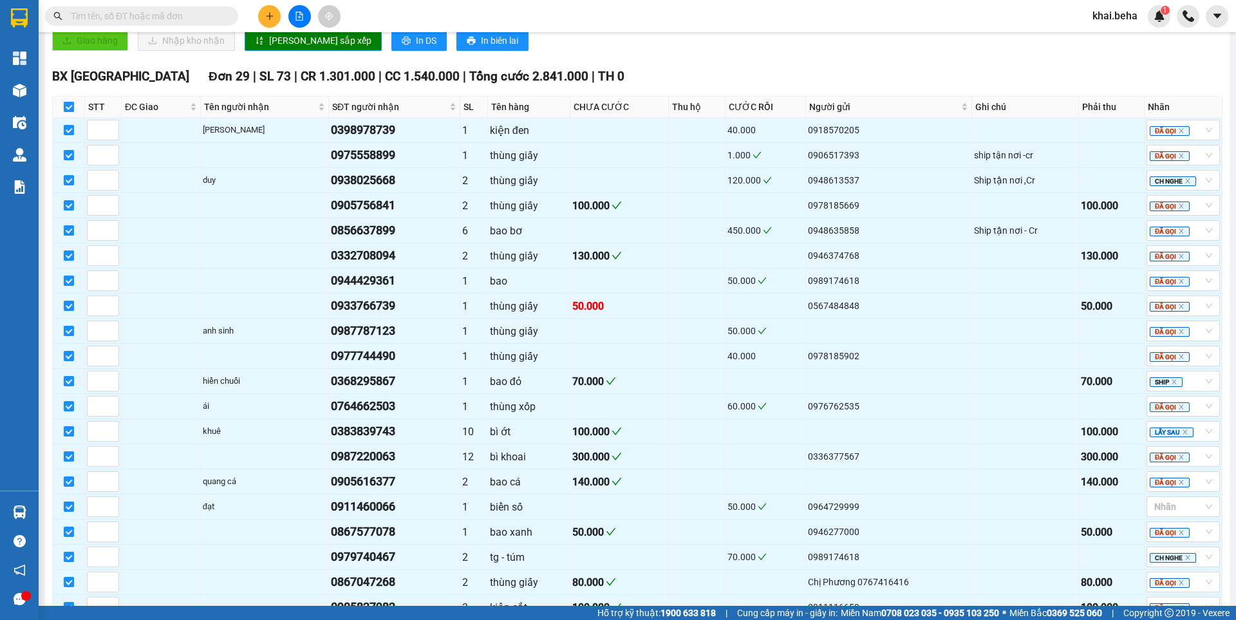
click at [69, 112] on input "checkbox" at bounding box center [69, 107] width 10 height 10
checkbox input "false"
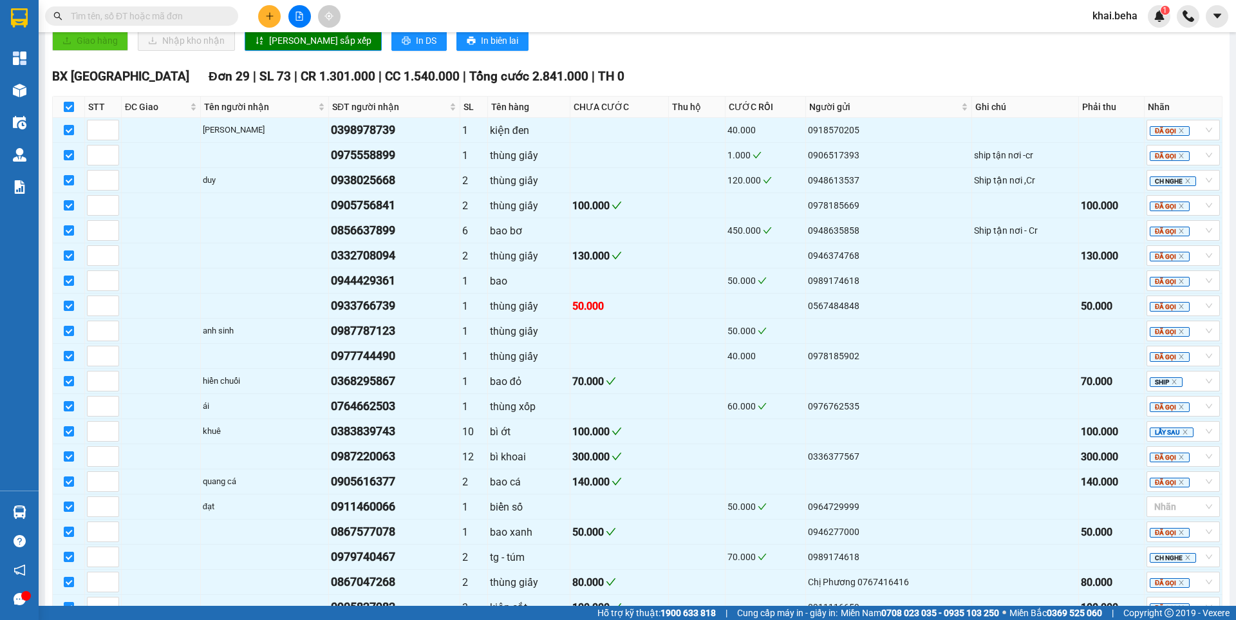
checkbox input "false"
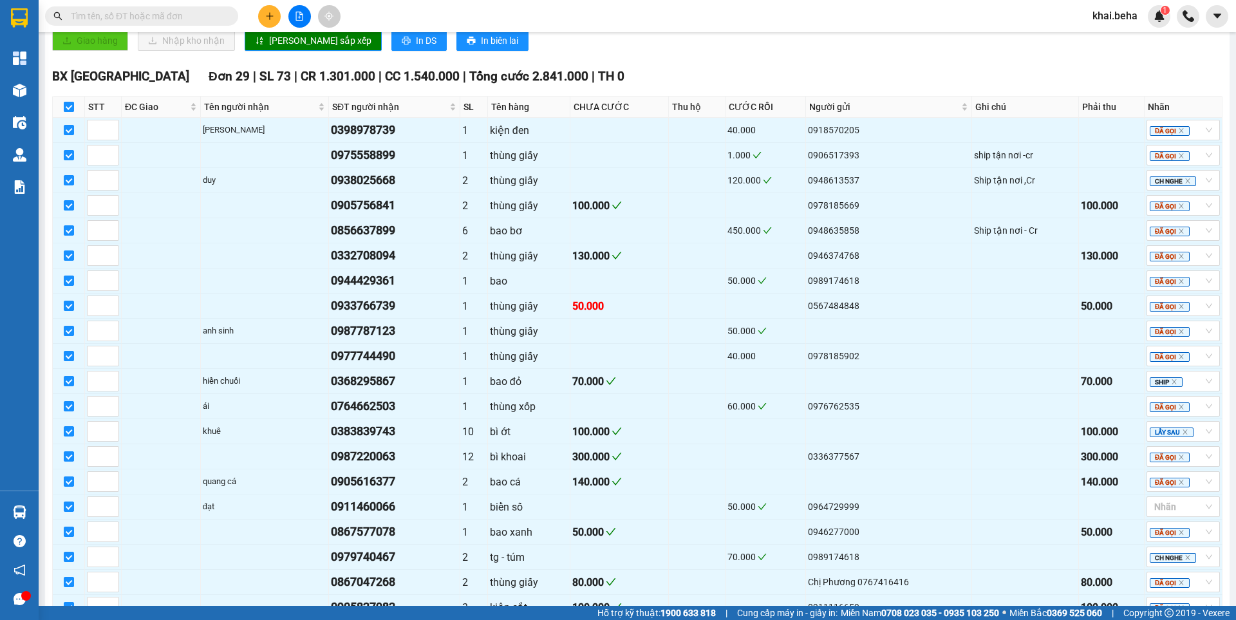
checkbox input "false"
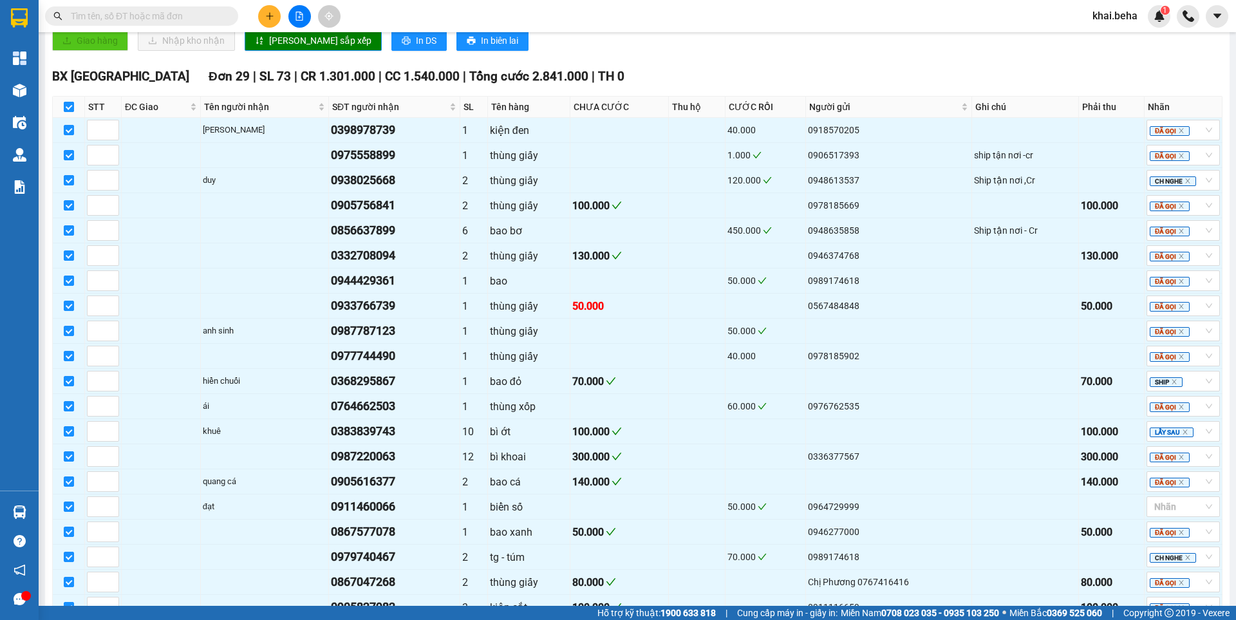
checkbox input "false"
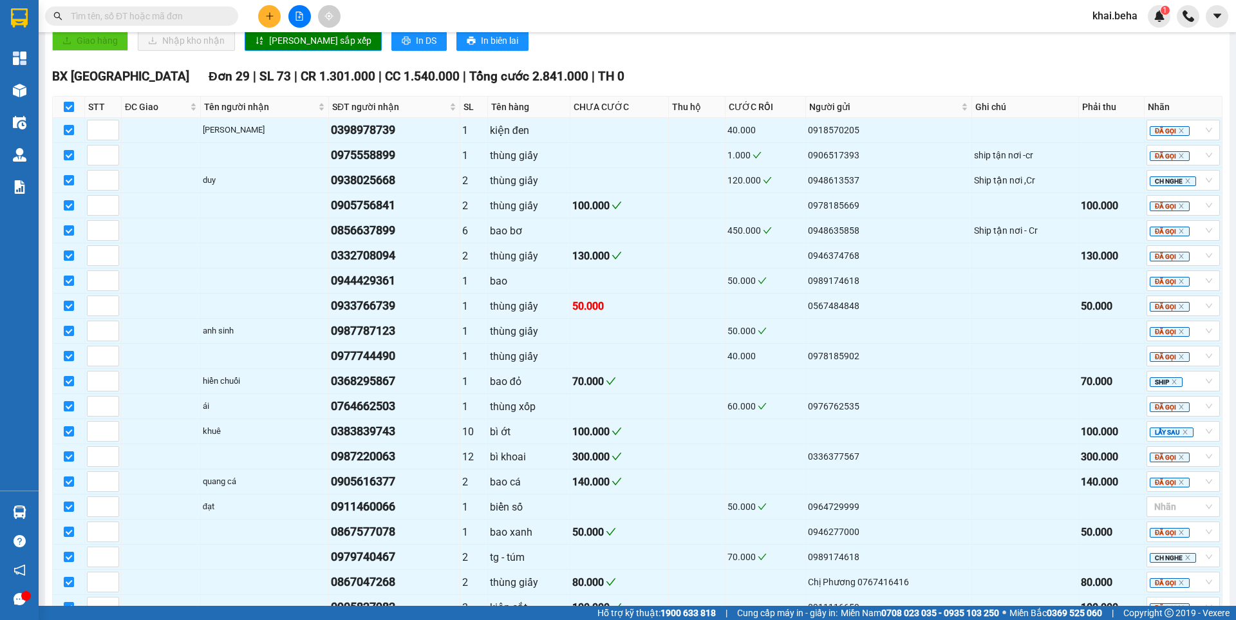
checkbox input "false"
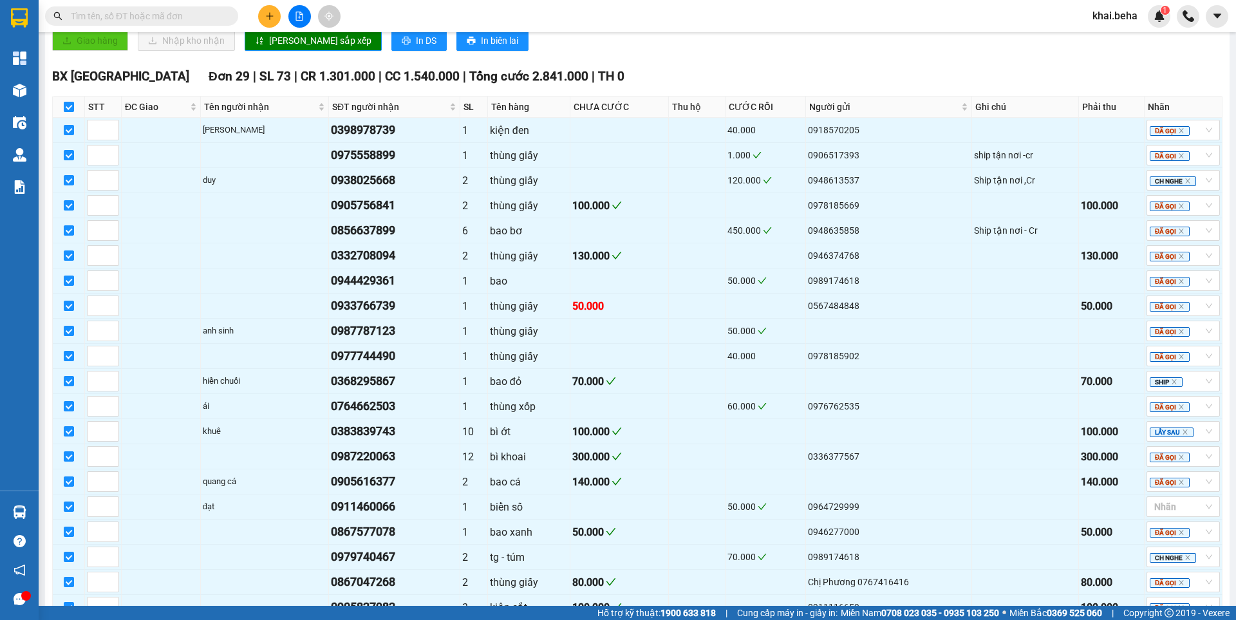
checkbox input "false"
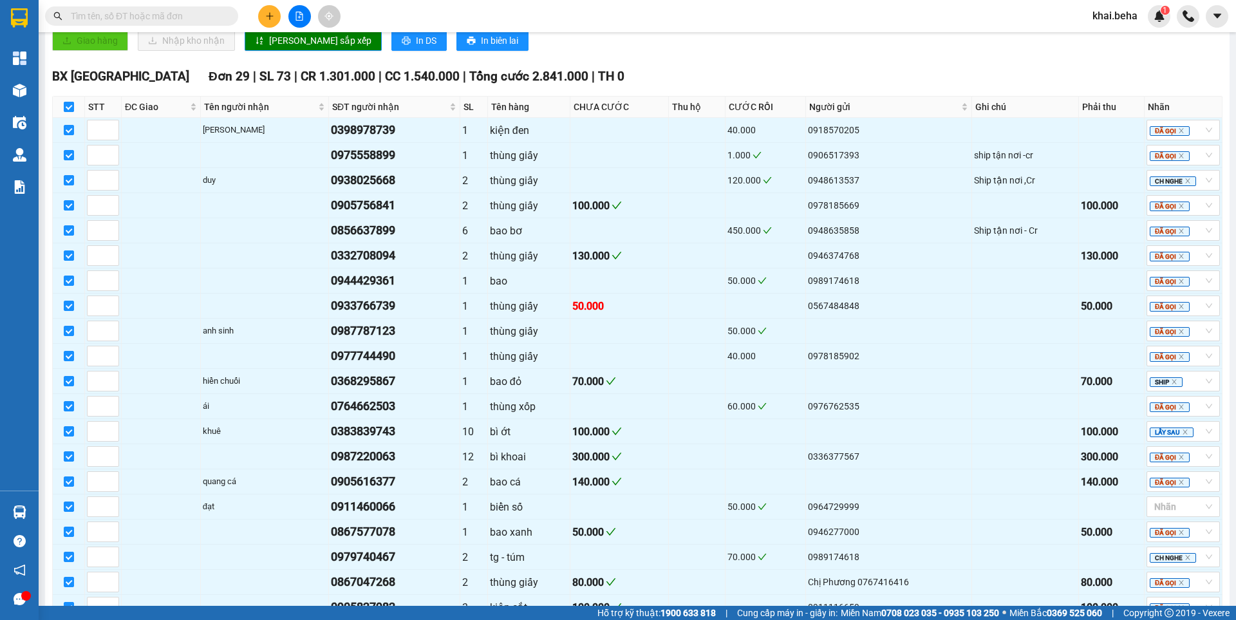
checkbox input "false"
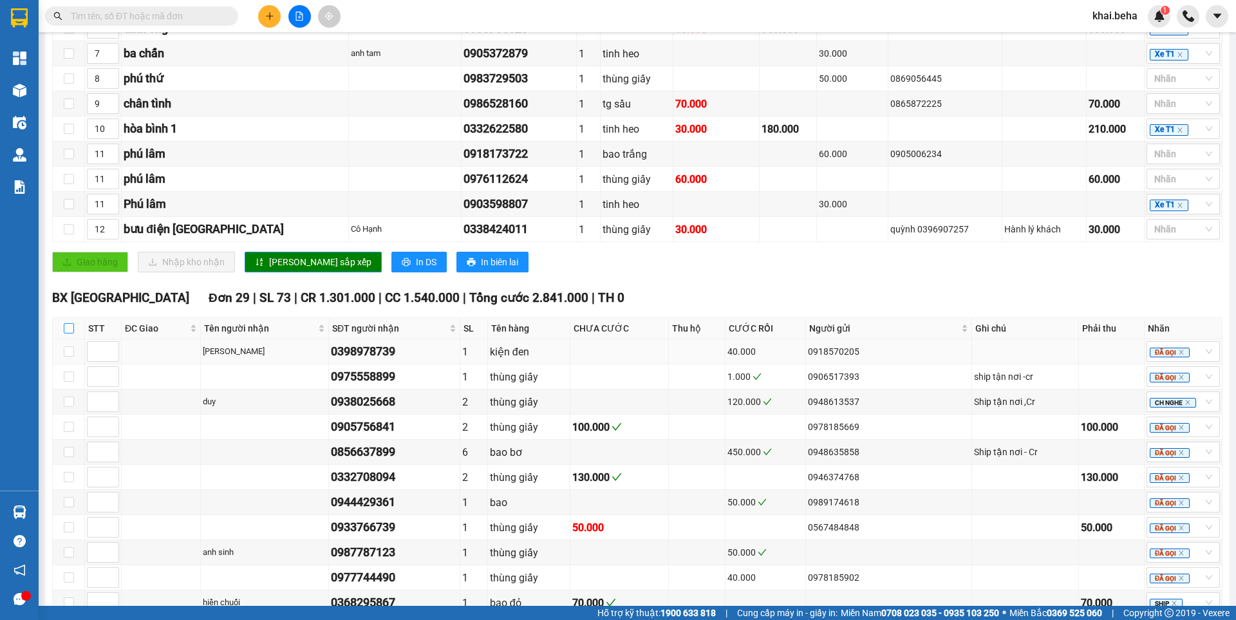
scroll to position [580, 0]
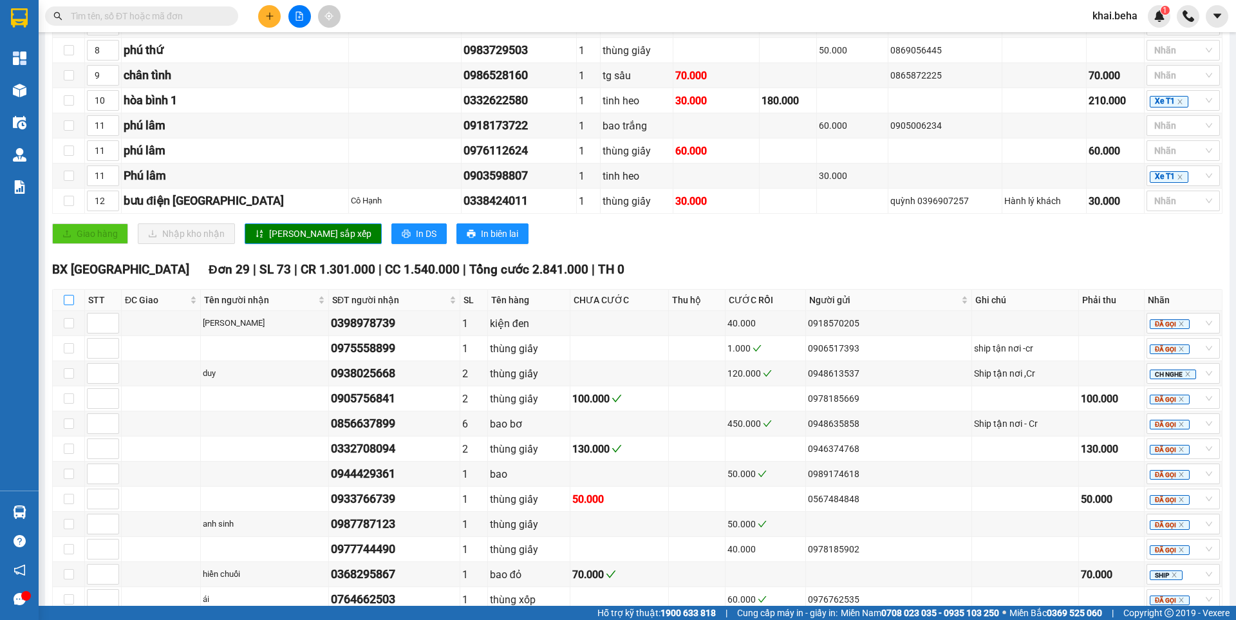
click at [67, 307] on label at bounding box center [69, 300] width 10 height 14
click at [67, 305] on input "checkbox" at bounding box center [69, 300] width 10 height 10
checkbox input "true"
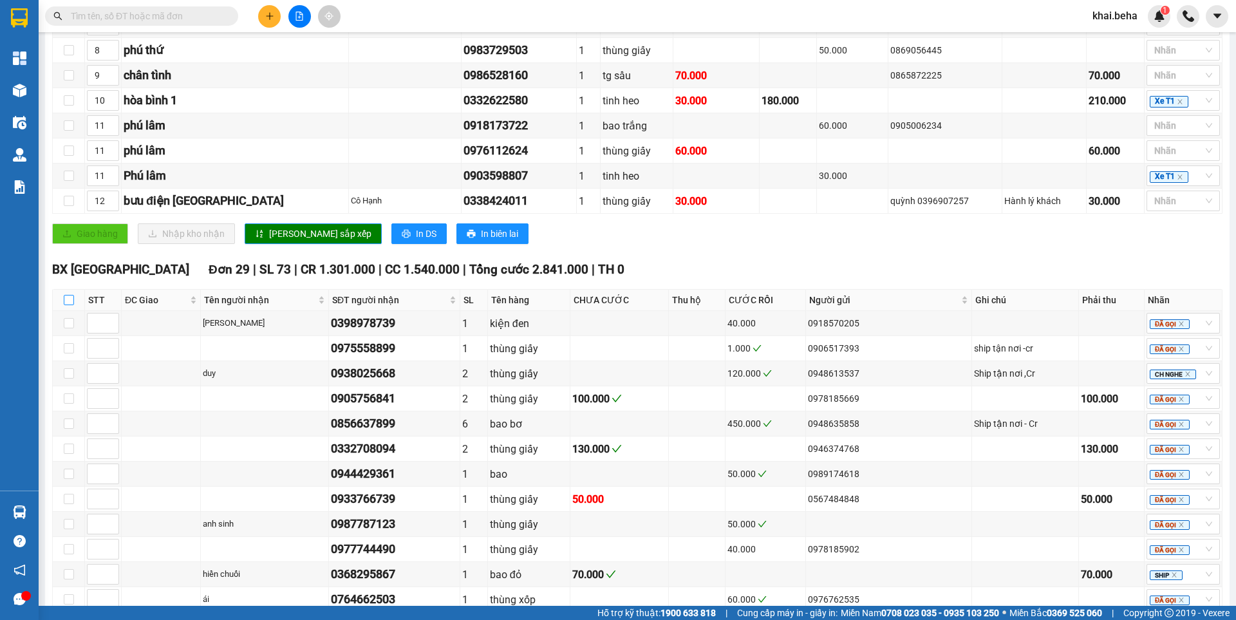
checkbox input "true"
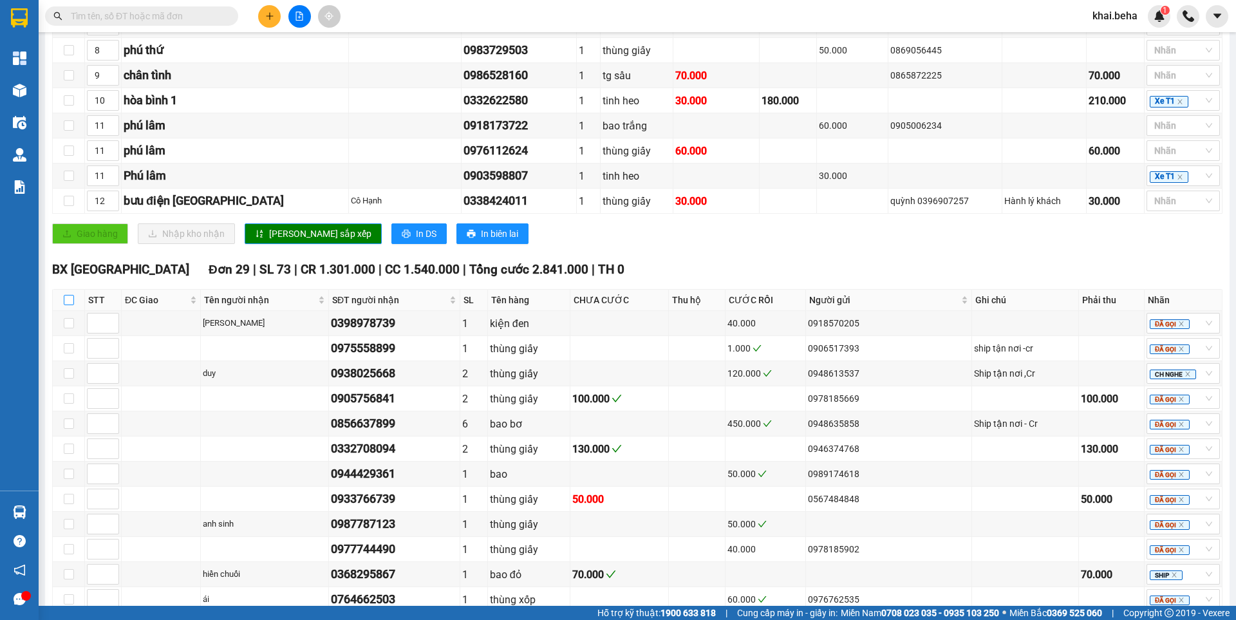
checkbox input "true"
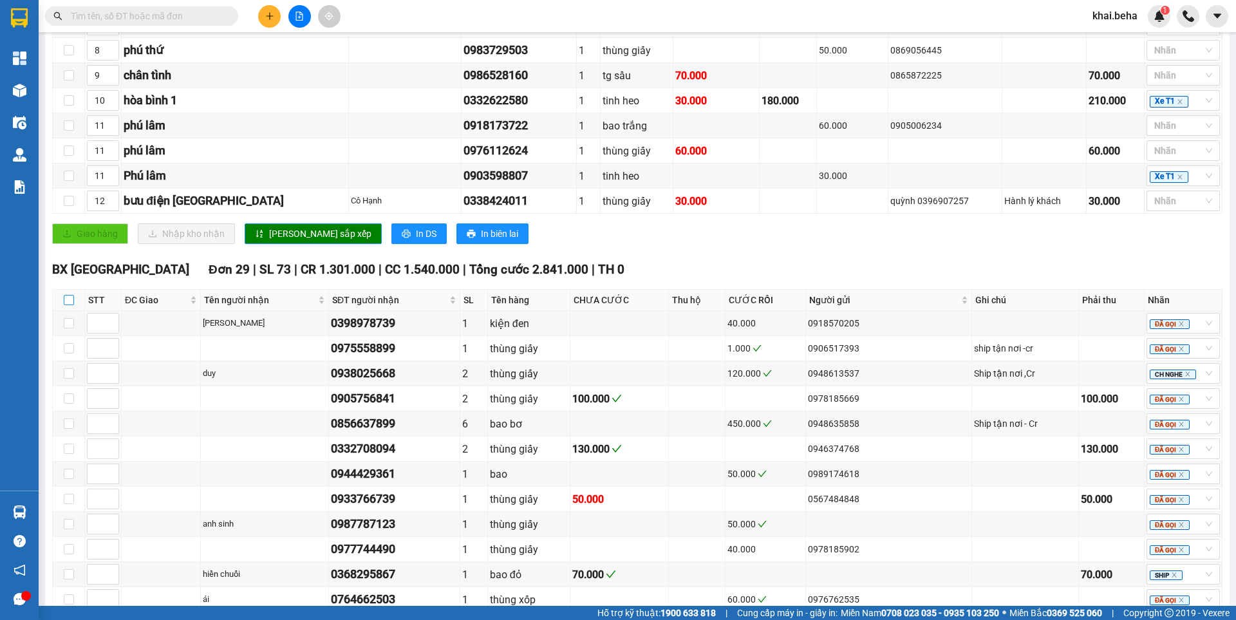
checkbox input "true"
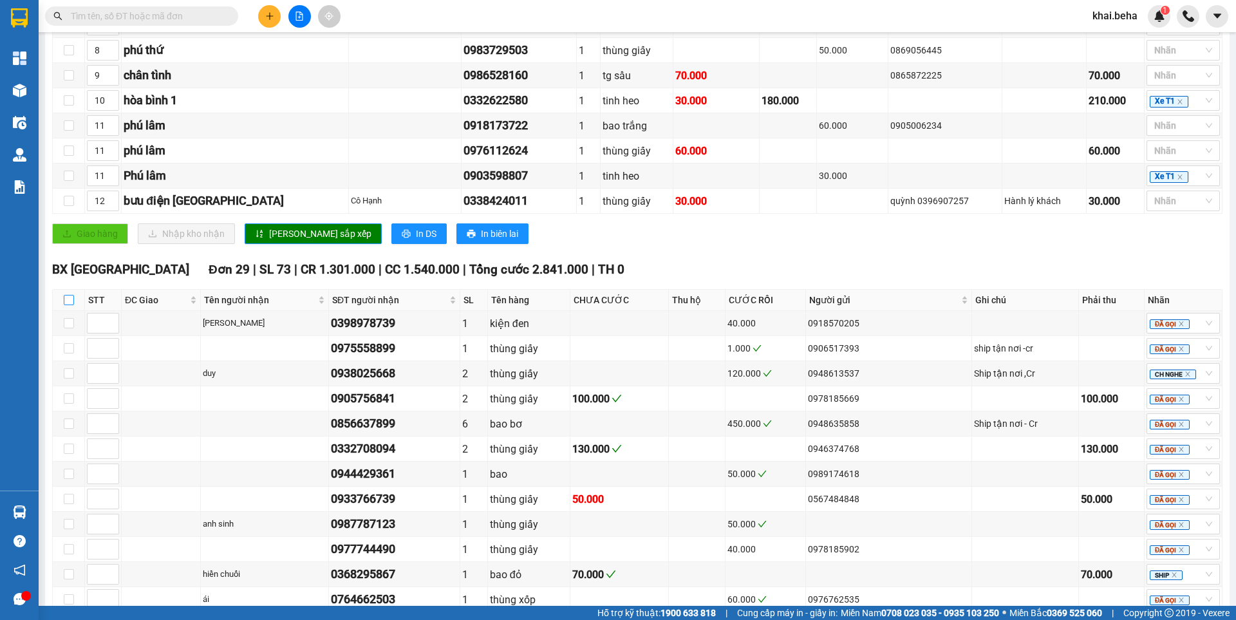
checkbox input "true"
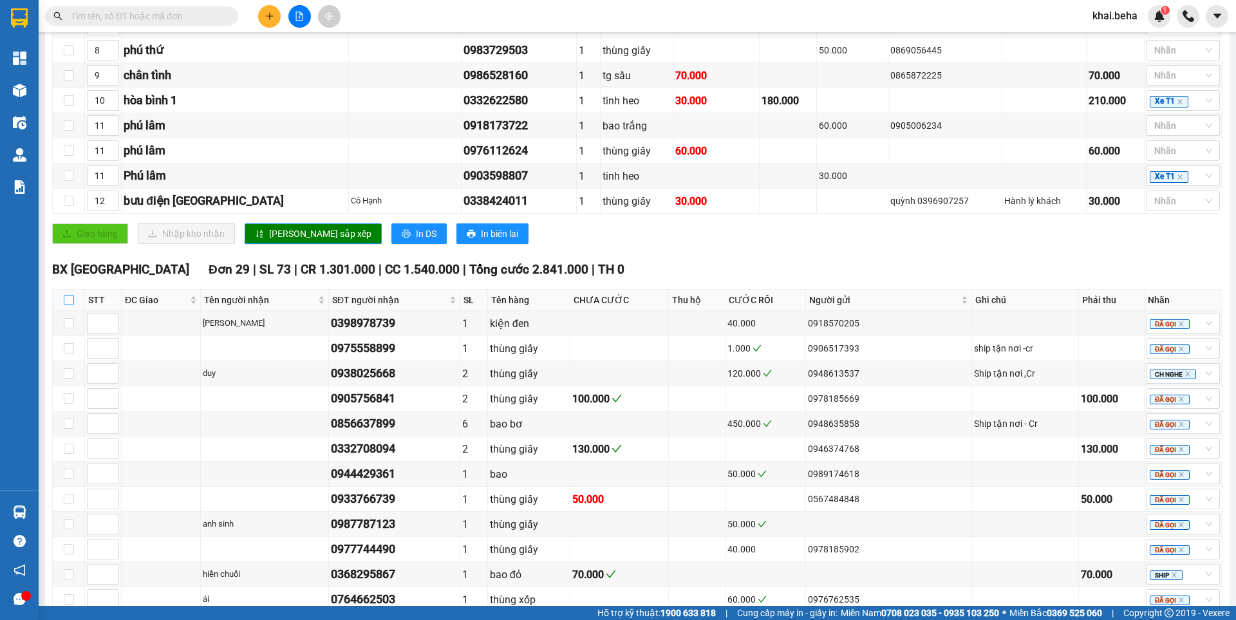
checkbox input "true"
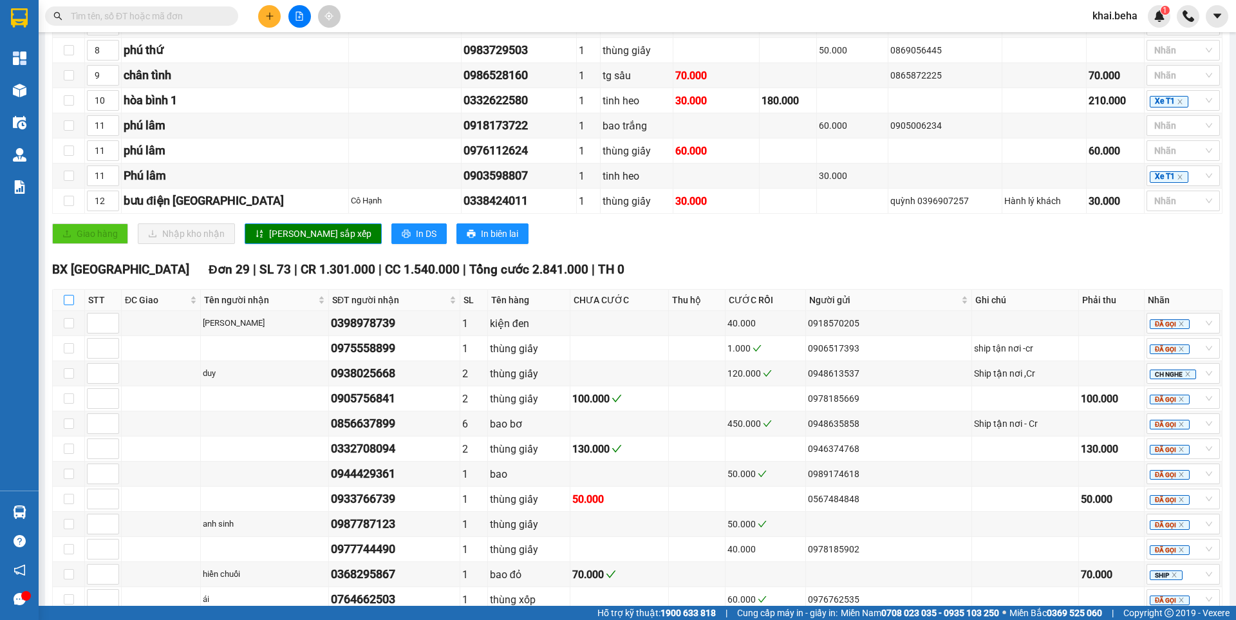
checkbox input "true"
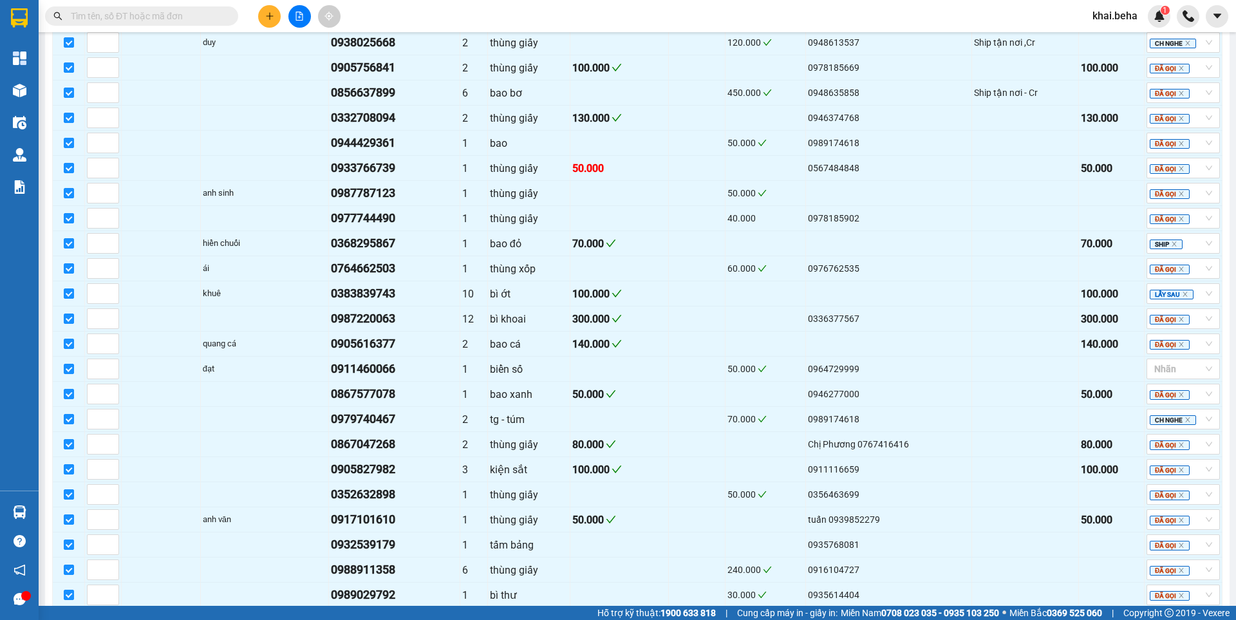
scroll to position [723, 0]
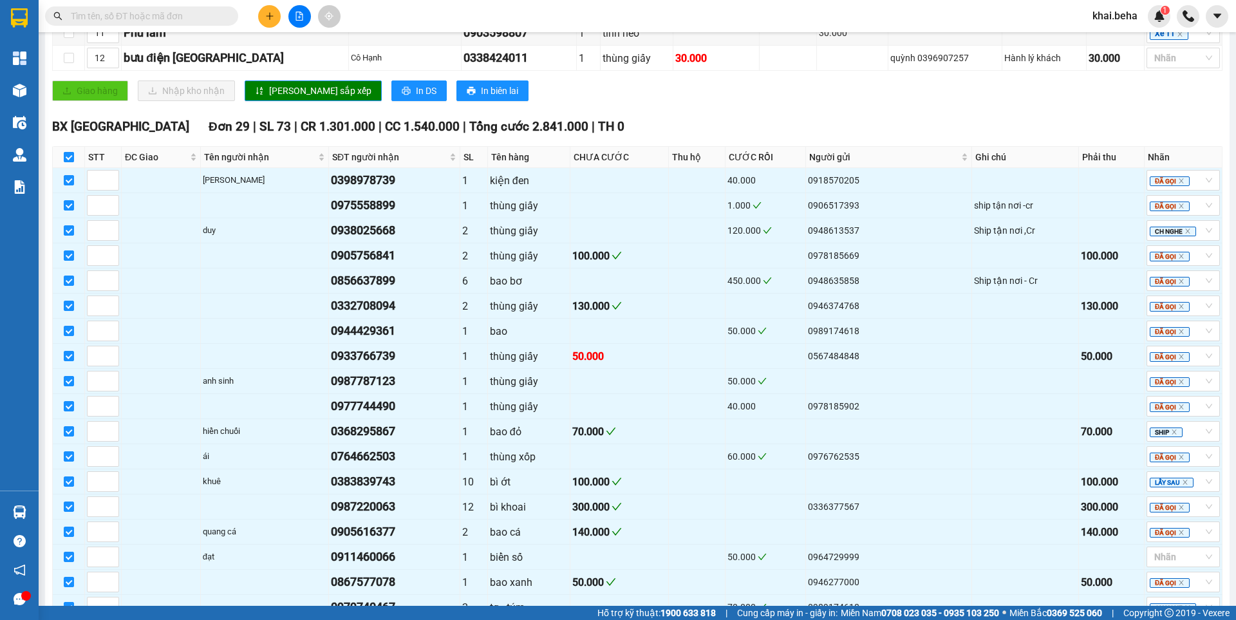
click at [71, 162] on input "checkbox" at bounding box center [69, 157] width 10 height 10
checkbox input "false"
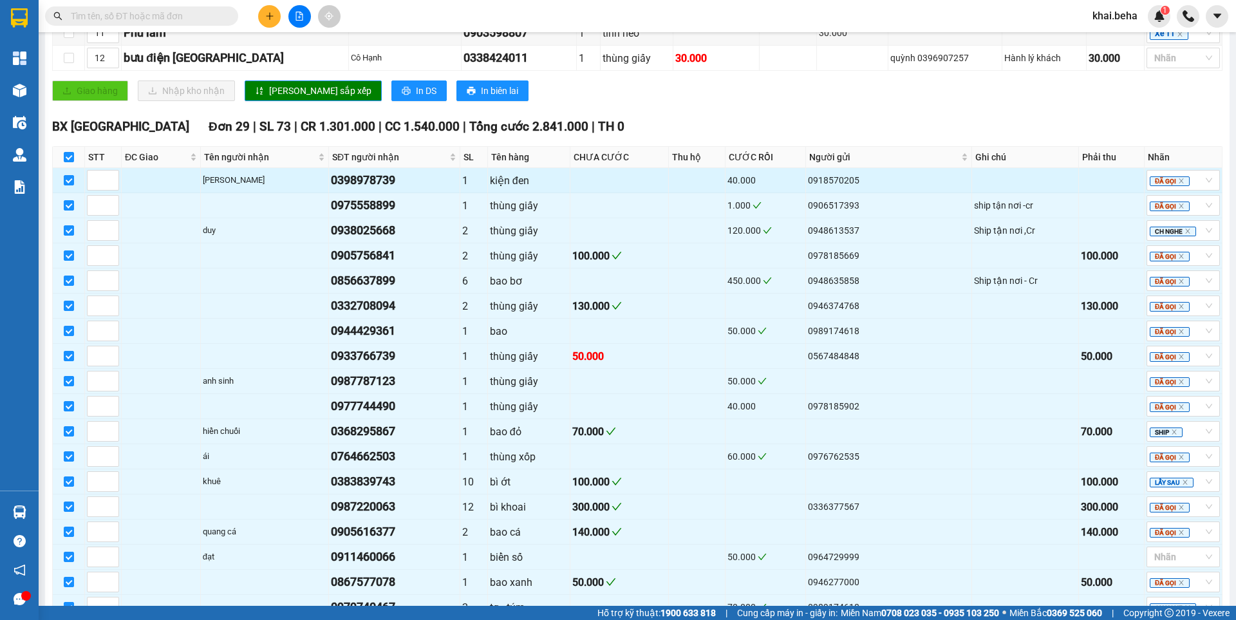
checkbox input "false"
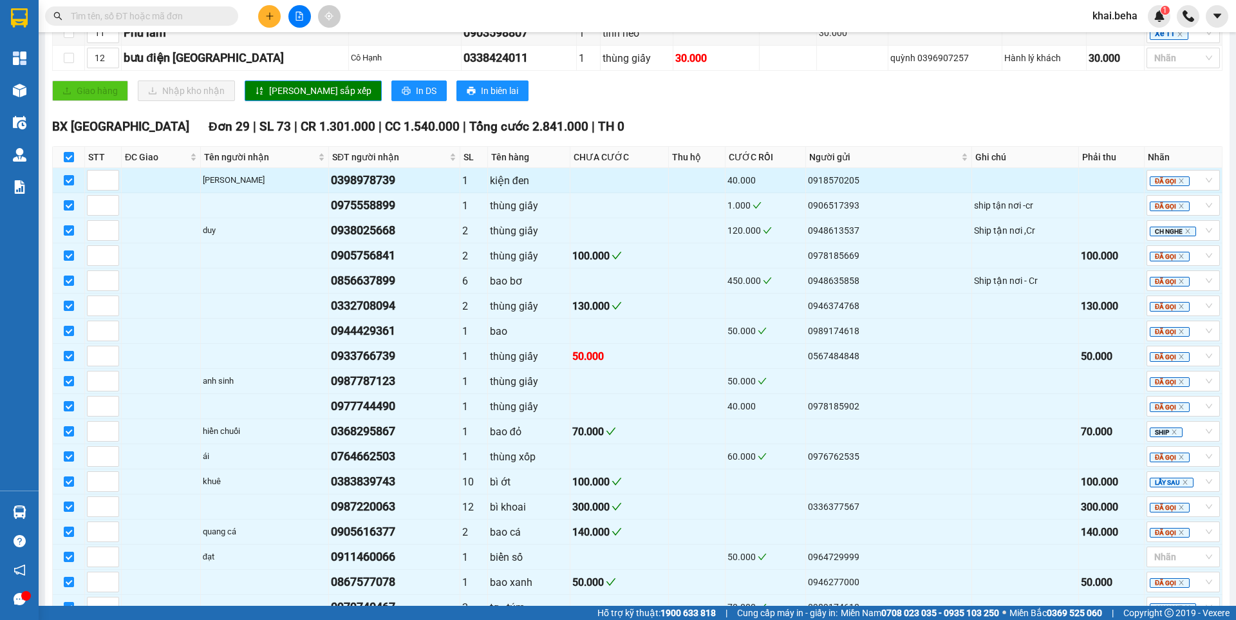
checkbox input "false"
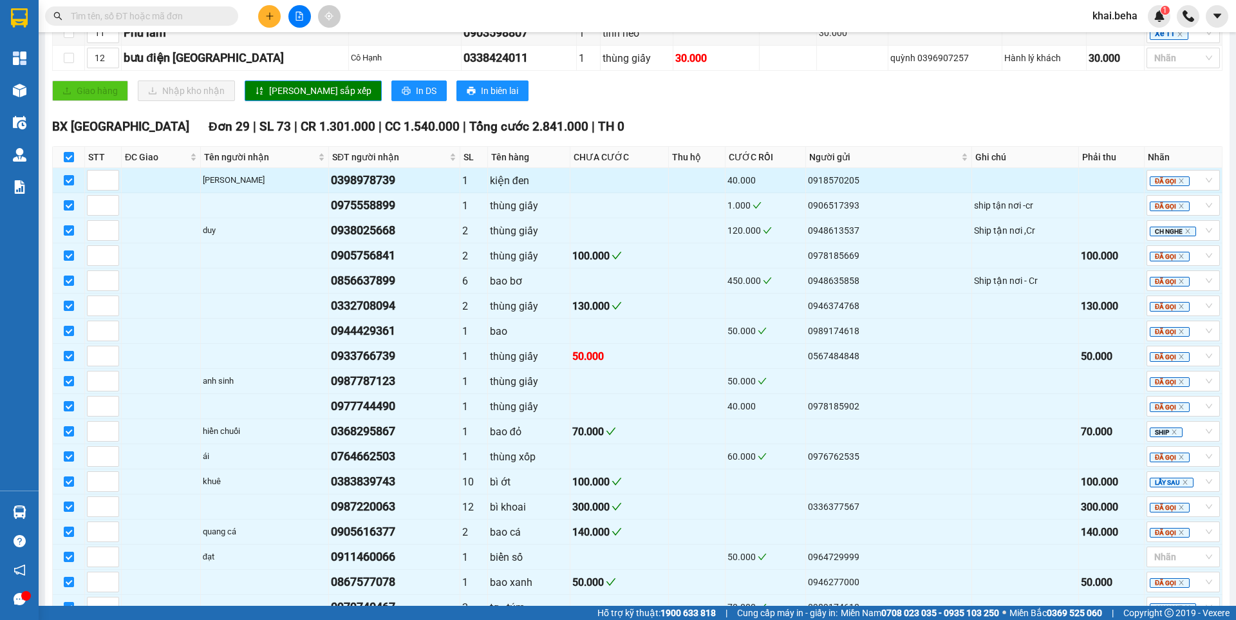
checkbox input "false"
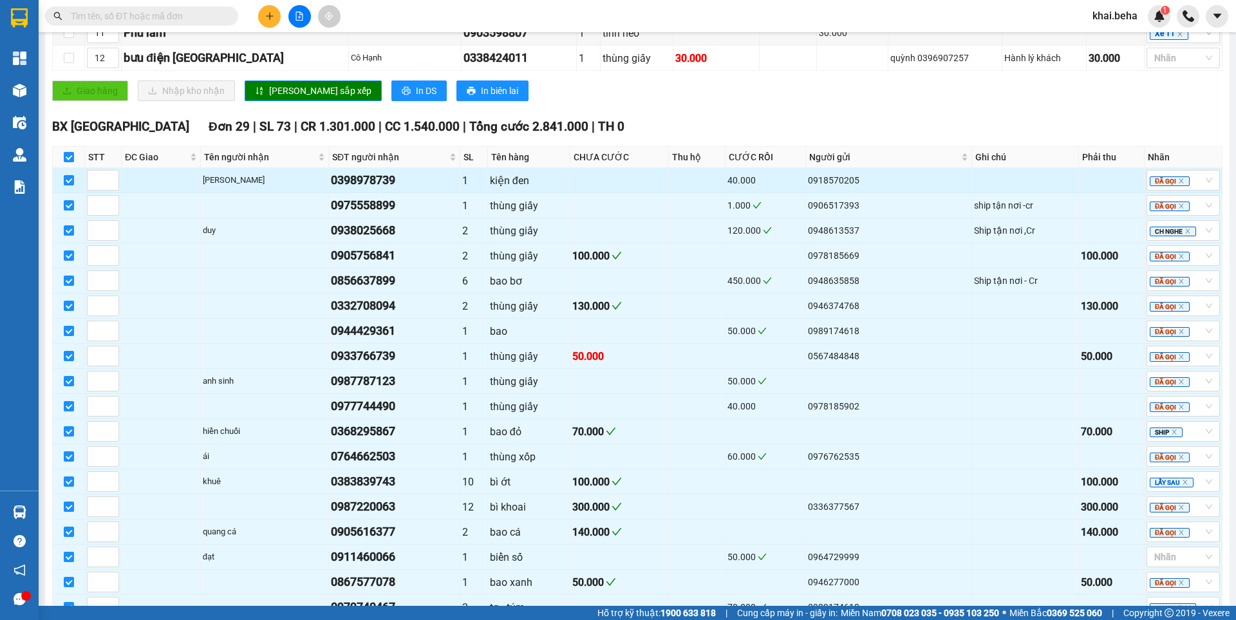
checkbox input "false"
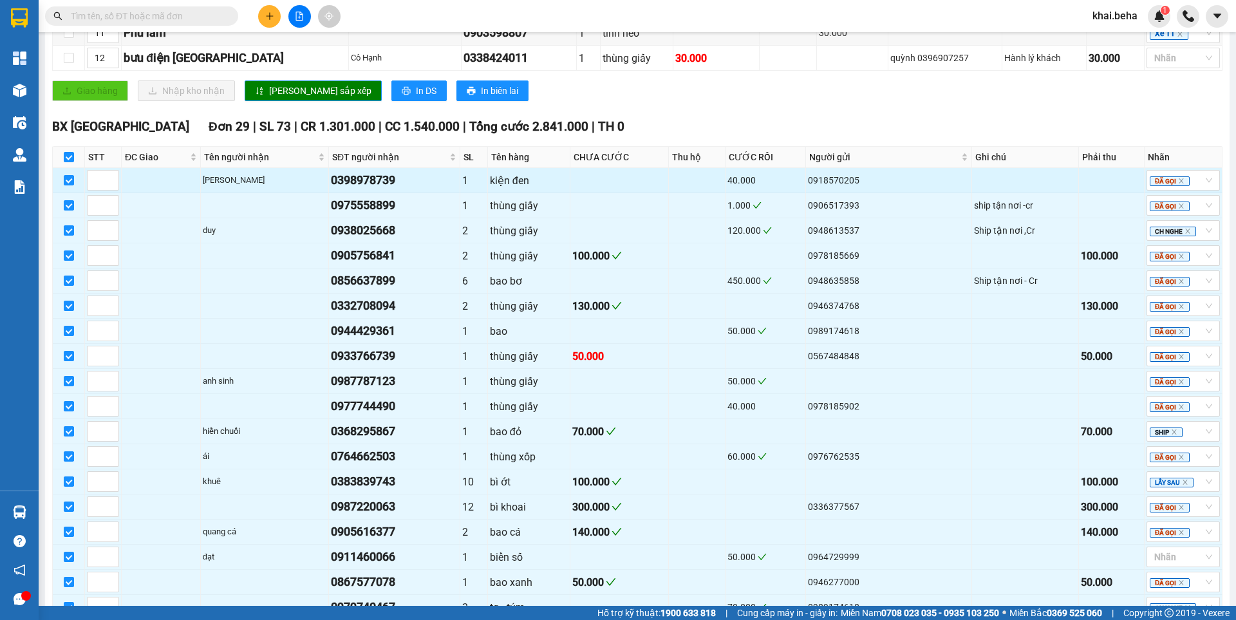
checkbox input "false"
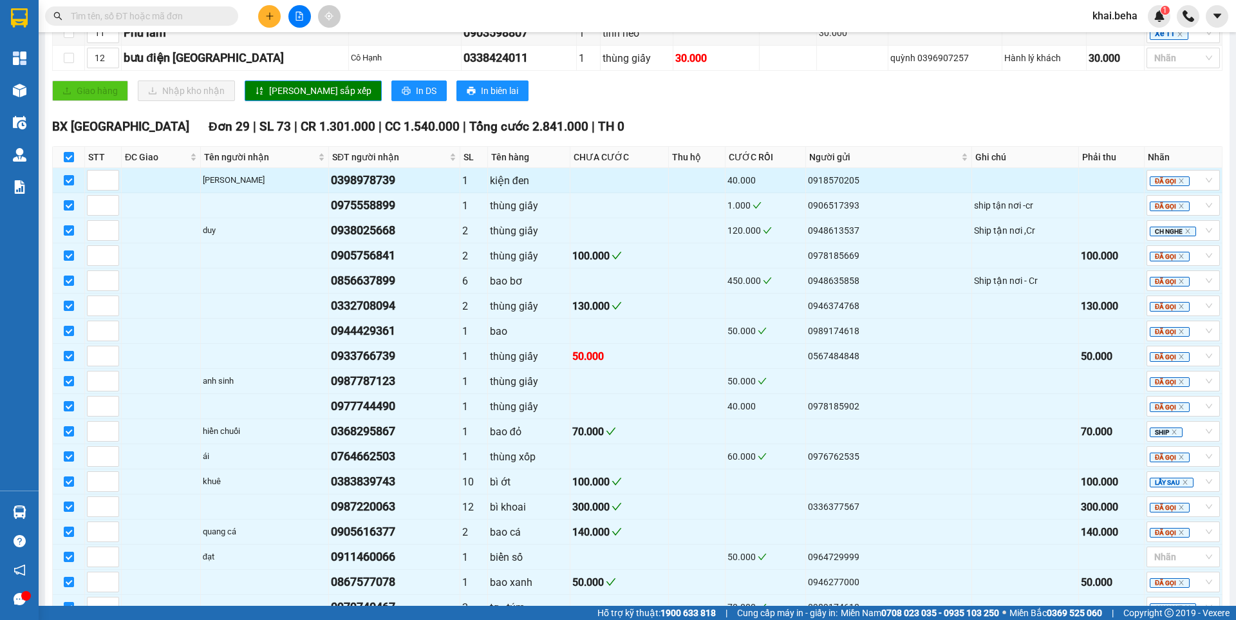
checkbox input "false"
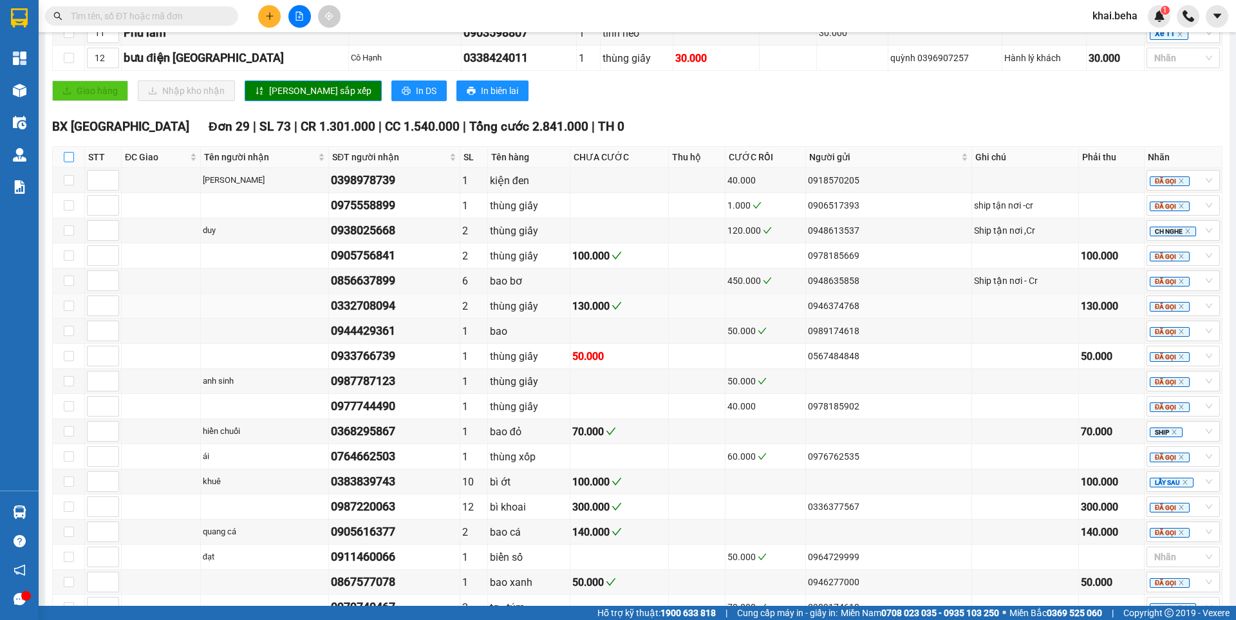
scroll to position [1302, 0]
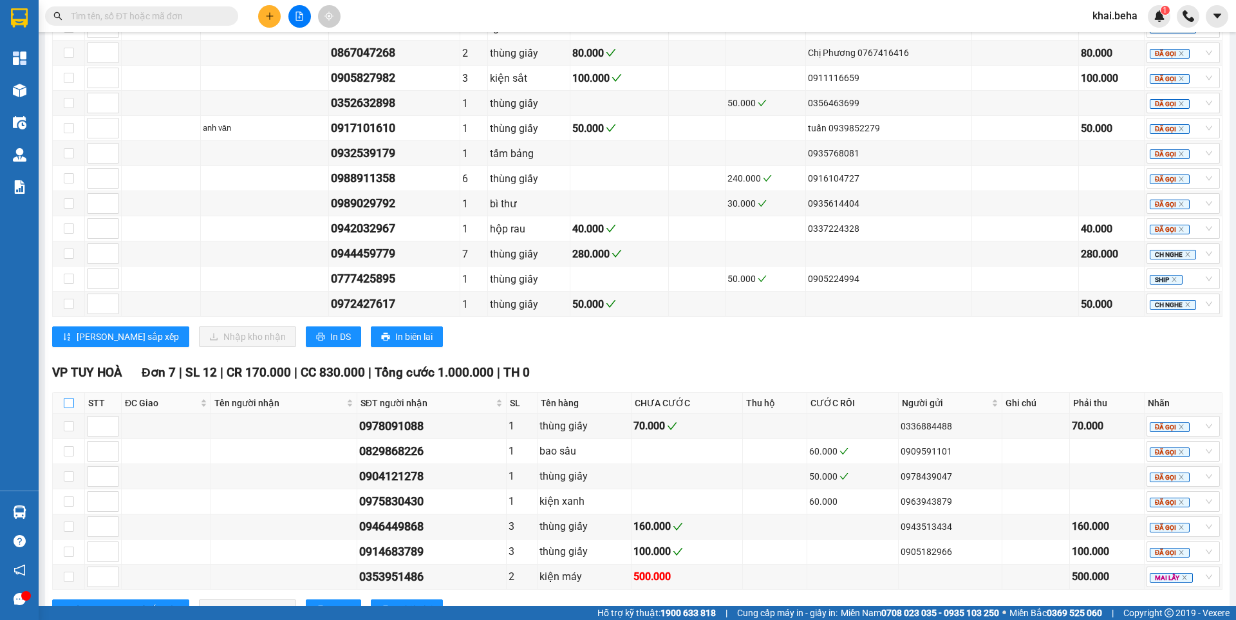
click at [66, 408] on input "checkbox" at bounding box center [69, 403] width 10 height 10
checkbox input "true"
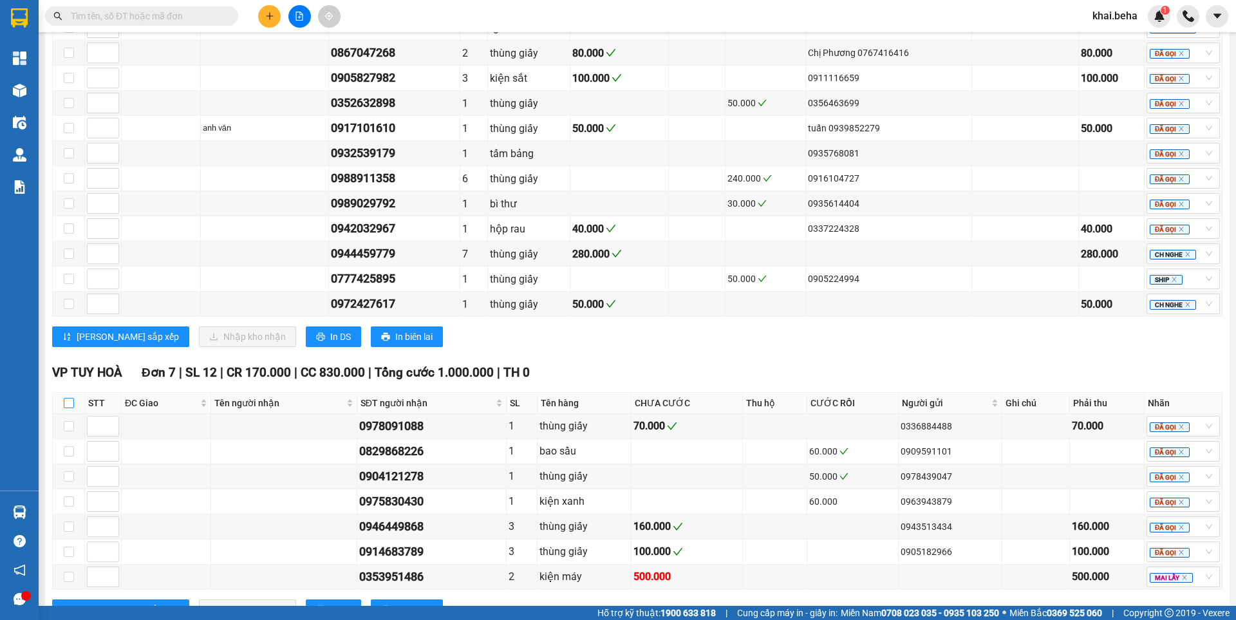
checkbox input "true"
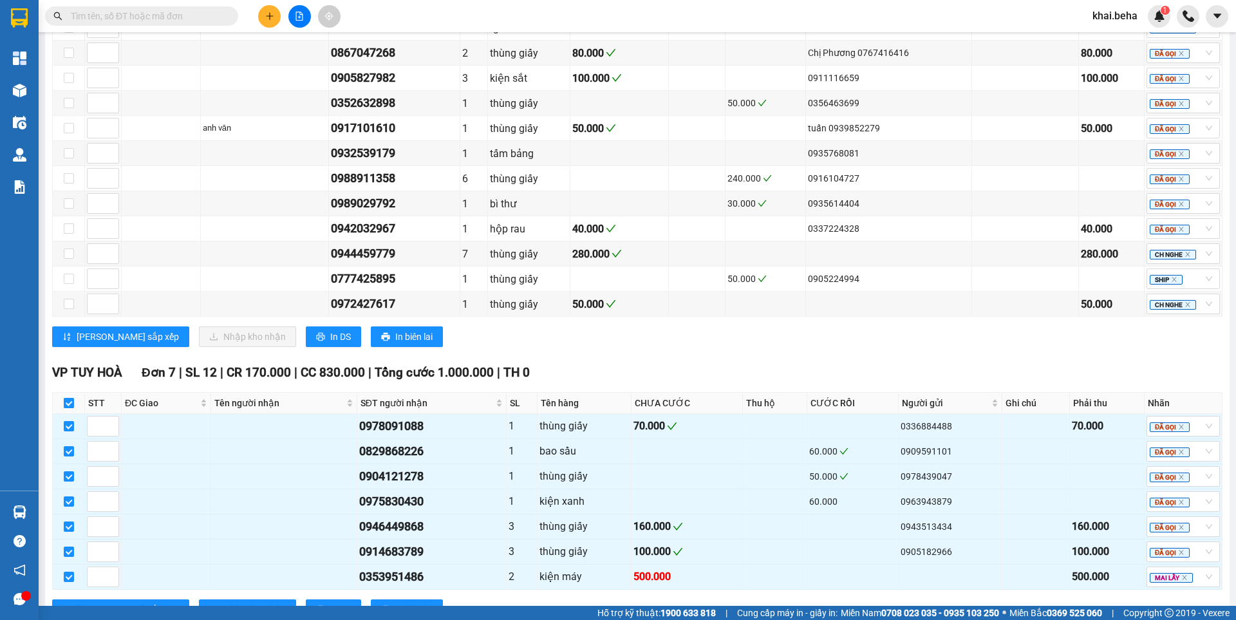
click at [68, 408] on input "checkbox" at bounding box center [69, 403] width 10 height 10
checkbox input "false"
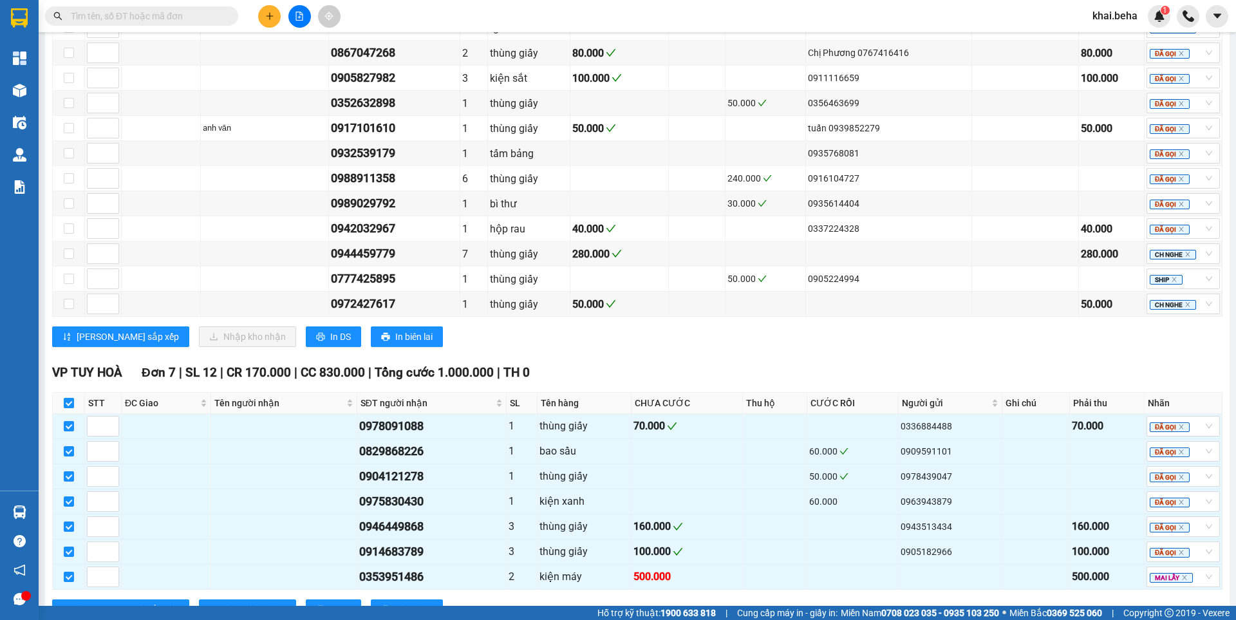
checkbox input "false"
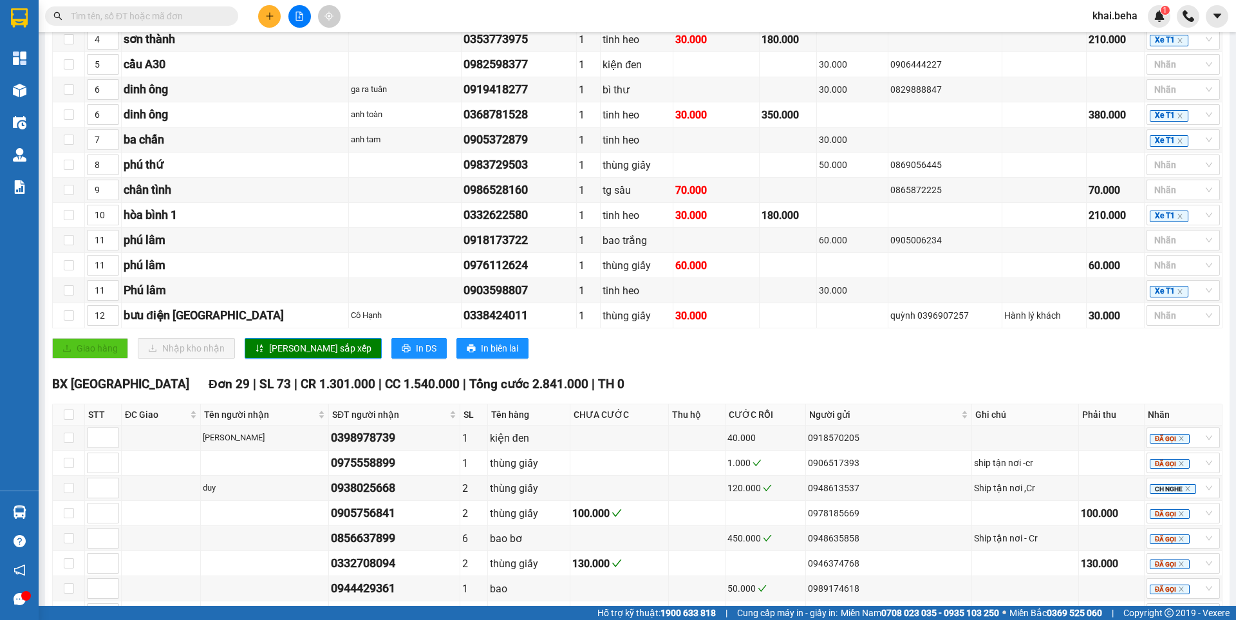
scroll to position [851, 0]
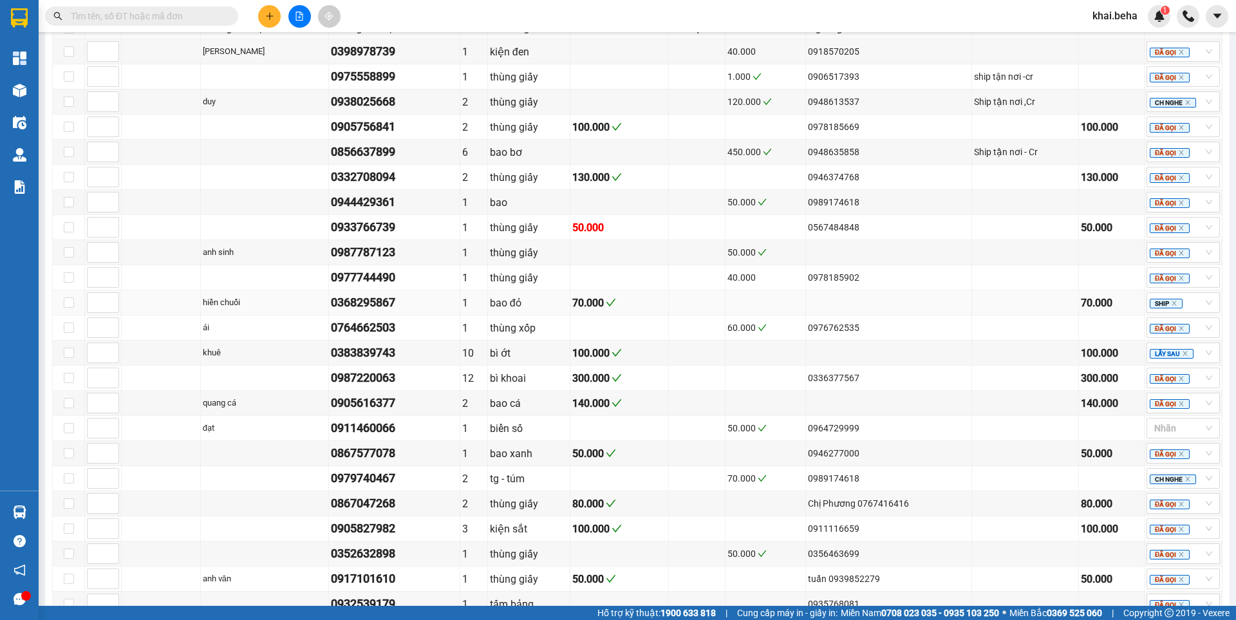
click at [610, 306] on icon "check" at bounding box center [612, 302] width 10 height 7
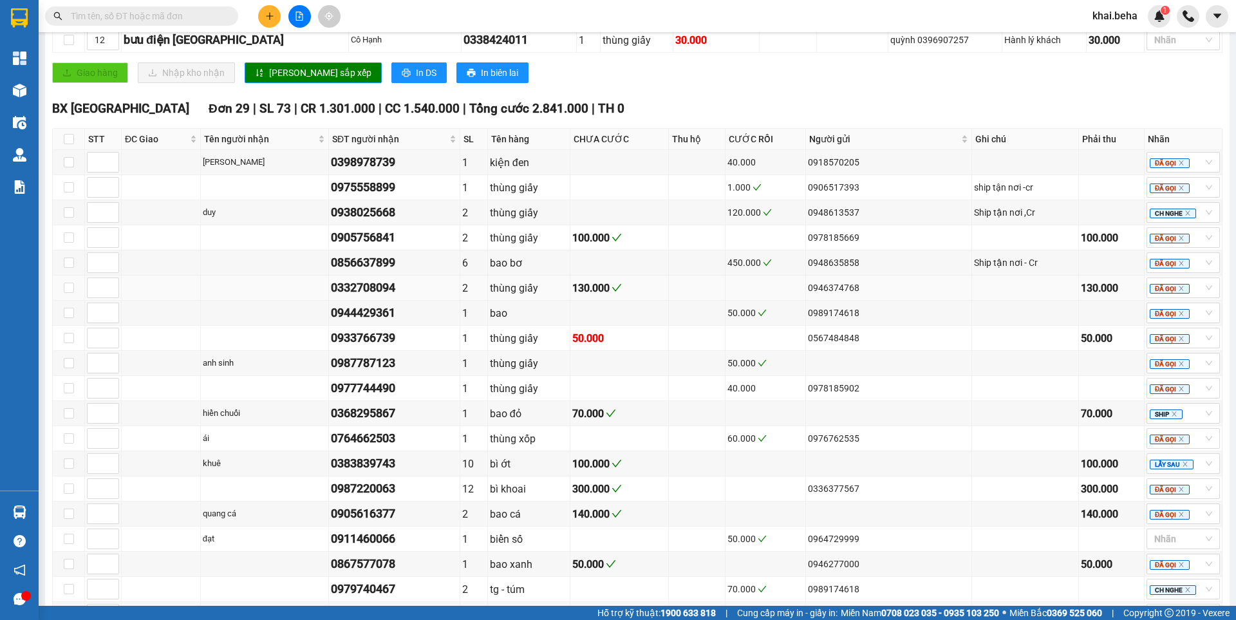
scroll to position [658, 0]
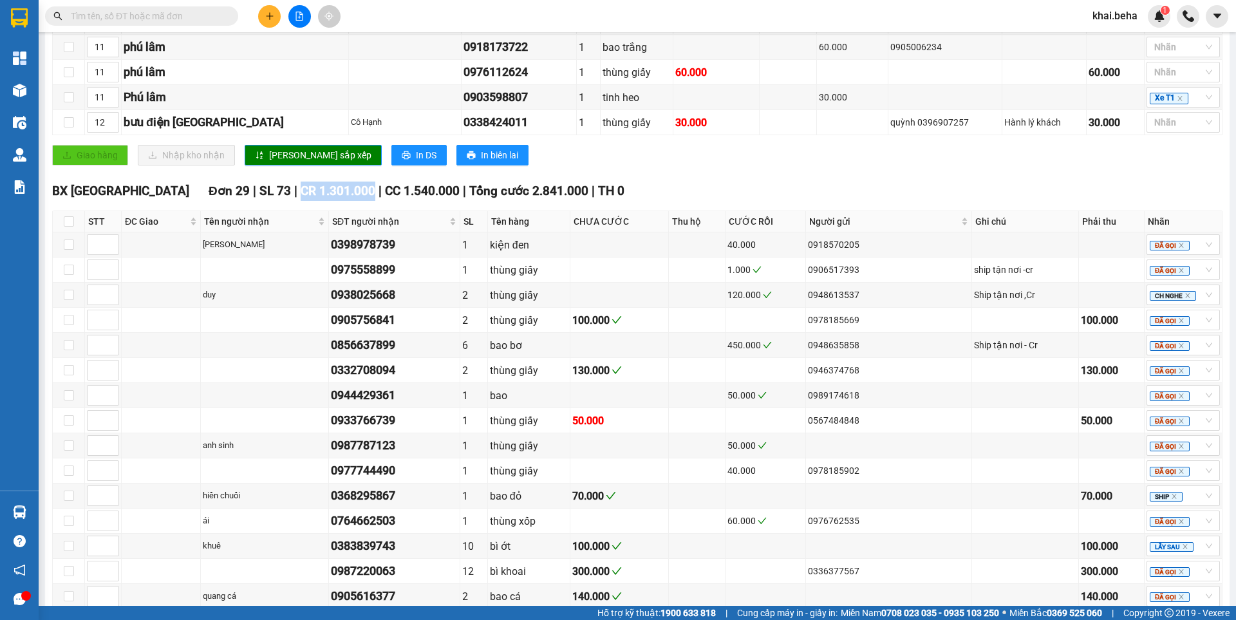
drag, startPoint x: 303, startPoint y: 208, endPoint x: 250, endPoint y: 206, distance: 52.2
click at [226, 201] on div "BX [GEOGRAPHIC_DATA] 29 | SL 73 | CR 1.301.000 | CC 1.540.000 | Tổng cước 2.841…" at bounding box center [637, 191] width 1171 height 19
click at [447, 192] on div "TỔNG Đơn 56 | SL 105 | CR 1.731.000 | CC 2.920.000 | Tổng cước 4.651.000 | TH 9…" at bounding box center [637, 418] width 1171 height 1725
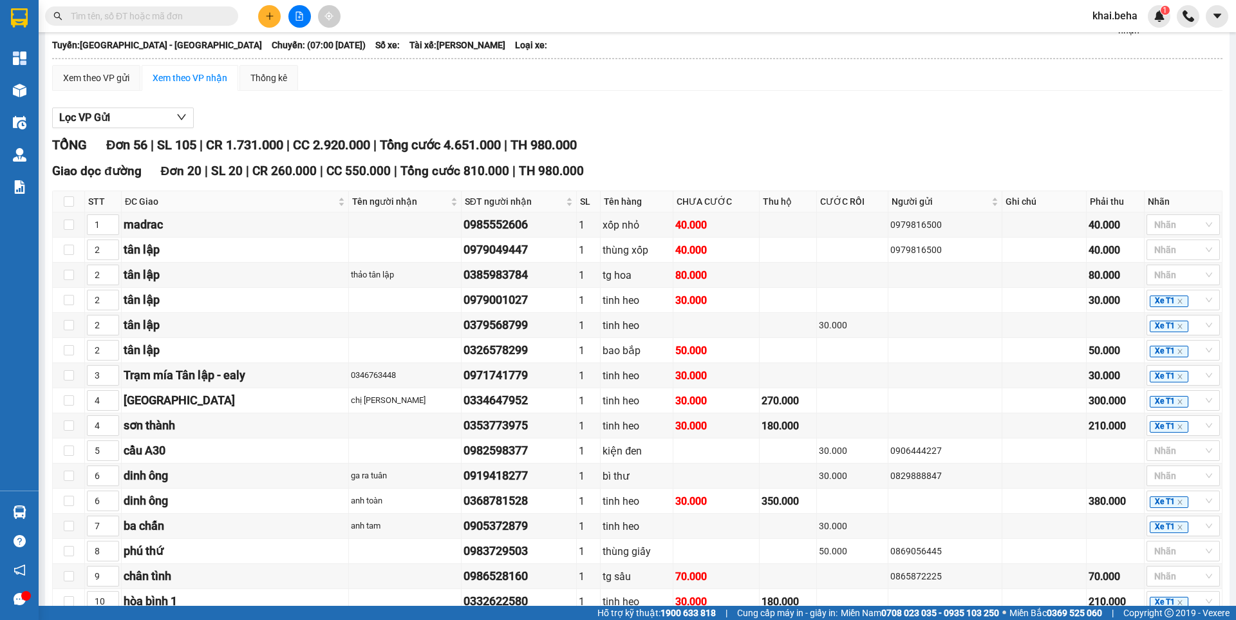
scroll to position [0, 0]
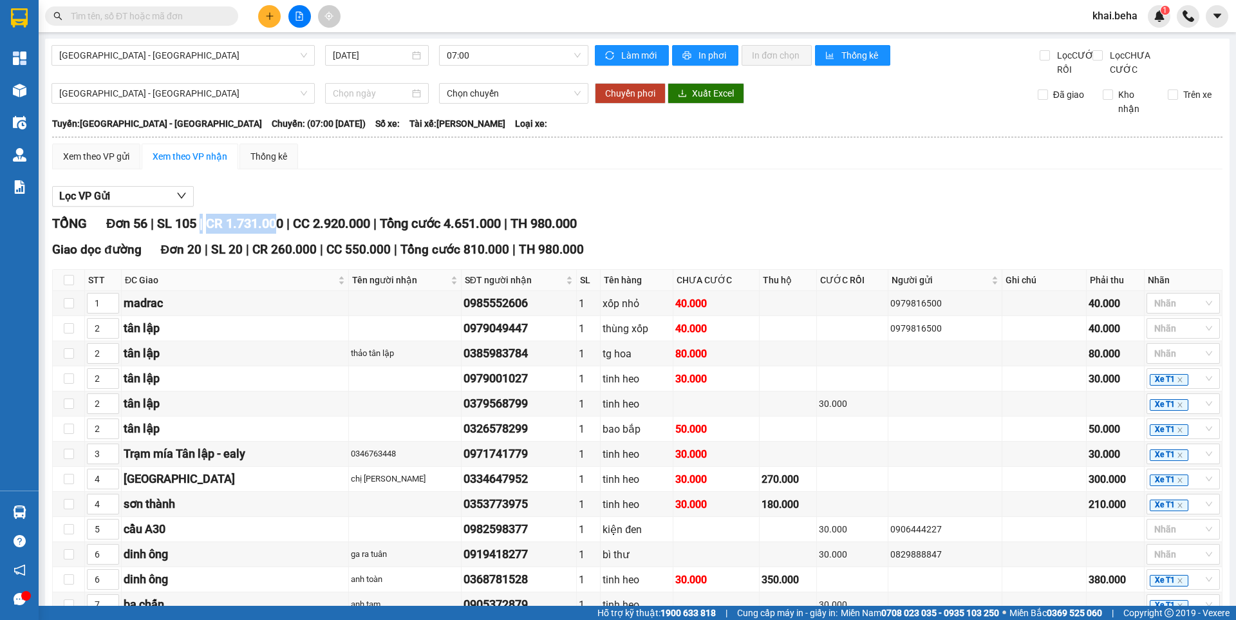
drag, startPoint x: 287, startPoint y: 241, endPoint x: 205, endPoint y: 245, distance: 81.2
click at [205, 234] on div "TỔNG Đơn 56 | SL 105 | CR 1.731.000 | CC 2.920.000 | Tổng cước 4.651.000 | TH 9…" at bounding box center [637, 224] width 1171 height 20
drag, startPoint x: 288, startPoint y: 243, endPoint x: 214, endPoint y: 247, distance: 74.2
click at [214, 234] on div "TỔNG Đơn 56 | SL 105 | CR 1.731.000 | CC 2.920.000 | Tổng cước 4.651.000 | TH 9…" at bounding box center [637, 224] width 1171 height 20
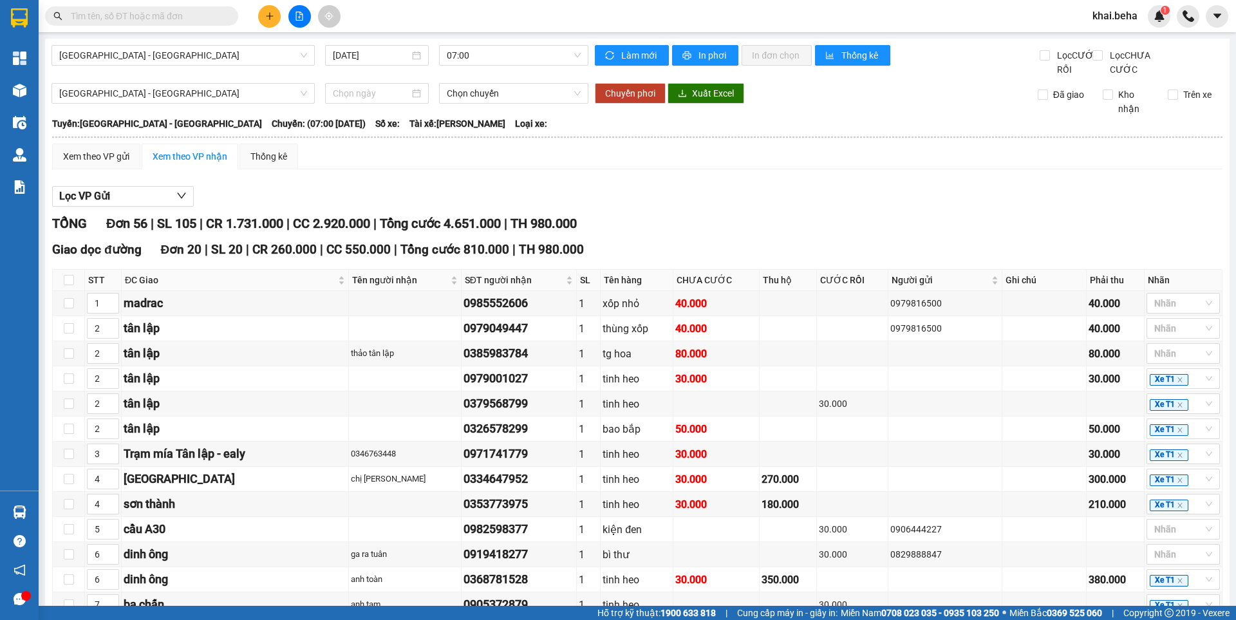
click at [300, 207] on div "Lọc VP Gửi" at bounding box center [637, 196] width 1171 height 21
click at [716, 234] on div "TỔNG Đơn 56 | SL 105 | CR 1.731.000 | CC 2.920.000 | Tổng cước 4.651.000 | TH 9…" at bounding box center [637, 224] width 1171 height 20
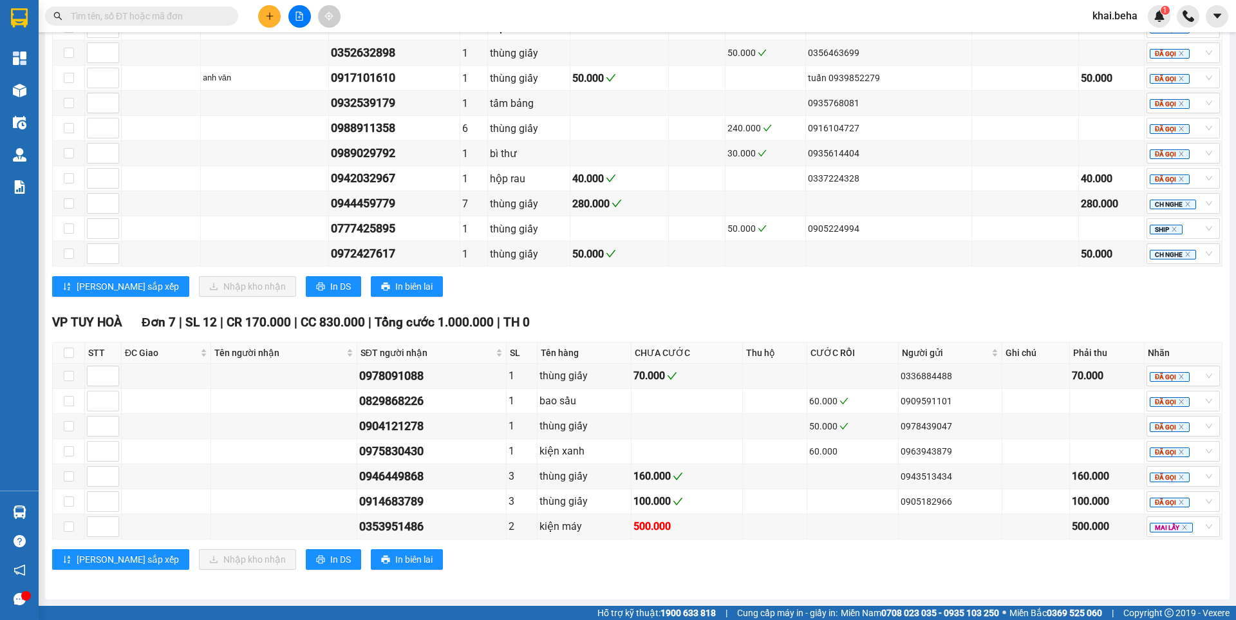
scroll to position [1366, 0]
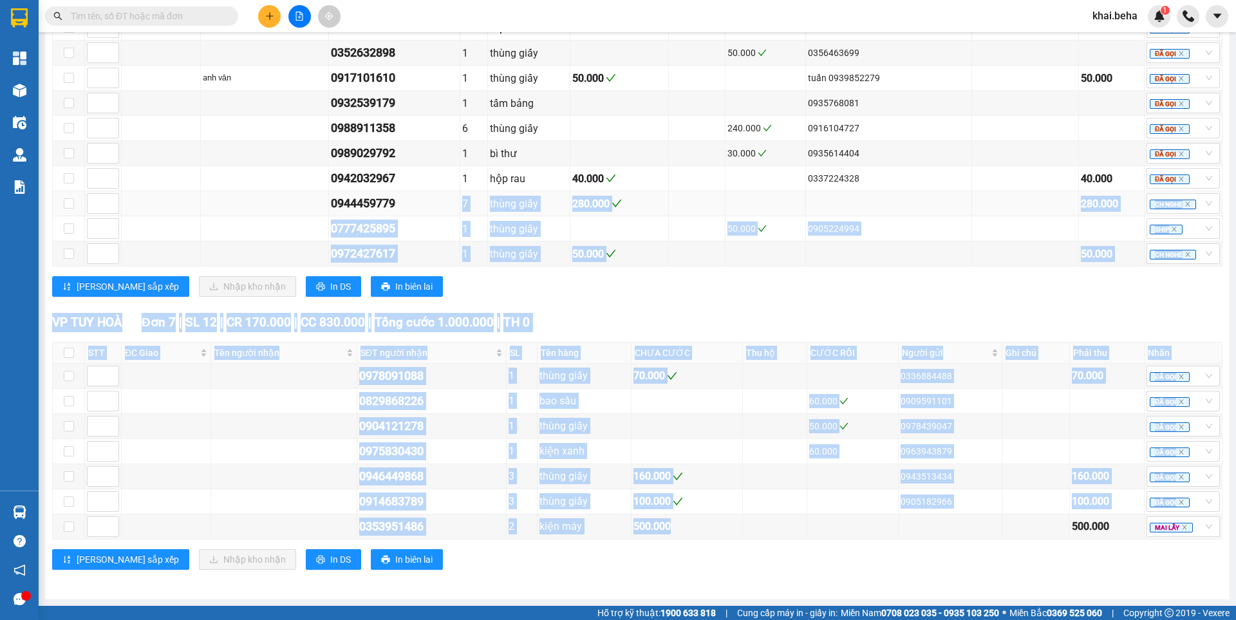
drag, startPoint x: 690, startPoint y: 527, endPoint x: 426, endPoint y: 213, distance: 409.9
click at [671, 407] on td at bounding box center [687, 401] width 111 height 25
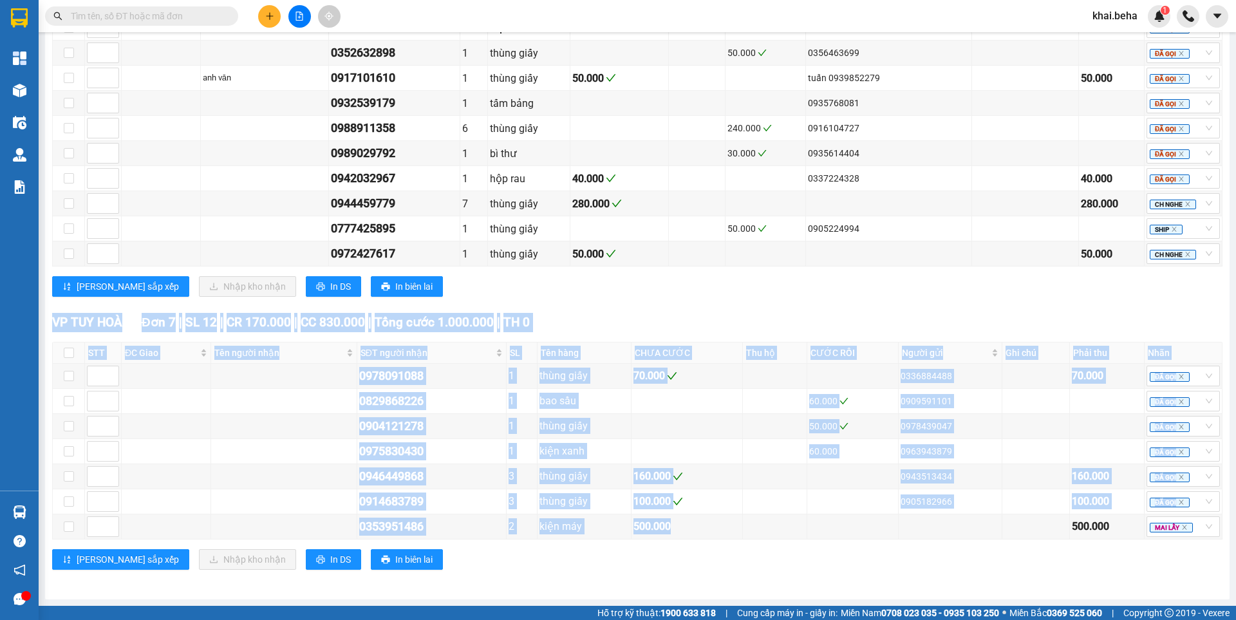
drag, startPoint x: 712, startPoint y: 531, endPoint x: 526, endPoint y: 279, distance: 313.6
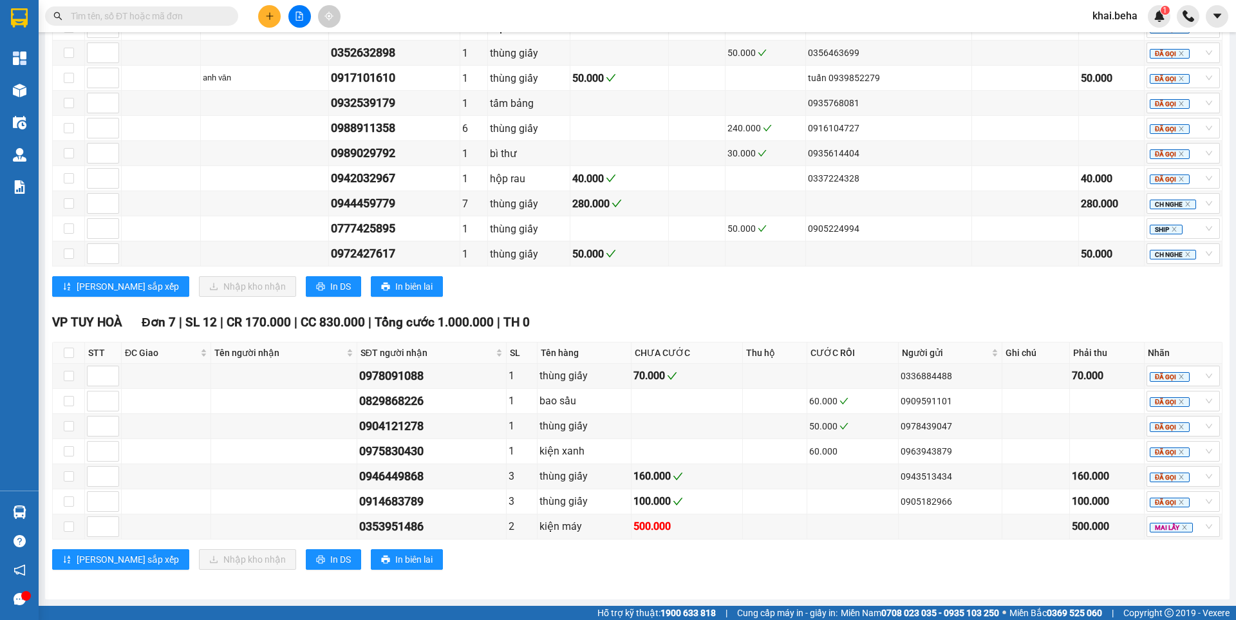
click at [713, 332] on div "VP [GEOGRAPHIC_DATA] 7 | SL 12 | CR 170.000 | CC 830.000 | Tổng cước 1.000.000 …" at bounding box center [637, 446] width 1171 height 267
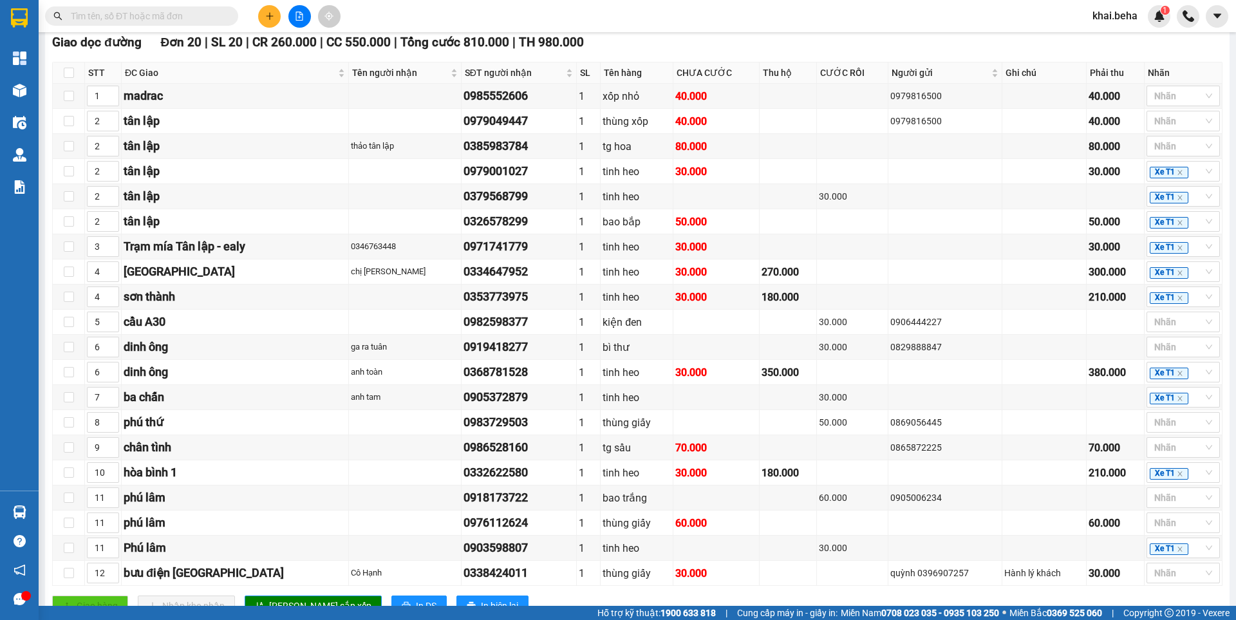
scroll to position [0, 0]
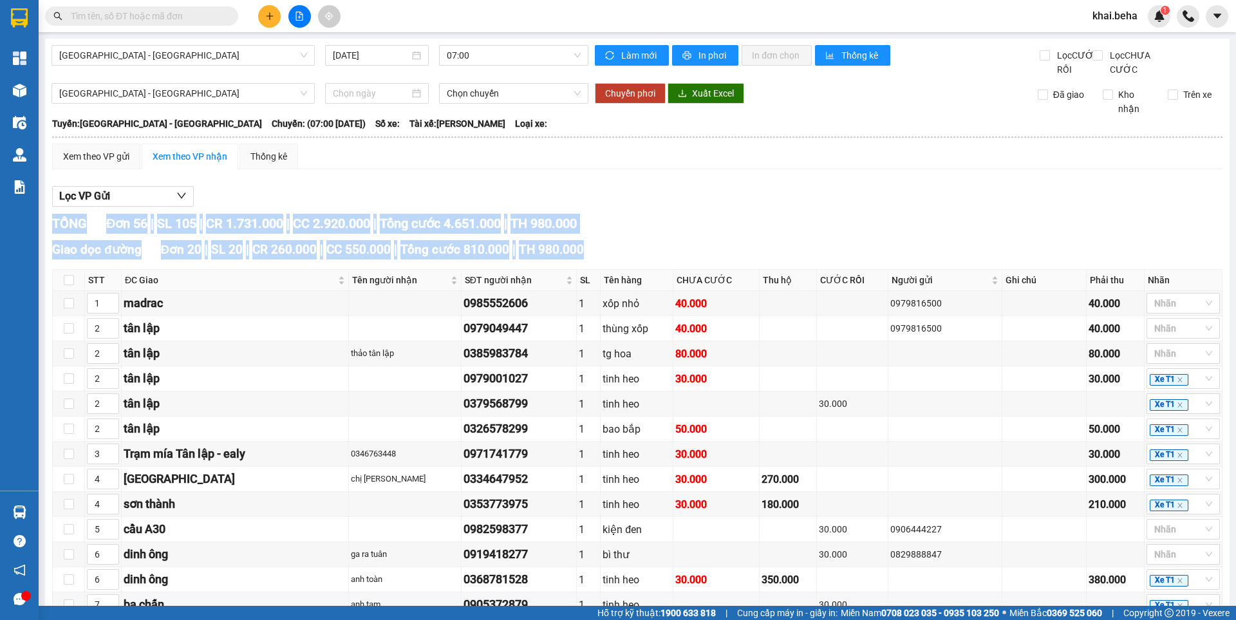
drag, startPoint x: 595, startPoint y: 261, endPoint x: 77, endPoint y: 241, distance: 518.1
click at [602, 234] on div "TỔNG Đơn 56 | SL 105 | CR 1.731.000 | CC 2.920.000 | Tổng cước 4.651.000 | TH 9…" at bounding box center [637, 224] width 1171 height 20
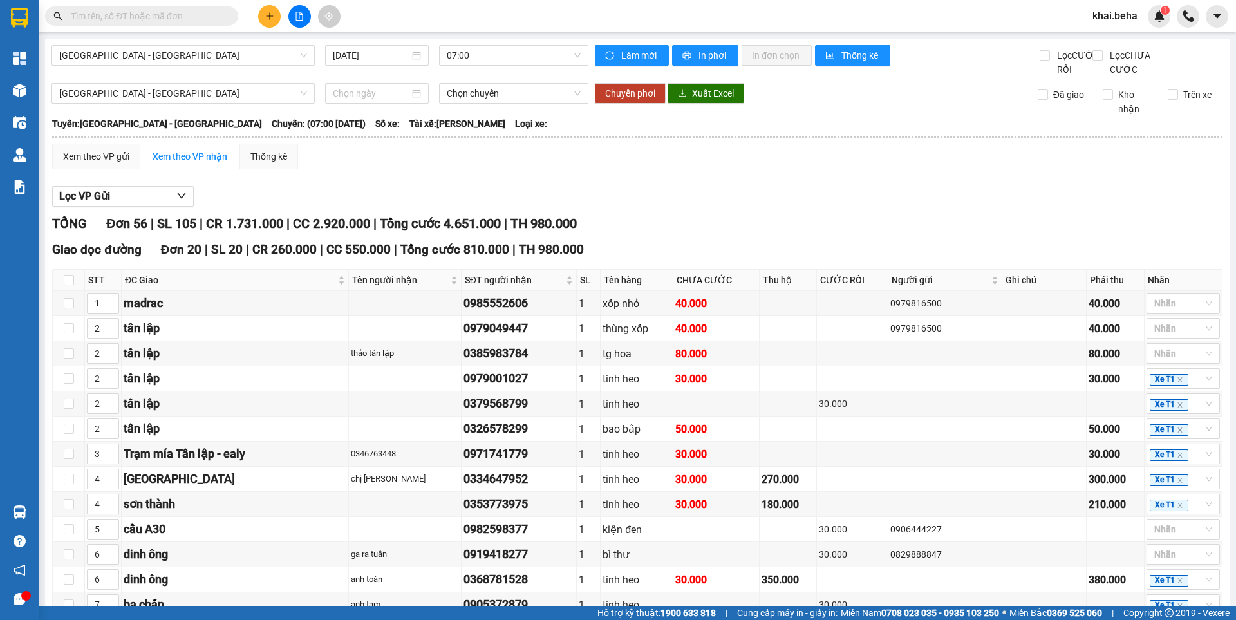
click at [602, 234] on div "TỔNG Đơn 56 | SL 105 | CR 1.731.000 | CC 2.920.000 | Tổng cước 4.651.000 | TH 9…" at bounding box center [637, 224] width 1171 height 20
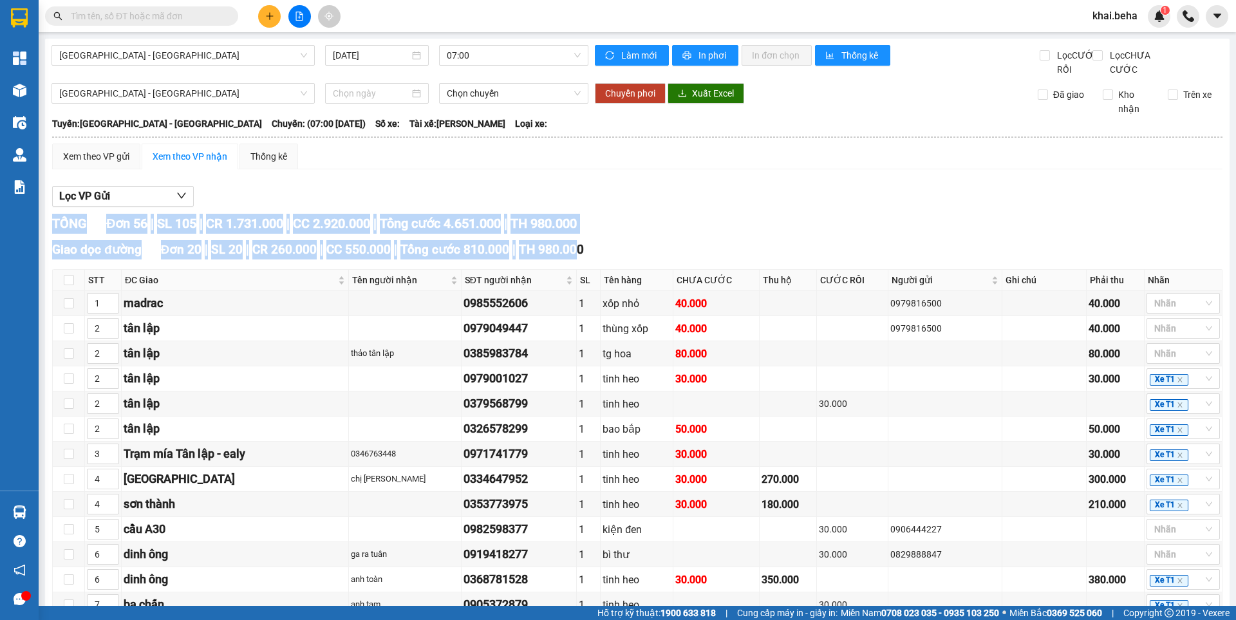
drag, startPoint x: 566, startPoint y: 263, endPoint x: 53, endPoint y: 237, distance: 513.9
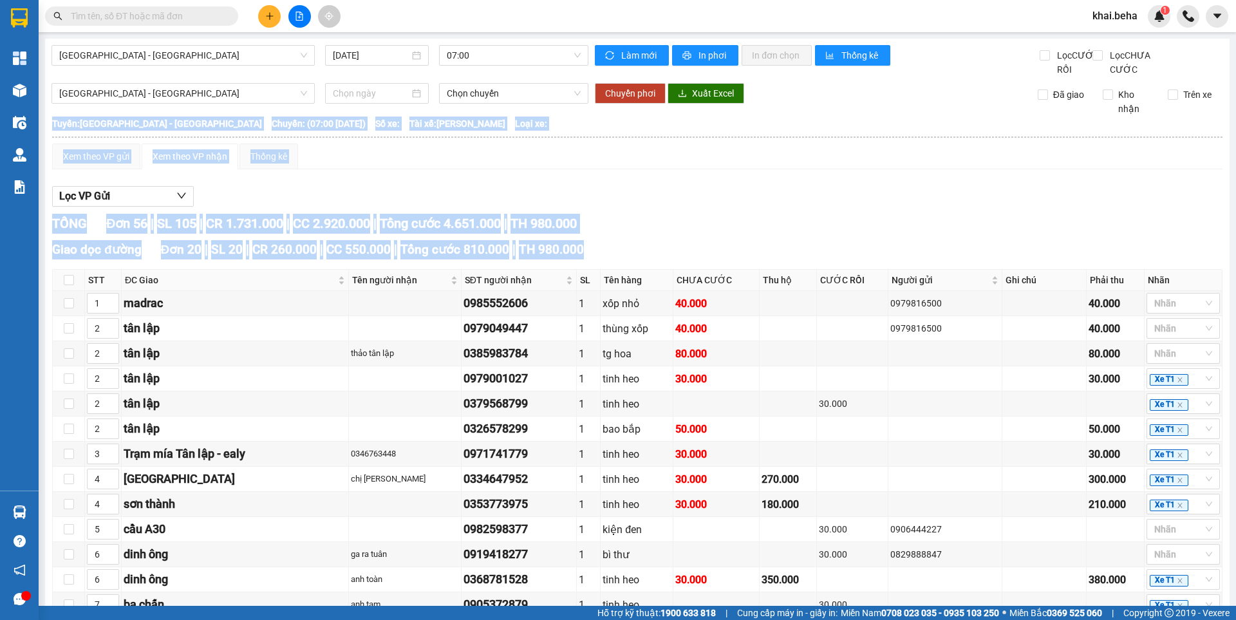
drag, startPoint x: 577, startPoint y: 267, endPoint x: 50, endPoint y: 234, distance: 527.8
click at [396, 231] on span "Tổng cước 4.651.000" at bounding box center [440, 223] width 121 height 15
drag, startPoint x: 578, startPoint y: 262, endPoint x: 50, endPoint y: 238, distance: 528.6
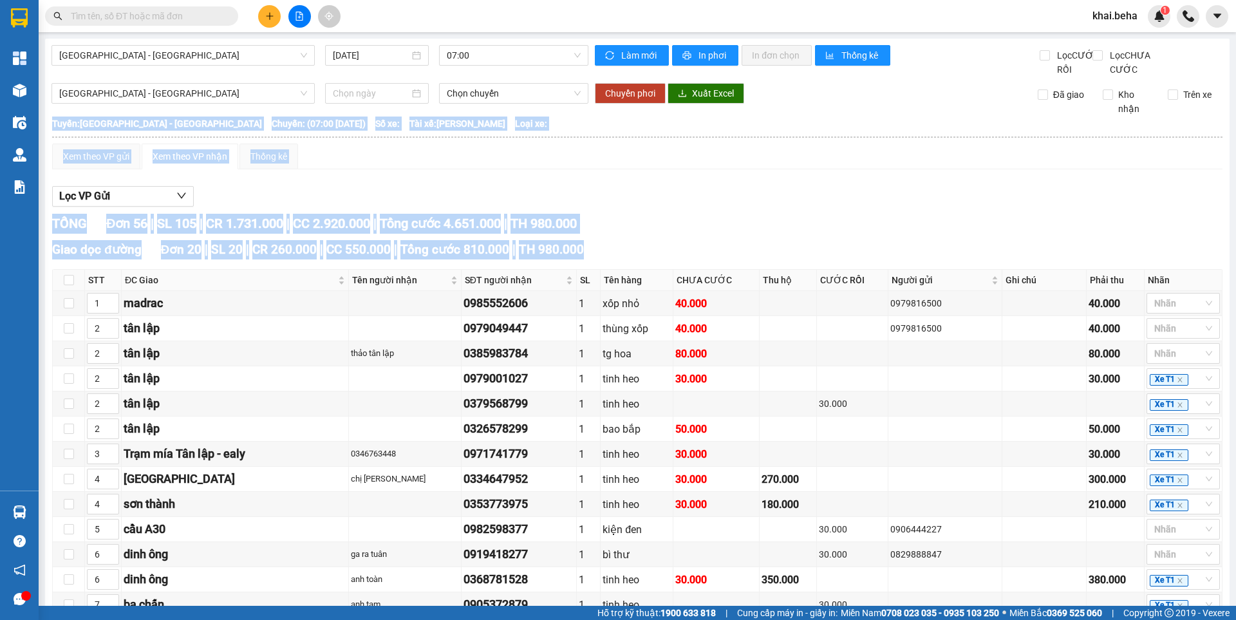
click at [444, 231] on span "Tổng cước 4.651.000" at bounding box center [440, 223] width 121 height 15
click at [475, 231] on span "Tổng cước 4.651.000" at bounding box center [440, 223] width 121 height 15
drag, startPoint x: 565, startPoint y: 261, endPoint x: 55, endPoint y: 235, distance: 510.7
click at [479, 229] on span "Tổng cước 4.651.000" at bounding box center [440, 223] width 121 height 15
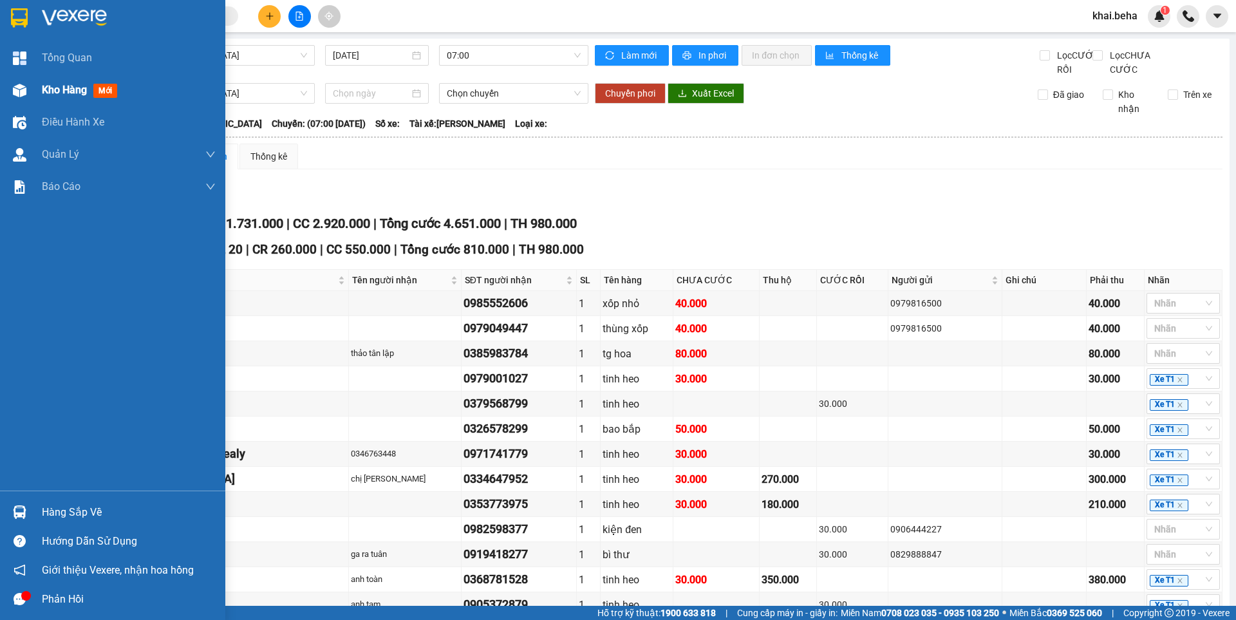
click at [44, 93] on span "Kho hàng" at bounding box center [64, 90] width 45 height 12
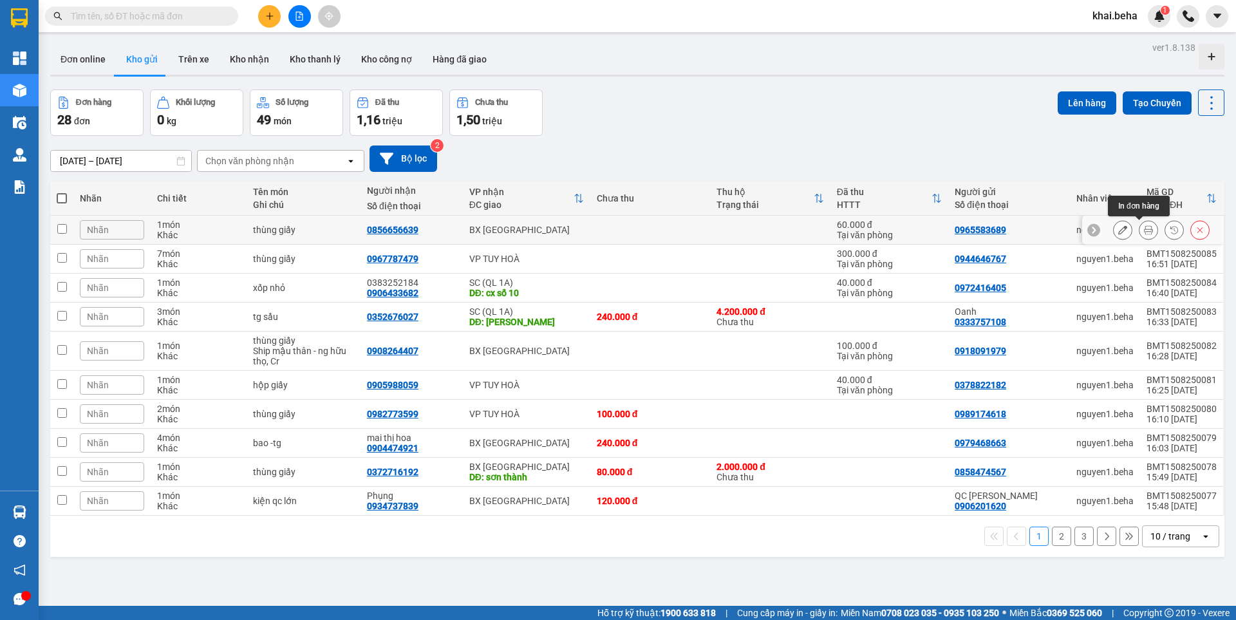
click at [1144, 230] on icon at bounding box center [1148, 229] width 9 height 9
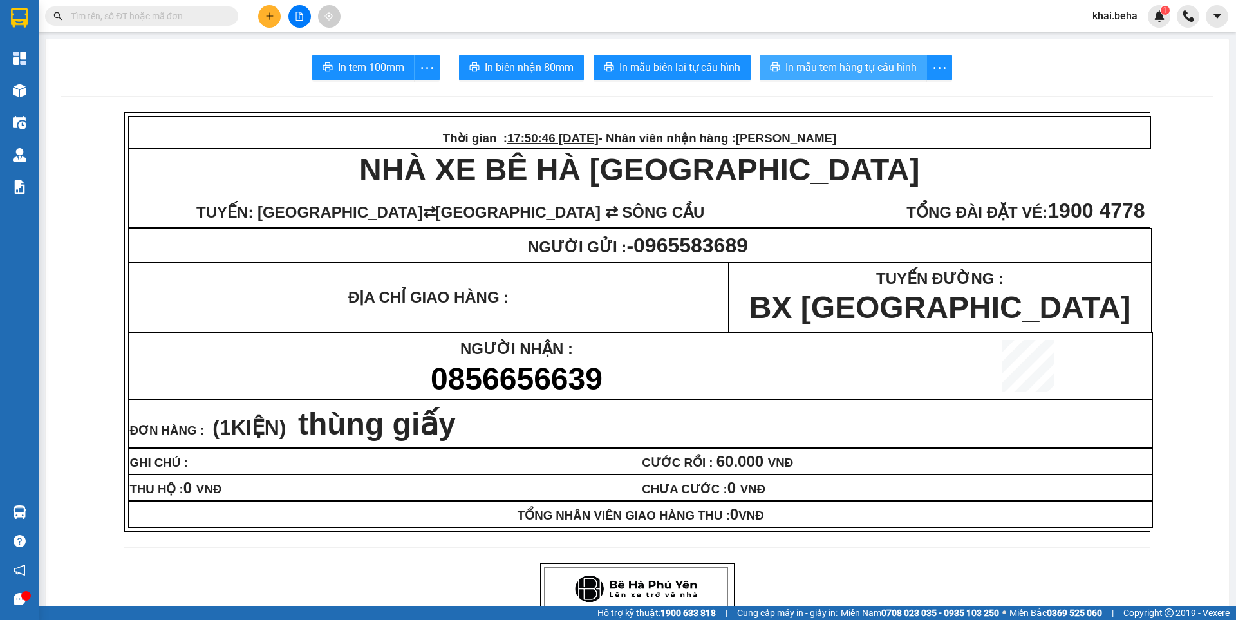
click at [853, 69] on span "In mẫu tem hàng tự cấu hình" at bounding box center [851, 67] width 131 height 16
click at [301, 5] on div at bounding box center [299, 16] width 97 height 23
click at [301, 6] on button at bounding box center [299, 16] width 23 height 23
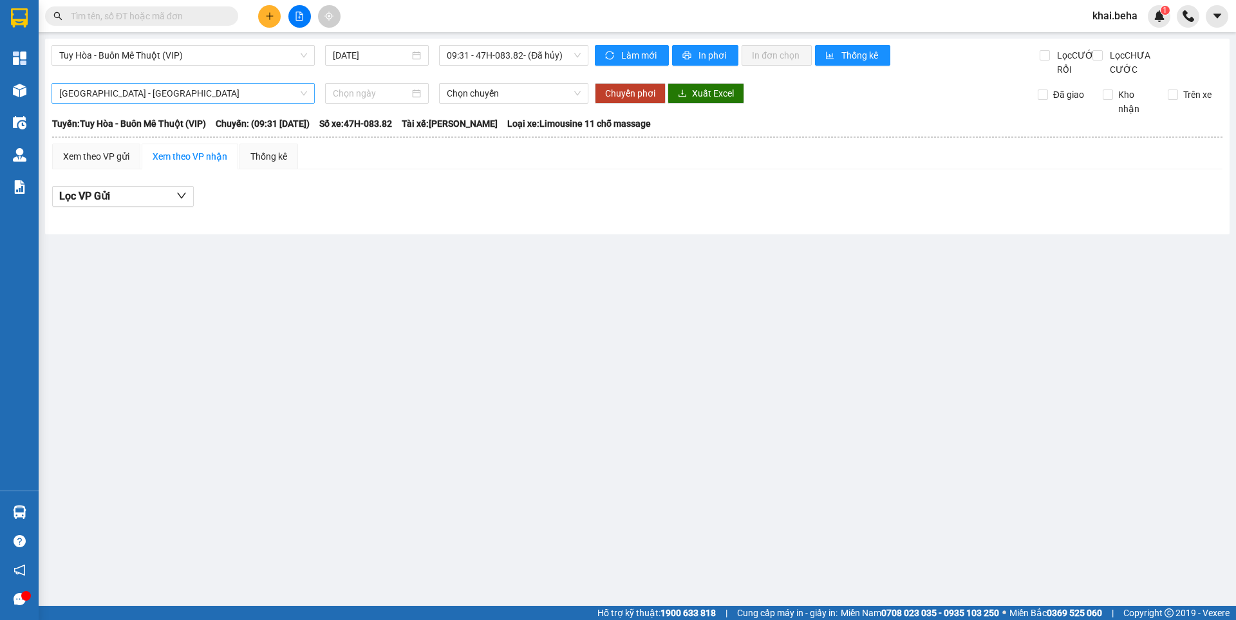
click at [232, 103] on span "[GEOGRAPHIC_DATA] - [GEOGRAPHIC_DATA]" at bounding box center [183, 93] width 248 height 19
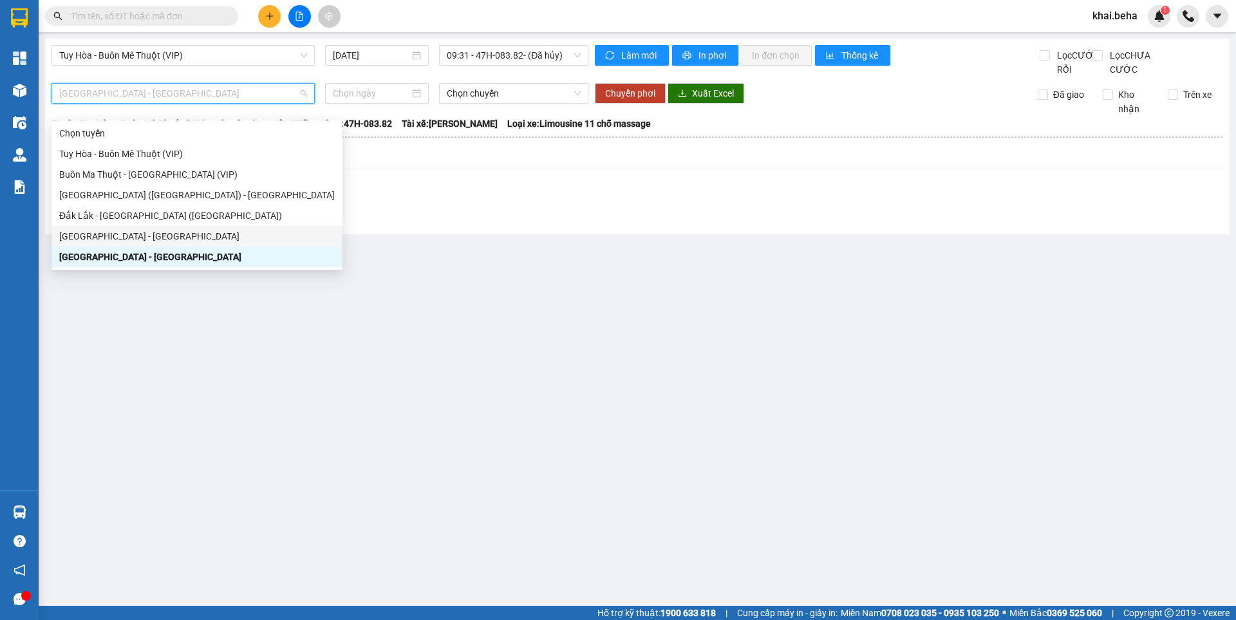
click at [203, 231] on div "[GEOGRAPHIC_DATA] - [GEOGRAPHIC_DATA]" at bounding box center [197, 236] width 276 height 14
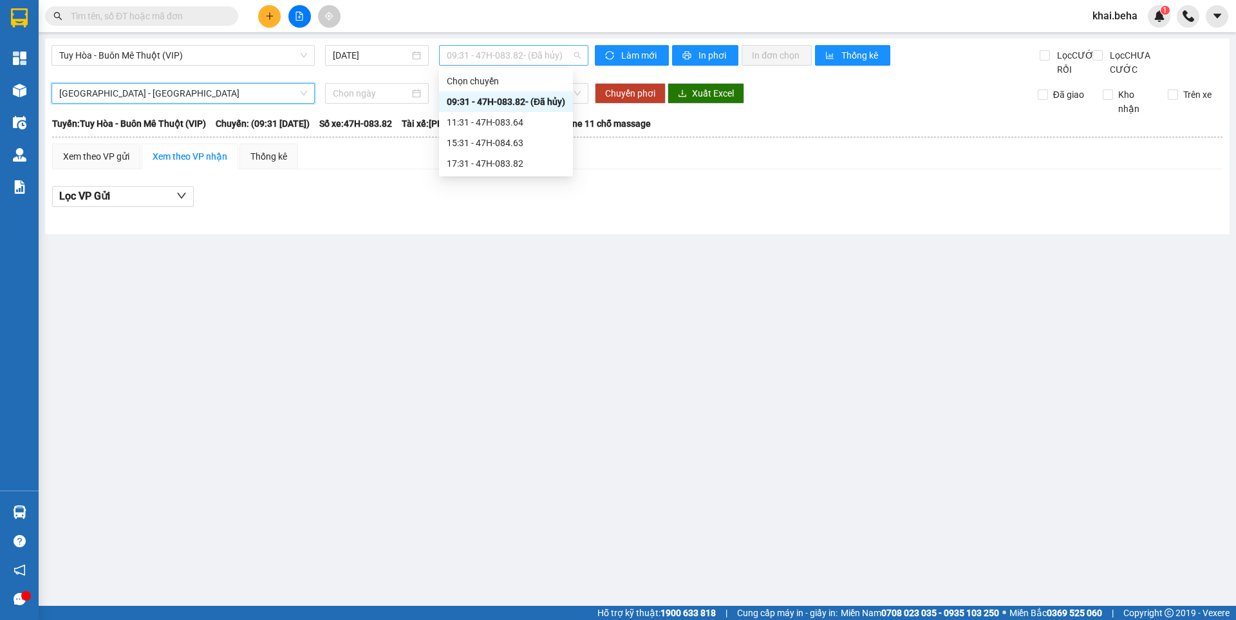
click at [491, 55] on span "09:31 - 47H-083.82 - (Đã hủy)" at bounding box center [514, 55] width 134 height 19
click at [380, 185] on div "Xem theo VP gửi Xem theo VP nhận Thống kê Lọc VP Gửi" at bounding box center [637, 182] width 1171 height 77
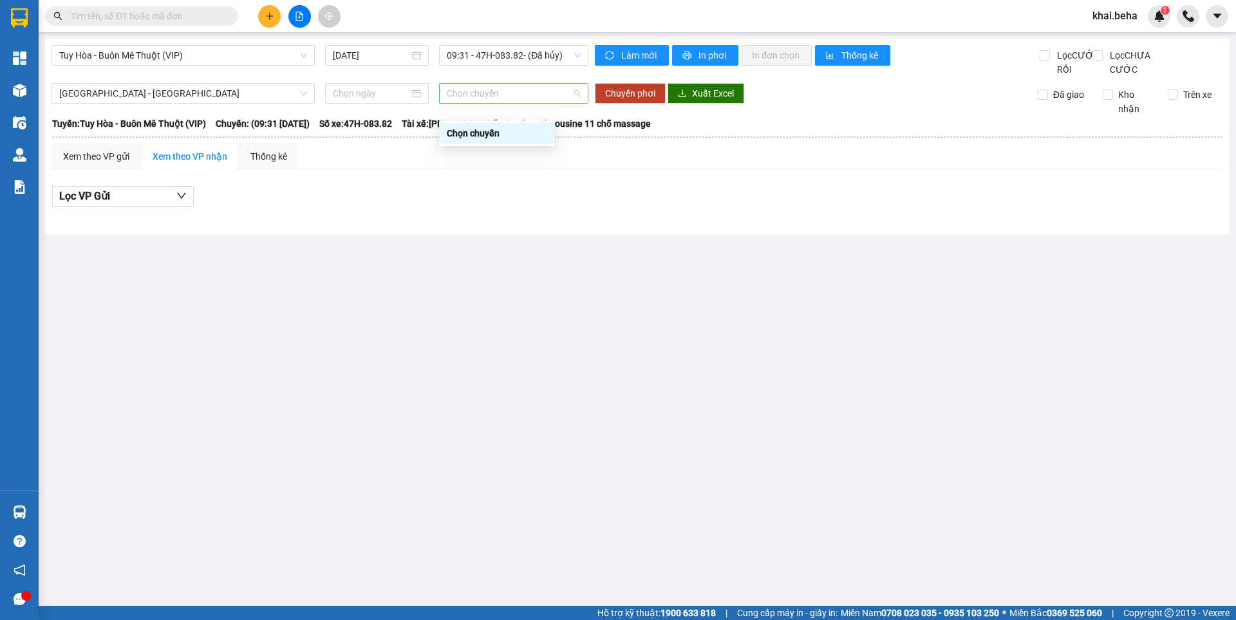
click at [508, 103] on span "Chọn chuyến" at bounding box center [514, 93] width 134 height 19
click at [504, 132] on div "Chọn chuyến" at bounding box center [497, 133] width 100 height 14
click at [219, 59] on span "Tuy Hòa - Buôn Mê Thuột (VIP)" at bounding box center [183, 55] width 248 height 19
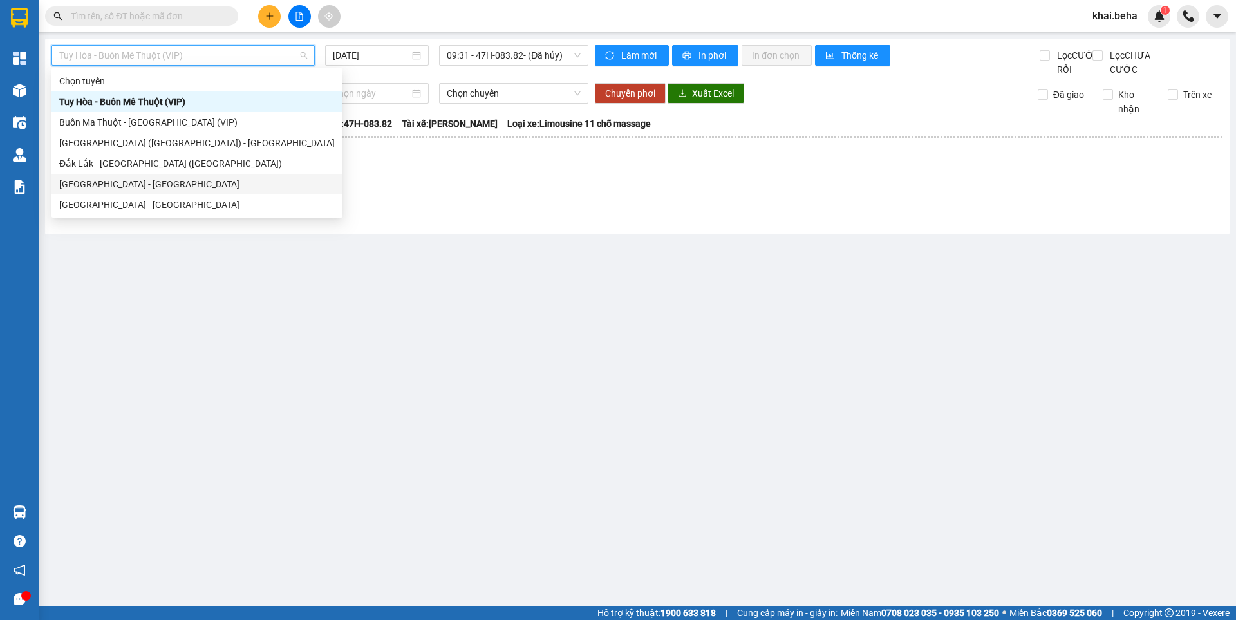
click at [215, 184] on div "[GEOGRAPHIC_DATA] - [GEOGRAPHIC_DATA]" at bounding box center [197, 184] width 276 height 14
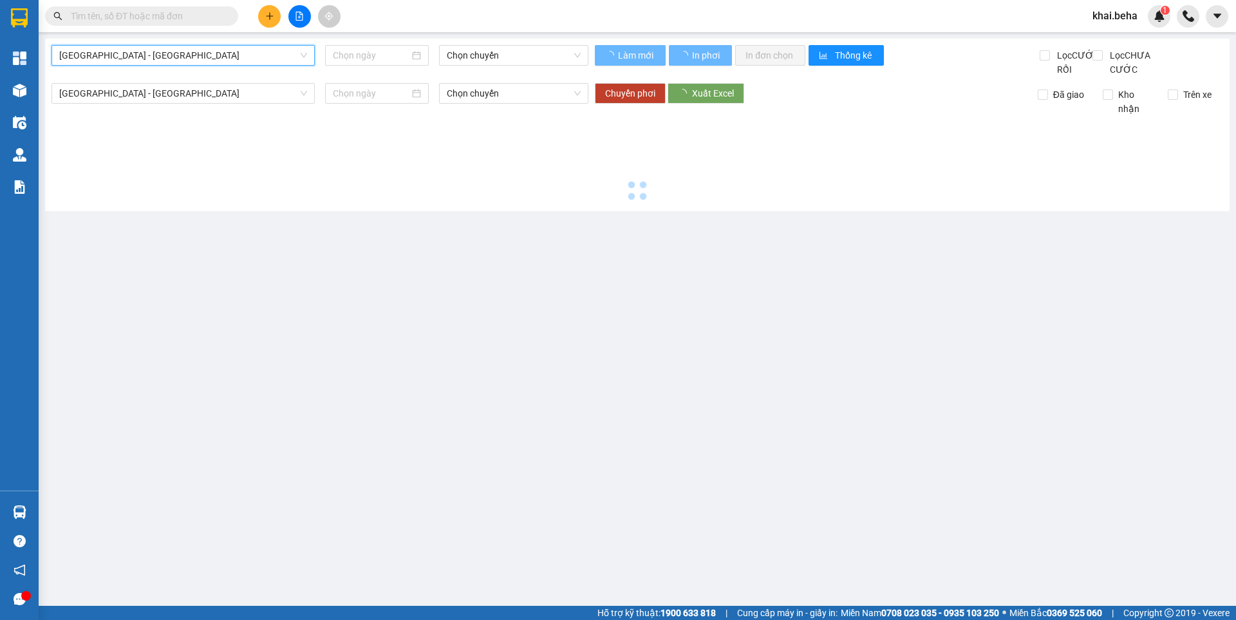
type input "[DATE]"
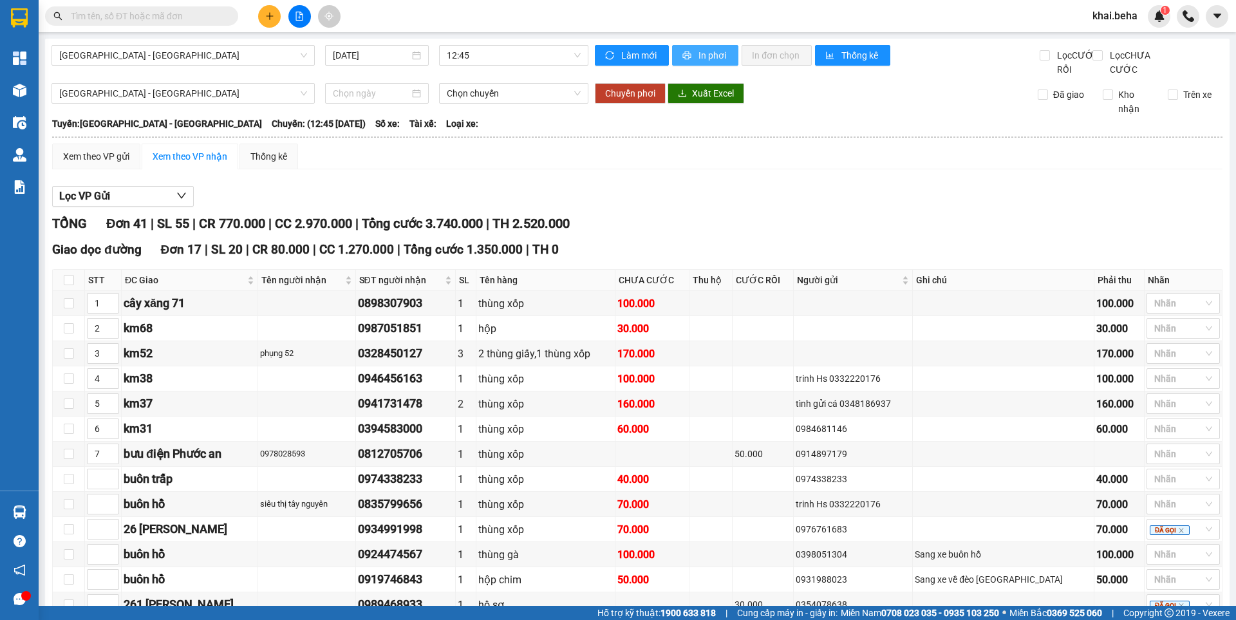
click at [699, 49] on span "In phơi" at bounding box center [714, 55] width 30 height 14
drag, startPoint x: 311, startPoint y: 511, endPoint x: 314, endPoint y: 529, distance: 18.2
click at [314, 529] on tbody "1 cây xăng 71 0898307903 1 thùng xốp 100.000 100.000 Nhãn 2 km68 0987051851 1 …" at bounding box center [638, 504] width 1170 height 427
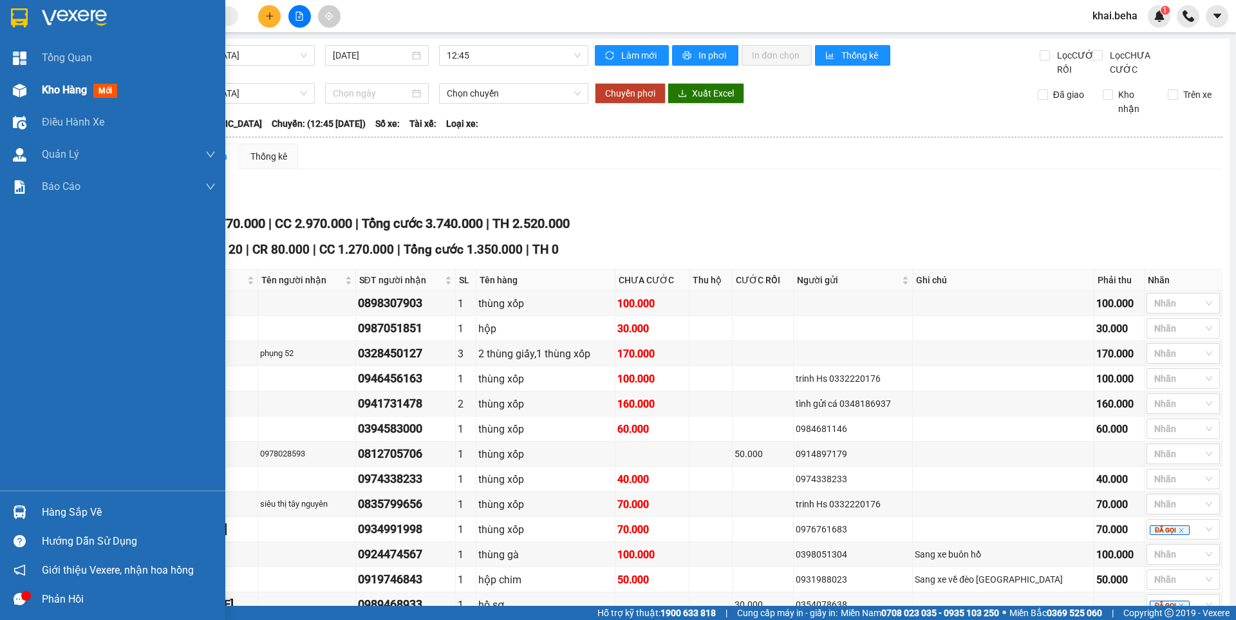
click at [72, 84] on span "Kho hàng" at bounding box center [64, 90] width 45 height 12
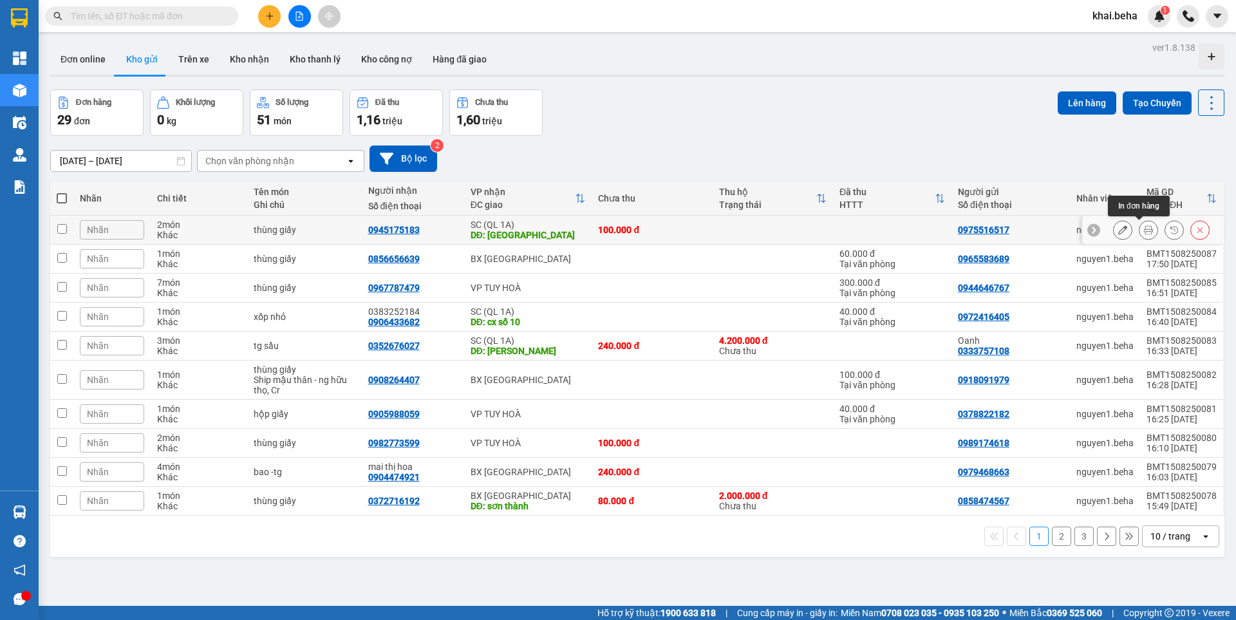
click at [1140, 223] on button at bounding box center [1149, 230] width 18 height 23
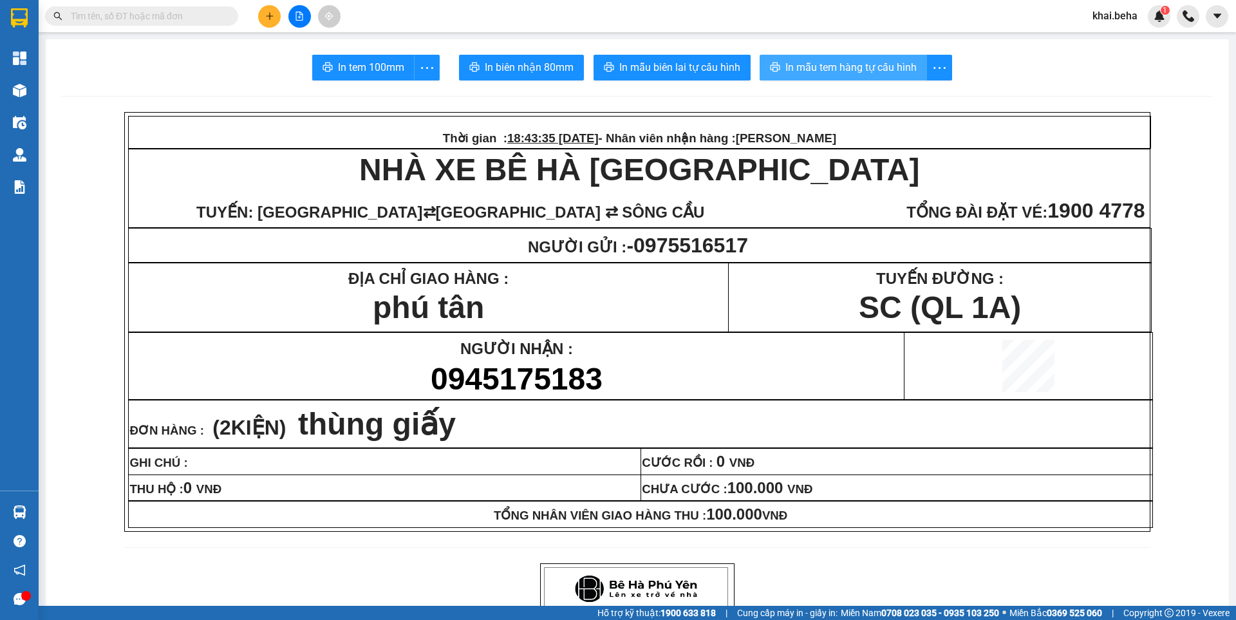
click at [891, 73] on span "In mẫu tem hàng tự cấu hình" at bounding box center [851, 67] width 131 height 16
click at [303, 15] on icon "file-add" at bounding box center [299, 16] width 7 height 9
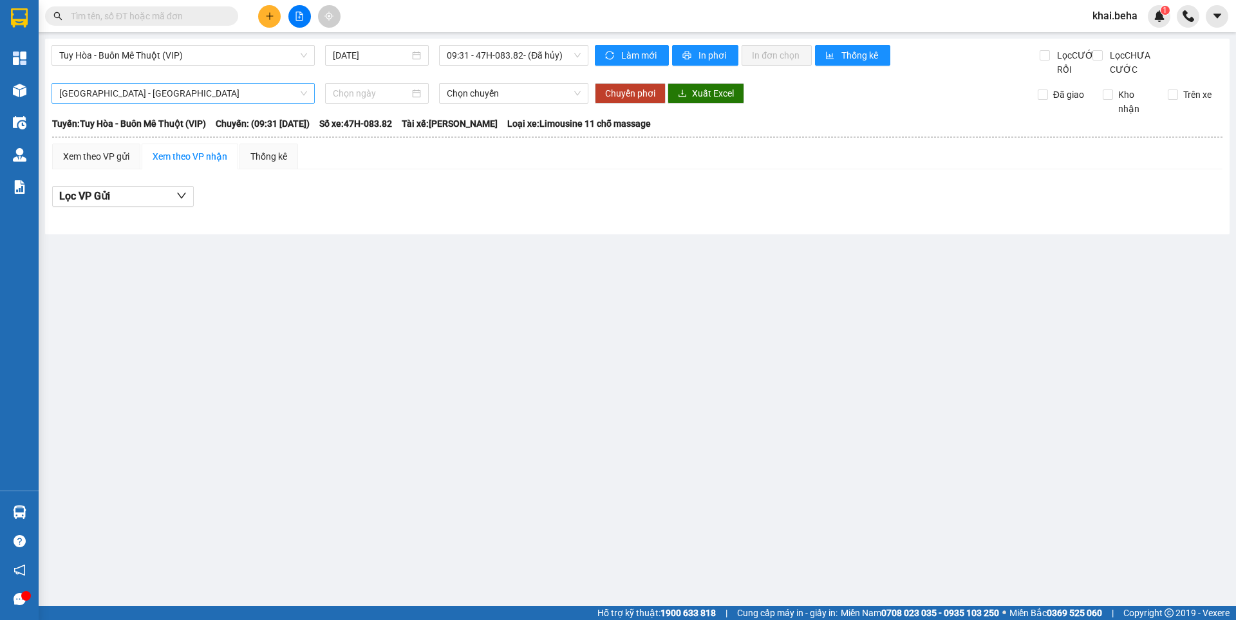
click at [153, 103] on span "[GEOGRAPHIC_DATA] - [GEOGRAPHIC_DATA]" at bounding box center [183, 93] width 248 height 19
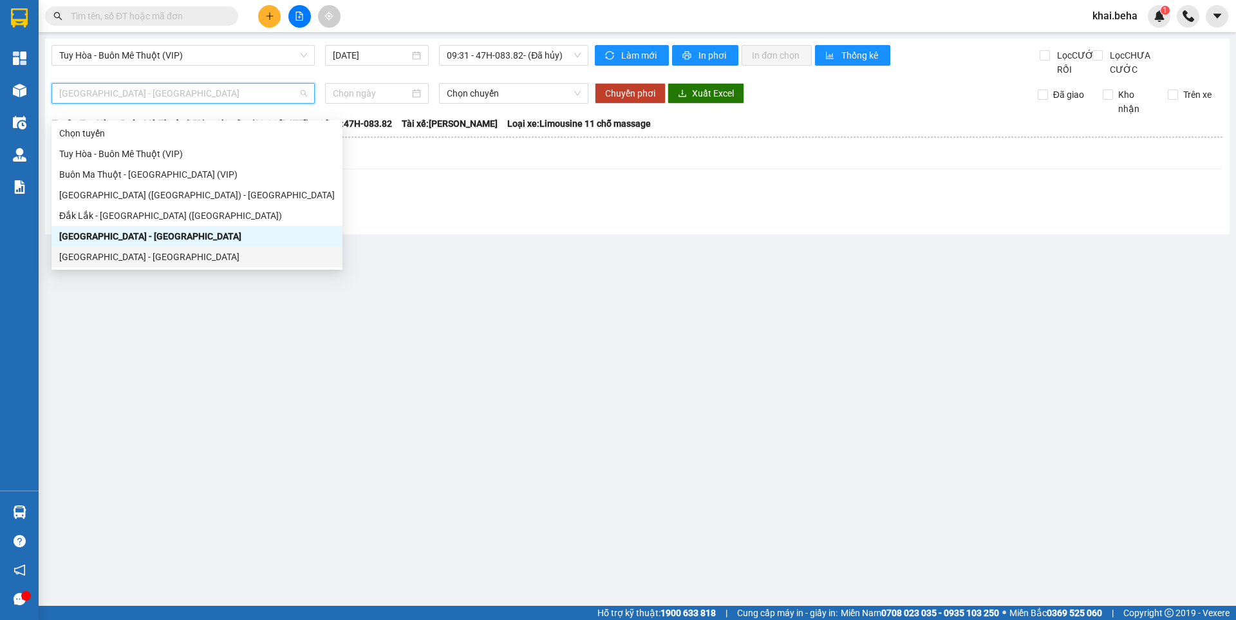
click at [128, 250] on div "[GEOGRAPHIC_DATA] - [GEOGRAPHIC_DATA]" at bounding box center [197, 257] width 276 height 14
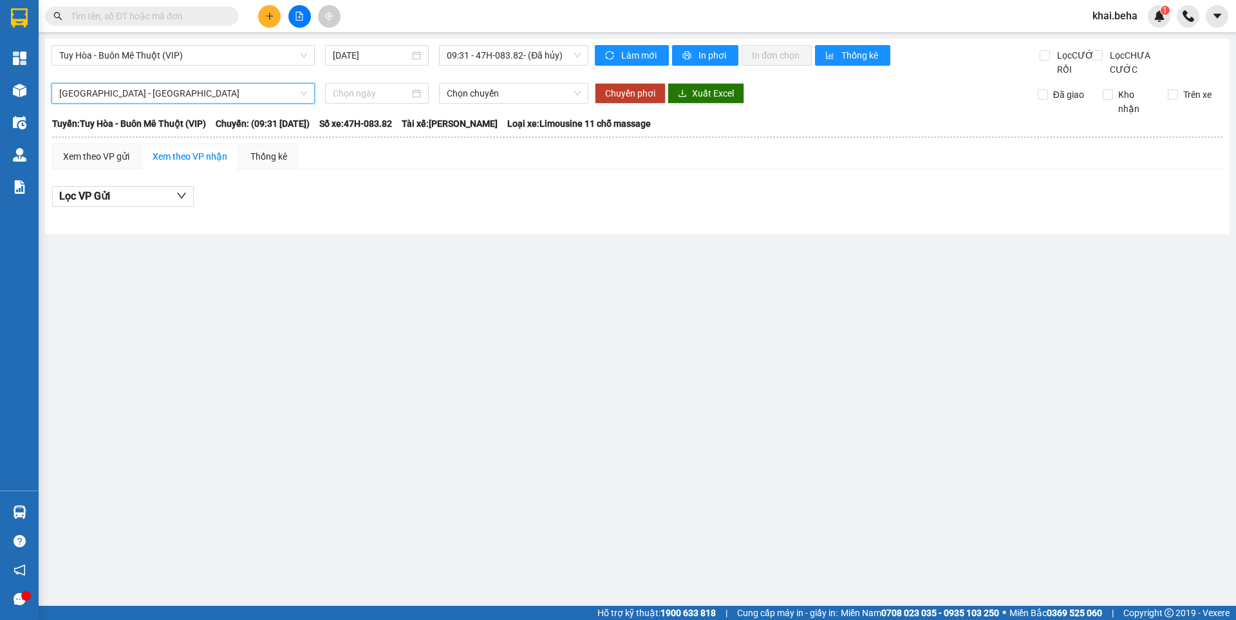
click at [170, 77] on div "Tuy Hòa - Buôn Mê Thuột (VIP) [DATE] 09:31 - 47H-083.82 - (Đã hủy)" at bounding box center [320, 61] width 537 height 32
click at [167, 103] on span "[GEOGRAPHIC_DATA] - [GEOGRAPHIC_DATA]" at bounding box center [183, 93] width 248 height 19
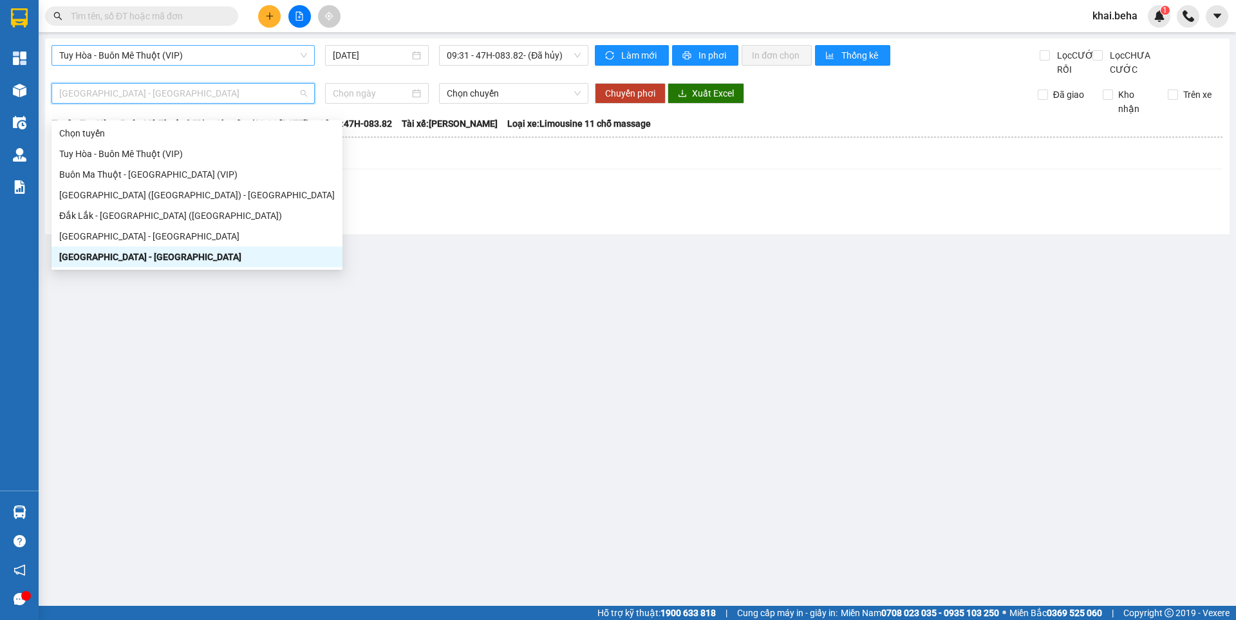
click at [208, 57] on span "Tuy Hòa - Buôn Mê Thuột (VIP)" at bounding box center [183, 55] width 248 height 19
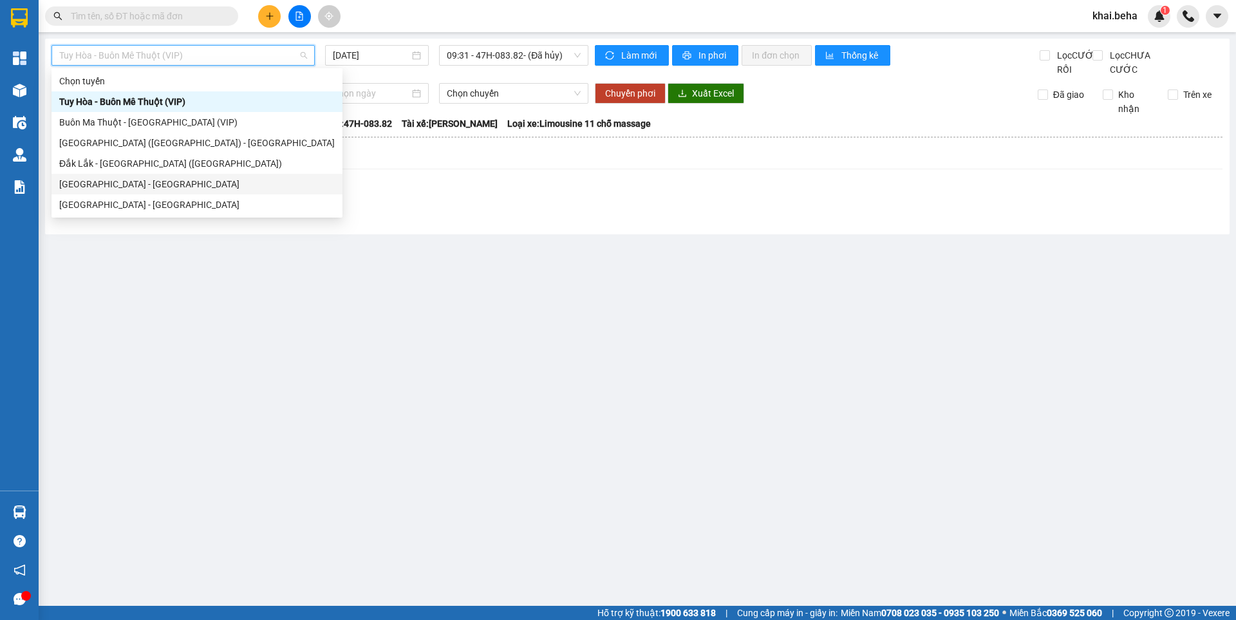
click at [113, 185] on div "[GEOGRAPHIC_DATA] - [GEOGRAPHIC_DATA]" at bounding box center [197, 184] width 276 height 14
type input "[DATE]"
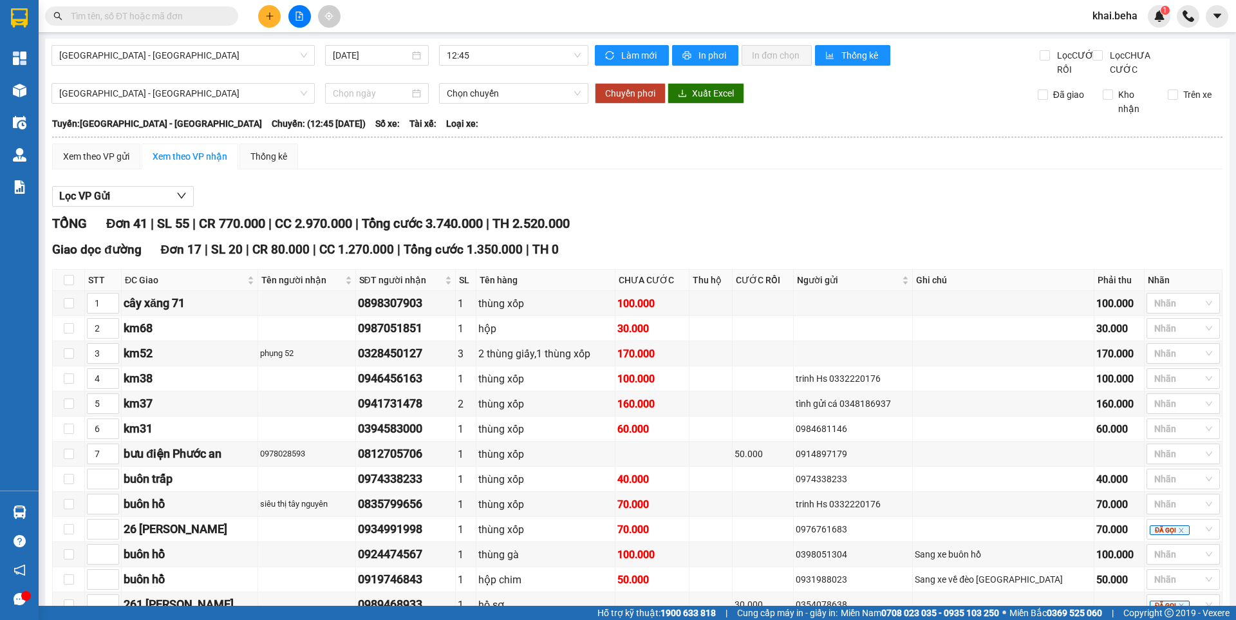
drag, startPoint x: 502, startPoint y: 236, endPoint x: 545, endPoint y: 232, distance: 42.7
click at [545, 232] on div "TỔNG Đơn 41 | SL 55 | CR 770.000 | CC 2.970.000 | Tổng cước 3.740.000 | TH 2.52…" at bounding box center [637, 224] width 1171 height 20
click at [536, 201] on div "Lọc VP Gửi" at bounding box center [637, 196] width 1171 height 21
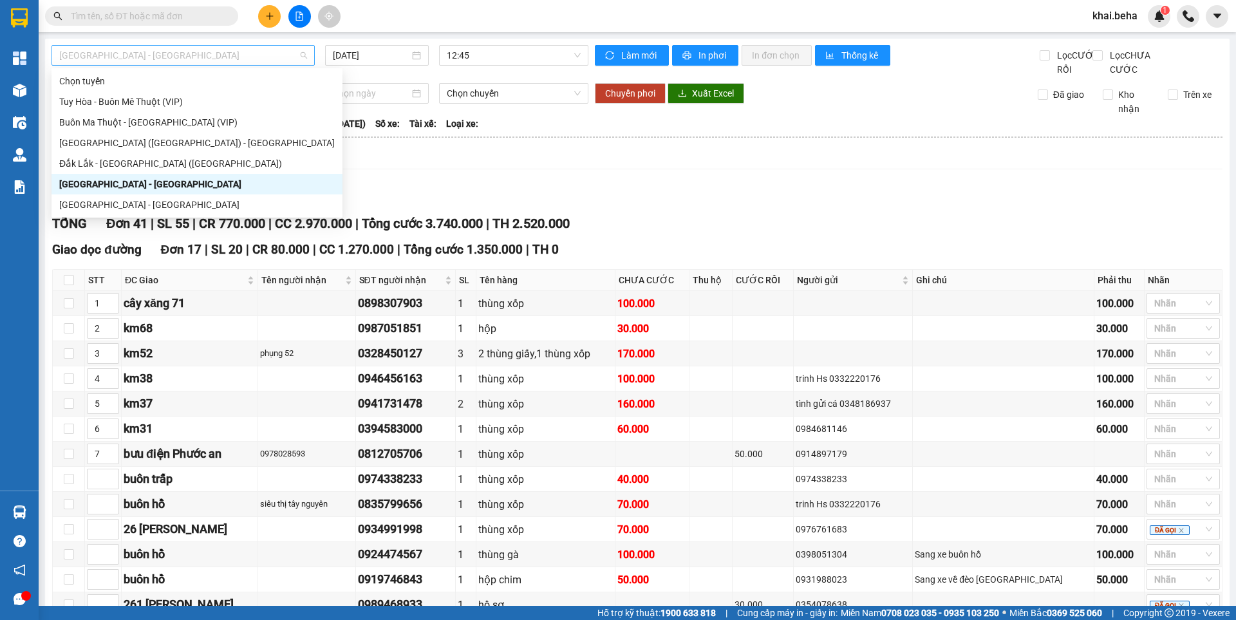
drag, startPoint x: 140, startPoint y: 58, endPoint x: 145, endPoint y: 143, distance: 85.1
click at [141, 58] on span "[GEOGRAPHIC_DATA] - [GEOGRAPHIC_DATA]" at bounding box center [183, 55] width 248 height 19
click at [109, 202] on div "[GEOGRAPHIC_DATA] - [GEOGRAPHIC_DATA]" at bounding box center [197, 205] width 276 height 14
type input "[DATE]"
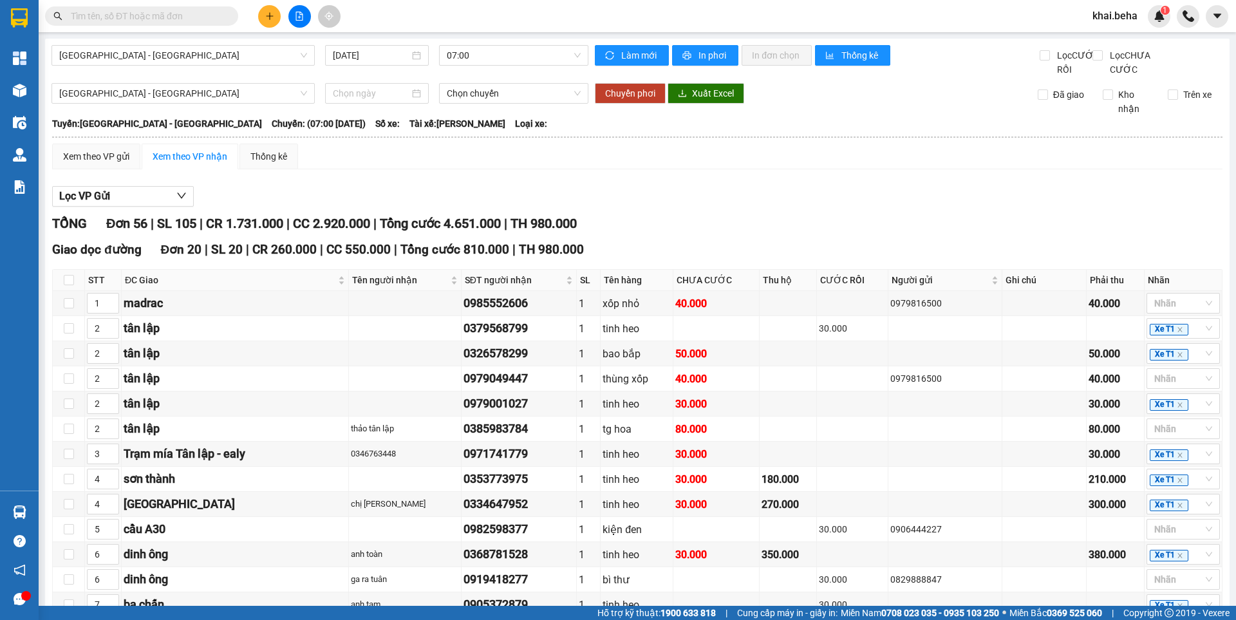
click at [144, 21] on input "text" at bounding box center [147, 16] width 152 height 14
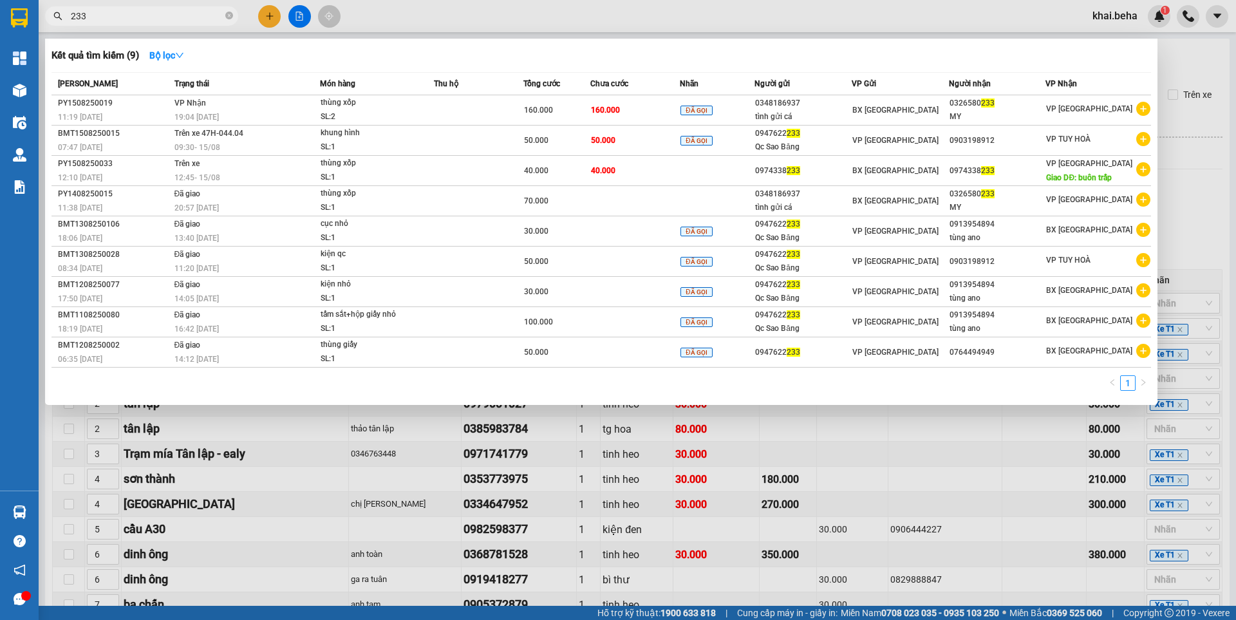
drag, startPoint x: 114, startPoint y: 14, endPoint x: 37, endPoint y: 12, distance: 77.3
click at [35, 12] on section "Kết quả tìm kiếm ( 9 ) Bộ lọc Mã ĐH Trạng thái Món hàng Thu hộ Tổng cước Chưa c…" at bounding box center [618, 310] width 1236 height 620
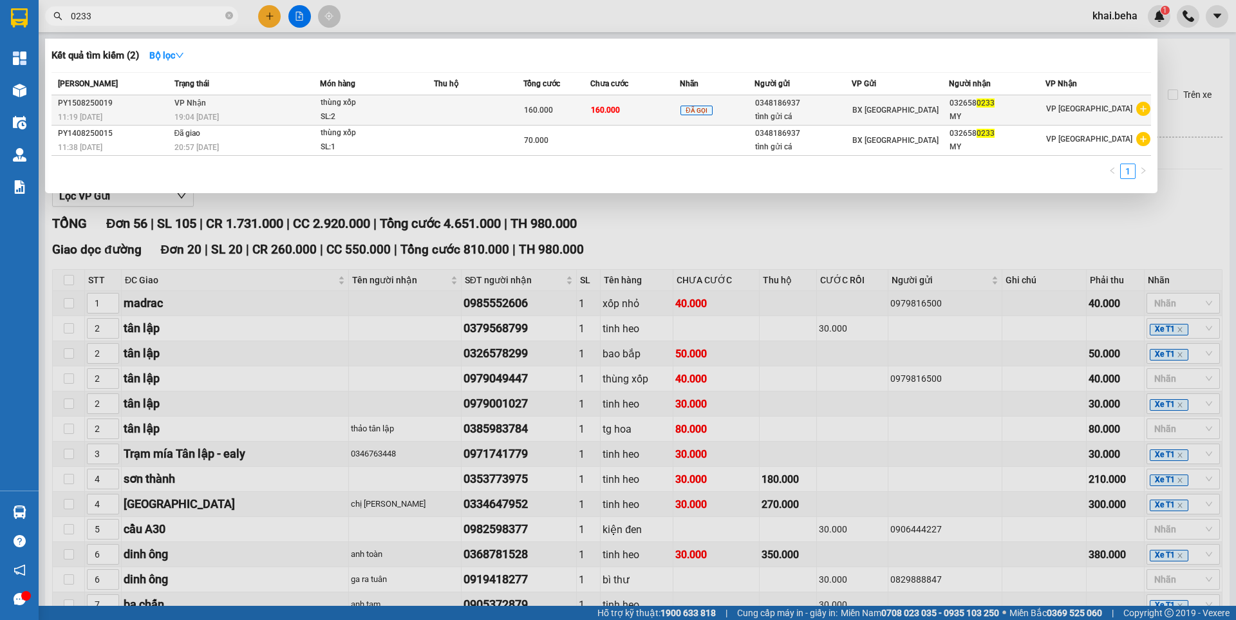
click at [442, 102] on td at bounding box center [479, 110] width 90 height 30
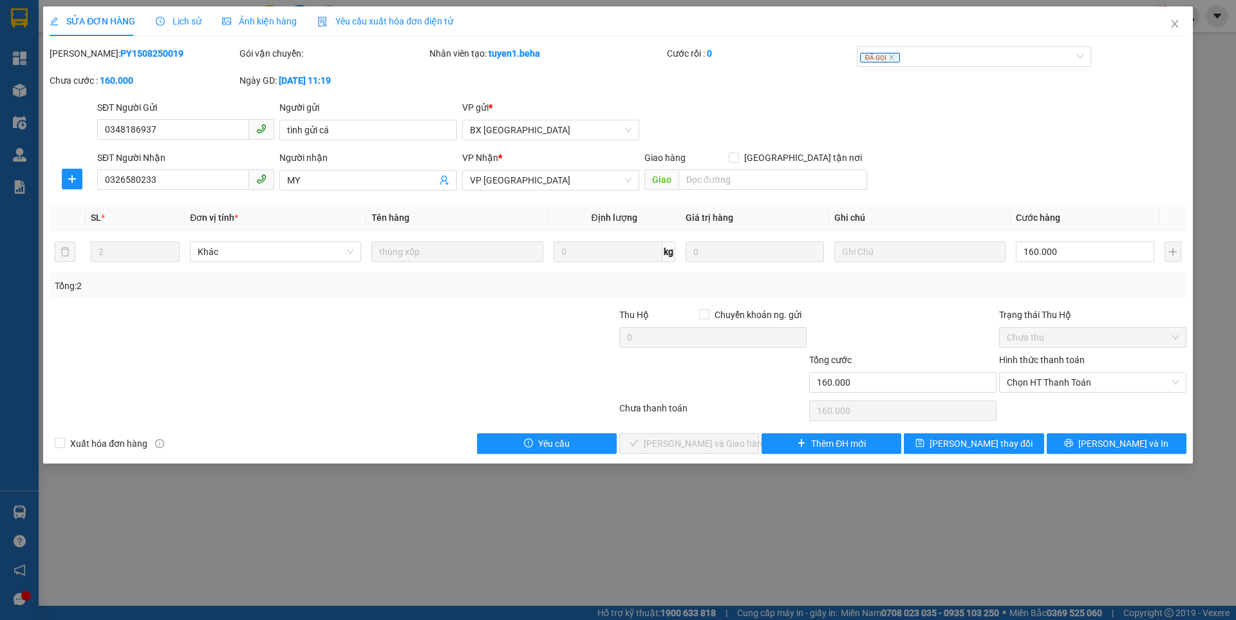
click at [262, 24] on span "Ảnh kiện hàng" at bounding box center [259, 21] width 75 height 10
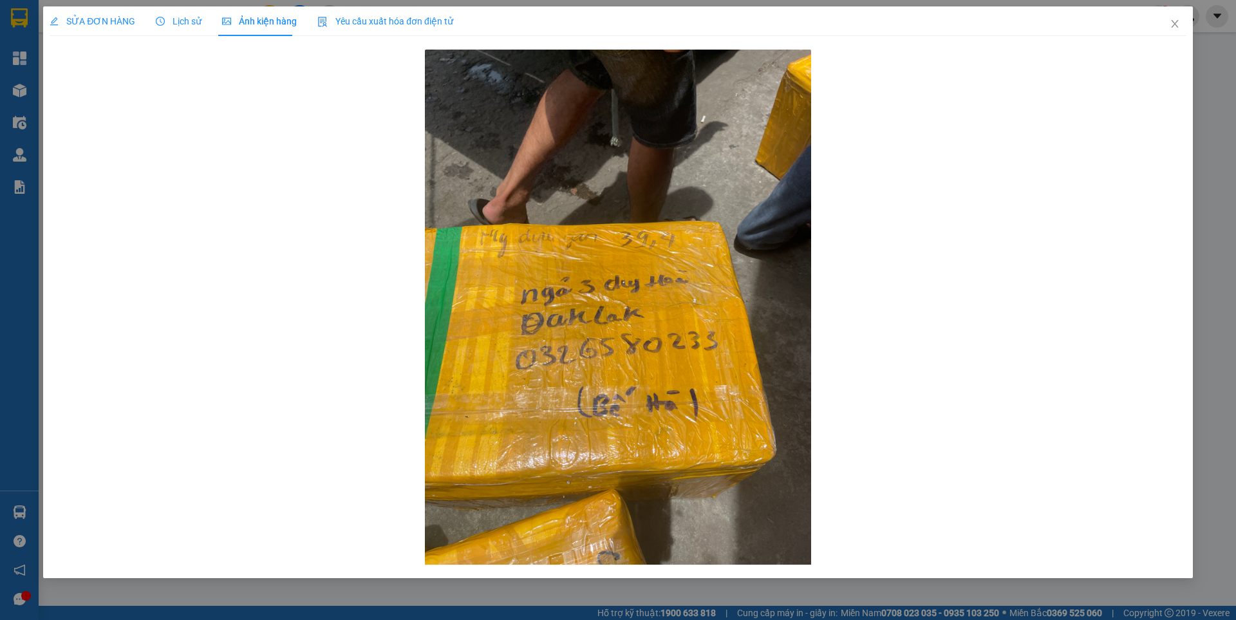
click at [79, 16] on span "SỬA ĐƠN HÀNG" at bounding box center [93, 21] width 86 height 10
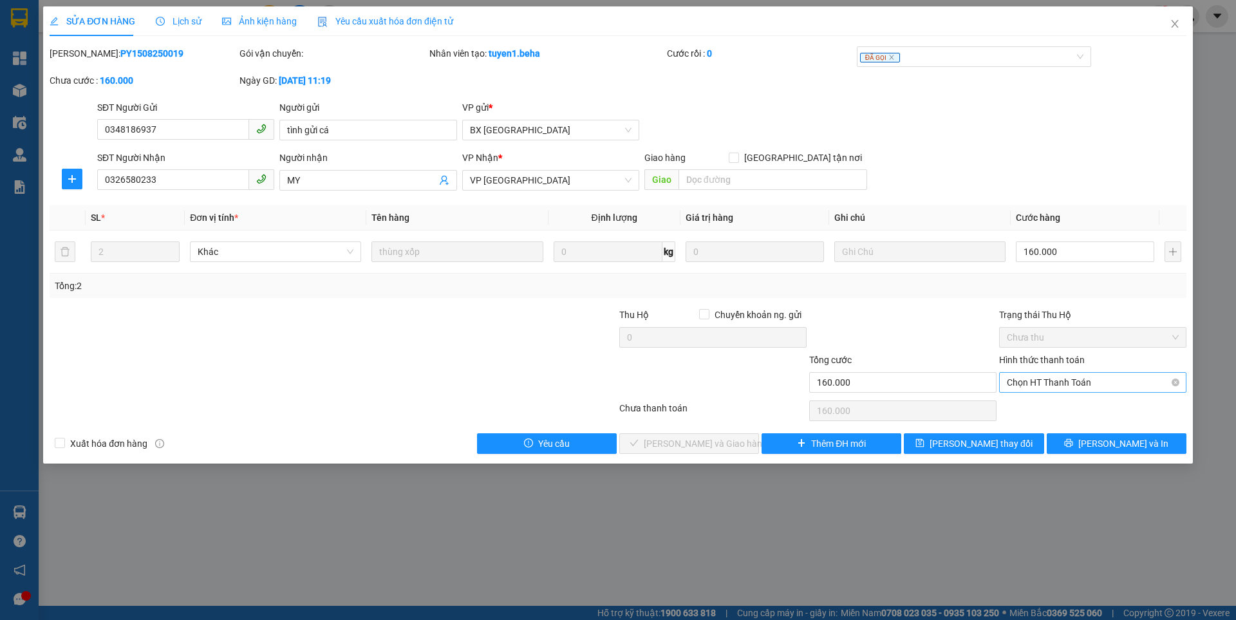
click at [1052, 378] on span "Chọn HT Thanh Toán" at bounding box center [1093, 382] width 172 height 19
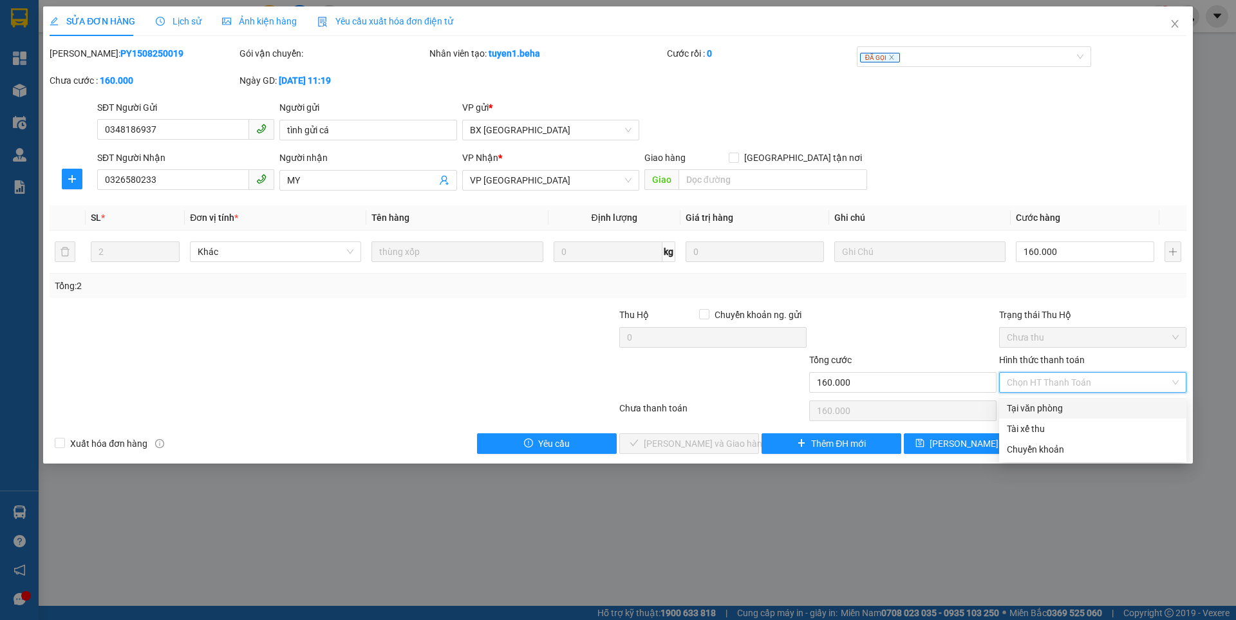
click at [1035, 413] on div "Tại văn phòng" at bounding box center [1093, 408] width 172 height 14
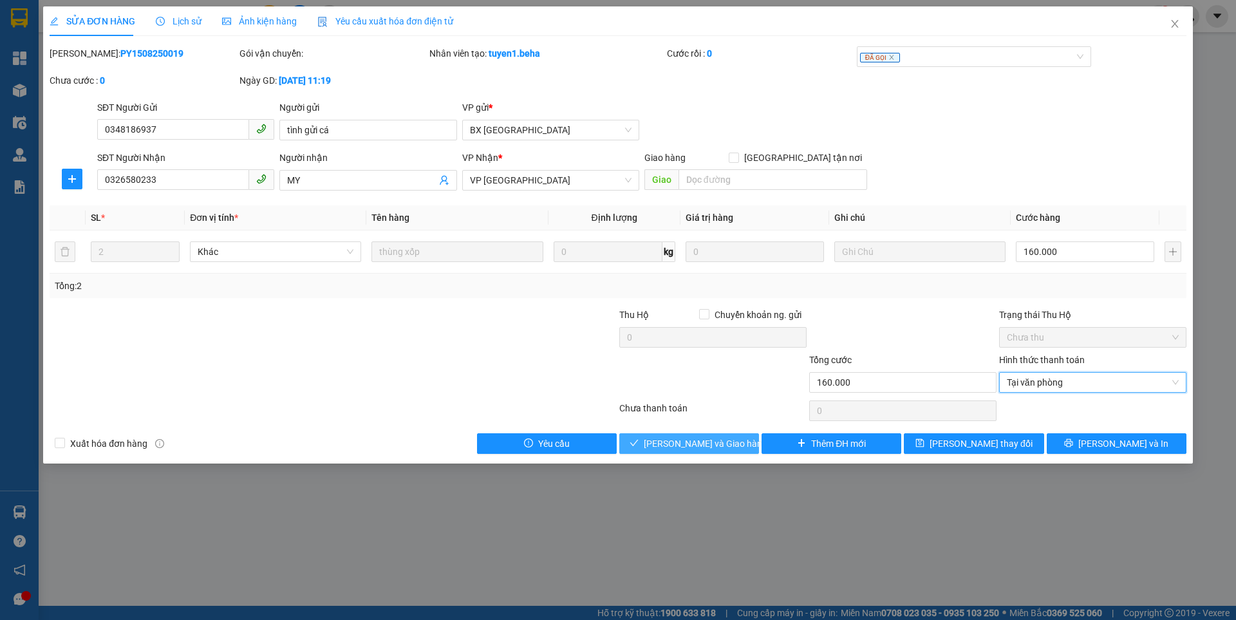
click at [704, 440] on span "[PERSON_NAME] và Giao hàng" at bounding box center [706, 444] width 124 height 14
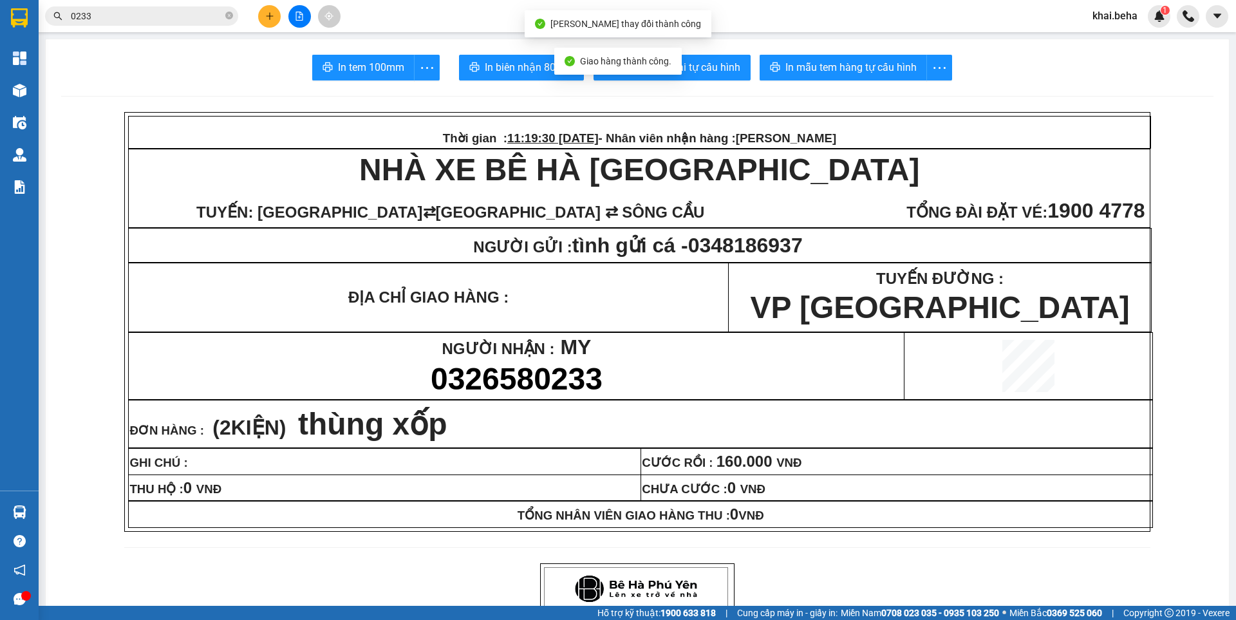
click at [151, 21] on input "0233" at bounding box center [147, 16] width 152 height 14
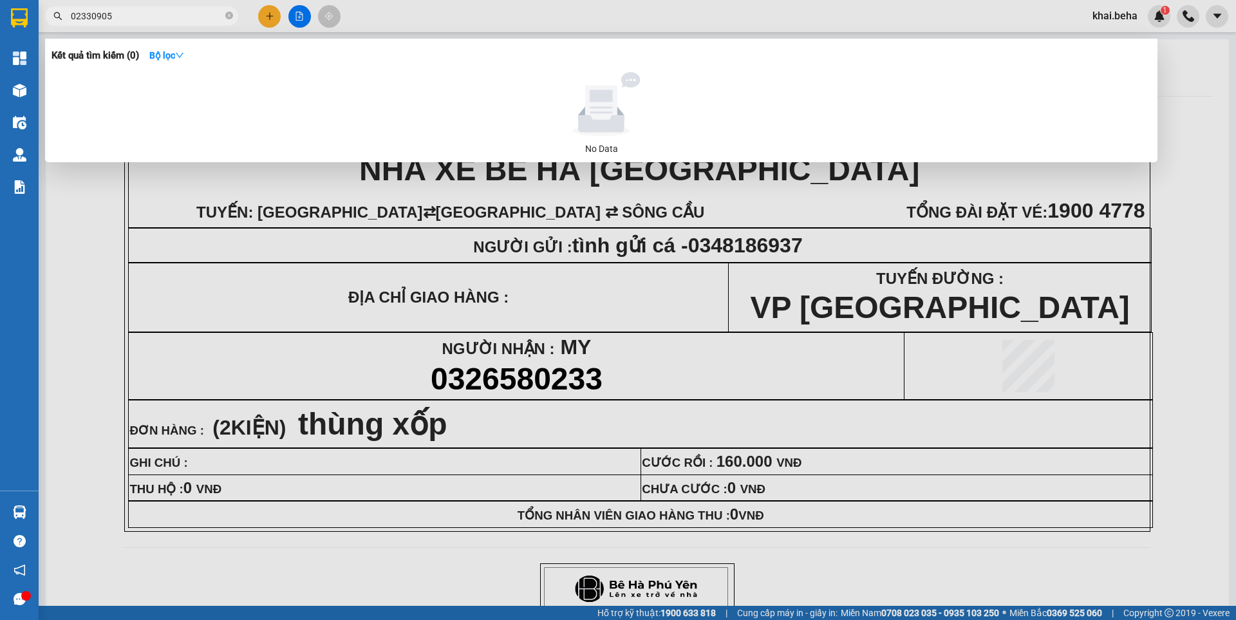
click at [151, 21] on input "02330905" at bounding box center [147, 16] width 152 height 14
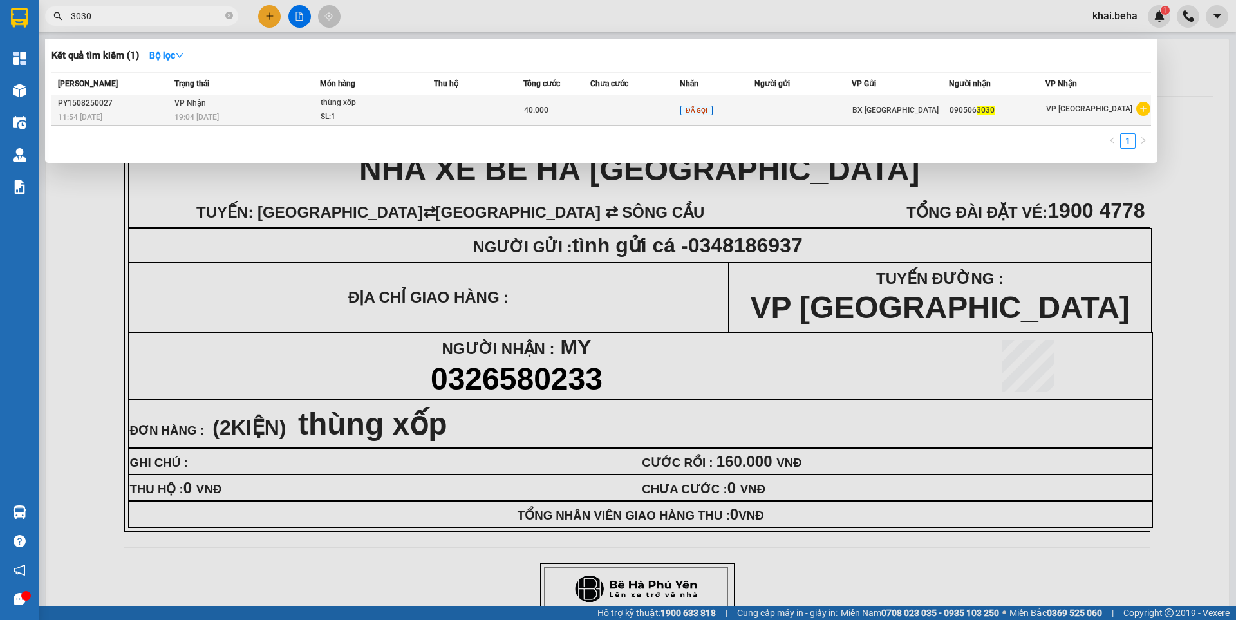
type input "3030"
click at [243, 101] on td "VP Nhận 19:04 - 15/08" at bounding box center [245, 110] width 149 height 30
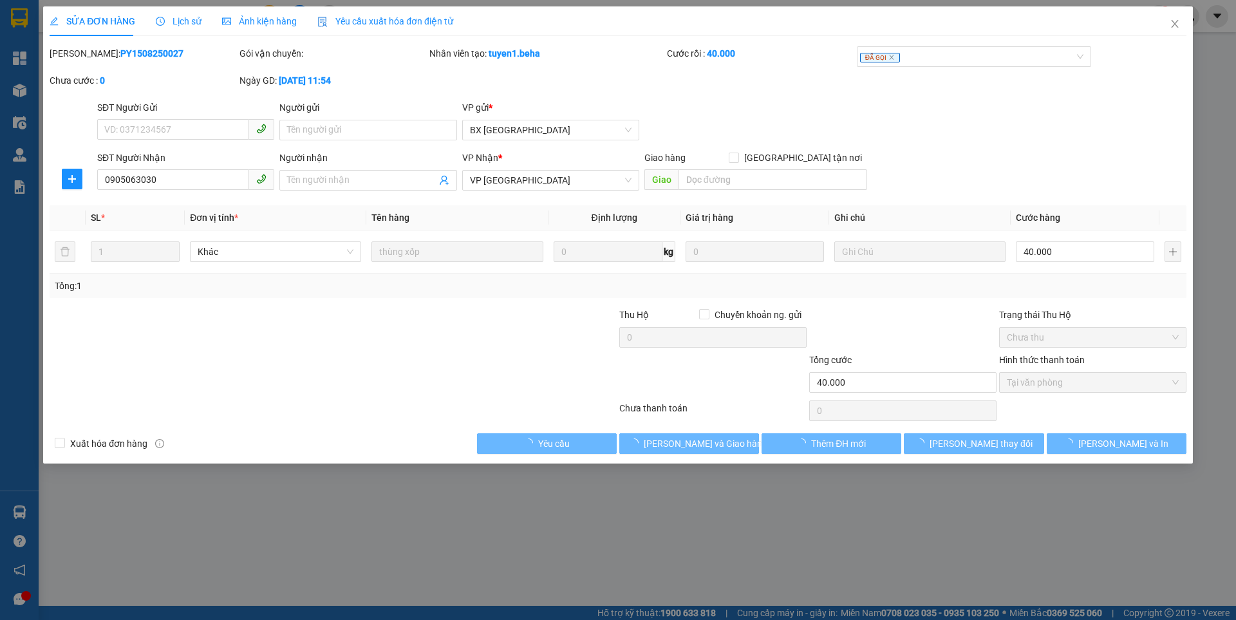
type input "0905063030"
type input "40.000"
type input "0"
click at [269, 24] on span "Ảnh kiện hàng" at bounding box center [259, 21] width 75 height 10
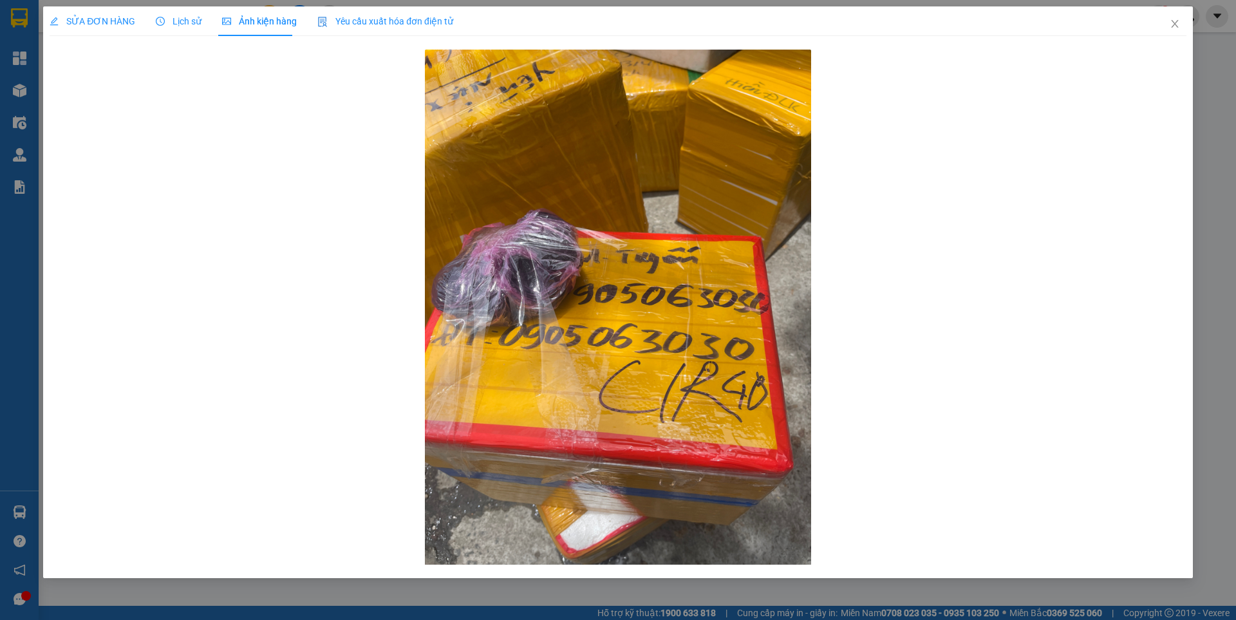
click at [97, 21] on span "SỬA ĐƠN HÀNG" at bounding box center [93, 21] width 86 height 10
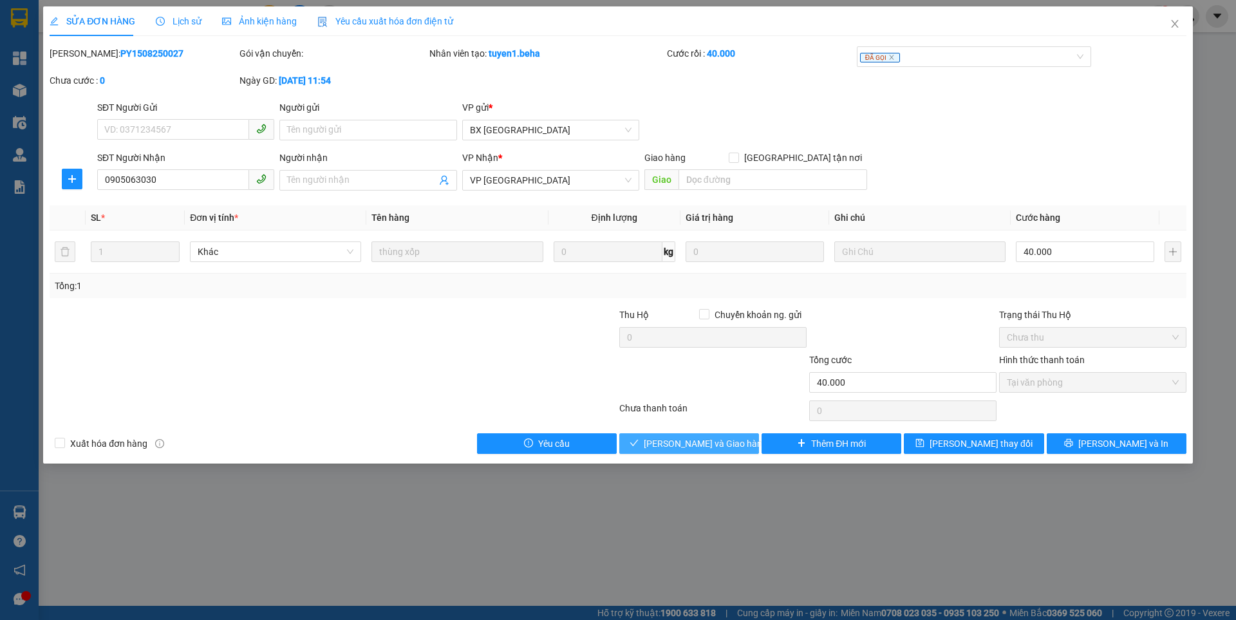
click at [692, 443] on span "[PERSON_NAME] và Giao hàng" at bounding box center [706, 444] width 124 height 14
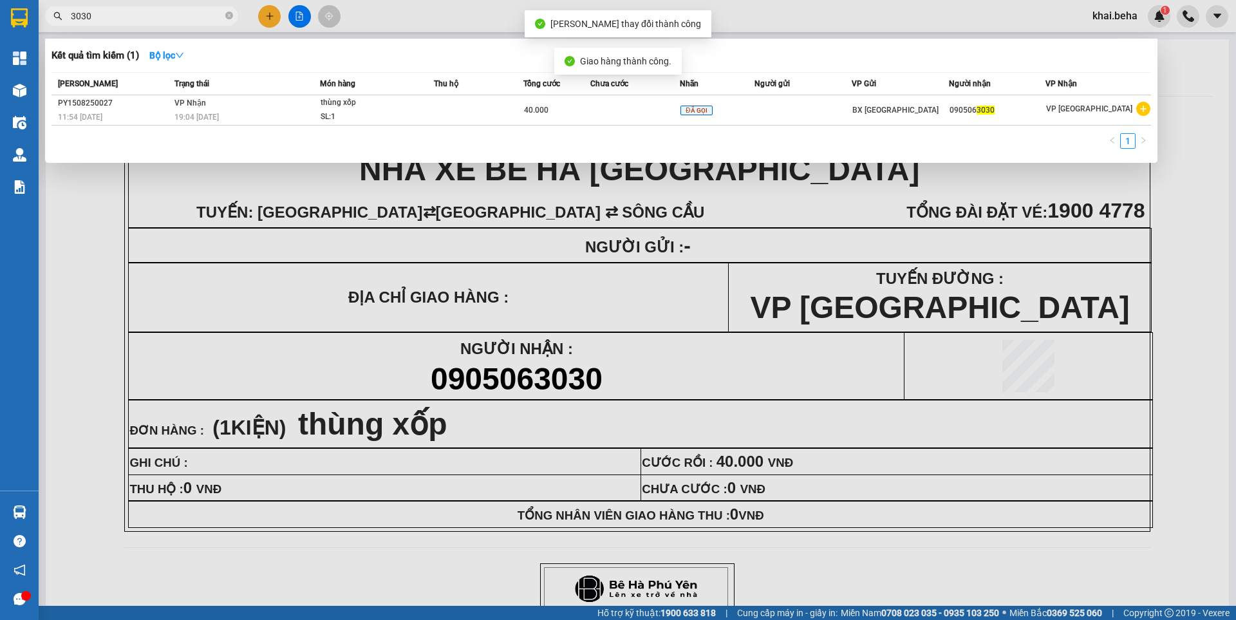
click at [126, 19] on input "3030" at bounding box center [147, 16] width 152 height 14
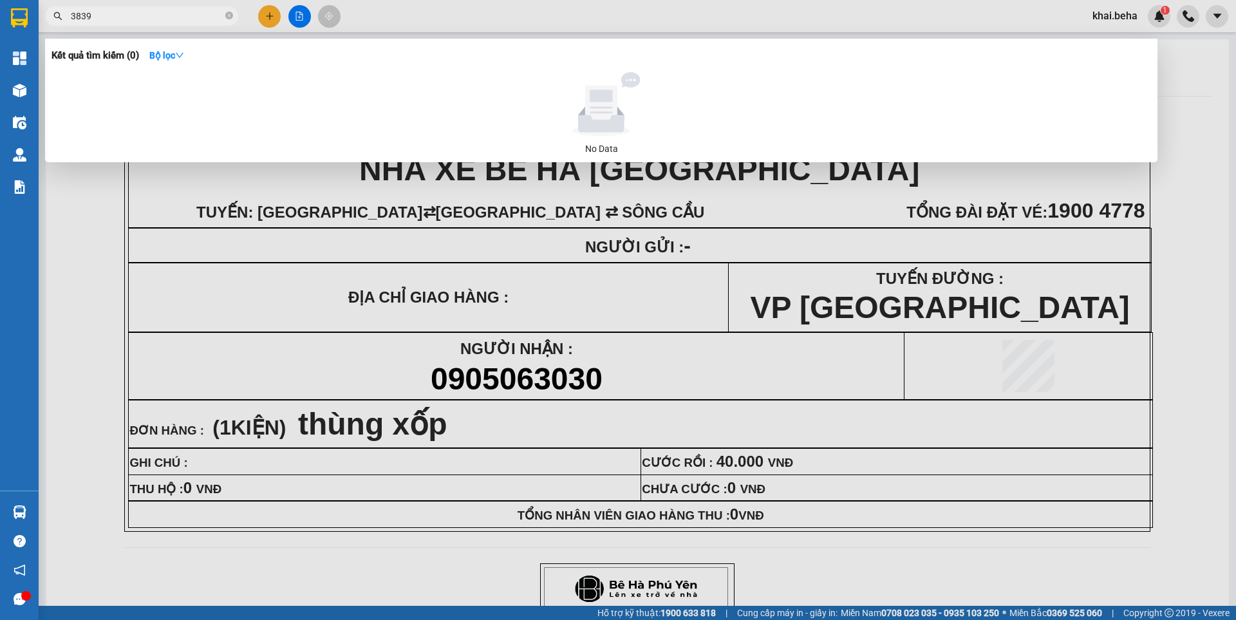
drag, startPoint x: 113, startPoint y: 7, endPoint x: 0, endPoint y: 17, distance: 113.1
click at [0, 17] on section "Kết quả tìm kiếm ( 0 ) Bộ lọc No Data 3839 khai.beha 1 Tổng Quan Kho hàng mới Đ…" at bounding box center [618, 310] width 1236 height 620
click at [136, 20] on input "3839" at bounding box center [147, 16] width 152 height 14
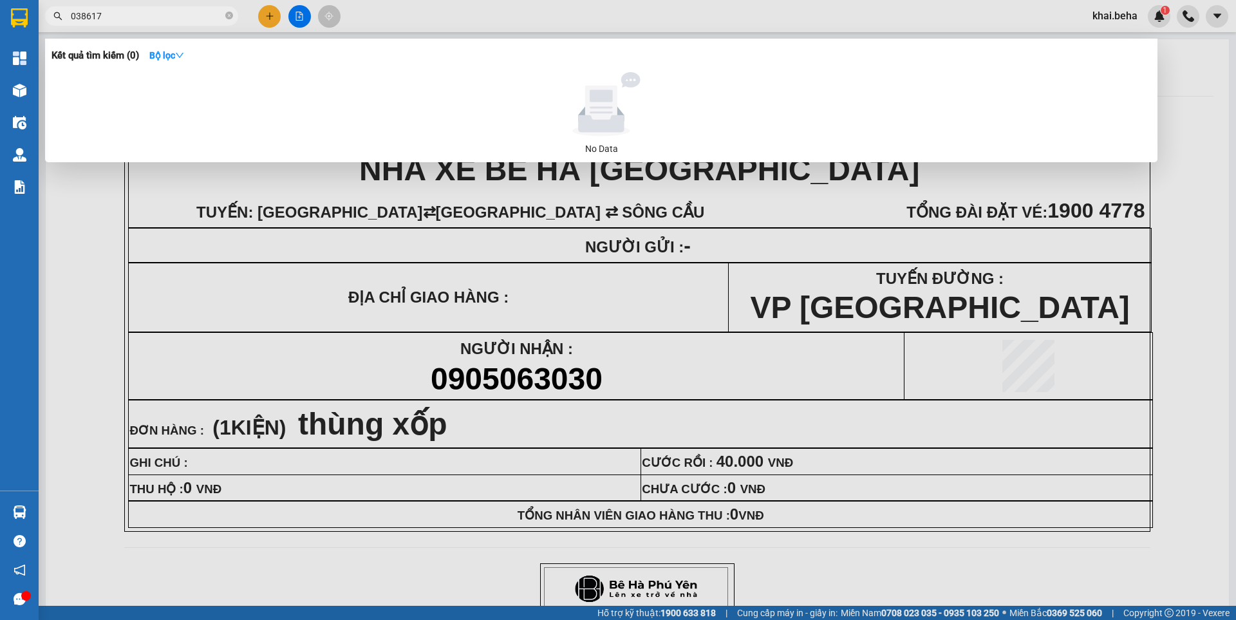
type input "0386173"
click at [136, 20] on input "0386173" at bounding box center [147, 16] width 152 height 14
click at [135, 20] on input "0386173" at bounding box center [147, 16] width 152 height 14
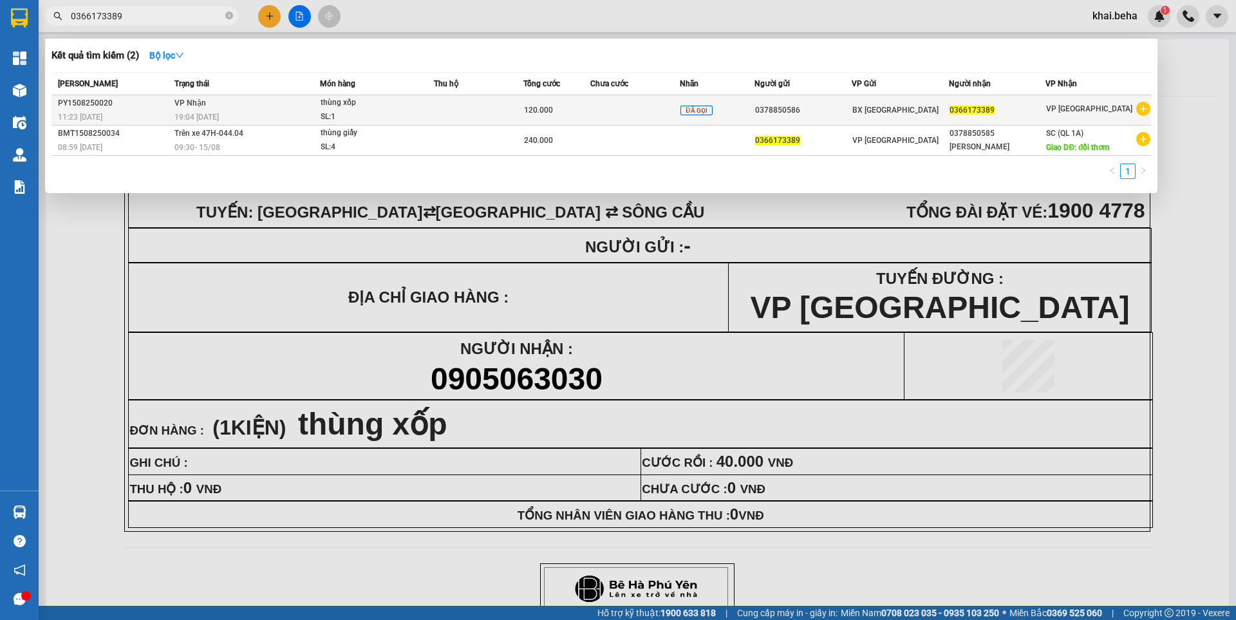
type input "0366173389"
click at [288, 104] on td "VP Nhận 19:04 - 15/08" at bounding box center [245, 110] width 149 height 30
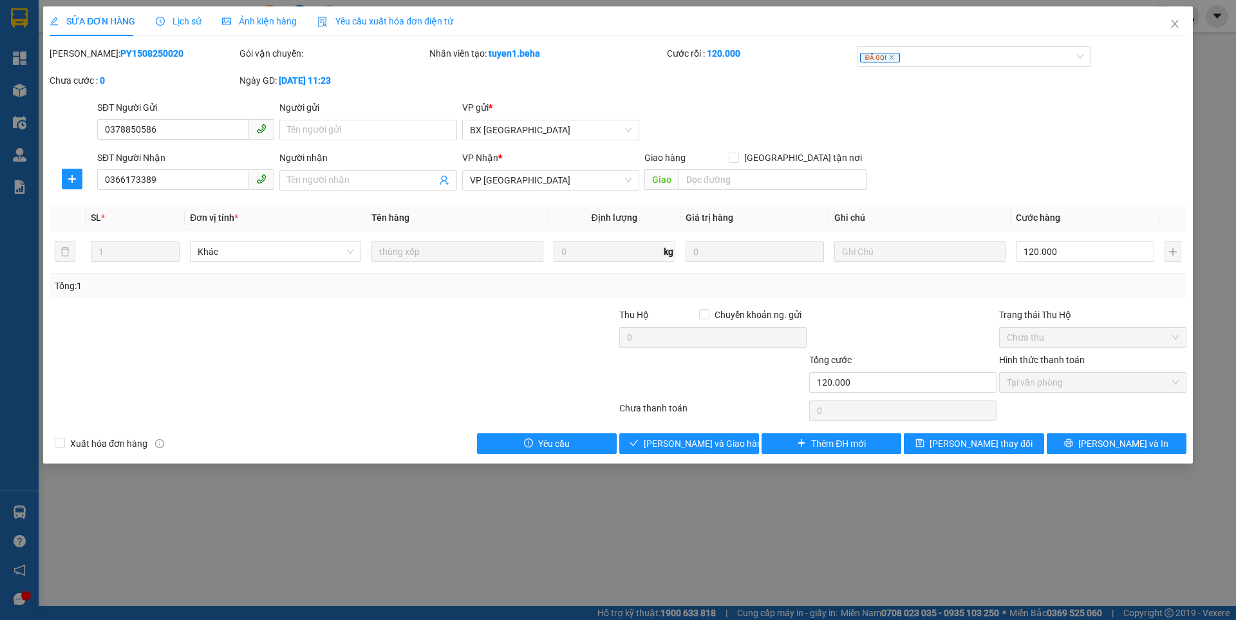
click at [260, 30] on div "Ảnh kiện hàng" at bounding box center [259, 21] width 75 height 30
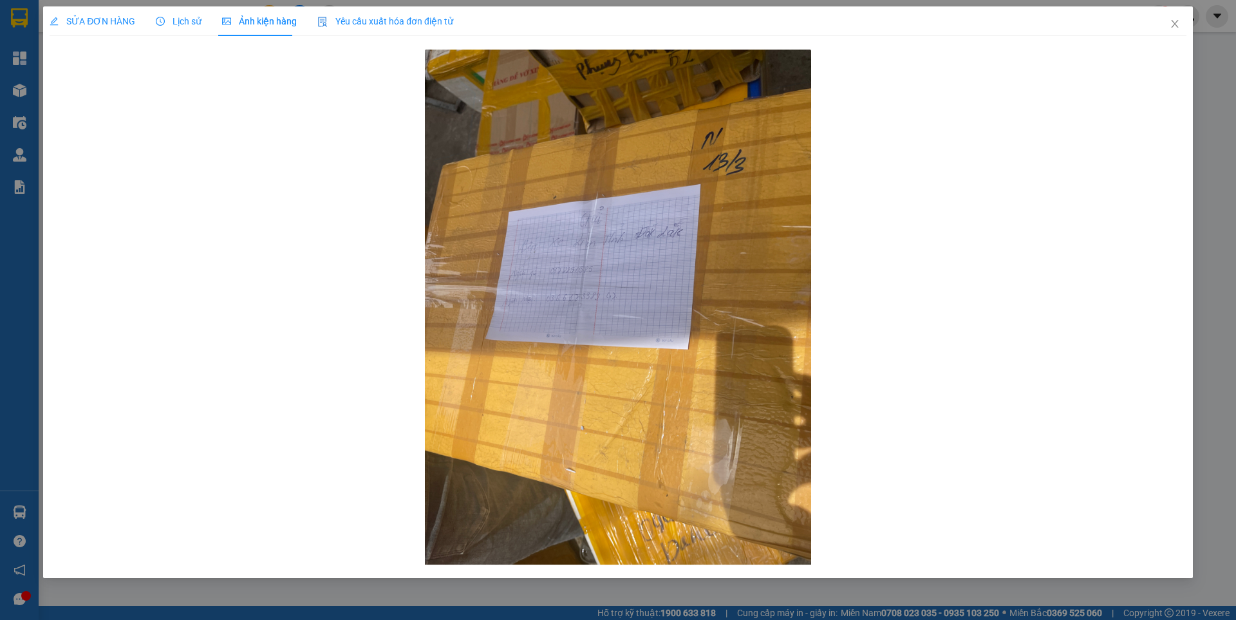
click at [95, 23] on span "SỬA ĐƠN HÀNG" at bounding box center [93, 21] width 86 height 10
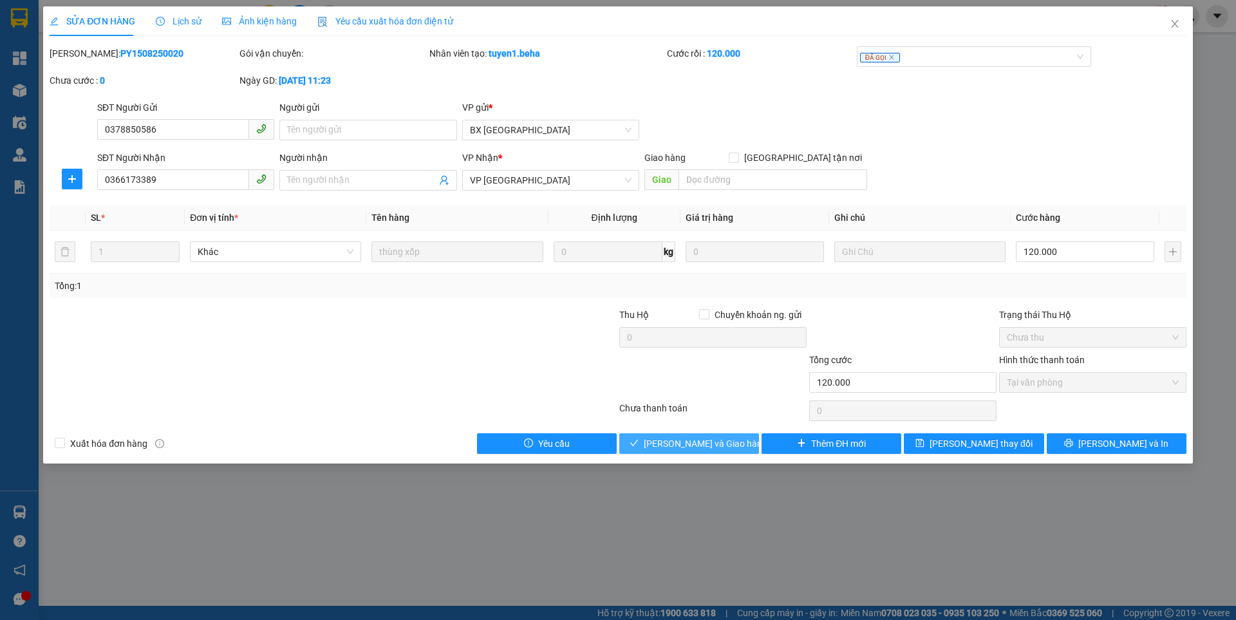
click at [705, 440] on span "[PERSON_NAME] và Giao hàng" at bounding box center [706, 444] width 124 height 14
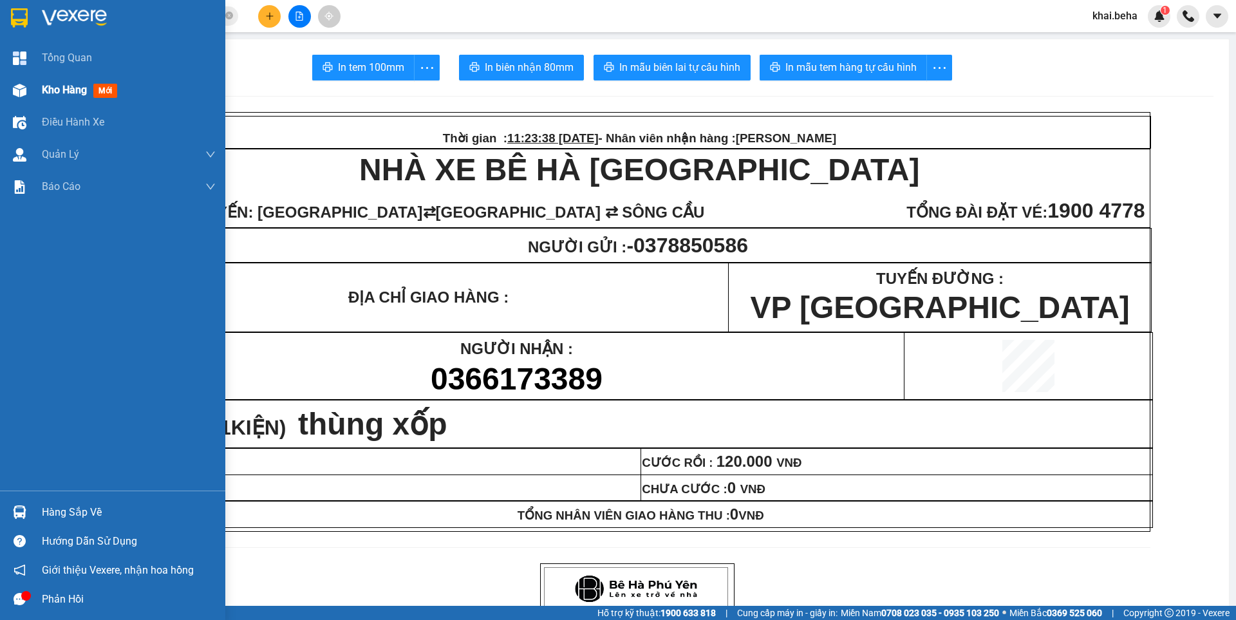
click at [30, 96] on div at bounding box center [19, 90] width 23 height 23
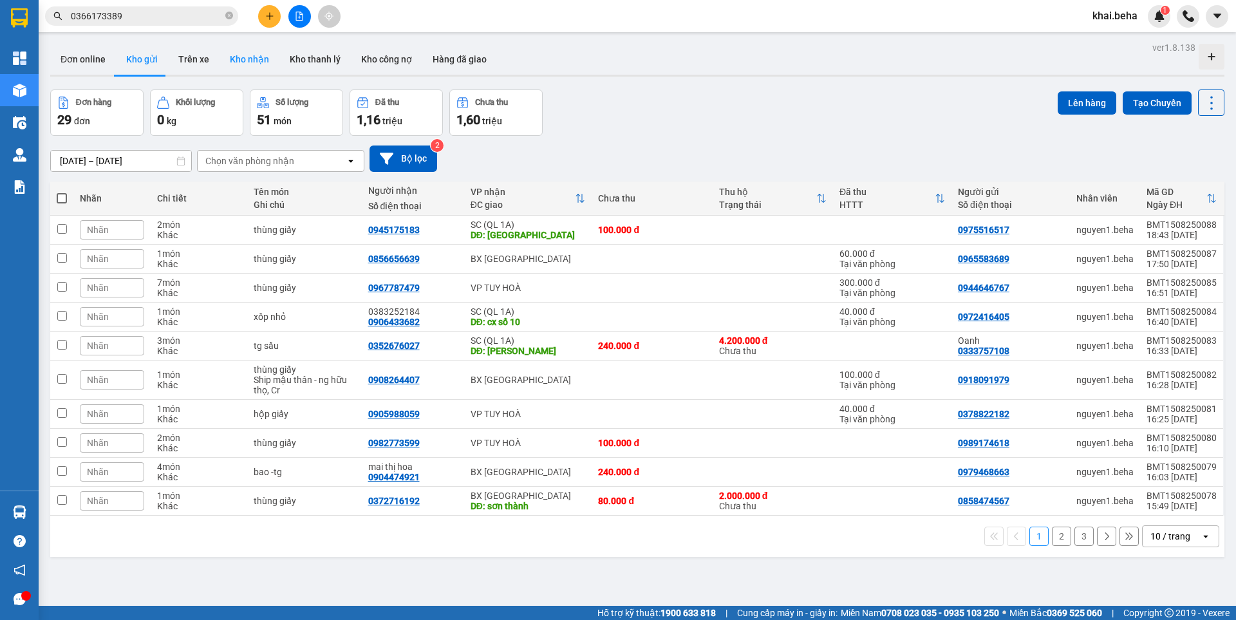
click at [250, 62] on button "Kho nhận" at bounding box center [250, 59] width 60 height 31
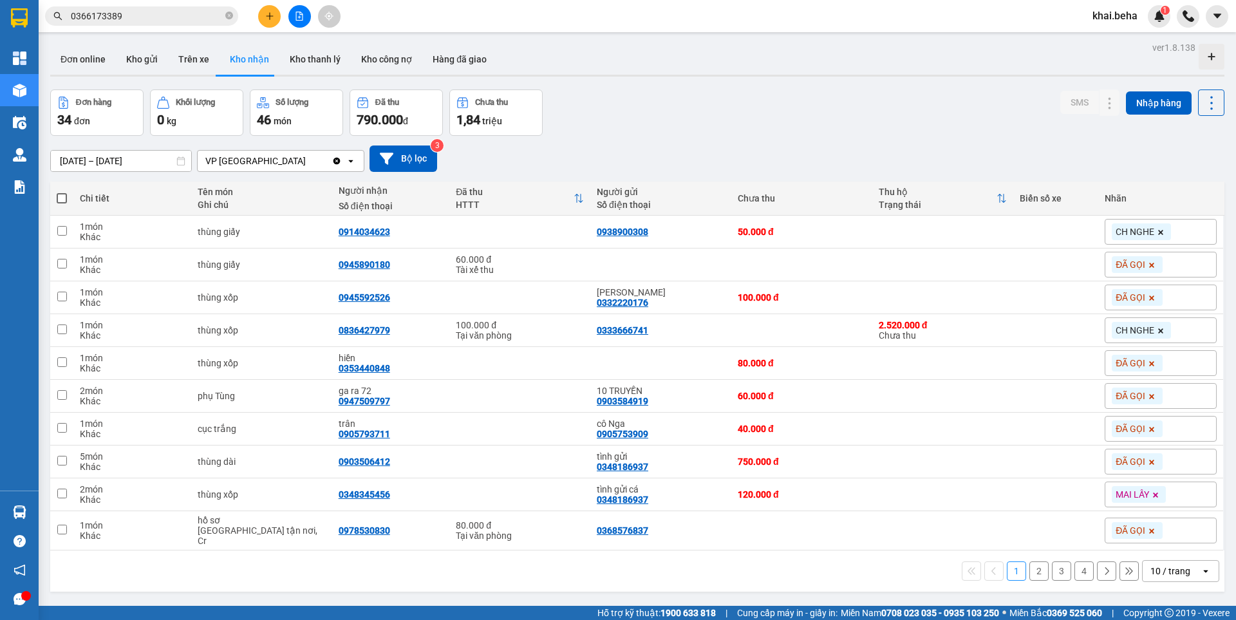
click at [1159, 565] on div "10 / trang" at bounding box center [1171, 571] width 40 height 13
click at [1153, 530] on span "100 / trang" at bounding box center [1166, 536] width 46 height 13
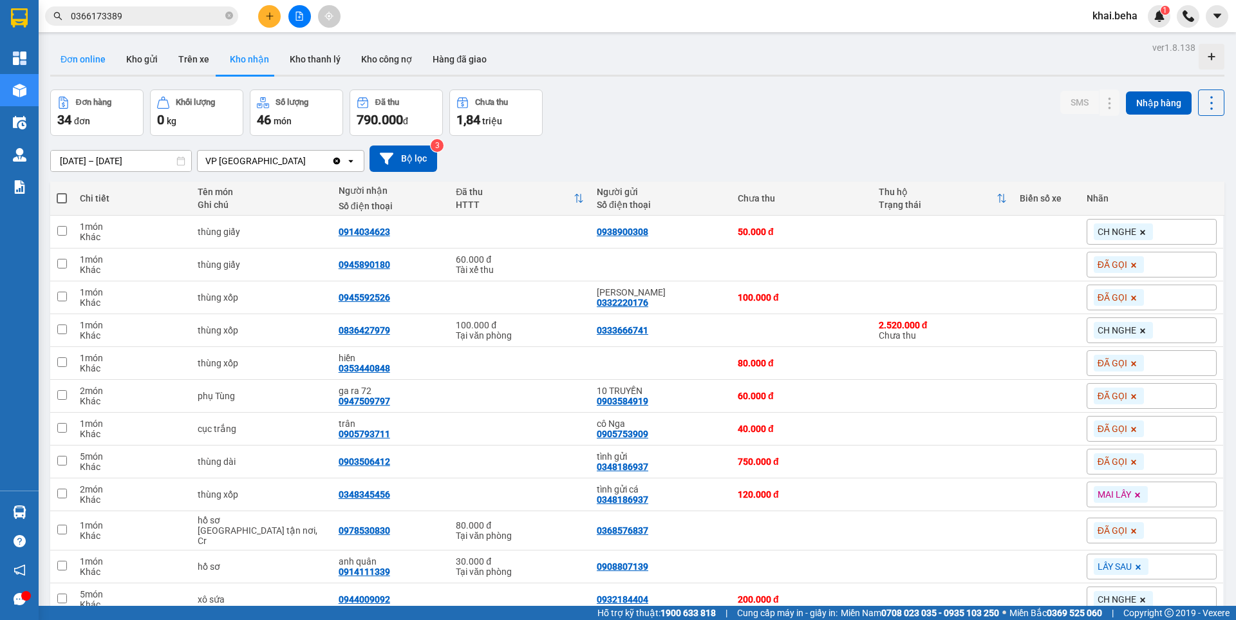
click at [88, 62] on button "Đơn online" at bounding box center [83, 59] width 66 height 31
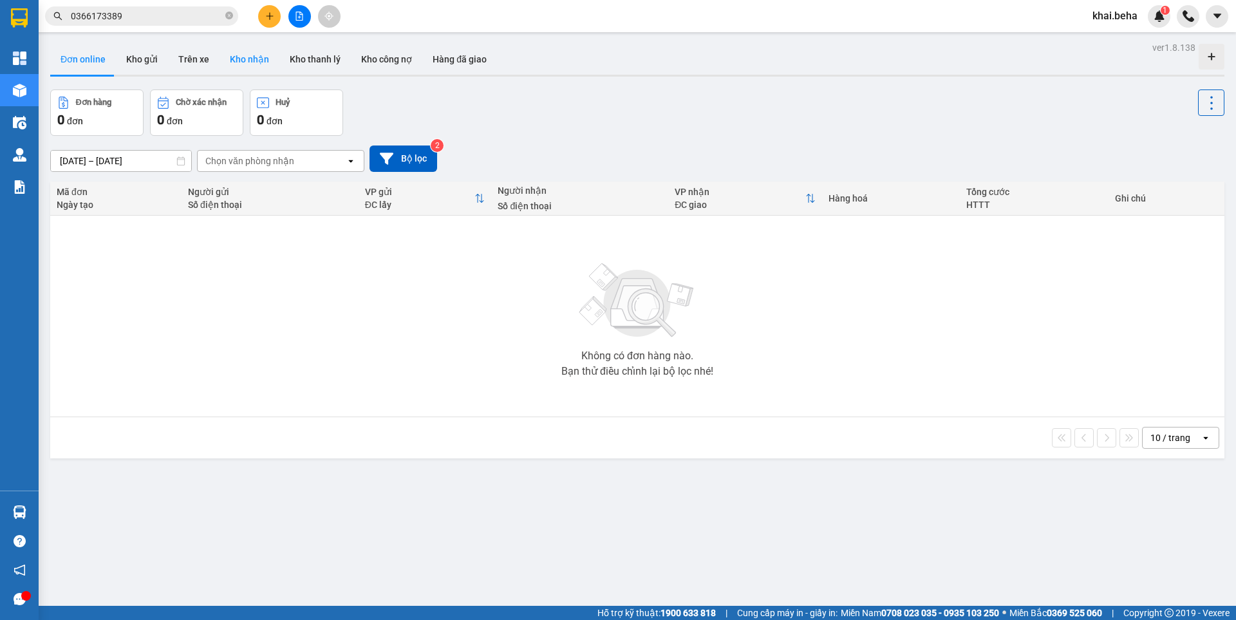
click at [246, 61] on button "Kho nhận" at bounding box center [250, 59] width 60 height 31
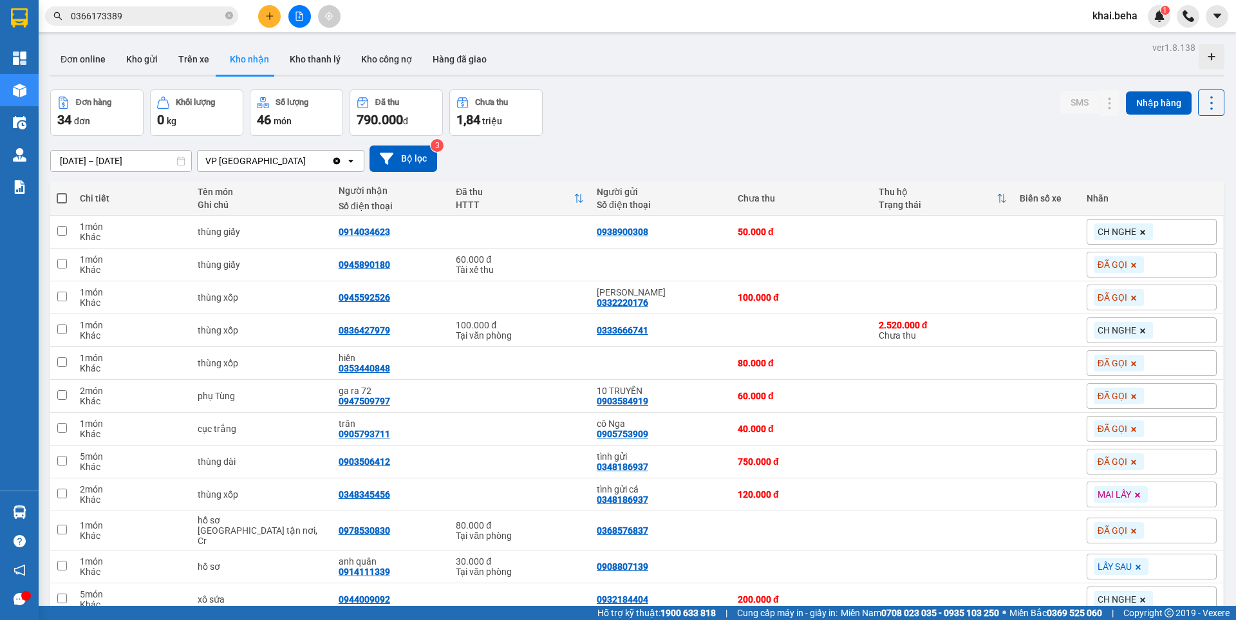
click at [121, 156] on input "13/08/2025 – 15/08/2025" at bounding box center [121, 161] width 140 height 21
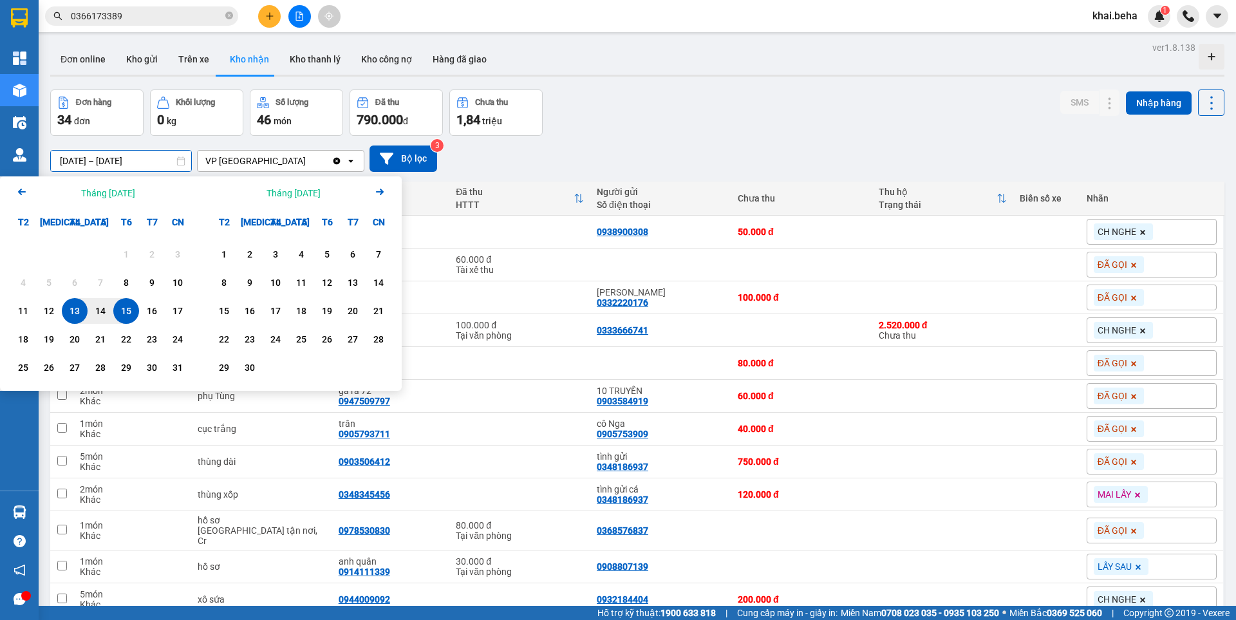
click at [125, 312] on div "15" at bounding box center [126, 310] width 18 height 15
type input "[DATE] – [DATE]"
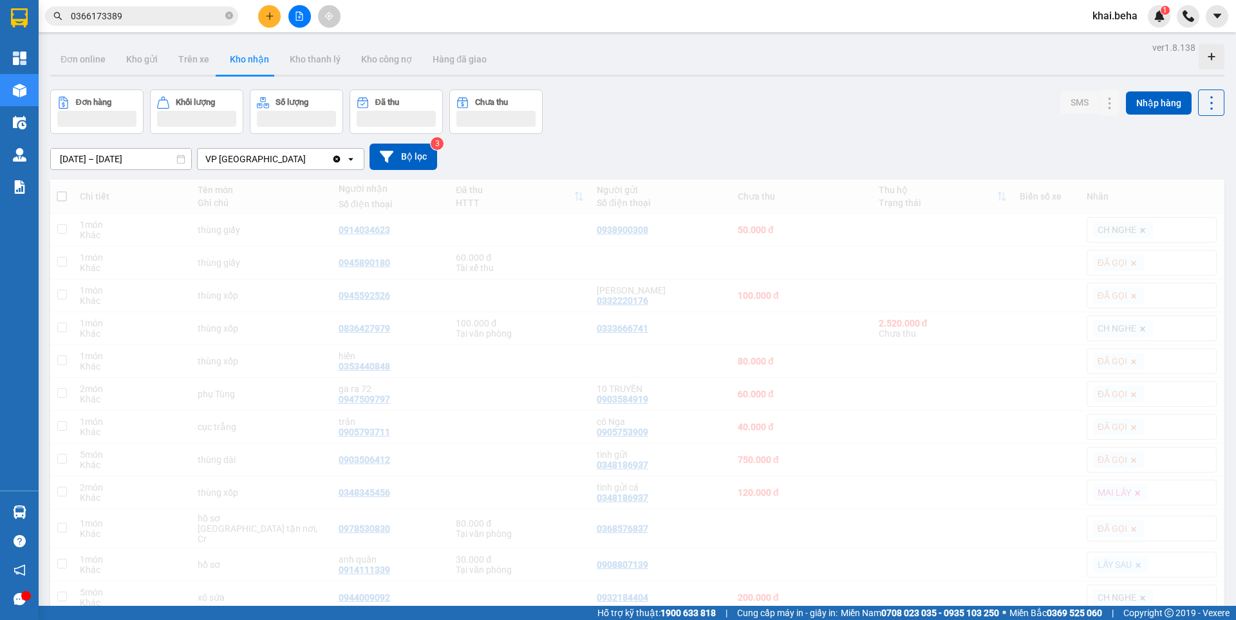
click at [254, 160] on div "VP [GEOGRAPHIC_DATA]" at bounding box center [255, 159] width 100 height 13
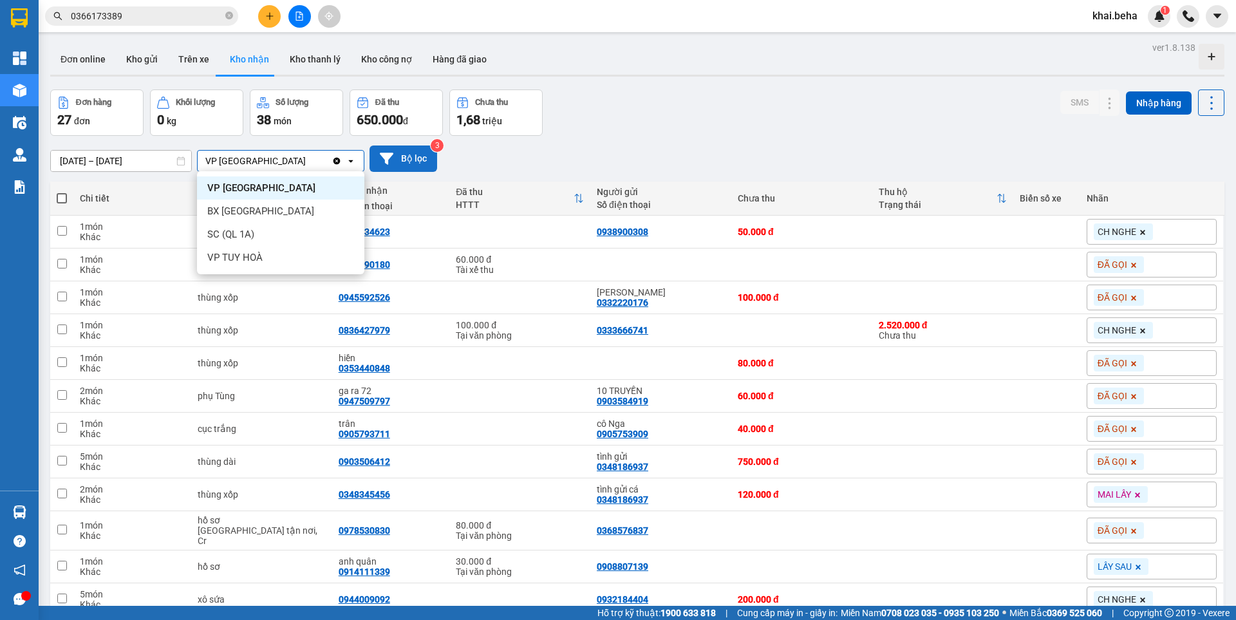
click at [425, 150] on button "Bộ lọc" at bounding box center [404, 159] width 68 height 26
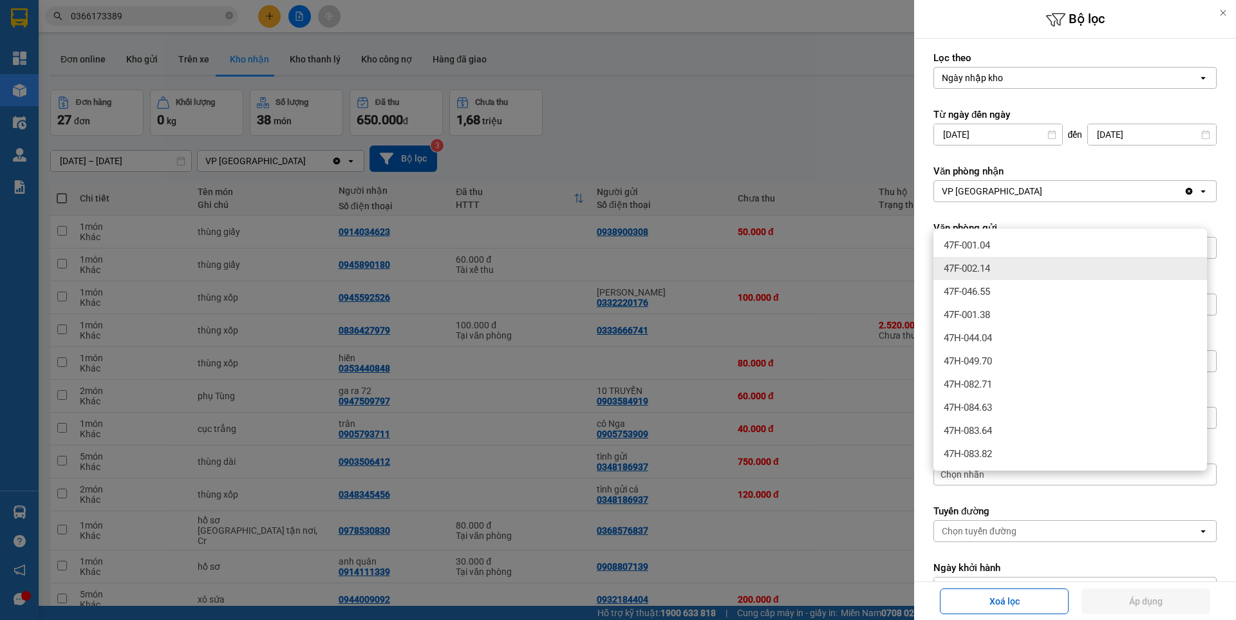
click at [979, 269] on span "47F-002.14" at bounding box center [967, 268] width 46 height 13
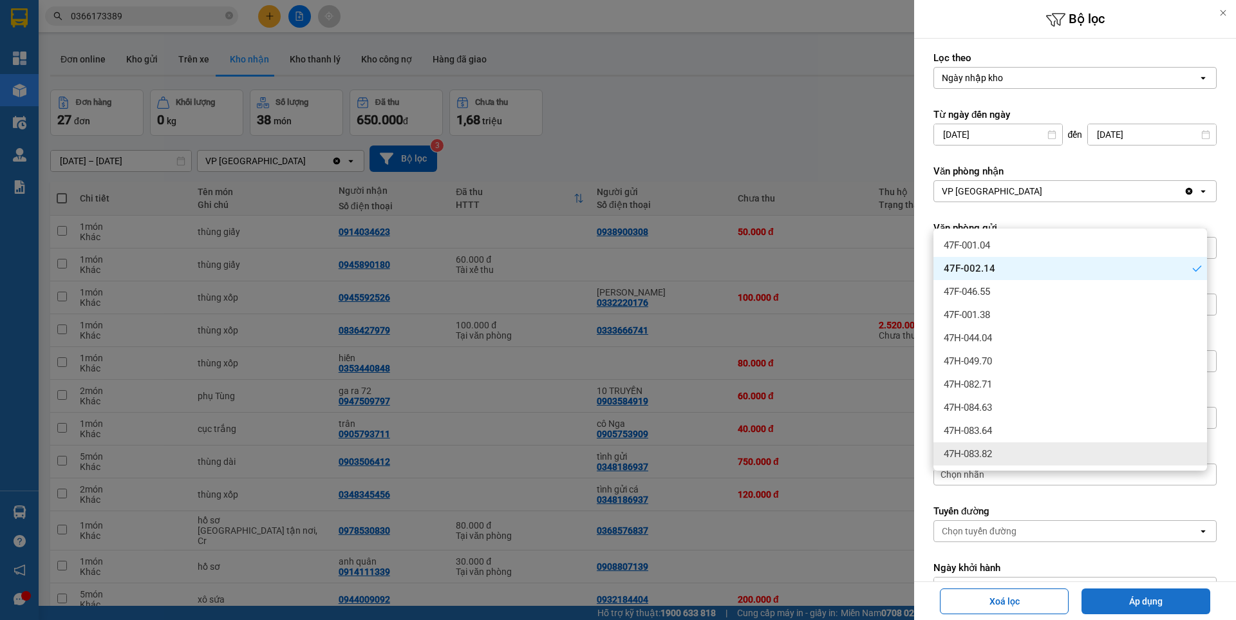
click at [1156, 602] on button "Áp dụng" at bounding box center [1146, 602] width 129 height 26
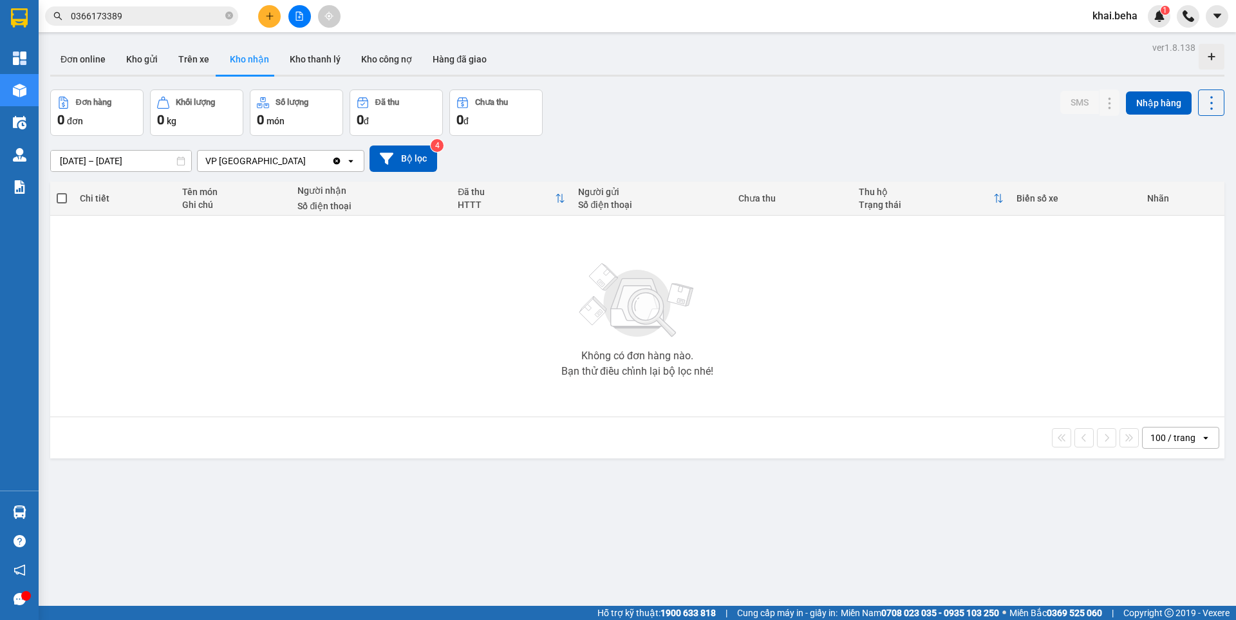
click at [272, 158] on div "VP [GEOGRAPHIC_DATA]" at bounding box center [265, 161] width 134 height 21
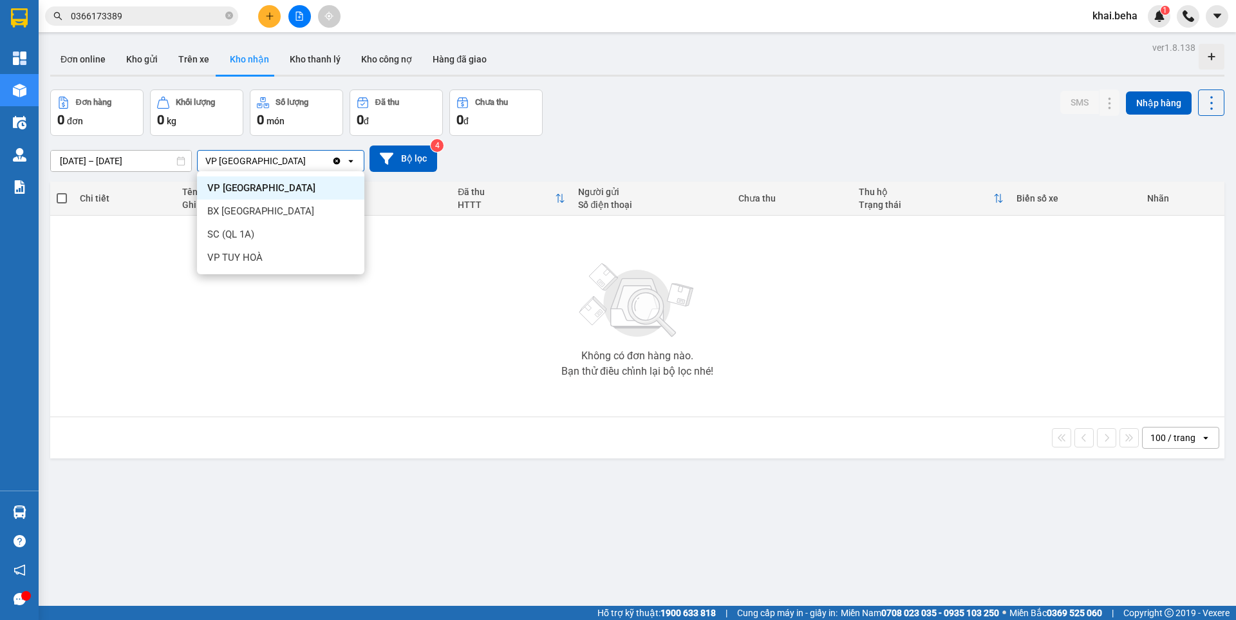
click at [291, 157] on div "VP [GEOGRAPHIC_DATA]" at bounding box center [265, 161] width 134 height 21
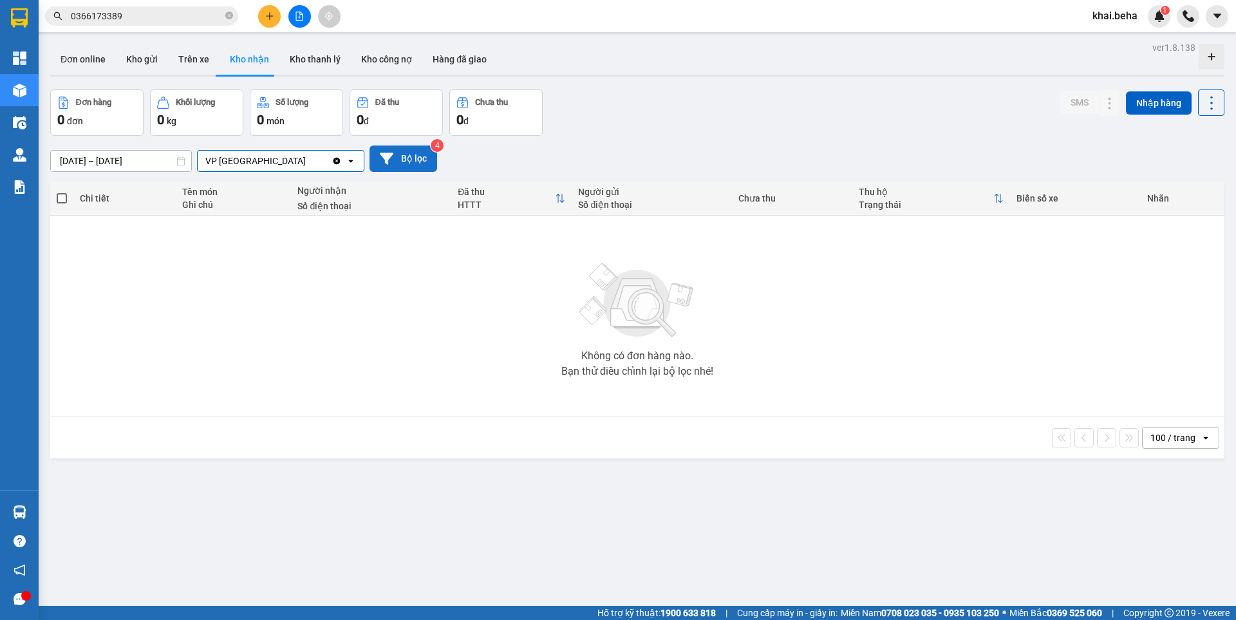
click at [410, 162] on button "Bộ lọc" at bounding box center [404, 159] width 68 height 26
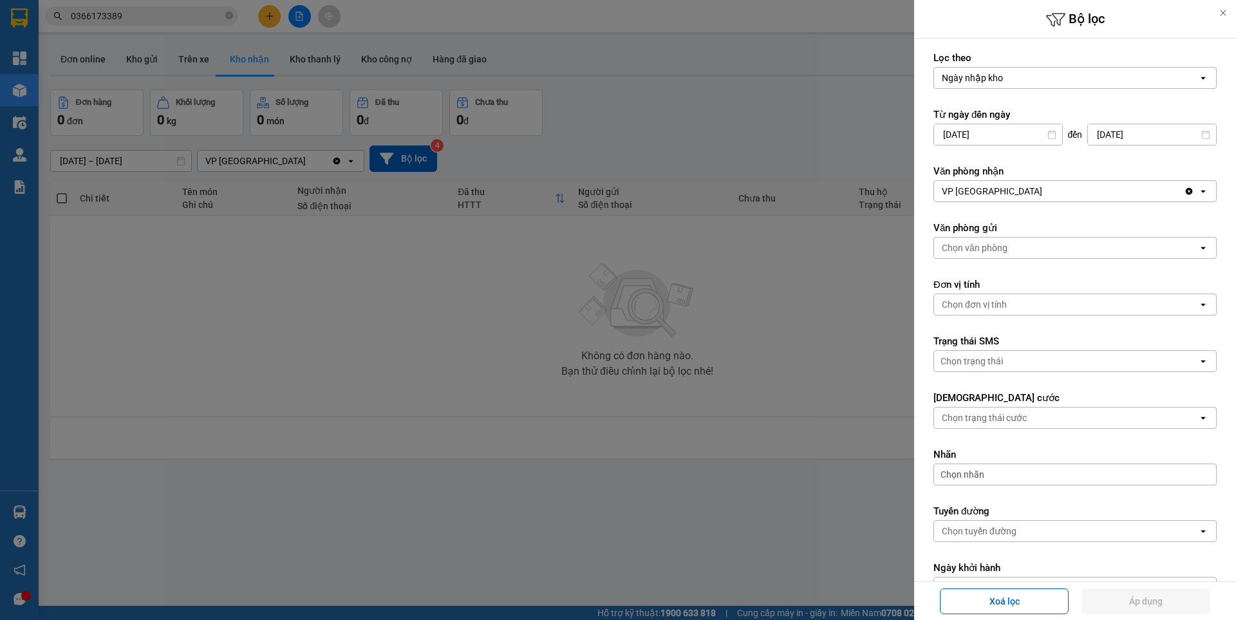
click at [1141, 607] on button "Áp dụng" at bounding box center [1146, 602] width 129 height 26
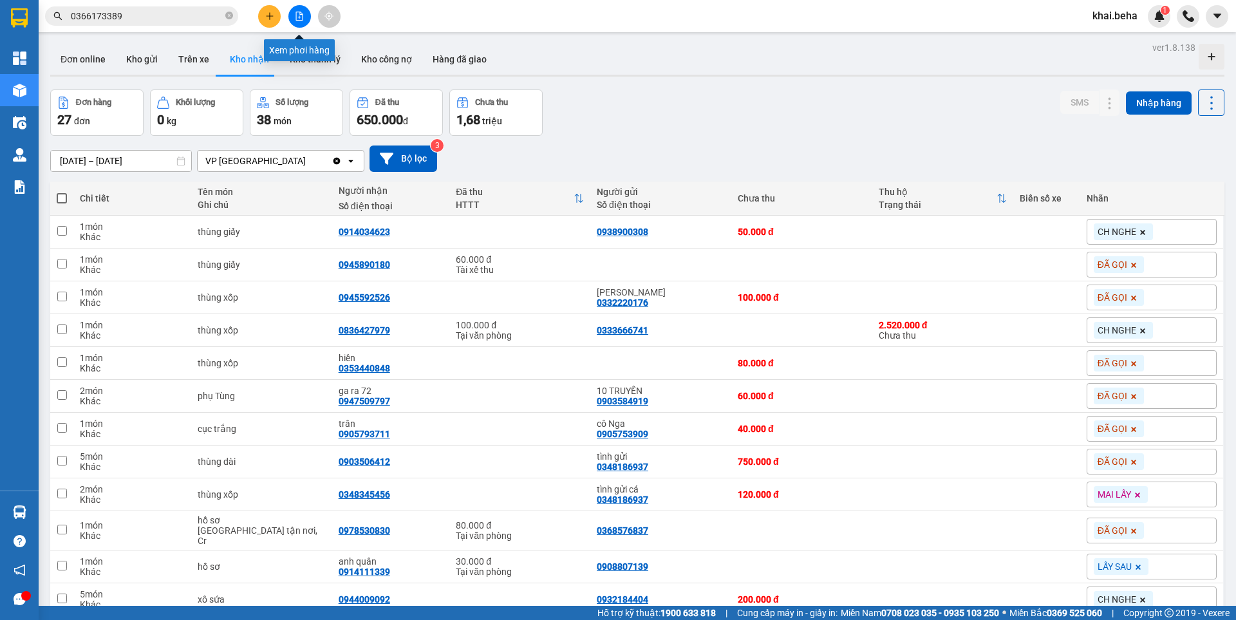
click at [294, 15] on button at bounding box center [299, 16] width 23 height 23
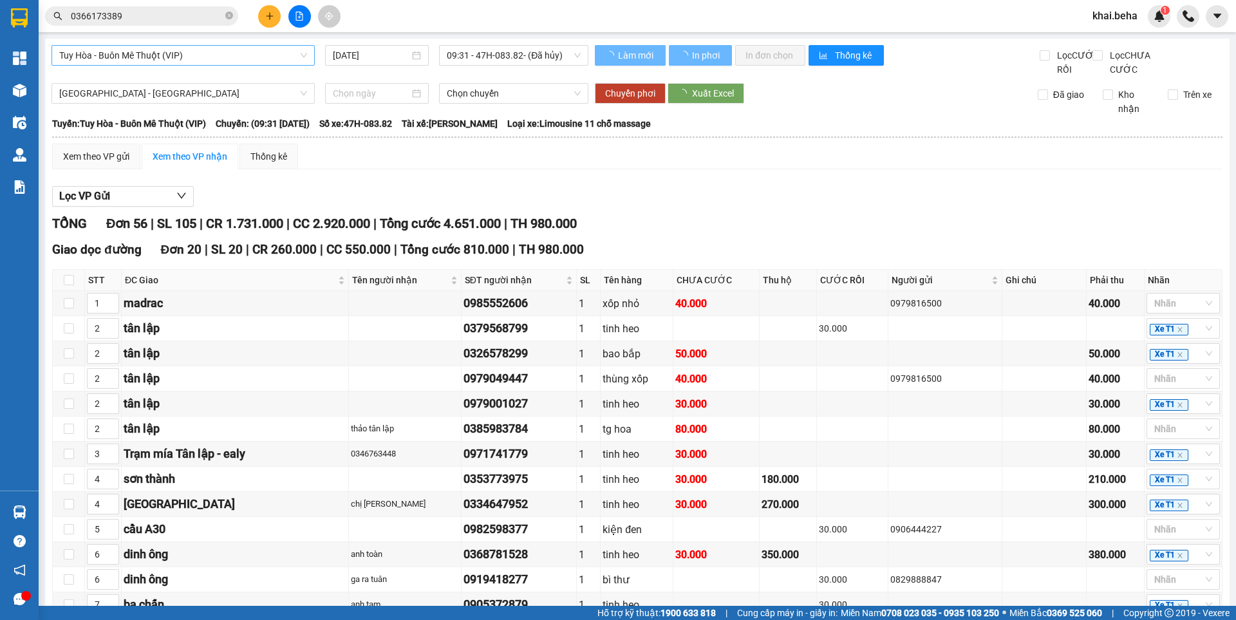
click at [227, 57] on span "Tuy Hòa - Buôn Mê Thuột (VIP)" at bounding box center [183, 55] width 248 height 19
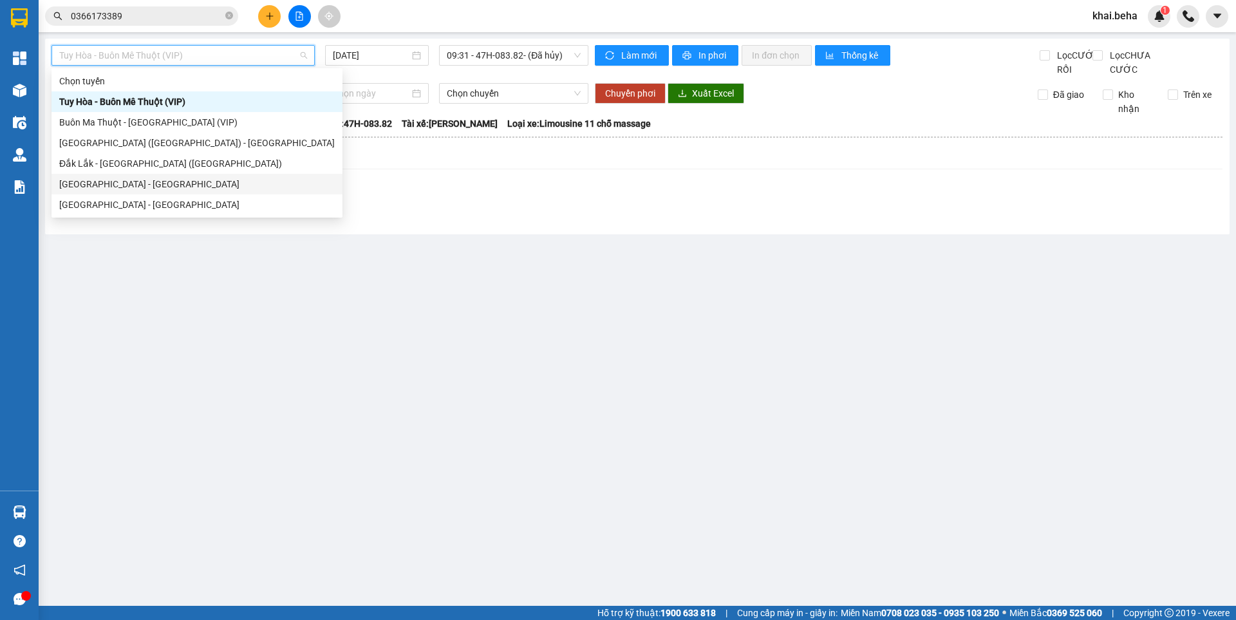
click at [147, 185] on div "[GEOGRAPHIC_DATA] - [GEOGRAPHIC_DATA]" at bounding box center [197, 184] width 276 height 14
type input "[DATE]"
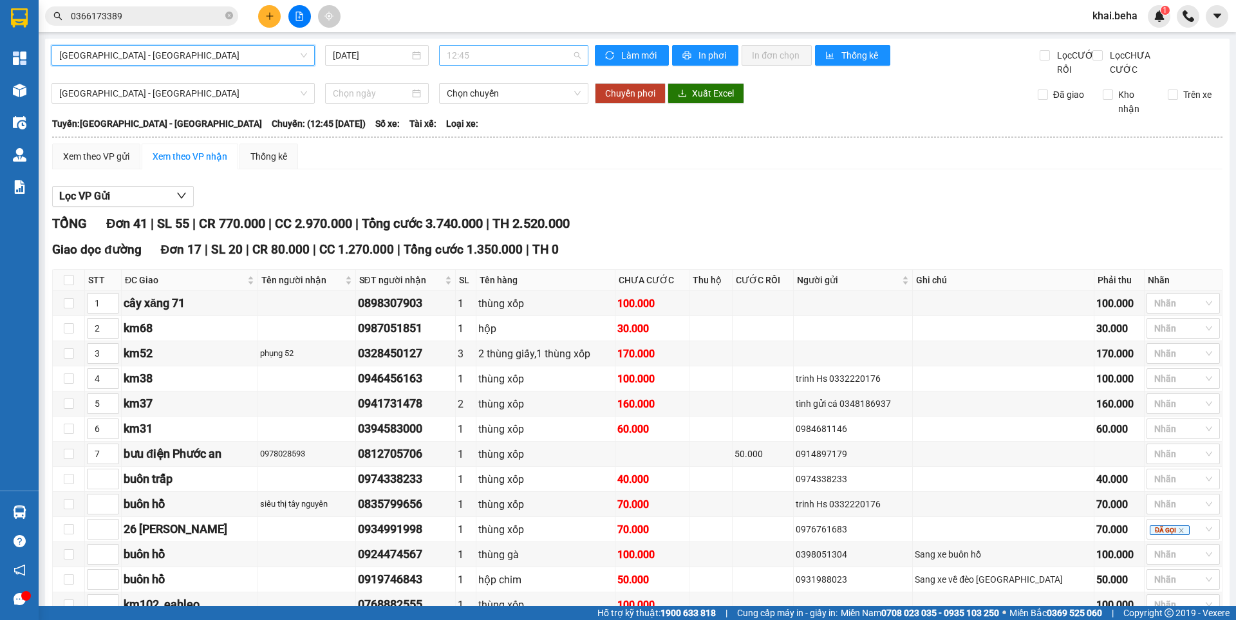
click at [510, 59] on span "12:45" at bounding box center [514, 55] width 134 height 19
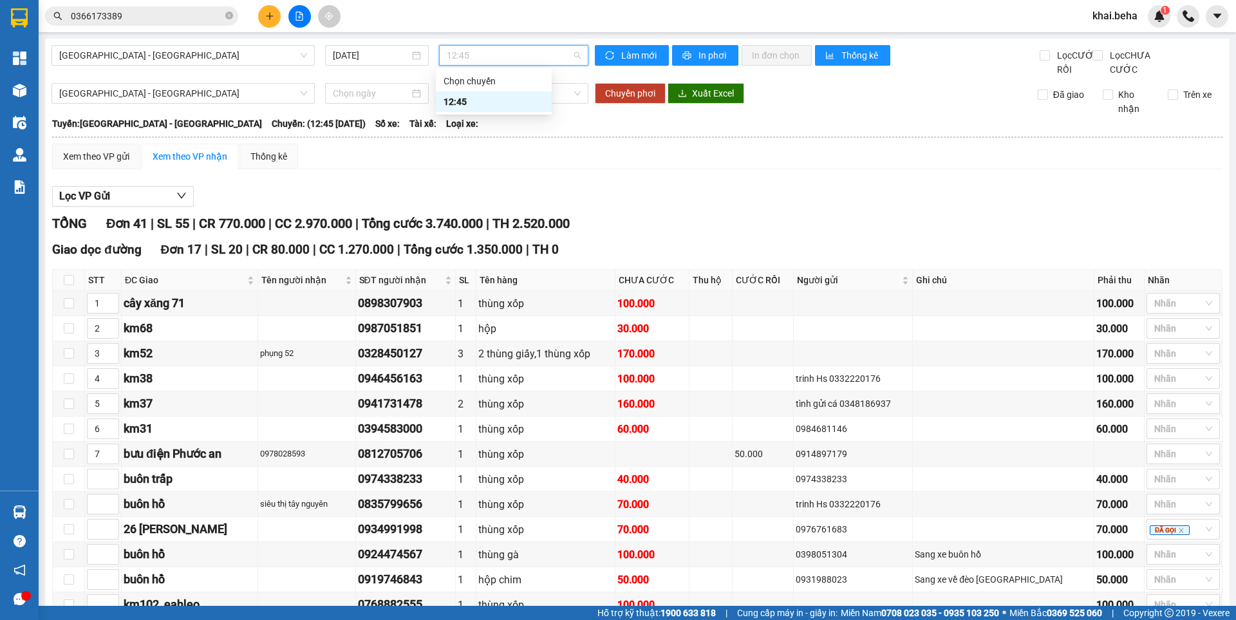
click at [502, 108] on div "12:45" at bounding box center [494, 102] width 100 height 14
click at [504, 77] on div "Phú Yên - Đắk Lắk 15/08/2025 12:45 12:45" at bounding box center [320, 61] width 537 height 32
click at [513, 59] on span "12:45" at bounding box center [514, 55] width 134 height 19
click at [504, 100] on div "12:45" at bounding box center [494, 102] width 100 height 14
click at [512, 57] on span "12:45" at bounding box center [514, 55] width 134 height 19
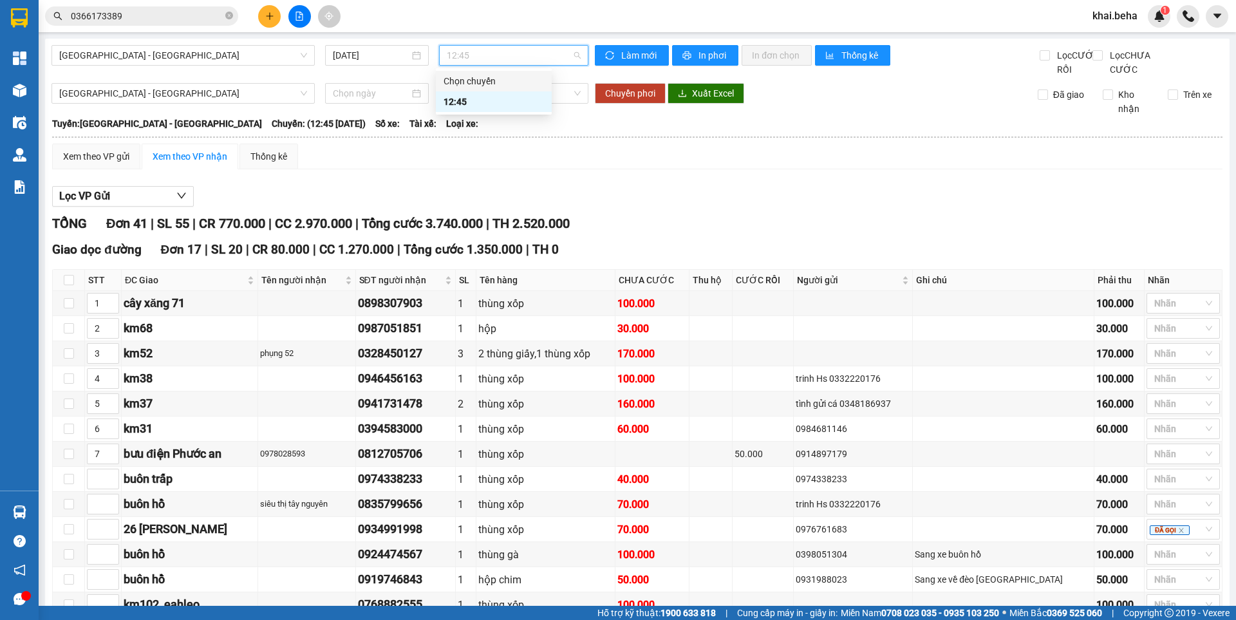
click at [505, 78] on div "Chọn chuyến" at bounding box center [494, 81] width 100 height 14
click at [527, 53] on span "12:45" at bounding box center [514, 55] width 134 height 19
click at [502, 102] on div "12:45" at bounding box center [494, 102] width 100 height 14
click at [518, 101] on span "Chọn chuyến" at bounding box center [514, 93] width 134 height 19
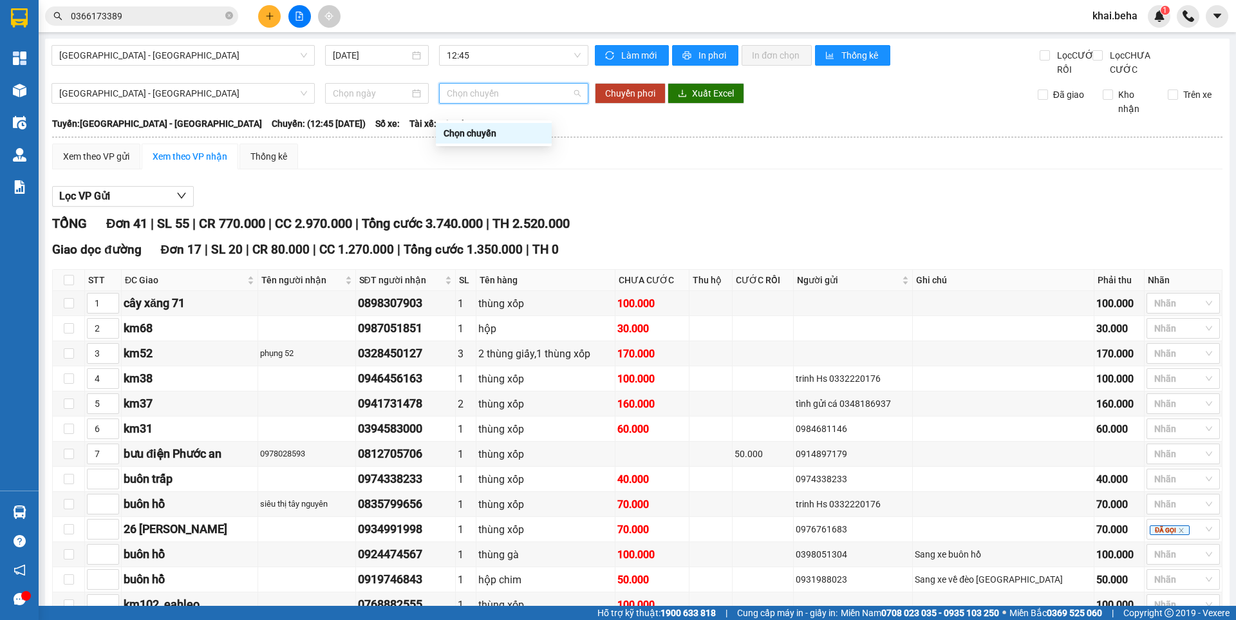
click at [517, 103] on span "Chọn chuyến" at bounding box center [514, 93] width 134 height 19
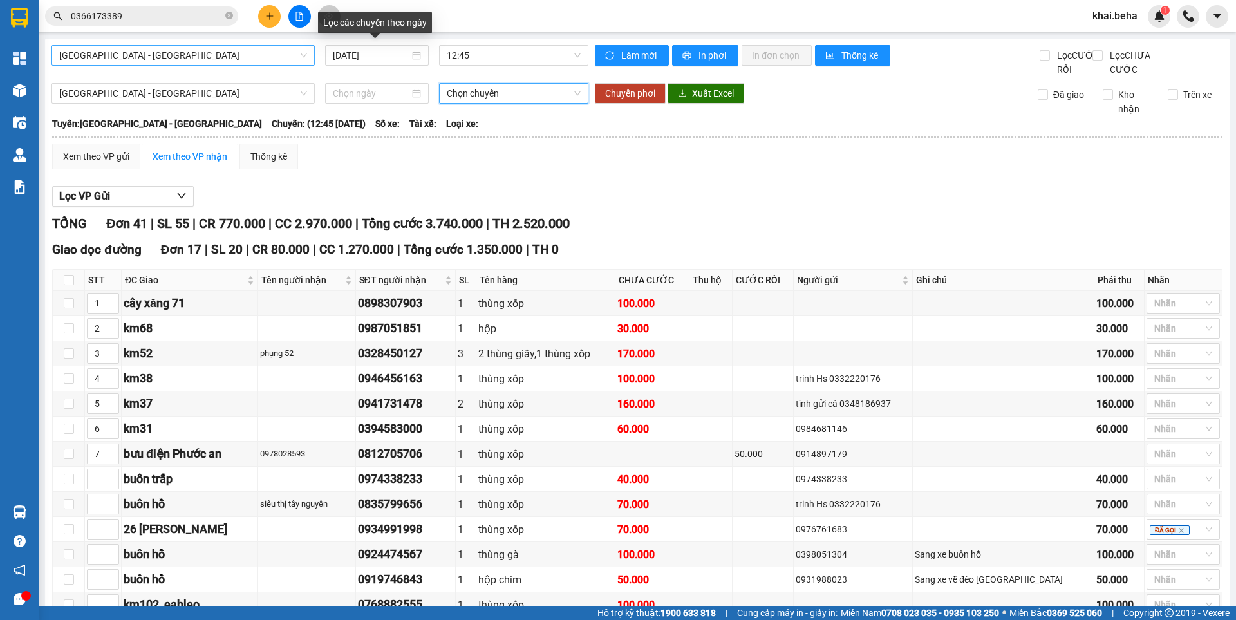
click at [264, 61] on span "[GEOGRAPHIC_DATA] - [GEOGRAPHIC_DATA]" at bounding box center [183, 55] width 248 height 19
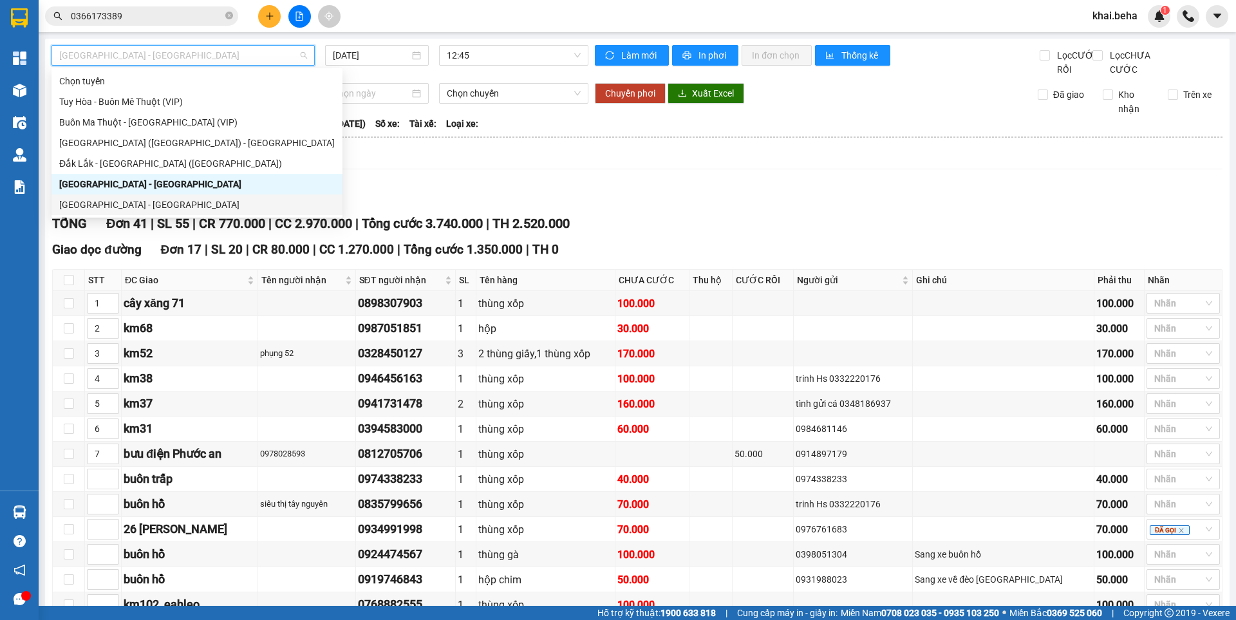
click at [177, 201] on div "[GEOGRAPHIC_DATA] - [GEOGRAPHIC_DATA]" at bounding box center [197, 205] width 276 height 14
type input "[DATE]"
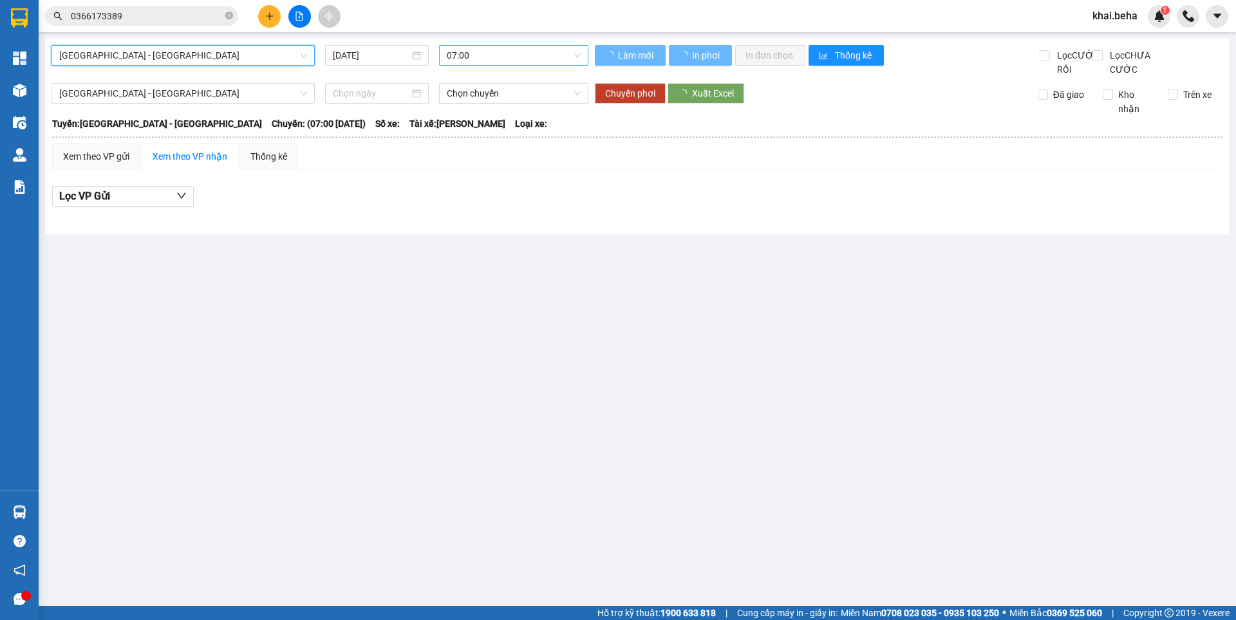
click at [500, 39] on div "Đắk Lắk - Phú Yên Đắk Lắk - Phú Yên 15/08/2025 07:00 Làm mới In phơi In đơn chọ…" at bounding box center [637, 137] width 1185 height 196
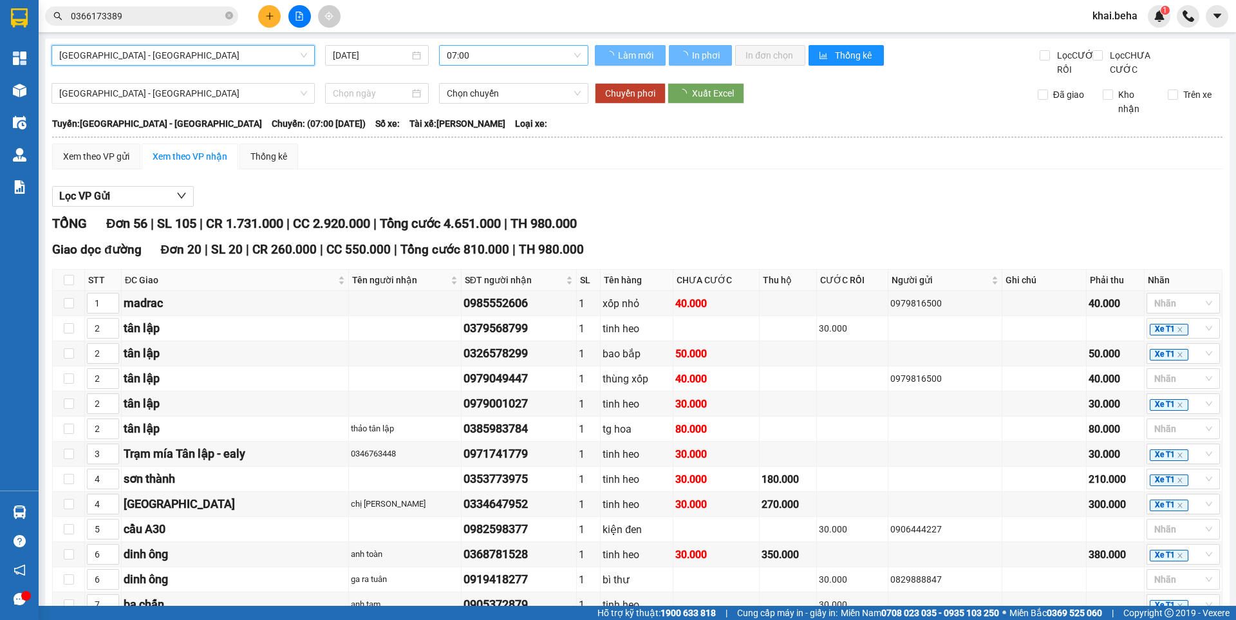
click at [500, 53] on span "07:00" at bounding box center [514, 55] width 134 height 19
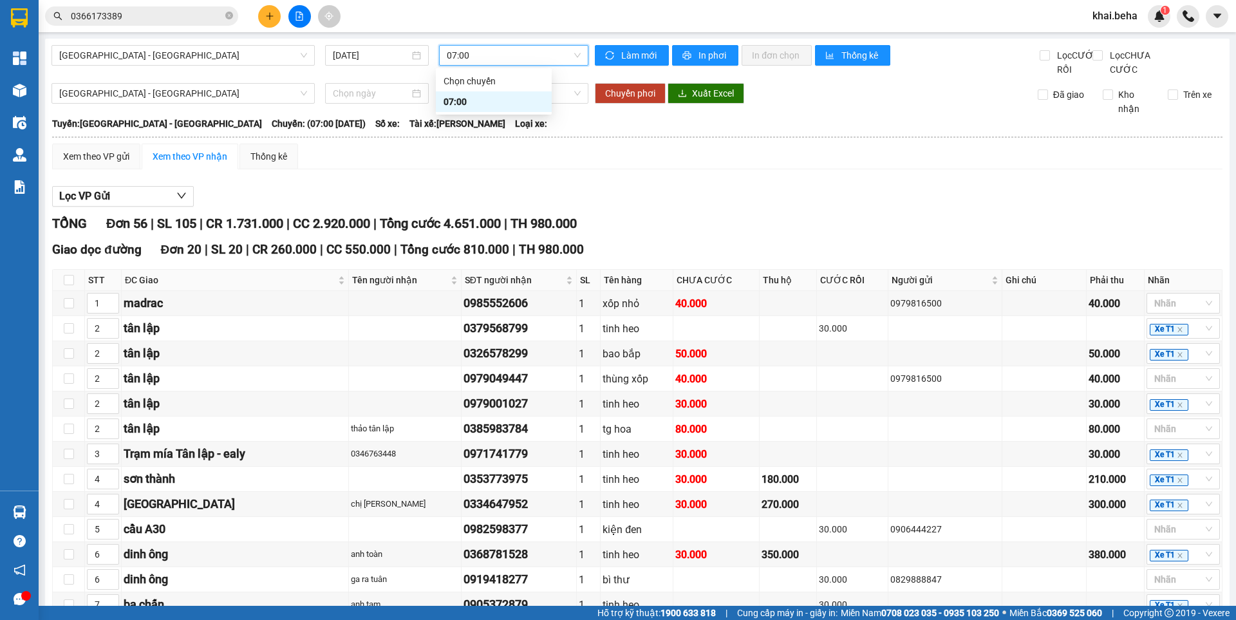
click at [496, 53] on span "07:00" at bounding box center [514, 55] width 134 height 19
click at [161, 56] on span "[GEOGRAPHIC_DATA] - [GEOGRAPHIC_DATA]" at bounding box center [183, 55] width 248 height 19
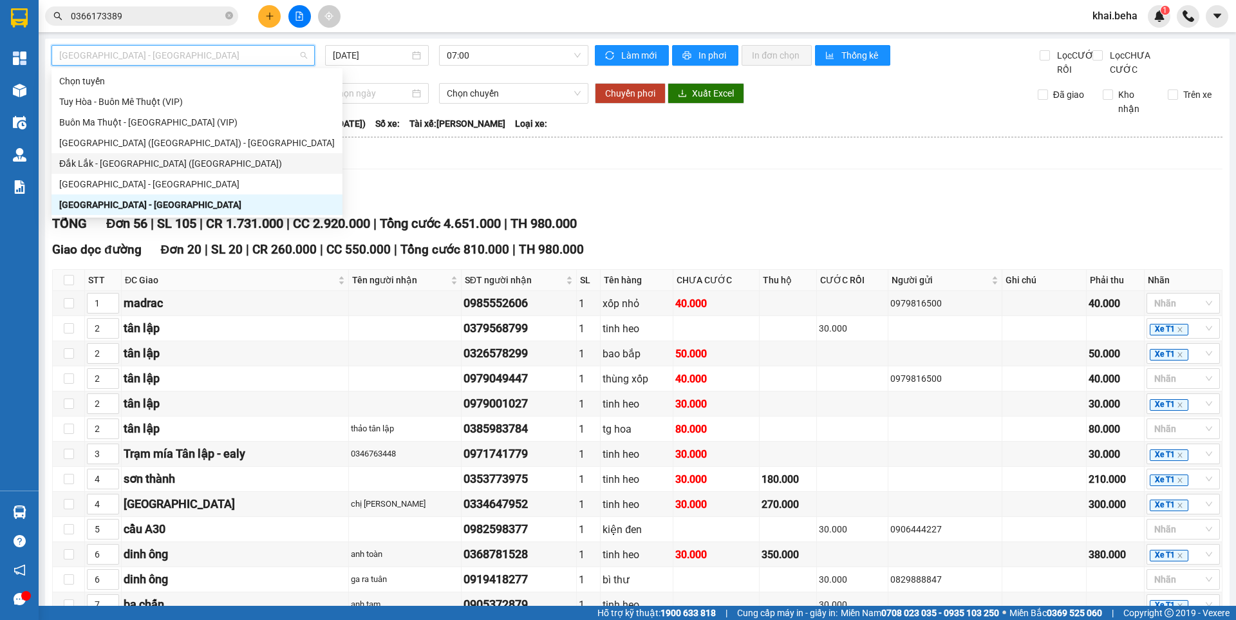
click at [170, 169] on div "Đắk Lắk - [GEOGRAPHIC_DATA] ([GEOGRAPHIC_DATA])" at bounding box center [197, 163] width 276 height 14
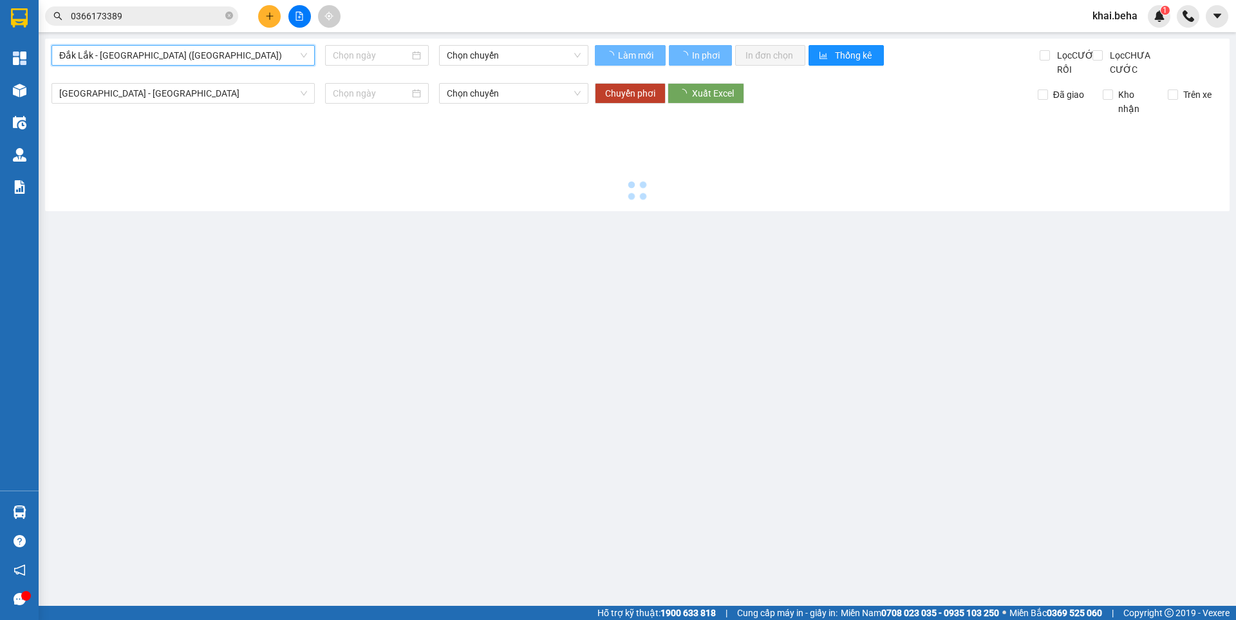
type input "[DATE]"
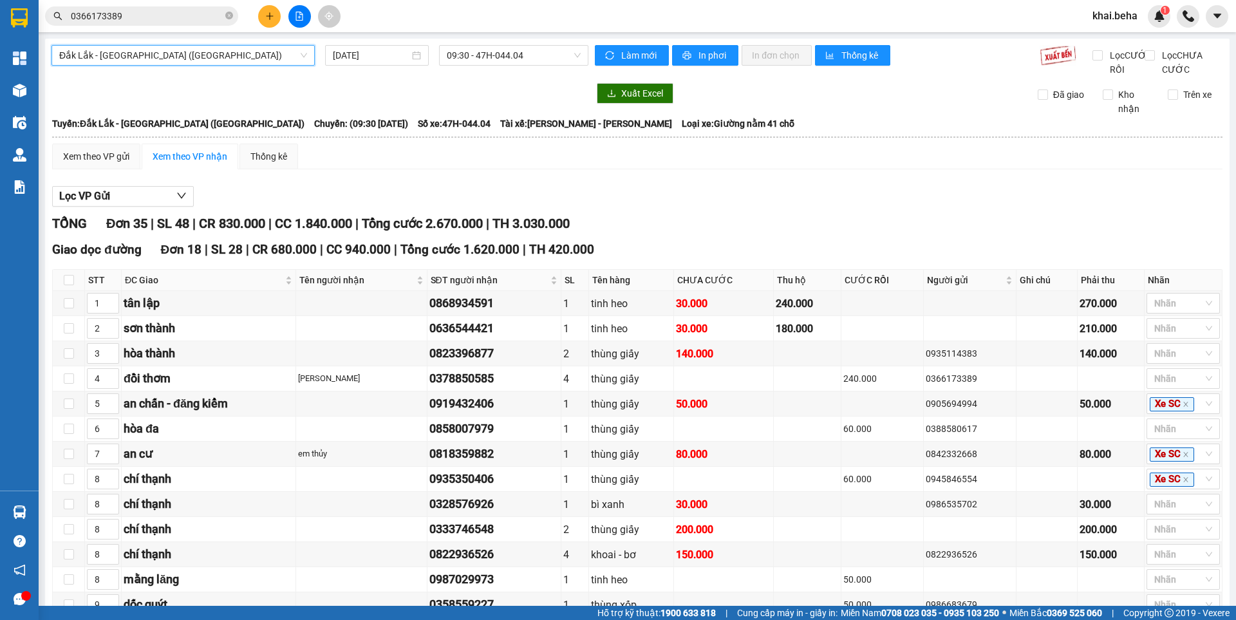
click at [218, 57] on span "Đắk Lắk - [GEOGRAPHIC_DATA] ([GEOGRAPHIC_DATA])" at bounding box center [183, 55] width 248 height 19
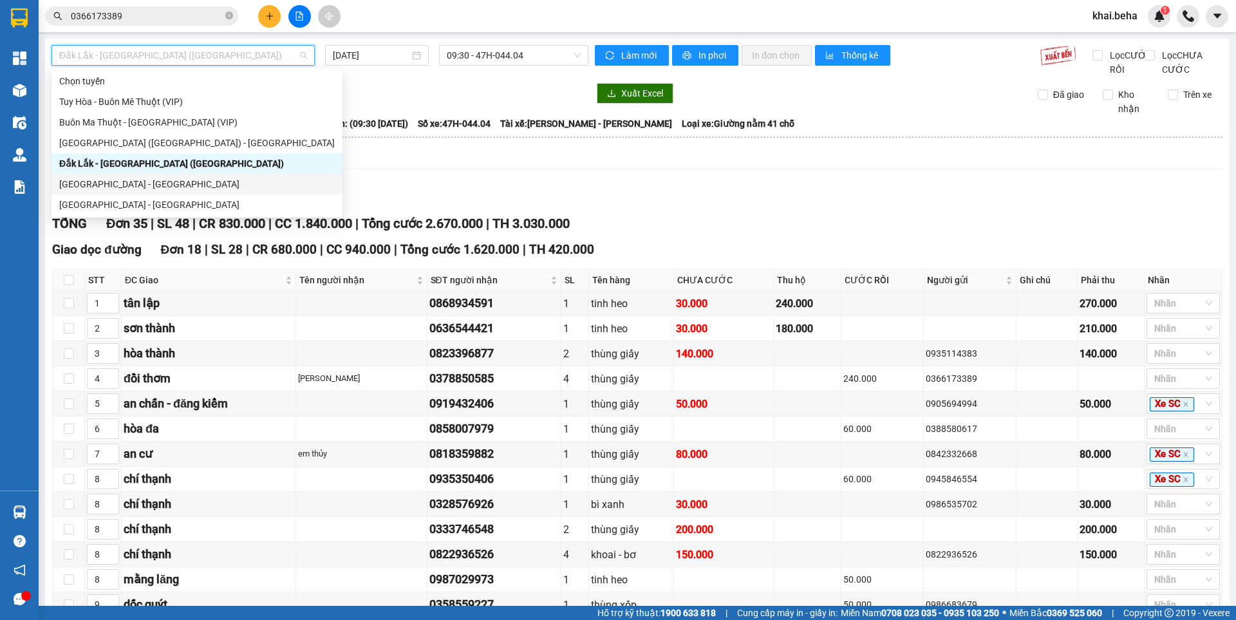
click at [125, 182] on div "[GEOGRAPHIC_DATA] - [GEOGRAPHIC_DATA]" at bounding box center [197, 184] width 276 height 14
type input "[DATE]"
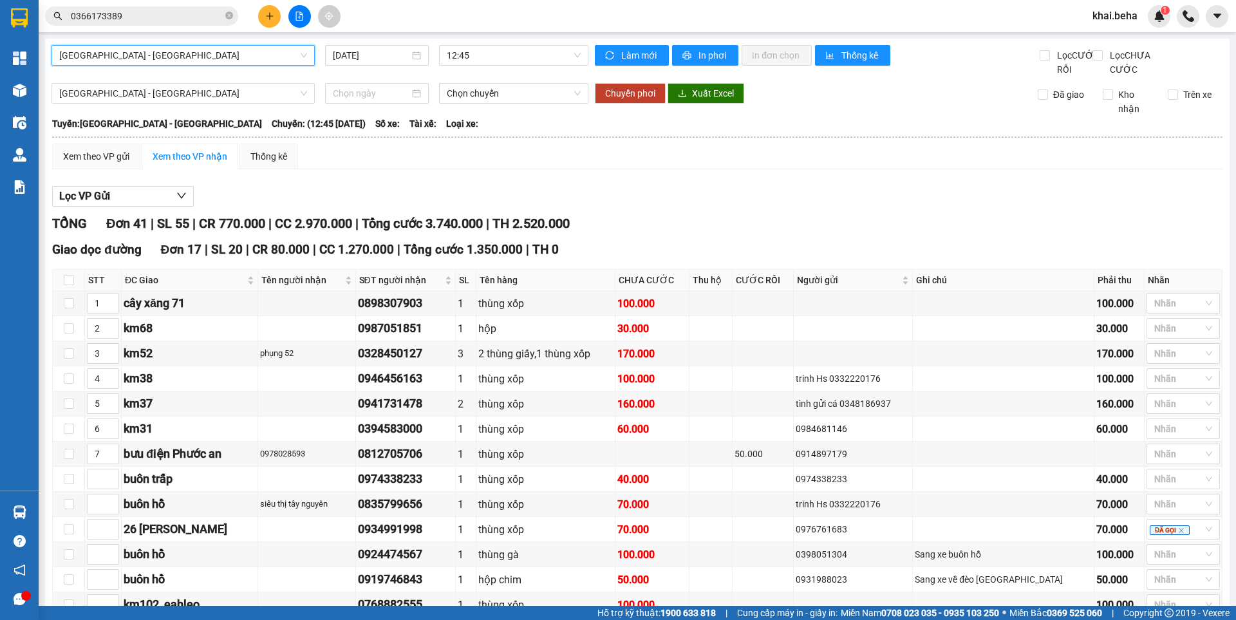
click at [160, 61] on span "[GEOGRAPHIC_DATA] - [GEOGRAPHIC_DATA]" at bounding box center [183, 55] width 248 height 19
click at [300, 69] on div "Phú Yên - Đắk Lắk 15/08/2025 12:45" at bounding box center [320, 61] width 537 height 32
click at [245, 66] on div "Phú Yên - Đắk Lắk 15/08/2025 12:45" at bounding box center [320, 61] width 537 height 32
click at [243, 55] on span "[GEOGRAPHIC_DATA] - [GEOGRAPHIC_DATA]" at bounding box center [183, 55] width 248 height 19
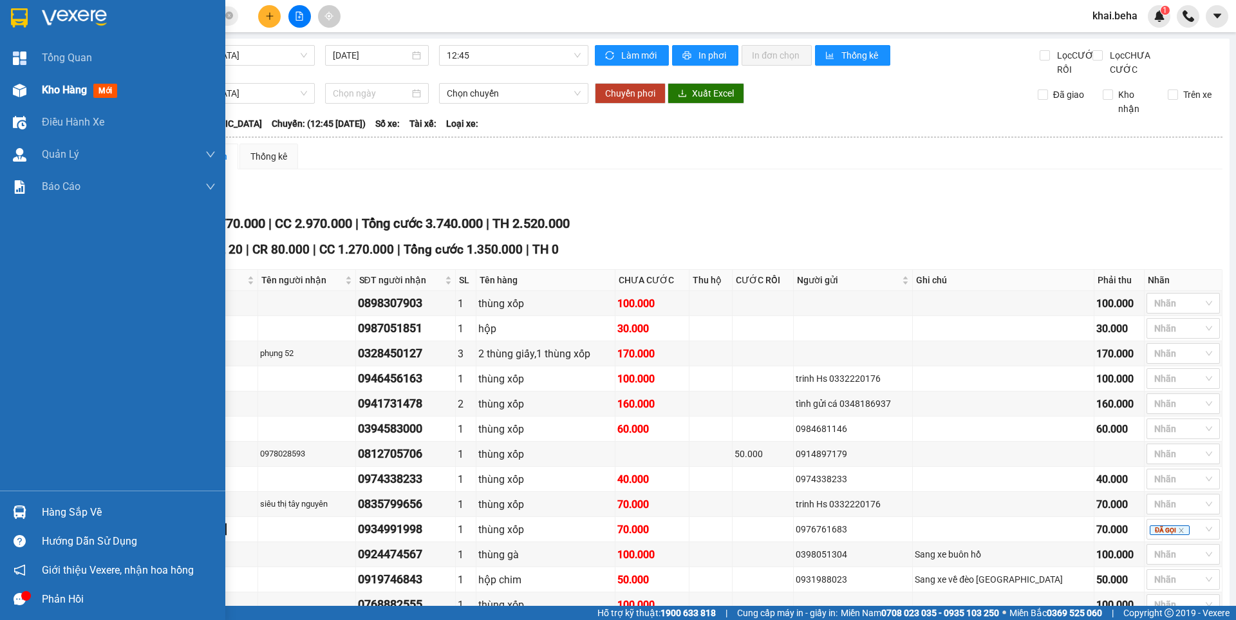
click at [24, 95] on img at bounding box center [20, 91] width 14 height 14
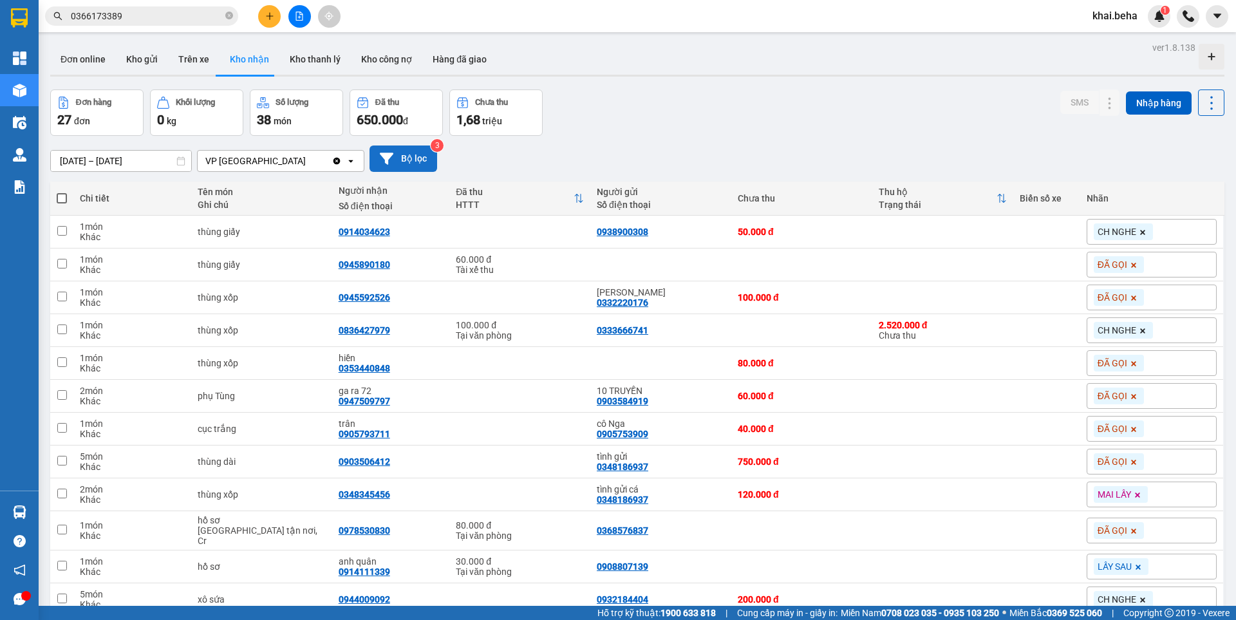
click at [417, 160] on button "Bộ lọc" at bounding box center [404, 159] width 68 height 26
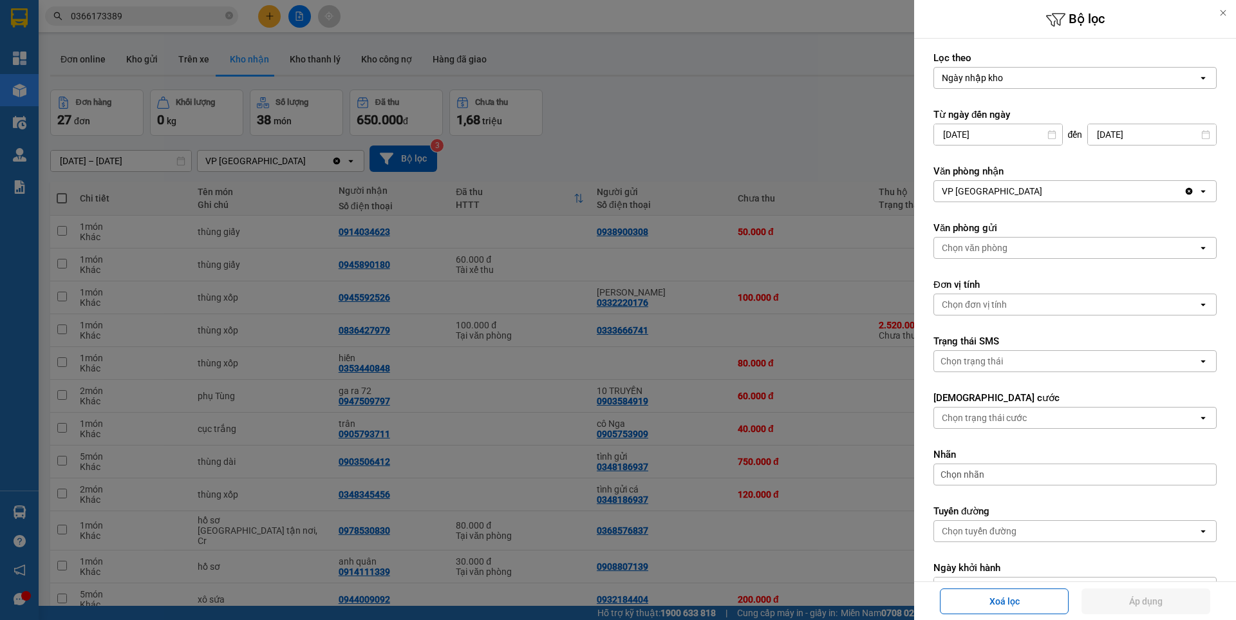
click at [993, 524] on div "Chọn tuyến đường" at bounding box center [1066, 531] width 264 height 21
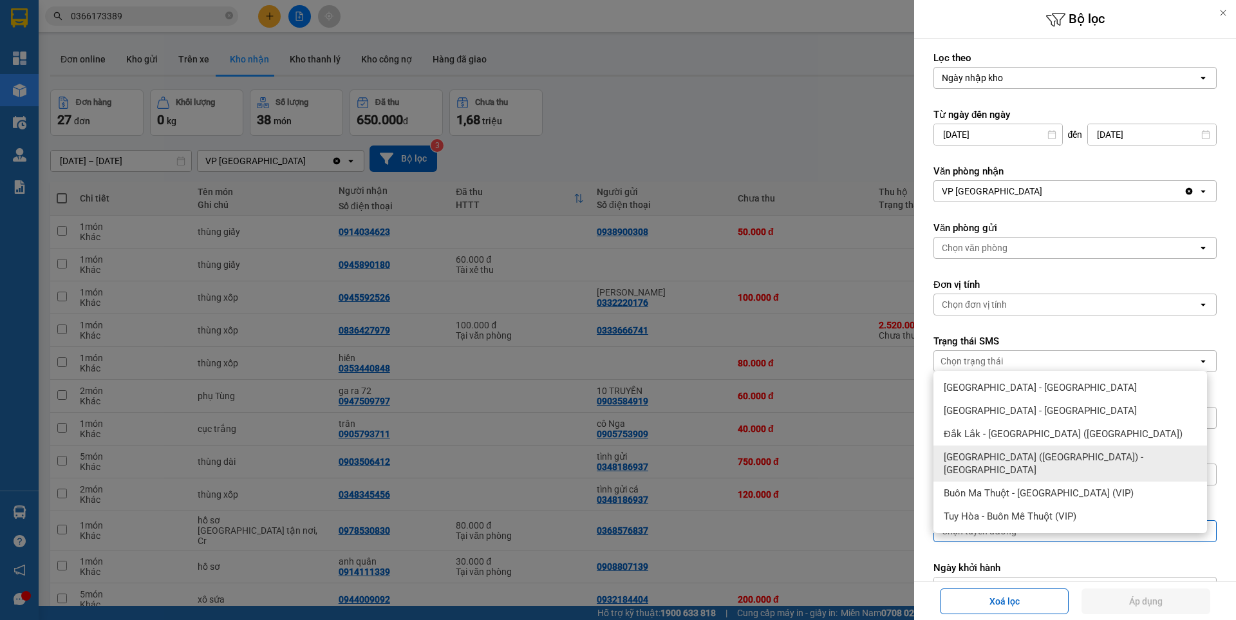
click at [980, 455] on span "[GEOGRAPHIC_DATA] ([GEOGRAPHIC_DATA]) - [GEOGRAPHIC_DATA]" at bounding box center [1073, 464] width 258 height 26
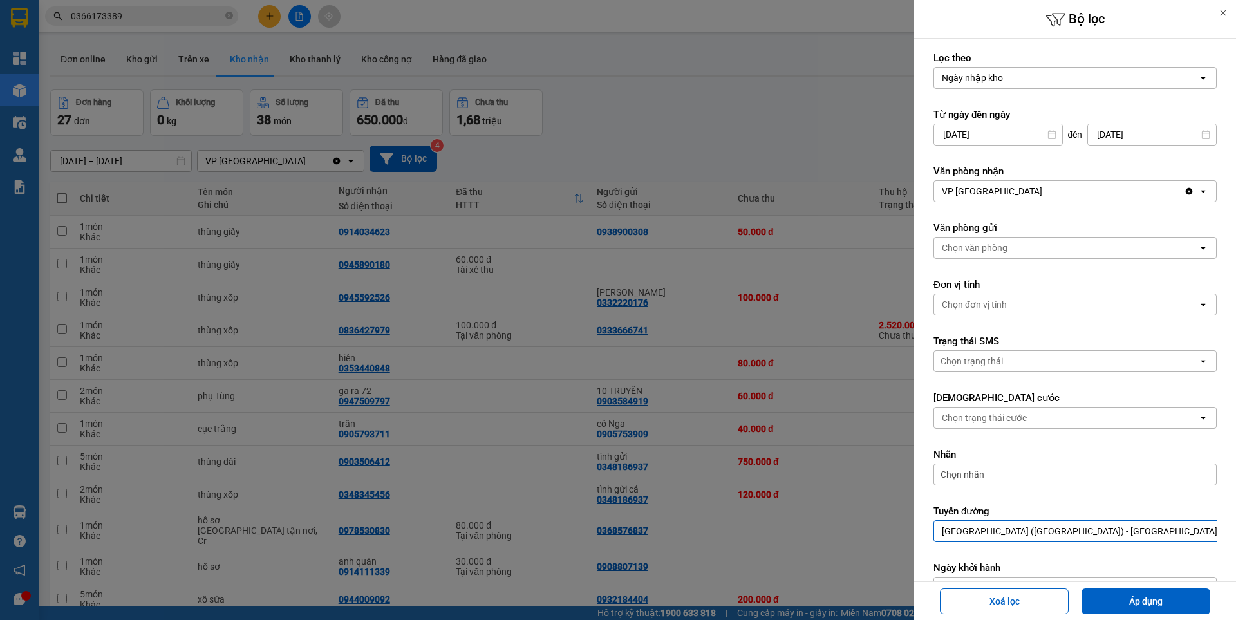
click at [1012, 534] on div "[GEOGRAPHIC_DATA] ([GEOGRAPHIC_DATA]) - [GEOGRAPHIC_DATA]" at bounding box center [1080, 531] width 276 height 13
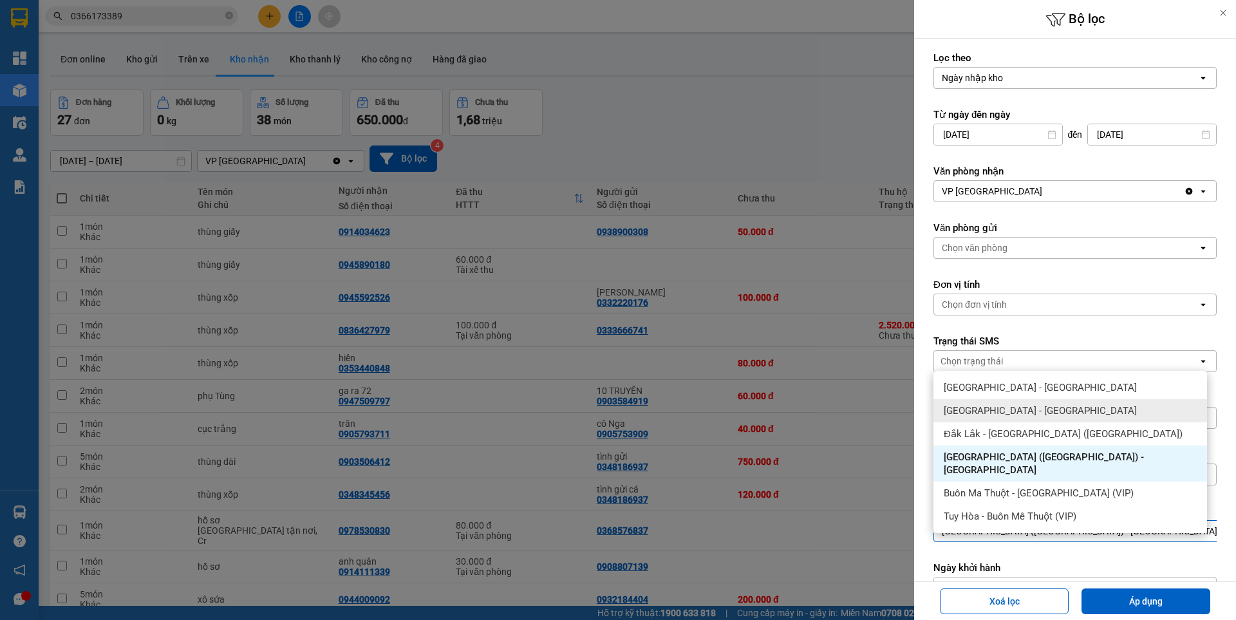
click at [985, 408] on span "[GEOGRAPHIC_DATA] - [GEOGRAPHIC_DATA]" at bounding box center [1040, 410] width 193 height 13
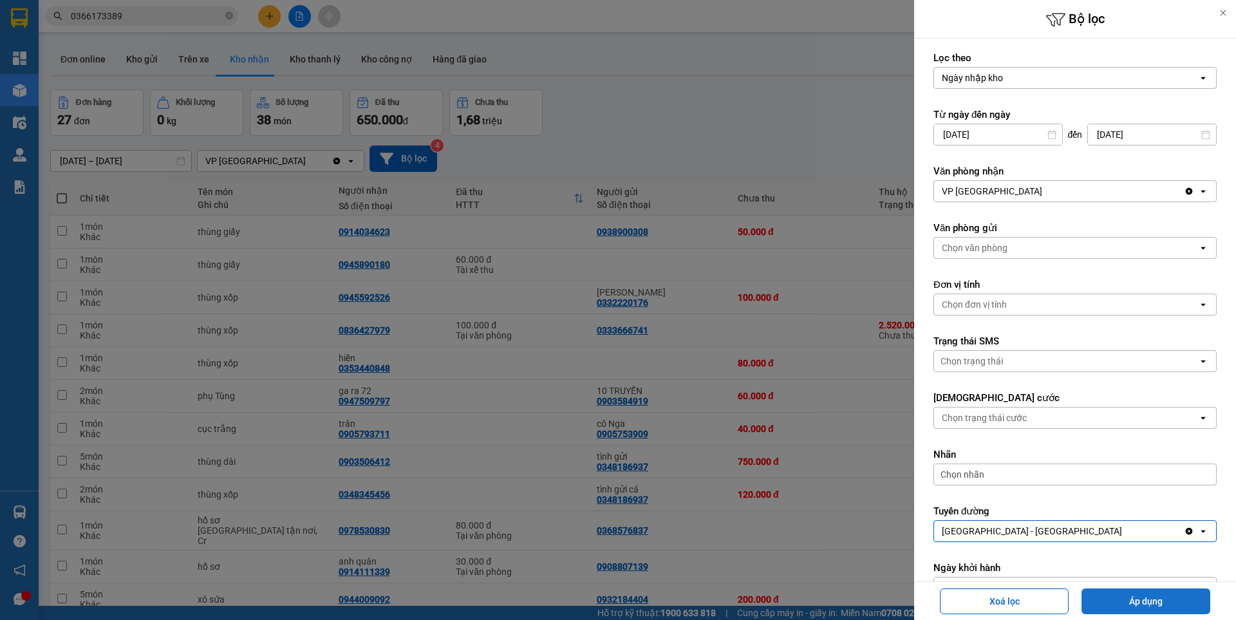
click at [1154, 603] on button "Áp dụng" at bounding box center [1146, 602] width 129 height 26
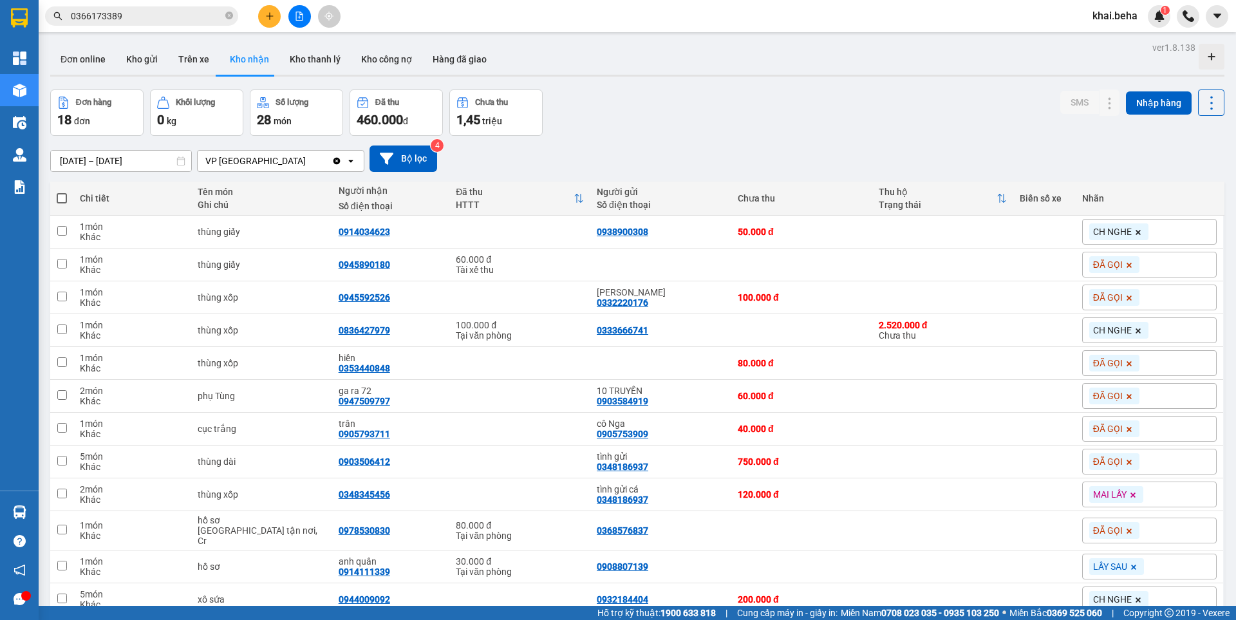
click at [298, 17] on icon "file-add" at bounding box center [299, 16] width 9 height 9
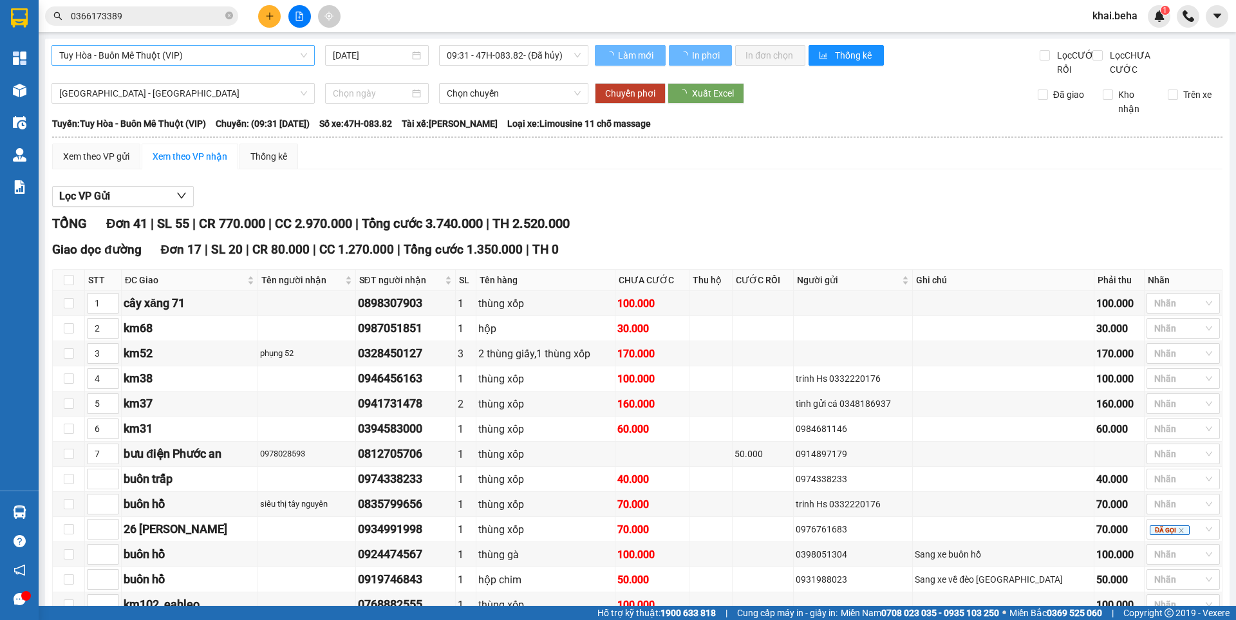
click at [193, 55] on span "Tuy Hòa - Buôn Mê Thuột (VIP)" at bounding box center [183, 55] width 248 height 19
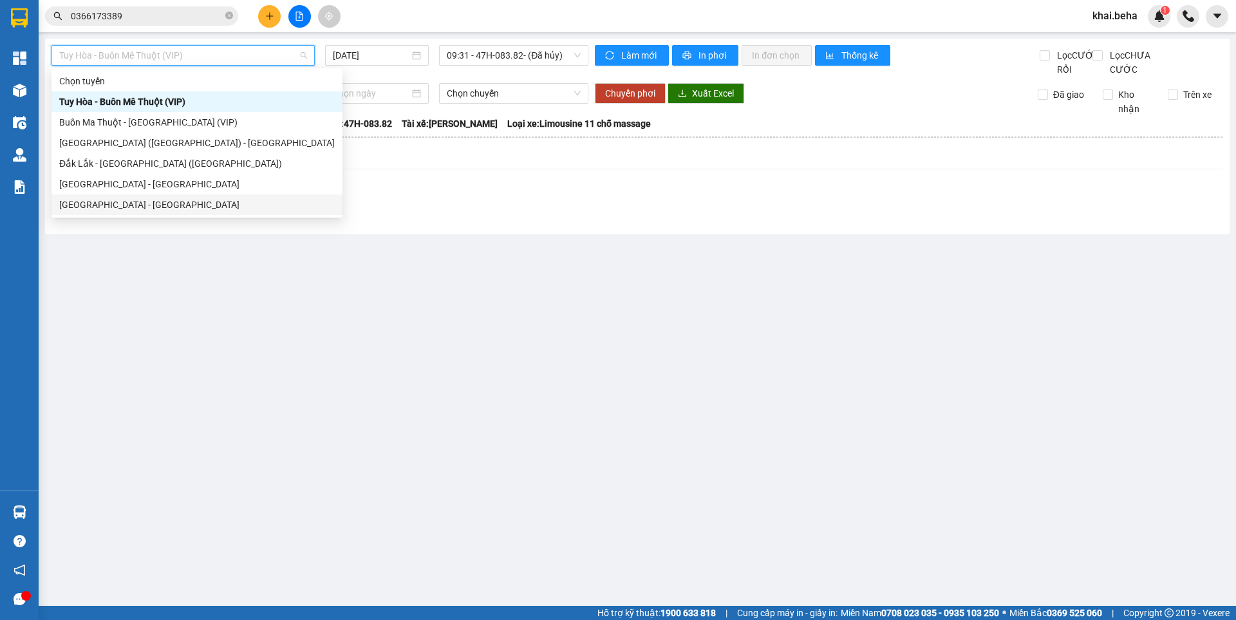
click at [109, 205] on div "[GEOGRAPHIC_DATA] - [GEOGRAPHIC_DATA]" at bounding box center [197, 205] width 276 height 14
type input "[DATE]"
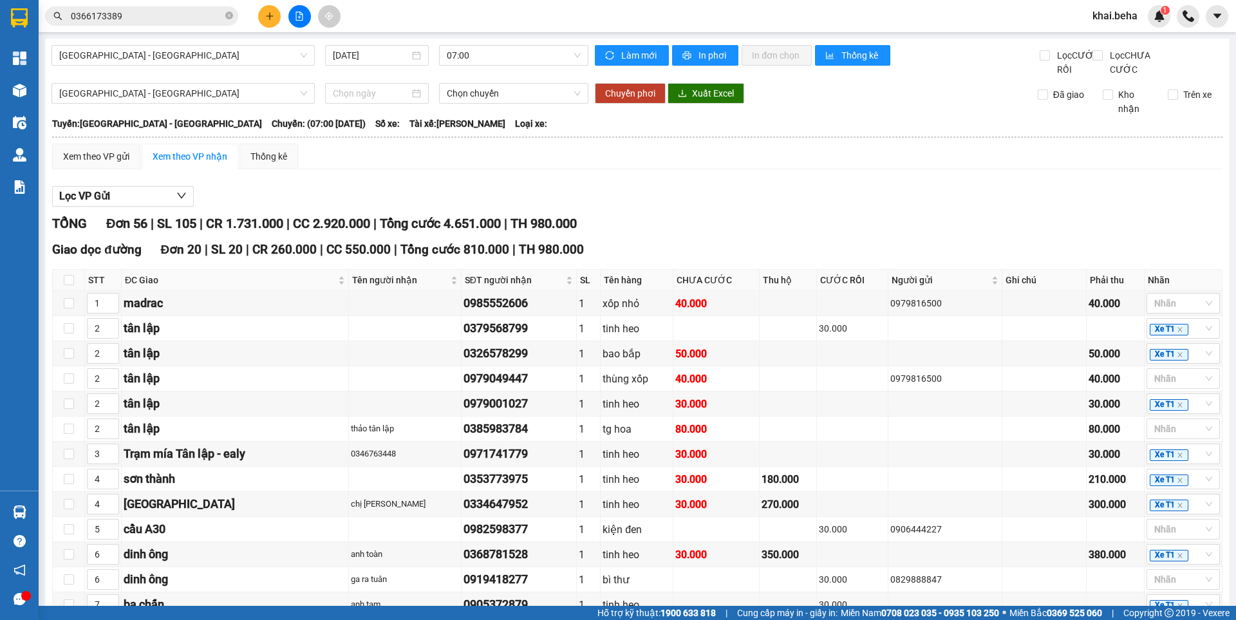
click at [756, 207] on div "Lọc VP Gửi" at bounding box center [637, 196] width 1171 height 21
click at [131, 25] on span "0366173389" at bounding box center [141, 15] width 193 height 19
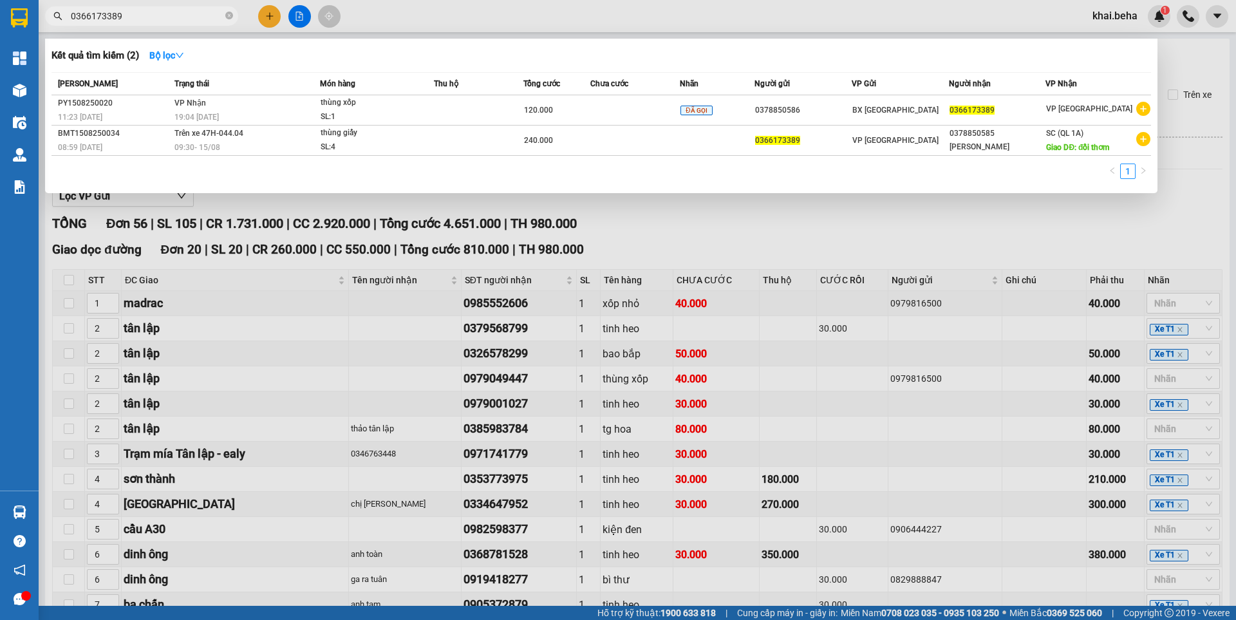
click at [178, 8] on span "0366173389" at bounding box center [141, 15] width 193 height 19
click at [170, 15] on input "0366173389" at bounding box center [147, 16] width 152 height 14
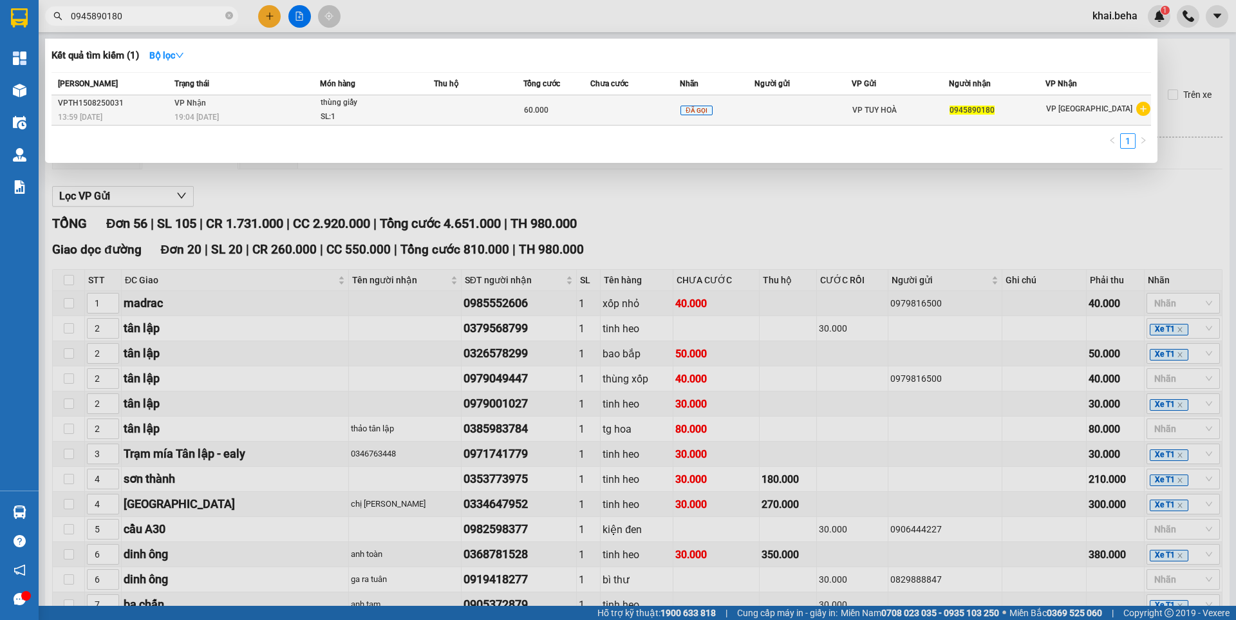
click at [598, 113] on td at bounding box center [636, 110] width 90 height 30
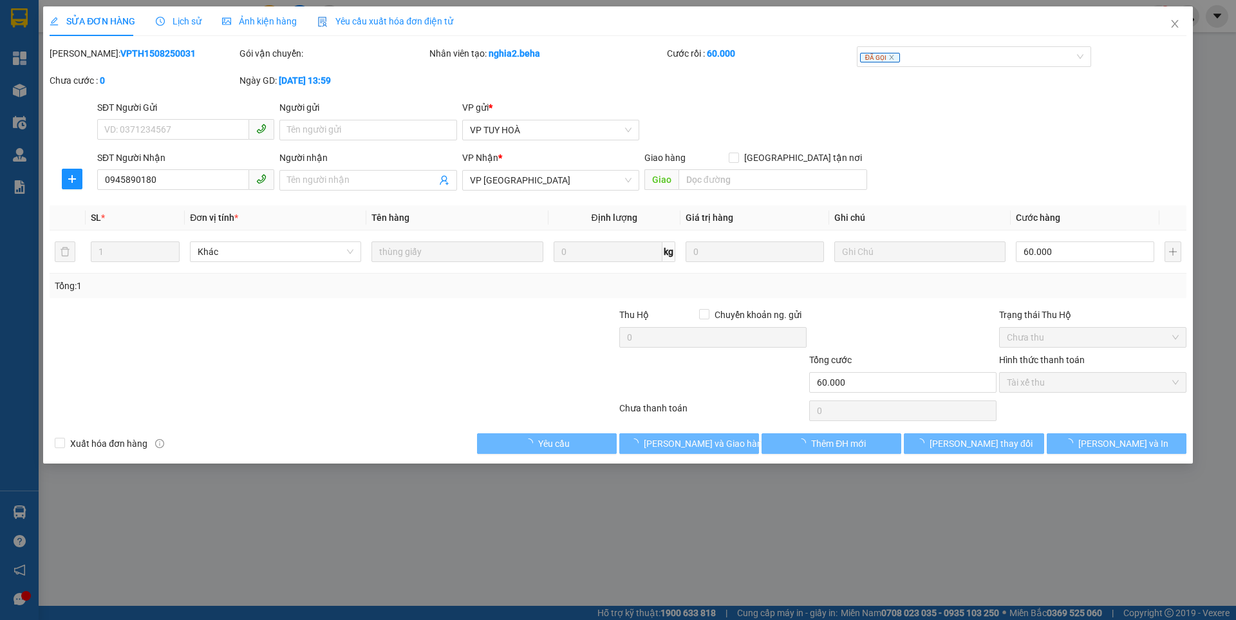
click at [253, 19] on span "Ảnh kiện hàng" at bounding box center [259, 21] width 75 height 10
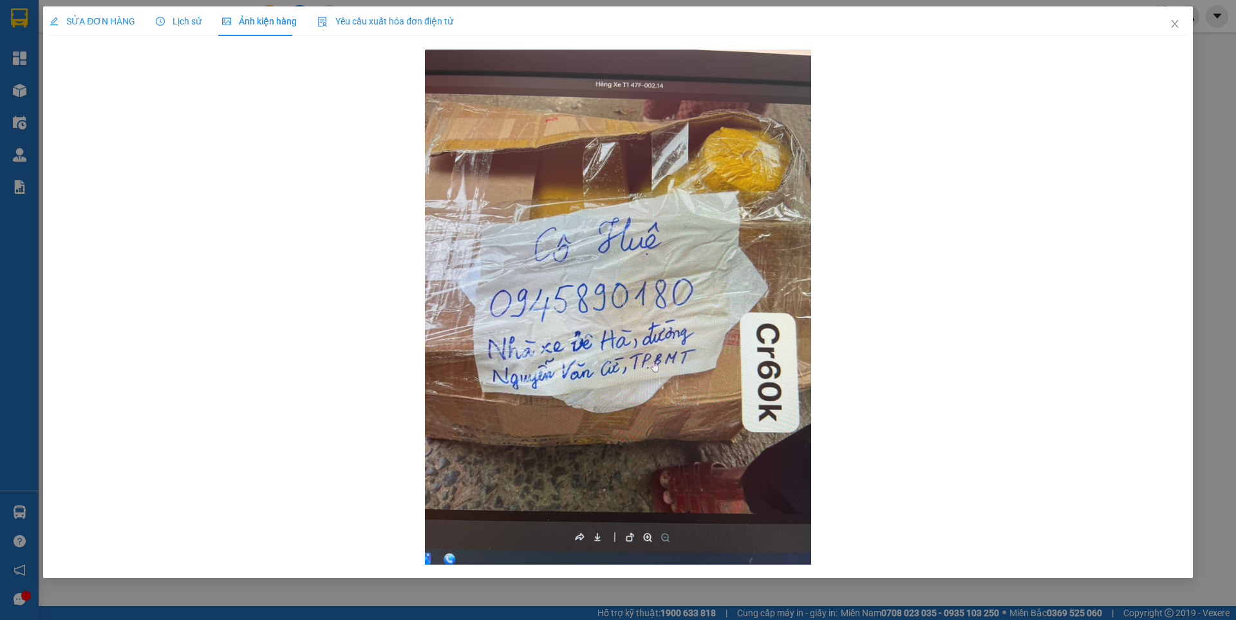
click at [111, 20] on span "SỬA ĐƠN HÀNG" at bounding box center [93, 21] width 86 height 10
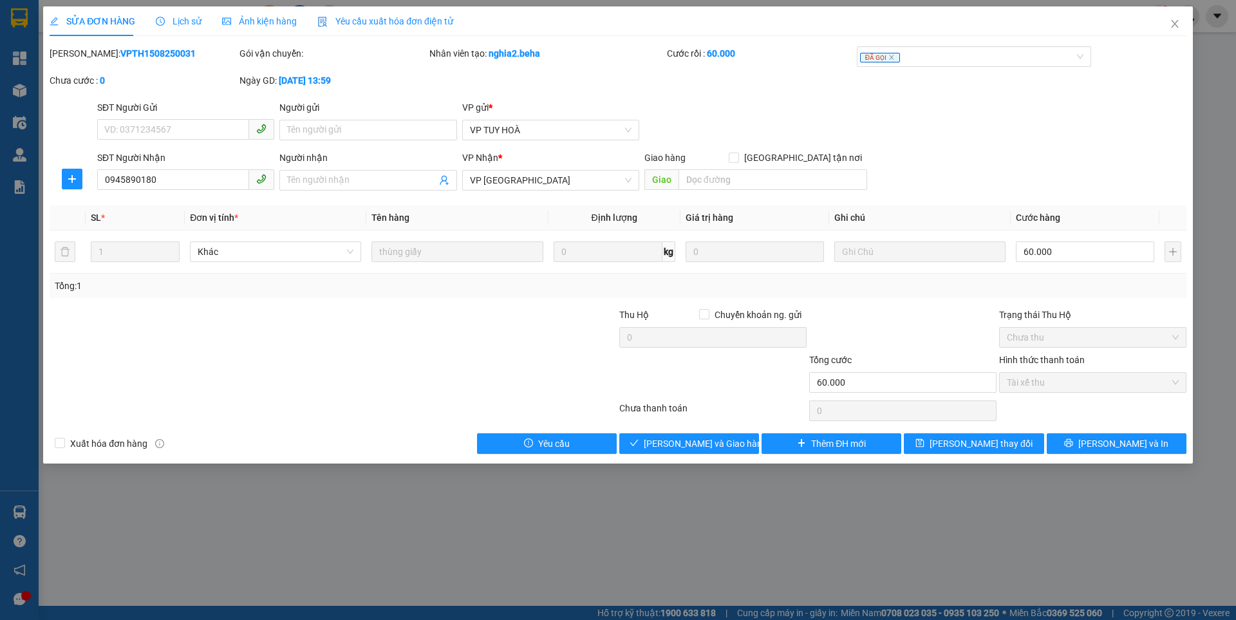
click at [245, 22] on span "Ảnh kiện hàng" at bounding box center [259, 21] width 75 height 10
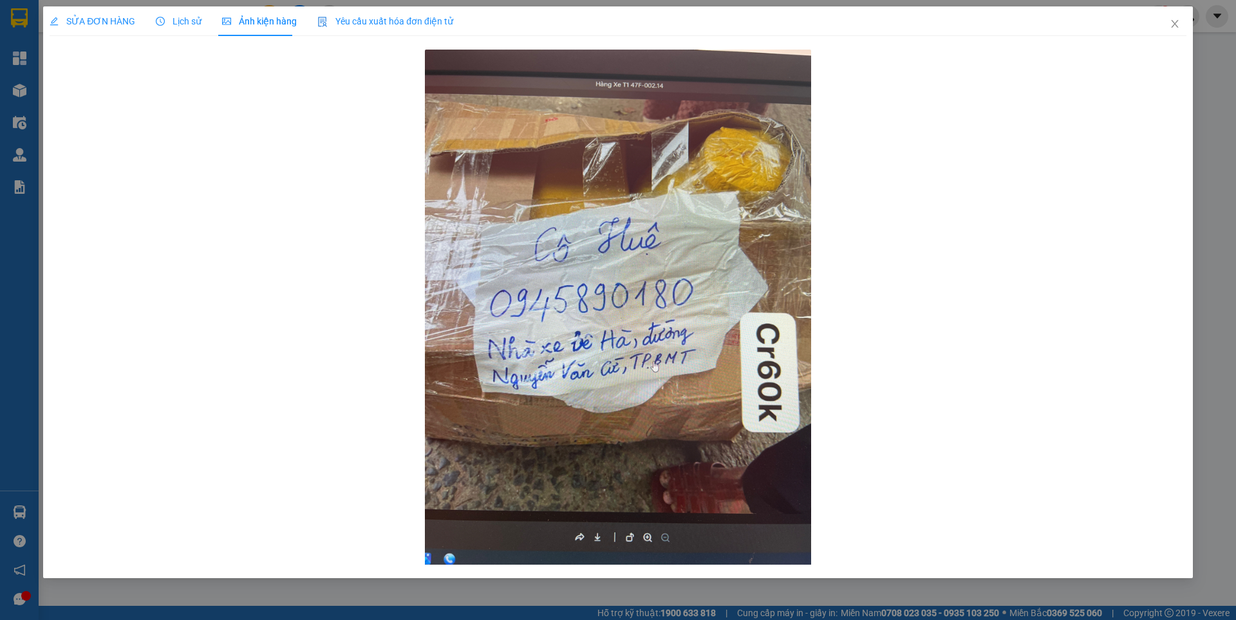
click at [97, 21] on span "SỬA ĐƠN HÀNG" at bounding box center [93, 21] width 86 height 10
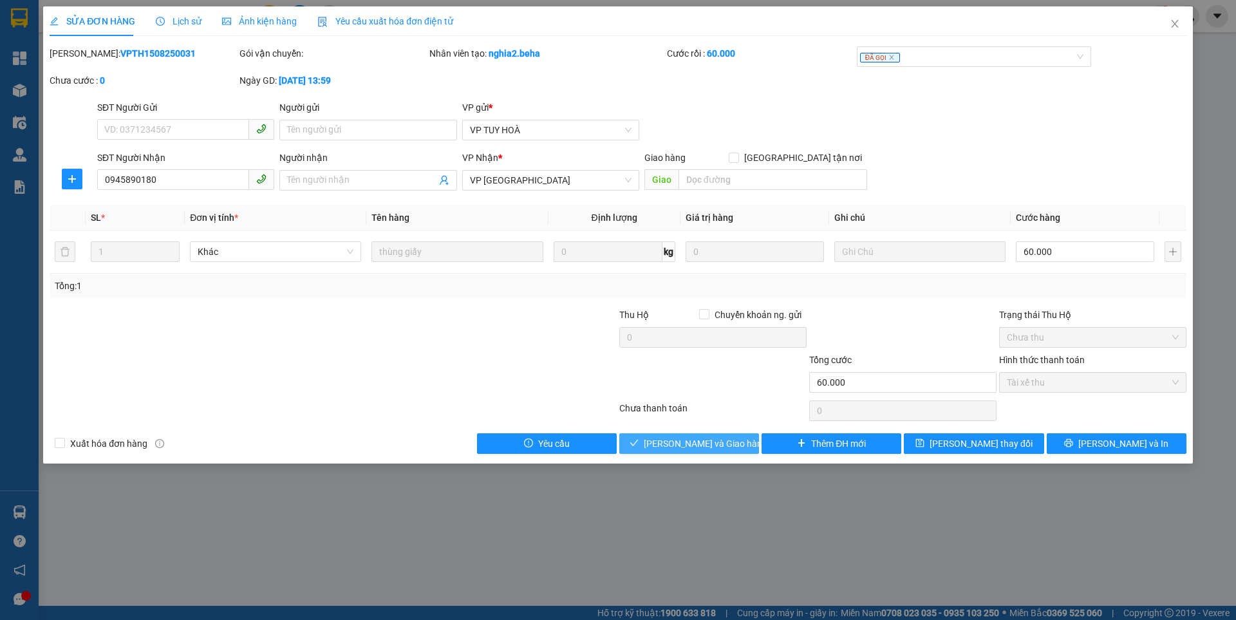
click at [699, 448] on span "[PERSON_NAME] và Giao hàng" at bounding box center [706, 444] width 124 height 14
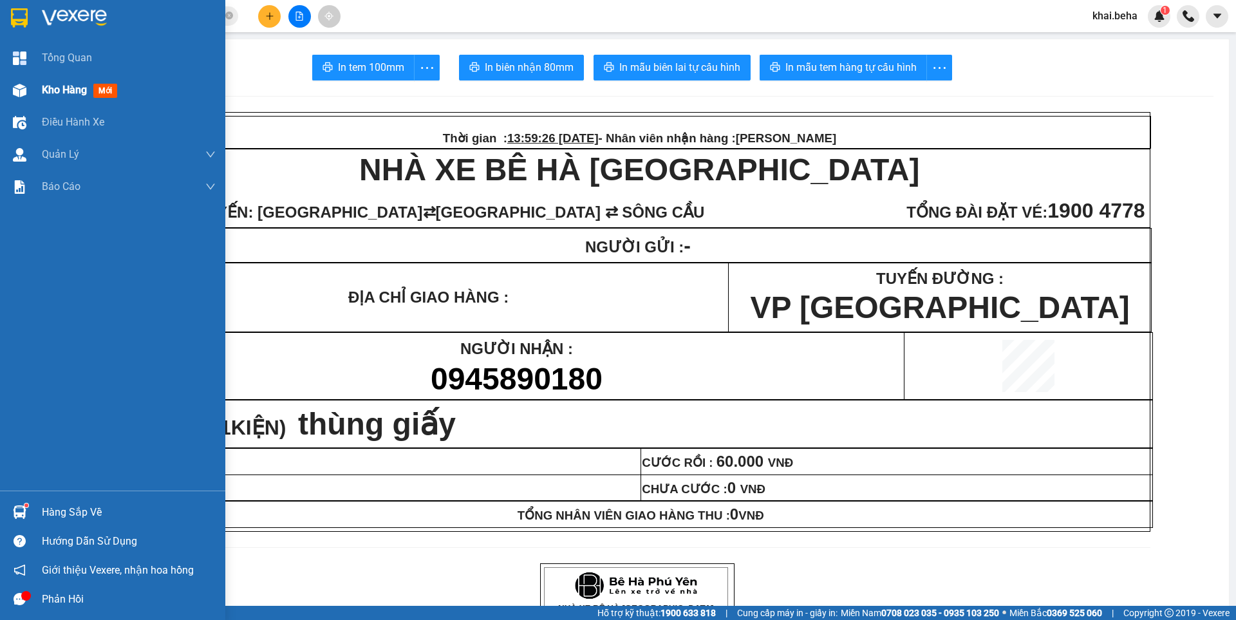
click at [9, 92] on div at bounding box center [19, 90] width 23 height 23
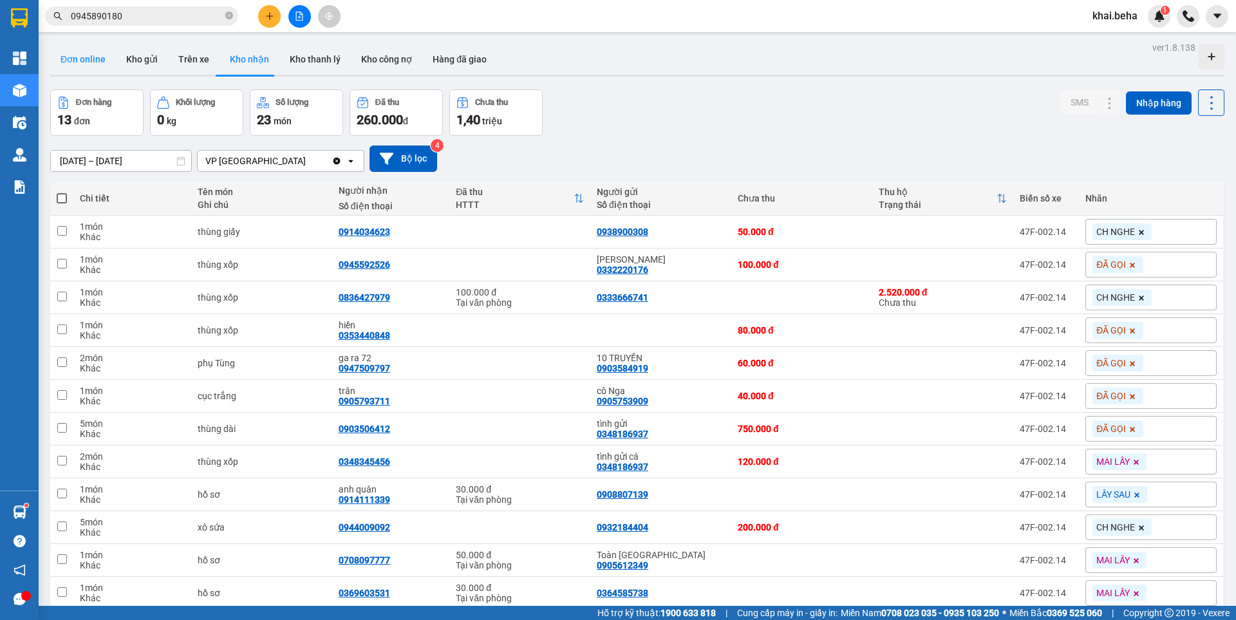
click at [67, 59] on button "Đơn online" at bounding box center [83, 59] width 66 height 31
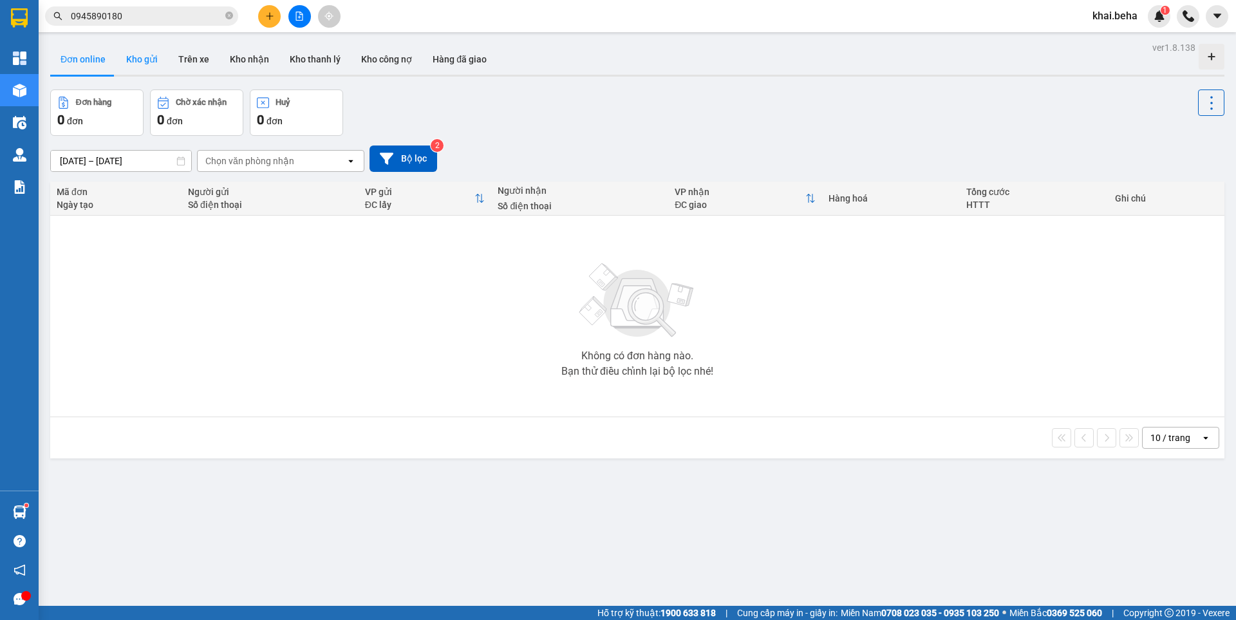
click at [141, 58] on button "Kho gửi" at bounding box center [142, 59] width 52 height 31
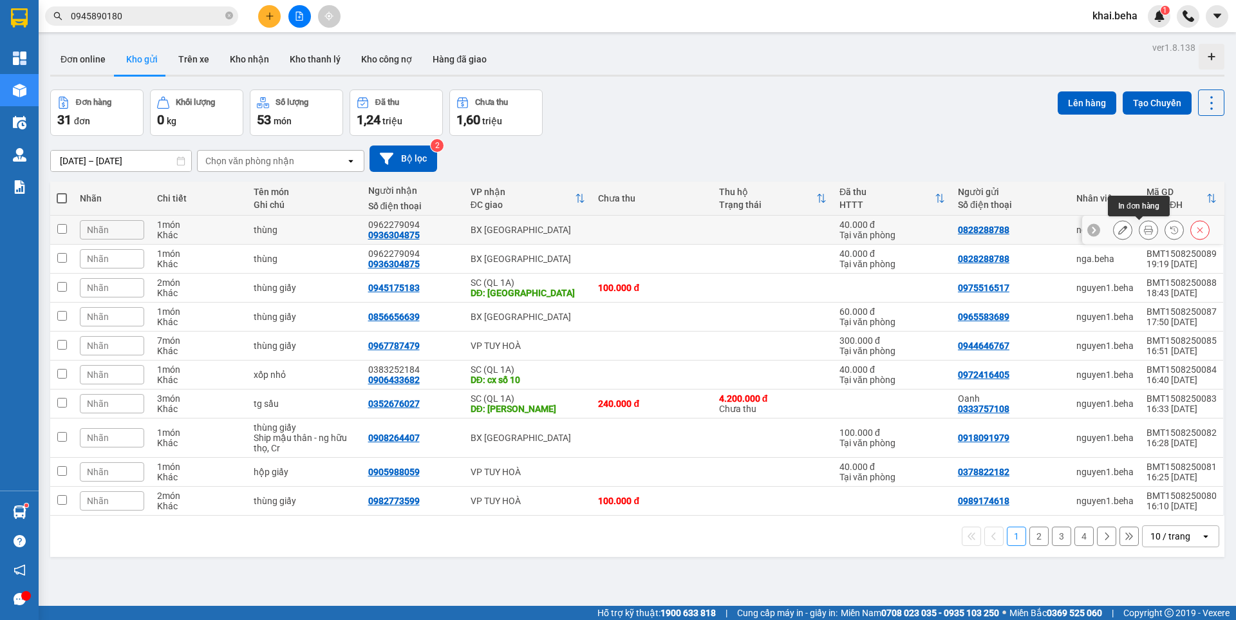
click at [1144, 229] on icon at bounding box center [1148, 229] width 9 height 9
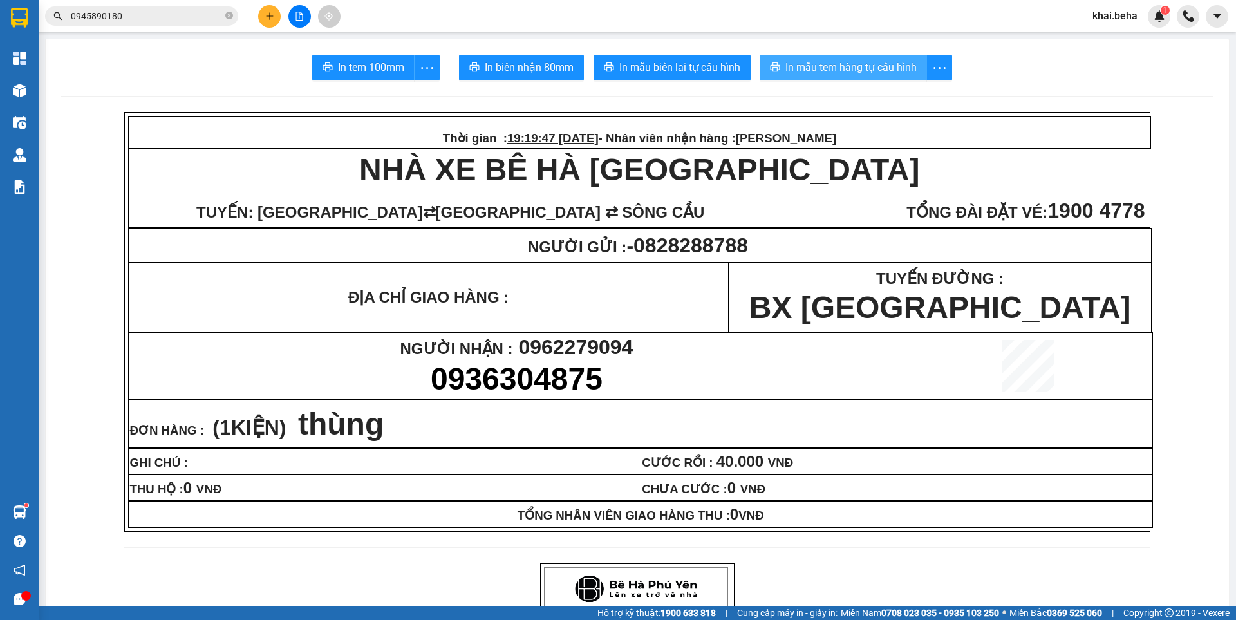
click at [836, 66] on span "In mẫu tem hàng tự cấu hình" at bounding box center [851, 67] width 131 height 16
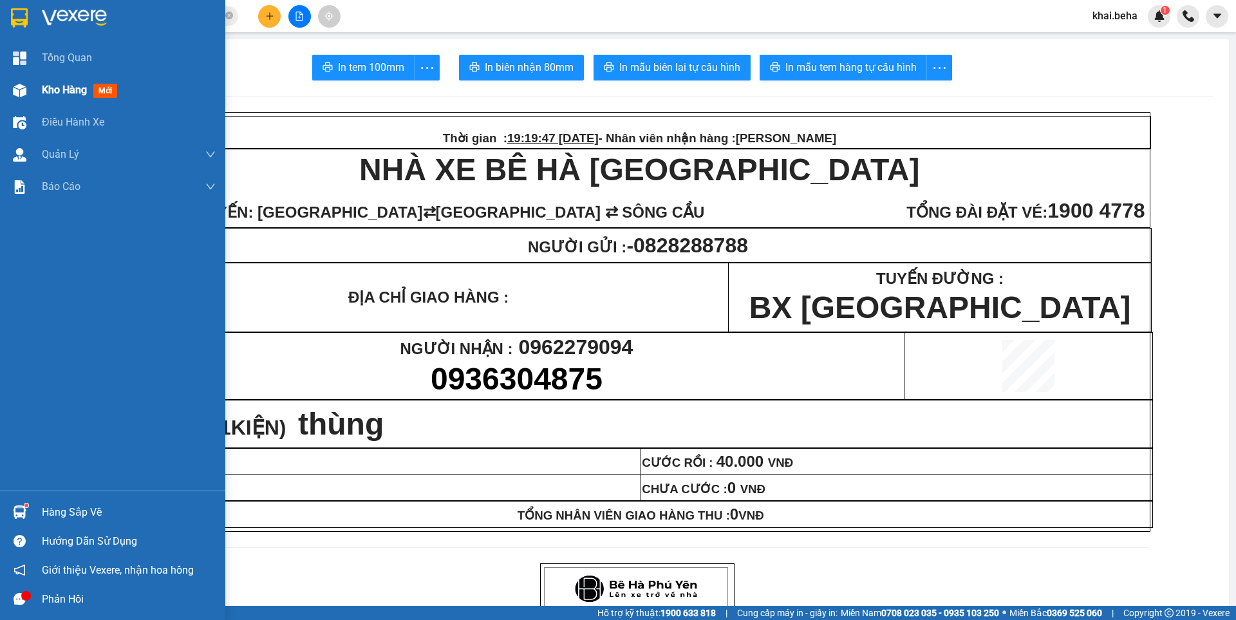
click at [41, 90] on div "Kho hàng mới" at bounding box center [112, 90] width 225 height 32
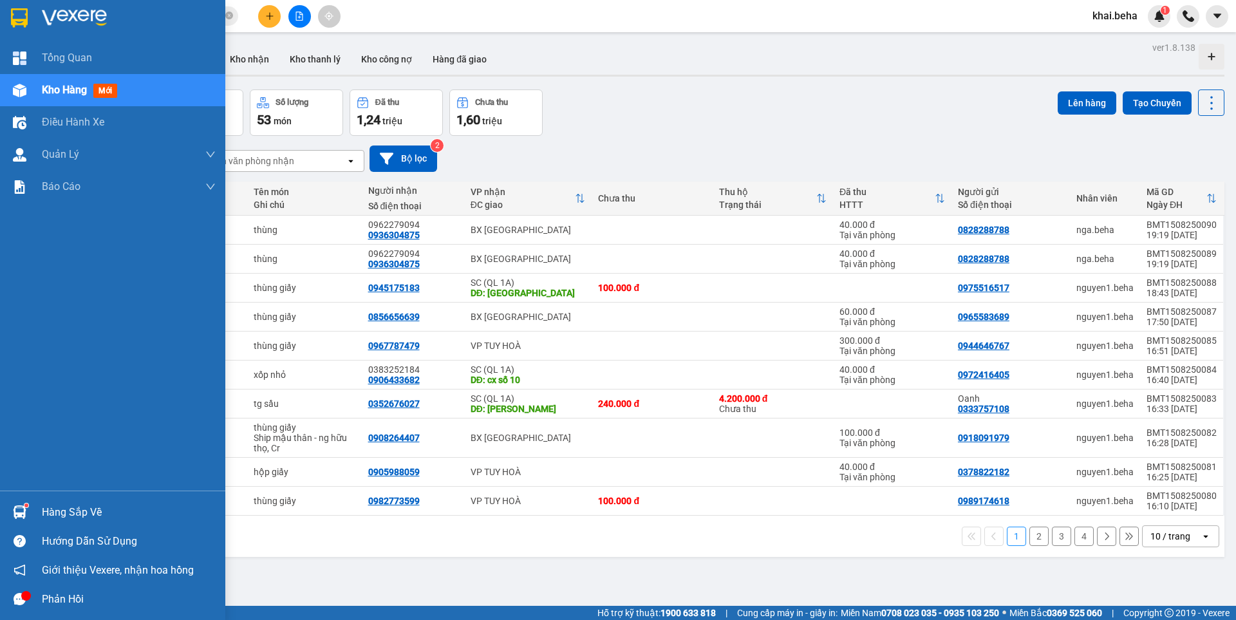
click at [13, 97] on img at bounding box center [20, 91] width 14 height 14
click at [79, 55] on span "Tổng Quan" at bounding box center [67, 58] width 50 height 16
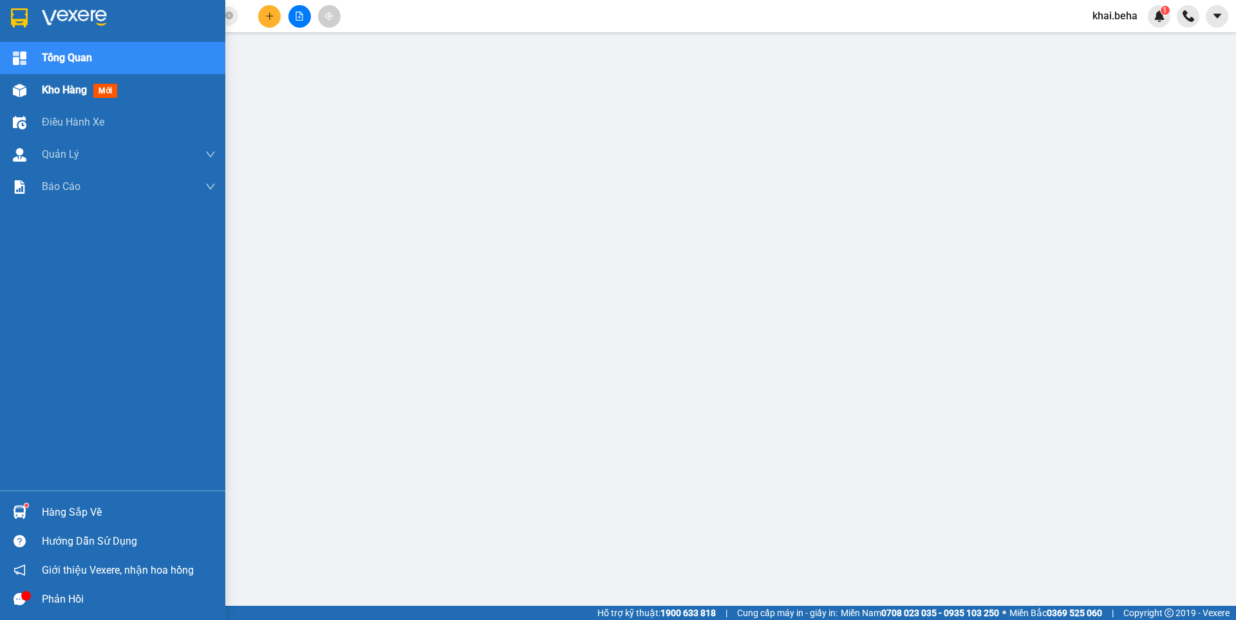
click at [38, 90] on div "Kho hàng mới" at bounding box center [112, 90] width 225 height 32
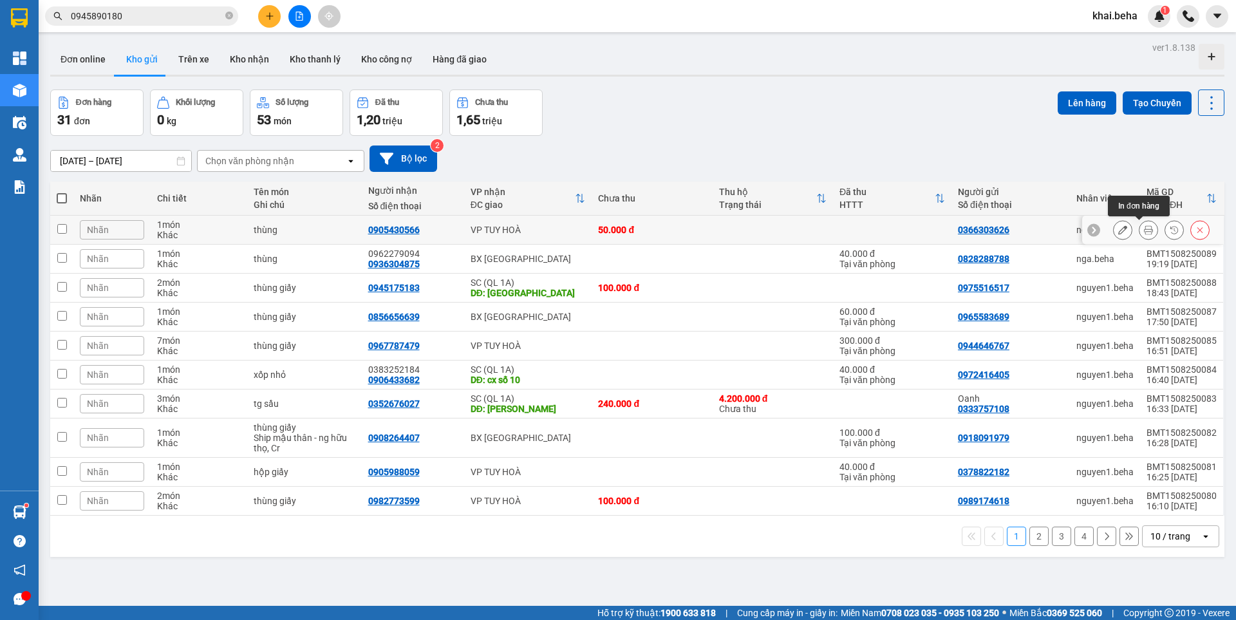
click at [1144, 232] on icon at bounding box center [1148, 229] width 9 height 9
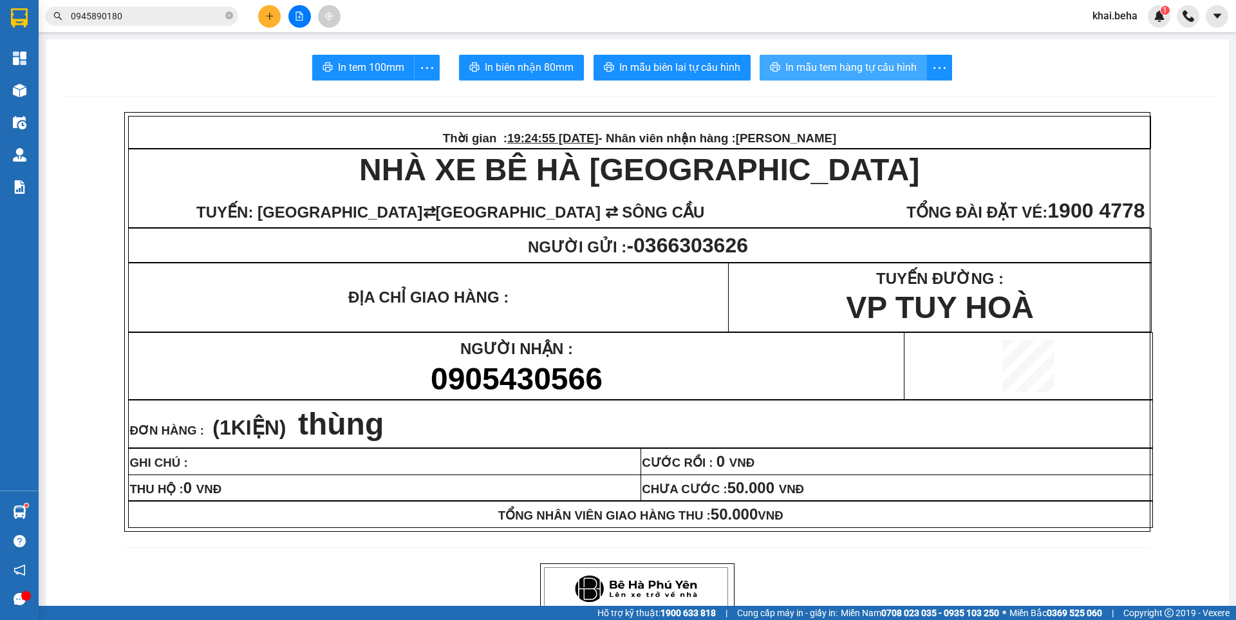
click at [801, 66] on span "In mẫu tem hàng tự cấu hình" at bounding box center [851, 67] width 131 height 16
click at [162, 23] on span "0945890180" at bounding box center [141, 15] width 193 height 19
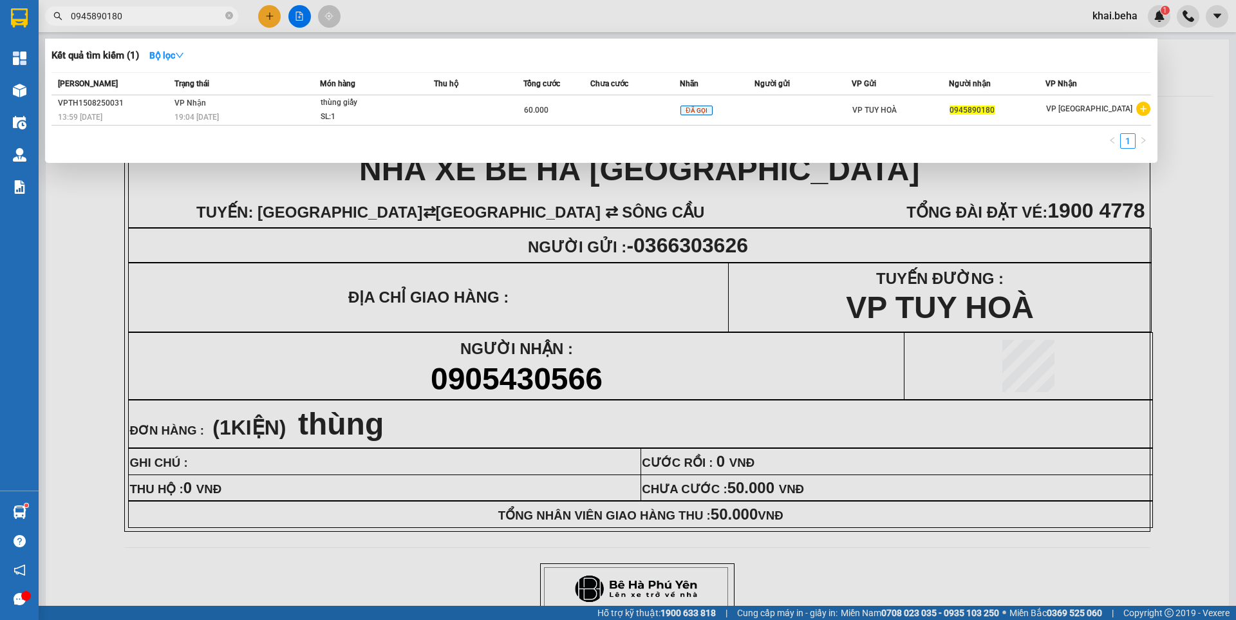
click at [155, 16] on input "0945890180" at bounding box center [147, 16] width 152 height 14
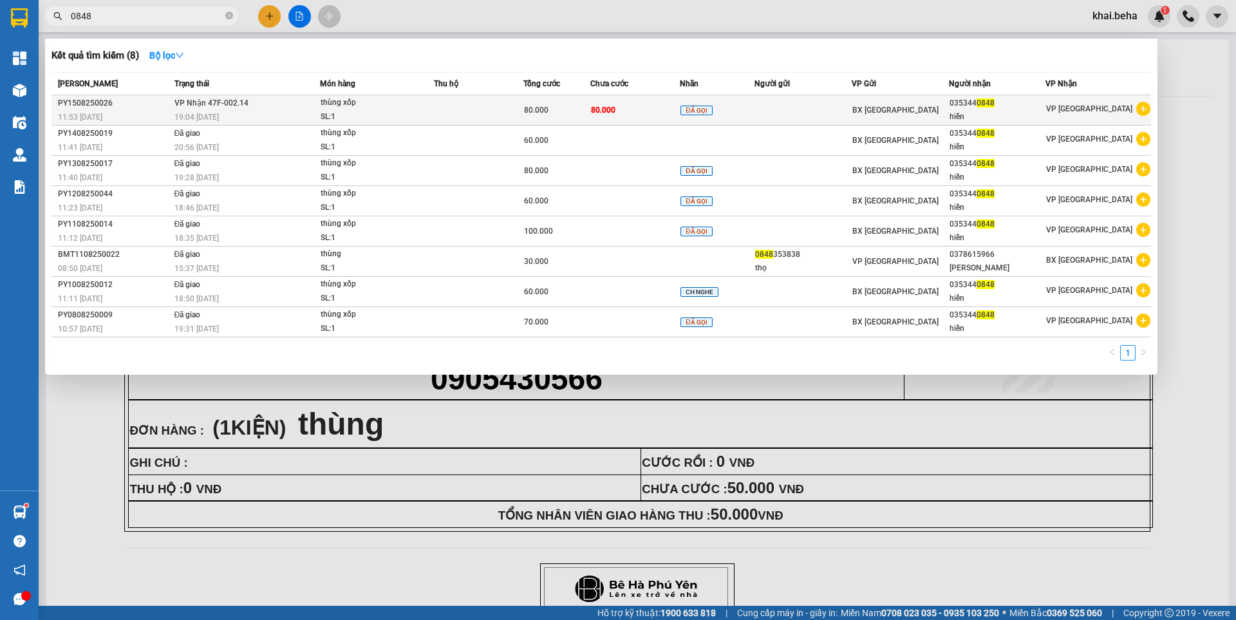
type input "0848"
click at [402, 117] on div "SL: 1" at bounding box center [369, 117] width 97 height 14
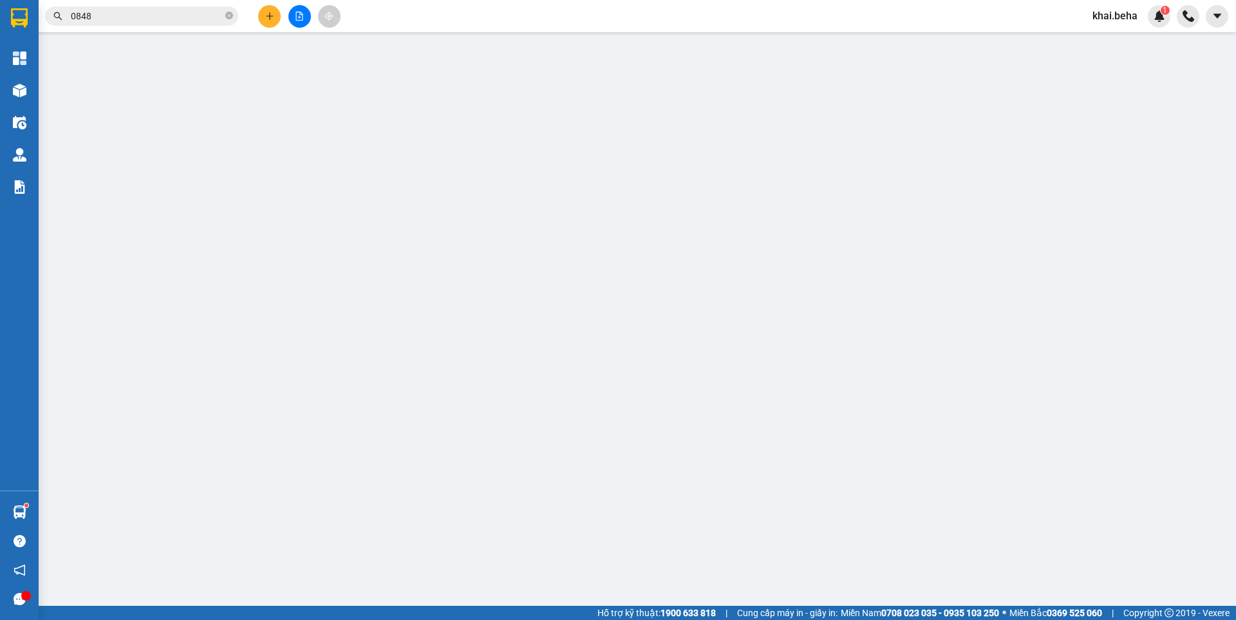
type input "0353440848"
type input "hiền"
type input "80.000"
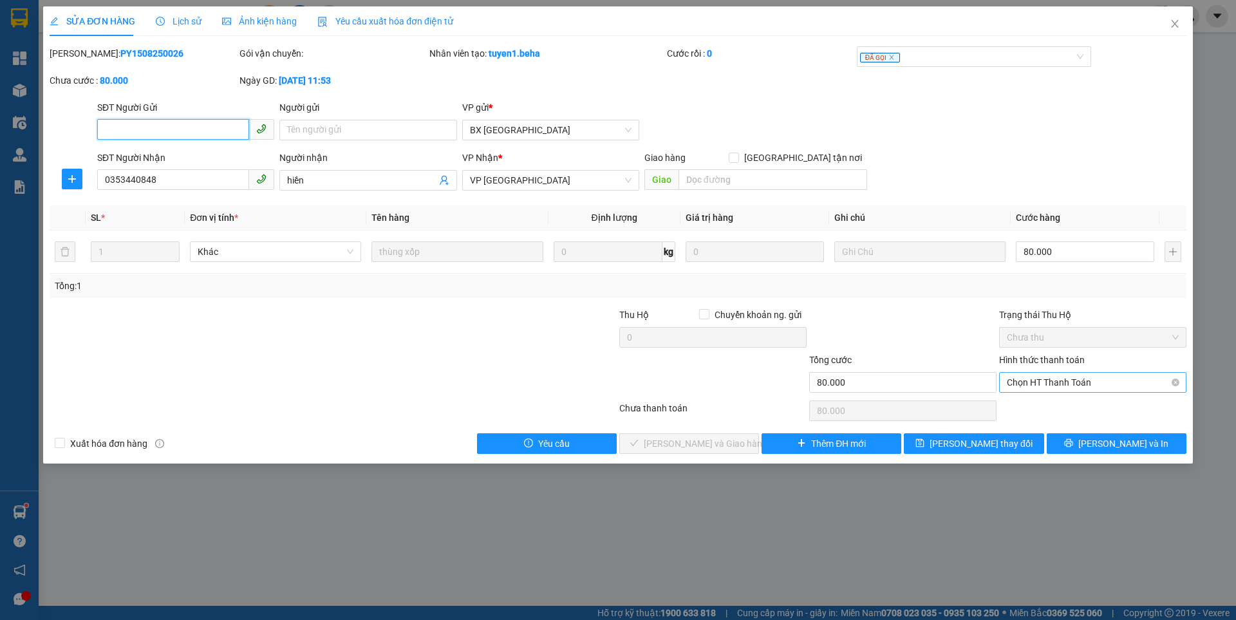
click at [1060, 383] on span "Chọn HT Thanh Toán" at bounding box center [1093, 382] width 172 height 19
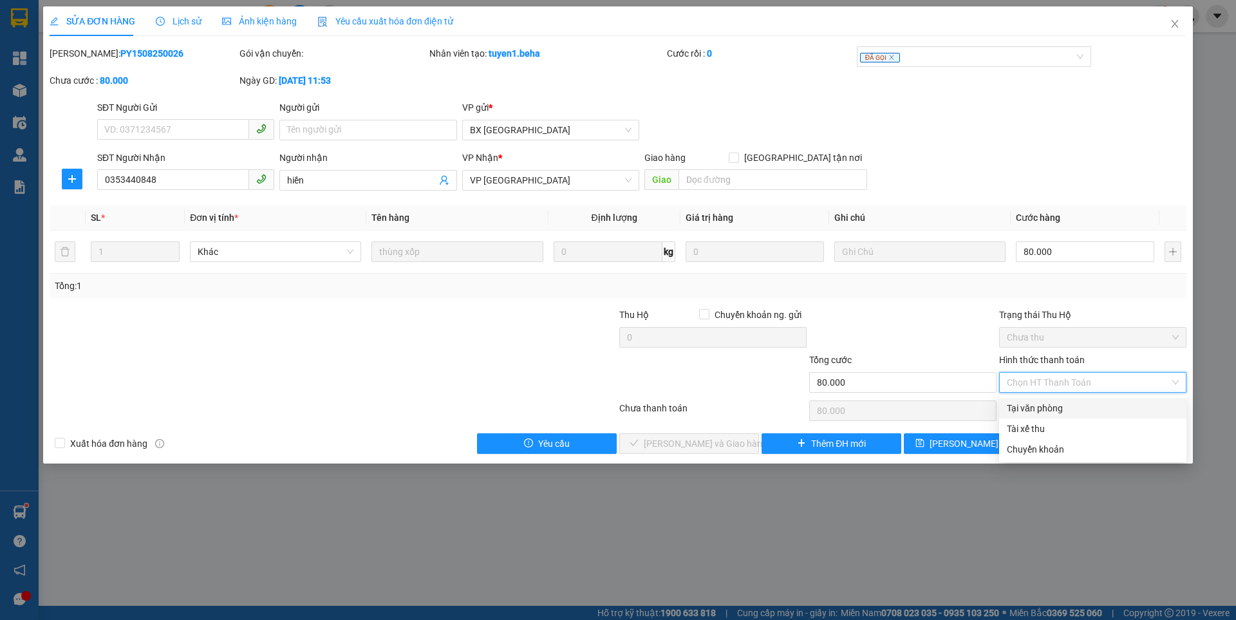
click at [1036, 412] on div "Tại văn phòng" at bounding box center [1093, 408] width 172 height 14
type input "0"
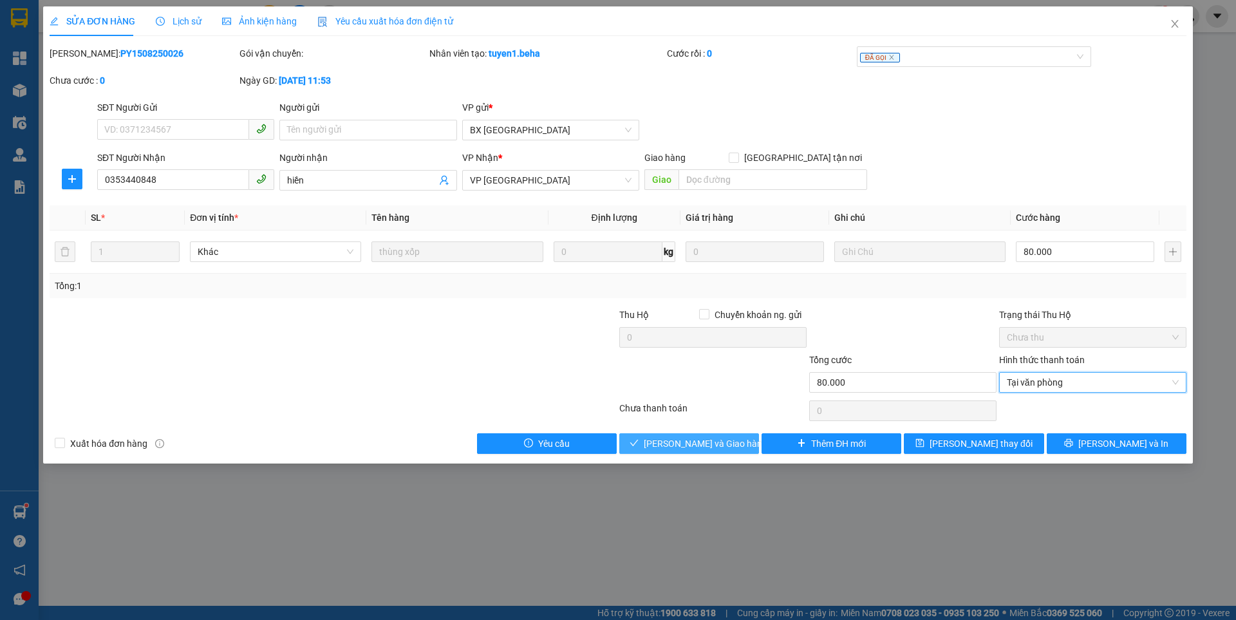
click at [694, 444] on span "[PERSON_NAME] và Giao hàng" at bounding box center [706, 444] width 124 height 14
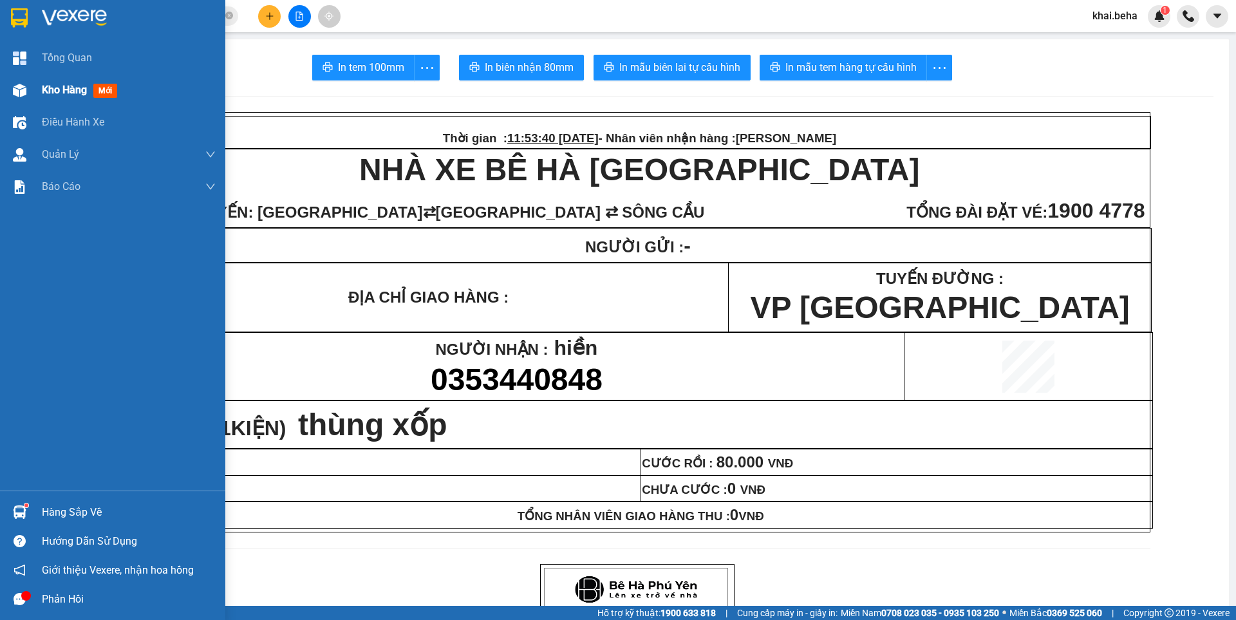
click at [24, 104] on div "Kho hàng mới" at bounding box center [112, 90] width 225 height 32
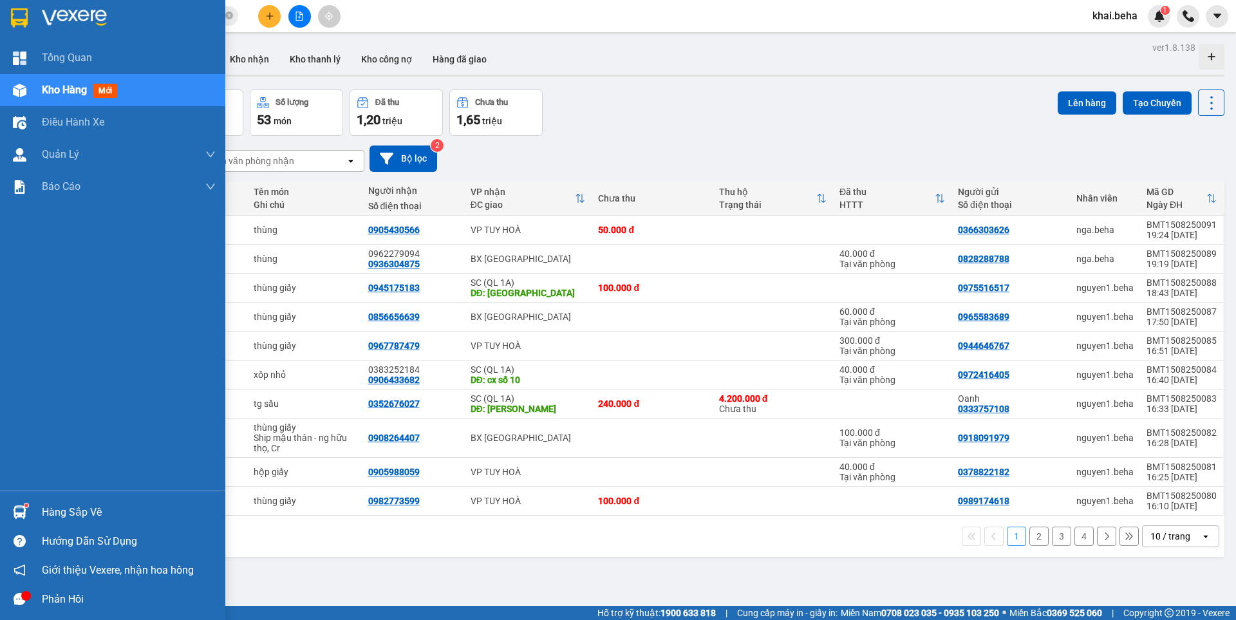
click at [26, 91] on div at bounding box center [19, 90] width 23 height 23
click at [31, 65] on div "Tổng Quan" at bounding box center [112, 58] width 225 height 32
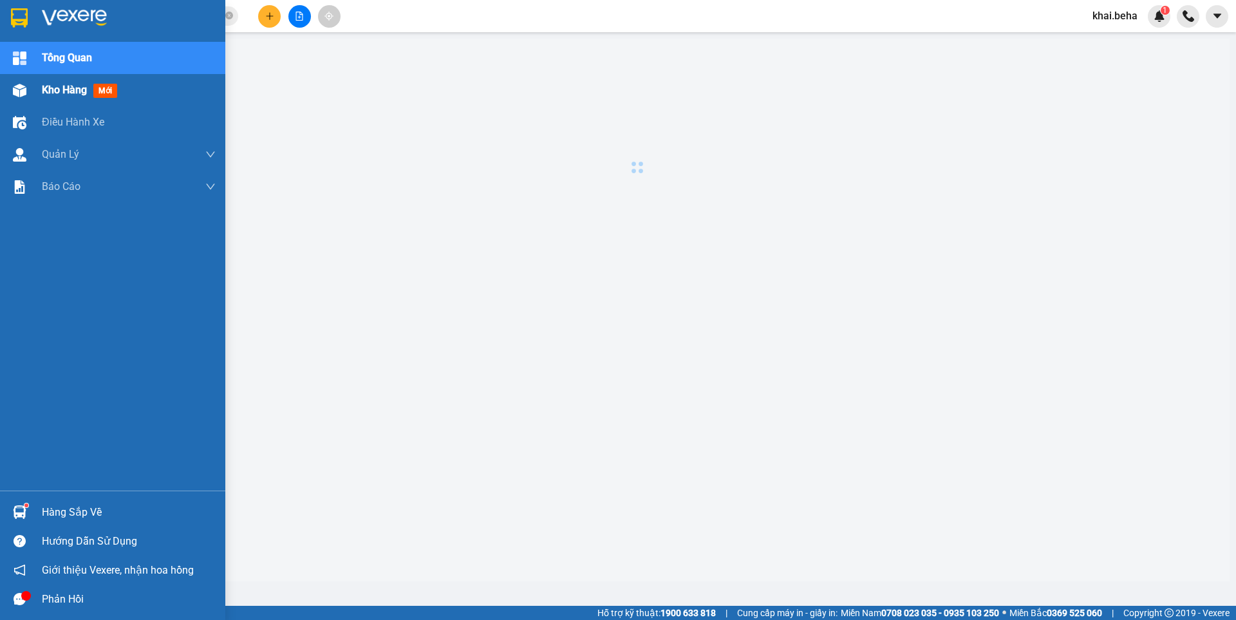
click at [30, 97] on div at bounding box center [19, 90] width 23 height 23
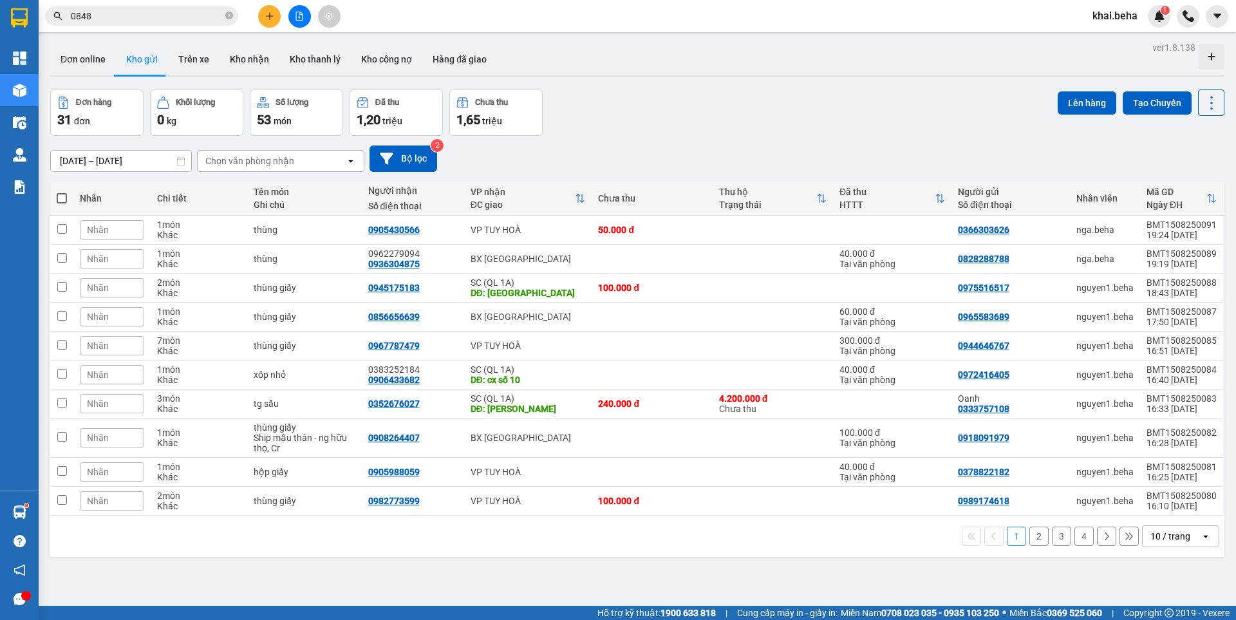
click at [178, 23] on input "0848" at bounding box center [147, 16] width 152 height 14
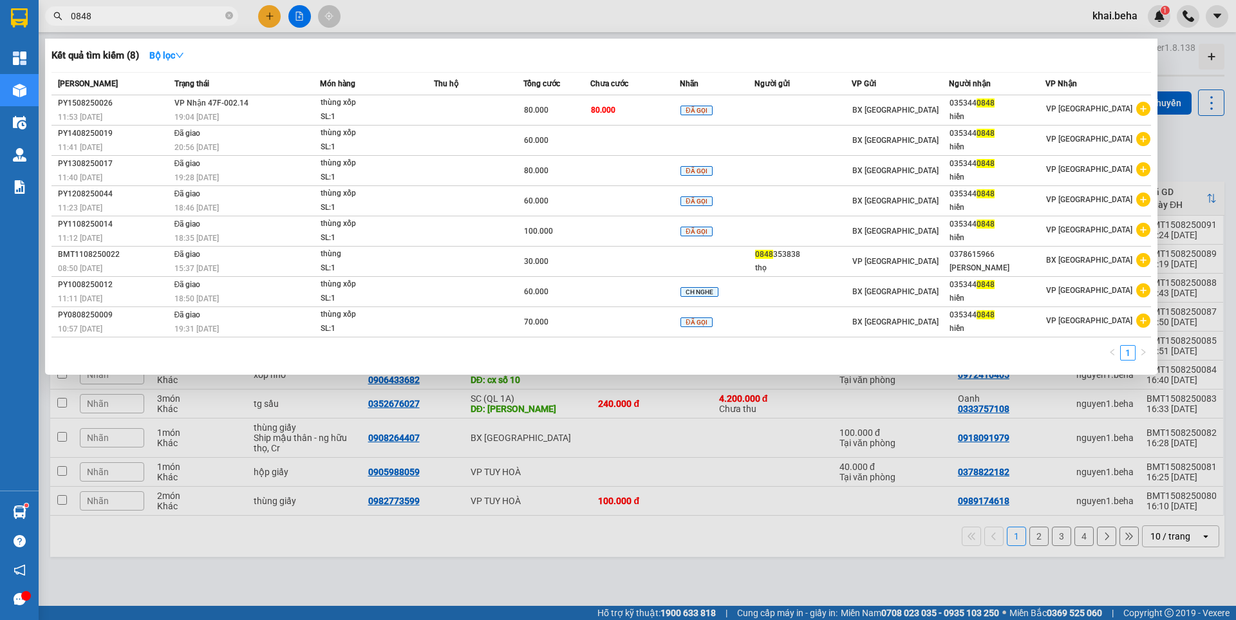
click at [176, 13] on input "0848" at bounding box center [147, 16] width 152 height 14
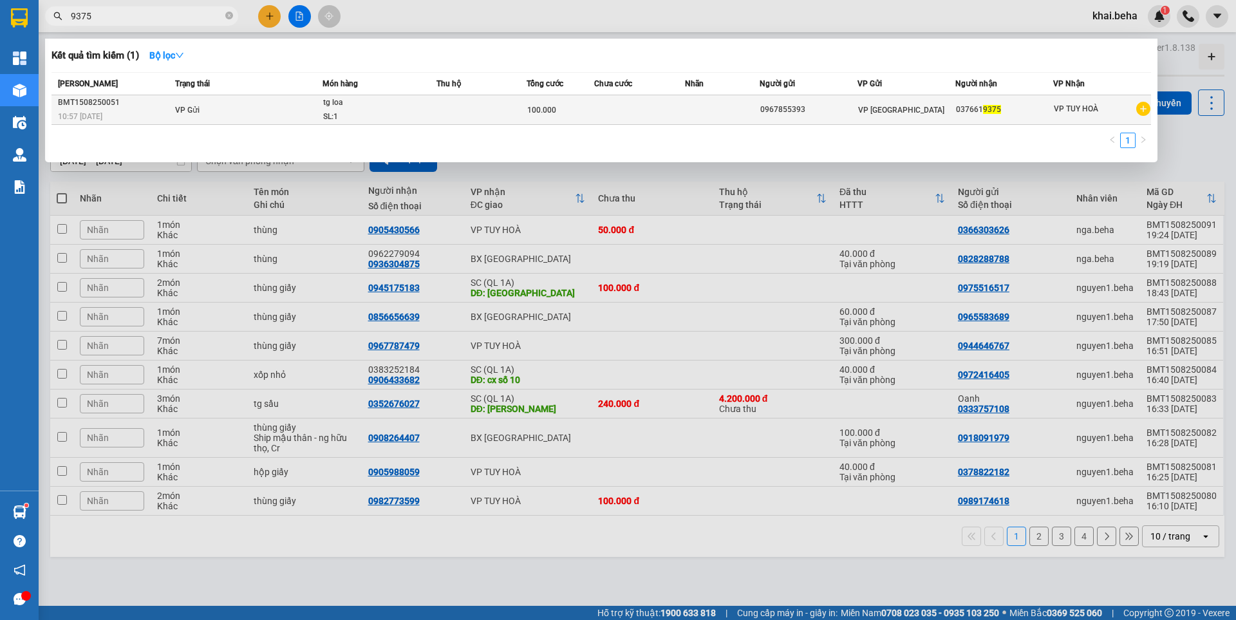
click at [238, 109] on td "VP Gửi" at bounding box center [247, 110] width 151 height 30
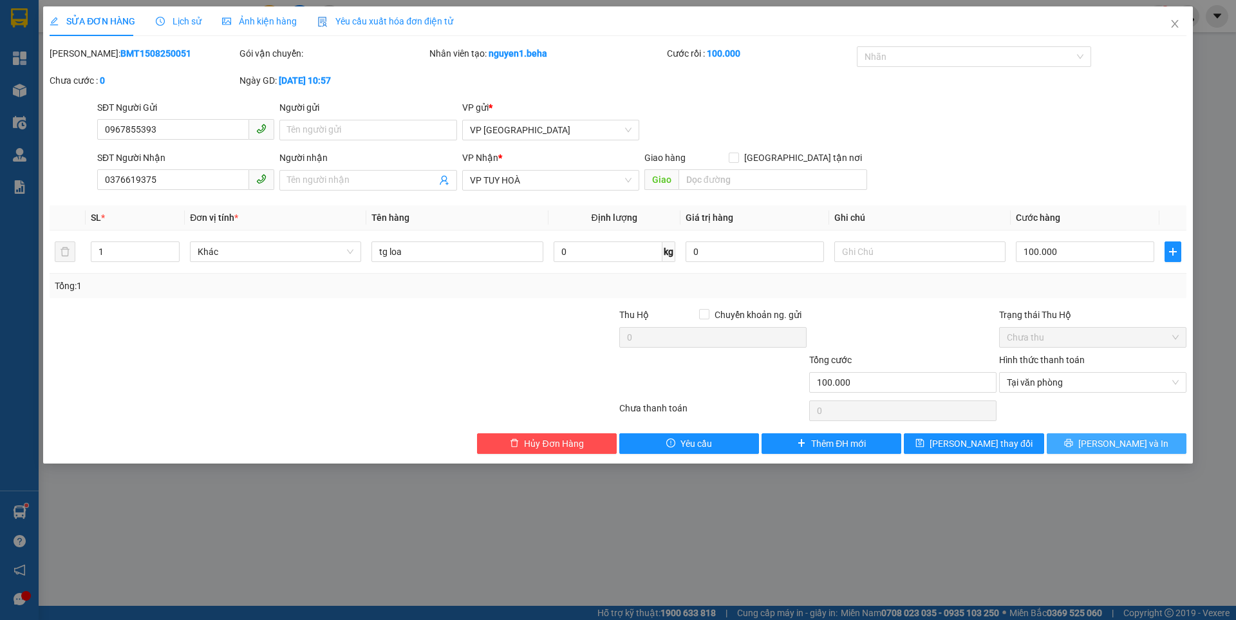
click at [1108, 440] on span "[PERSON_NAME] và In" at bounding box center [1124, 444] width 90 height 14
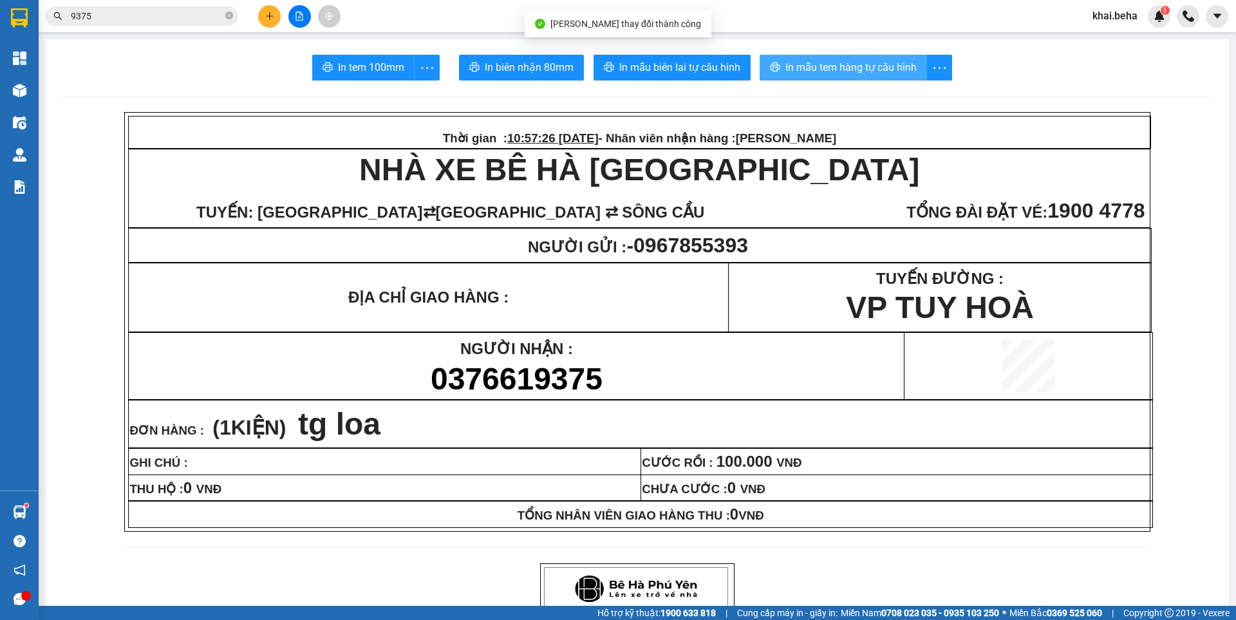
click at [822, 70] on span "In mẫu tem hàng tự cấu hình" at bounding box center [851, 67] width 131 height 16
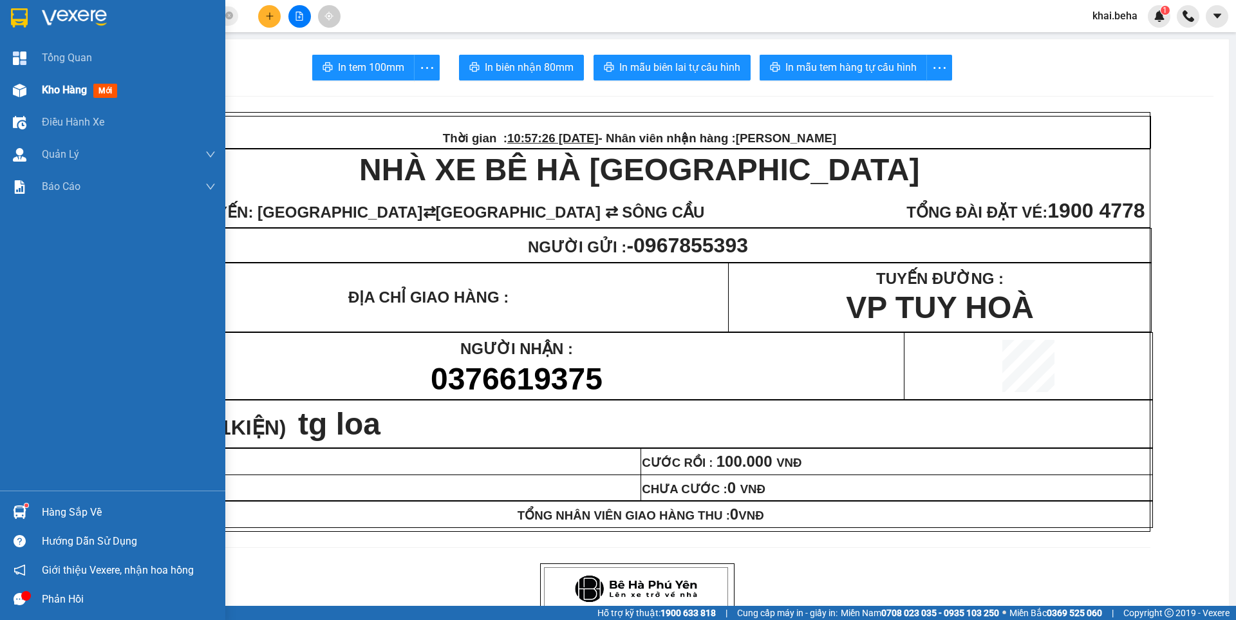
click at [14, 86] on img at bounding box center [20, 91] width 14 height 14
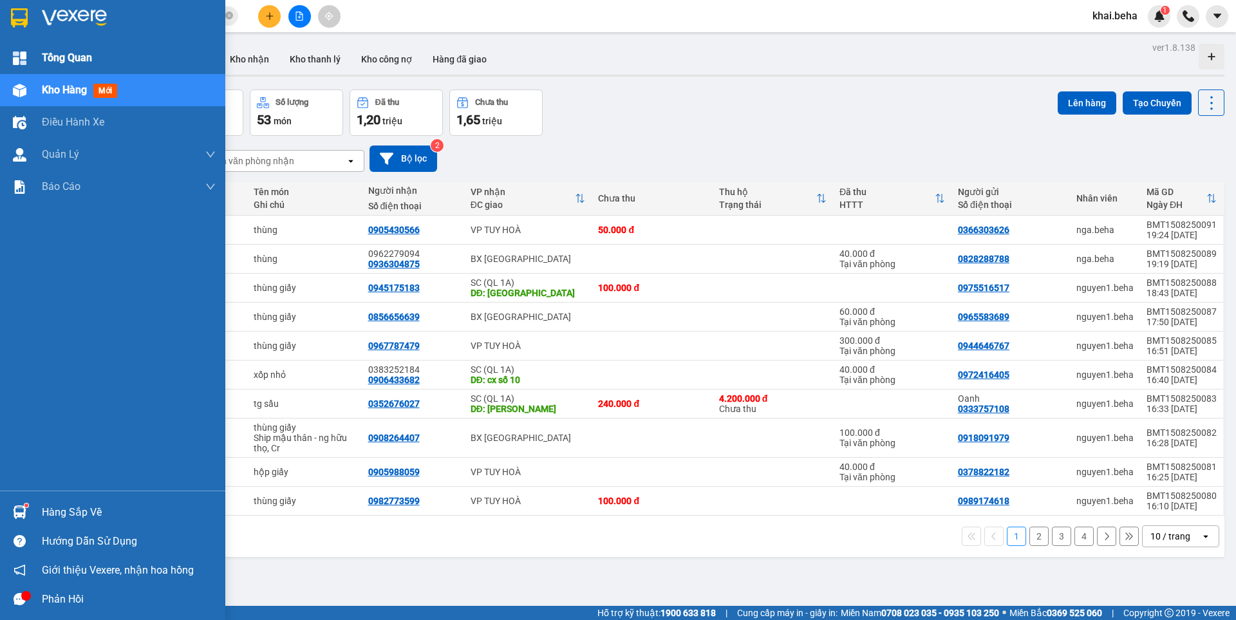
click at [90, 61] on span "Tổng Quan" at bounding box center [67, 58] width 50 height 16
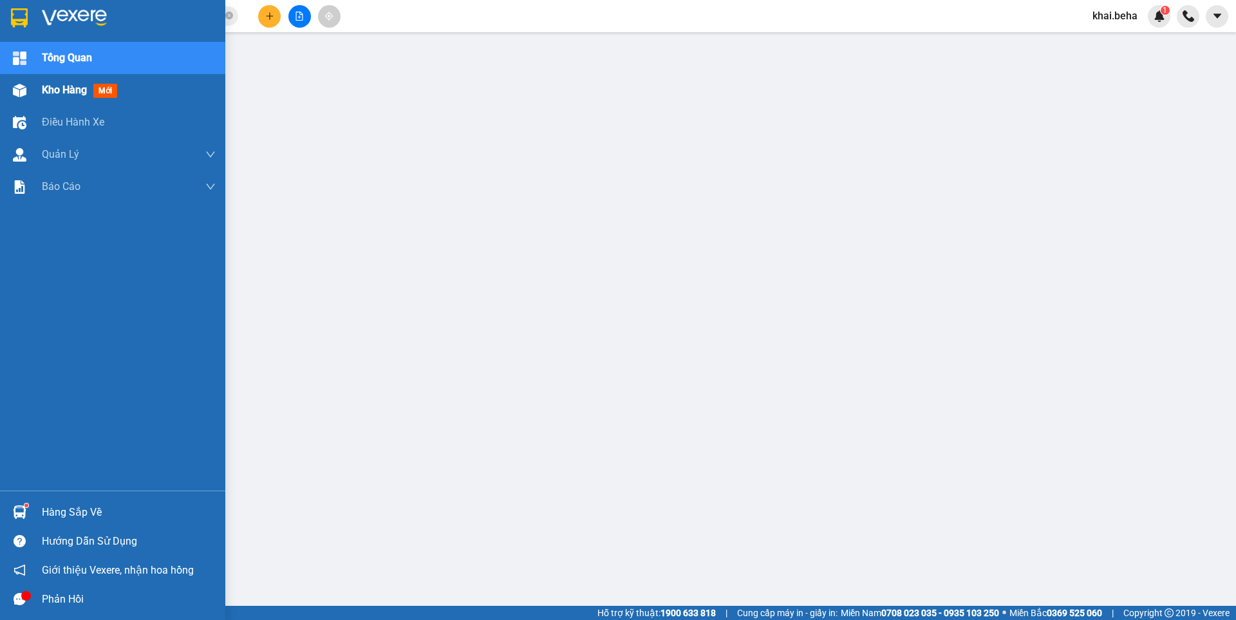
click at [56, 88] on span "Kho hàng" at bounding box center [64, 90] width 45 height 12
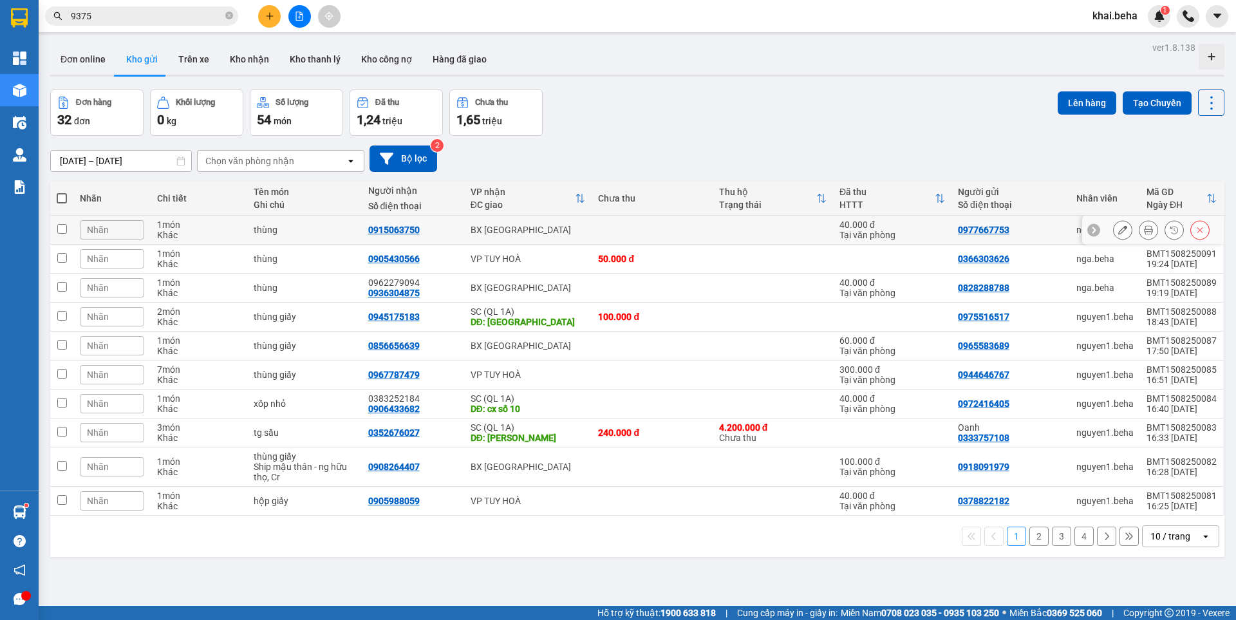
click at [1144, 229] on icon at bounding box center [1148, 229] width 9 height 9
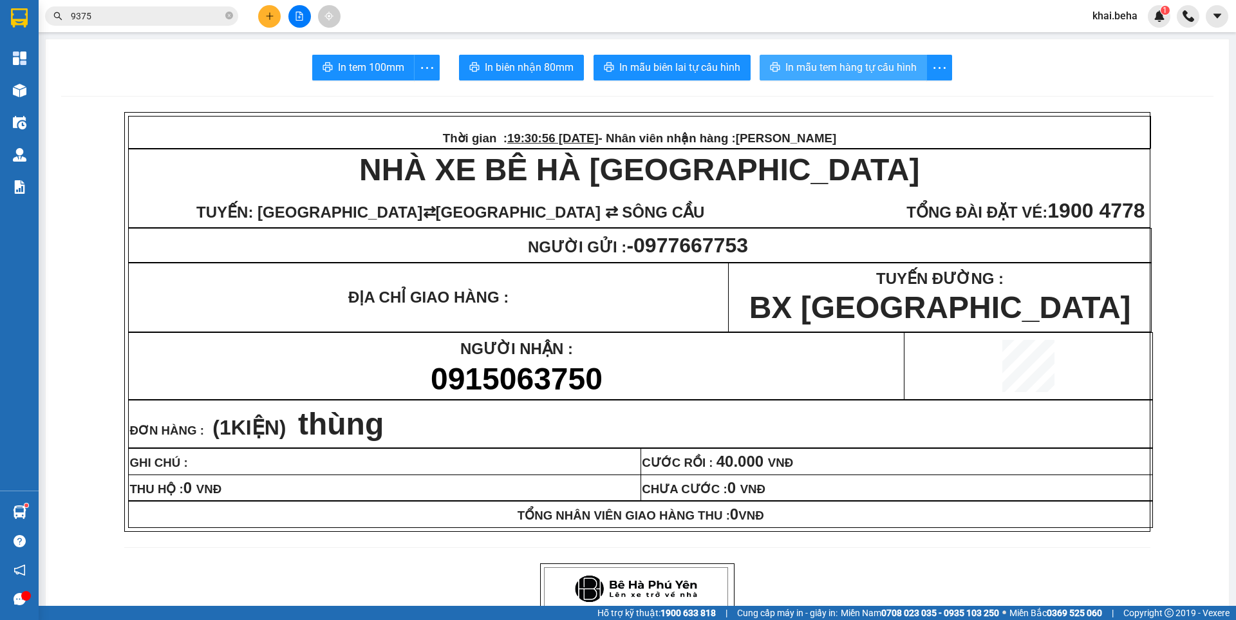
click at [856, 68] on span "In mẫu tem hàng tự cấu hình" at bounding box center [851, 67] width 131 height 16
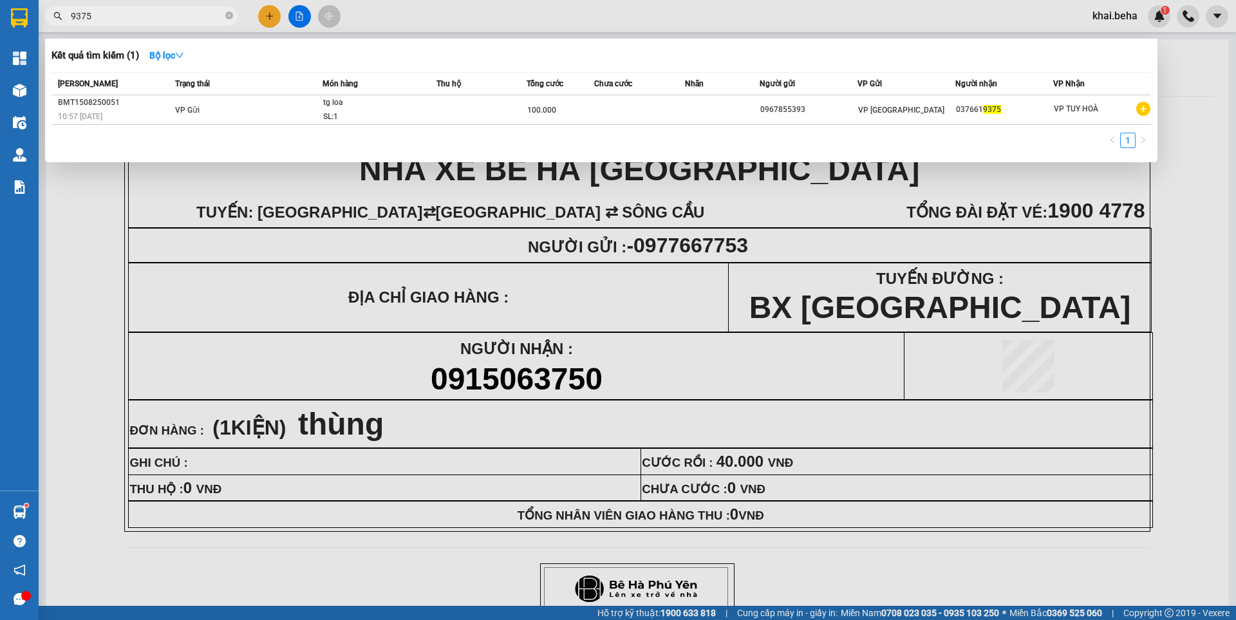
click at [147, 20] on input "9375" at bounding box center [147, 16] width 152 height 14
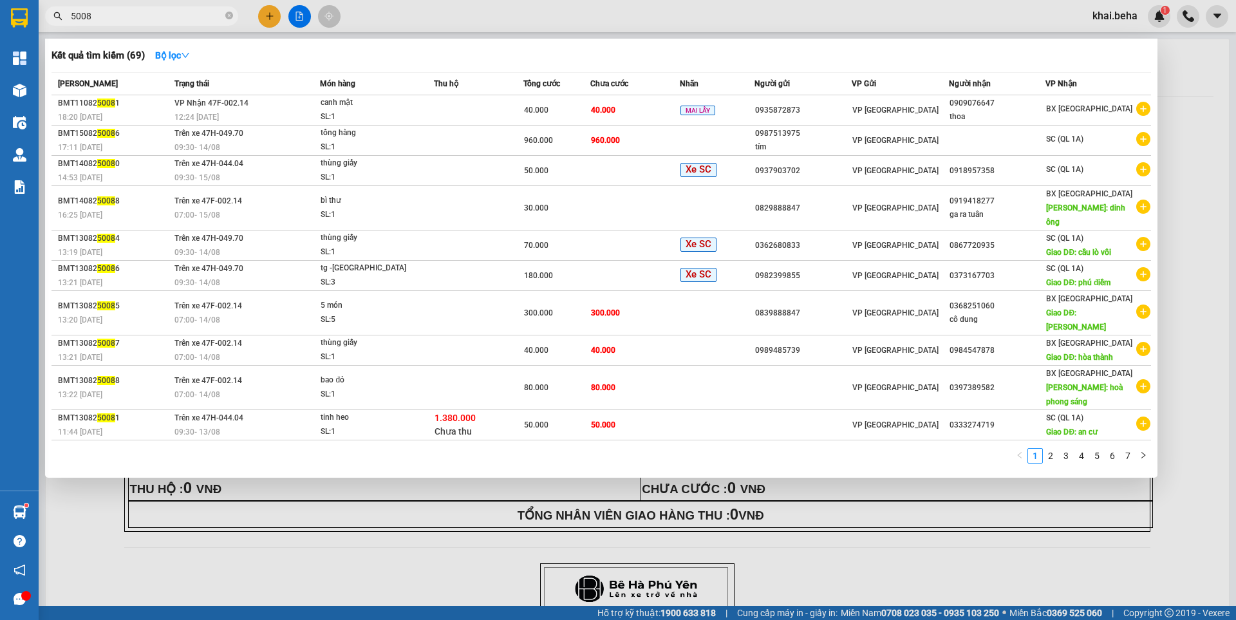
type input "5008"
click at [1236, 298] on div at bounding box center [618, 310] width 1236 height 620
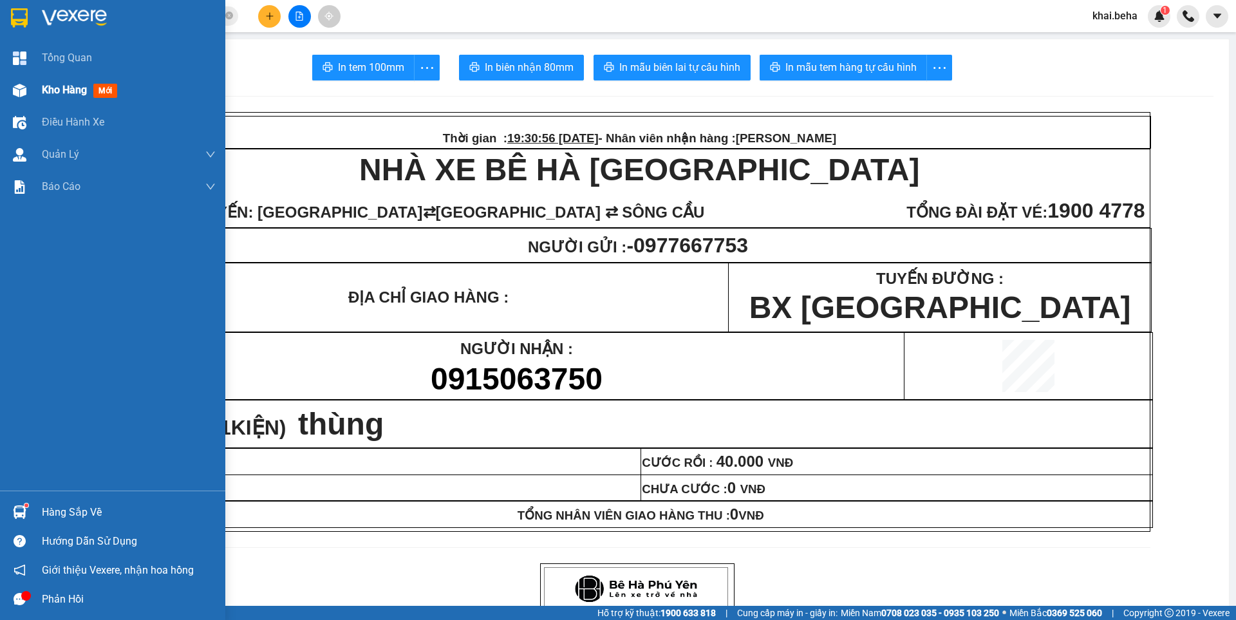
click at [70, 81] on div "Kho hàng mới" at bounding box center [129, 90] width 174 height 32
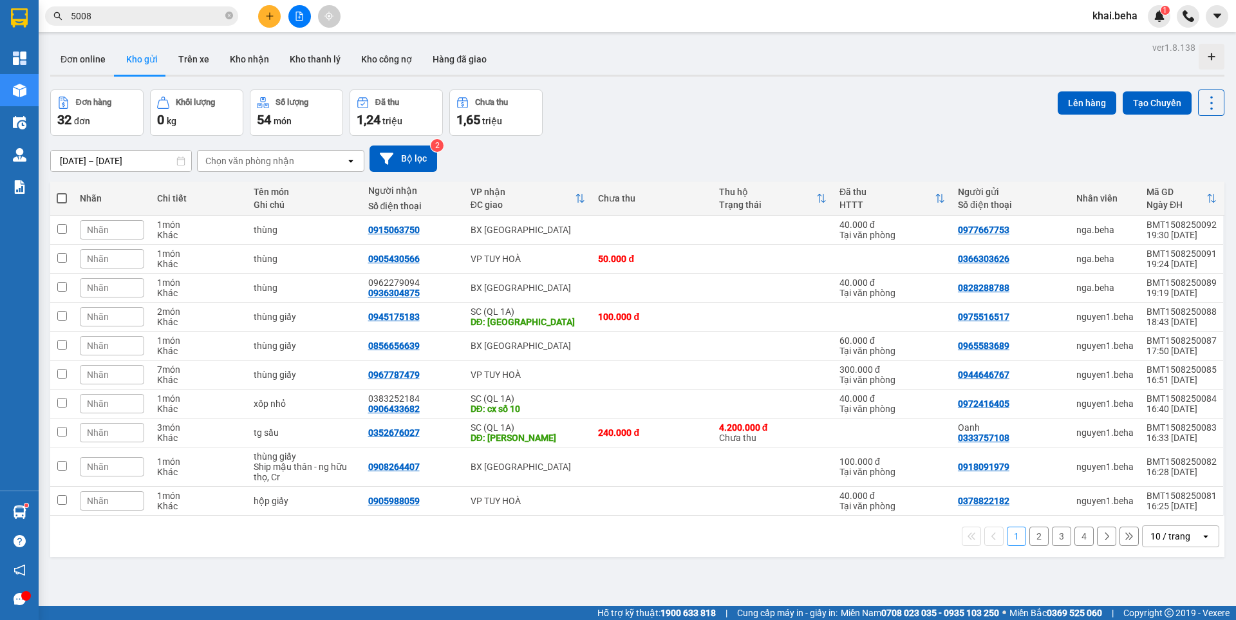
drag, startPoint x: 1149, startPoint y: 484, endPoint x: 1171, endPoint y: 468, distance: 27.2
click at [1149, 526] on div "10 / trang" at bounding box center [1172, 536] width 58 height 21
click at [1169, 496] on div "100 / trang" at bounding box center [1171, 507] width 77 height 23
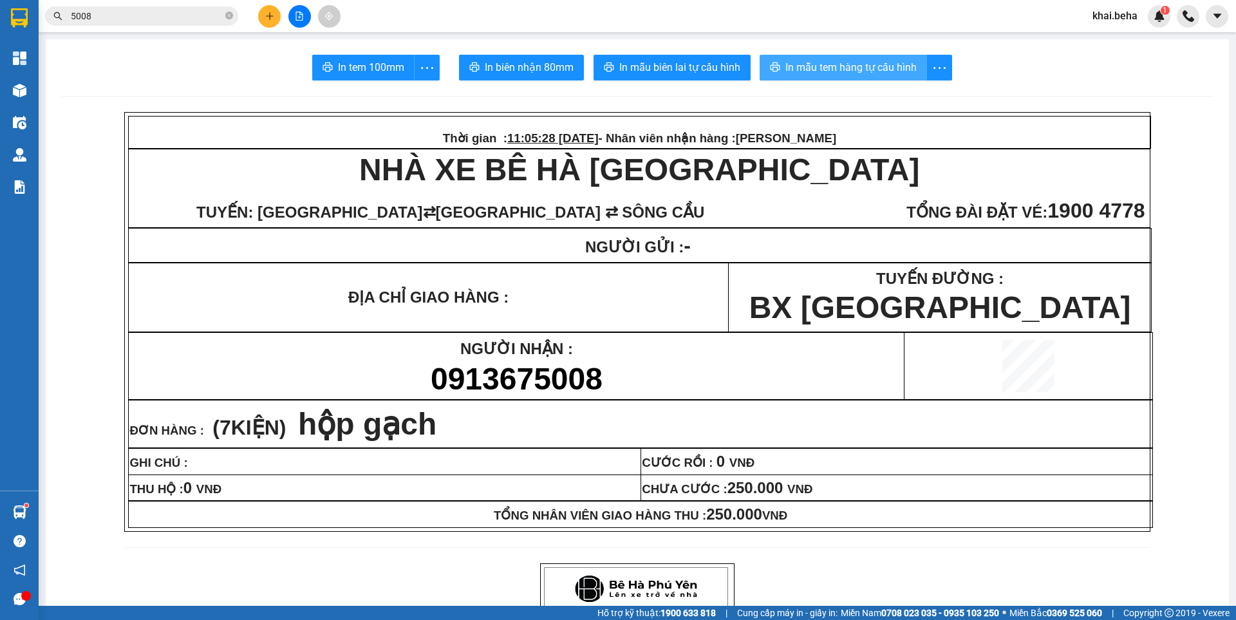
click at [860, 57] on button "In mẫu tem hàng tự cấu hình" at bounding box center [843, 68] width 167 height 26
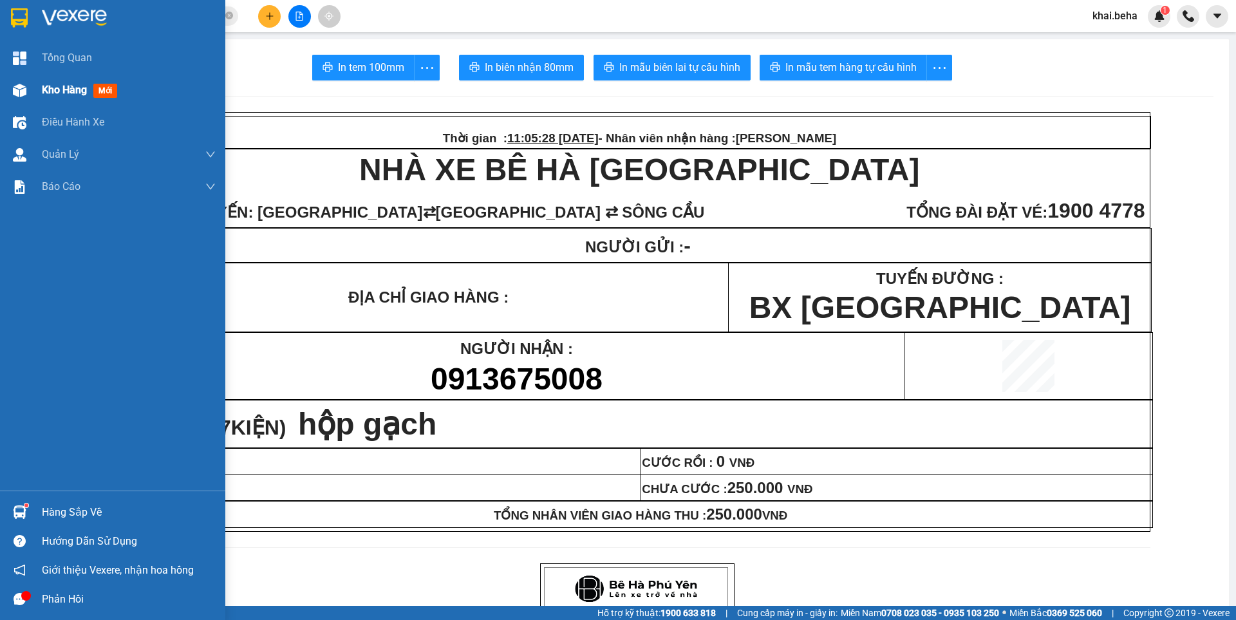
click at [59, 94] on span "Kho hàng" at bounding box center [64, 90] width 45 height 12
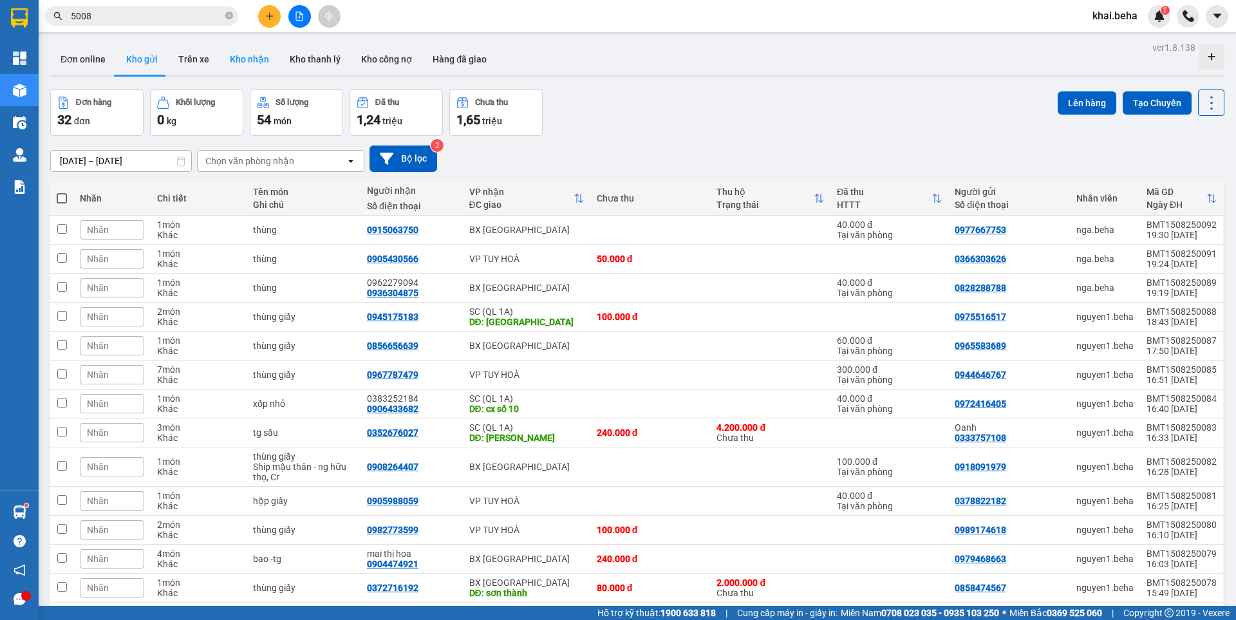
click at [254, 58] on button "Kho nhận" at bounding box center [250, 59] width 60 height 31
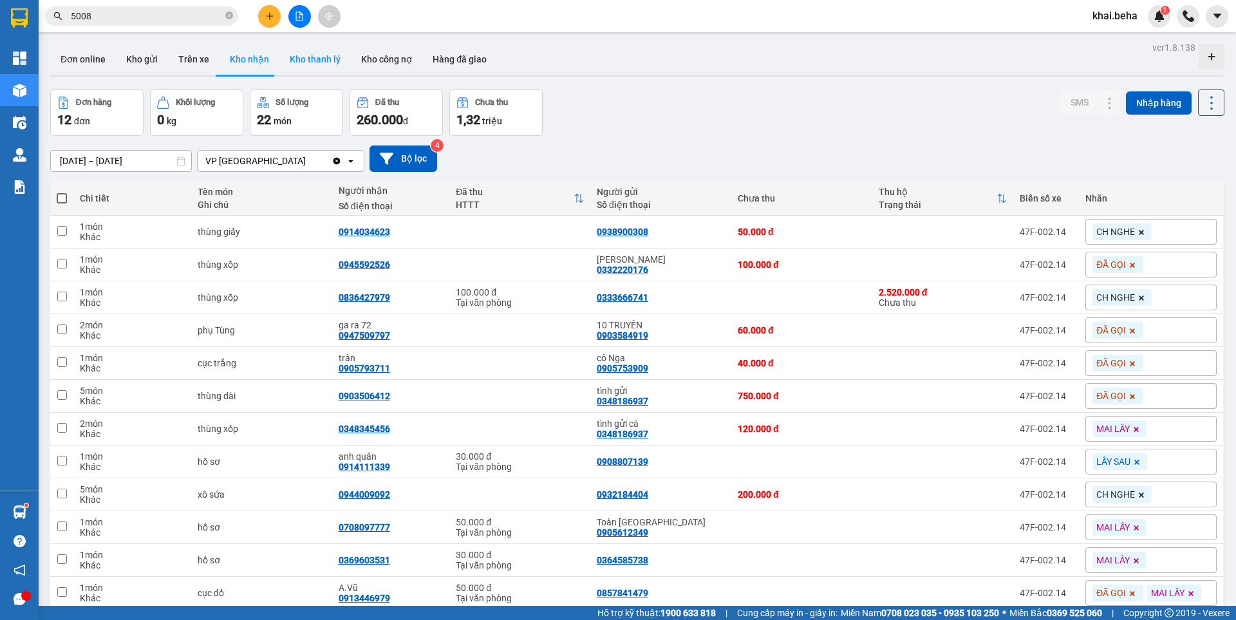
click at [316, 52] on button "Kho thanh lý" at bounding box center [314, 59] width 71 height 31
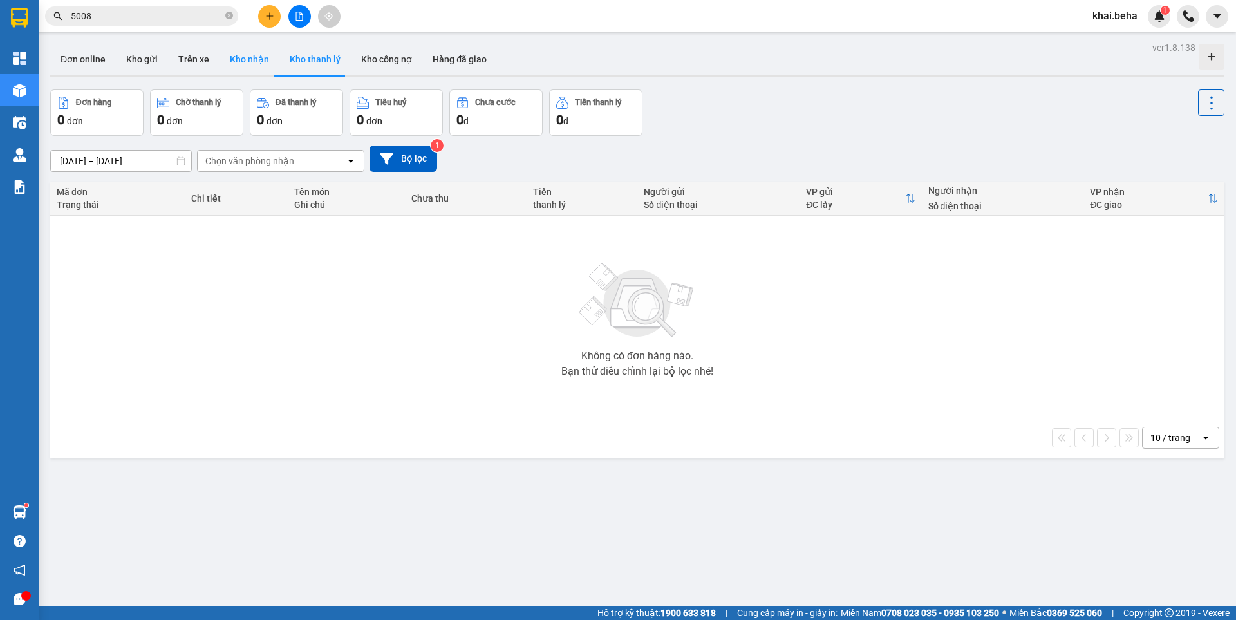
click at [251, 64] on button "Kho nhận" at bounding box center [250, 59] width 60 height 31
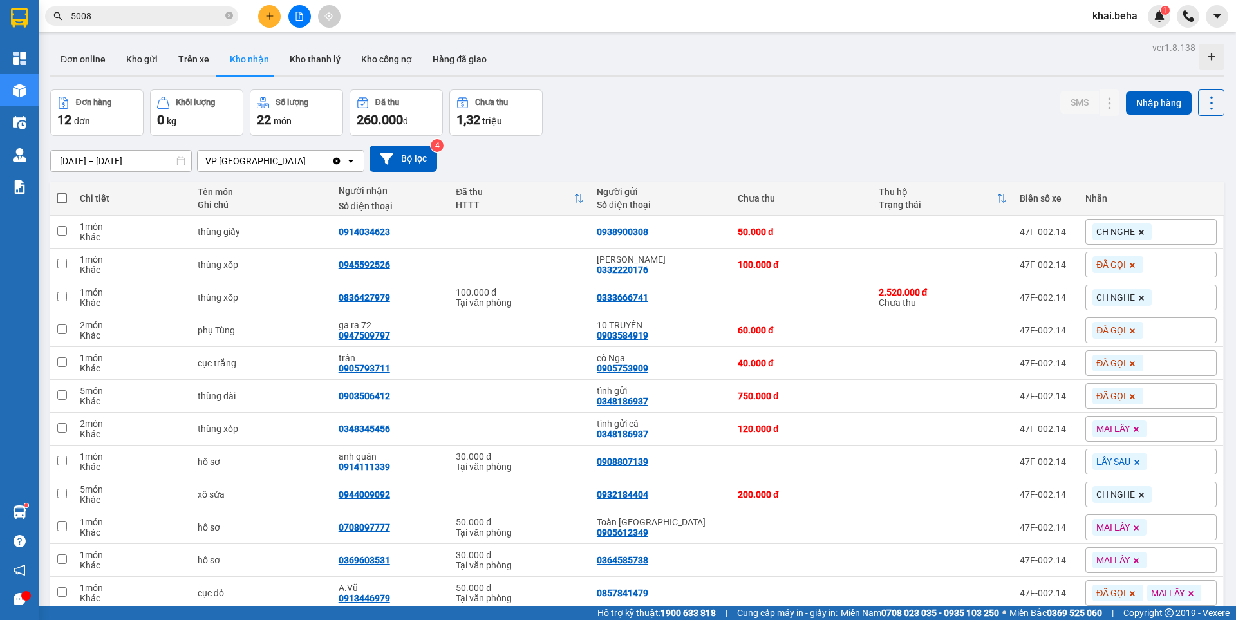
click at [294, 25] on button at bounding box center [299, 16] width 23 height 23
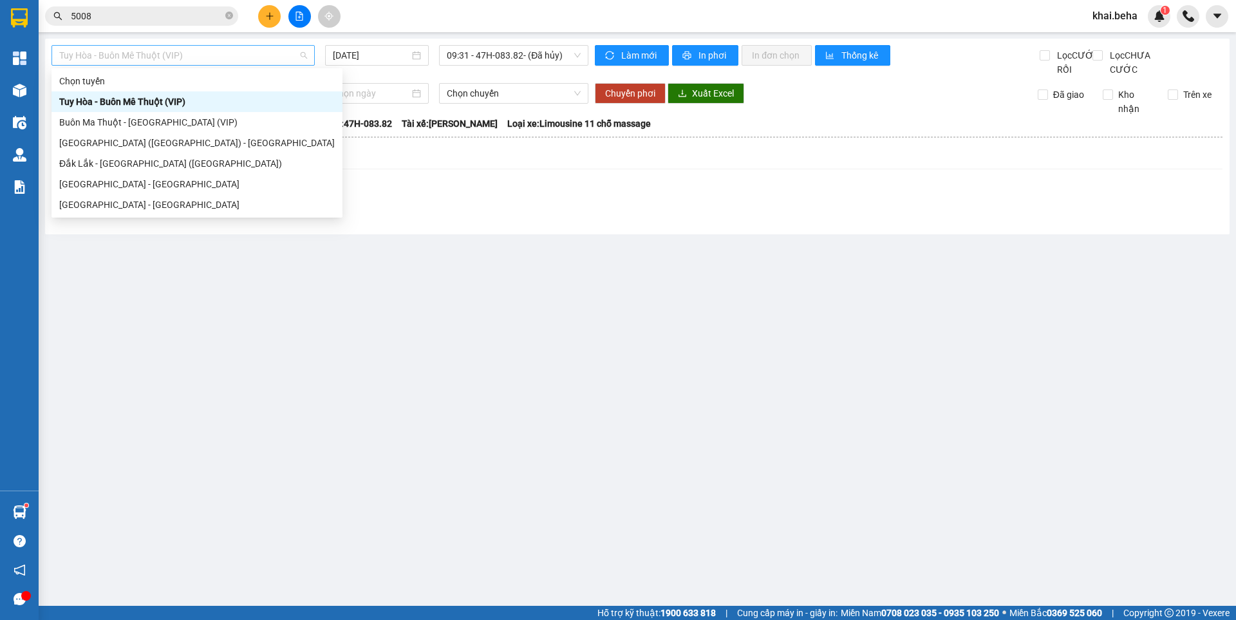
click at [194, 55] on span "Tuy Hòa - Buôn Mê Thuột (VIP)" at bounding box center [183, 55] width 248 height 19
click at [90, 202] on div "[GEOGRAPHIC_DATA] - [GEOGRAPHIC_DATA]" at bounding box center [197, 205] width 276 height 14
type input "[DATE]"
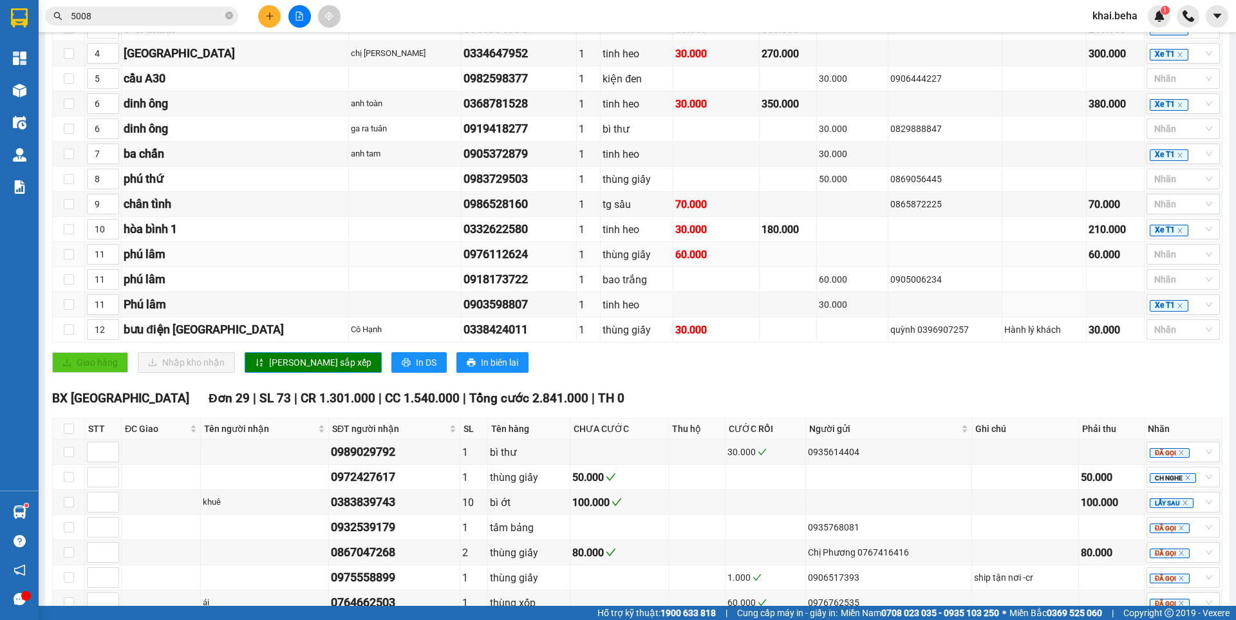
scroll to position [64, 0]
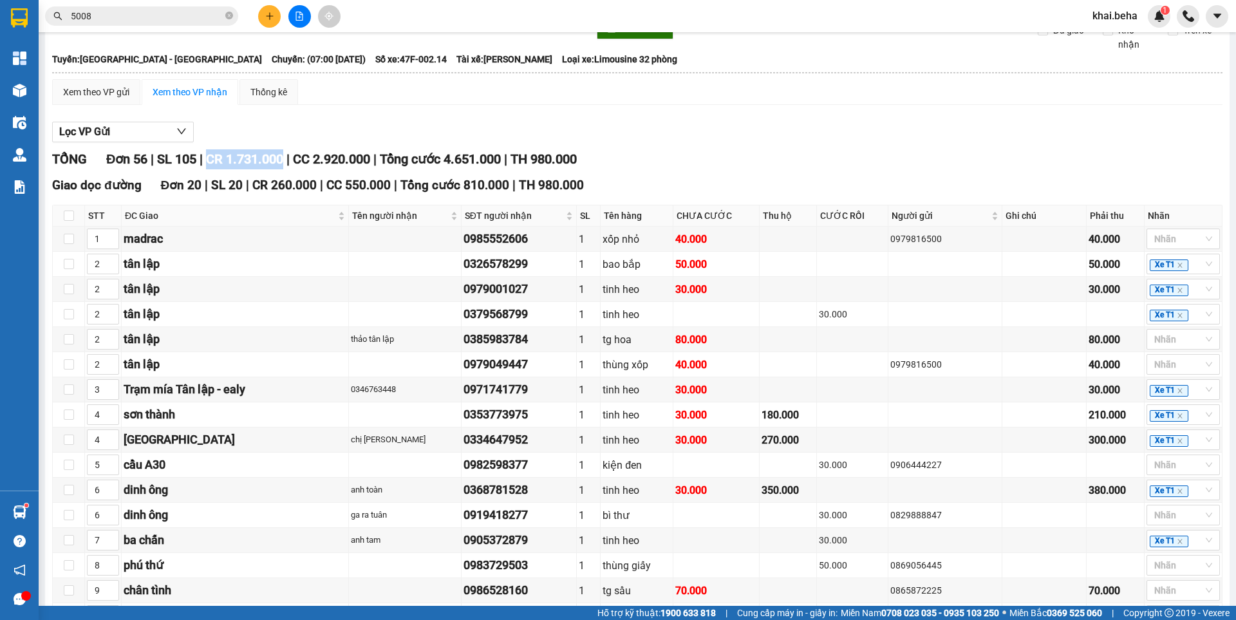
drag, startPoint x: 288, startPoint y: 171, endPoint x: 213, endPoint y: 171, distance: 75.3
click at [209, 169] on div "TỔNG Đơn 56 | SL 105 | CR 1.731.000 | CC 2.920.000 | Tổng cước 4.651.000 | TH 9…" at bounding box center [637, 159] width 1171 height 20
click at [321, 167] on span "CC 2.920.000" at bounding box center [331, 158] width 77 height 15
drag, startPoint x: 301, startPoint y: 175, endPoint x: 377, endPoint y: 176, distance: 76.0
click at [377, 169] on div "TỔNG Đơn 56 | SL 105 | CR 1.731.000 | CC 2.920.000 | Tổng cước 4.651.000 | TH 9…" at bounding box center [637, 159] width 1171 height 20
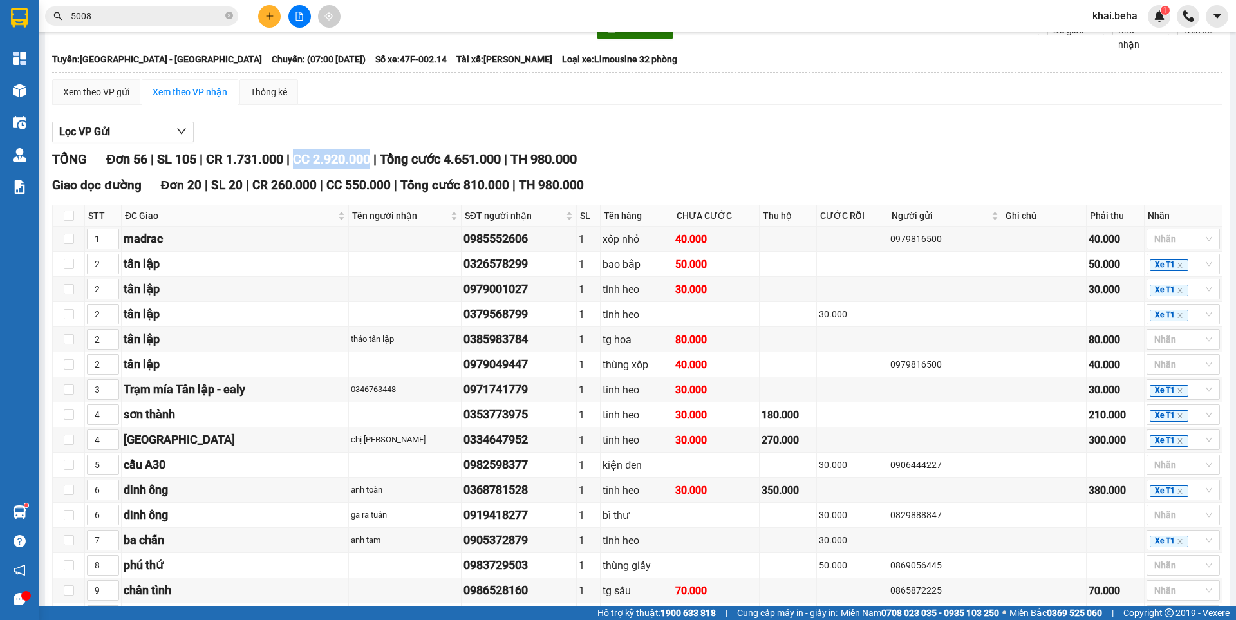
click at [370, 167] on span "CC 2.920.000" at bounding box center [331, 158] width 77 height 15
drag, startPoint x: 379, startPoint y: 175, endPoint x: 355, endPoint y: 200, distance: 33.7
click at [303, 167] on span "CC 2.920.000" at bounding box center [331, 158] width 77 height 15
click at [370, 167] on span "CC 2.920.000" at bounding box center [331, 158] width 77 height 15
drag, startPoint x: 380, startPoint y: 172, endPoint x: 303, endPoint y: 173, distance: 76.6
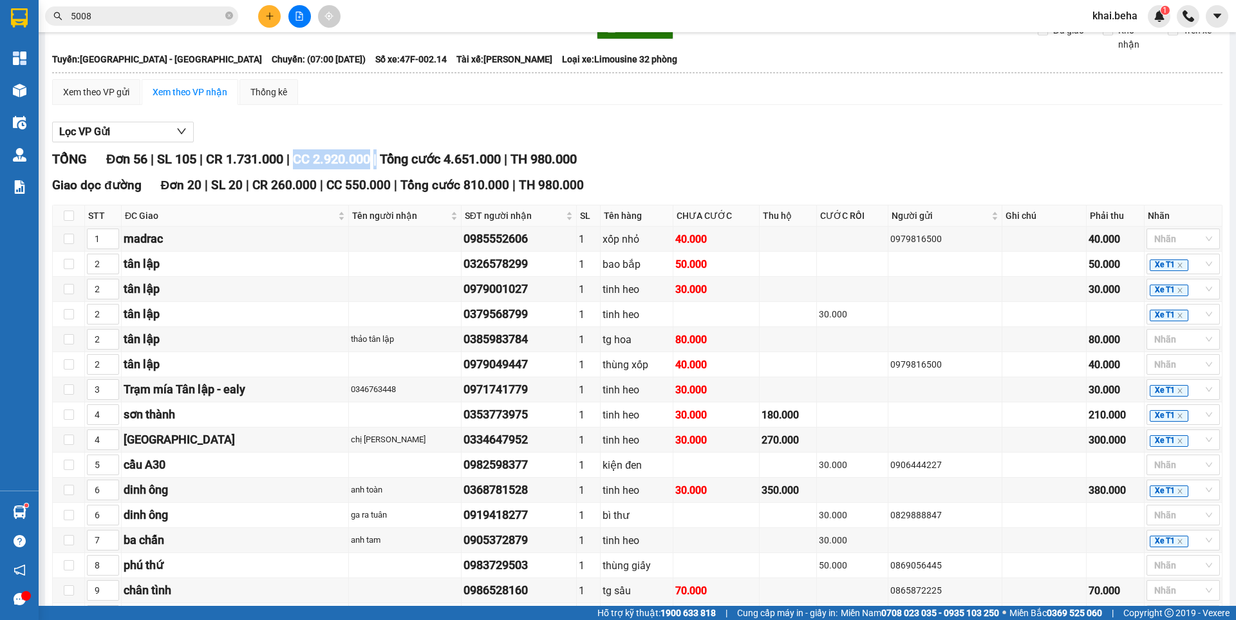
click at [303, 167] on span "CC 2.920.000" at bounding box center [331, 158] width 77 height 15
click at [410, 167] on span "Tổng cước 4.651.000" at bounding box center [440, 158] width 121 height 15
drag, startPoint x: 377, startPoint y: 174, endPoint x: 326, endPoint y: 181, distance: 51.4
click at [301, 169] on div "TỔNG Đơn 56 | SL 105 | CR 1.731.000 | CC 2.920.000 | Tổng cước 4.651.000 | TH 9…" at bounding box center [637, 159] width 1171 height 20
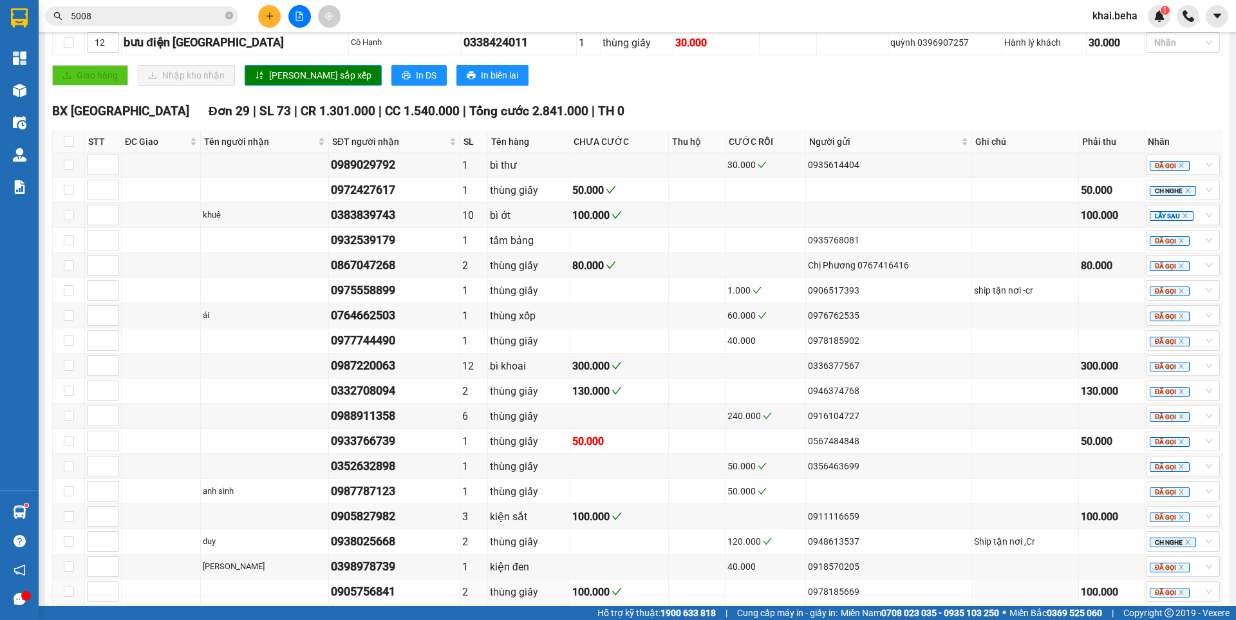
scroll to position [1095, 0]
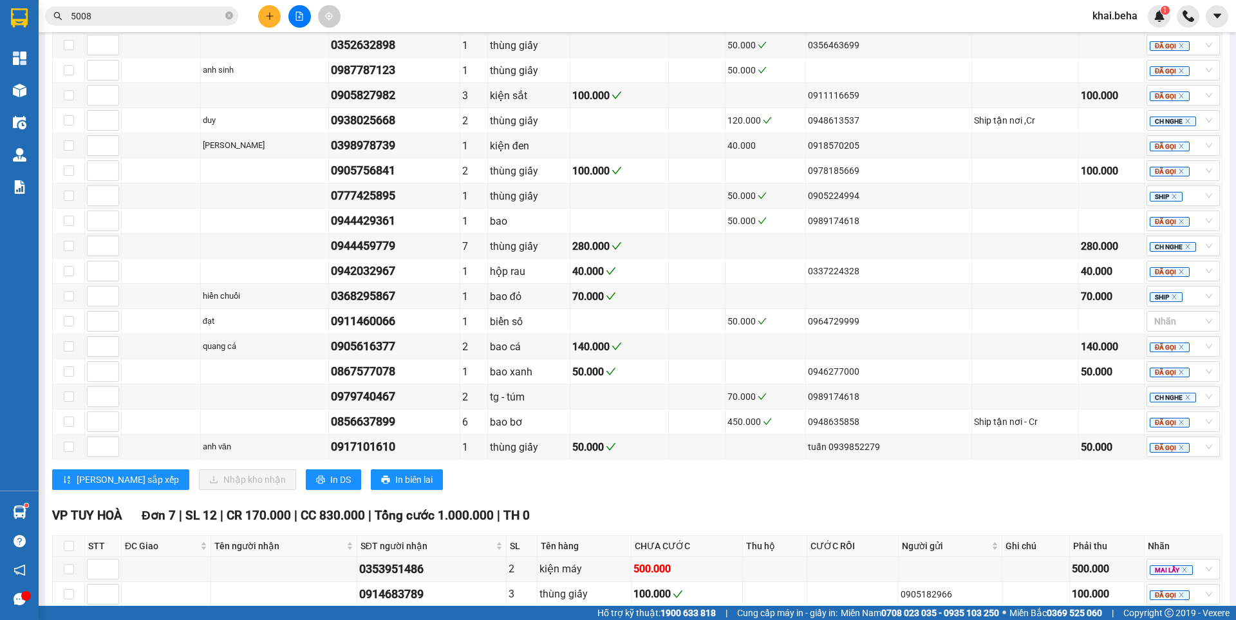
click at [459, 490] on div "[PERSON_NAME] sắp xếp Nhập kho nhận In DS In biên lai" at bounding box center [637, 479] width 1171 height 21
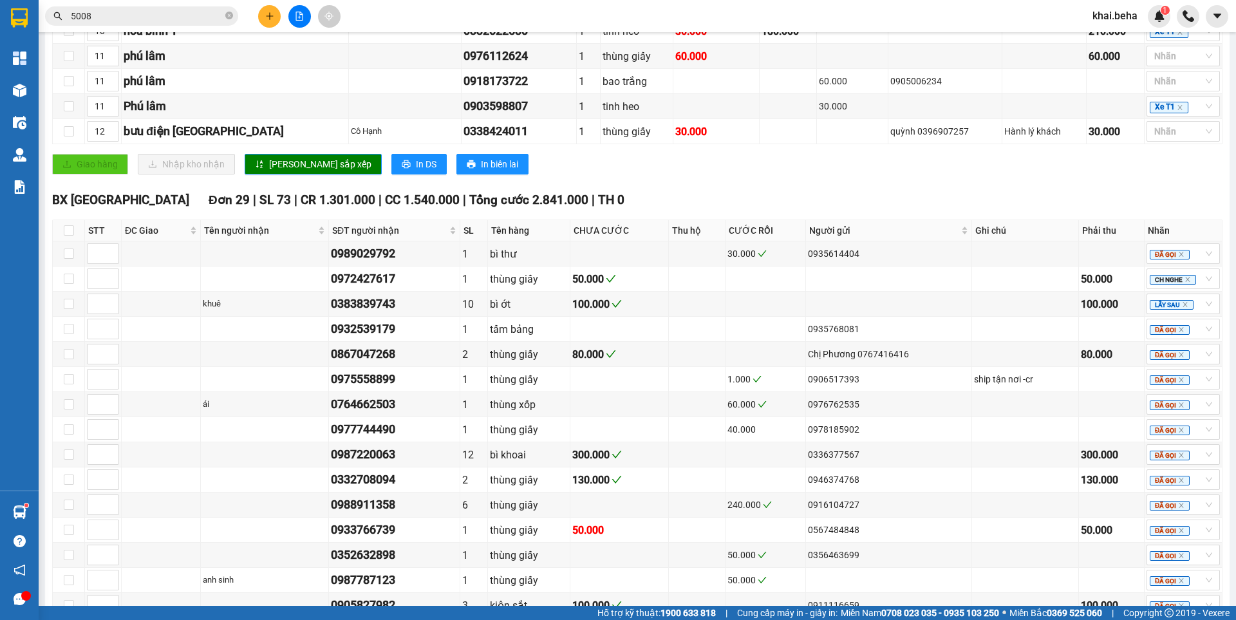
scroll to position [644, 0]
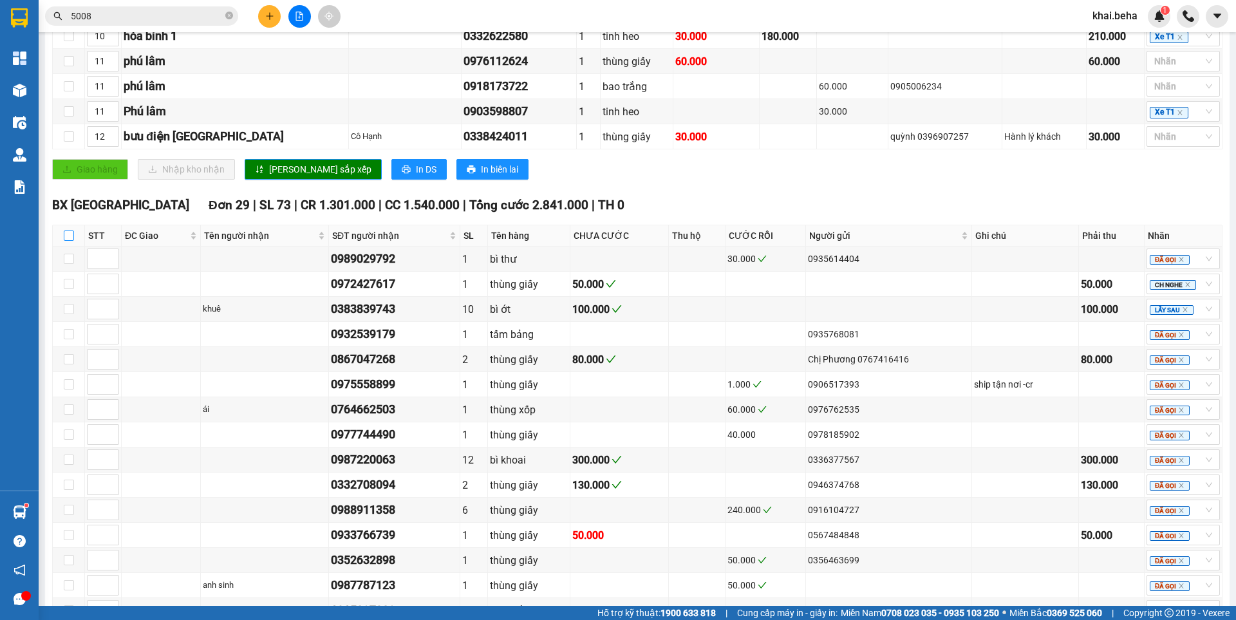
click at [72, 241] on input "checkbox" at bounding box center [69, 236] width 10 height 10
checkbox input "true"
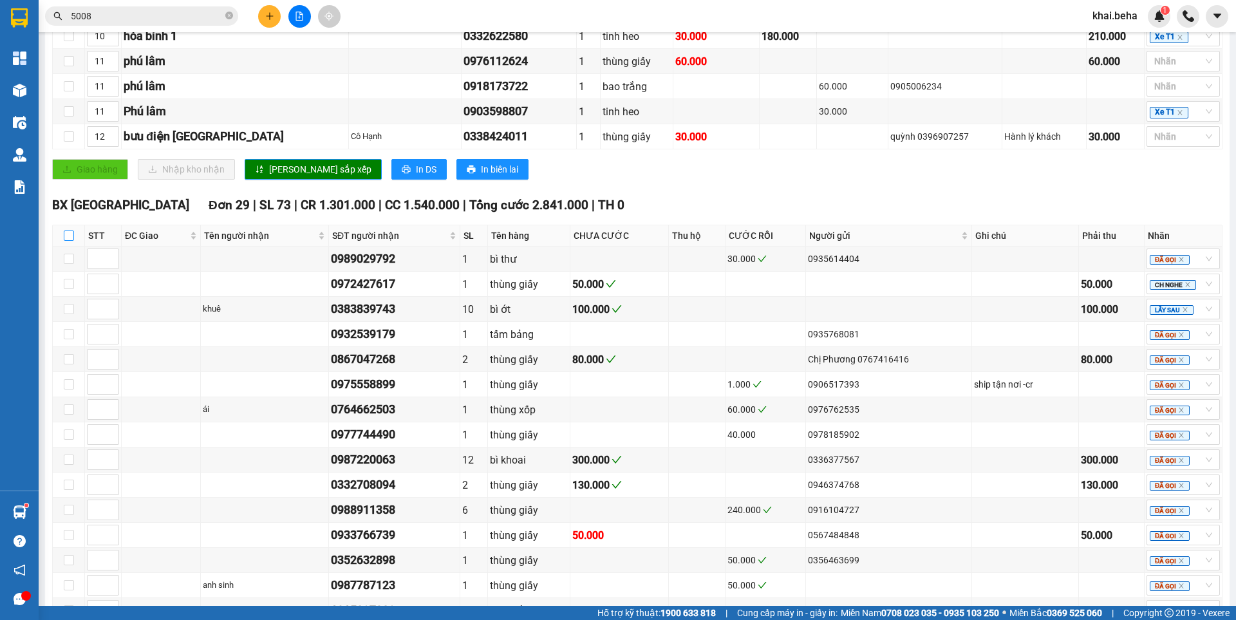
checkbox input "true"
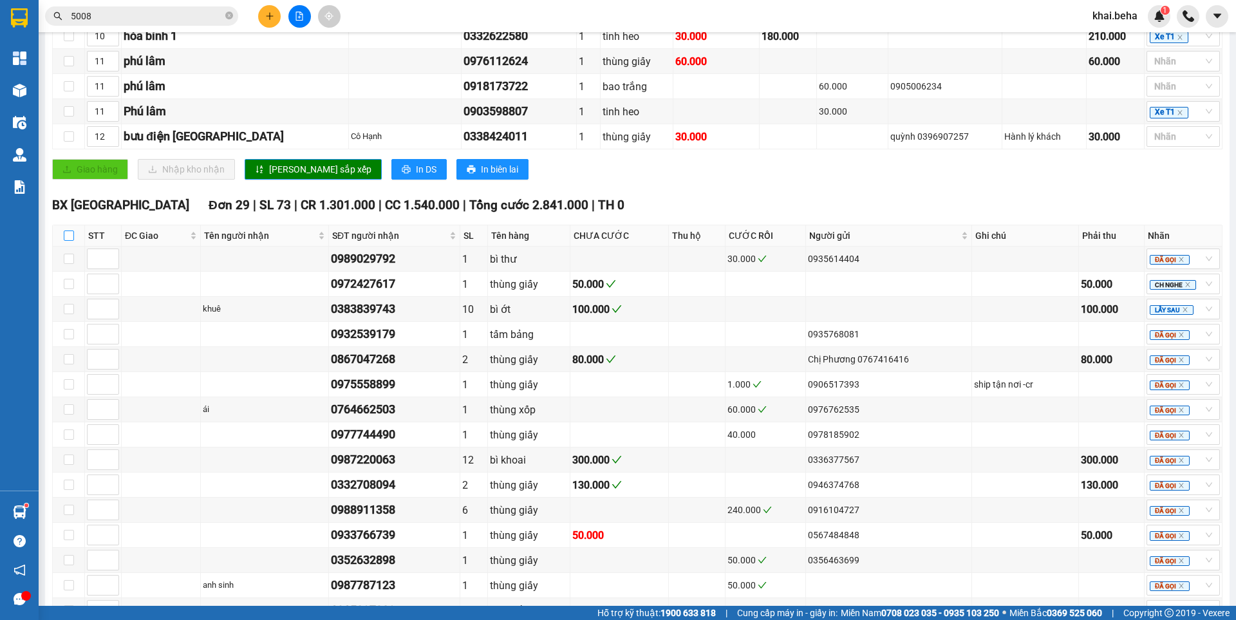
checkbox input "true"
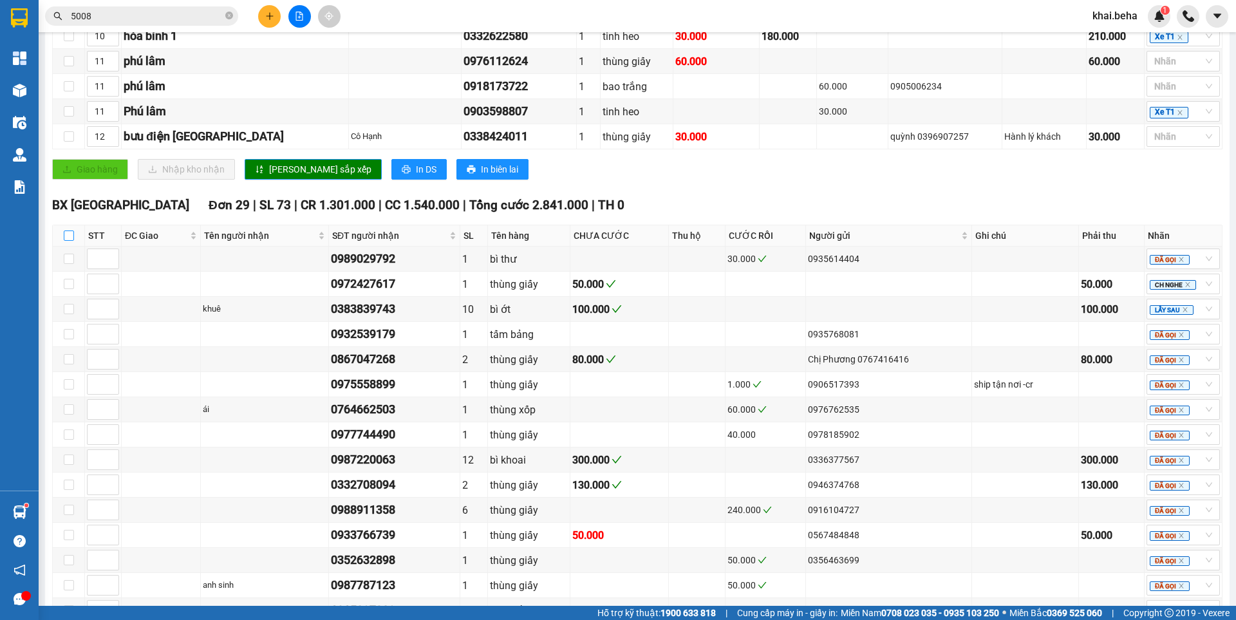
checkbox input "true"
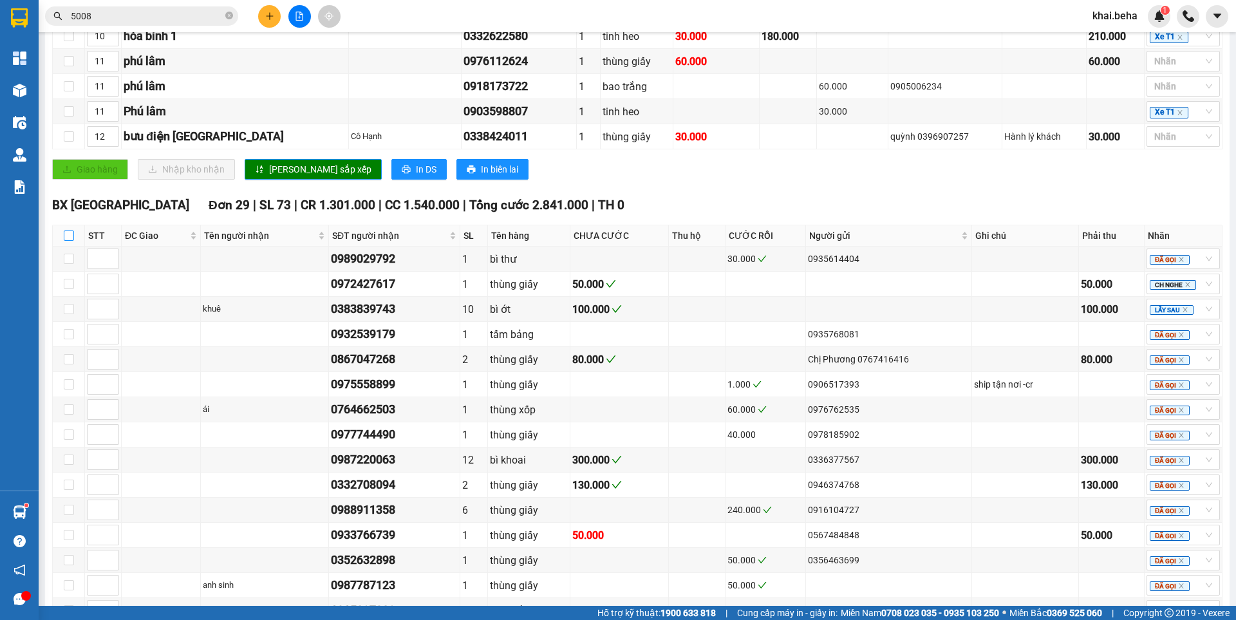
checkbox input "true"
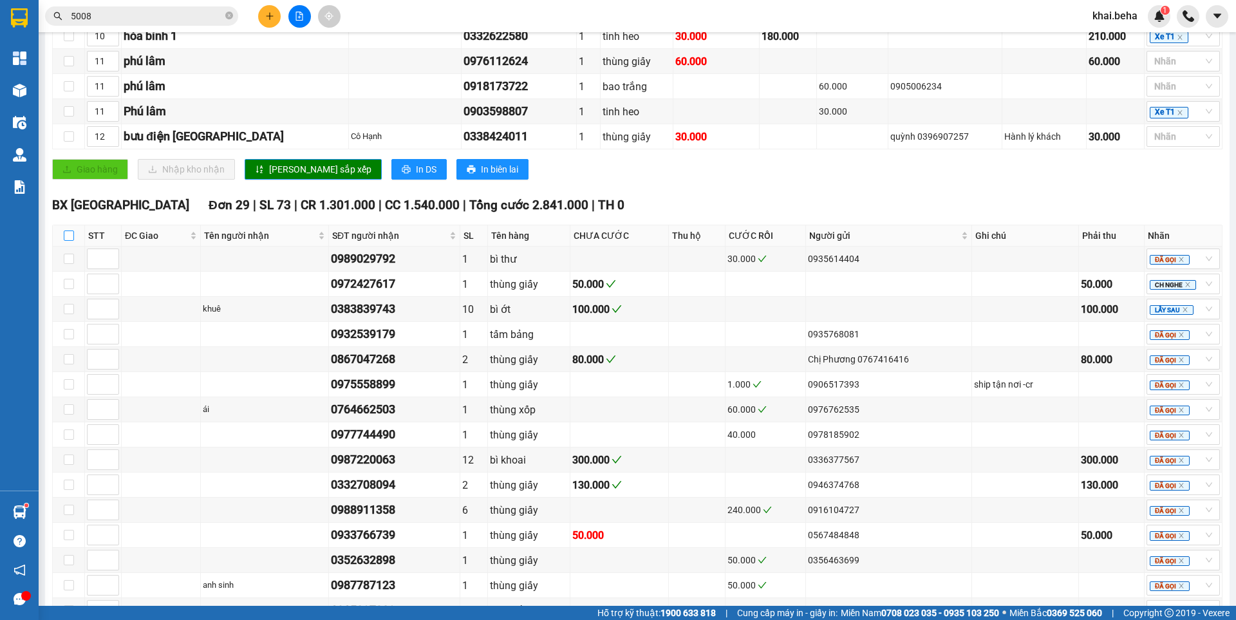
checkbox input "true"
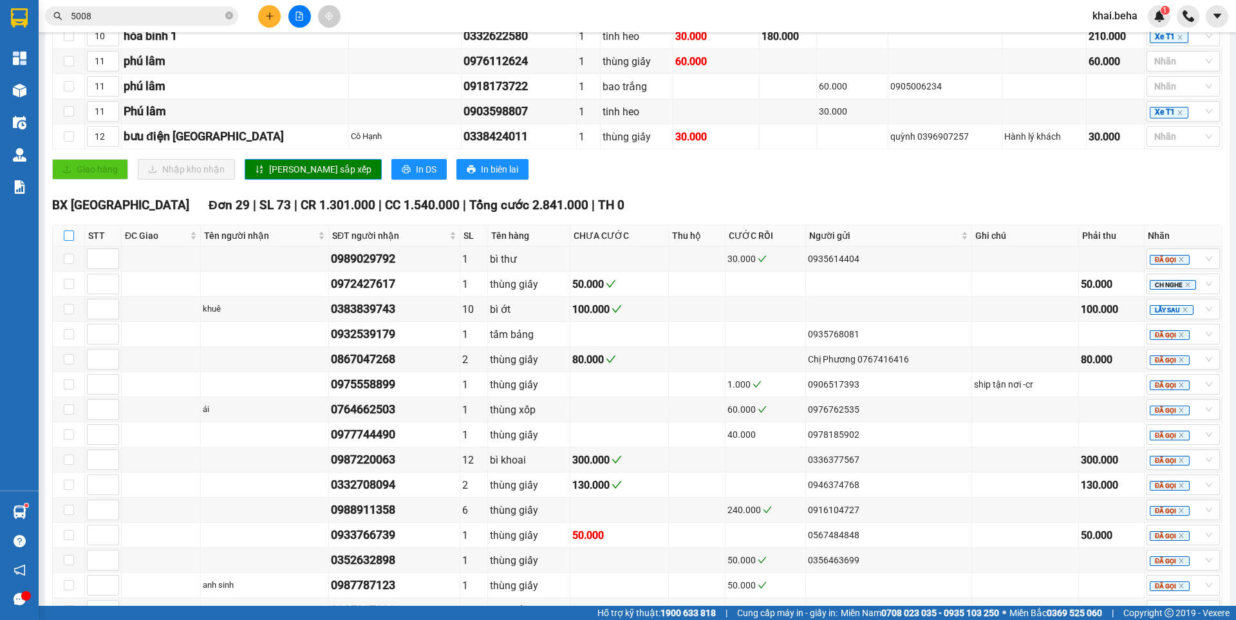
checkbox input "true"
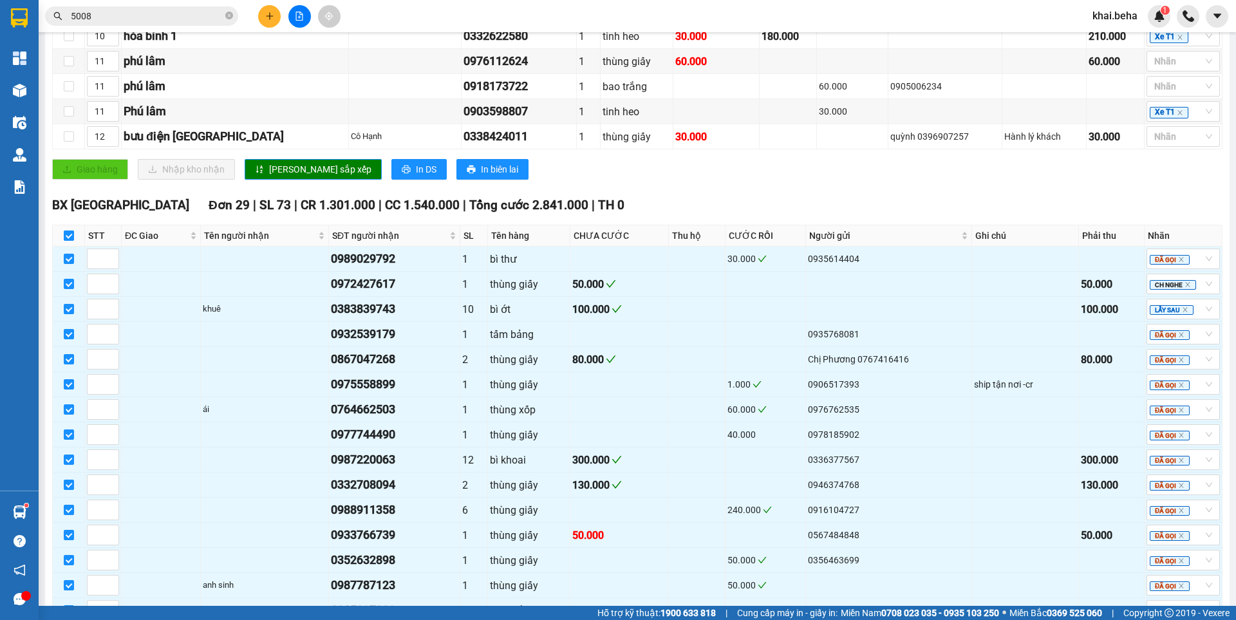
click at [71, 241] on input "checkbox" at bounding box center [69, 236] width 10 height 10
checkbox input "false"
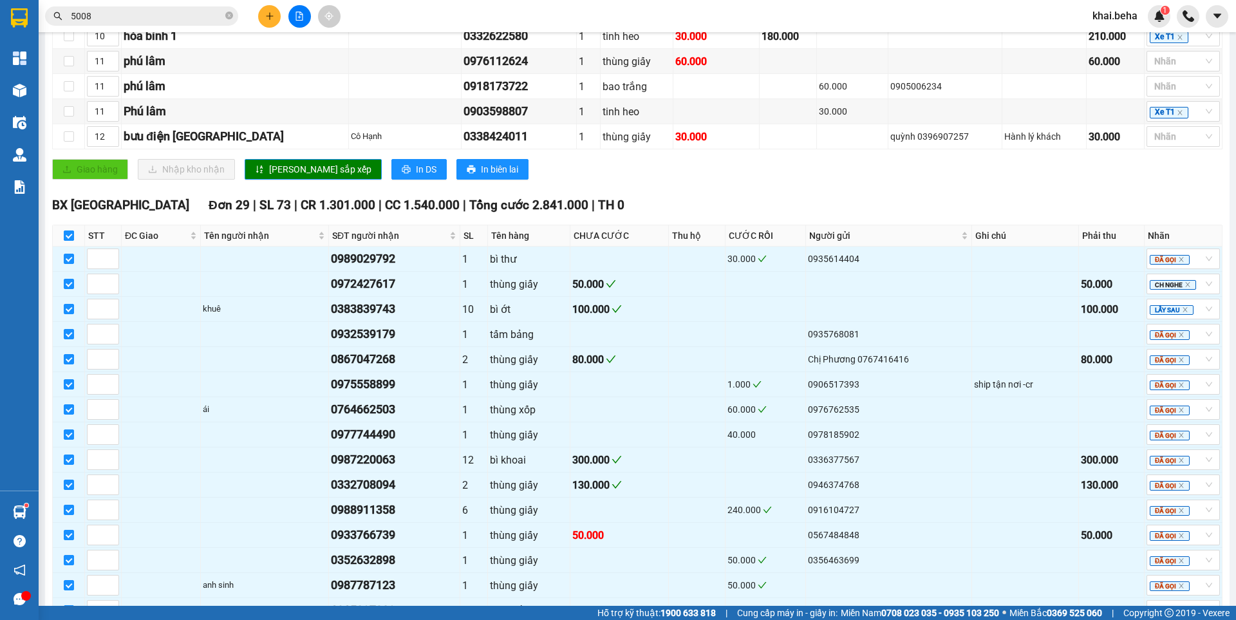
checkbox input "false"
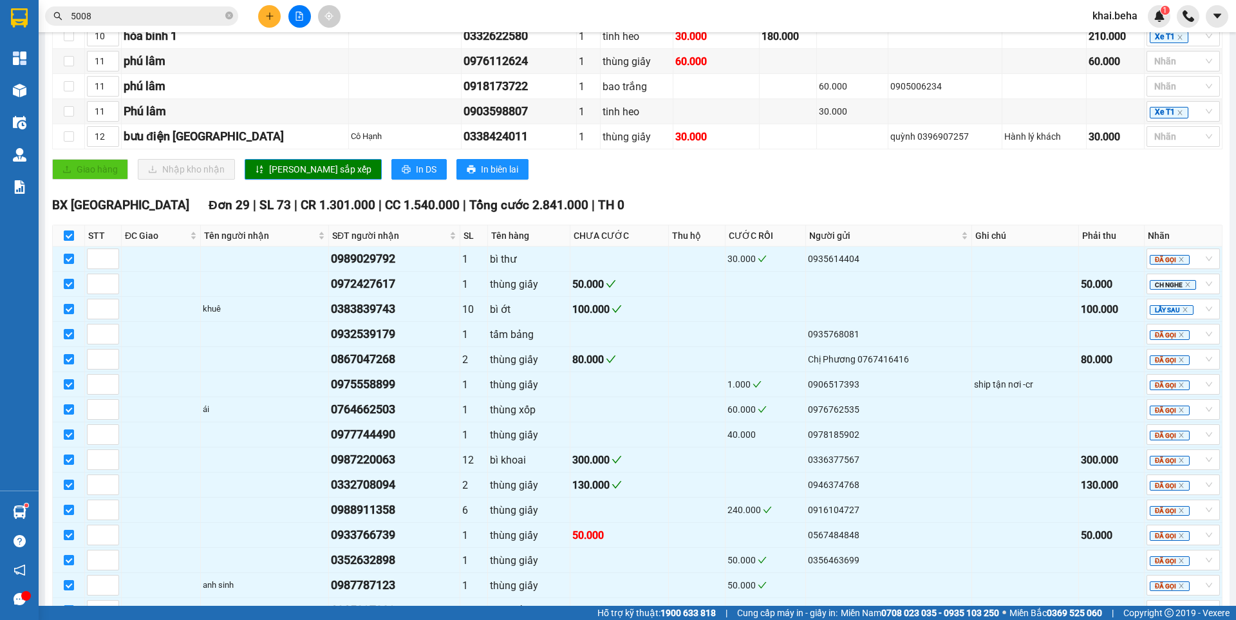
checkbox input "false"
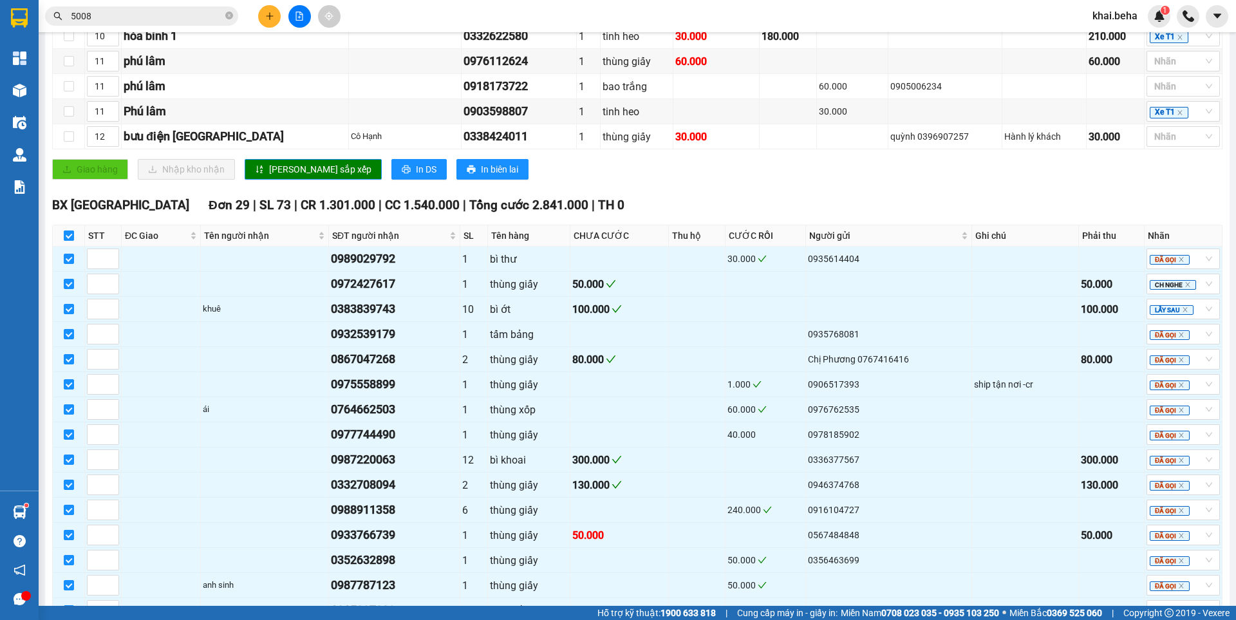
checkbox input "false"
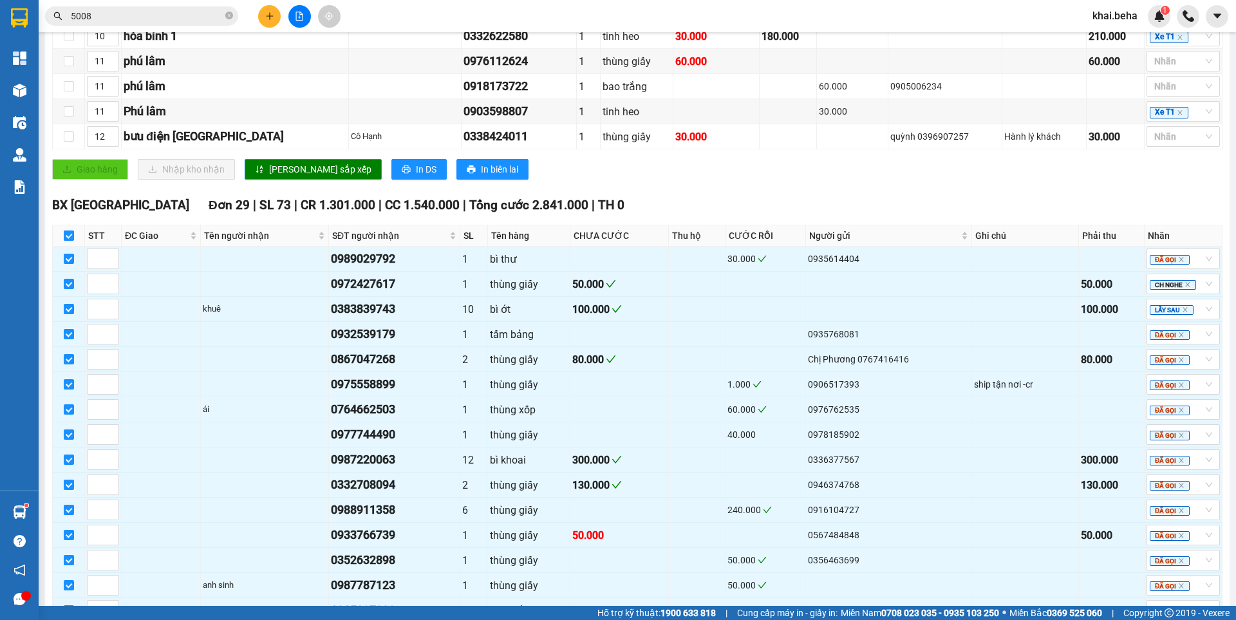
checkbox input "false"
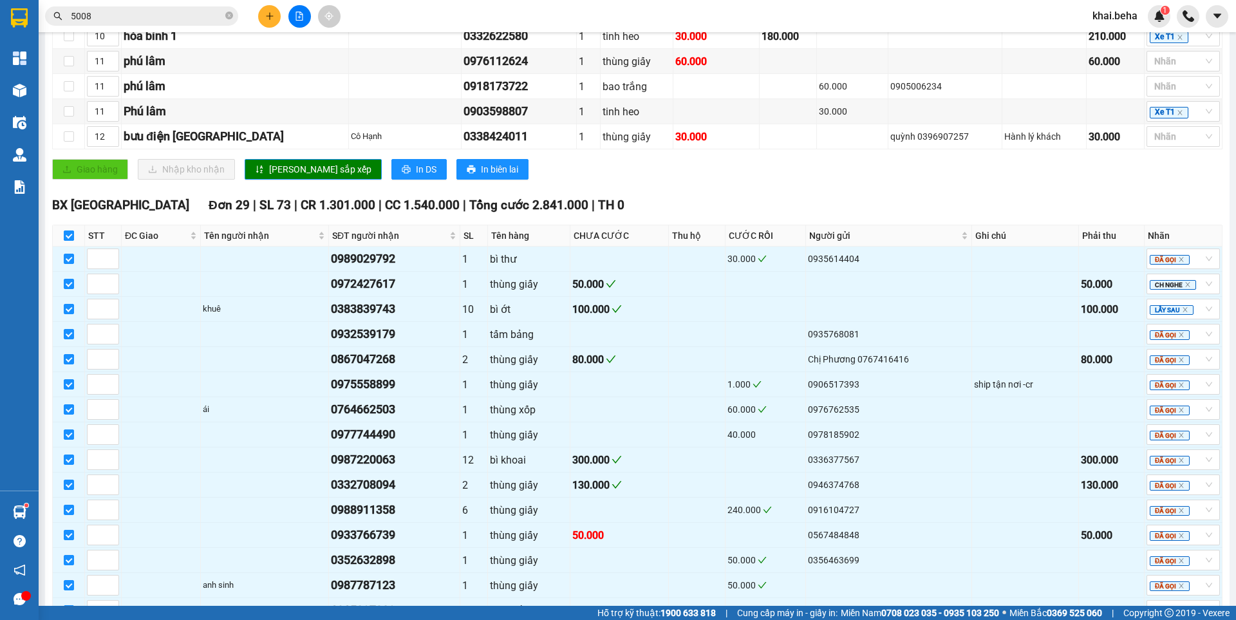
checkbox input "false"
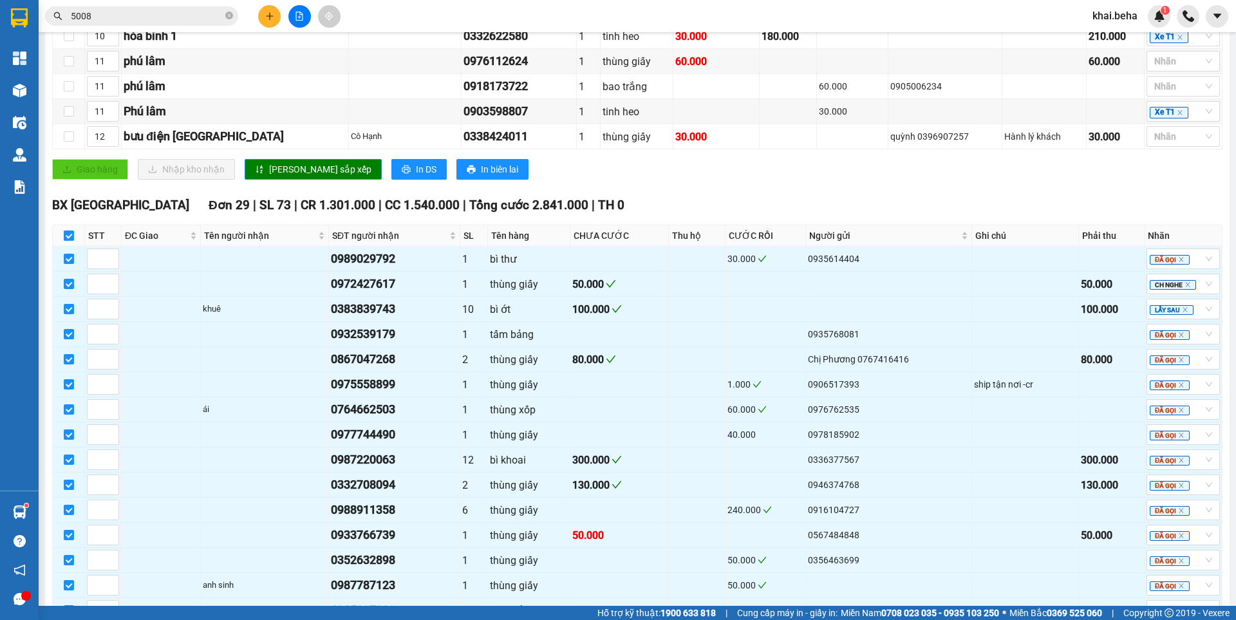
checkbox input "false"
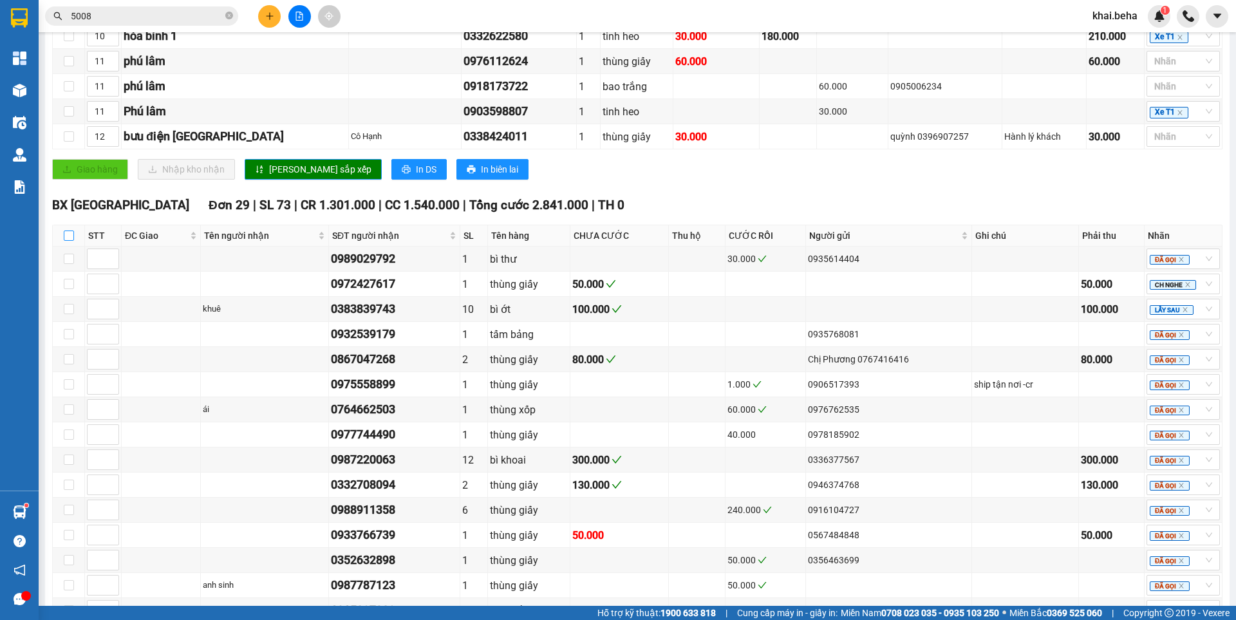
click at [71, 241] on input "checkbox" at bounding box center [69, 236] width 10 height 10
checkbox input "true"
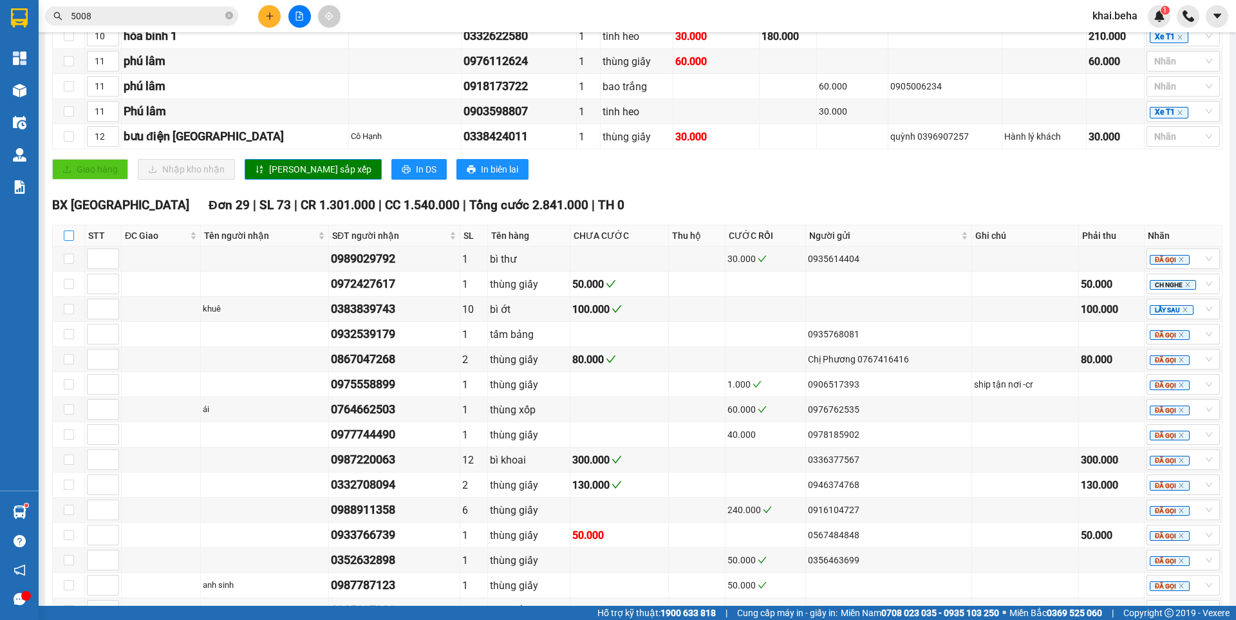
checkbox input "true"
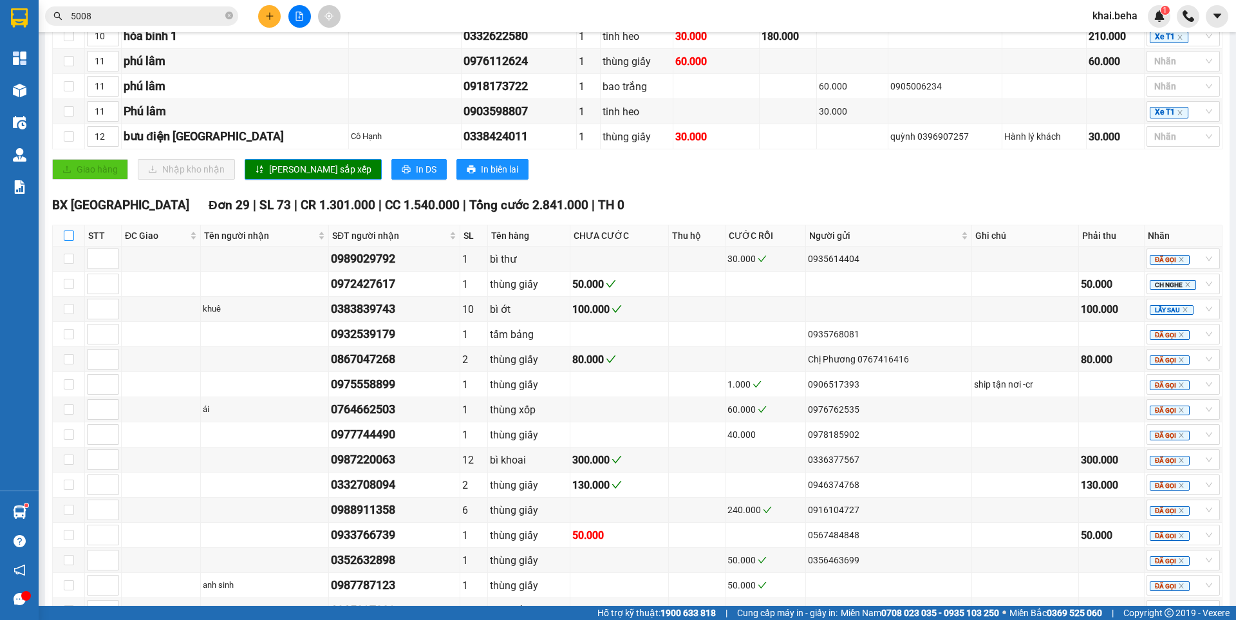
checkbox input "true"
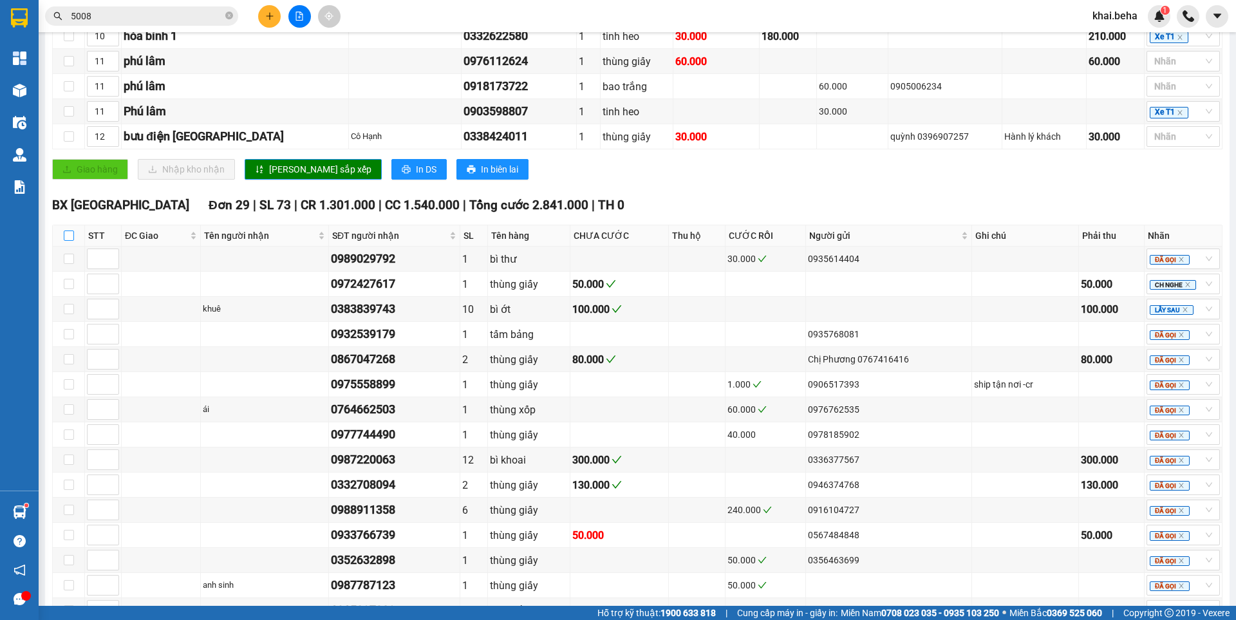
checkbox input "true"
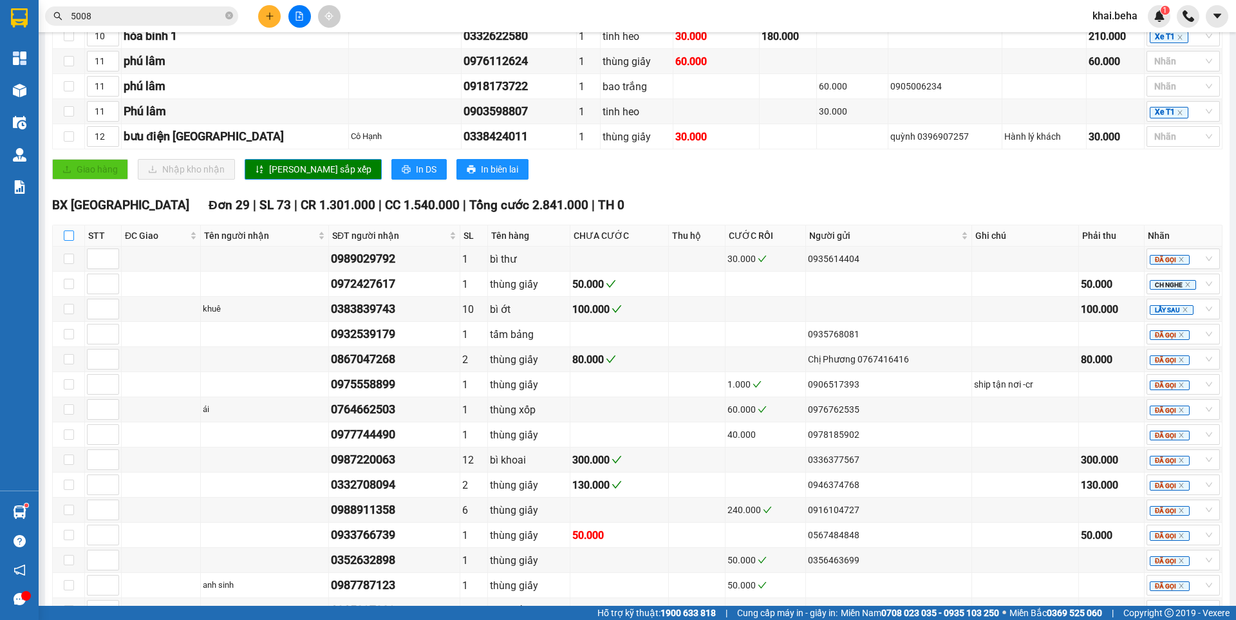
checkbox input "true"
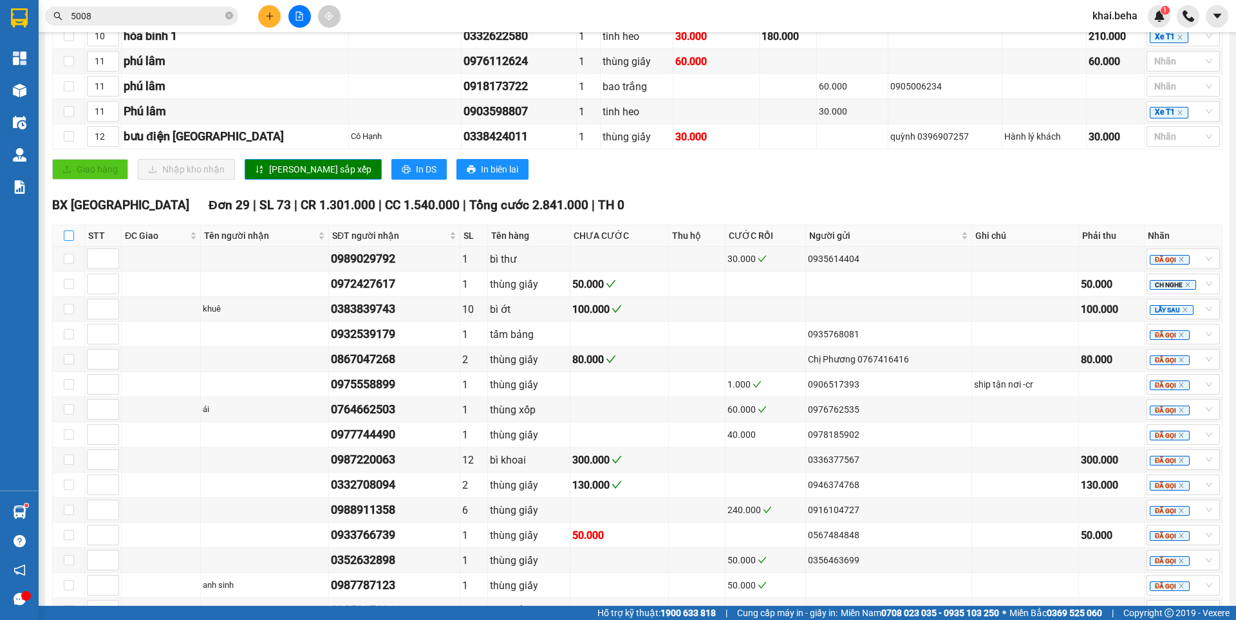
checkbox input "true"
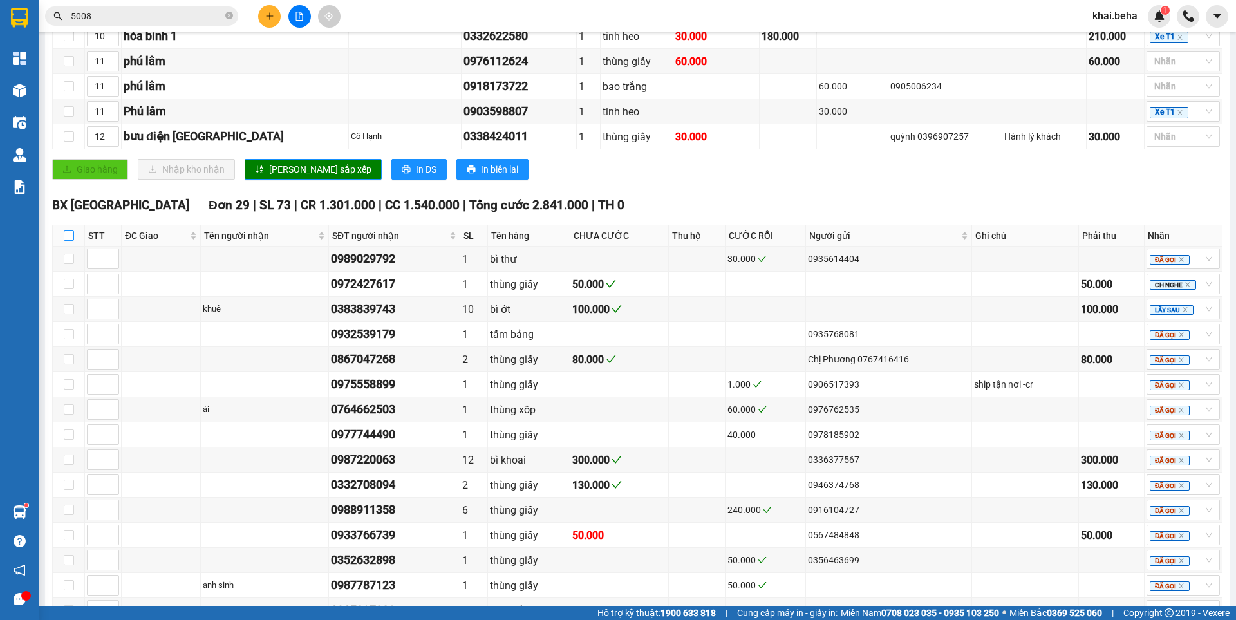
checkbox input "true"
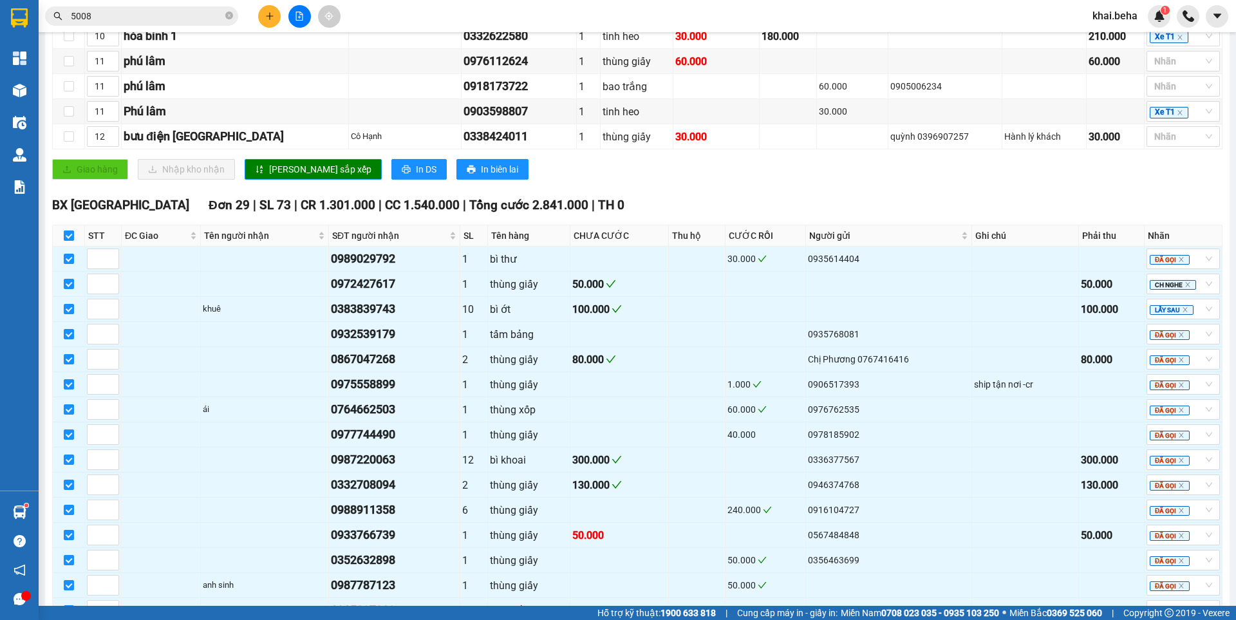
click at [72, 241] on input "checkbox" at bounding box center [69, 236] width 10 height 10
checkbox input "false"
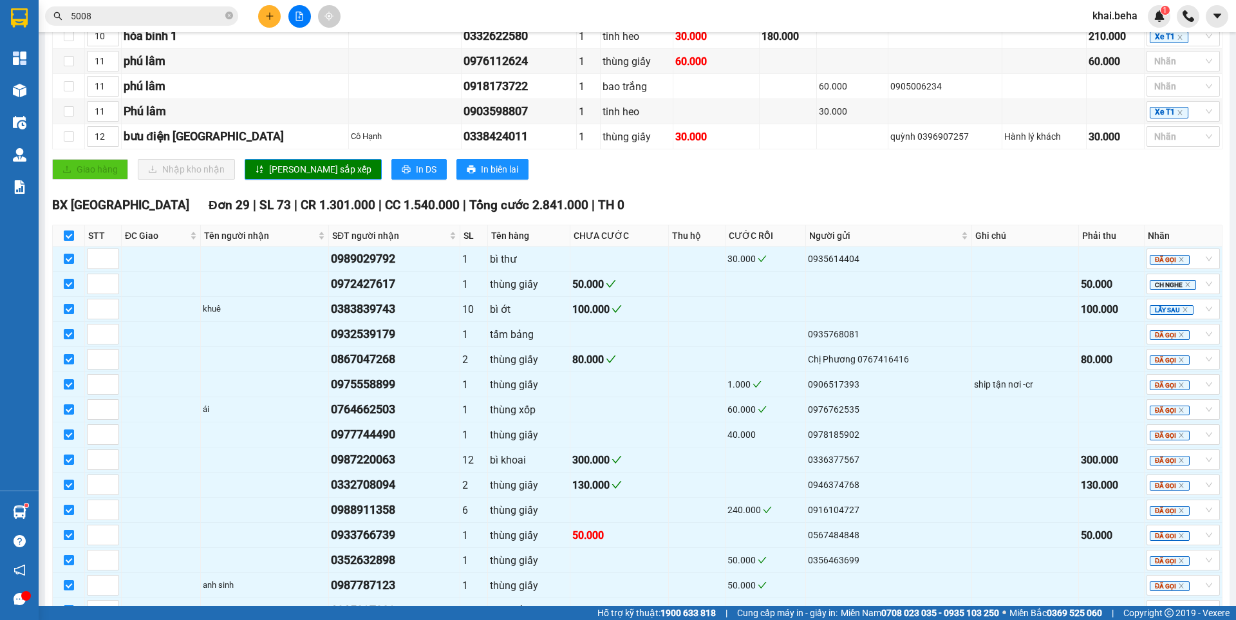
checkbox input "false"
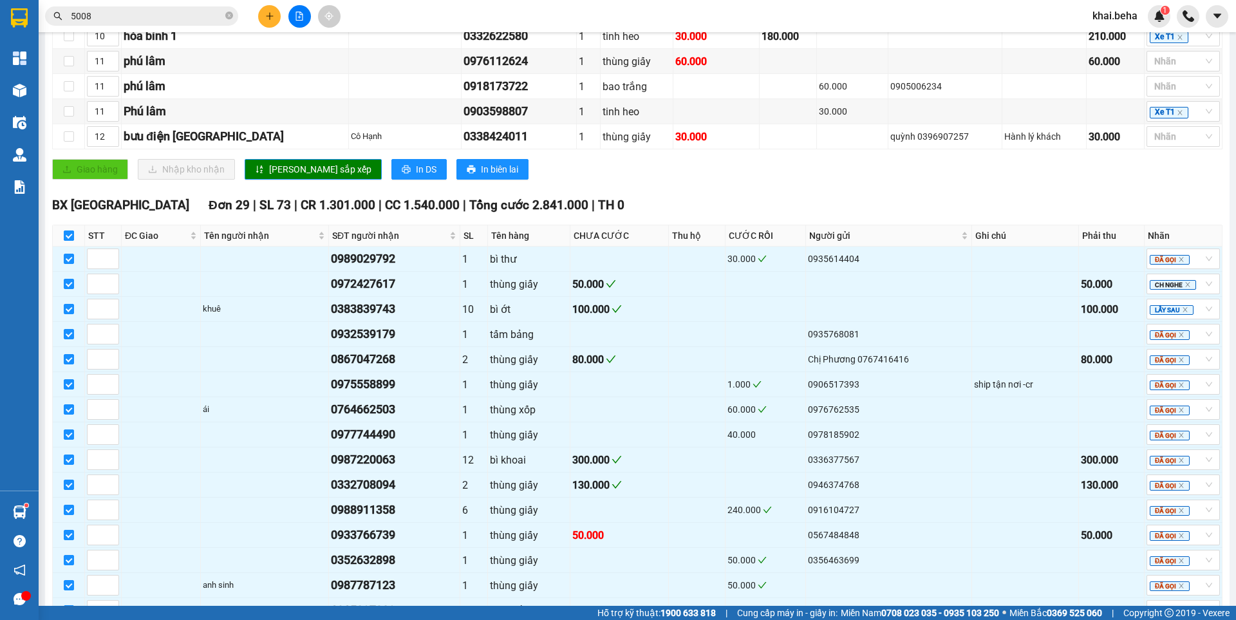
checkbox input "false"
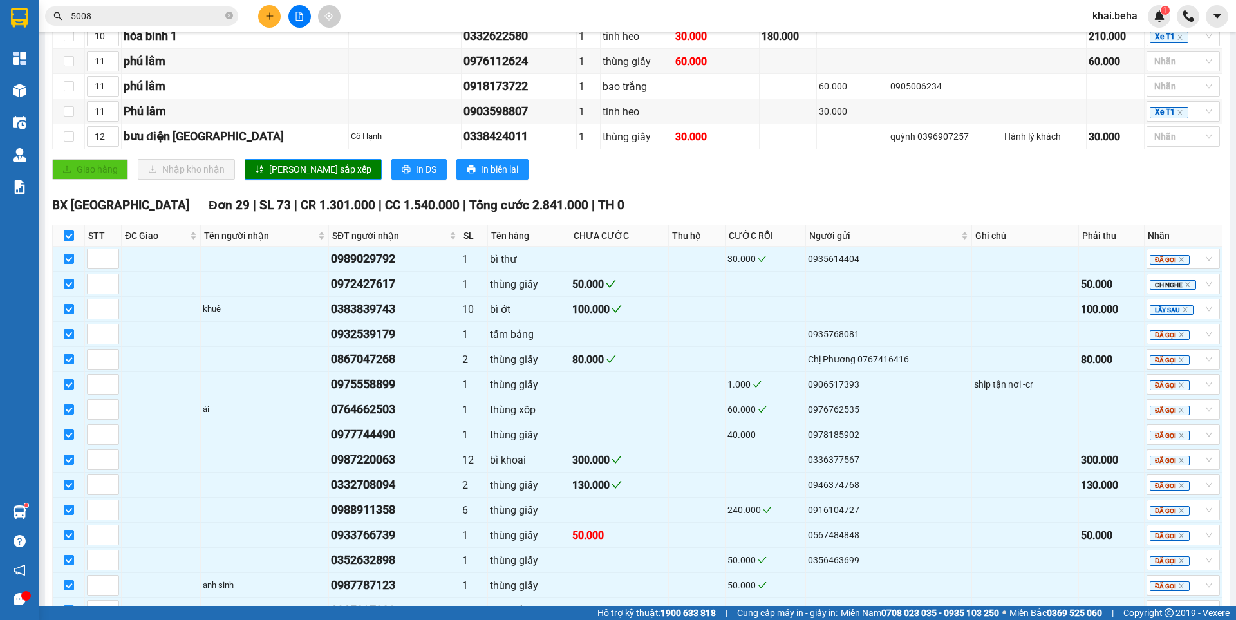
checkbox input "false"
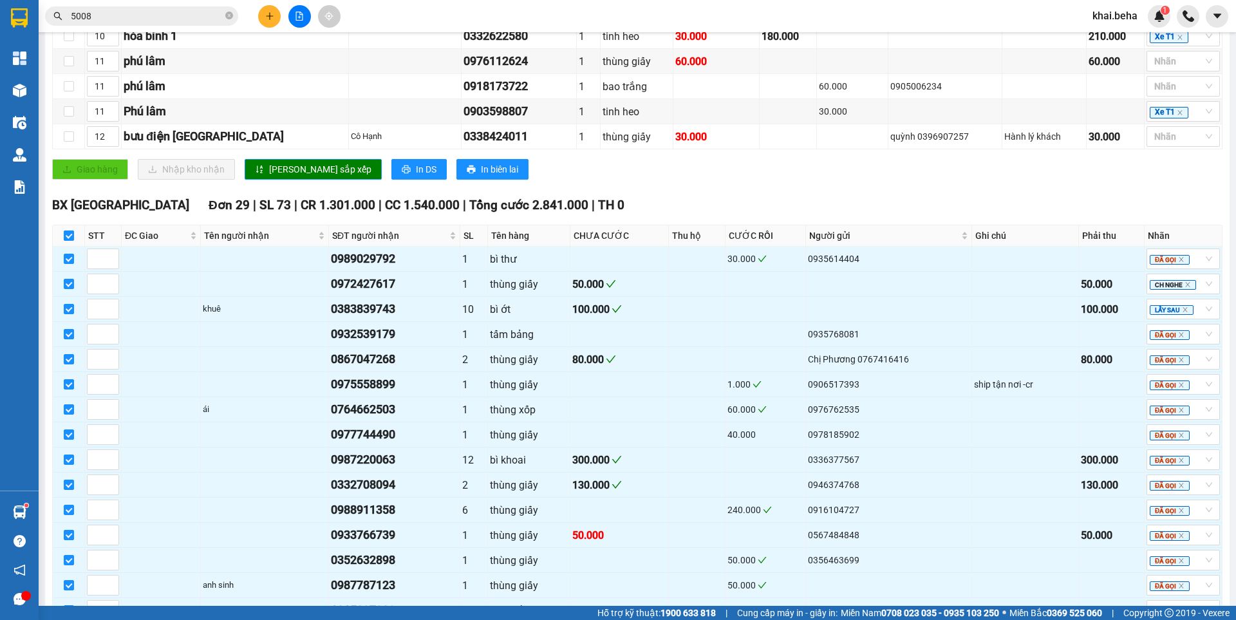
checkbox input "false"
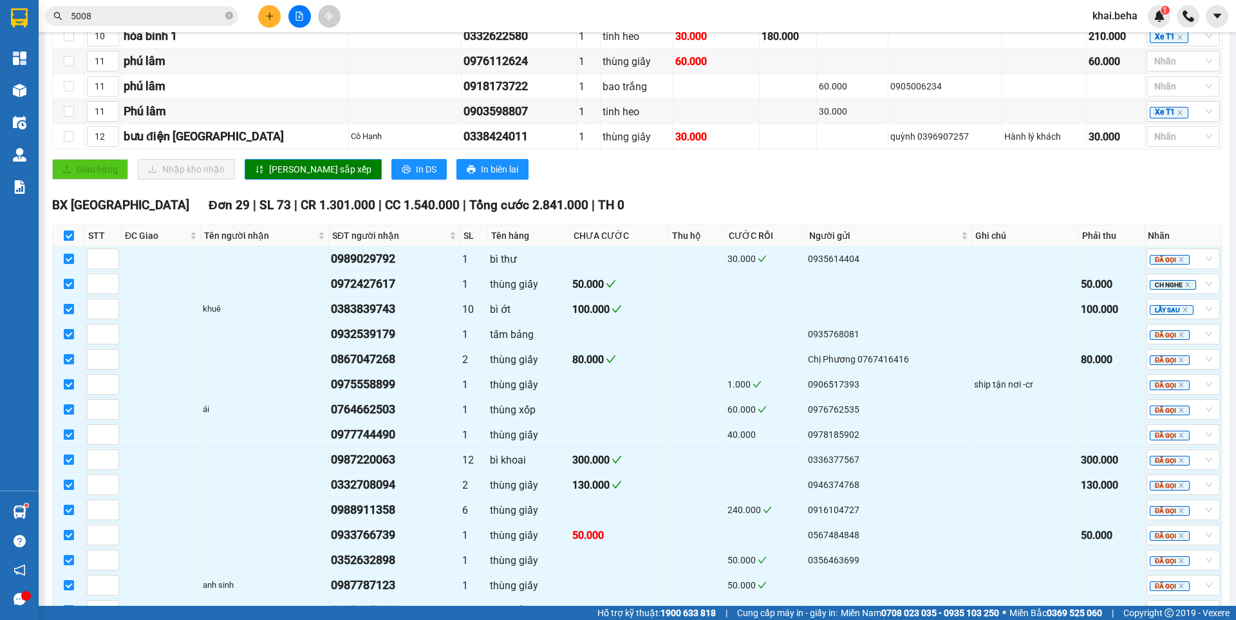
checkbox input "false"
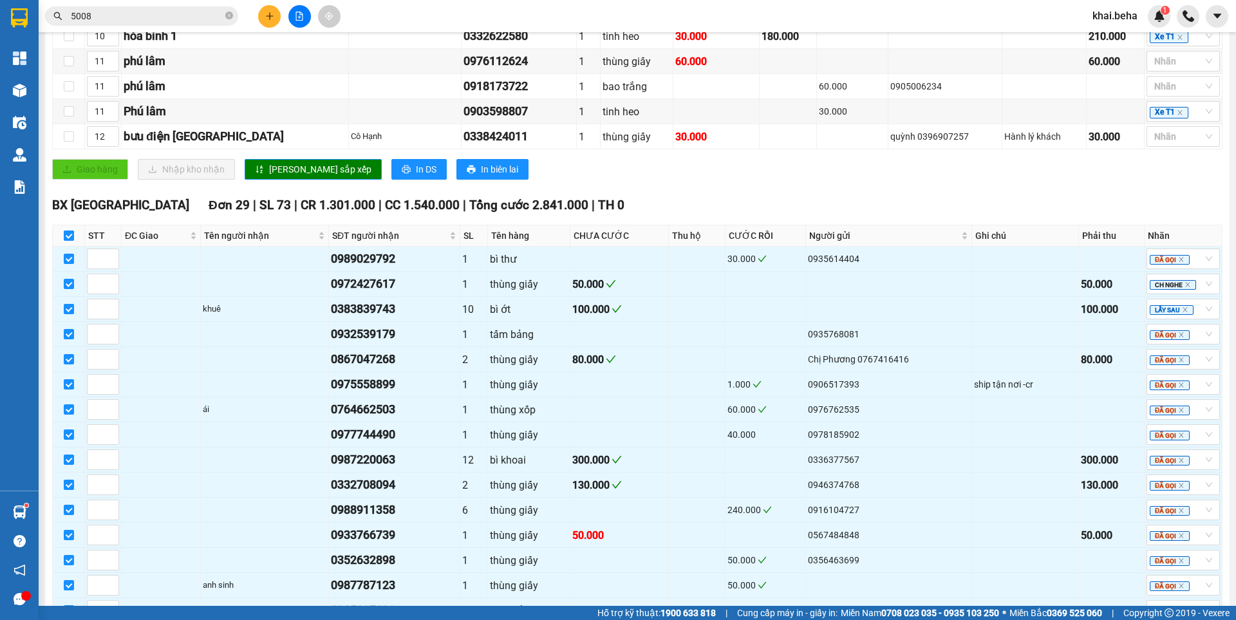
checkbox input "false"
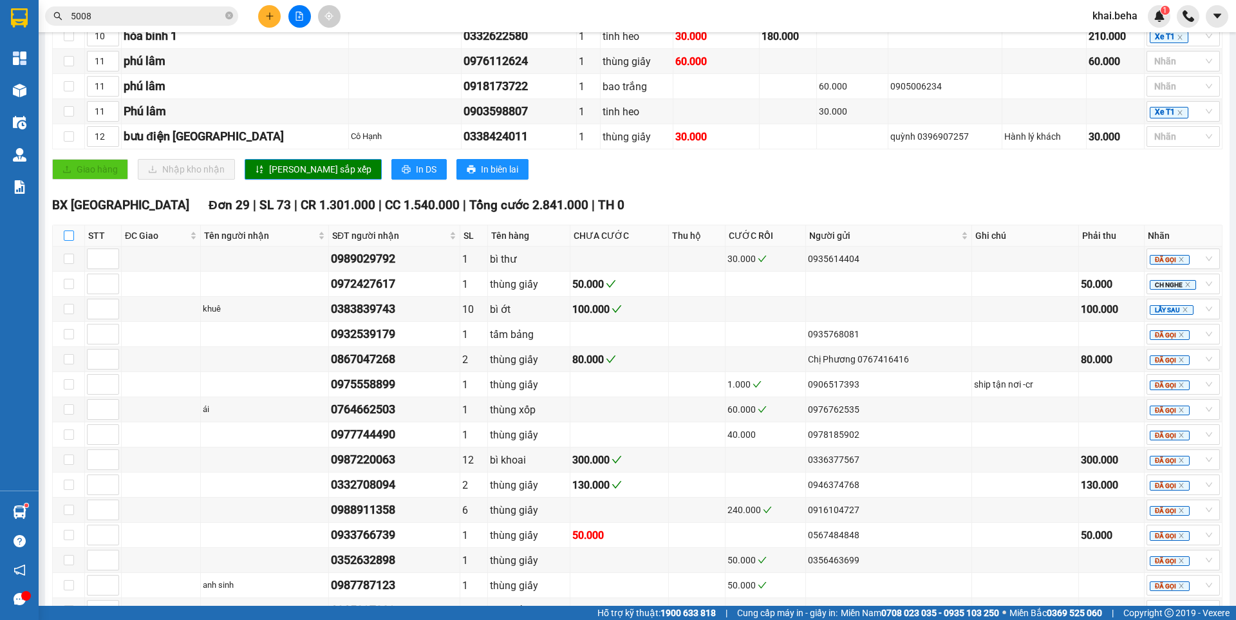
click at [72, 241] on input "checkbox" at bounding box center [69, 236] width 10 height 10
checkbox input "true"
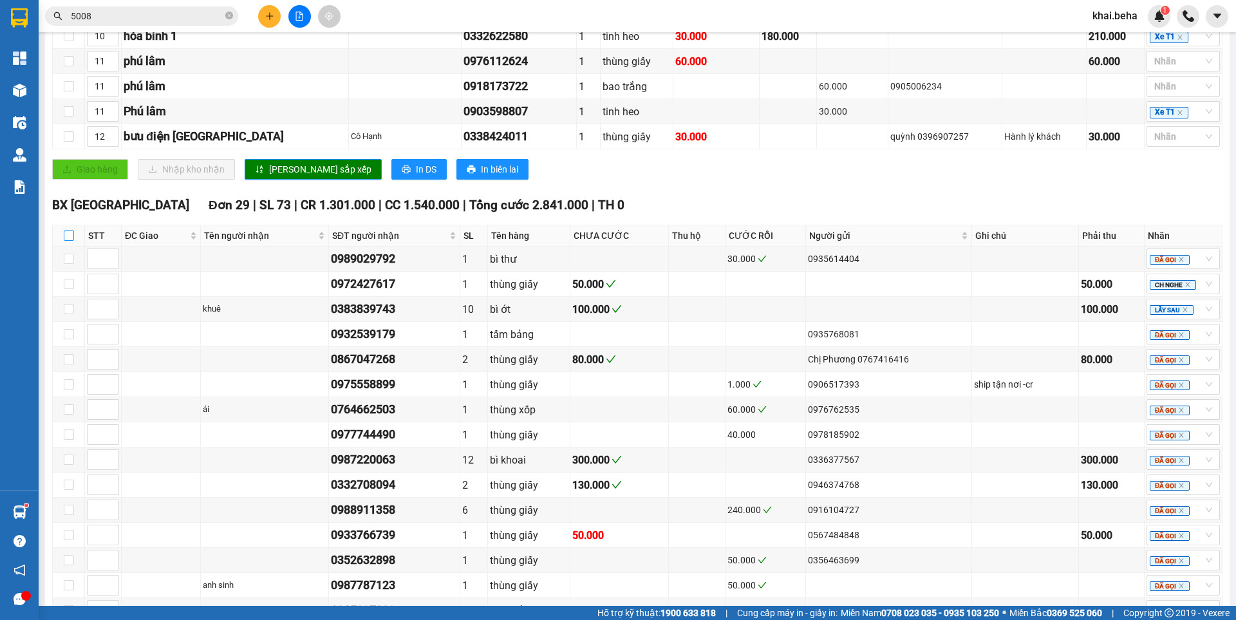
checkbox input "true"
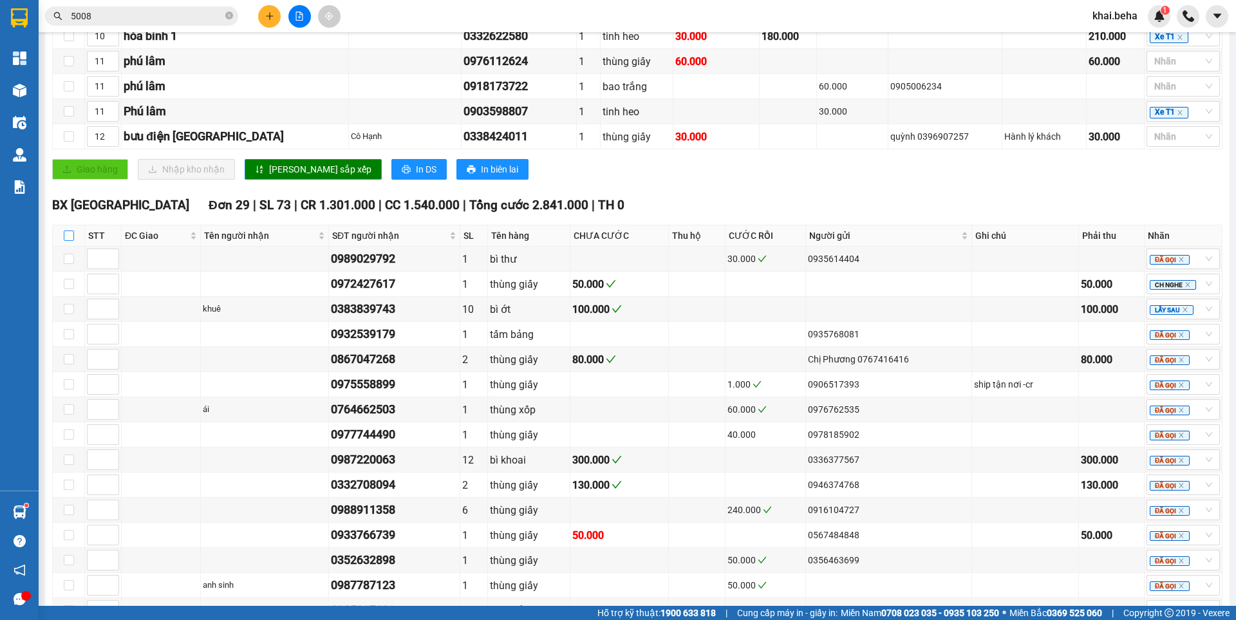
checkbox input "true"
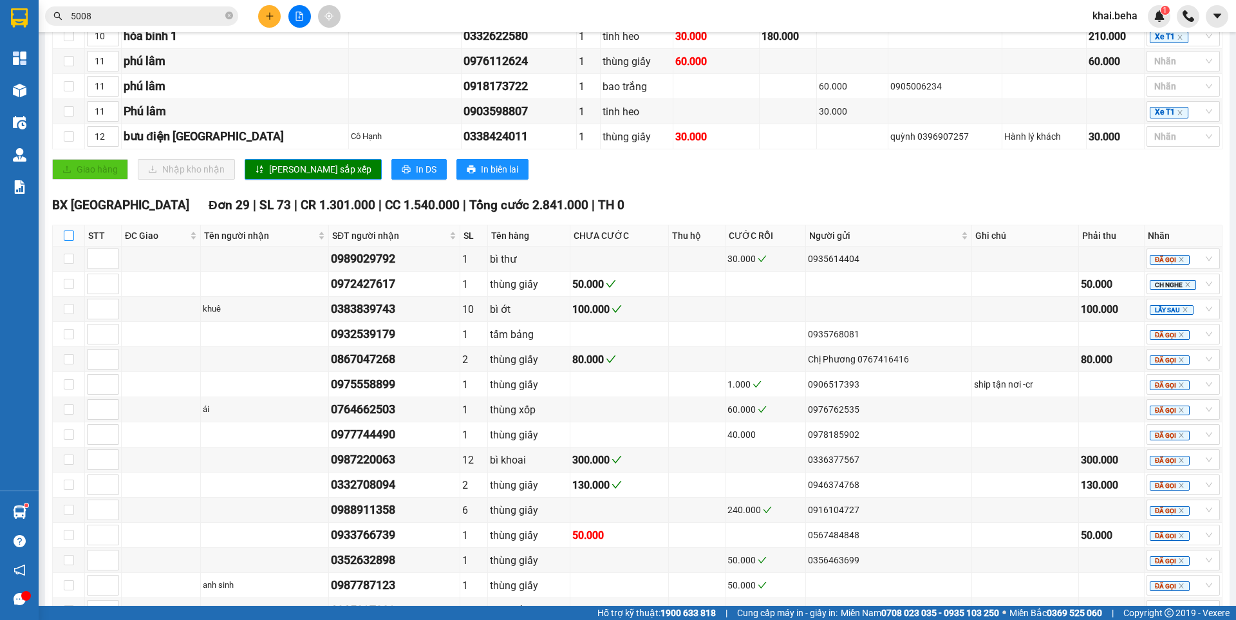
checkbox input "true"
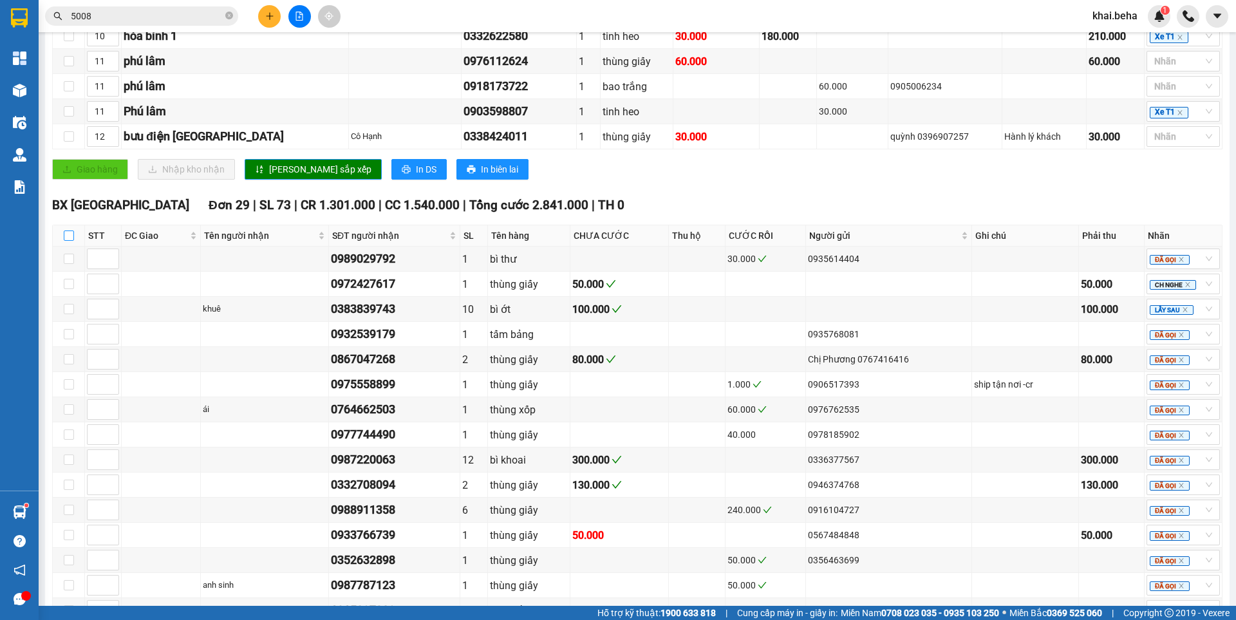
checkbox input "true"
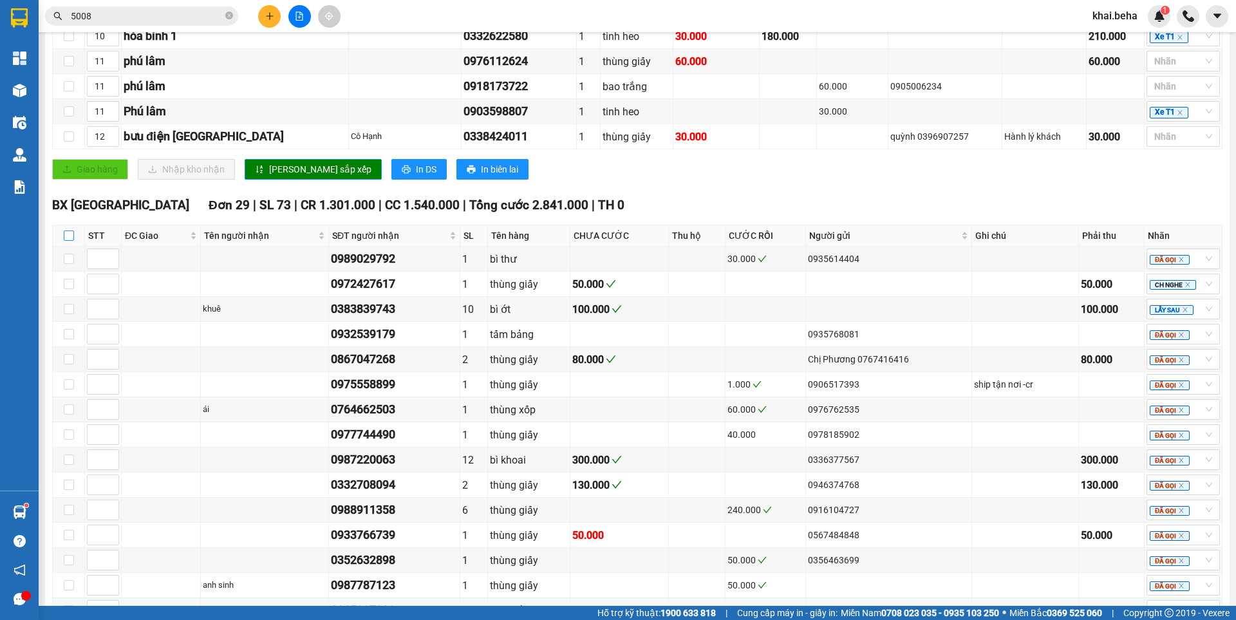
checkbox input "true"
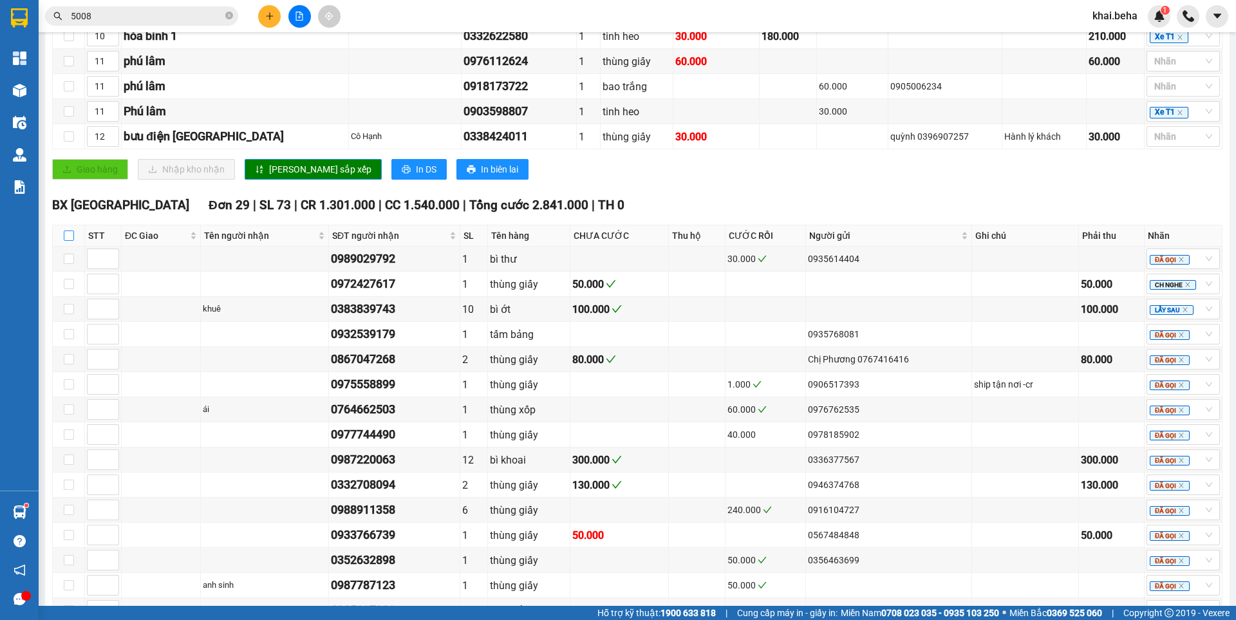
checkbox input "true"
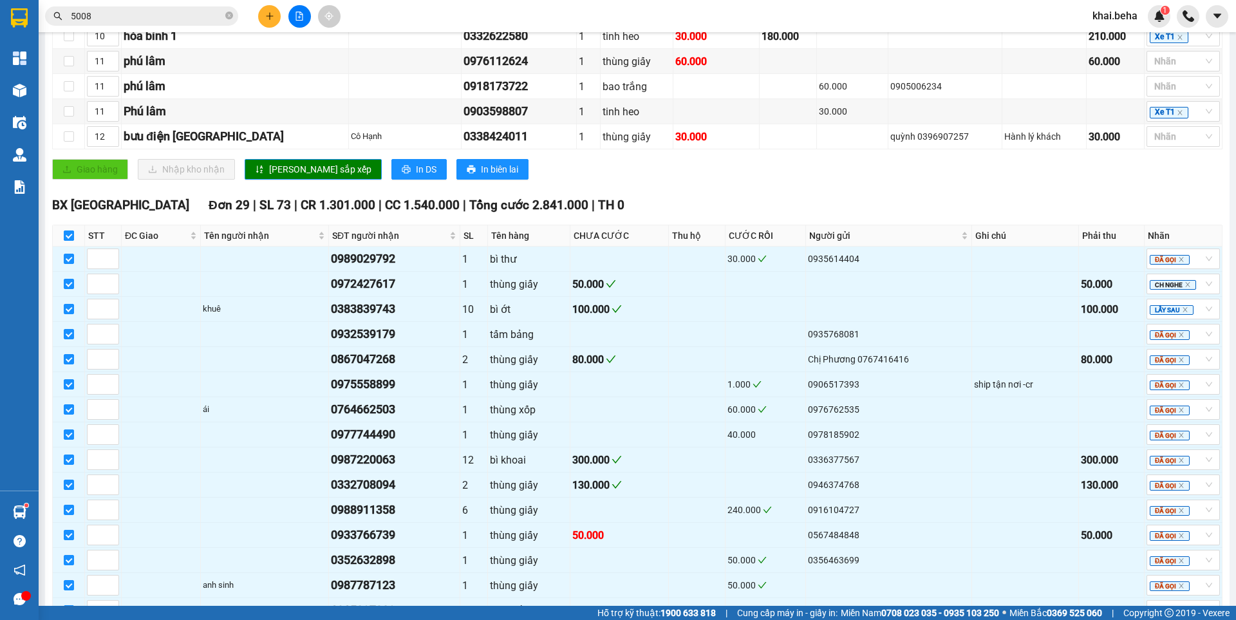
click at [72, 241] on input "checkbox" at bounding box center [69, 236] width 10 height 10
checkbox input "false"
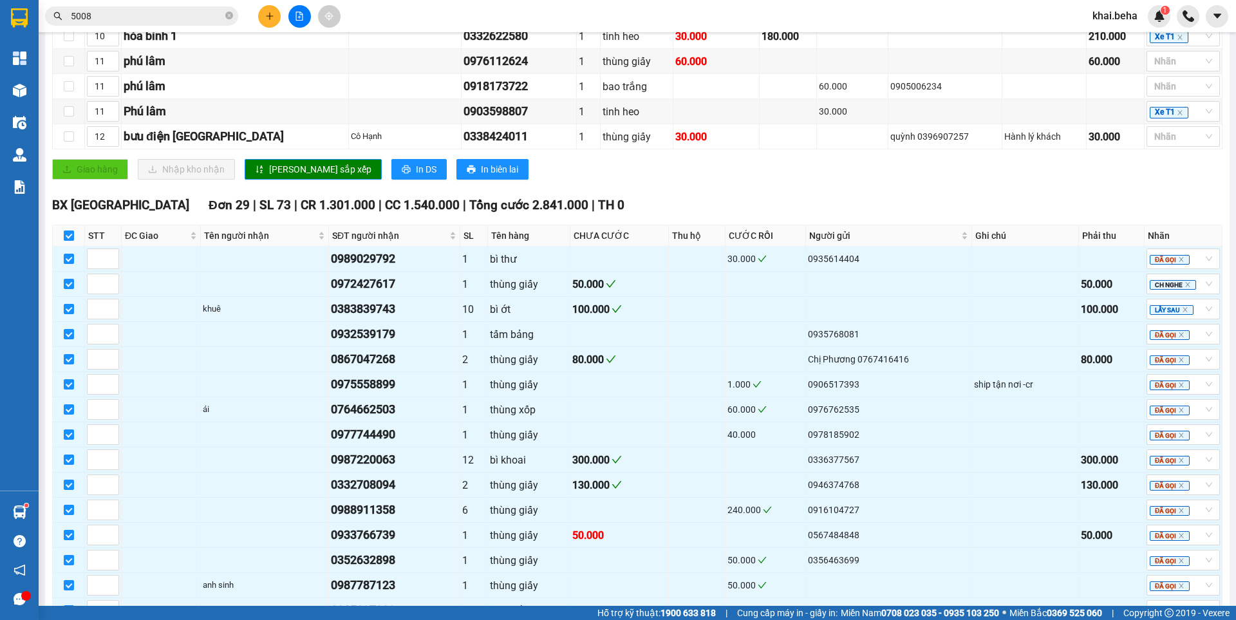
checkbox input "false"
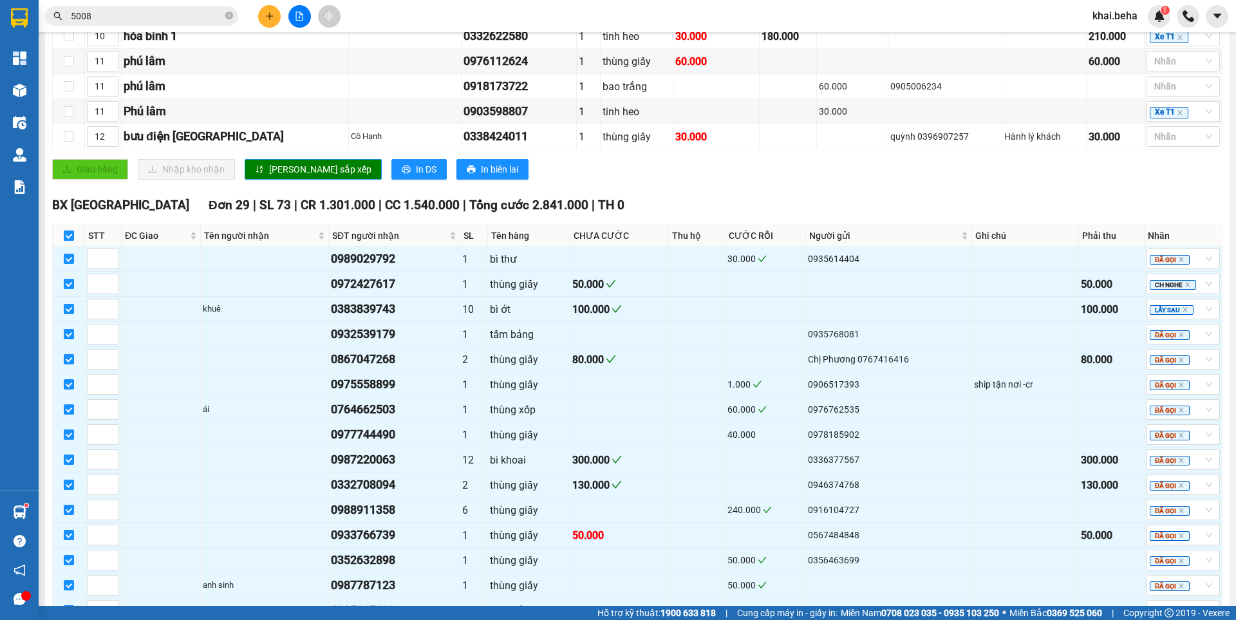
checkbox input "false"
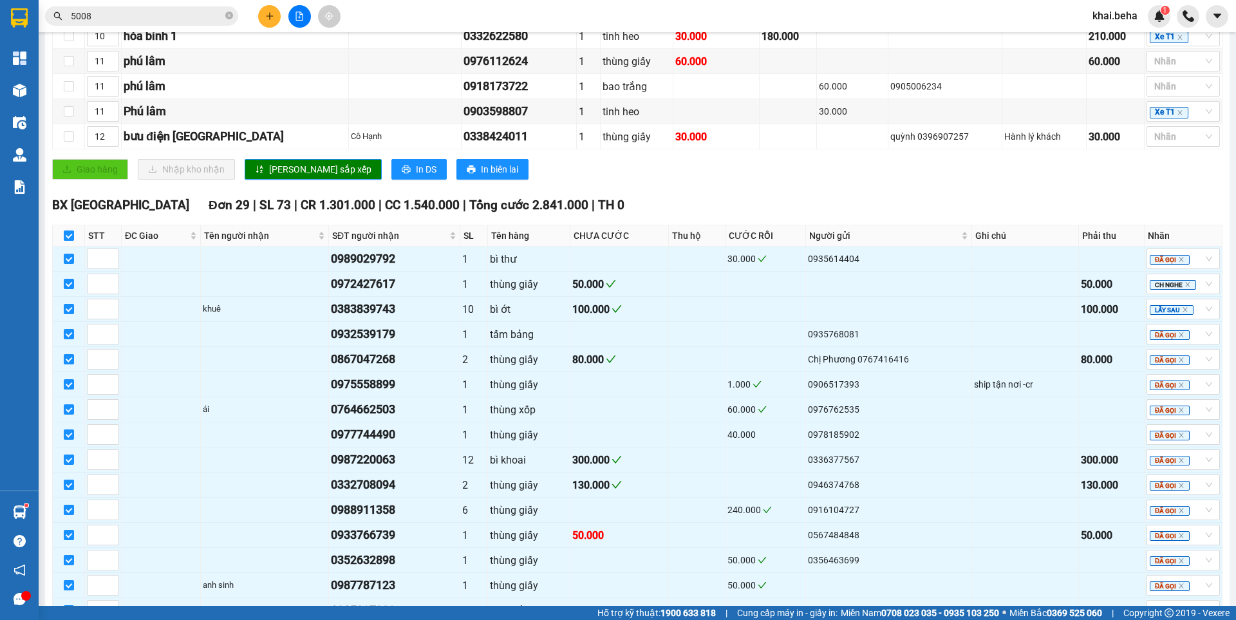
checkbox input "false"
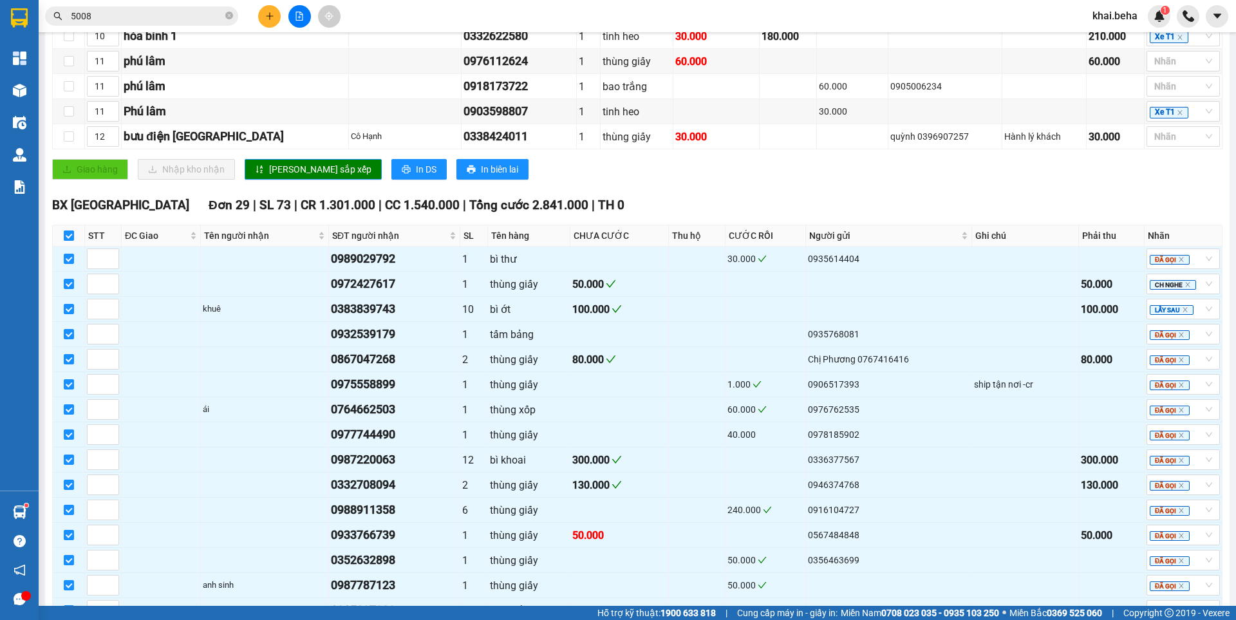
checkbox input "false"
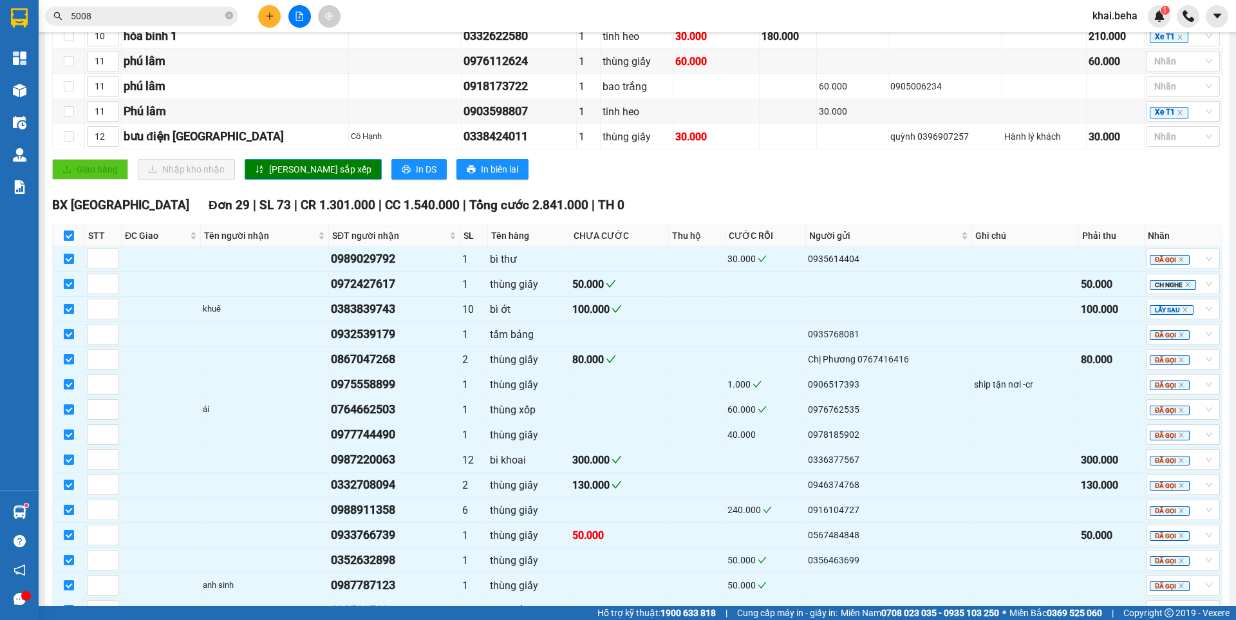
checkbox input "false"
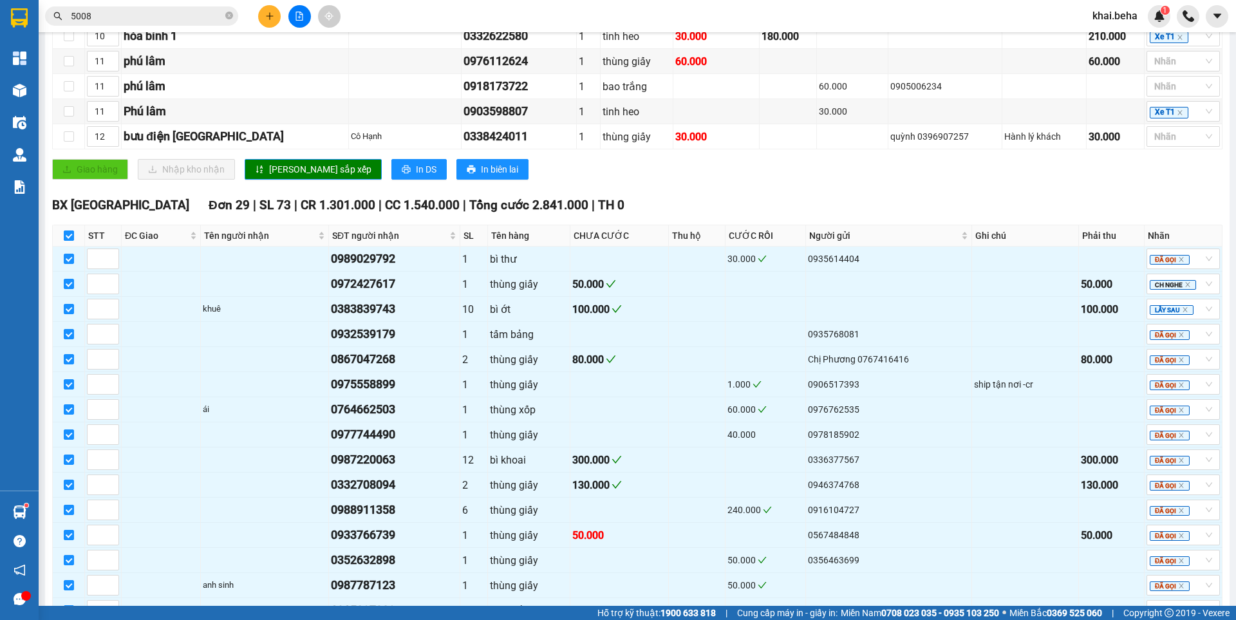
checkbox input "false"
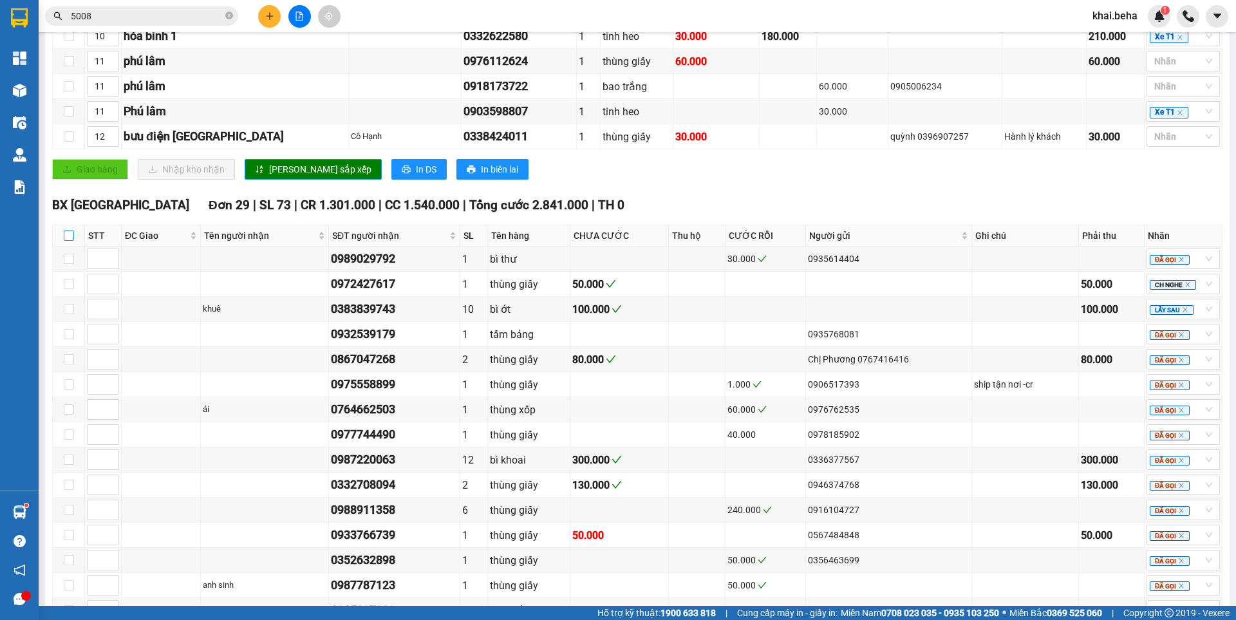
click at [72, 241] on input "checkbox" at bounding box center [69, 236] width 10 height 10
checkbox input "true"
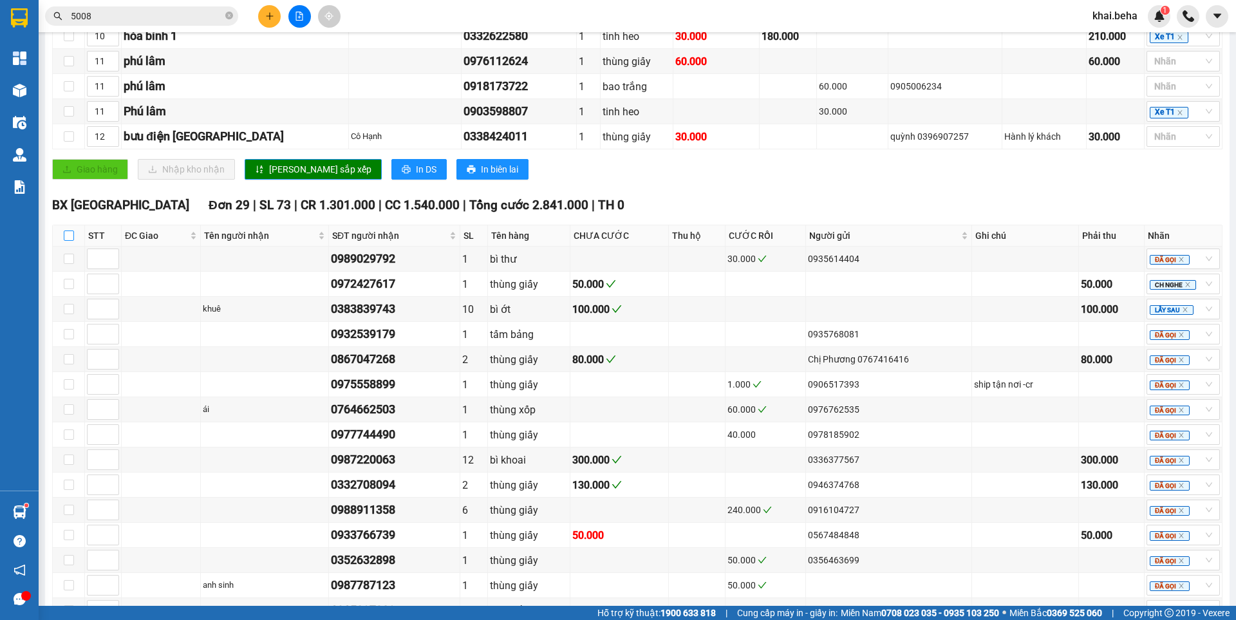
checkbox input "true"
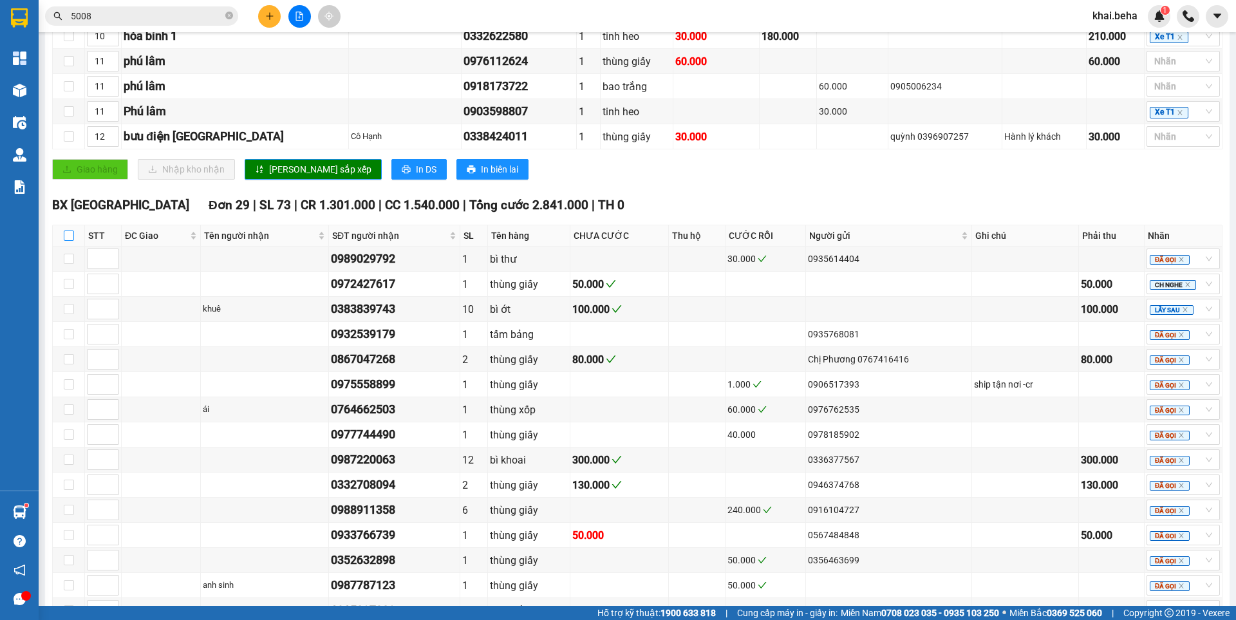
checkbox input "true"
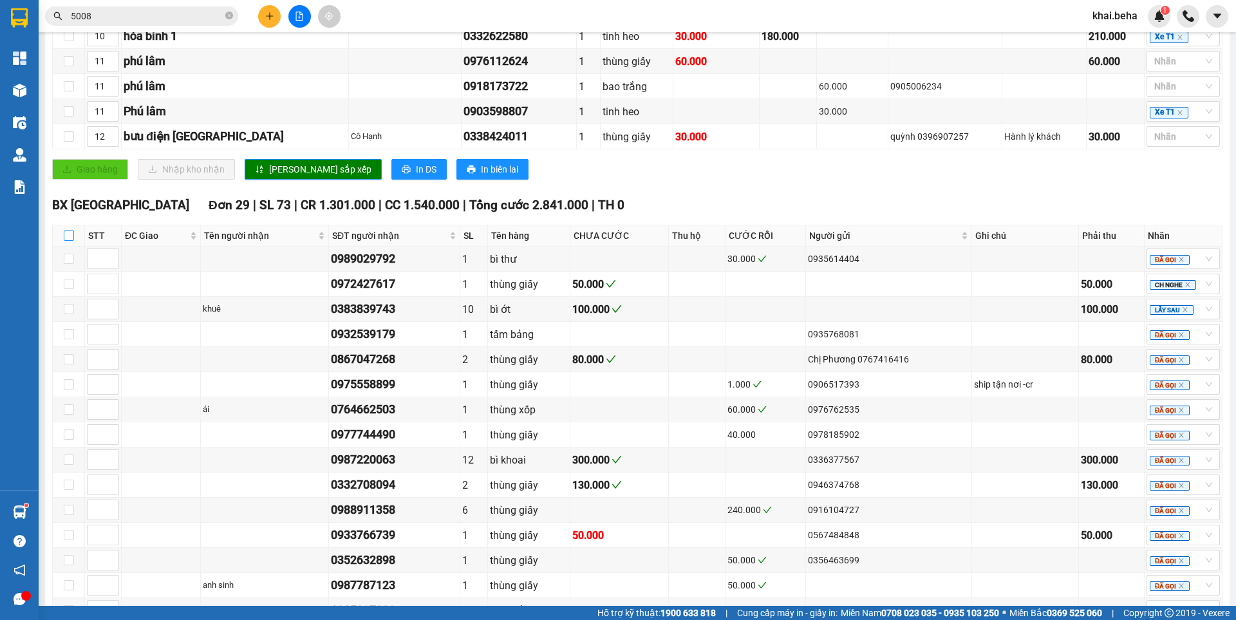
checkbox input "true"
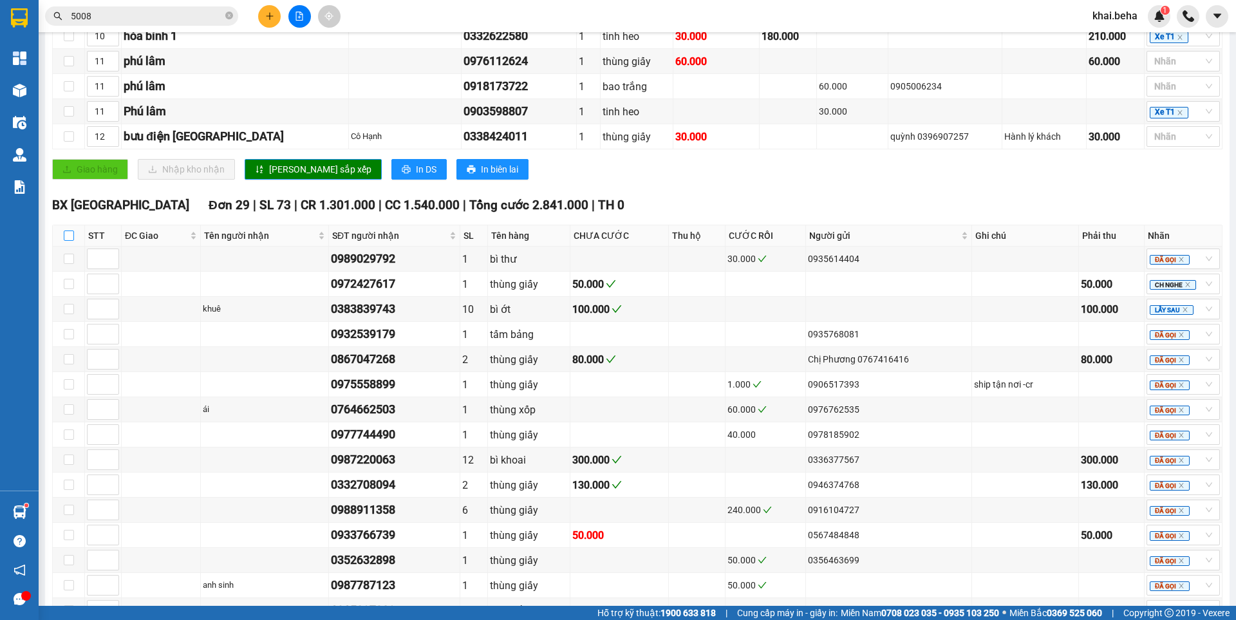
checkbox input "true"
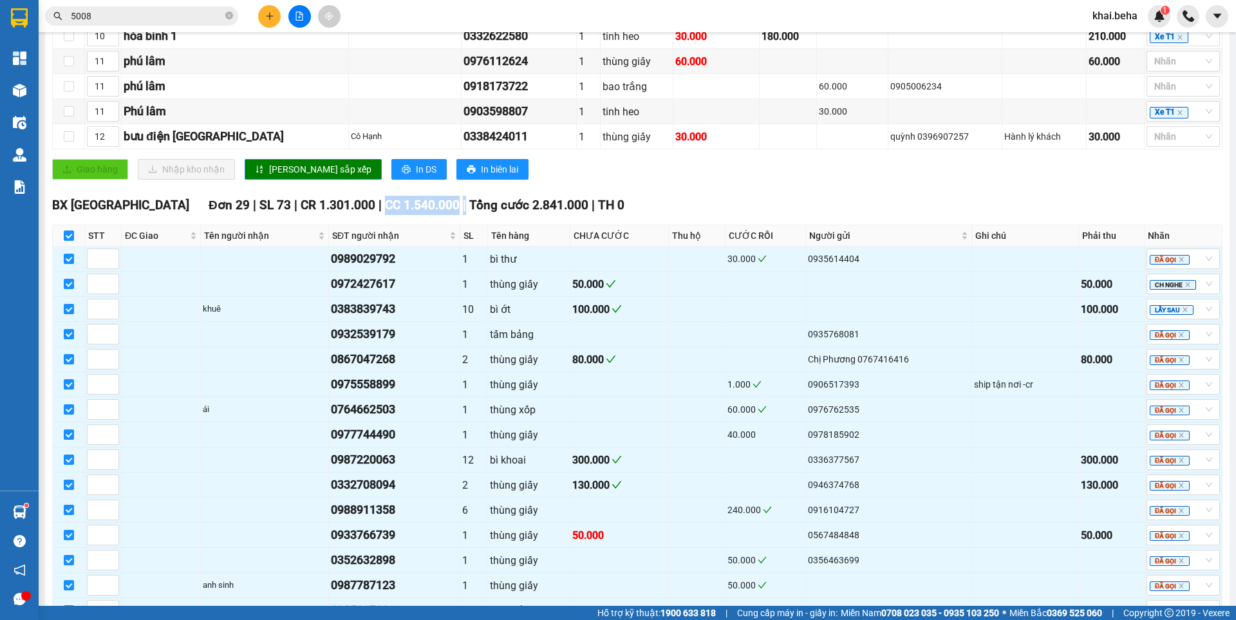
drag, startPoint x: 389, startPoint y: 224, endPoint x: 314, endPoint y: 218, distance: 75.6
click at [314, 215] on div "BX [GEOGRAPHIC_DATA] 29 | SL 73 | CR 1.301.000 | CC 1.540.000 | Tổng cước 2.841…" at bounding box center [637, 205] width 1171 height 19
click at [385, 213] on span "CC 1.540.000" at bounding box center [422, 205] width 75 height 15
drag, startPoint x: 308, startPoint y: 223, endPoint x: 226, endPoint y: 220, distance: 81.8
click at [227, 215] on div "BX [GEOGRAPHIC_DATA] 29 | SL 73 | CR 1.301.000 | CC 1.540.000 | Tổng cước 2.841…" at bounding box center [637, 205] width 1171 height 19
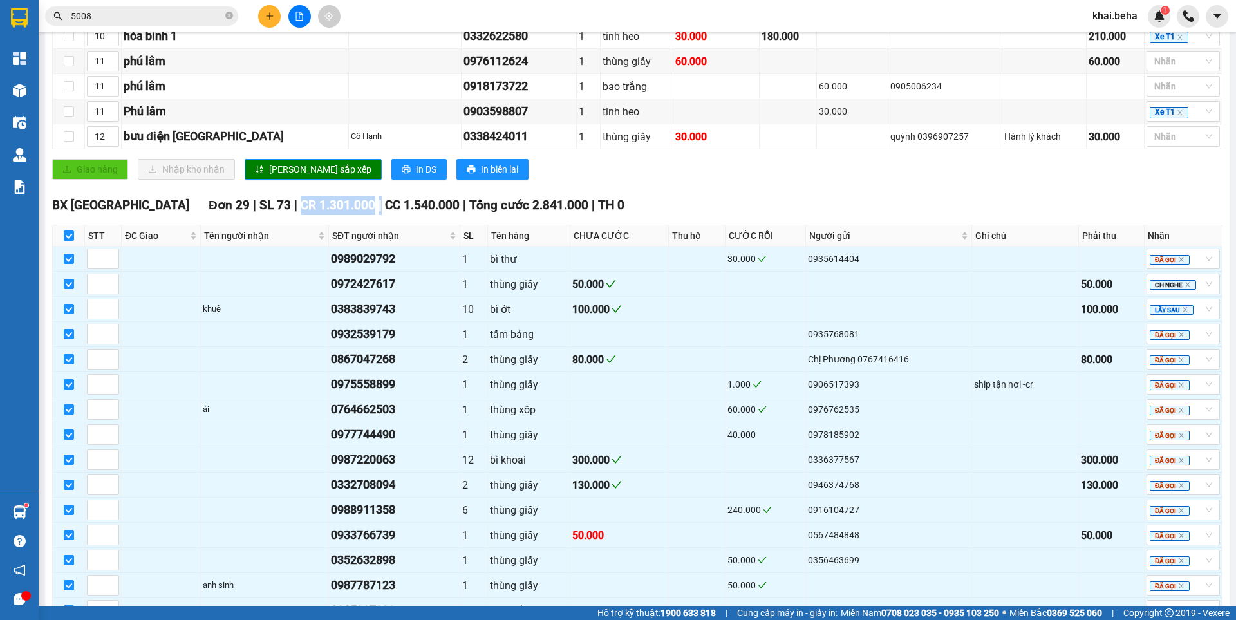
click at [301, 213] on span "CR 1.301.000" at bounding box center [338, 205] width 75 height 15
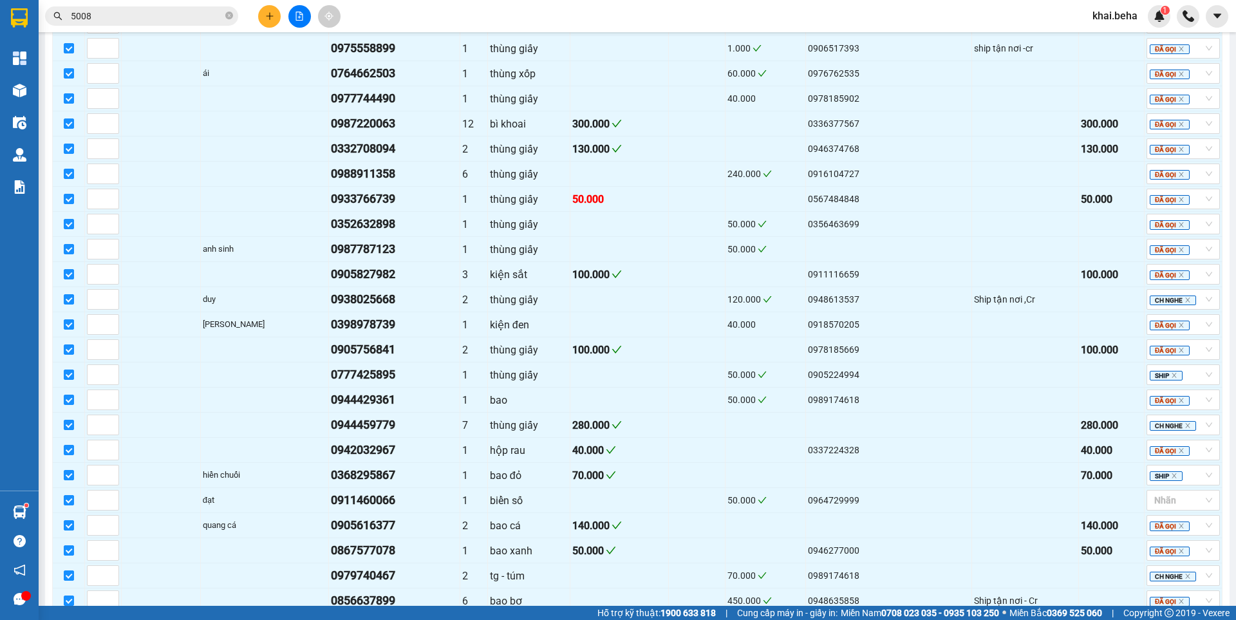
scroll to position [658, 0]
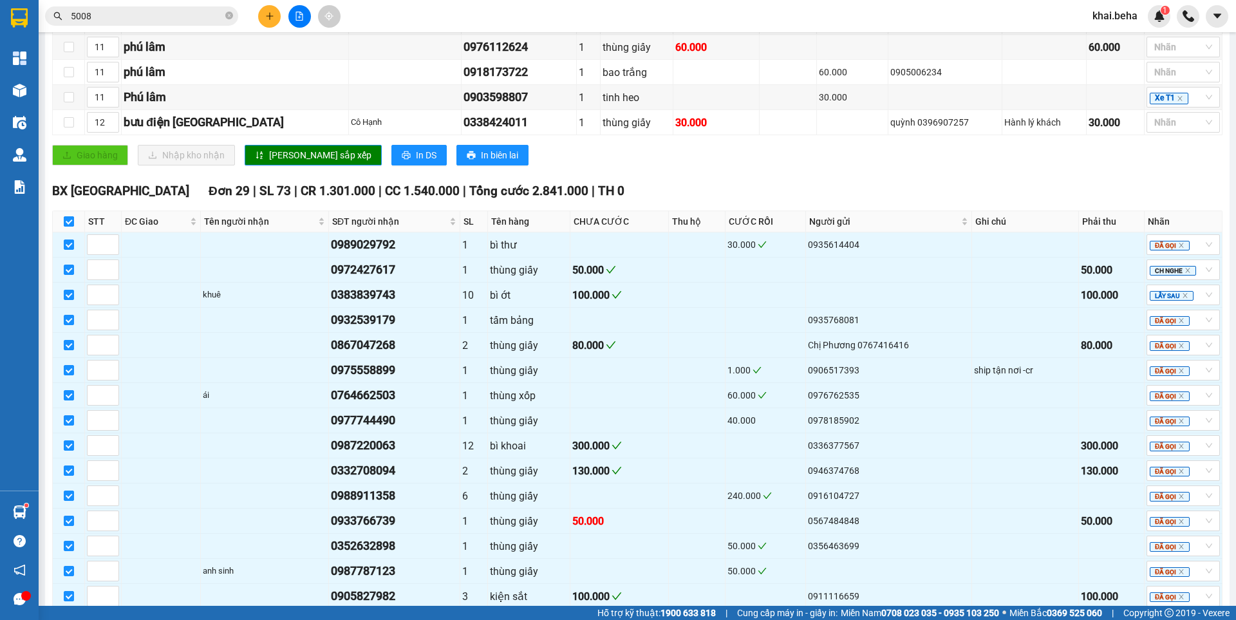
click at [69, 227] on input "checkbox" at bounding box center [69, 221] width 10 height 10
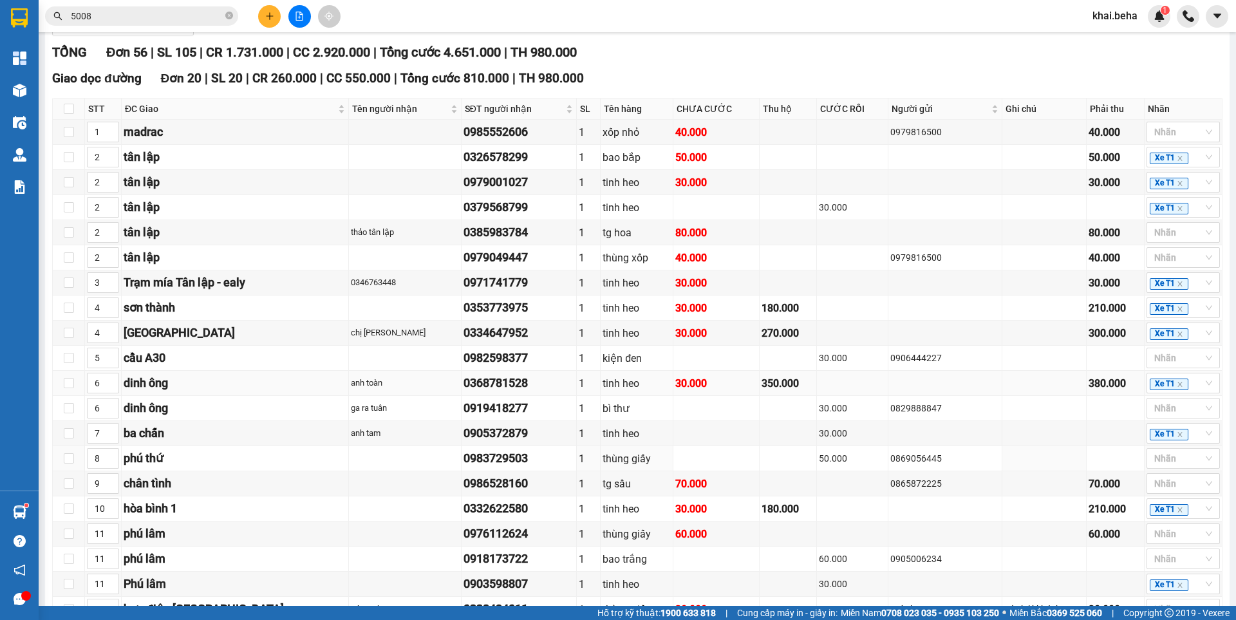
scroll to position [143, 0]
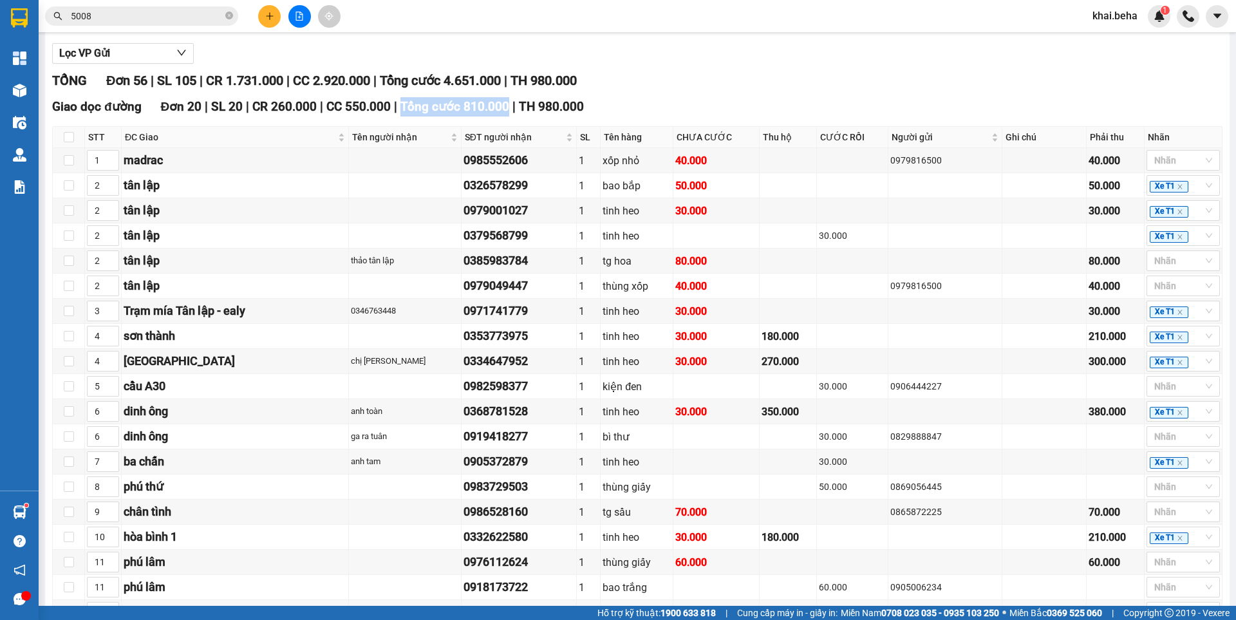
drag, startPoint x: 505, startPoint y: 119, endPoint x: 392, endPoint y: 126, distance: 112.9
click at [392, 117] on div "Giao dọc đường Đơn 20 | SL 20 | CR 260.000 | CC 550.000 | Tổng cước 810.000 | T…" at bounding box center [637, 106] width 1171 height 19
click at [579, 117] on div "Giao dọc đường Đơn 20 | SL 20 | CR 260.000 | CC 550.000 | Tổng cước 810.000 | T…" at bounding box center [637, 106] width 1171 height 19
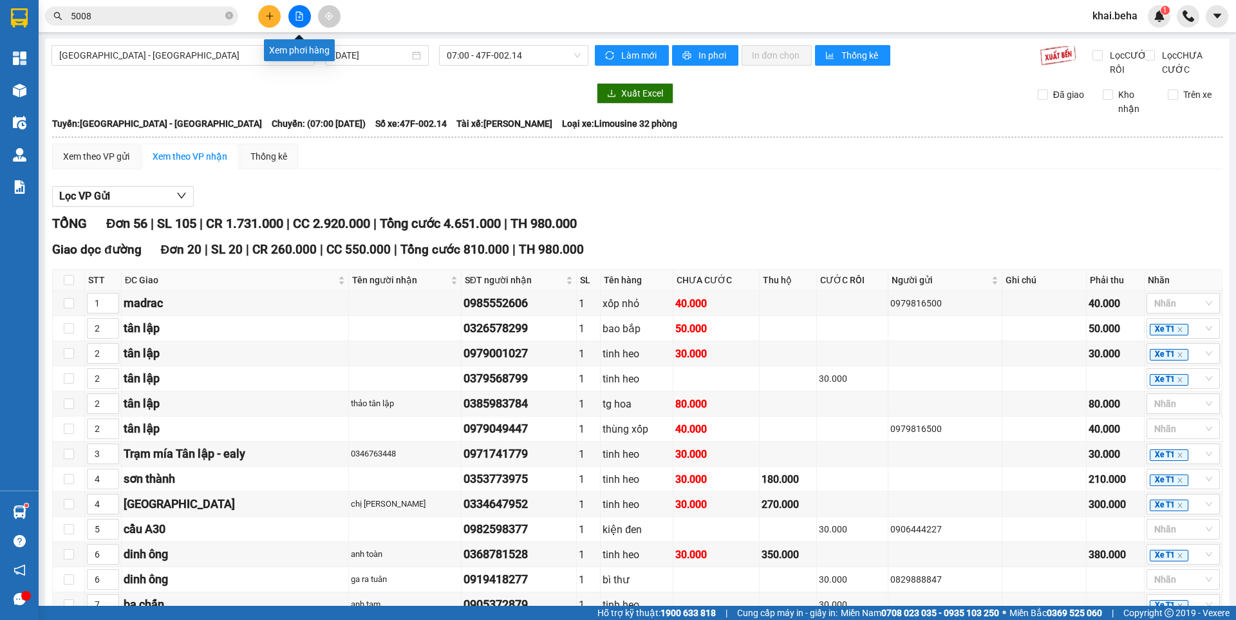
click at [301, 16] on icon "file-add" at bounding box center [299, 16] width 9 height 9
click at [172, 52] on span "[GEOGRAPHIC_DATA] - [GEOGRAPHIC_DATA]" at bounding box center [183, 55] width 248 height 19
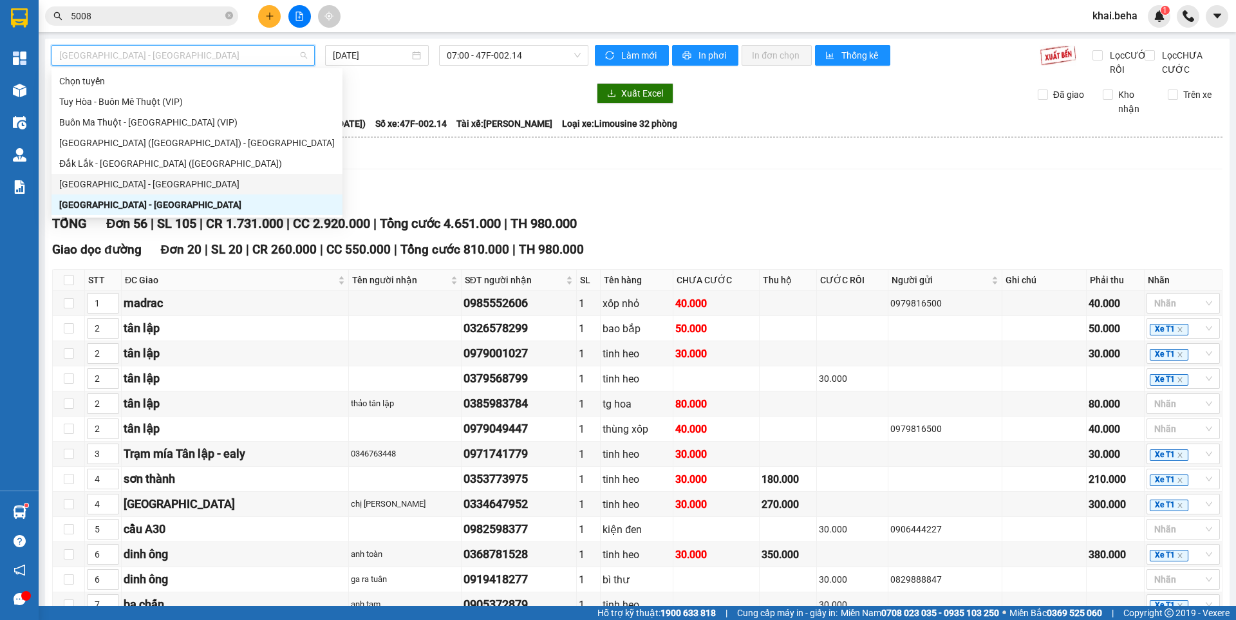
click at [94, 186] on div "[GEOGRAPHIC_DATA] - [GEOGRAPHIC_DATA]" at bounding box center [197, 184] width 276 height 14
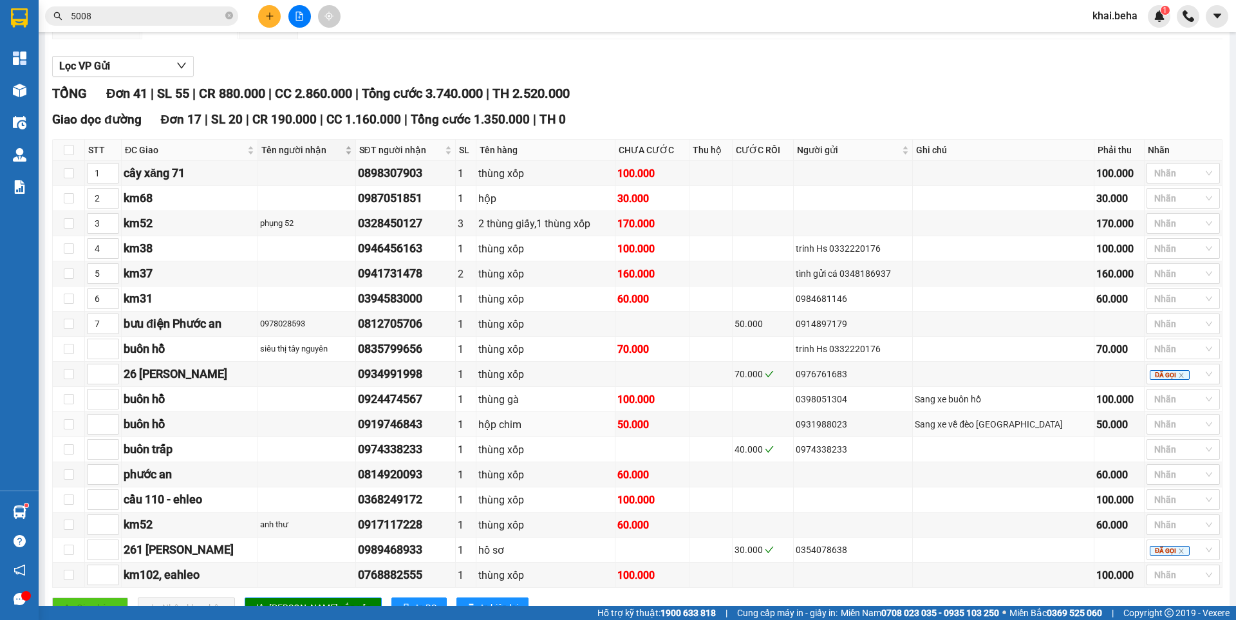
scroll to position [129, 0]
drag, startPoint x: 394, startPoint y: 135, endPoint x: 334, endPoint y: 131, distance: 60.0
click at [334, 128] on span "CC 1.160.000" at bounding box center [363, 120] width 75 height 15
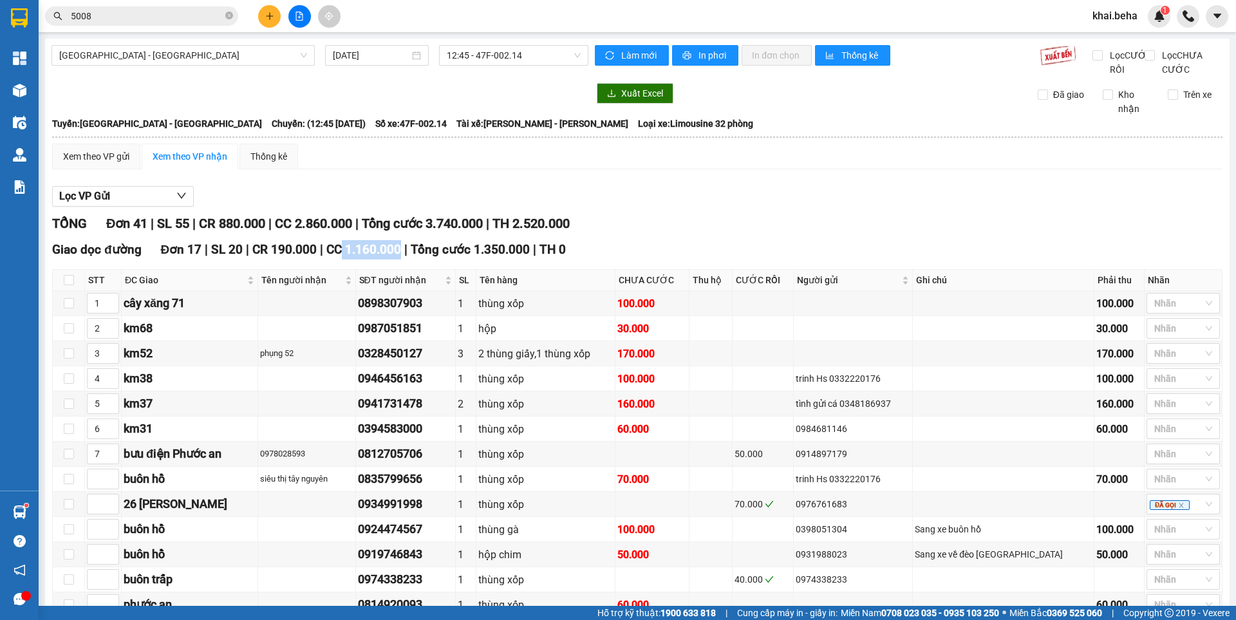
click at [384, 257] on span "CC 1.160.000" at bounding box center [363, 249] width 75 height 15
drag, startPoint x: 396, startPoint y: 263, endPoint x: 332, endPoint y: 269, distance: 64.7
click at [320, 260] on div "Giao dọc đường Đơn 17 | SL 20 | CR 190.000 | CC 1.160.000 | Tổng cước 1.350.000…" at bounding box center [637, 249] width 1171 height 19
click at [345, 257] on span "CC 1.160.000" at bounding box center [363, 249] width 75 height 15
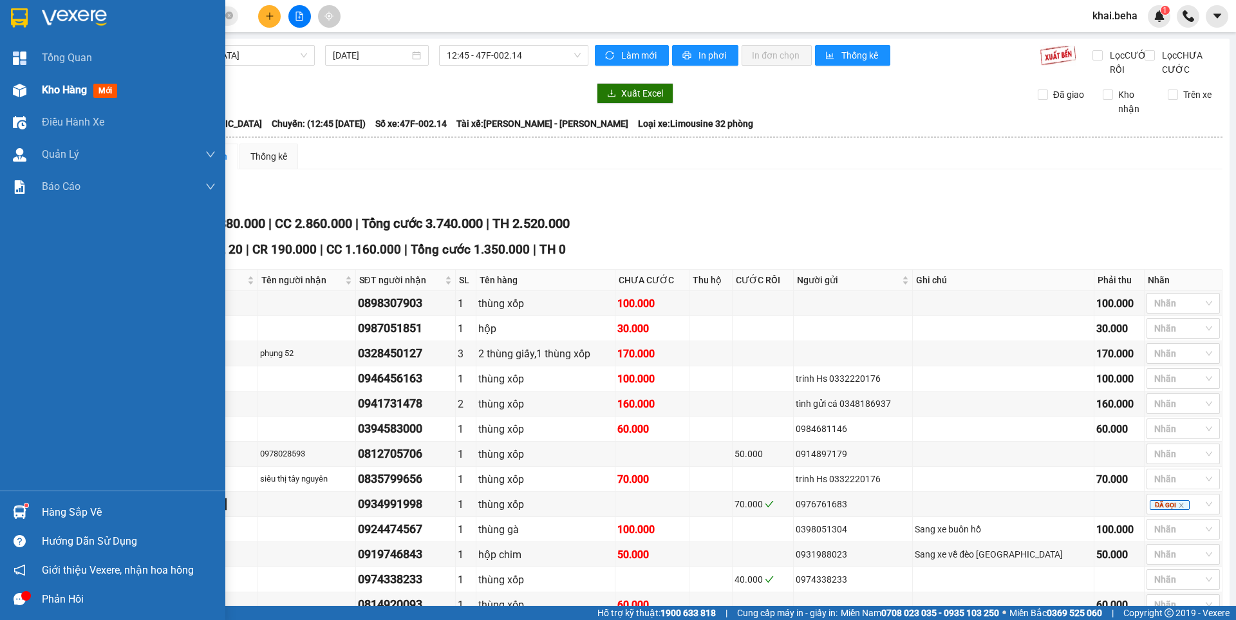
click at [23, 84] on img at bounding box center [20, 91] width 14 height 14
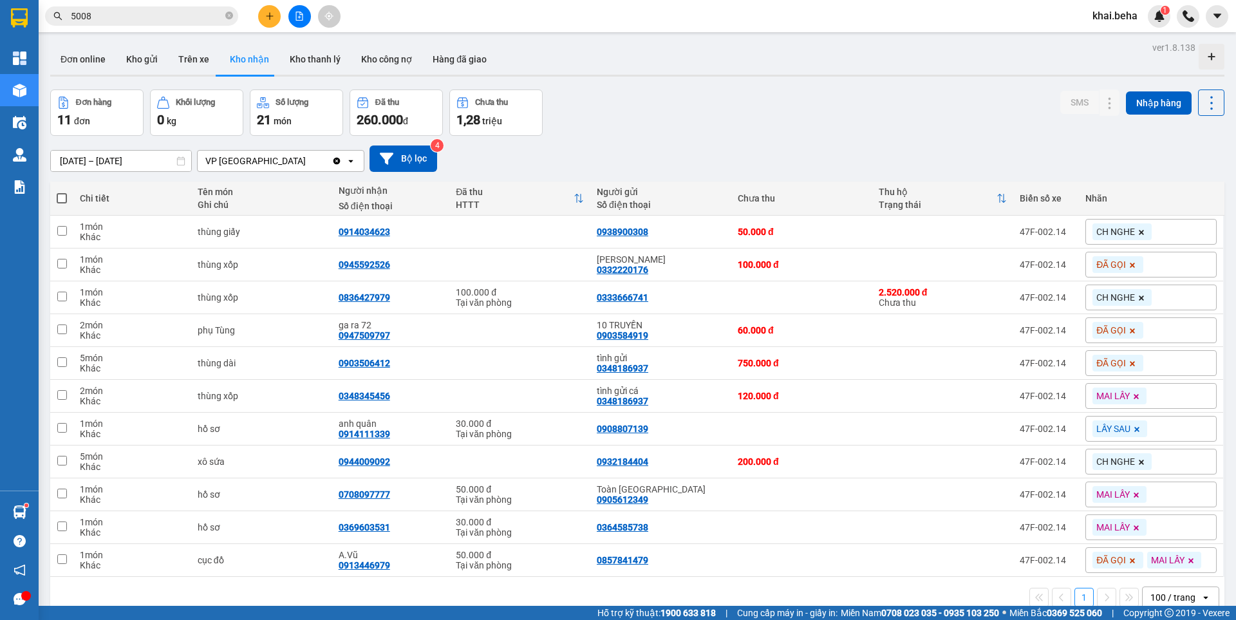
click at [140, 14] on input "5008" at bounding box center [147, 16] width 152 height 14
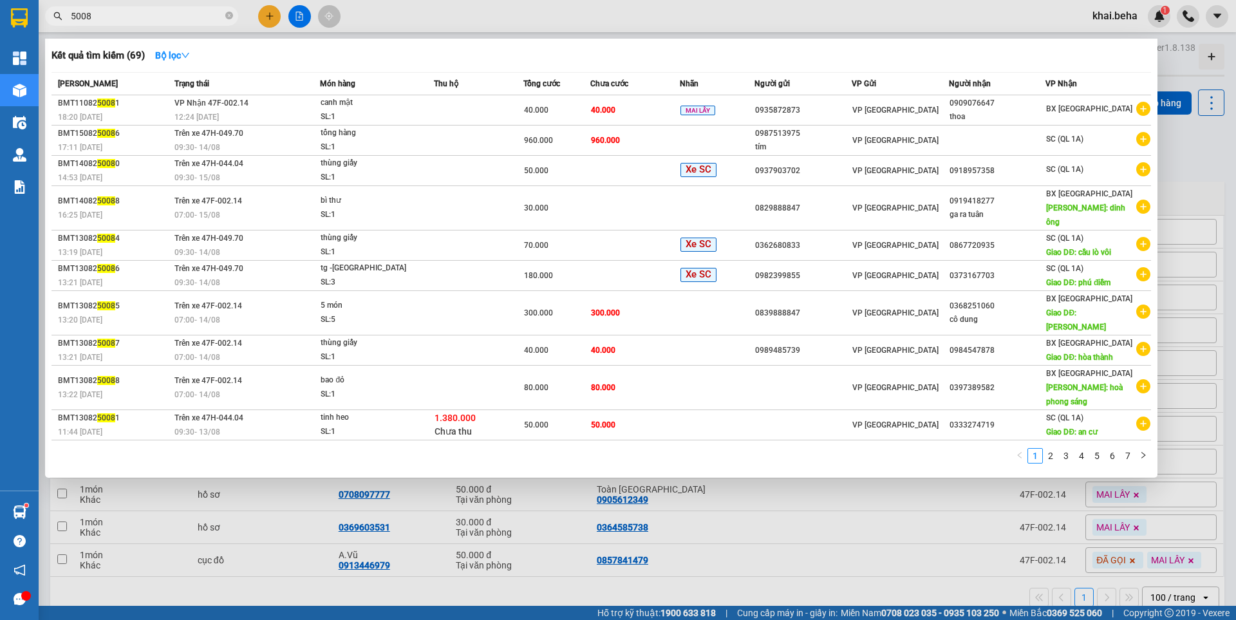
click at [140, 14] on input "5008" at bounding box center [147, 16] width 152 height 14
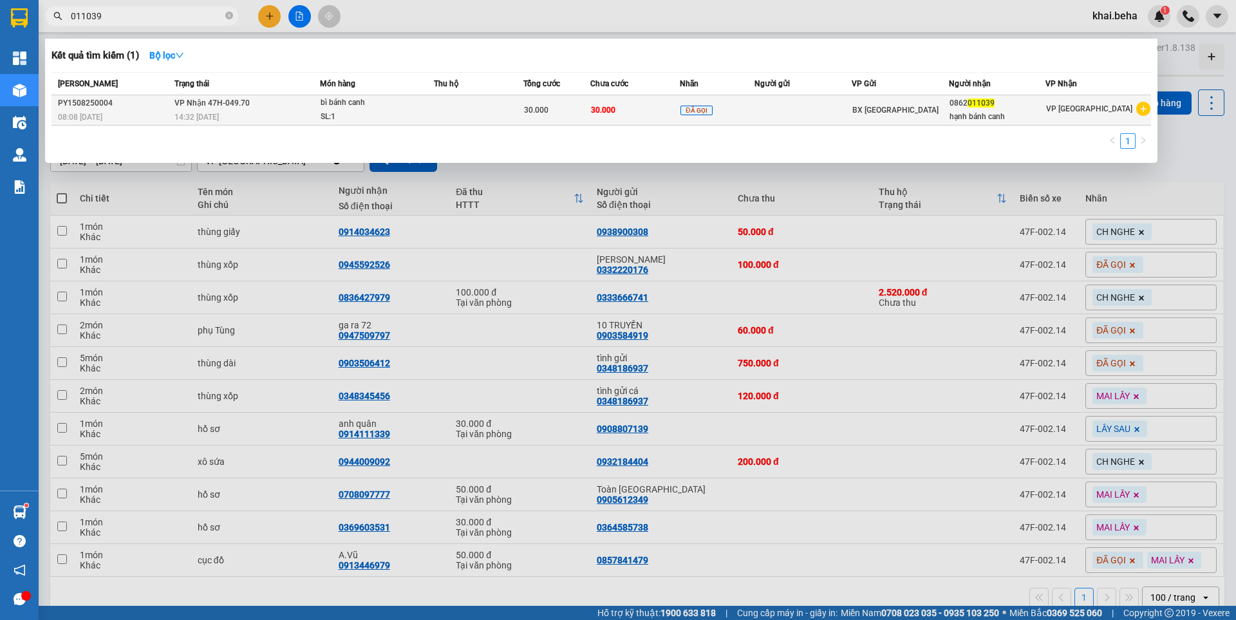
click at [307, 106] on td "VP Nhận 47H-049.70 14:32 [DATE]" at bounding box center [245, 110] width 149 height 30
